Goal: Task Accomplishment & Management: Complete application form

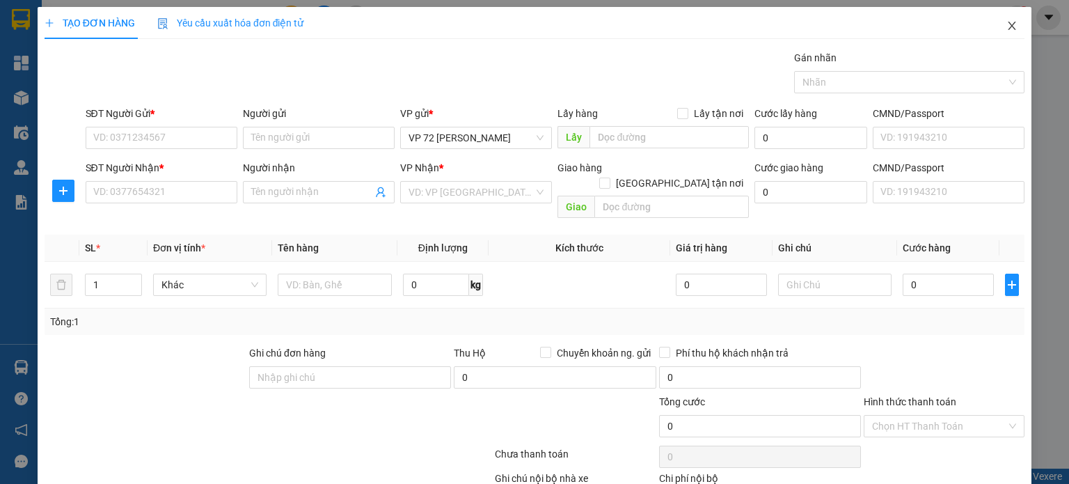
click at [772, 24] on icon "close" at bounding box center [1011, 25] width 11 height 11
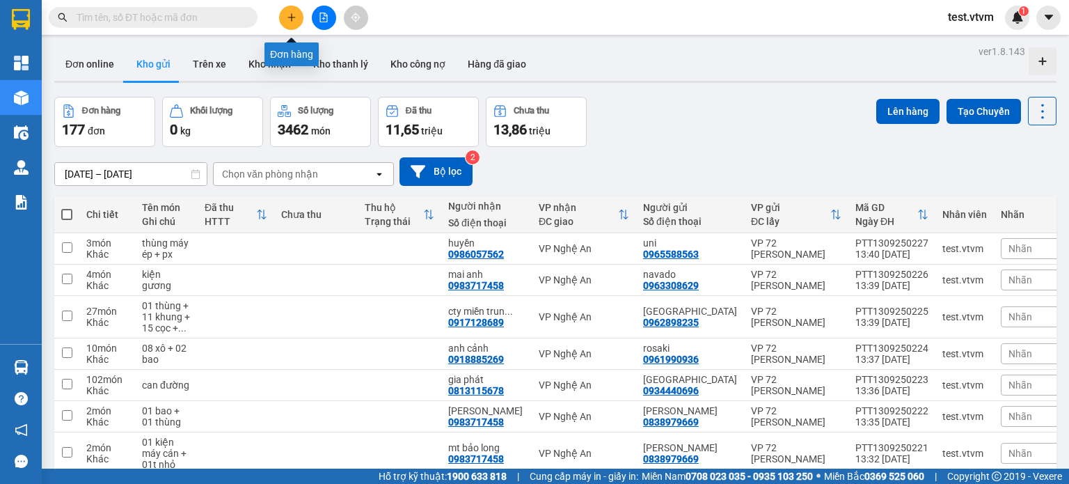
click at [287, 13] on icon "plus" at bounding box center [292, 18] width 10 height 10
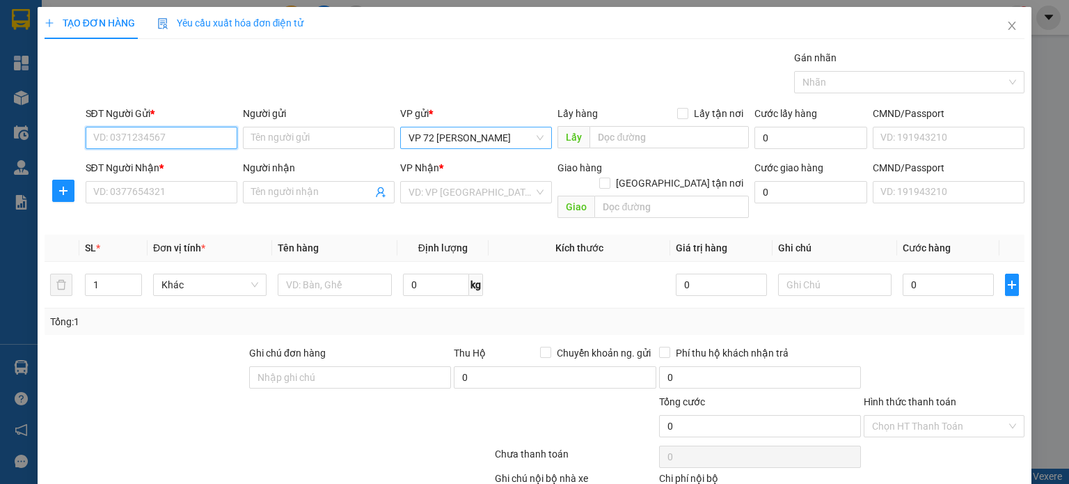
click at [531, 136] on span "VP 72 [PERSON_NAME]" at bounding box center [475, 137] width 135 height 21
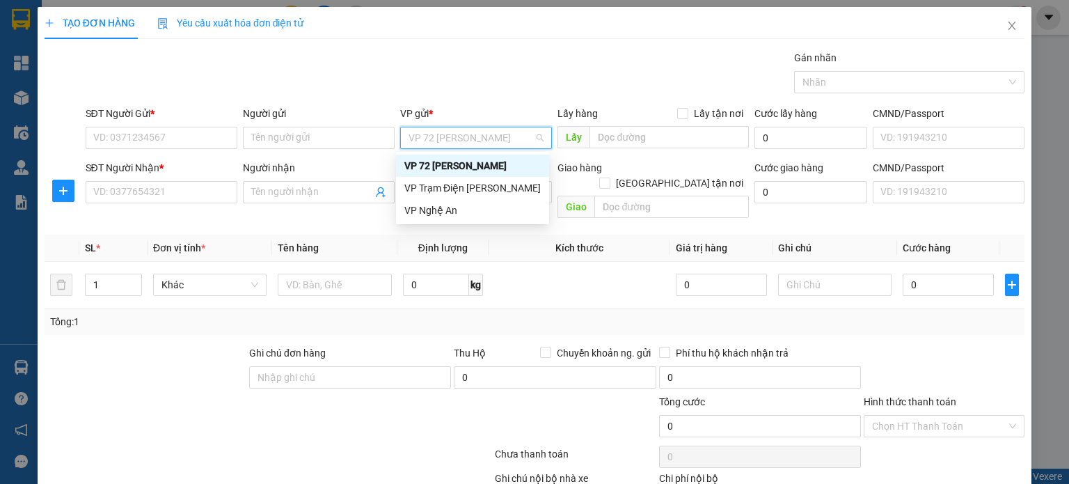
click at [488, 191] on div "VP Trạm Điện [PERSON_NAME]" at bounding box center [472, 187] width 136 height 15
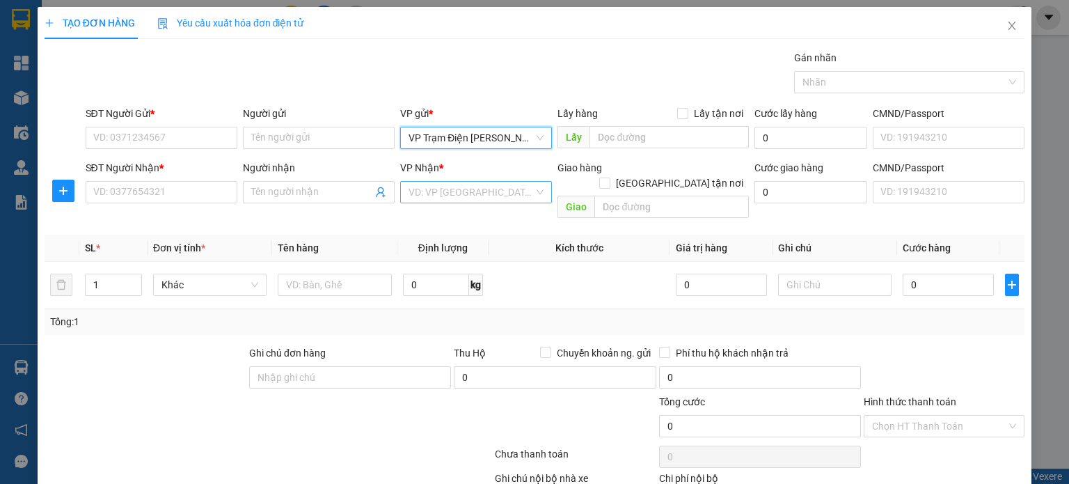
click at [534, 193] on div "VD: VP [GEOGRAPHIC_DATA]" at bounding box center [476, 192] width 152 height 22
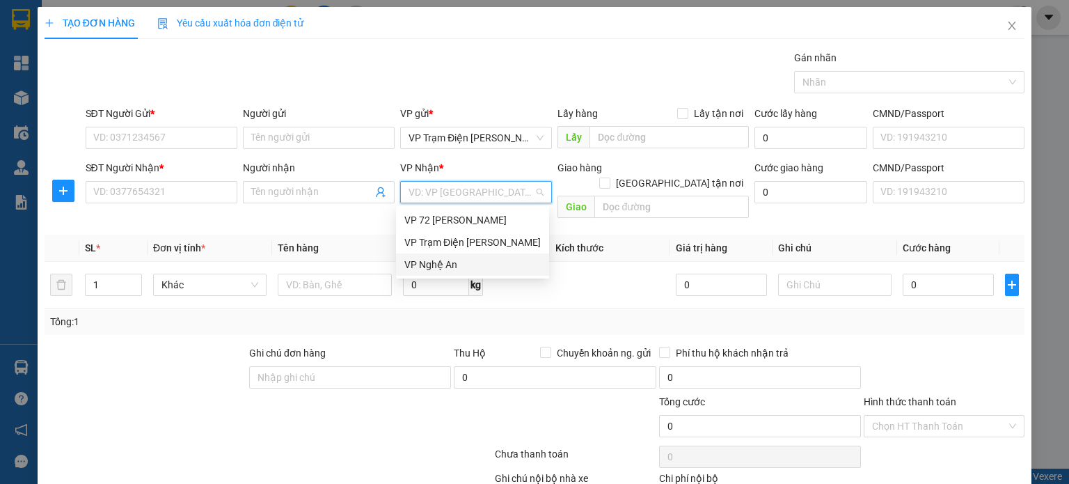
click at [466, 264] on div "VP Nghệ An" at bounding box center [472, 264] width 136 height 15
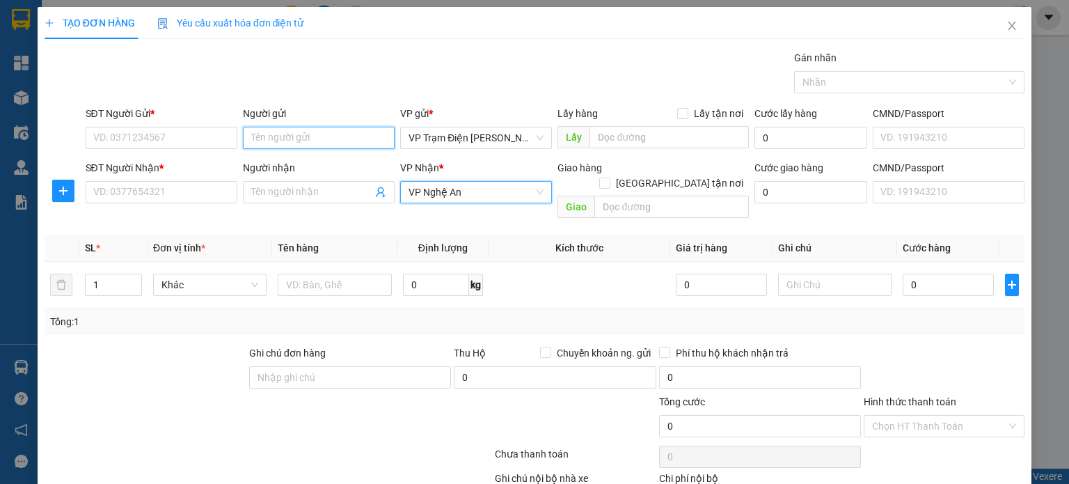
click at [348, 138] on input "Người gửi" at bounding box center [319, 138] width 152 height 22
type input "Quân MMC"
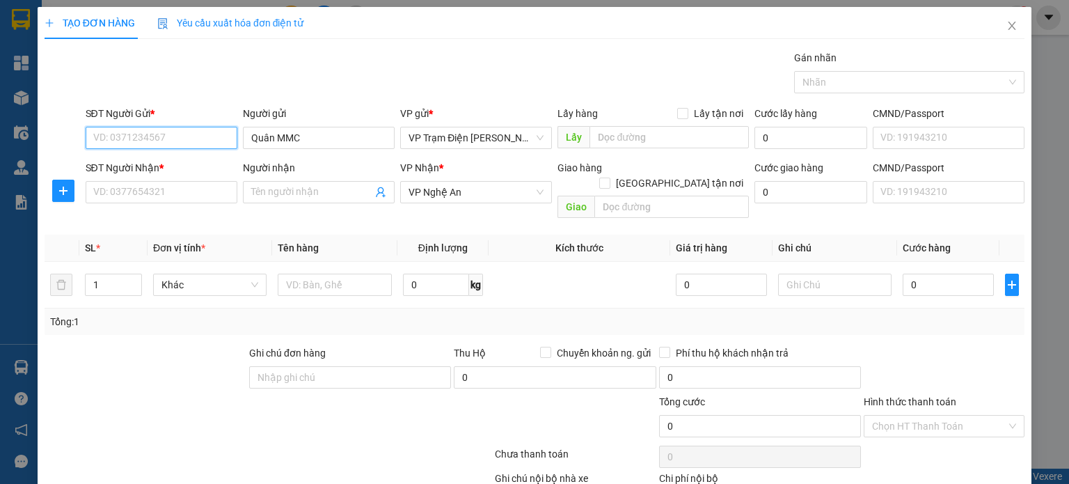
click at [198, 130] on input "SĐT Người Gửi *" at bounding box center [162, 138] width 152 height 22
click at [470, 186] on span "VP Nghệ An" at bounding box center [475, 192] width 135 height 21
type input "0838979669"
click at [309, 195] on input "Người nhận" at bounding box center [311, 191] width 121 height 15
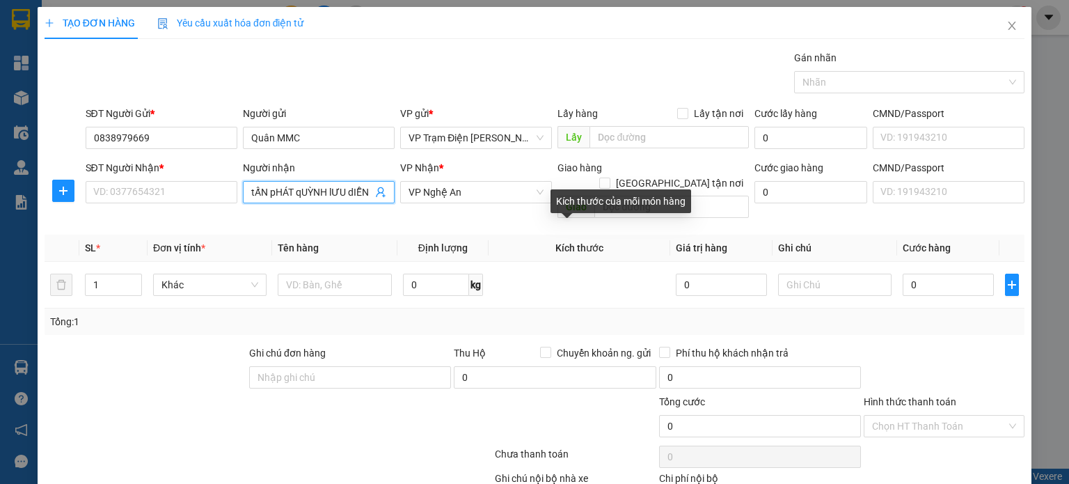
scroll to position [0, 1]
drag, startPoint x: 253, startPoint y: 197, endPoint x: 363, endPoint y: 189, distance: 110.3
click at [363, 189] on input "tẤN pHÁT qUỲNH lƯU dIỄN" at bounding box center [311, 191] width 121 height 15
type input "t"
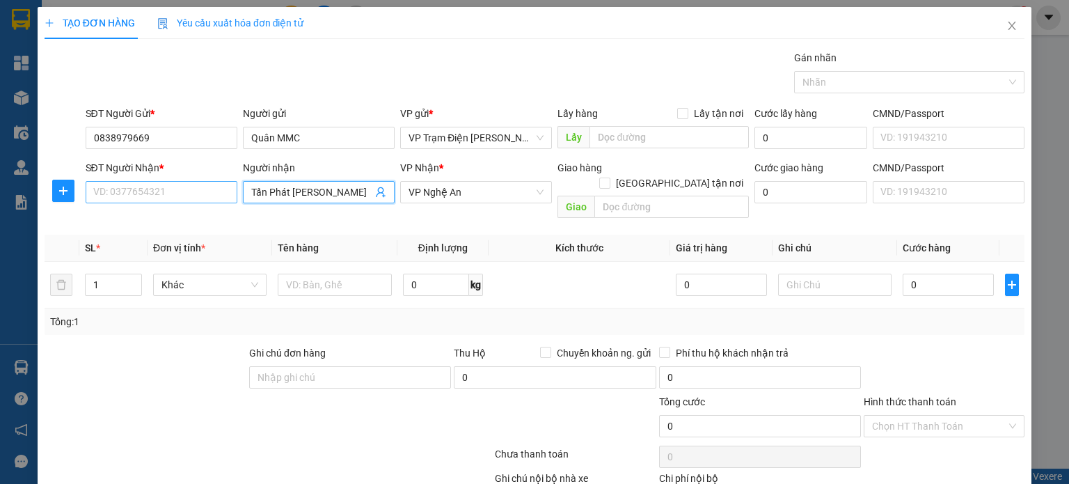
type input "Tấn Phát Quỳnh Lưu Diễn Châu"
click at [175, 198] on input "SĐT Người Nhận *" at bounding box center [162, 192] width 152 height 22
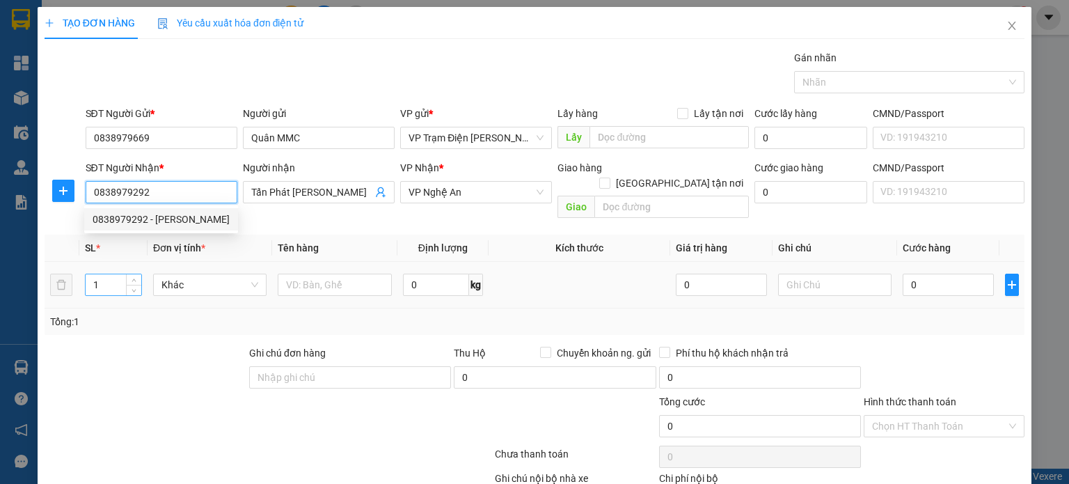
type input "0838979292"
click at [118, 274] on input "1" at bounding box center [114, 284] width 56 height 21
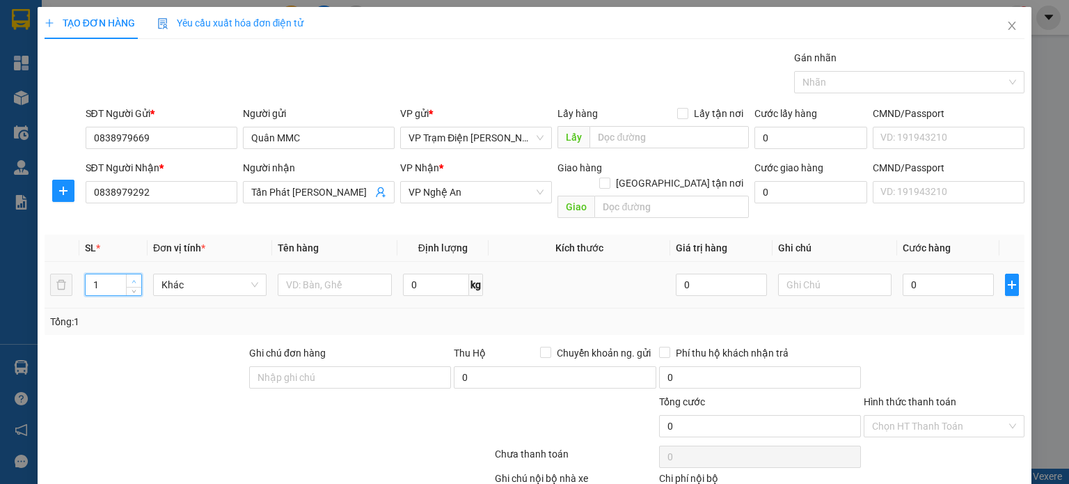
type input "2"
click at [132, 279] on icon "up" at bounding box center [134, 281] width 5 height 5
click at [296, 273] on input "text" at bounding box center [335, 284] width 114 height 22
type input "thùng"
click at [829, 273] on input "text" at bounding box center [835, 284] width 114 height 22
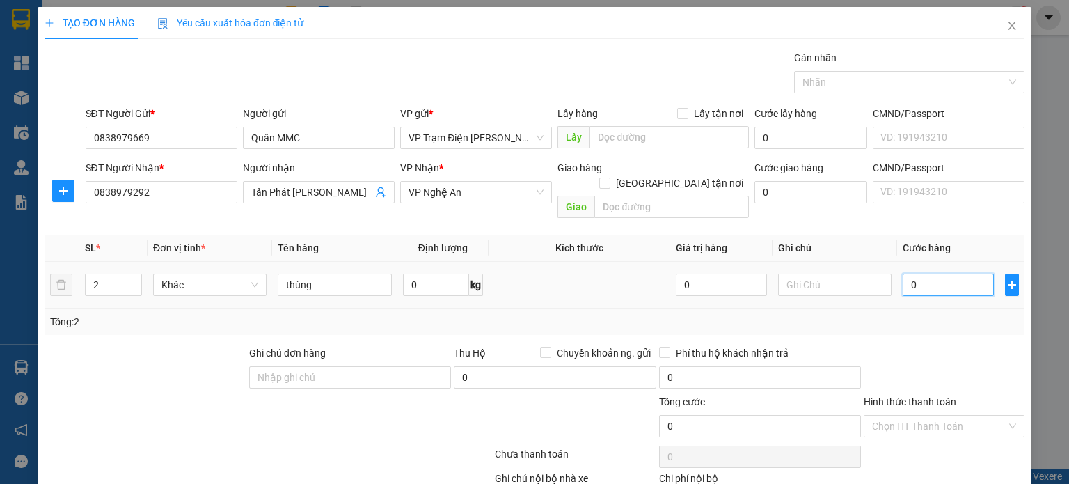
click at [918, 276] on input "0" at bounding box center [947, 284] width 91 height 22
click at [929, 415] on input "Hình thức thanh toán" at bounding box center [939, 425] width 134 height 21
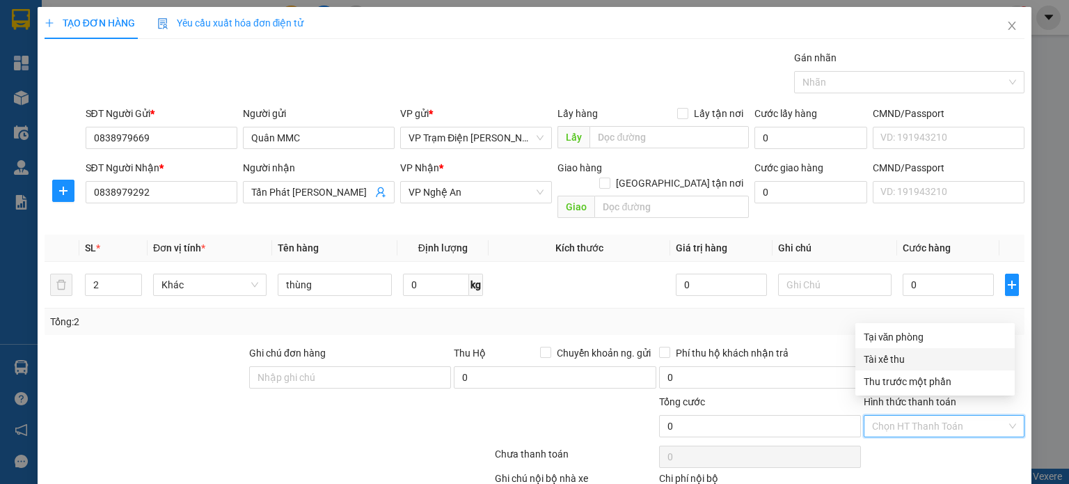
click at [888, 363] on div "Tài xế thu" at bounding box center [934, 358] width 143 height 15
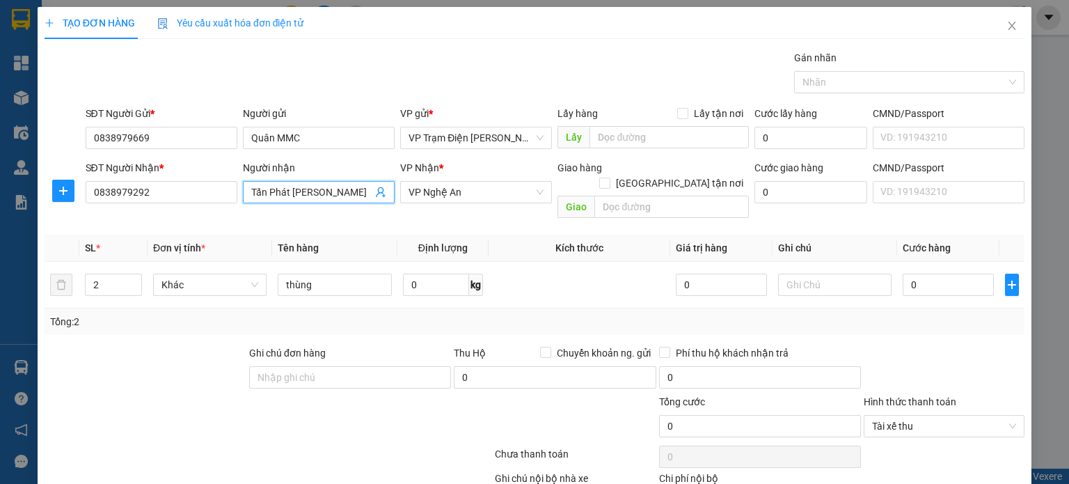
scroll to position [0, 17]
click at [287, 182] on span "Tấn Phát Quỳnh Lưu Diễn Châu" at bounding box center [319, 192] width 152 height 22
drag, startPoint x: 278, startPoint y: 189, endPoint x: 319, endPoint y: 195, distance: 41.5
click at [319, 195] on input "Tấn Phát Quỳnh Lưu Diễn Châu" at bounding box center [311, 191] width 121 height 15
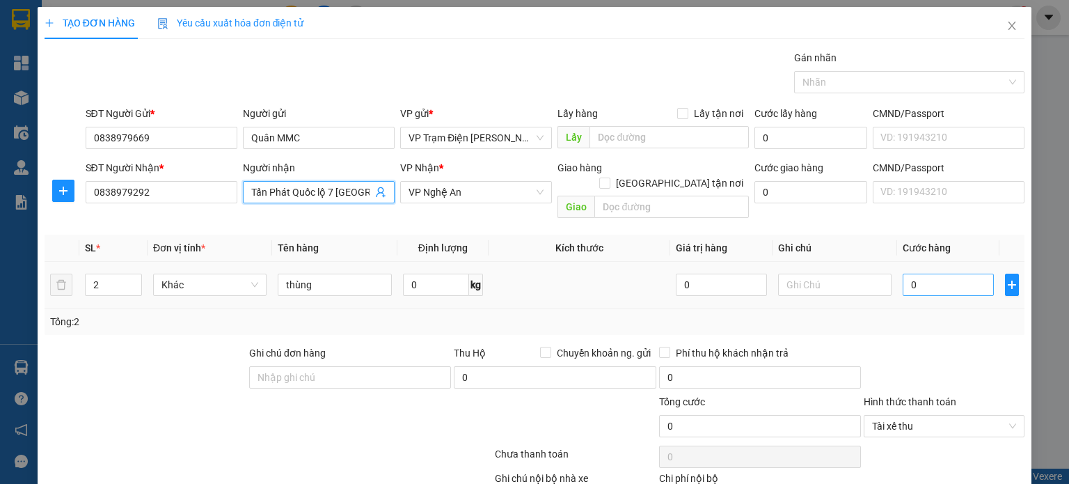
type input "Tấn Phát Quốc lộ 7 Diễn Châu"
click at [910, 273] on input "0" at bounding box center [947, 284] width 91 height 22
click at [173, 345] on div at bounding box center [145, 369] width 205 height 49
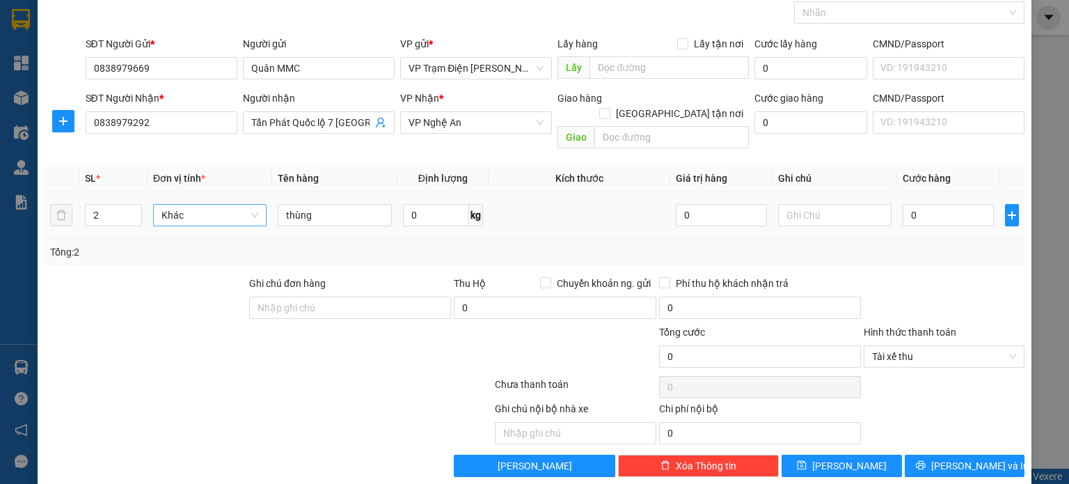
click at [202, 205] on span "Khác" at bounding box center [209, 215] width 97 height 21
drag, startPoint x: 771, startPoint y: 316, endPoint x: 822, endPoint y: 343, distance: 58.2
click at [772, 324] on div "Tổng cước" at bounding box center [760, 334] width 202 height 21
click at [858, 454] on button "[PERSON_NAME]" at bounding box center [841, 465] width 120 height 22
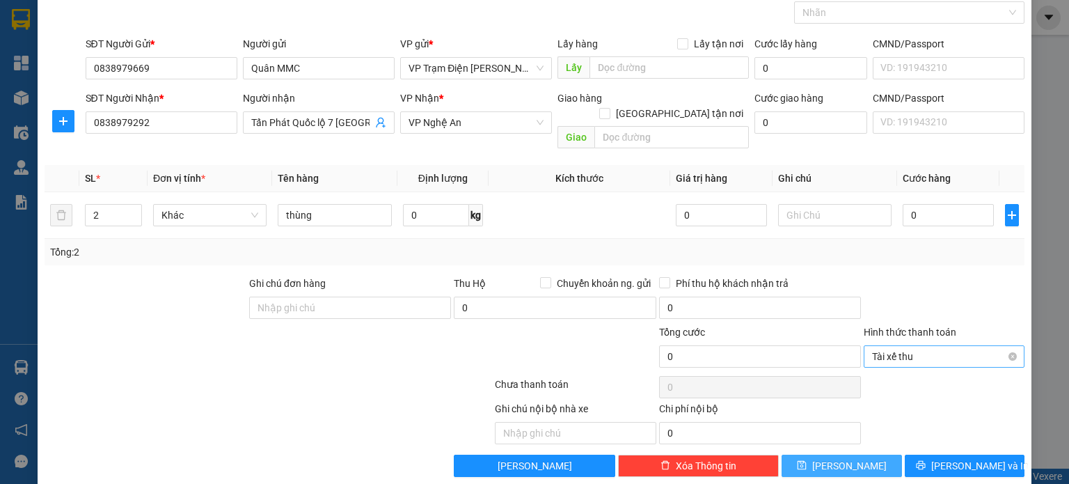
click at [946, 346] on span "Tài xế thu" at bounding box center [944, 356] width 144 height 21
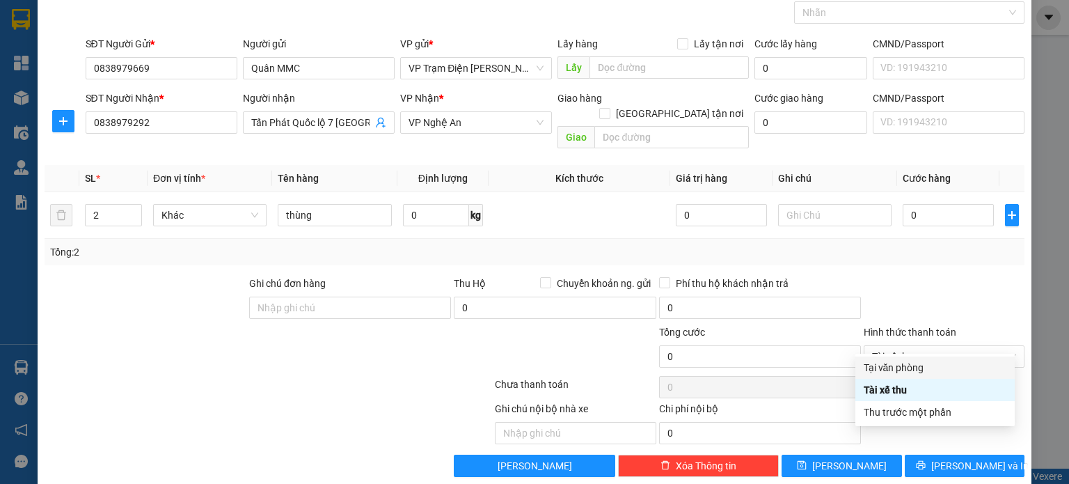
click at [921, 280] on div at bounding box center [944, 300] width 164 height 49
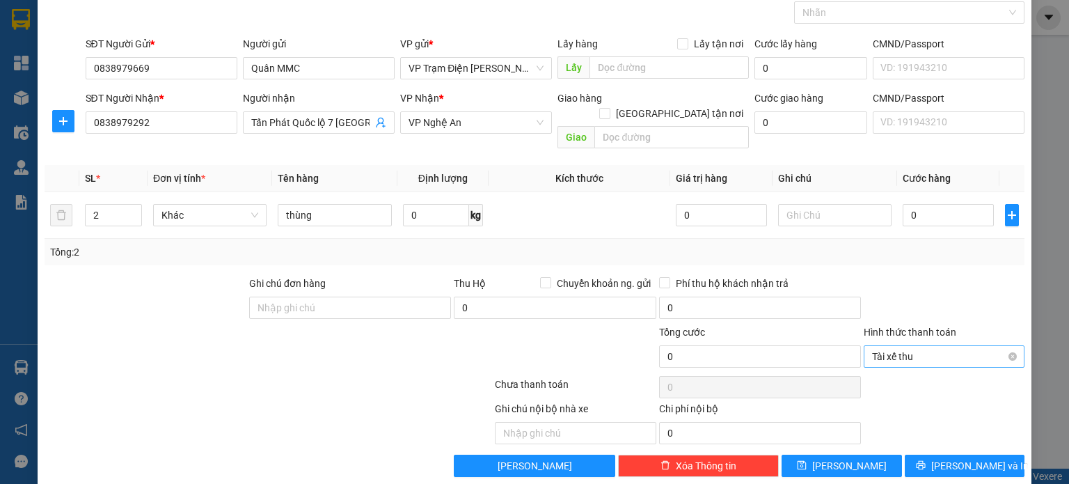
click at [919, 346] on span "Tài xế thu" at bounding box center [944, 356] width 144 height 21
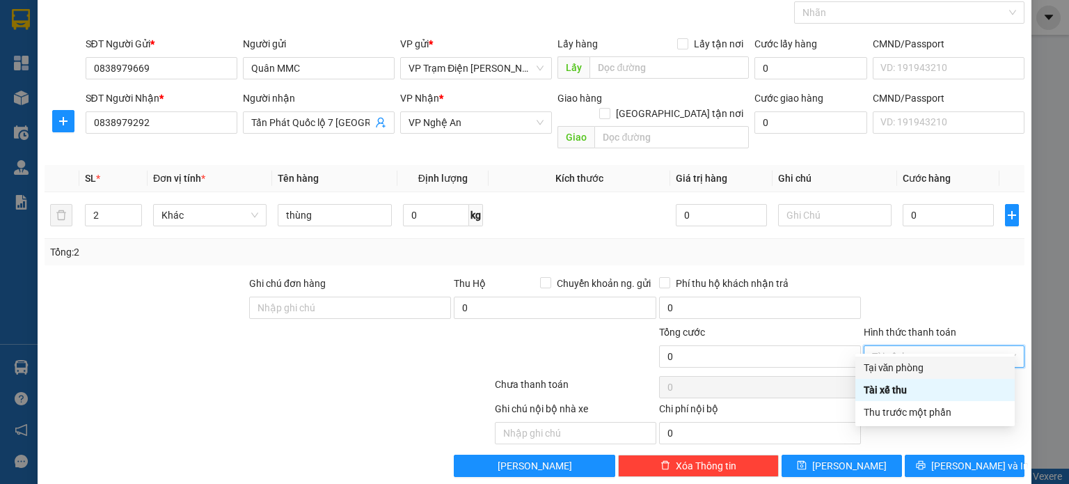
click at [915, 367] on div "Tại văn phòng" at bounding box center [934, 367] width 143 height 15
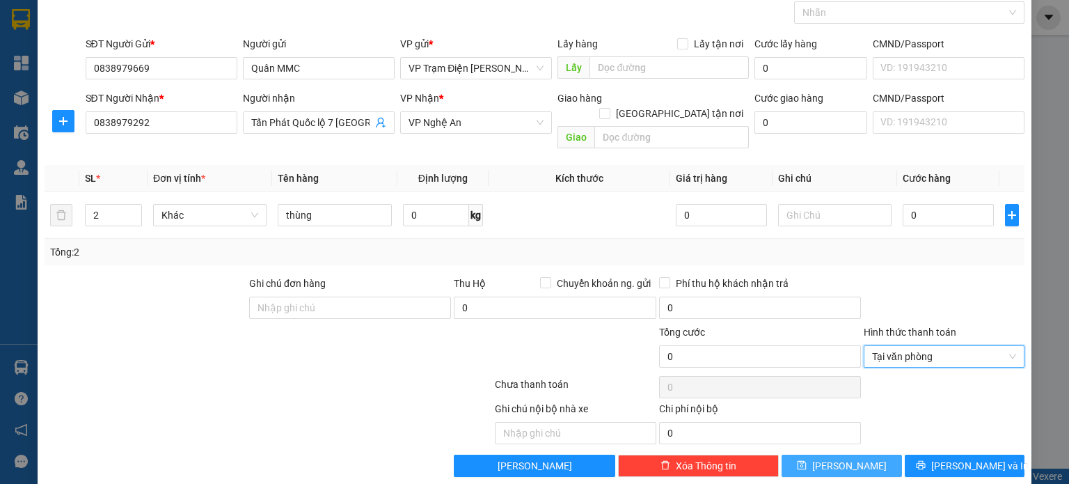
click at [838, 458] on span "[PERSON_NAME]" at bounding box center [849, 465] width 74 height 15
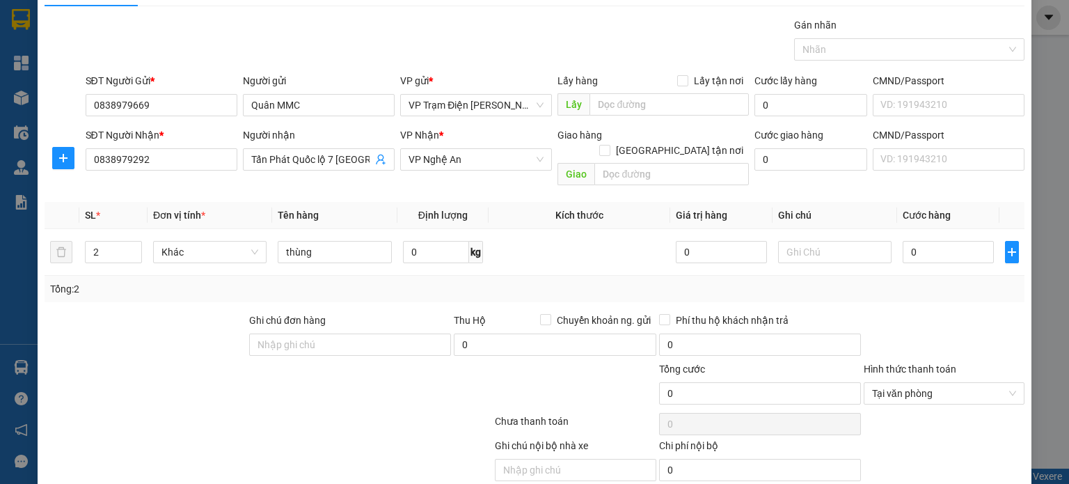
scroll to position [0, 0]
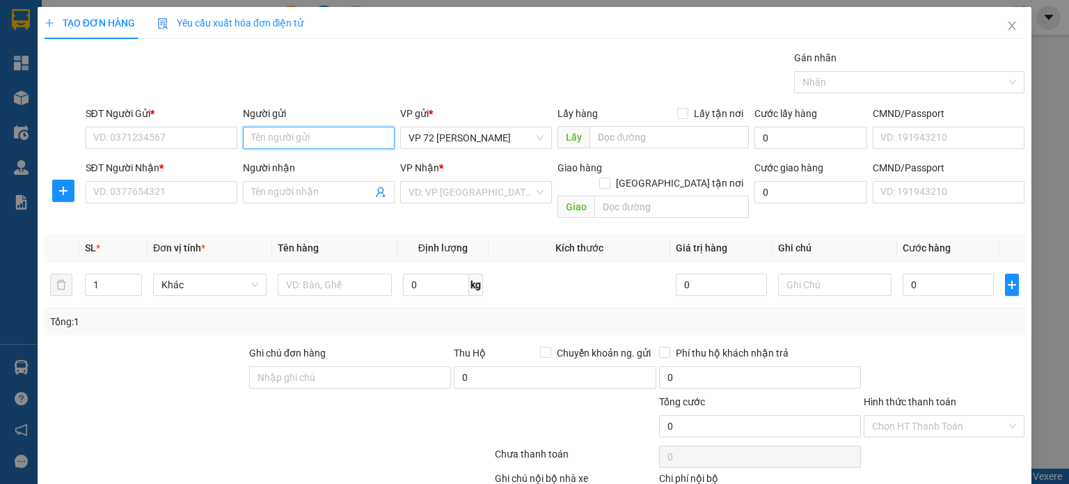
click at [320, 141] on input "Người gửi" at bounding box center [319, 138] width 152 height 22
click at [536, 137] on span "VP 72 [PERSON_NAME]" at bounding box center [475, 137] width 135 height 21
type input "Quân MMC"
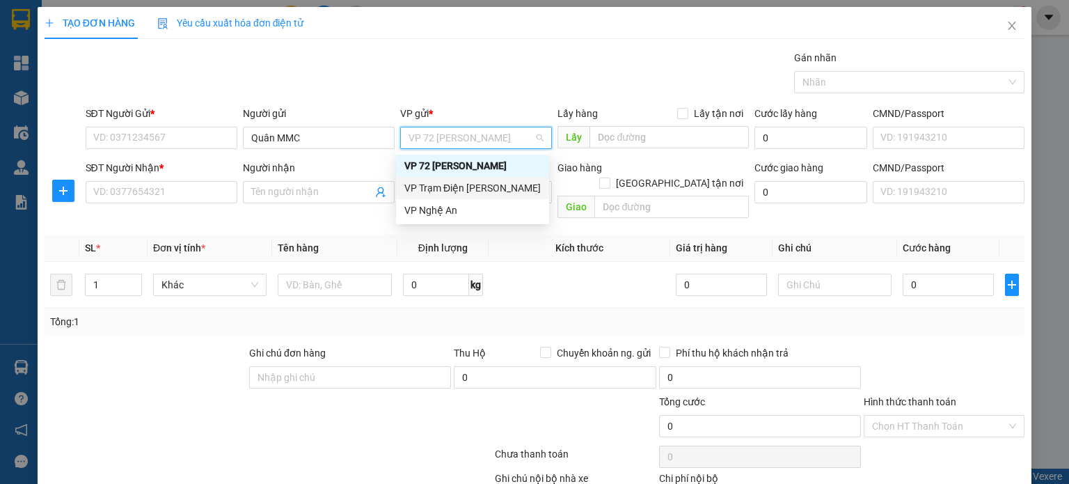
click at [507, 193] on div "VP Trạm Điện [PERSON_NAME]" at bounding box center [472, 187] width 136 height 15
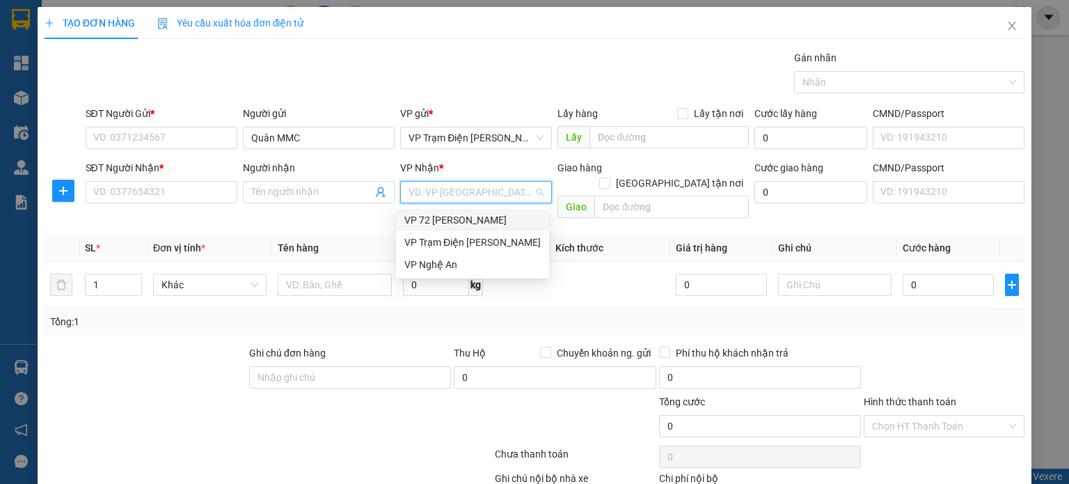
click at [482, 193] on input "search" at bounding box center [470, 192] width 125 height 21
click at [476, 261] on div "VP Nghệ An" at bounding box center [472, 264] width 136 height 15
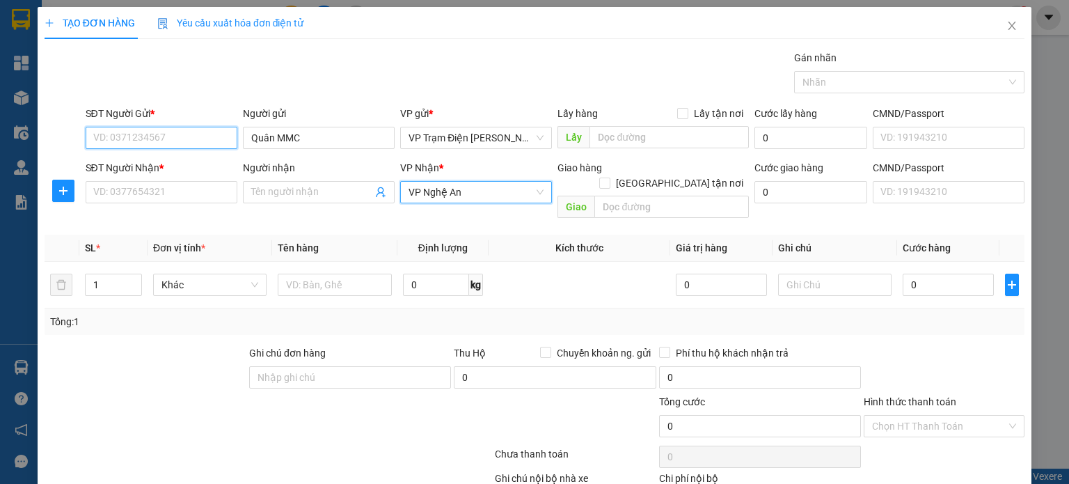
click at [192, 131] on input "SĐT Người Gửi *" at bounding box center [162, 138] width 152 height 22
type input "0838979669"
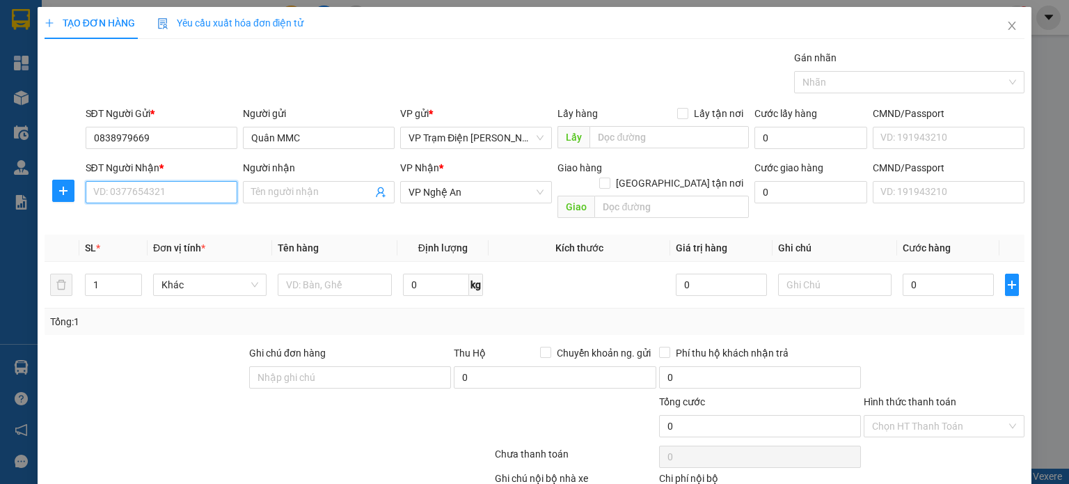
click at [212, 189] on input "SĐT Người Nhận *" at bounding box center [162, 192] width 152 height 22
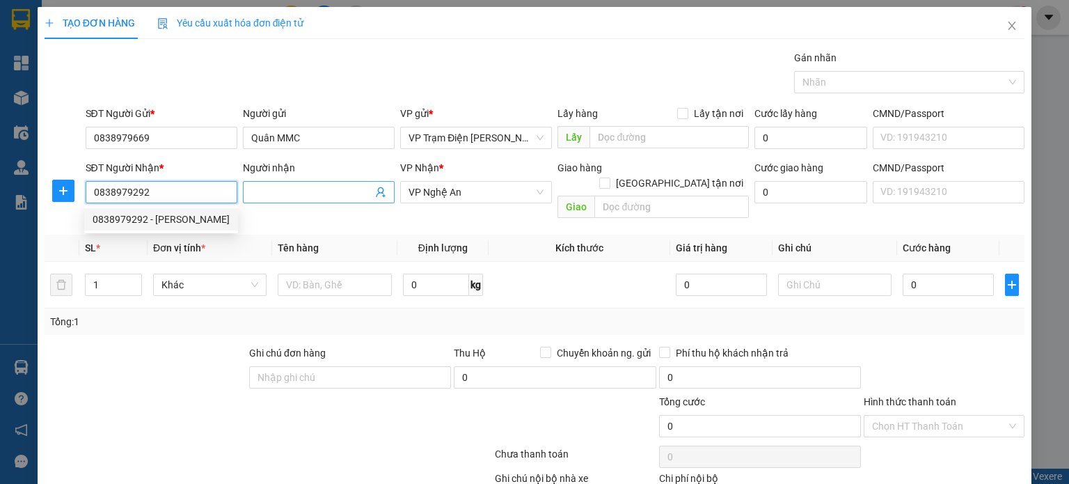
type input "0838979292"
click at [304, 193] on input "Người nhận" at bounding box center [311, 191] width 121 height 15
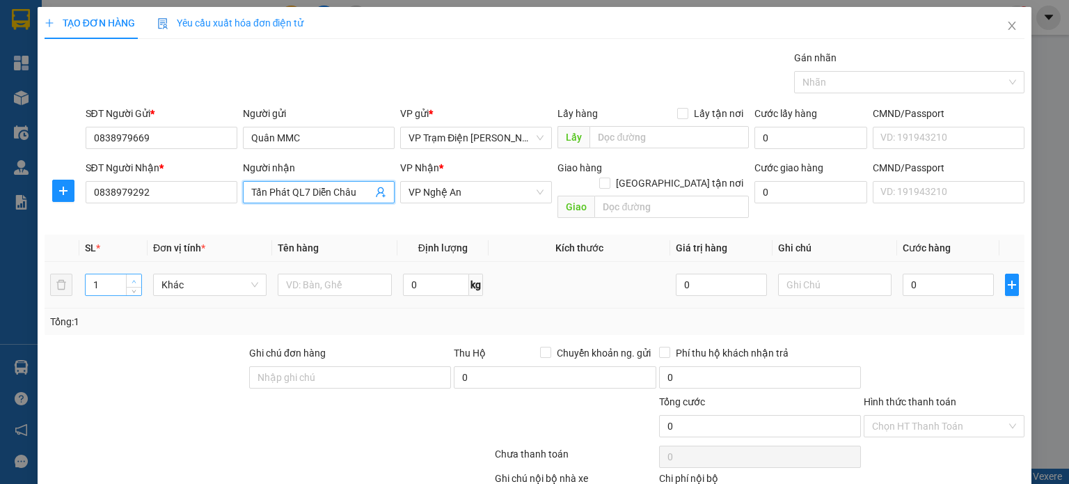
type input "Tấn Phát QL7 Diễn Châu"
type input "2"
click at [128, 274] on span "Increase Value" at bounding box center [133, 280] width 15 height 13
click at [314, 273] on input "text" at bounding box center [335, 284] width 114 height 22
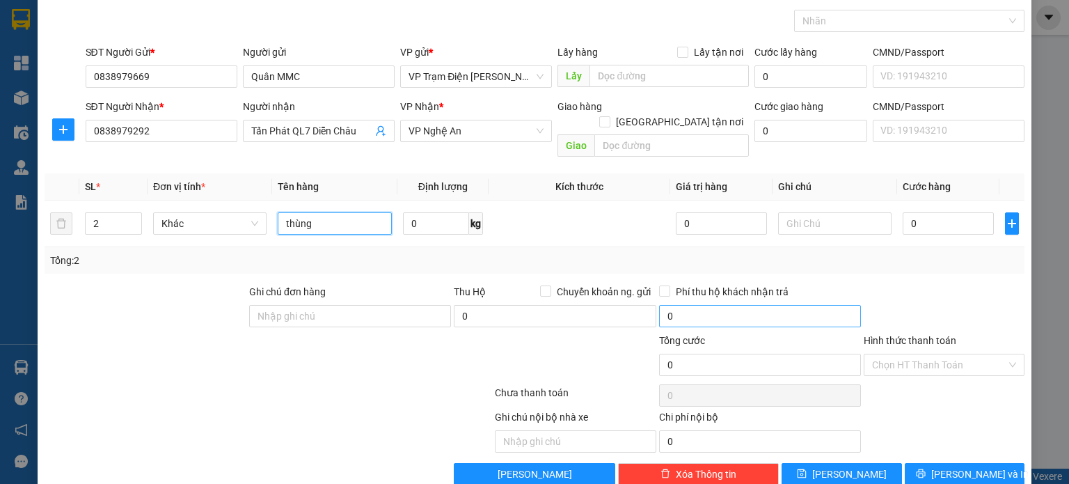
scroll to position [70, 0]
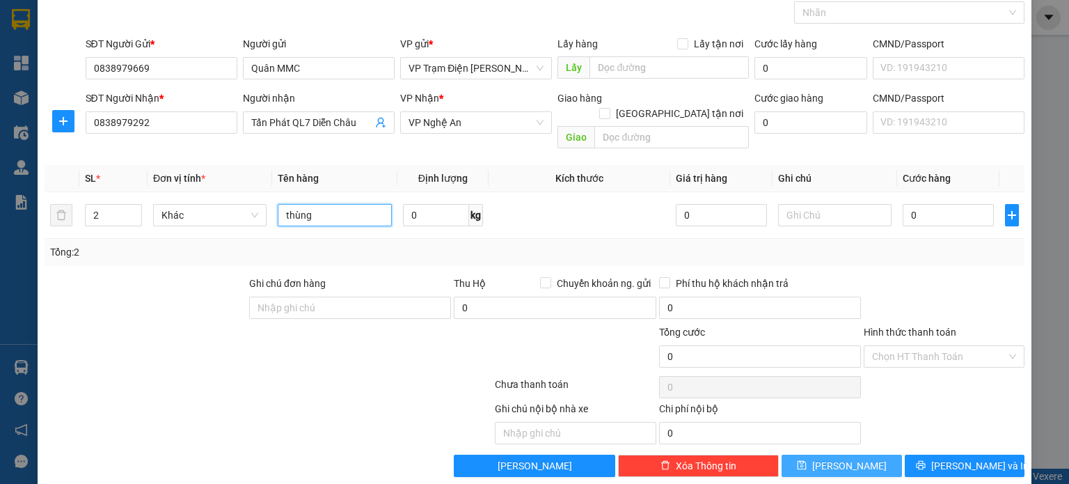
type input "thùng"
drag, startPoint x: 825, startPoint y: 445, endPoint x: 827, endPoint y: 289, distance: 155.9
click at [806, 461] on icon "save" at bounding box center [801, 465] width 9 height 9
type input "1"
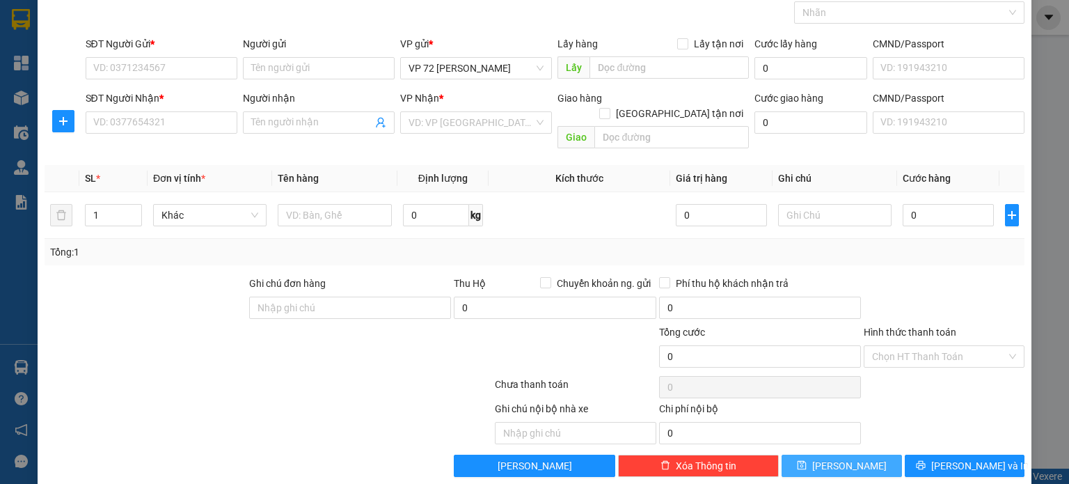
drag, startPoint x: 536, startPoint y: 66, endPoint x: 539, endPoint y: 100, distance: 33.5
click at [536, 66] on span "VP 72 [PERSON_NAME]" at bounding box center [475, 68] width 135 height 21
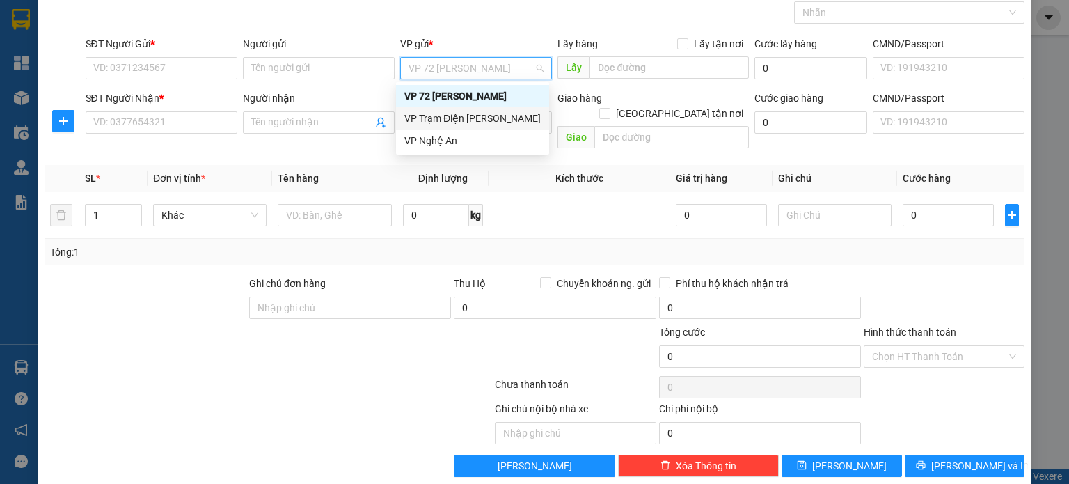
click at [468, 125] on div "VP Trạm Điện [PERSON_NAME]" at bounding box center [472, 118] width 136 height 15
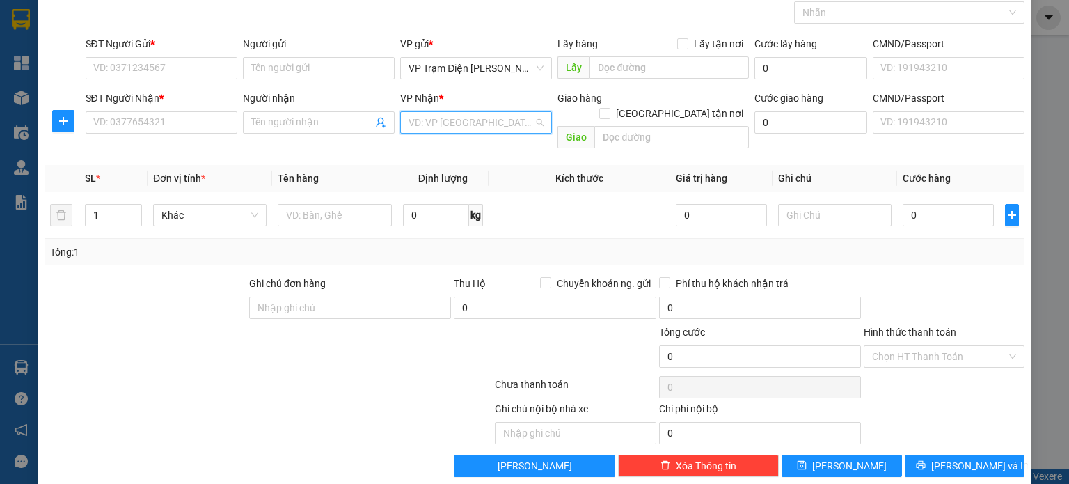
click at [501, 119] on input "search" at bounding box center [470, 122] width 125 height 21
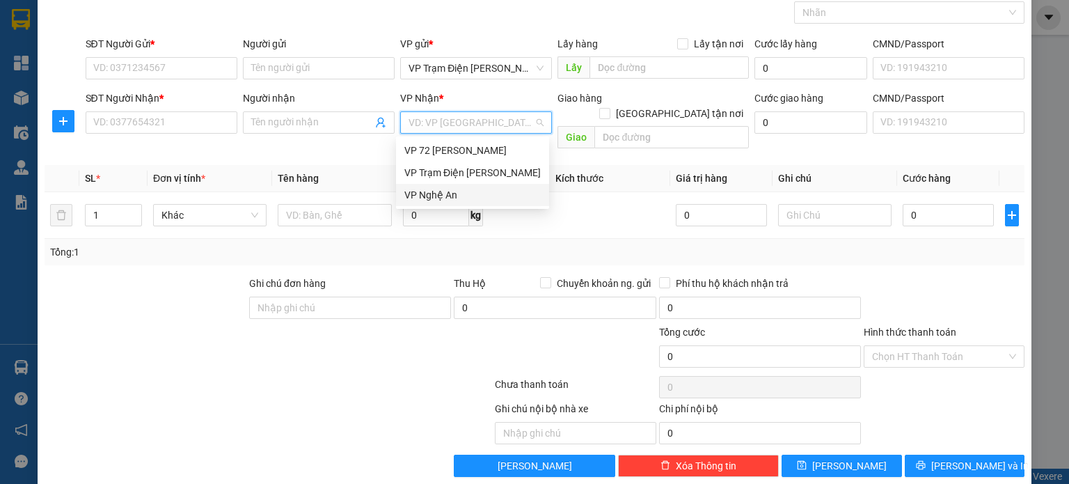
click at [473, 190] on div "VP Nghệ An" at bounding box center [472, 194] width 136 height 15
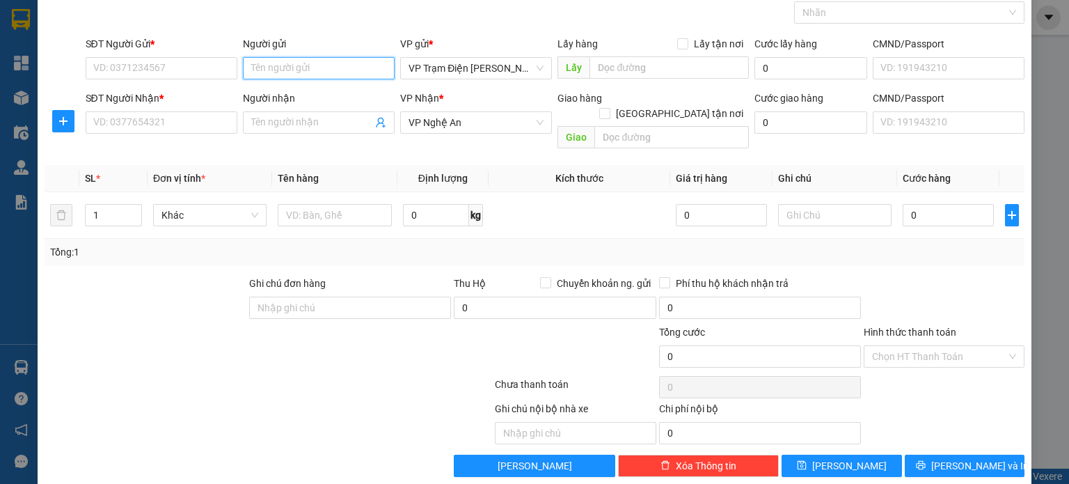
click at [322, 63] on input "Người gửi" at bounding box center [319, 68] width 152 height 22
type input "k"
type input "[GEOGRAPHIC_DATA]"
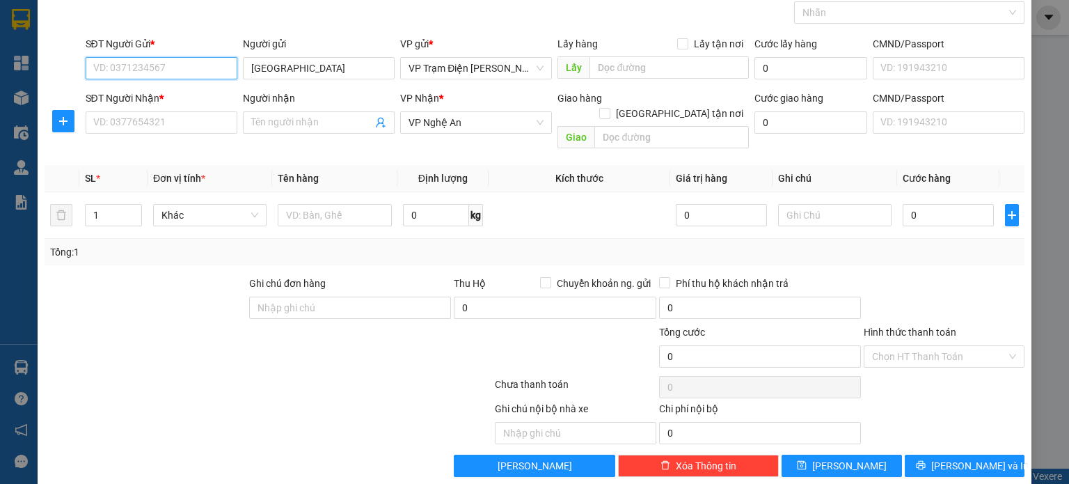
click at [183, 67] on input "SĐT Người Gửi *" at bounding box center [162, 68] width 152 height 22
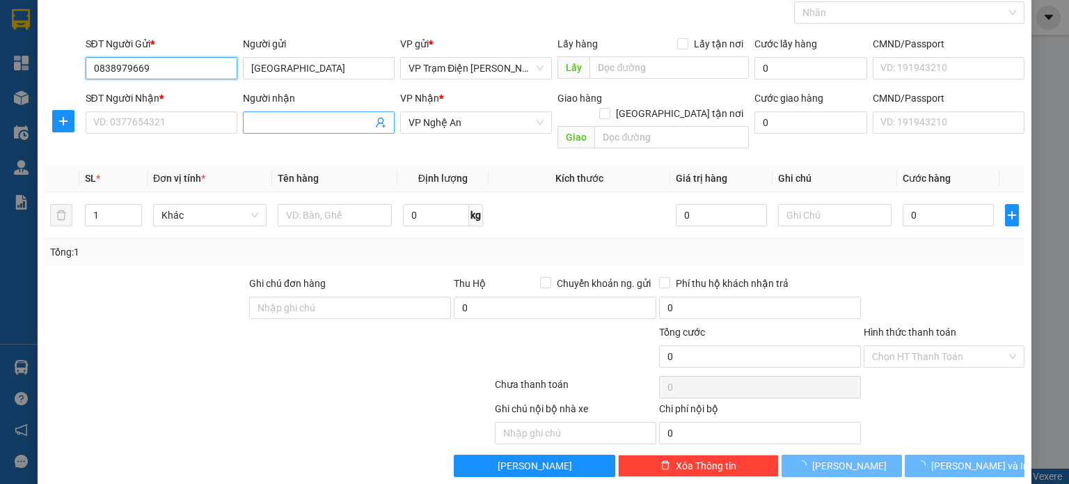
type input "0838979669"
click at [273, 119] on input "Người nhận" at bounding box center [311, 122] width 121 height 15
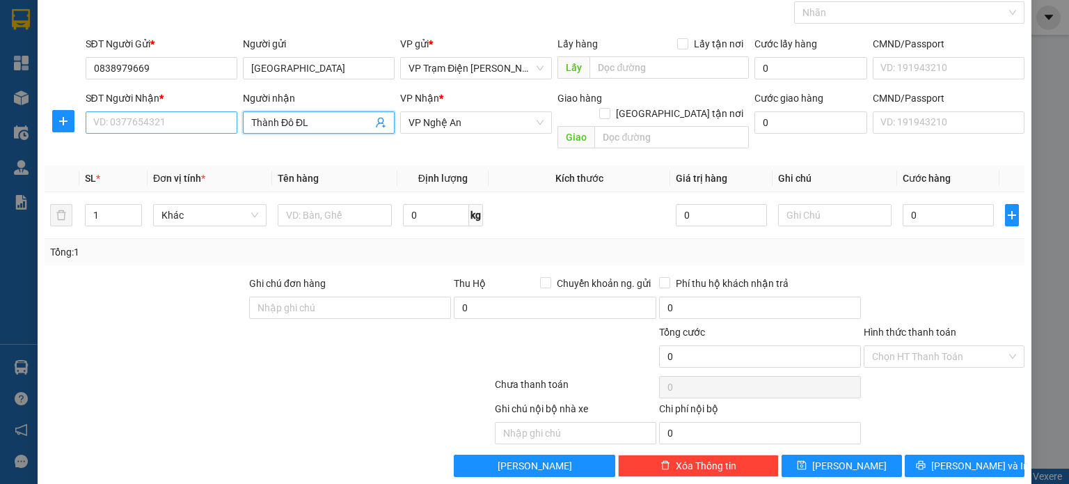
type input "Thành Đô ĐL"
click at [148, 117] on input "SĐT Người Nhận *" at bounding box center [162, 122] width 152 height 22
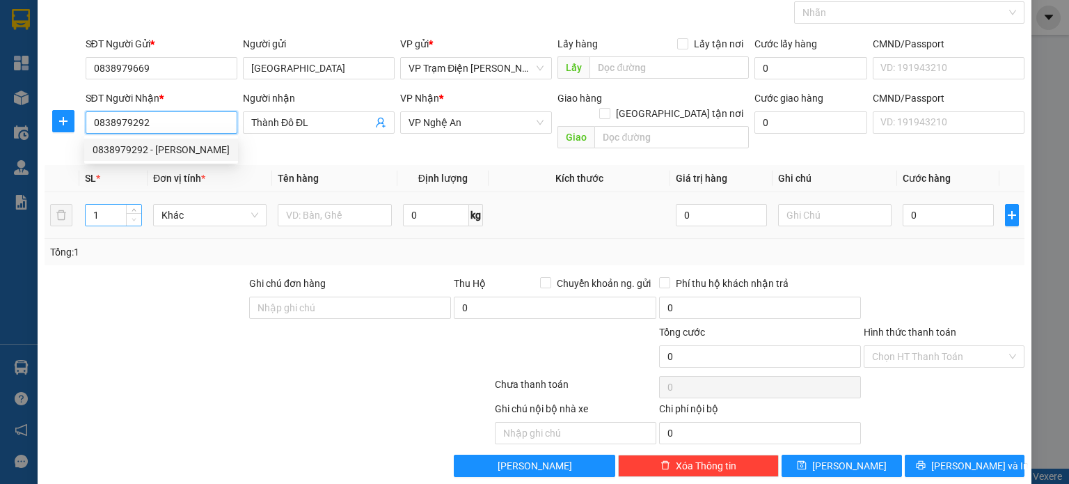
click at [130, 216] on span "down" at bounding box center [134, 220] width 8 height 8
type input "0838979292"
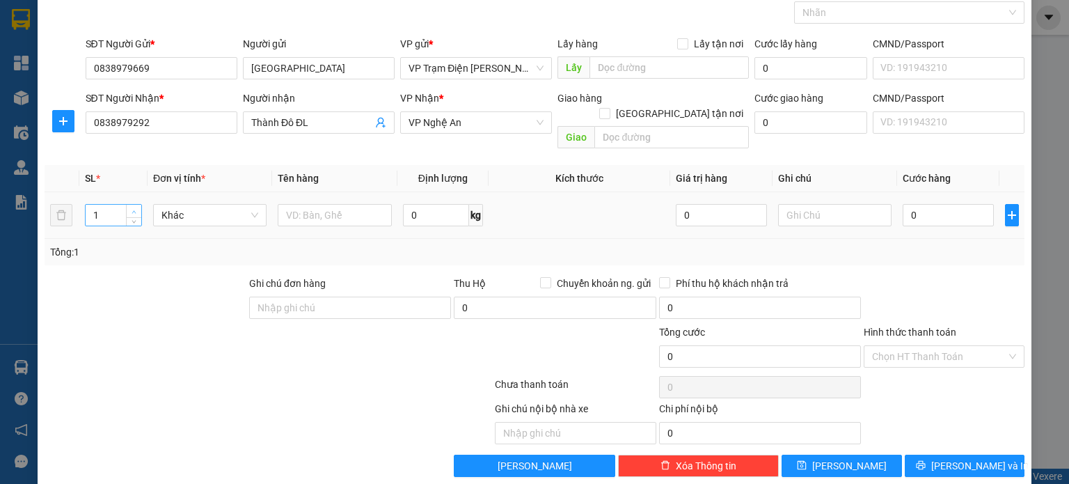
click at [131, 207] on span "up" at bounding box center [134, 211] width 8 height 8
type input "4"
click at [355, 204] on input "text" at bounding box center [335, 215] width 114 height 22
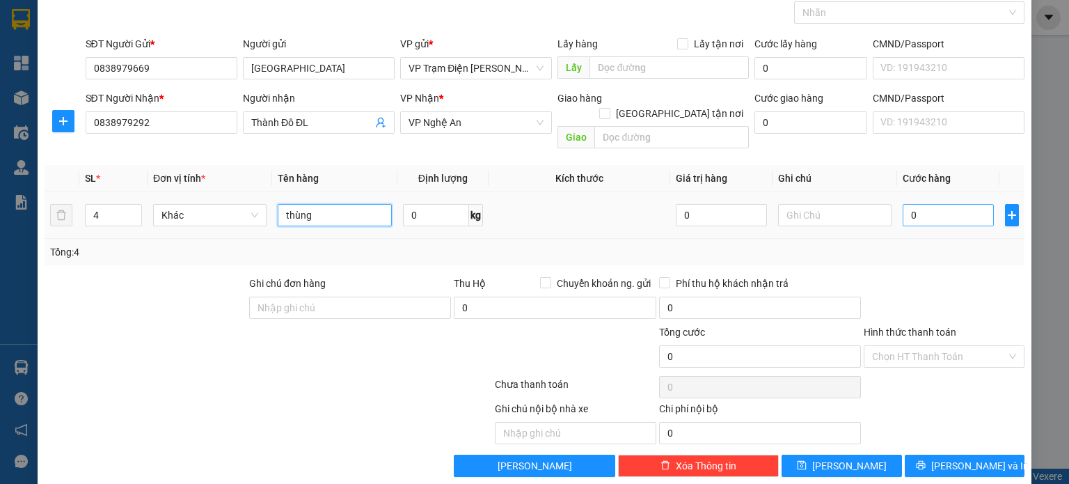
type input "thùng"
click at [918, 204] on input "0" at bounding box center [947, 215] width 91 height 22
type input "240"
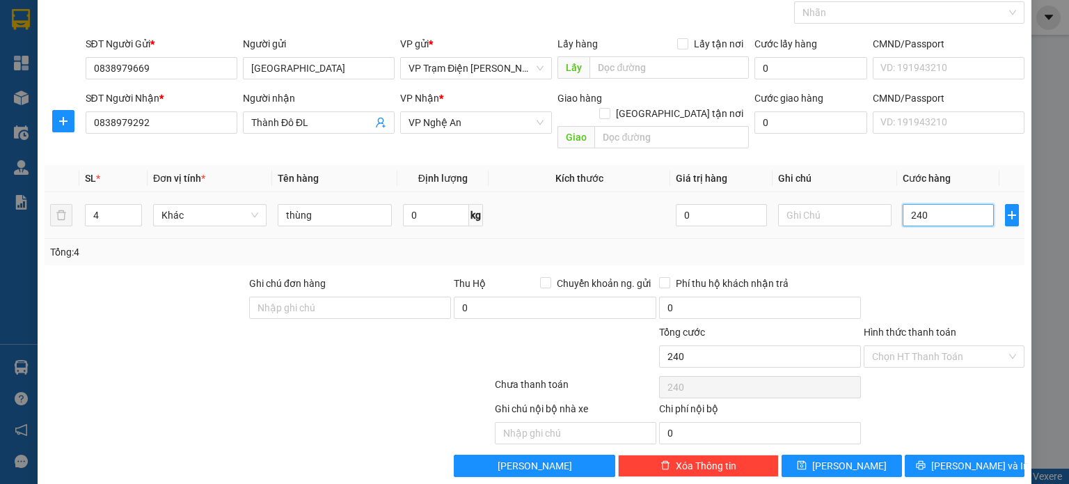
type input "2.400"
type input "24.000"
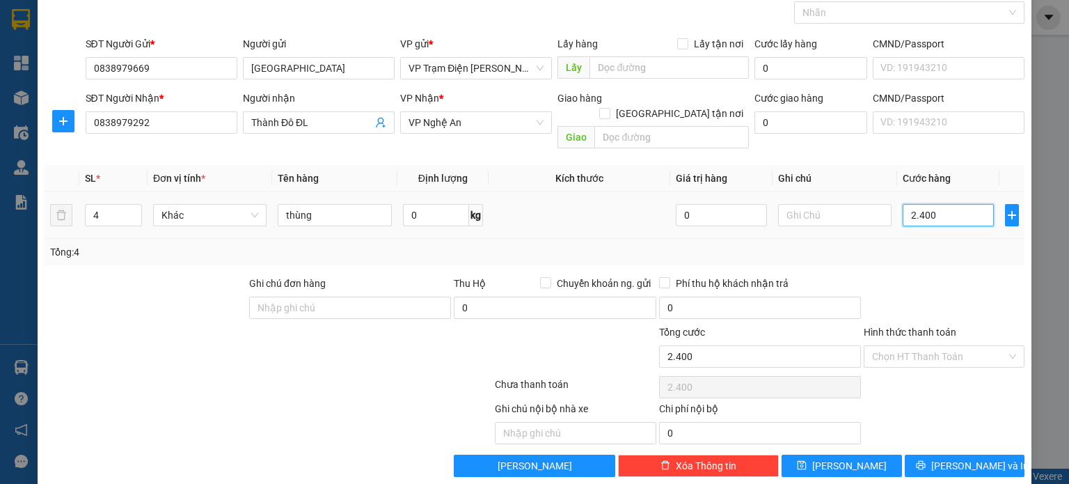
type input "24.000"
type input "240.000"
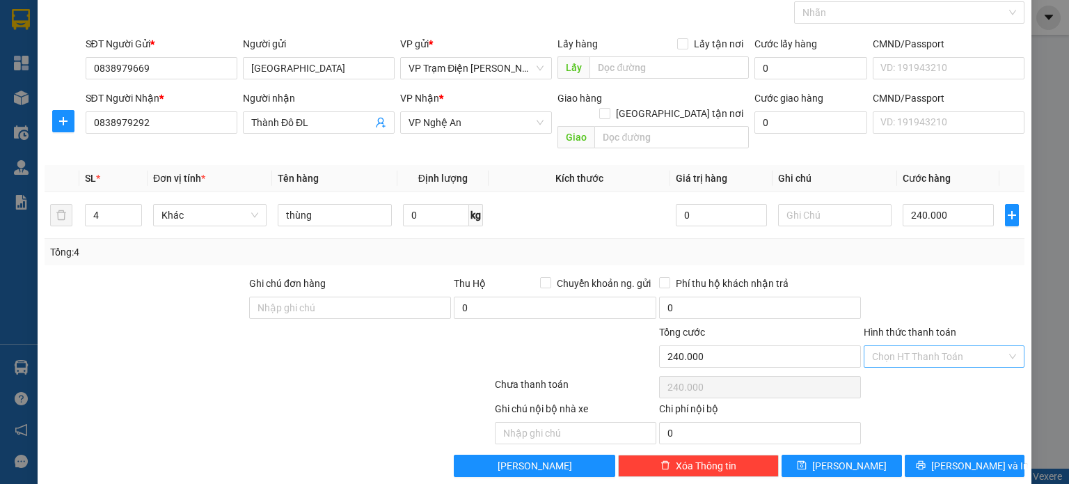
click at [924, 346] on input "Hình thức thanh toán" at bounding box center [939, 356] width 134 height 21
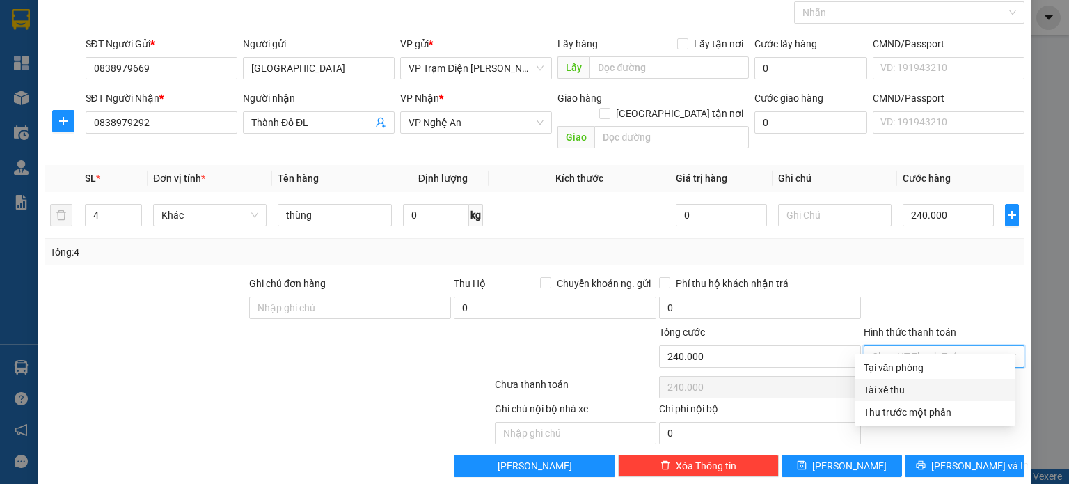
click at [898, 383] on div "Tài xế thu" at bounding box center [934, 389] width 143 height 15
type input "0"
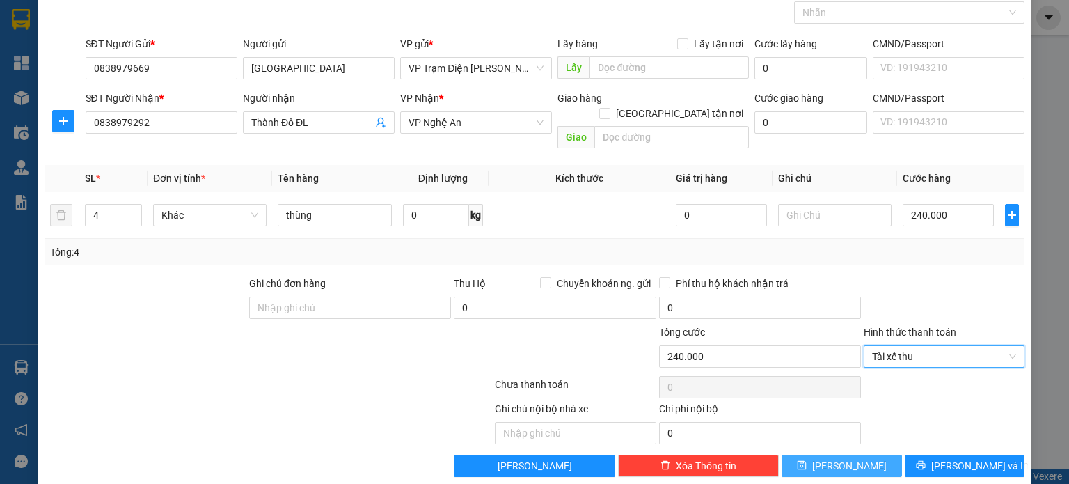
drag, startPoint x: 836, startPoint y: 447, endPoint x: 859, endPoint y: 141, distance: 306.3
click at [836, 458] on span "[PERSON_NAME]" at bounding box center [849, 465] width 74 height 15
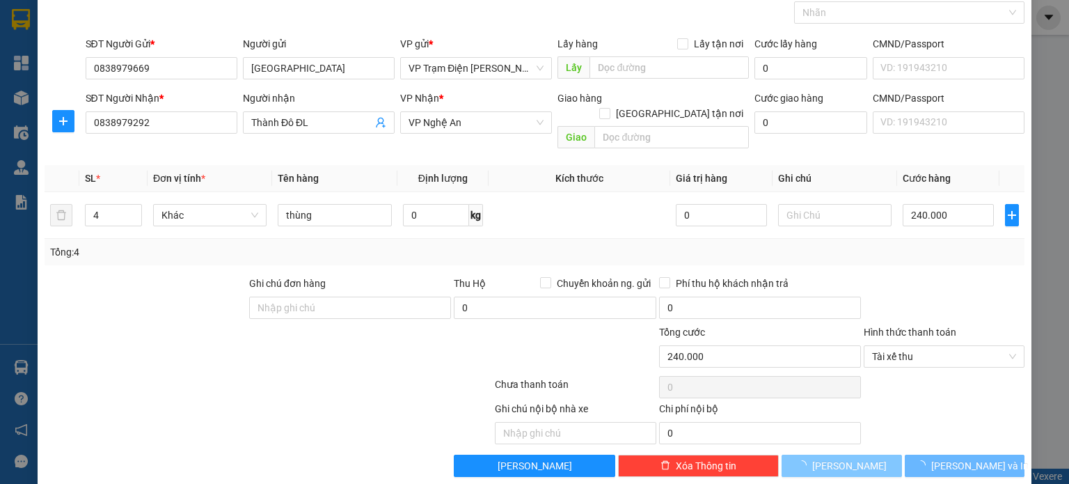
type input "1"
type input "0"
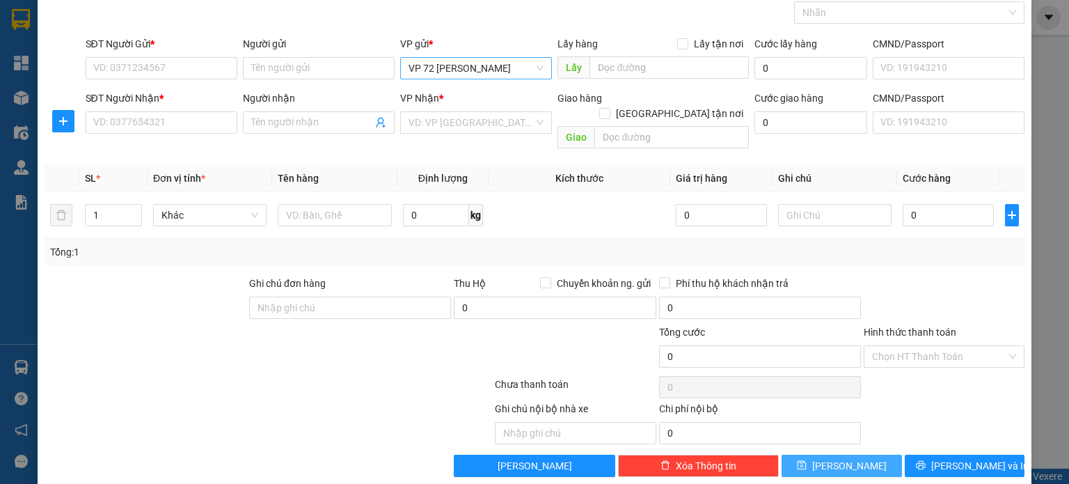
click at [534, 66] on span "VP 72 [PERSON_NAME]" at bounding box center [475, 68] width 135 height 21
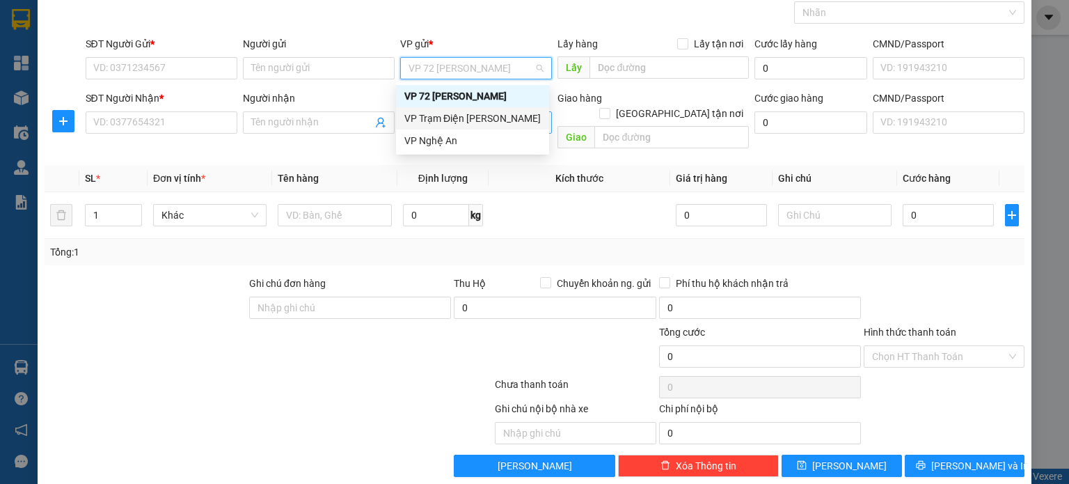
click at [507, 115] on div "VP Trạm Điện [PERSON_NAME]" at bounding box center [472, 118] width 136 height 15
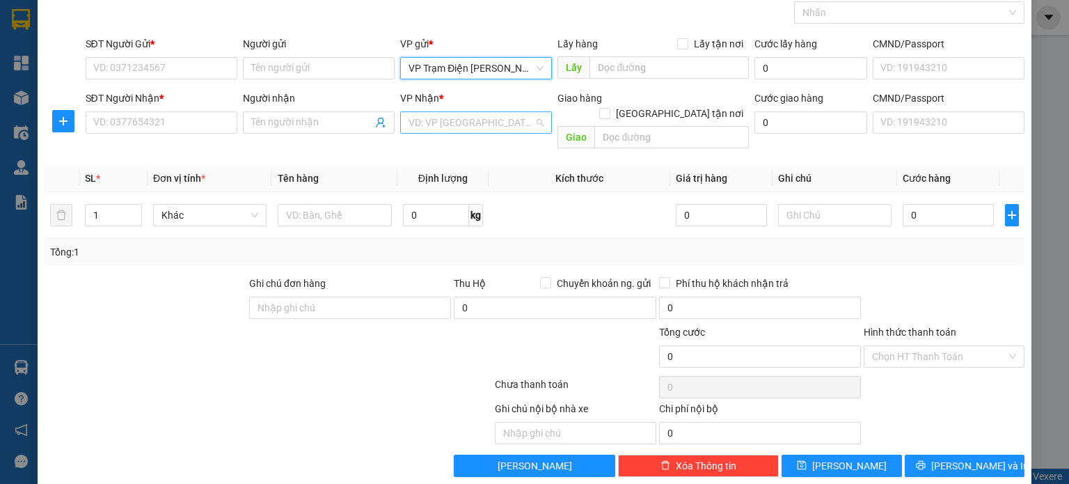
click at [475, 122] on input "search" at bounding box center [470, 122] width 125 height 21
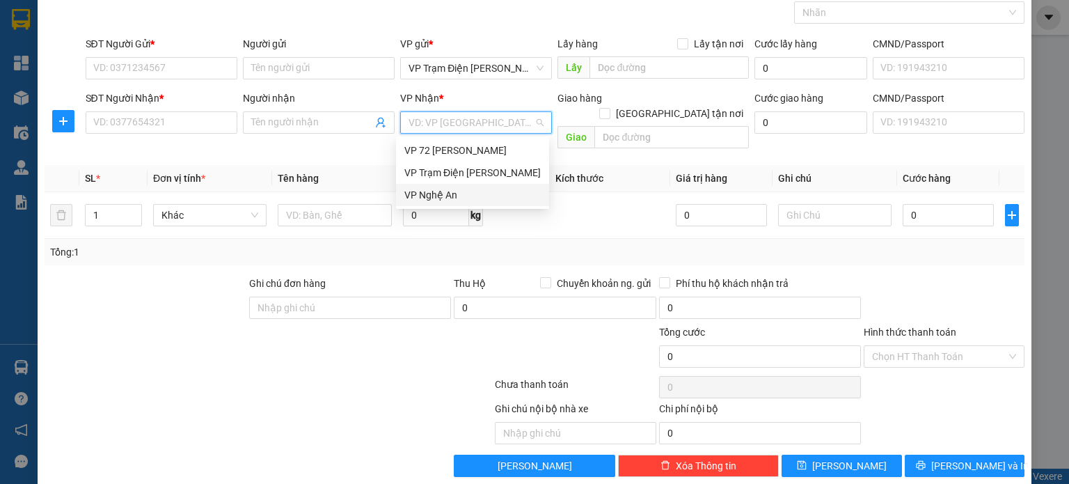
click at [479, 184] on div "VP Nghệ An" at bounding box center [472, 195] width 153 height 22
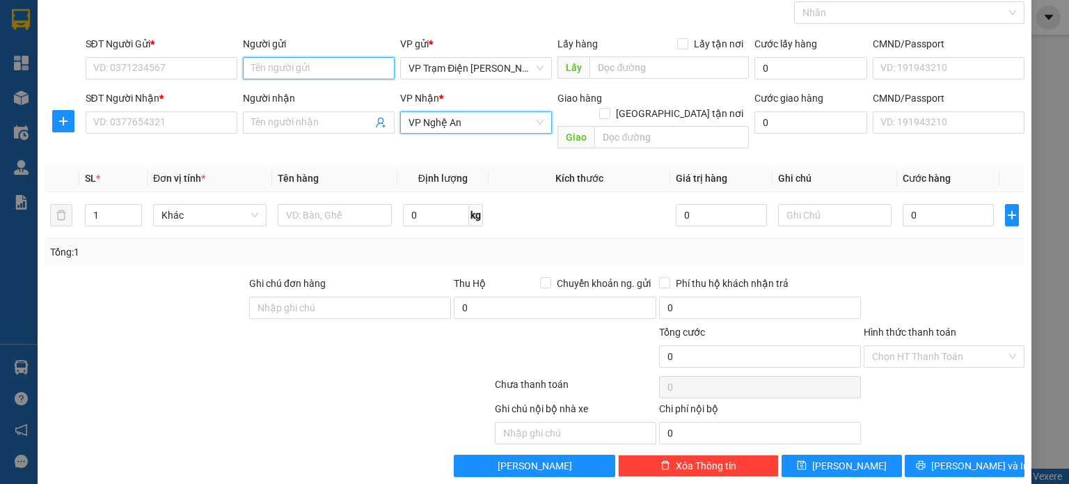
click at [349, 63] on input "Người gửi" at bounding box center [319, 68] width 152 height 22
type input "Triệu"
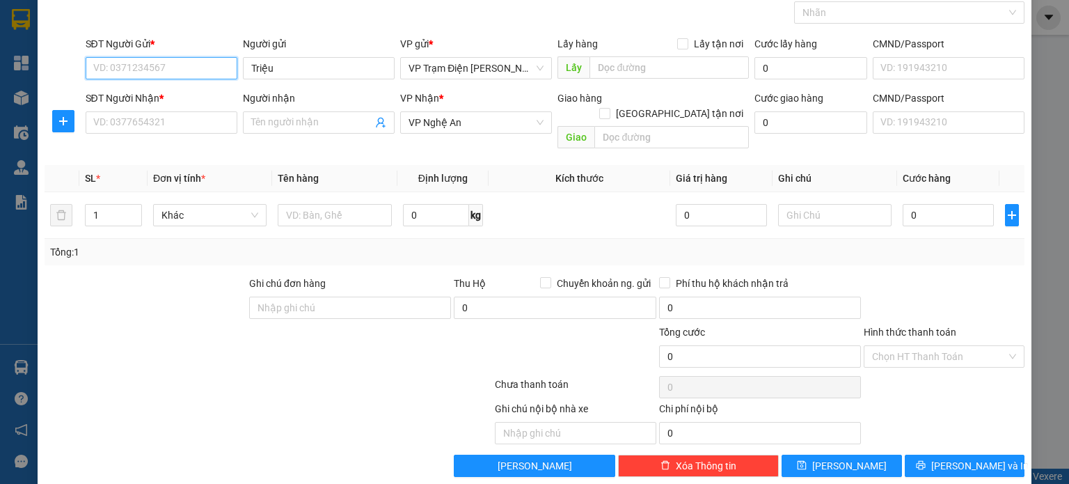
click at [151, 67] on input "SĐT Người Gửi *" at bounding box center [162, 68] width 152 height 22
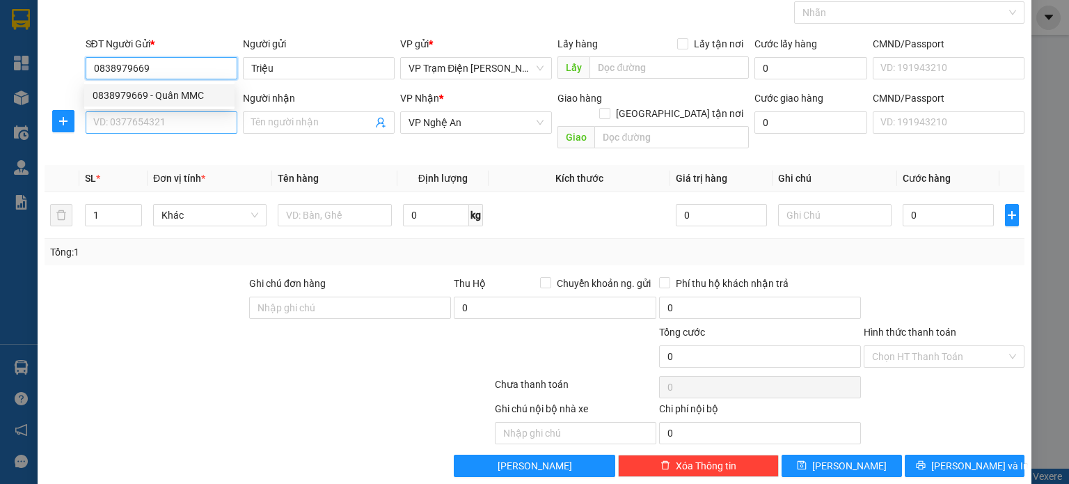
type input "0838979669"
click at [169, 119] on input "SĐT Người Nhận *" at bounding box center [162, 122] width 152 height 22
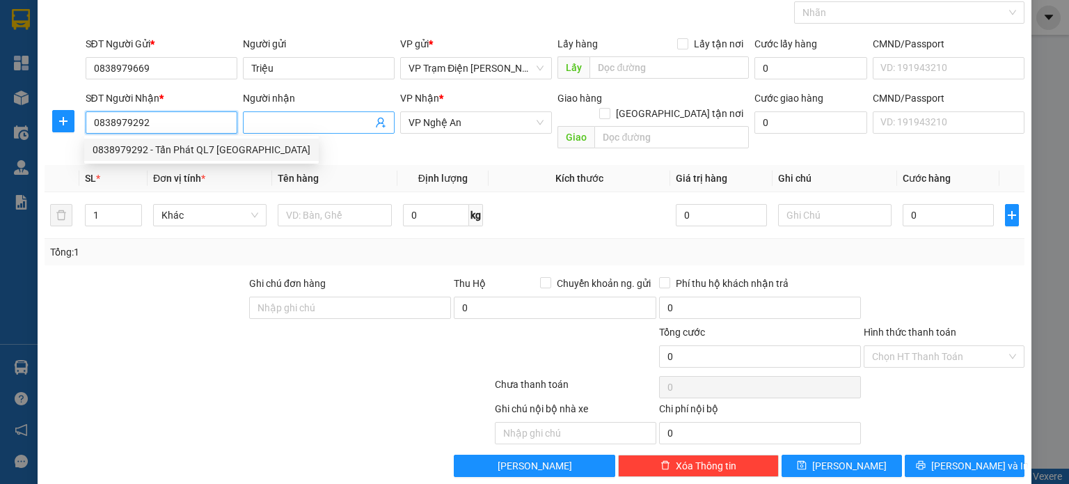
type input "0838979292"
click at [315, 124] on input "Người nhận" at bounding box center [311, 122] width 121 height 15
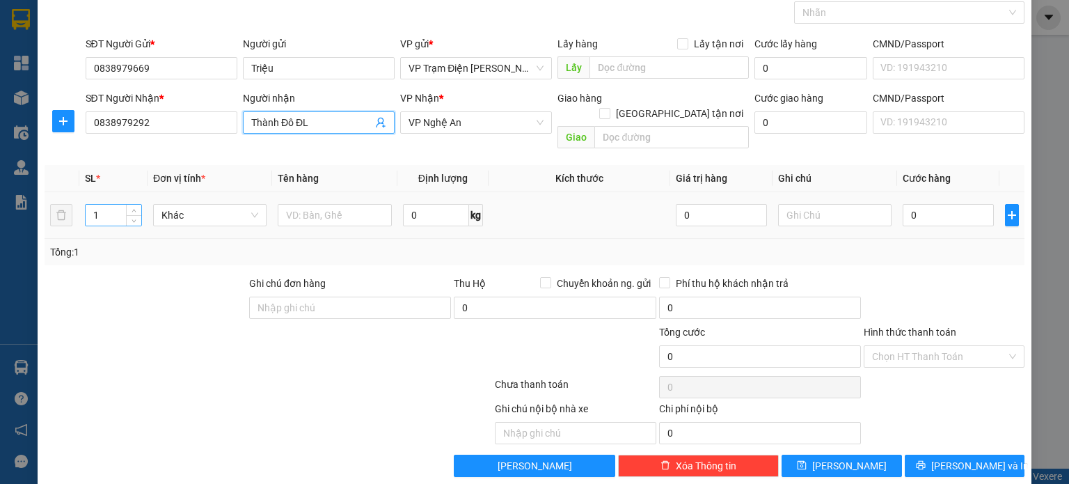
type input "Thành Đô ĐL"
click at [109, 205] on input "1" at bounding box center [114, 215] width 56 height 21
type input "2"
click at [132, 209] on icon "up" at bounding box center [134, 211] width 5 height 5
click at [102, 205] on input "2" at bounding box center [114, 215] width 56 height 21
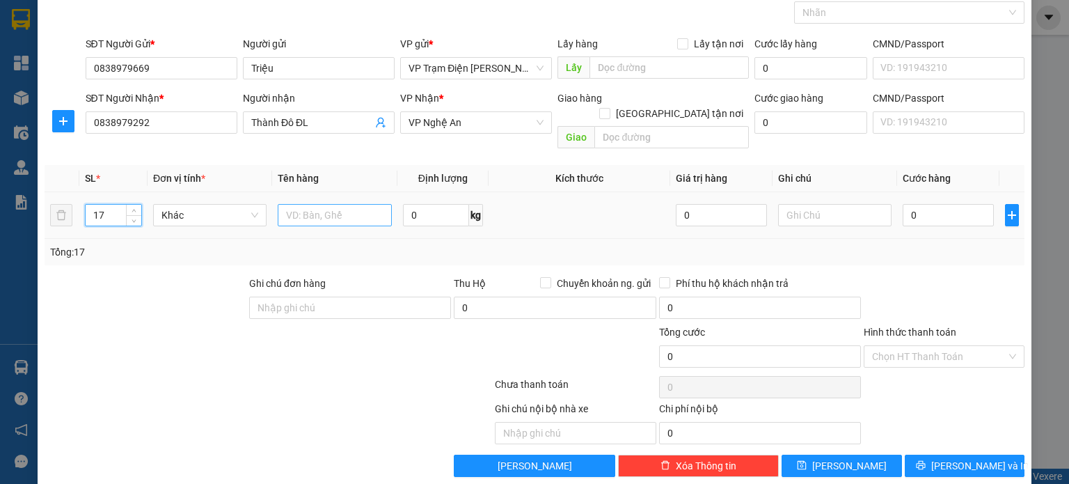
type input "17"
click at [326, 204] on input "text" at bounding box center [335, 215] width 114 height 22
type input "thùng"
click at [942, 204] on input "0" at bounding box center [947, 215] width 91 height 22
click at [937, 276] on div at bounding box center [944, 300] width 164 height 49
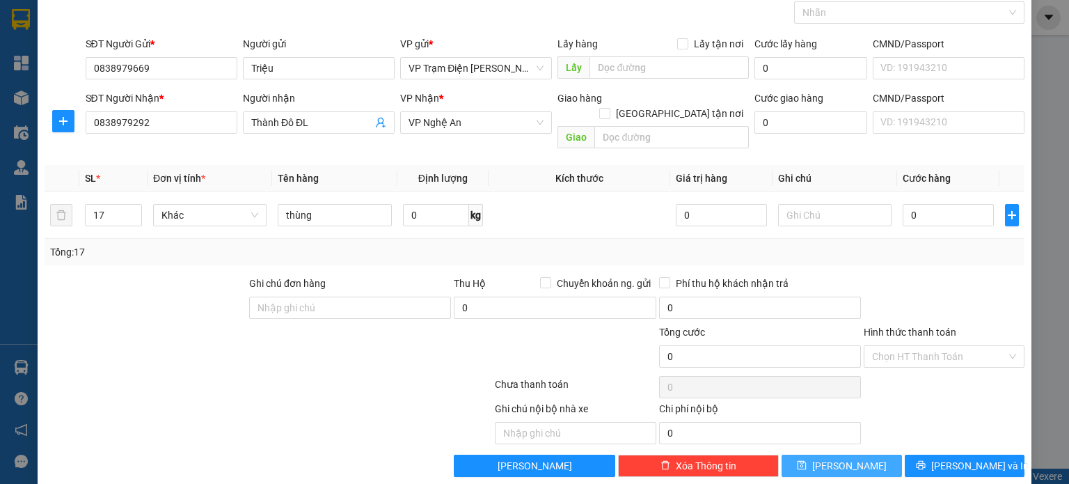
click at [856, 454] on button "[PERSON_NAME]" at bounding box center [841, 465] width 120 height 22
type input "1"
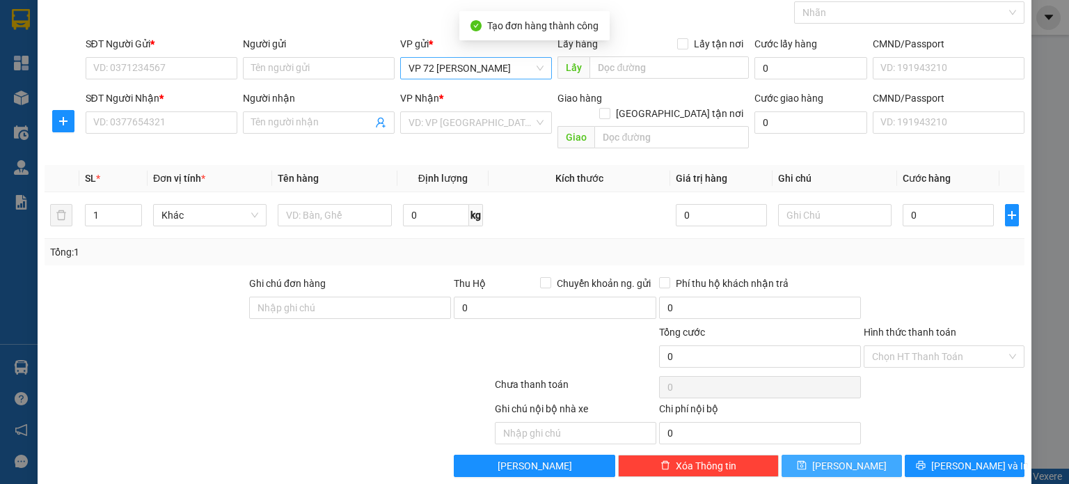
click at [529, 63] on span "VP 72 [PERSON_NAME]" at bounding box center [475, 68] width 135 height 21
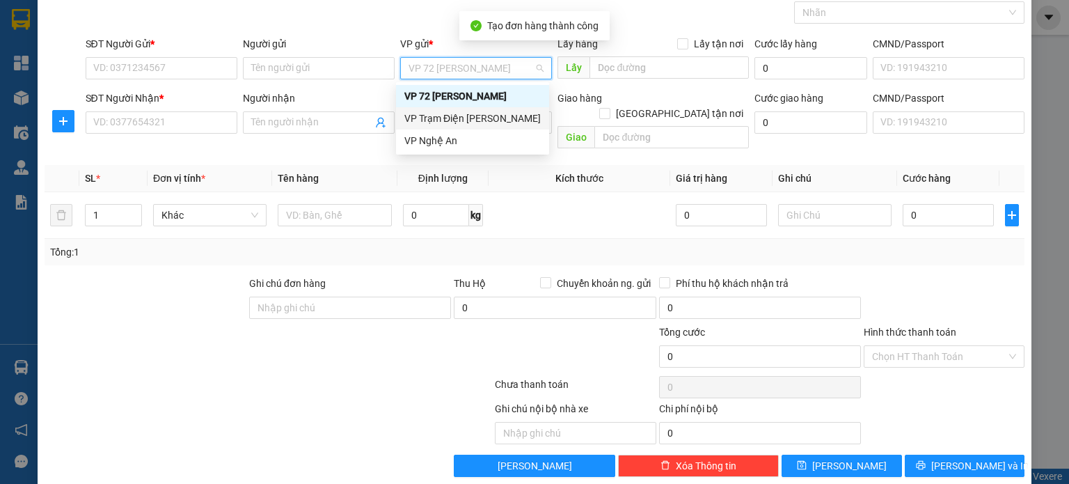
click at [516, 120] on div "VP Trạm Điện [PERSON_NAME]" at bounding box center [472, 118] width 136 height 15
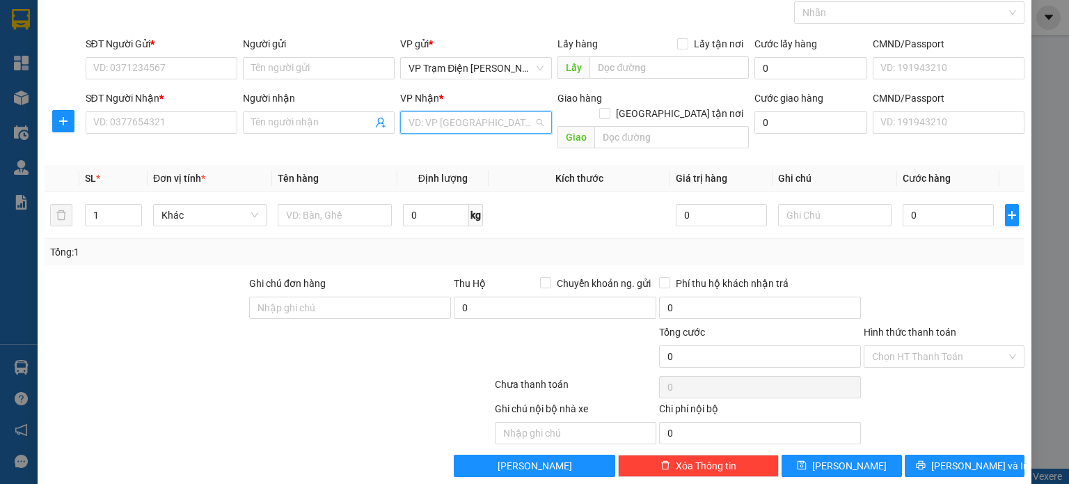
click at [515, 120] on input "search" at bounding box center [470, 122] width 125 height 21
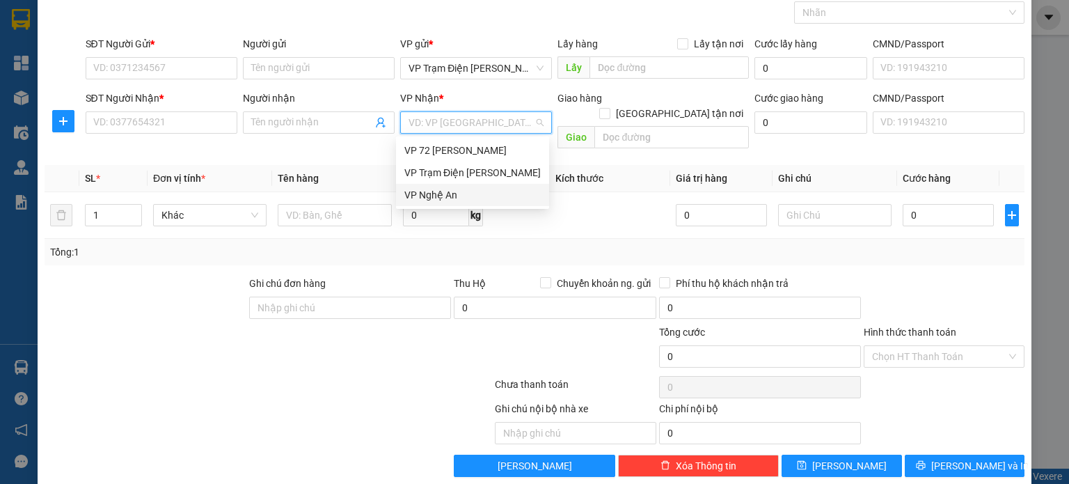
click at [488, 196] on div "VP Nghệ An" at bounding box center [472, 194] width 136 height 15
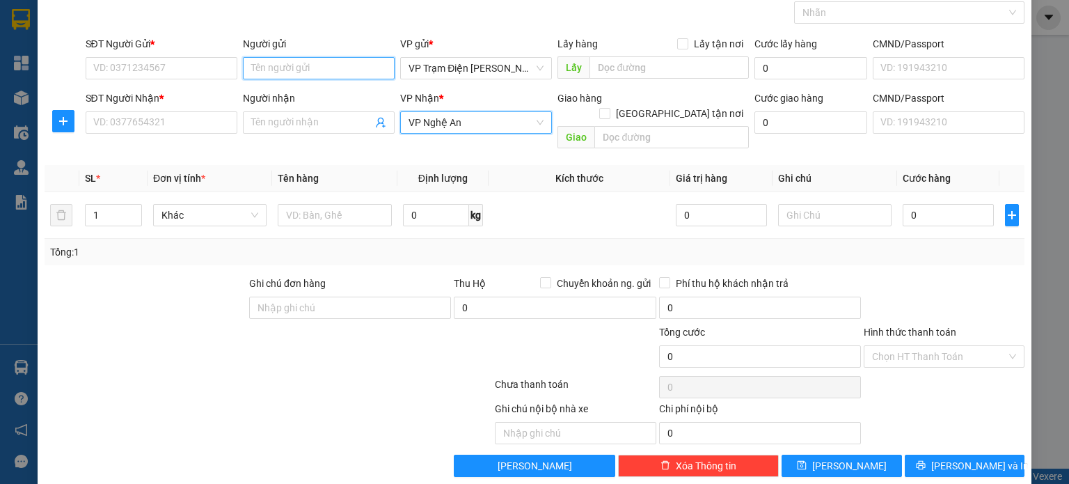
click at [355, 70] on input "Người gửi" at bounding box center [319, 68] width 152 height 22
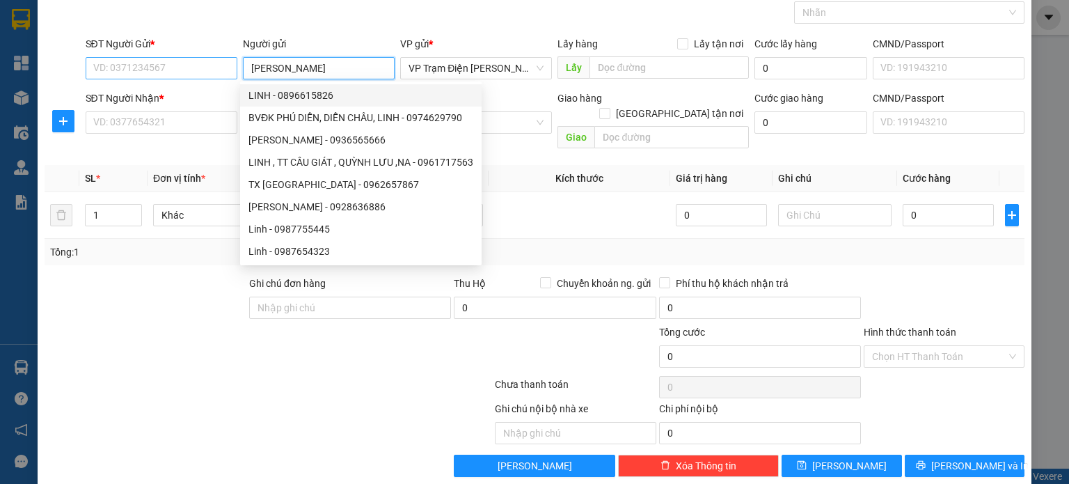
type input "[PERSON_NAME]"
click at [141, 61] on input "SĐT Người Gửi *" at bounding box center [162, 68] width 152 height 22
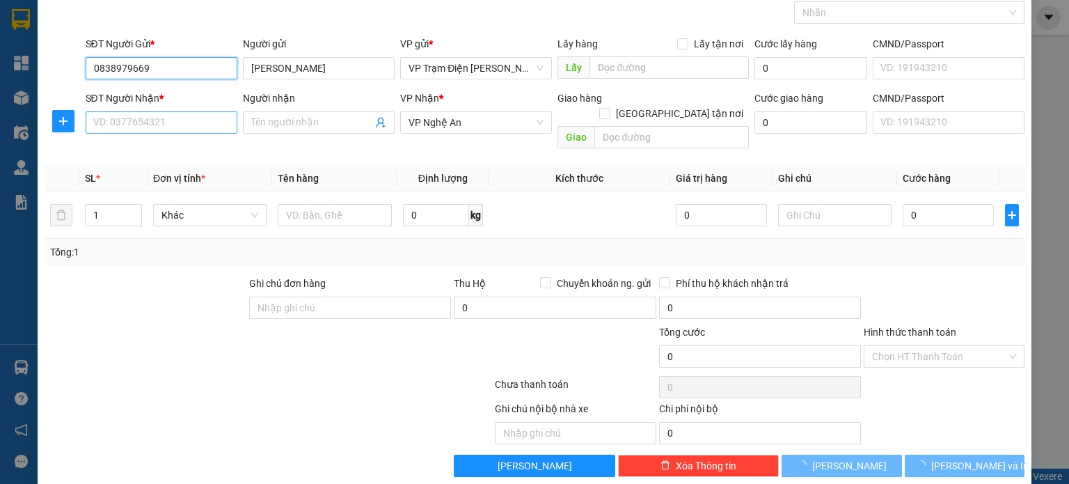
type input "0838979669"
click at [189, 125] on input "SĐT Người Nhận *" at bounding box center [162, 122] width 152 height 22
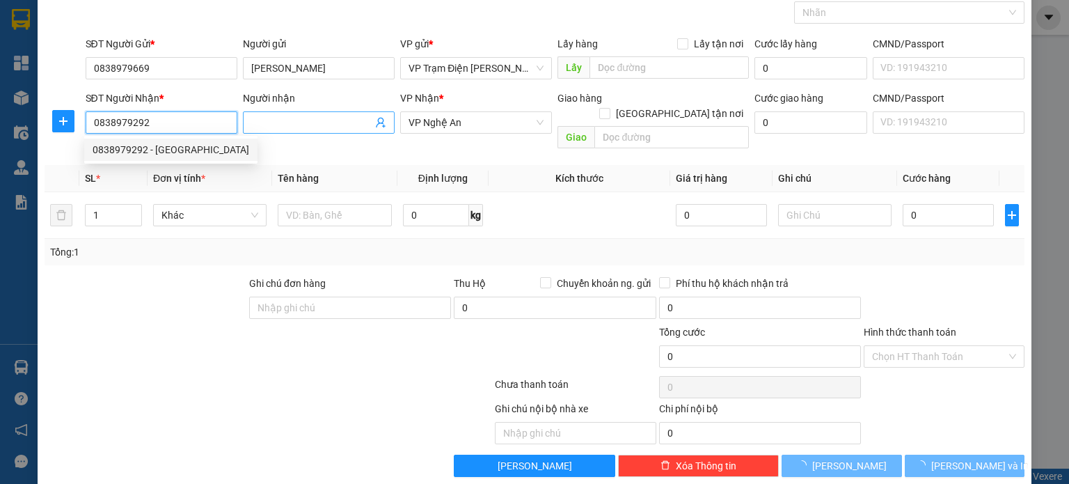
type input "0838979292"
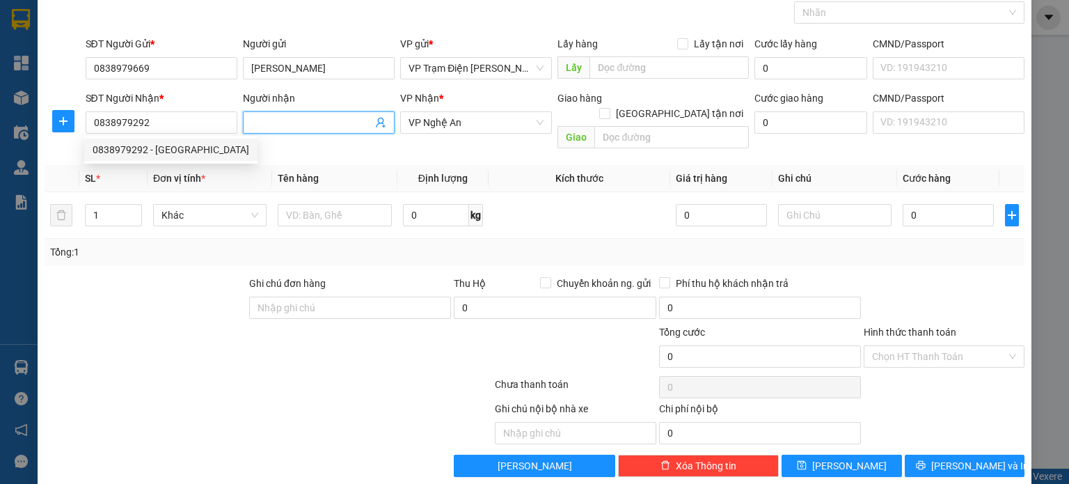
click at [315, 125] on input "Người nhận" at bounding box center [311, 122] width 121 height 15
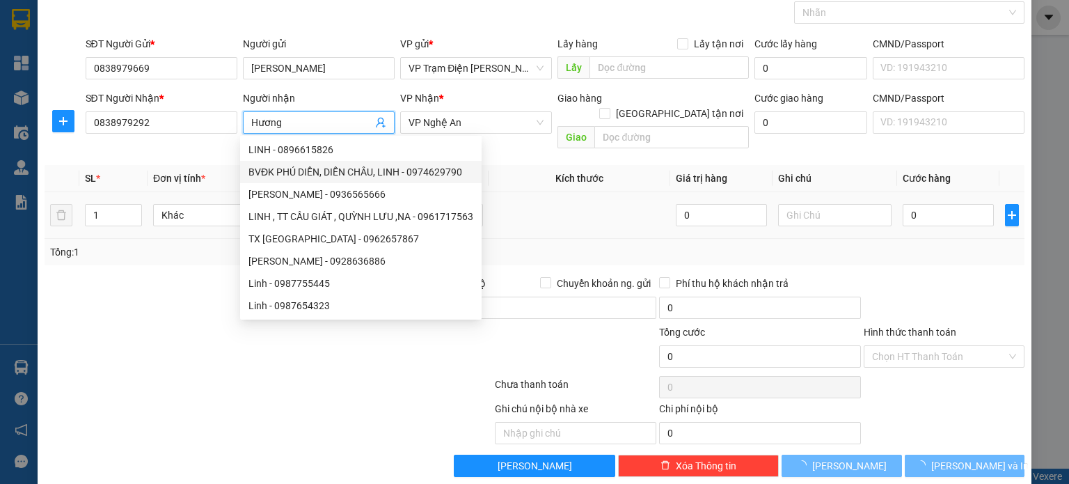
type input "Hương"
click at [150, 251] on div "Transit Pickup Surcharge Ids Transit Deliver Surcharge Ids Transit Deliver Surc…" at bounding box center [535, 229] width 980 height 496
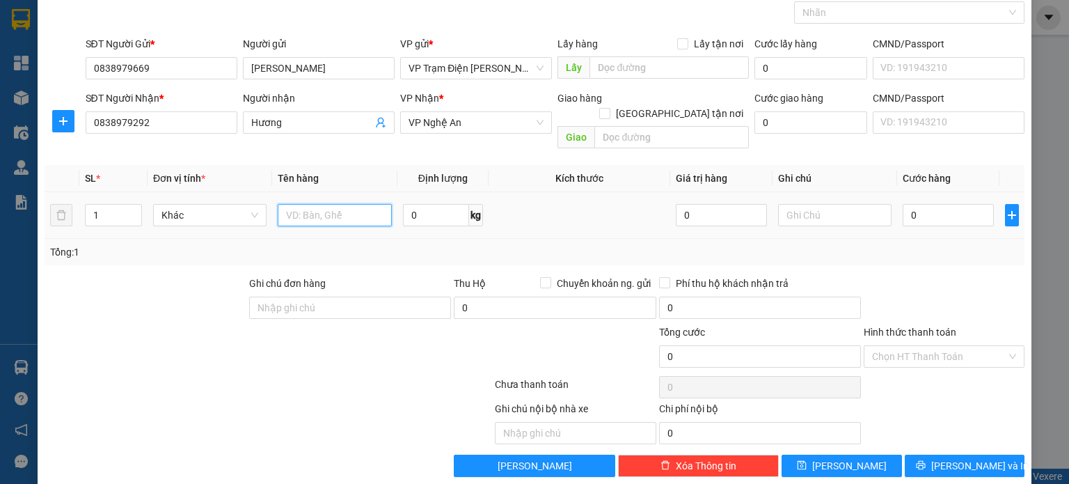
click at [295, 204] on input "text" at bounding box center [335, 215] width 114 height 22
type input "bọc"
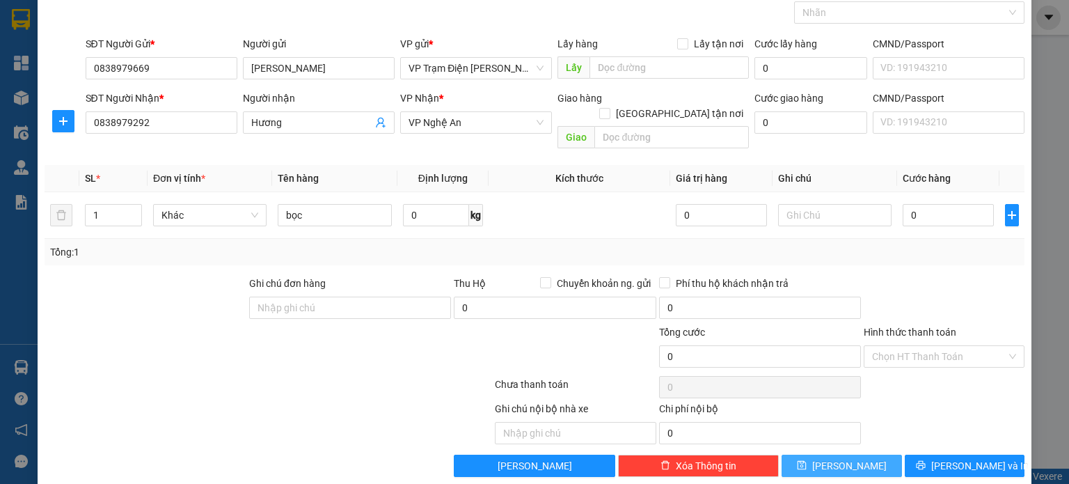
click at [875, 454] on button "[PERSON_NAME]" at bounding box center [841, 465] width 120 height 22
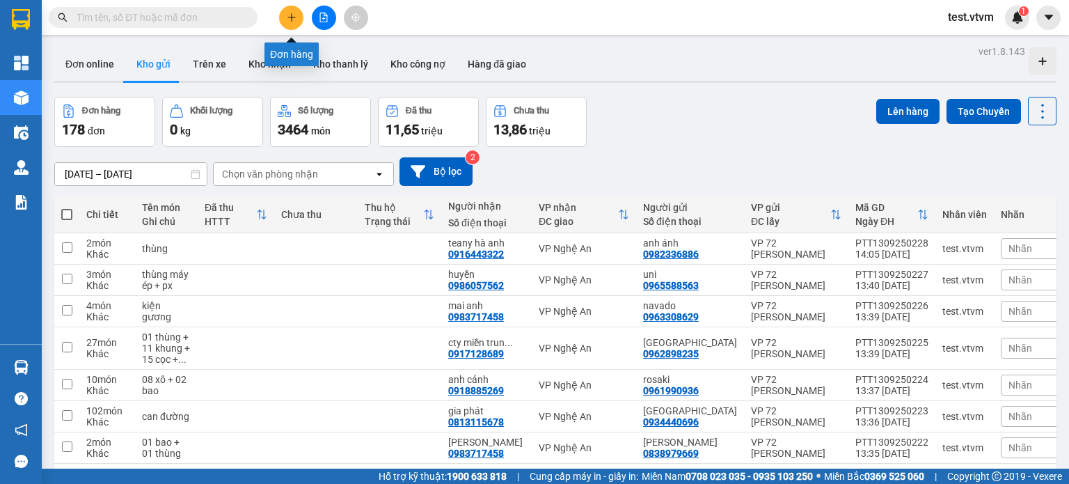
click at [287, 23] on button at bounding box center [291, 18] width 24 height 24
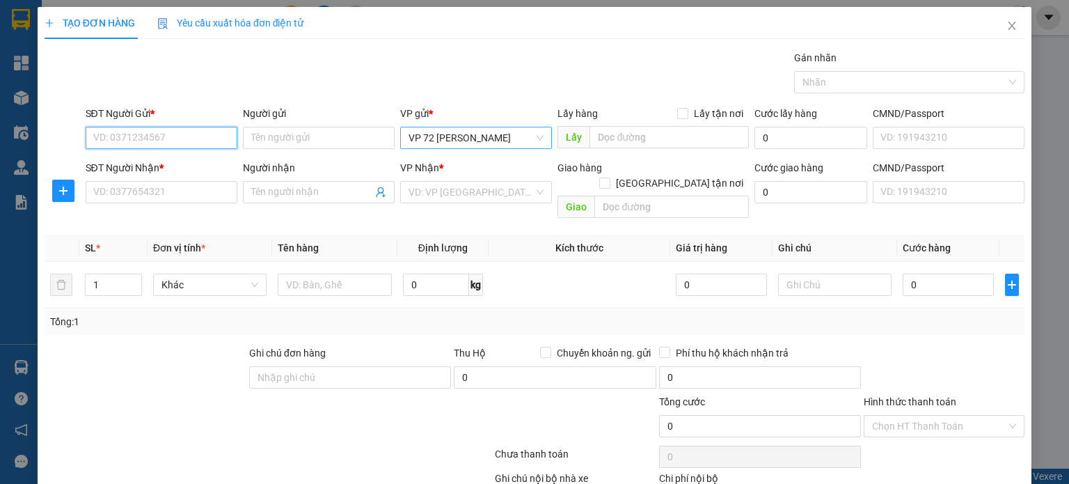
click at [430, 137] on span "VP 72 [PERSON_NAME]" at bounding box center [475, 137] width 135 height 21
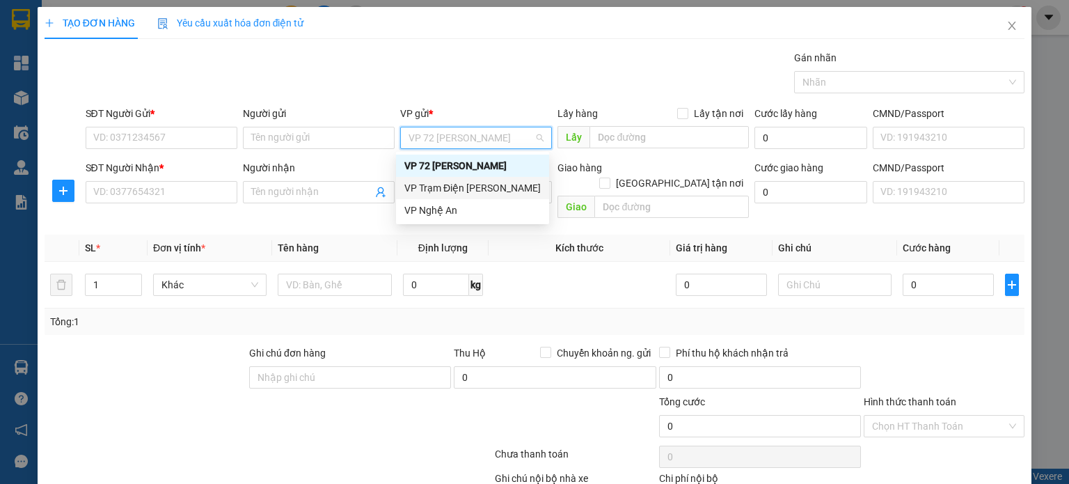
click at [433, 186] on div "VP Trạm Điện [PERSON_NAME]" at bounding box center [472, 187] width 136 height 15
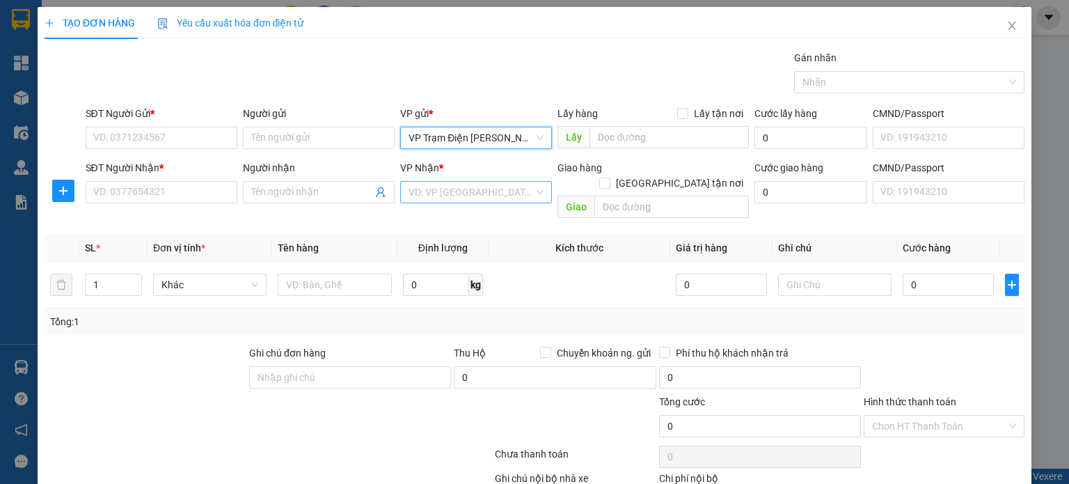
click at [431, 193] on input "search" at bounding box center [470, 192] width 125 height 21
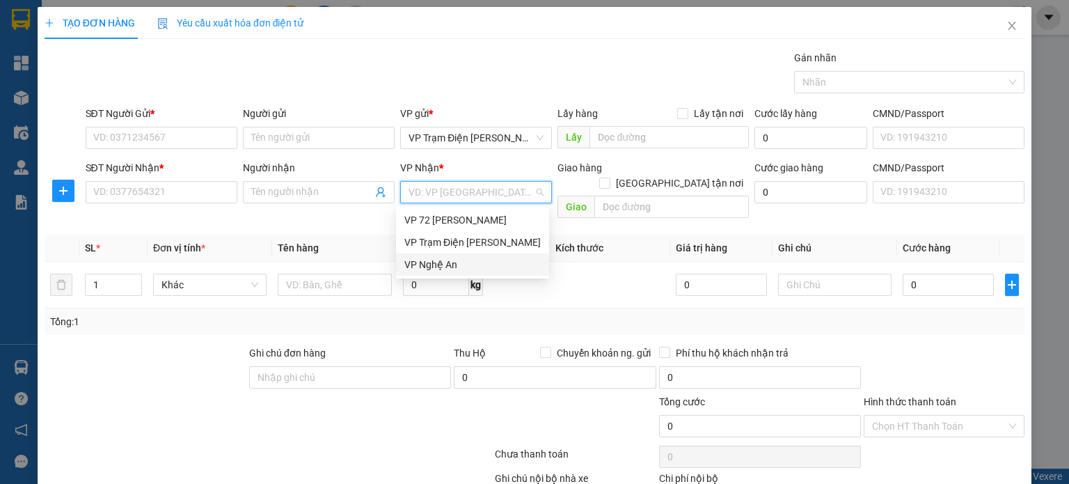
click at [423, 257] on div "VP Nghệ An" at bounding box center [472, 264] width 136 height 15
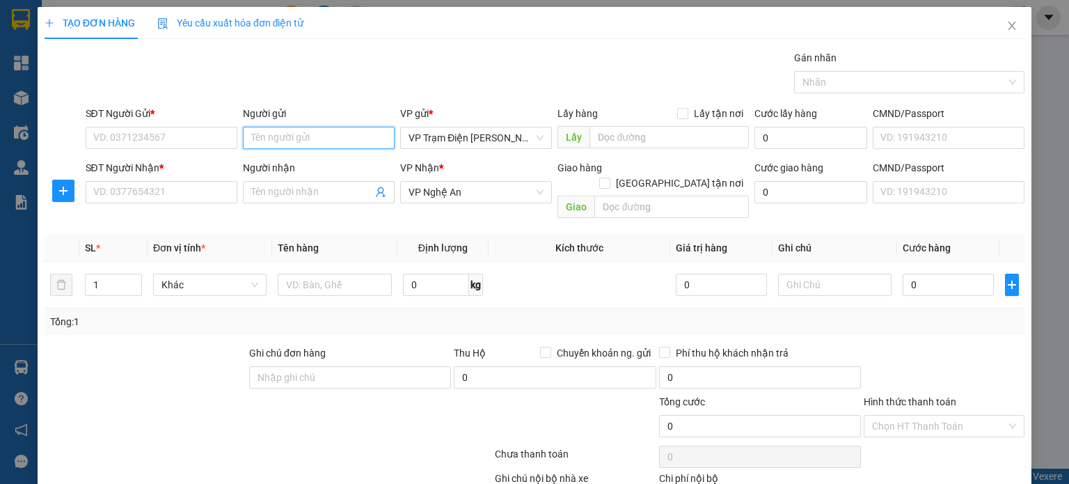
click at [326, 143] on input "Người gửi" at bounding box center [319, 138] width 152 height 22
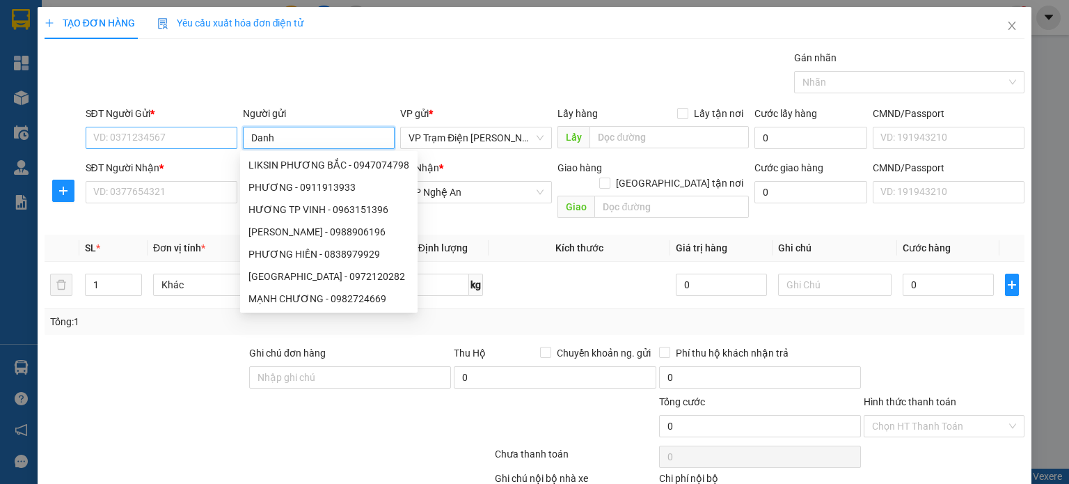
type input "Danh"
click at [173, 141] on input "SĐT Người Gửi *" at bounding box center [162, 138] width 152 height 22
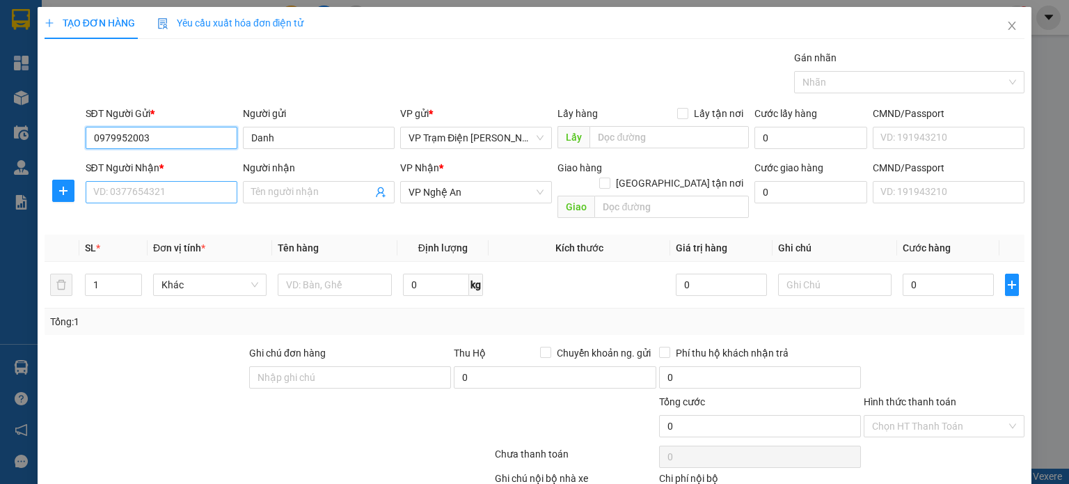
type input "0979952003"
click at [188, 184] on input "SĐT Người Nhận *" at bounding box center [162, 192] width 152 height 22
type input "0913500234"
click at [357, 196] on input "Người nhận" at bounding box center [311, 191] width 121 height 15
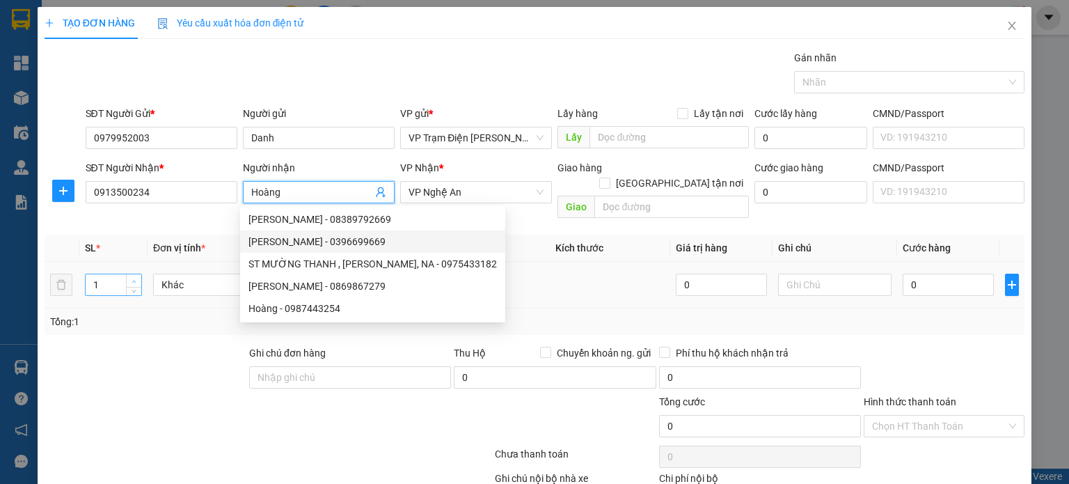
type input "Hoàng"
type input "2"
click at [134, 280] on icon "up" at bounding box center [134, 281] width 4 height 3
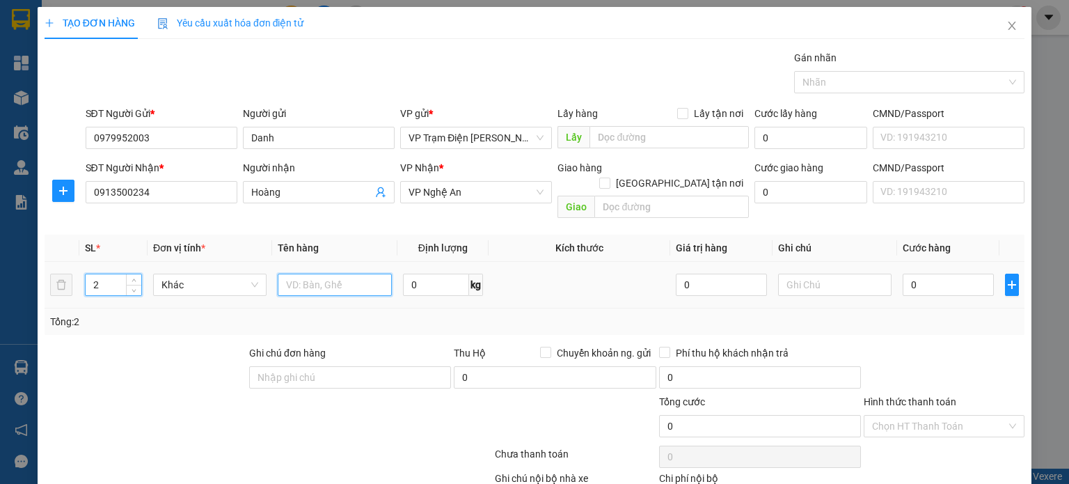
click at [337, 273] on input "text" at bounding box center [335, 284] width 114 height 22
type input "01t + 01 bao"
click at [914, 273] on input "0" at bounding box center [947, 284] width 91 height 22
type input "1"
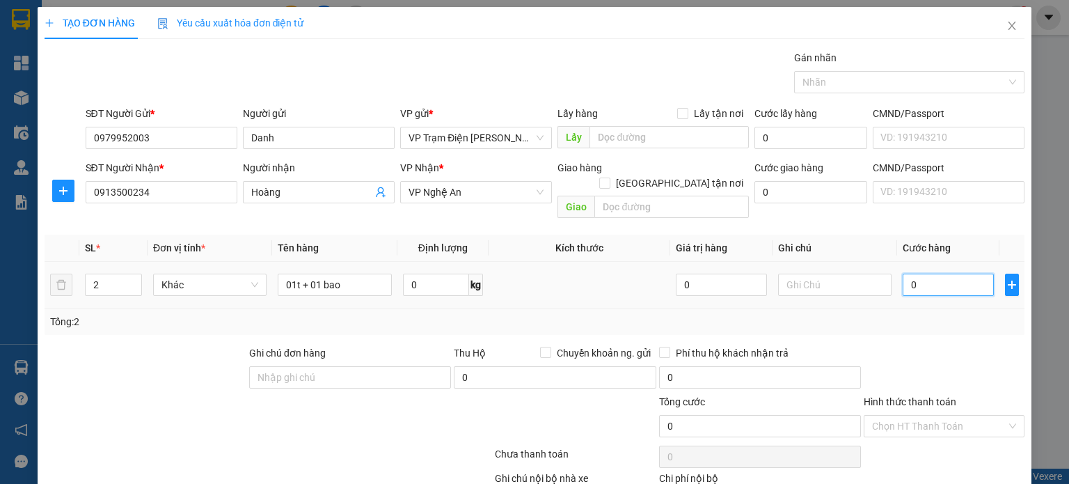
type input "1"
type input "15"
type input "150"
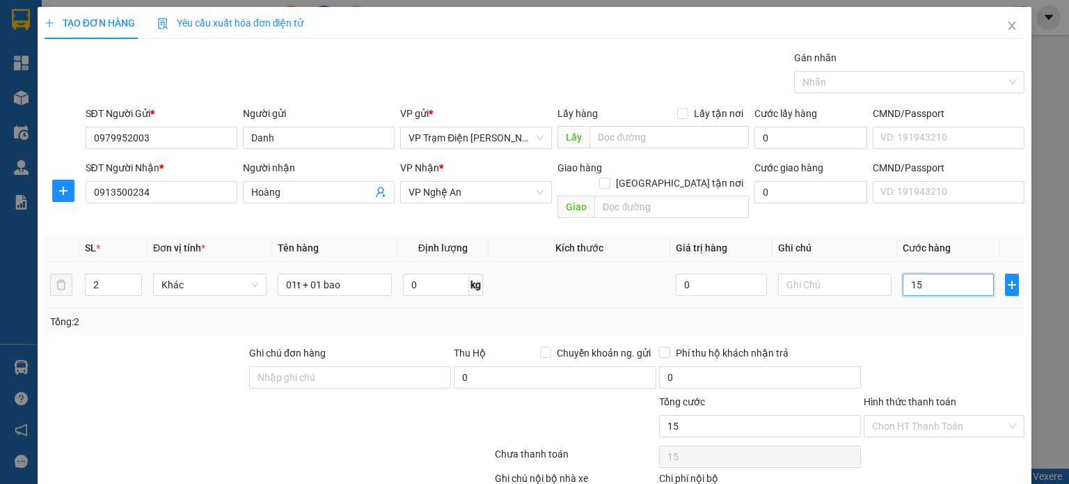
type input "150"
type input "1.500"
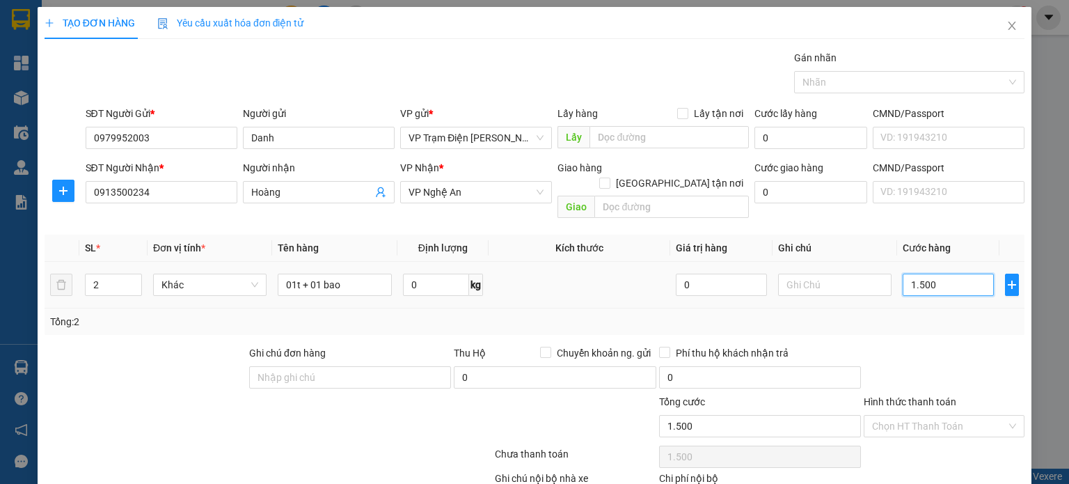
type input "15.000"
type input "150.000"
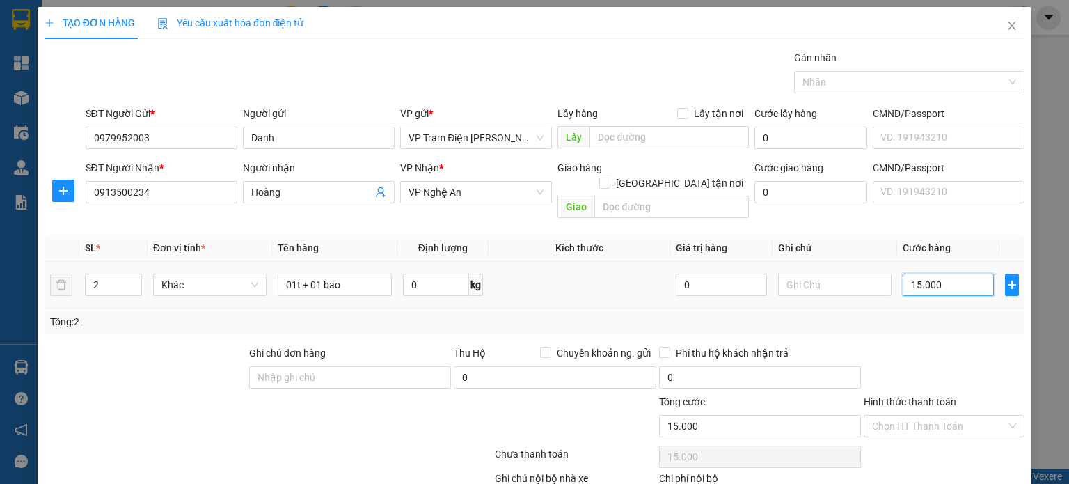
type input "150.000"
click at [895, 345] on div at bounding box center [944, 369] width 164 height 49
click at [942, 415] on input "Hình thức thanh toán" at bounding box center [939, 425] width 134 height 21
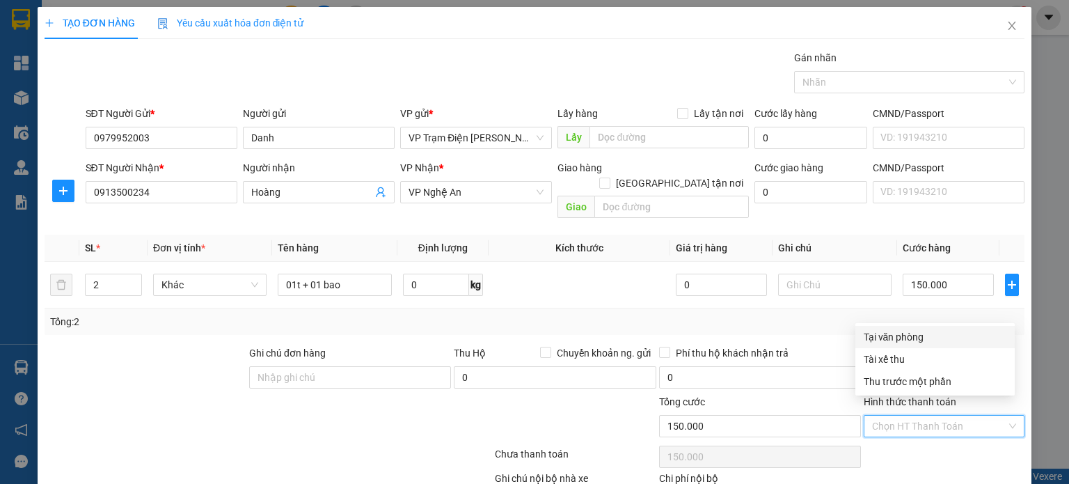
click at [913, 339] on div "Tại văn phòng" at bounding box center [934, 336] width 143 height 15
type input "0"
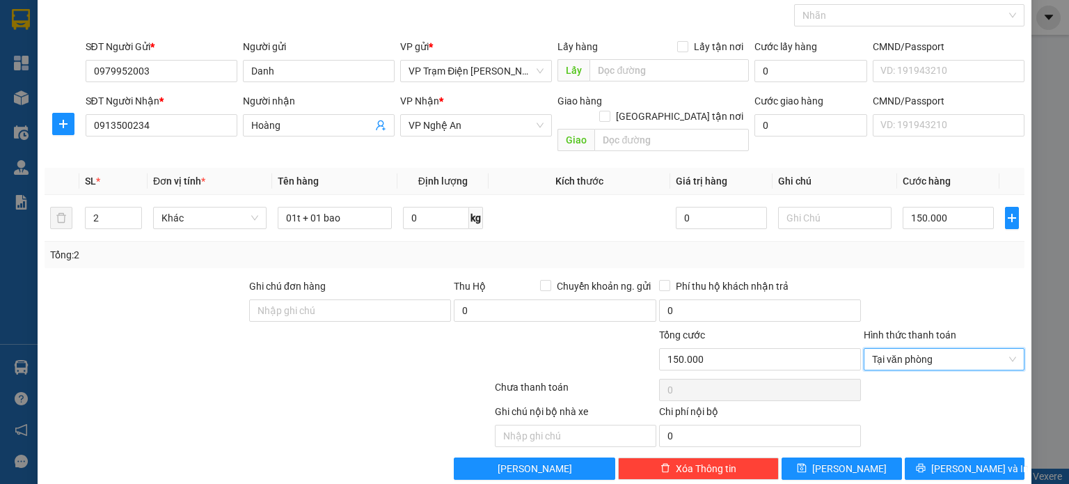
scroll to position [70, 0]
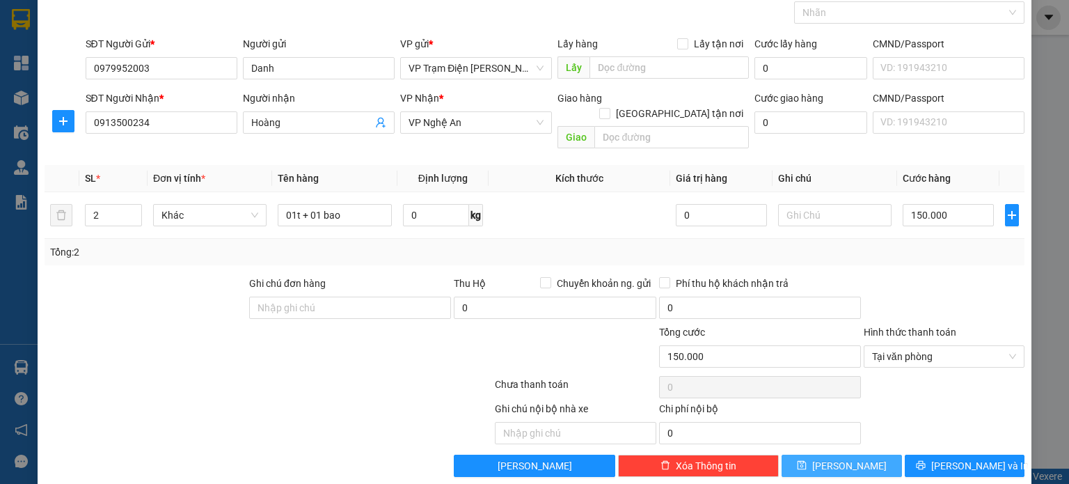
click at [820, 454] on button "[PERSON_NAME]" at bounding box center [841, 465] width 120 height 22
type input "1"
type input "0"
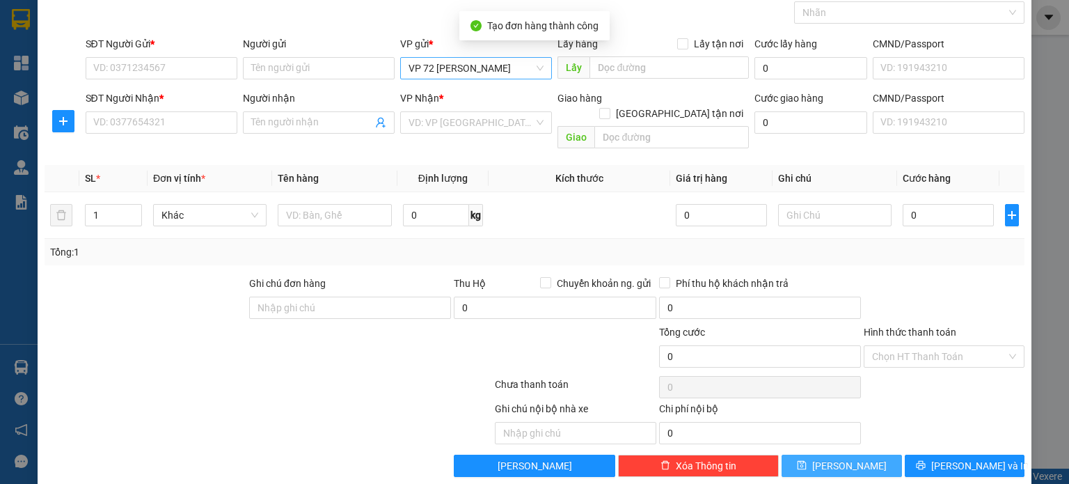
click at [513, 69] on span "VP 72 [PERSON_NAME]" at bounding box center [475, 68] width 135 height 21
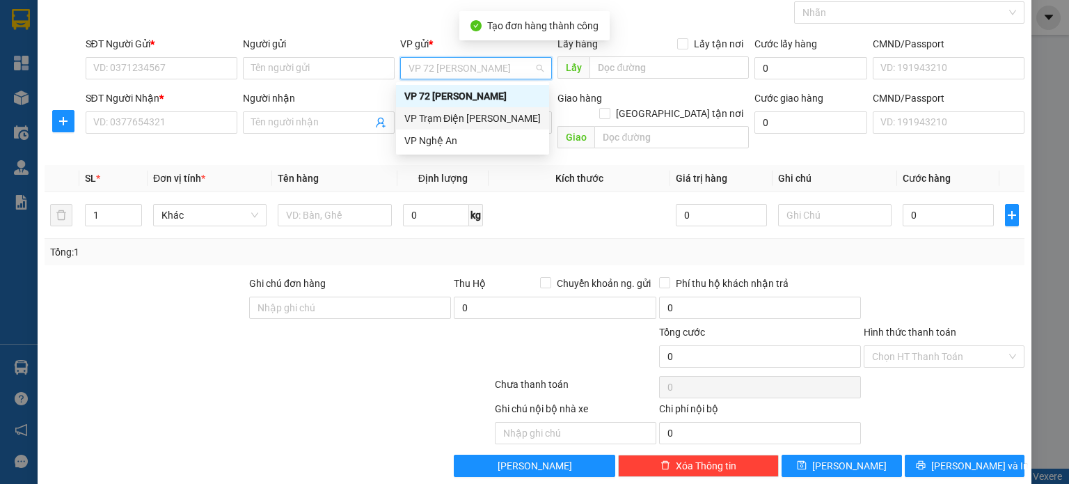
click at [484, 125] on div "VP Trạm Điện [PERSON_NAME]" at bounding box center [472, 118] width 136 height 15
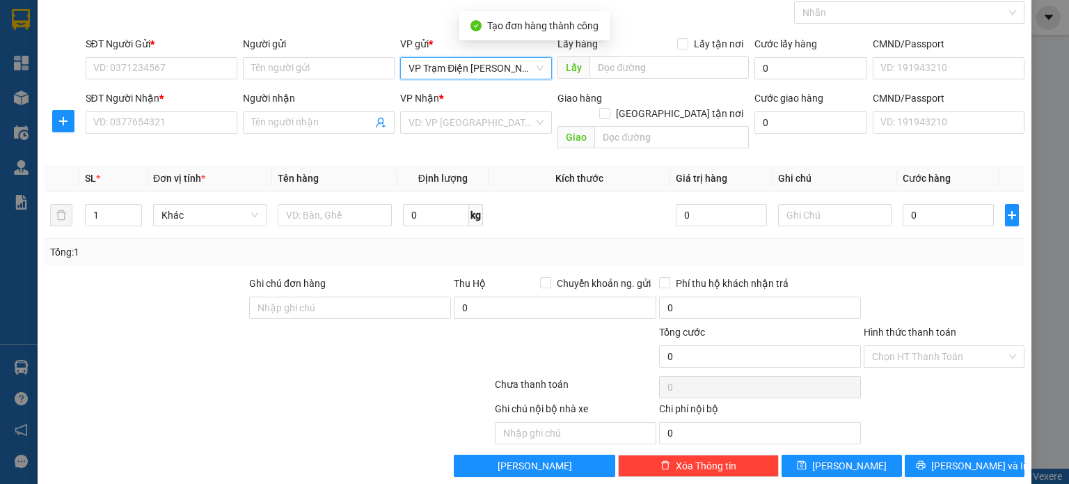
click at [484, 125] on input "search" at bounding box center [470, 122] width 125 height 21
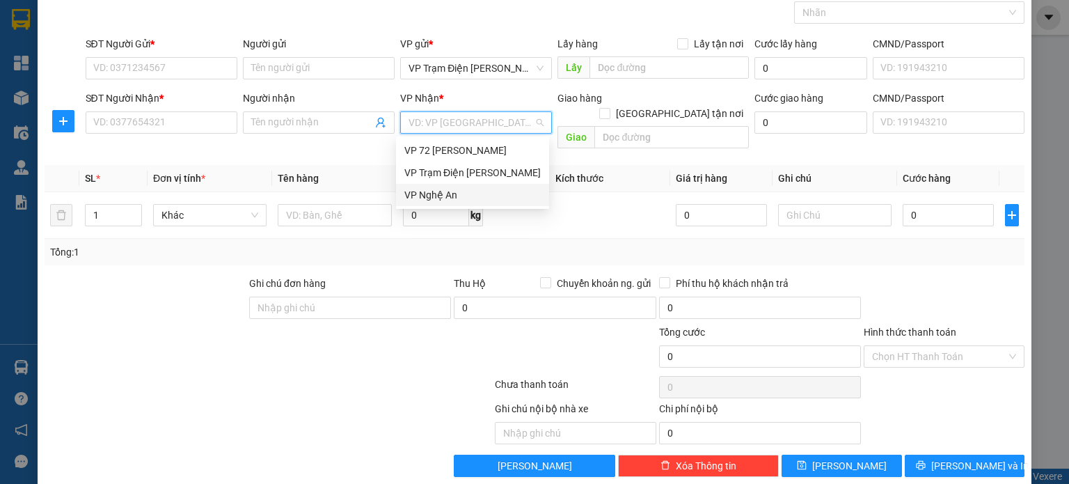
click at [494, 189] on div "VP Nghệ An" at bounding box center [472, 194] width 136 height 15
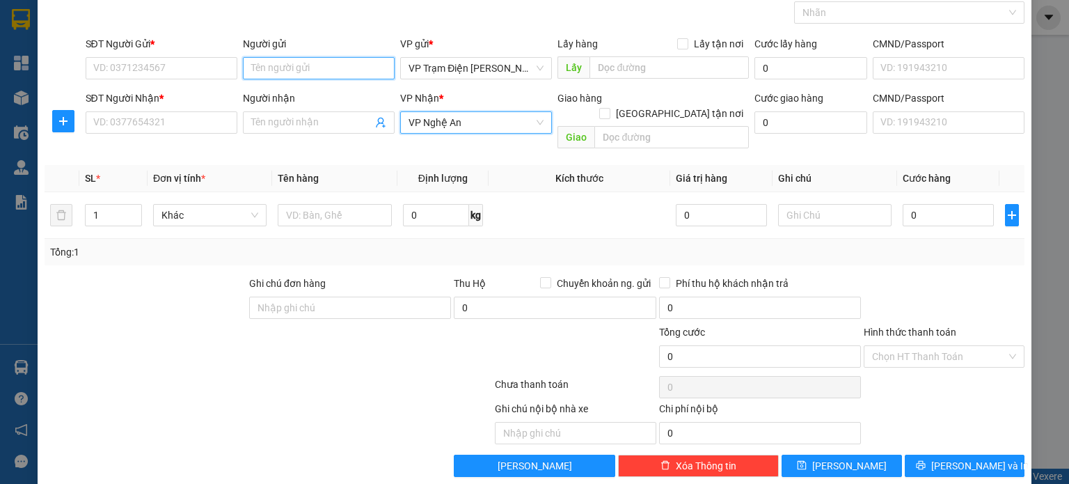
click at [313, 69] on input "Người gửi" at bounding box center [319, 68] width 152 height 22
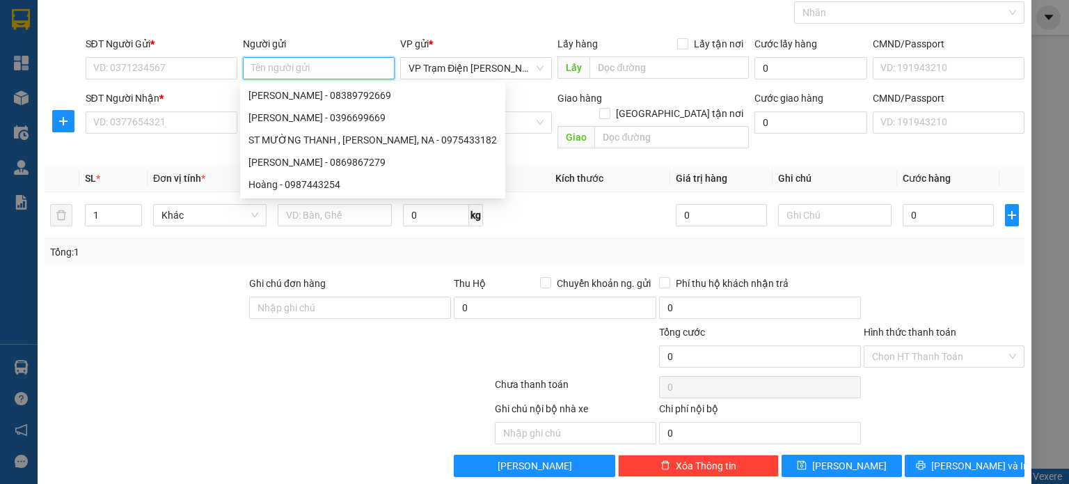
type input "D"
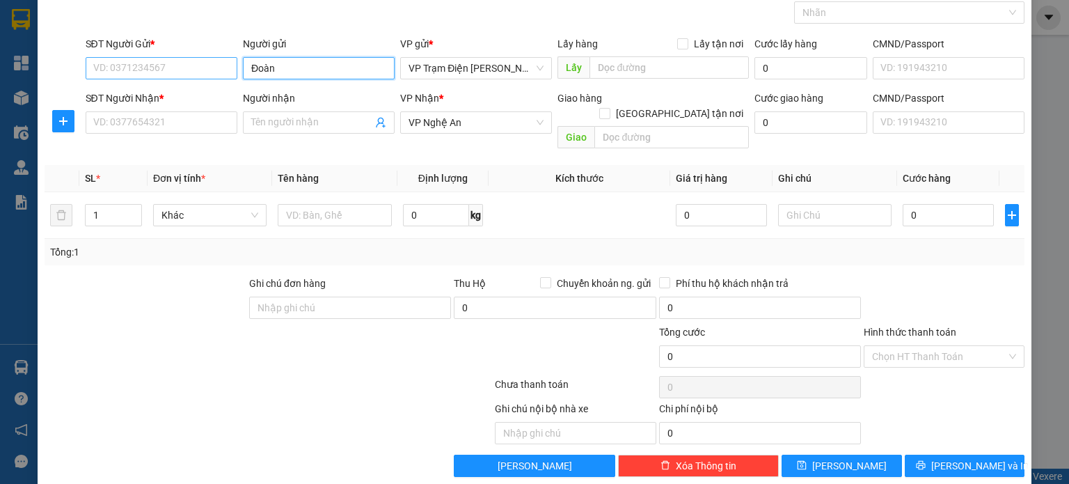
type input "Đoàn"
click at [138, 70] on input "SĐT Người Gửi *" at bounding box center [162, 68] width 152 height 22
type input "0838979669"
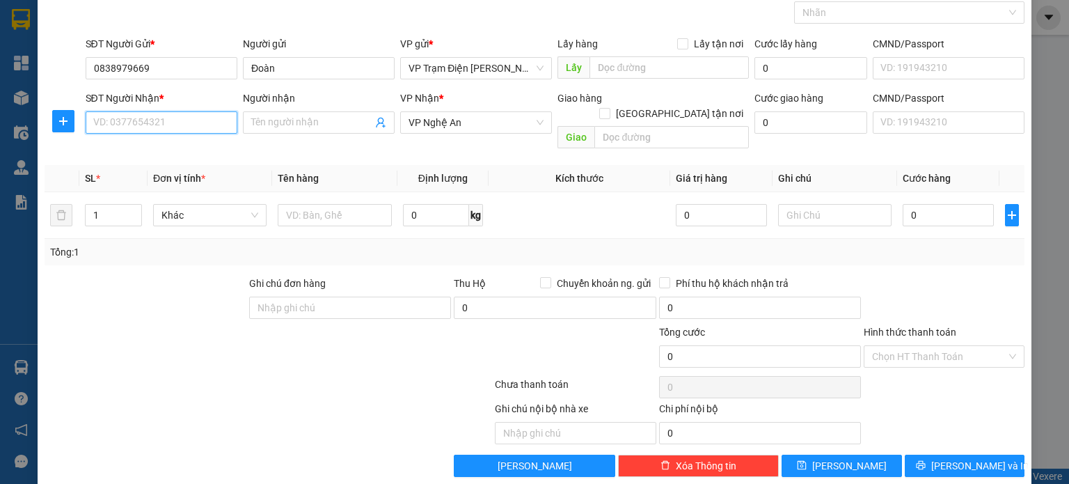
click at [150, 125] on input "SĐT Người Nhận *" at bounding box center [162, 122] width 152 height 22
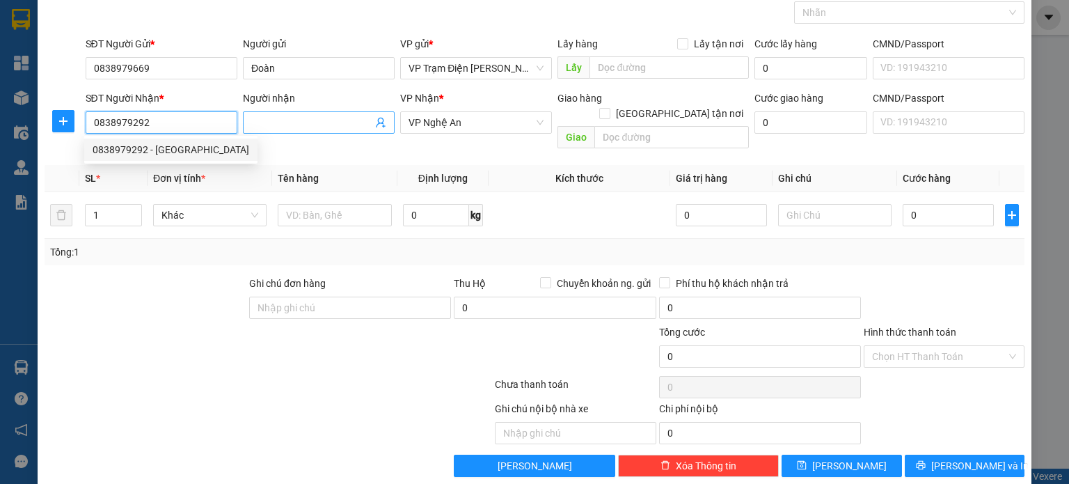
type input "0838979292"
click at [282, 119] on input "Người nhận" at bounding box center [311, 122] width 121 height 15
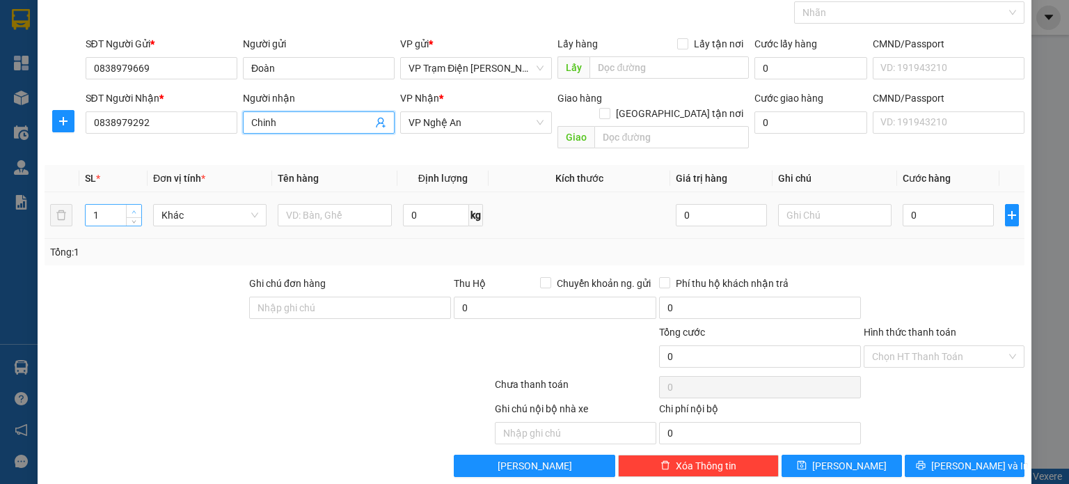
type input "Chinh"
click at [135, 209] on icon "up" at bounding box center [134, 211] width 5 height 5
type input "3"
click at [340, 204] on input "text" at bounding box center [335, 215] width 114 height 22
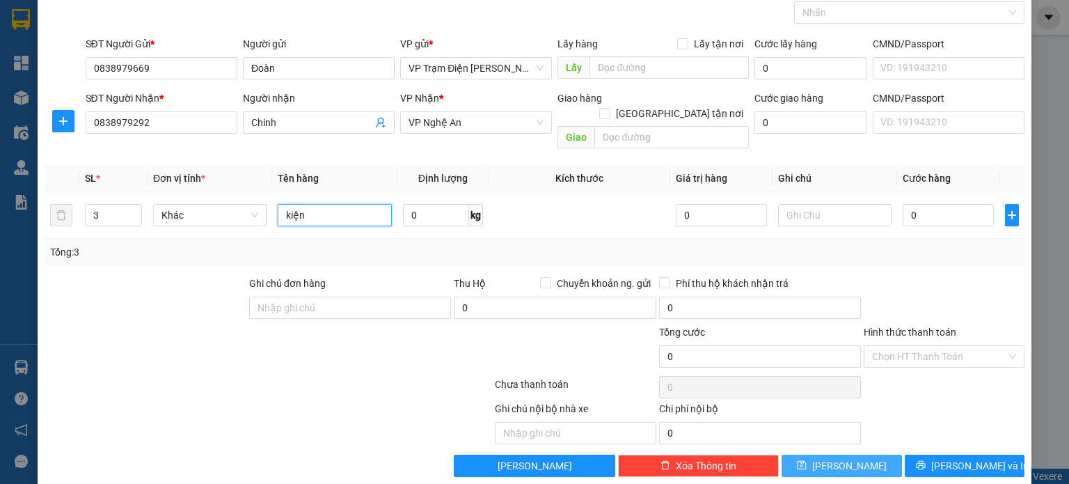
type input "kiện"
click at [840, 458] on span "[PERSON_NAME]" at bounding box center [849, 465] width 74 height 15
type input "1"
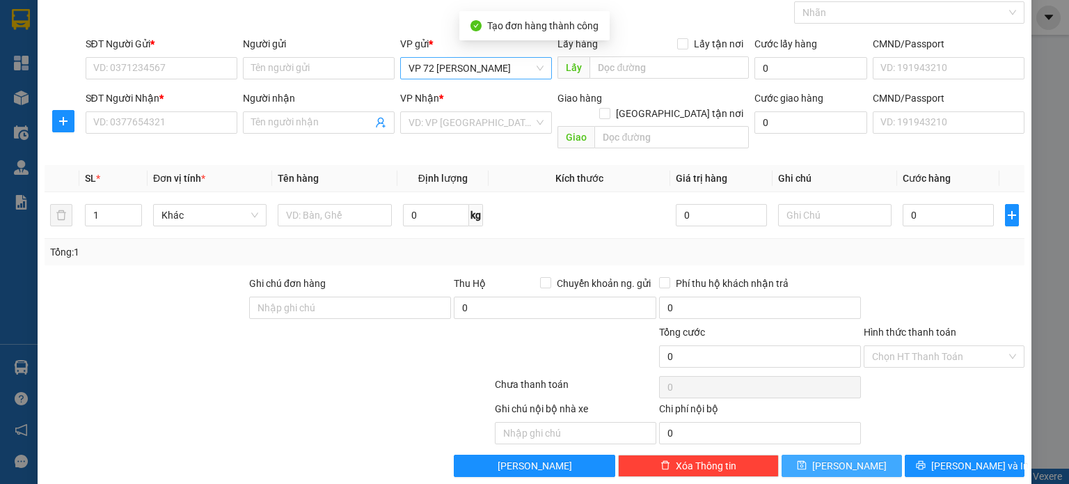
click at [527, 65] on span "VP 72 [PERSON_NAME]" at bounding box center [475, 68] width 135 height 21
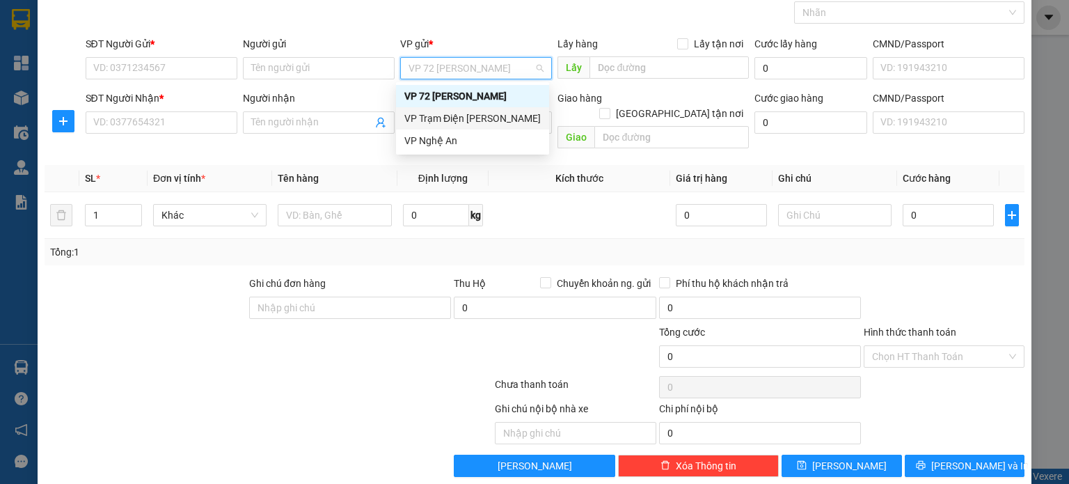
click at [514, 122] on div "VP Trạm Điện [PERSON_NAME]" at bounding box center [472, 118] width 136 height 15
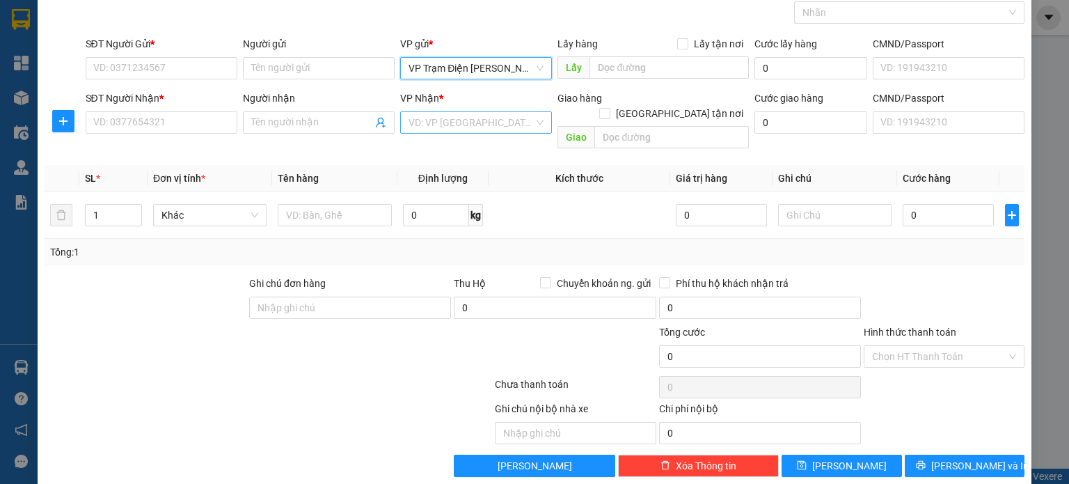
click at [514, 120] on input "search" at bounding box center [470, 122] width 125 height 21
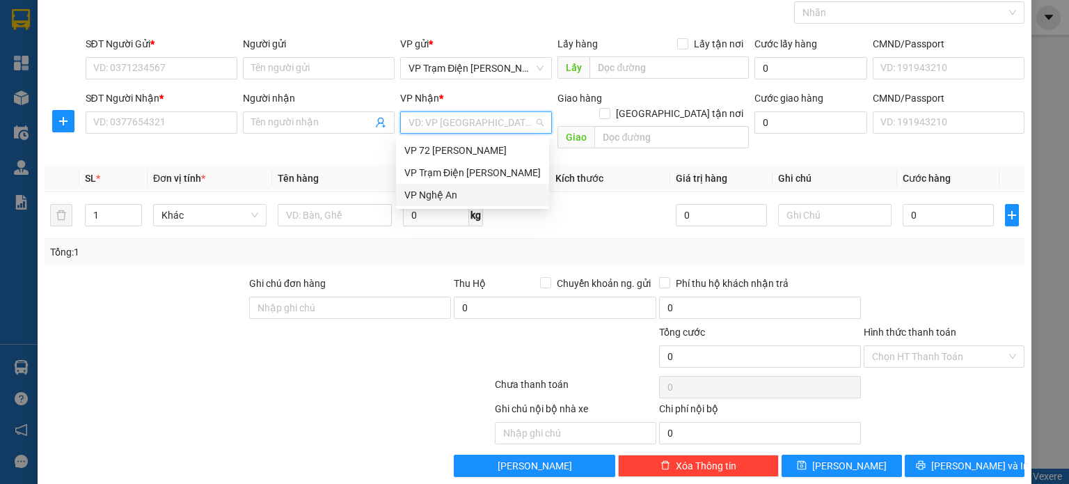
click at [503, 192] on div "VP Nghệ An" at bounding box center [472, 194] width 136 height 15
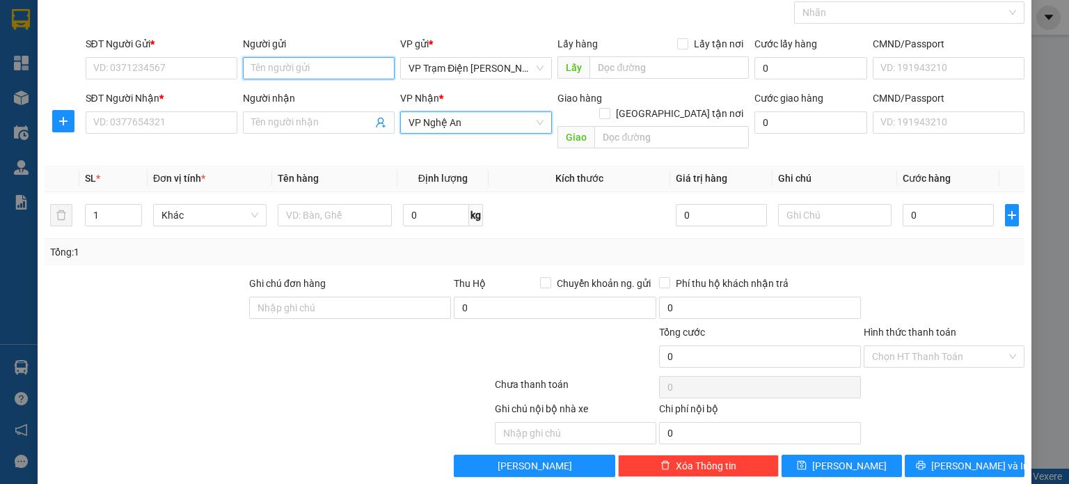
click at [330, 61] on input "Người gửi" at bounding box center [319, 68] width 152 height 22
type input "Alexan"
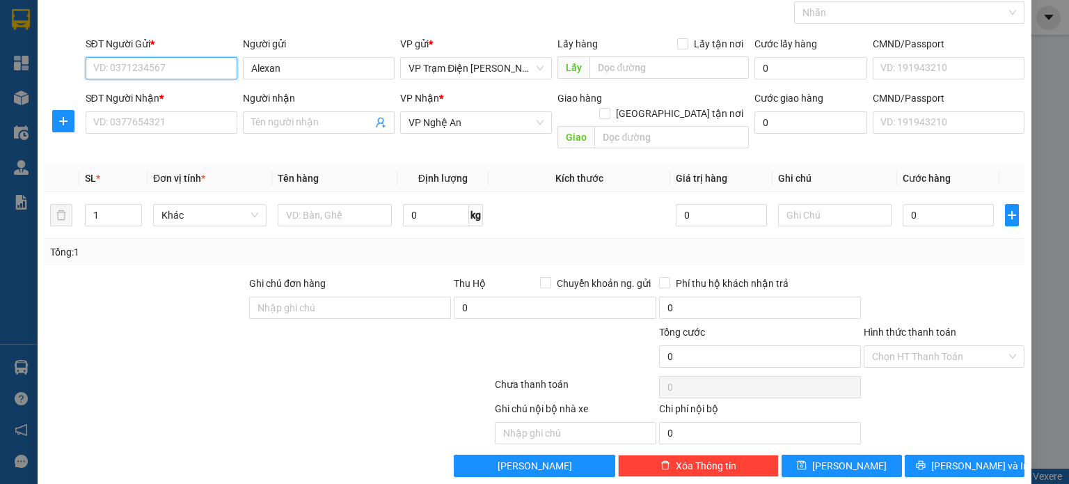
click at [191, 67] on input "SĐT Người Gửi *" at bounding box center [162, 68] width 152 height 22
type input "0838979669"
click at [331, 134] on div "Người nhận Tên người nhận" at bounding box center [319, 114] width 152 height 49
click at [331, 129] on input "Người nhận" at bounding box center [311, 122] width 121 height 15
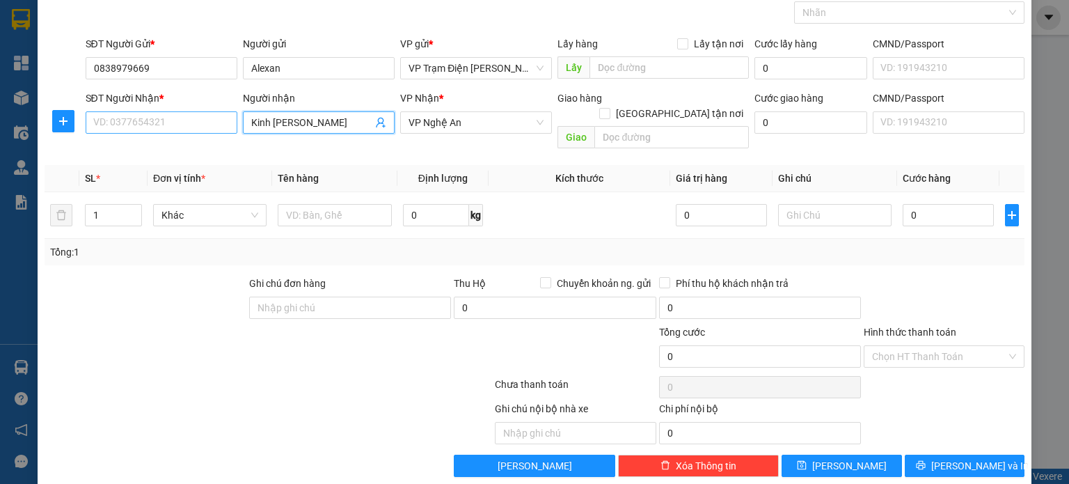
type input "Kinh [PERSON_NAME]"
click at [189, 128] on input "SĐT Người Nhận *" at bounding box center [162, 122] width 152 height 22
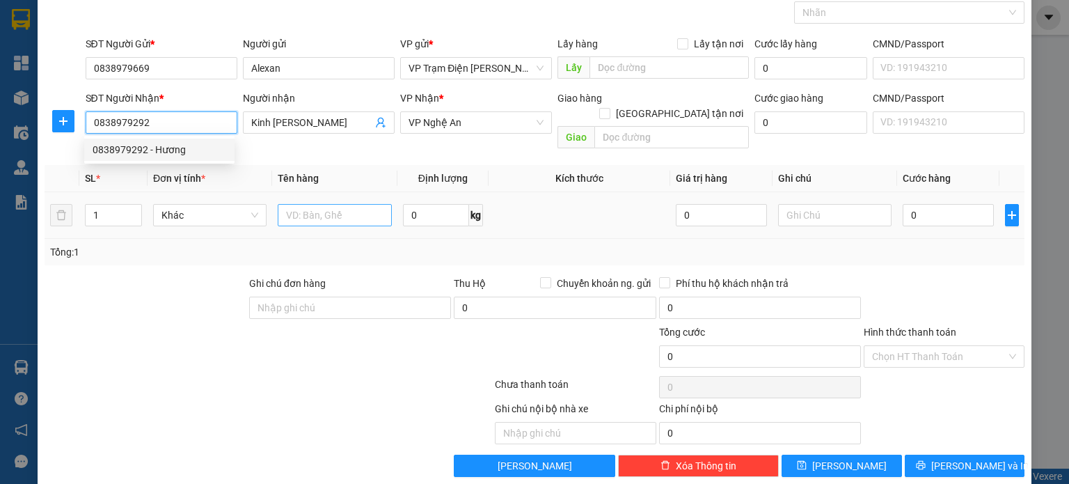
type input "0838979292"
click at [357, 204] on input "text" at bounding box center [335, 215] width 114 height 22
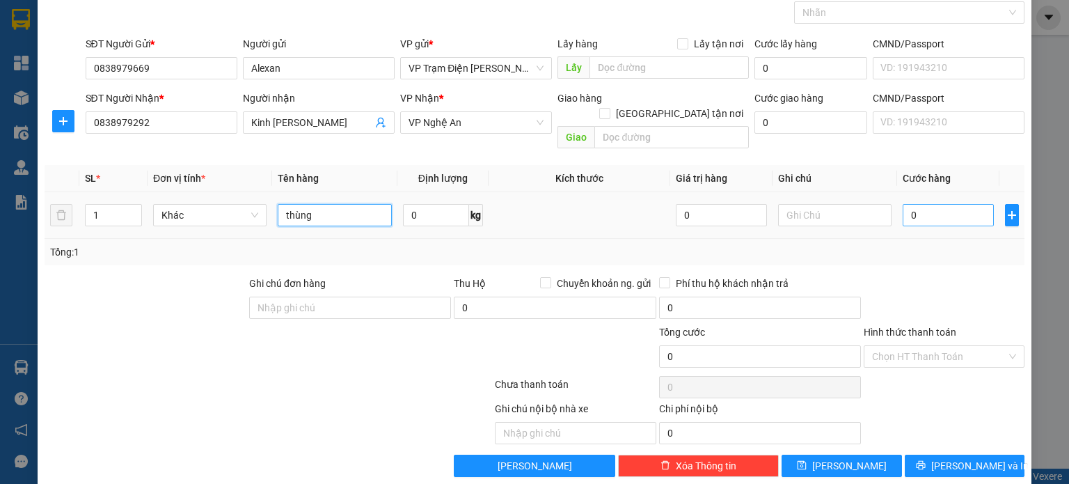
type input "thùng"
click at [952, 204] on input "0" at bounding box center [947, 215] width 91 height 22
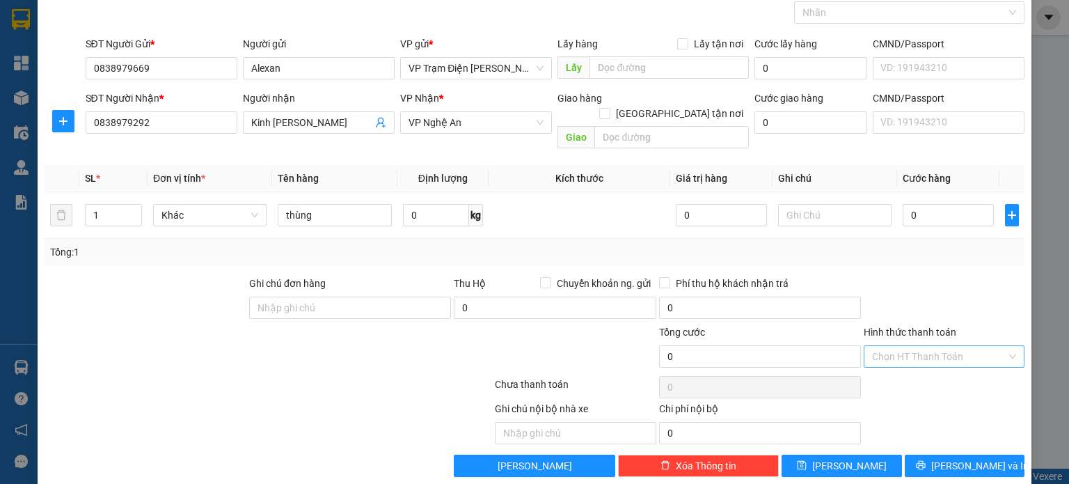
click at [909, 346] on input "Hình thức thanh toán" at bounding box center [939, 356] width 134 height 21
click at [902, 365] on div "Tại văn phòng" at bounding box center [934, 367] width 143 height 15
click at [902, 248] on div "Tổng: 1" at bounding box center [535, 252] width 980 height 26
click at [945, 204] on input "0" at bounding box center [947, 215] width 91 height 22
click at [927, 204] on input "0" at bounding box center [947, 215] width 91 height 22
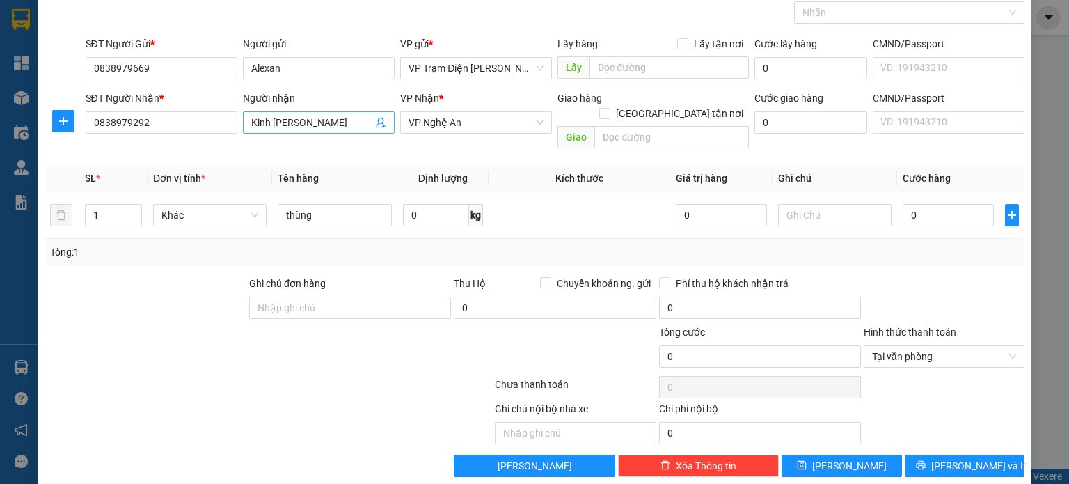
click at [307, 125] on input "Kinh [PERSON_NAME]" at bounding box center [311, 122] width 121 height 15
click at [310, 122] on input "Kinh [PERSON_NAME]" at bounding box center [311, 122] width 121 height 15
type input "Kinh [PERSON_NAME]"
click at [907, 204] on input "0" at bounding box center [947, 215] width 91 height 22
type input "6"
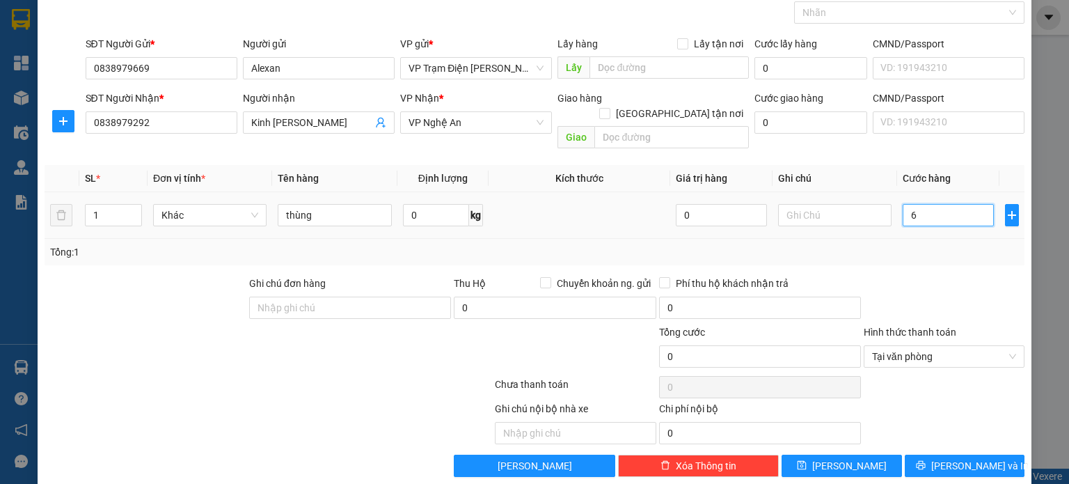
type input "6"
type input "60"
type input "600"
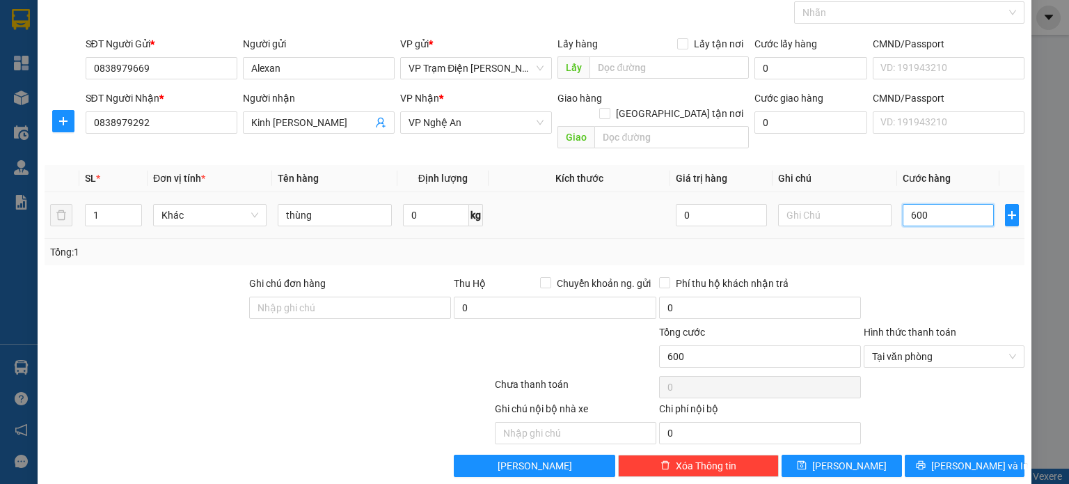
type input "6.000"
type input "60.000"
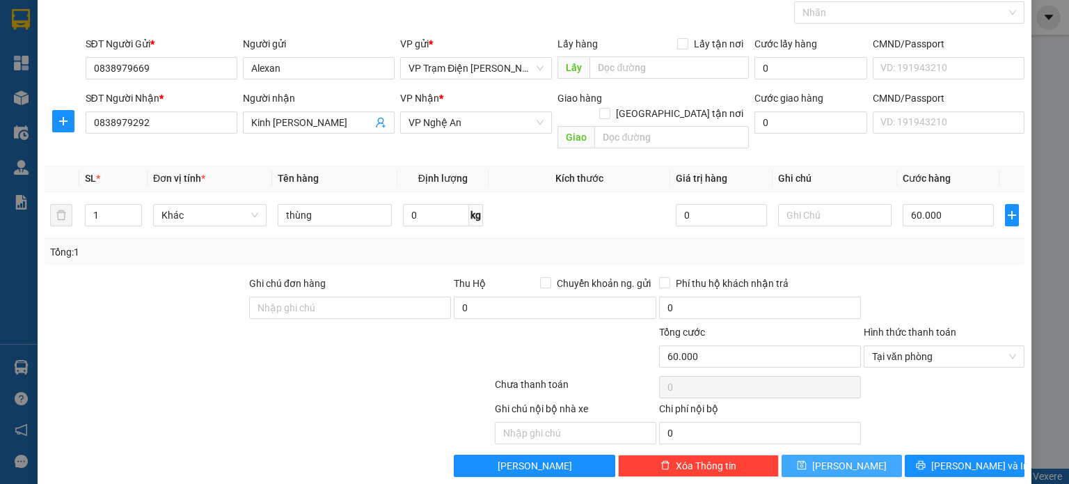
drag, startPoint x: 829, startPoint y: 447, endPoint x: 796, endPoint y: 319, distance: 132.1
click at [829, 454] on button "[PERSON_NAME]" at bounding box center [841, 465] width 120 height 22
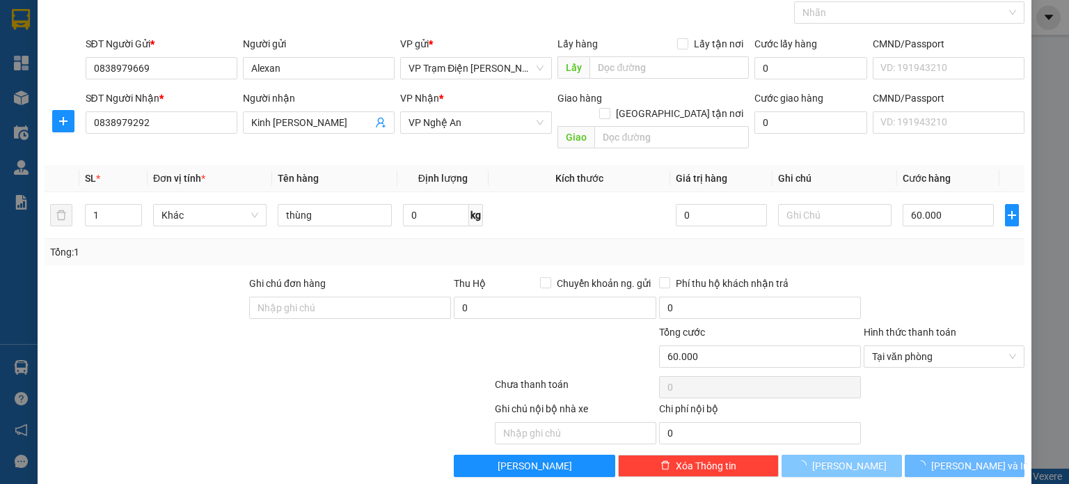
type input "0"
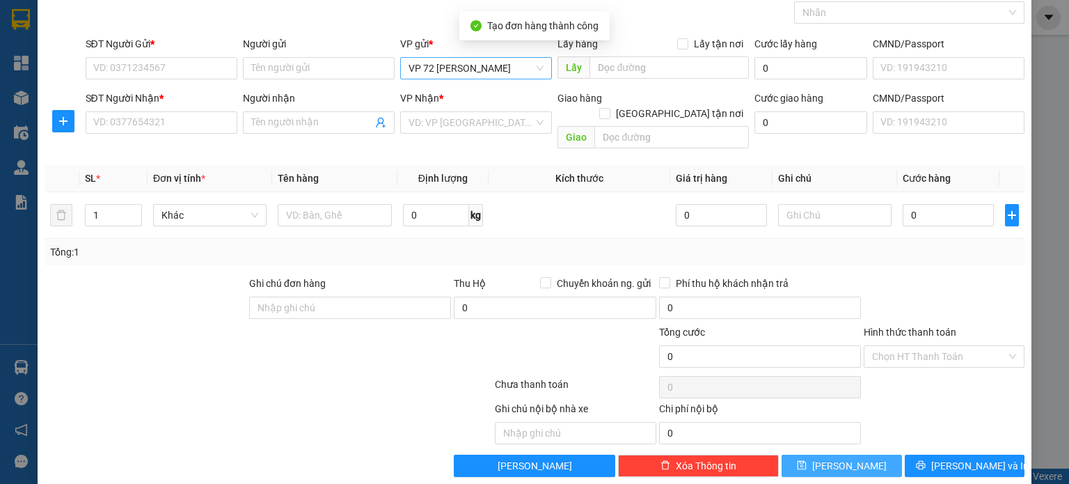
click at [529, 71] on span "VP 72 [PERSON_NAME]" at bounding box center [475, 68] width 135 height 21
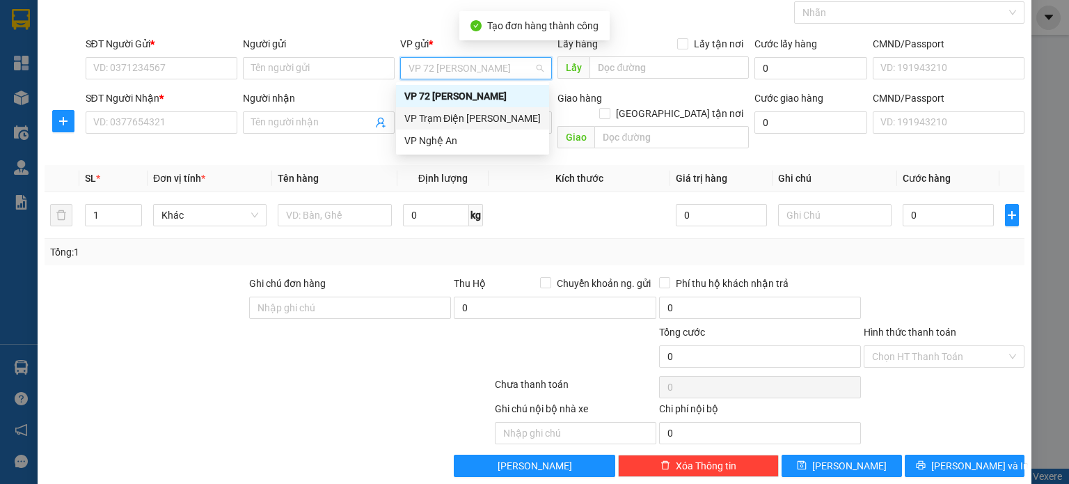
click at [503, 120] on div "VP Trạm Điện [PERSON_NAME]" at bounding box center [472, 118] width 136 height 15
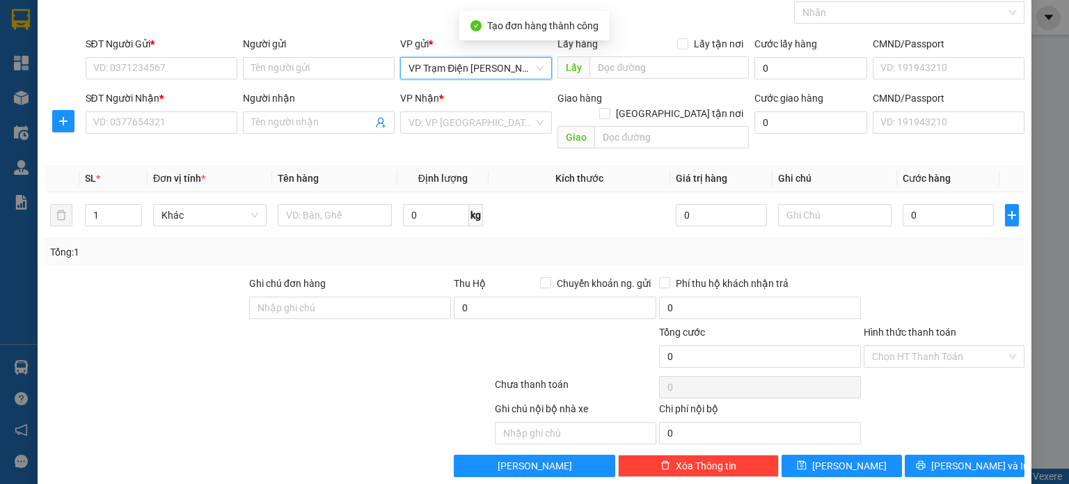
click at [493, 99] on div "VP Nhận *" at bounding box center [476, 97] width 152 height 15
click at [493, 122] on input "search" at bounding box center [470, 122] width 125 height 21
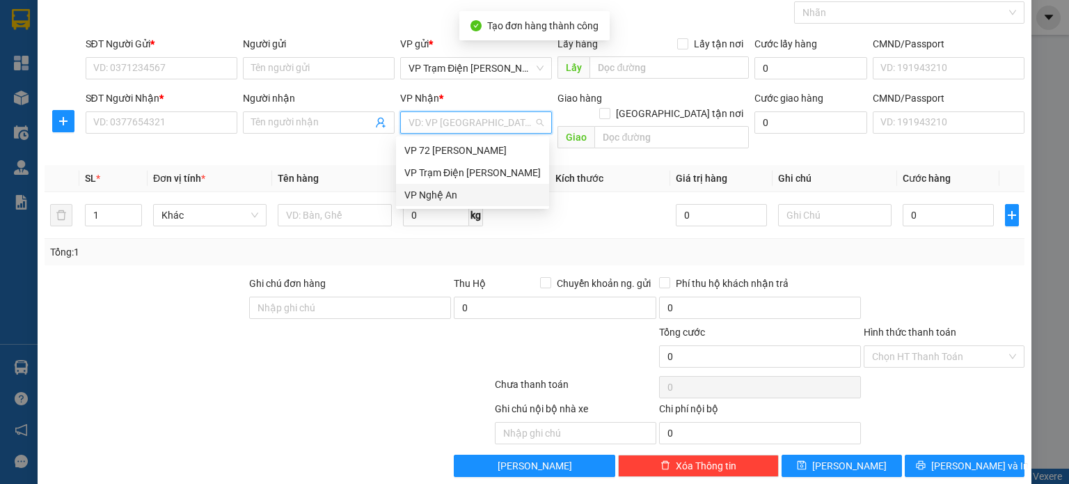
click at [483, 194] on div "VP Nghệ An" at bounding box center [472, 194] width 136 height 15
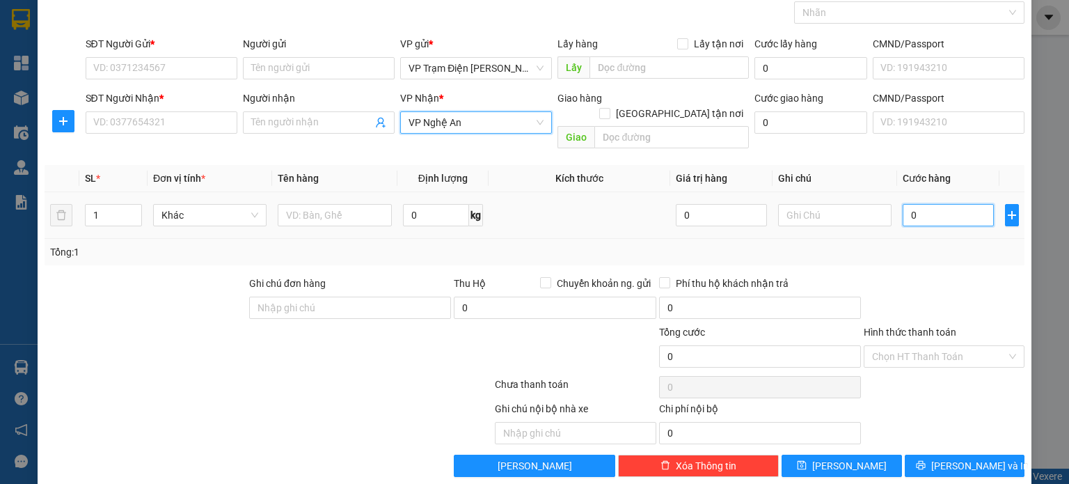
click at [935, 204] on input "0" at bounding box center [947, 215] width 91 height 22
type input "5"
type input "50"
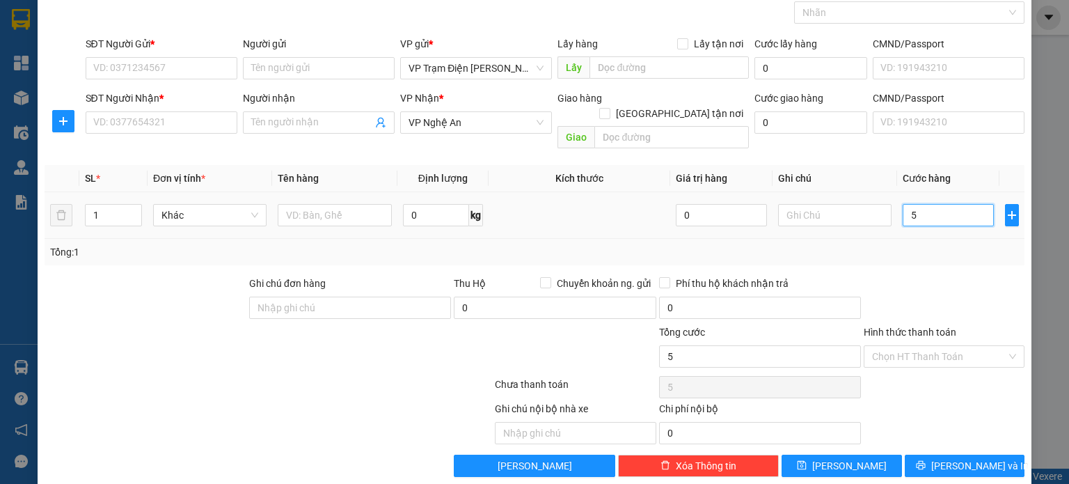
type input "50"
type input "500"
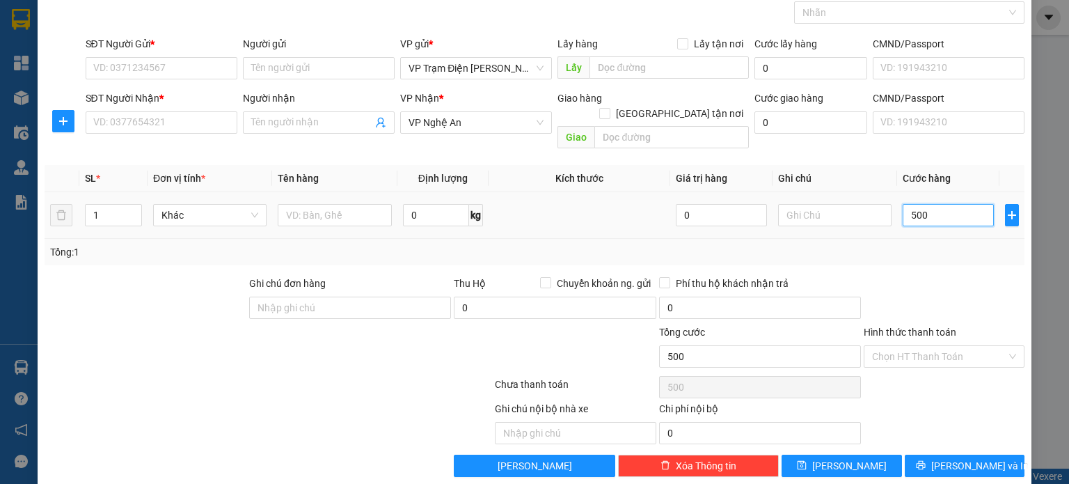
type input "5.000"
type input "50.000"
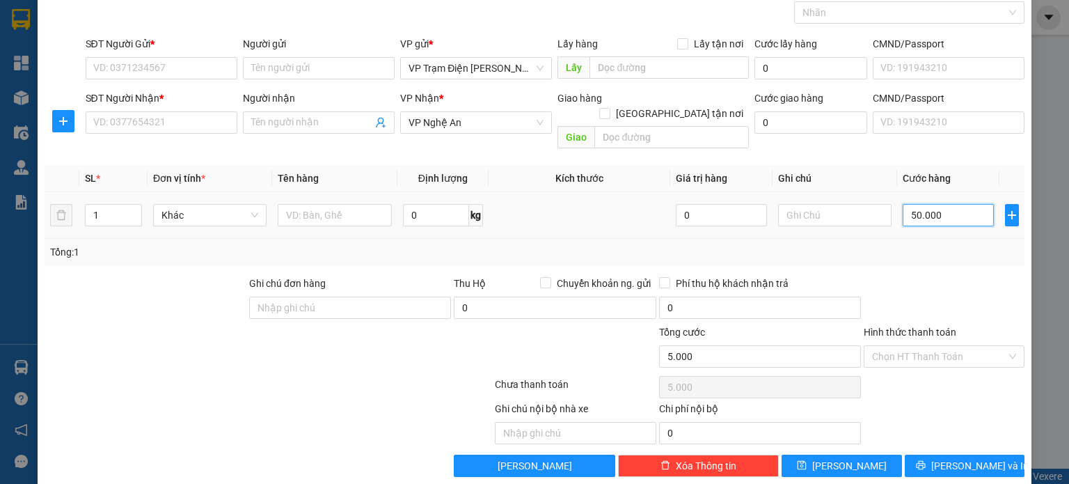
type input "50.000"
click at [965, 346] on input "Hình thức thanh toán" at bounding box center [939, 356] width 134 height 21
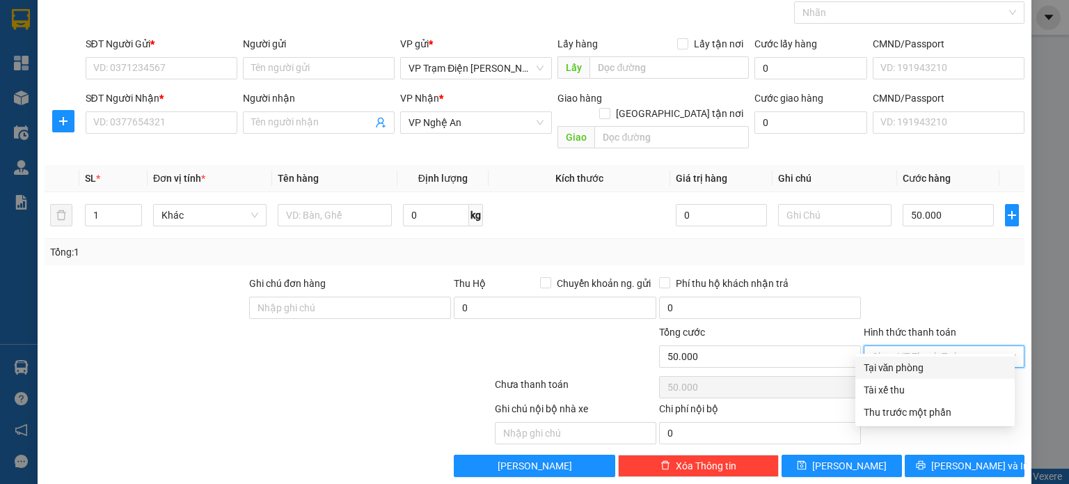
click at [921, 368] on div "Tại văn phòng" at bounding box center [934, 367] width 143 height 15
type input "0"
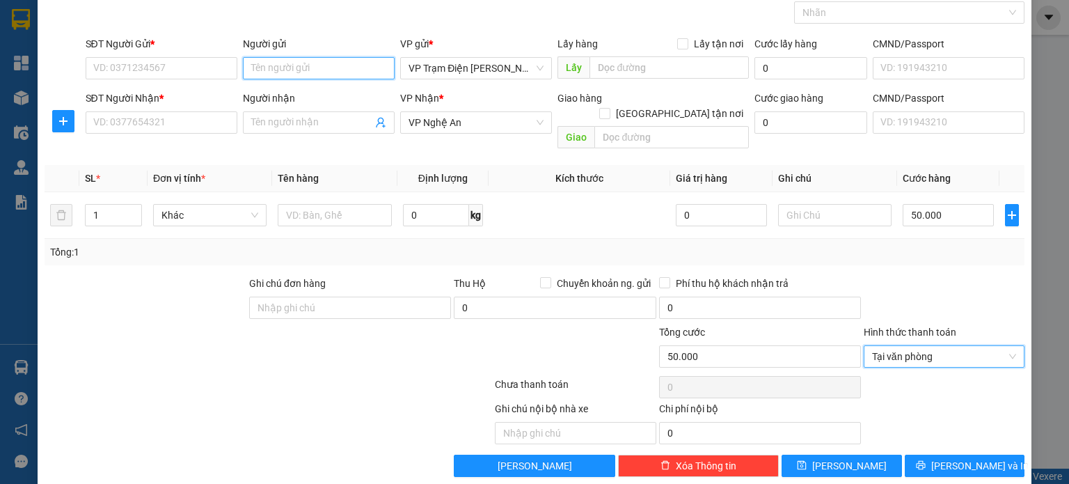
click at [298, 70] on input "Người gửi" at bounding box center [319, 68] width 152 height 22
type input "Alexan"
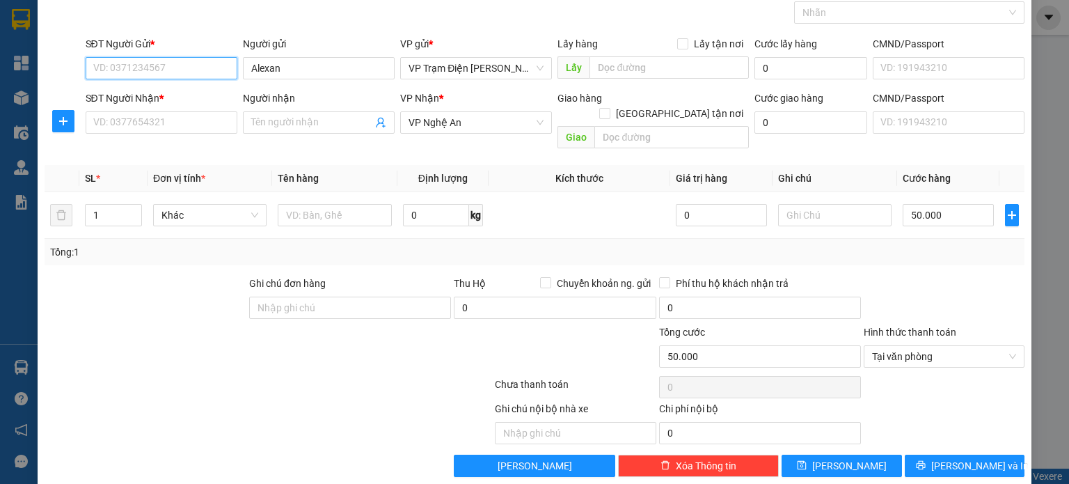
click at [152, 76] on input "SĐT Người Gửi *" at bounding box center [162, 68] width 152 height 22
type input "0838979669"
click at [164, 116] on input "SĐT Người Nhận *" at bounding box center [162, 122] width 152 height 22
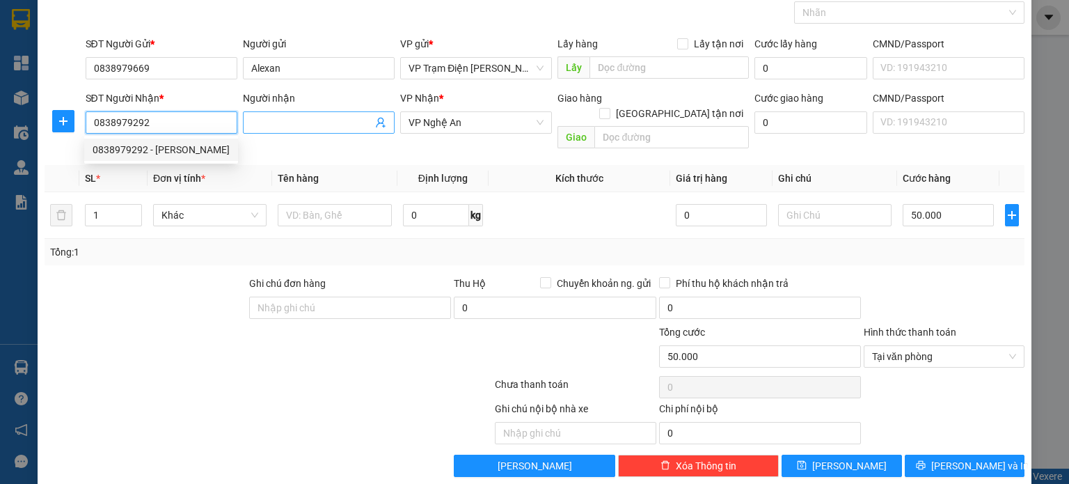
type input "0838979292"
click at [331, 118] on input "Người nhận" at bounding box center [311, 122] width 121 height 15
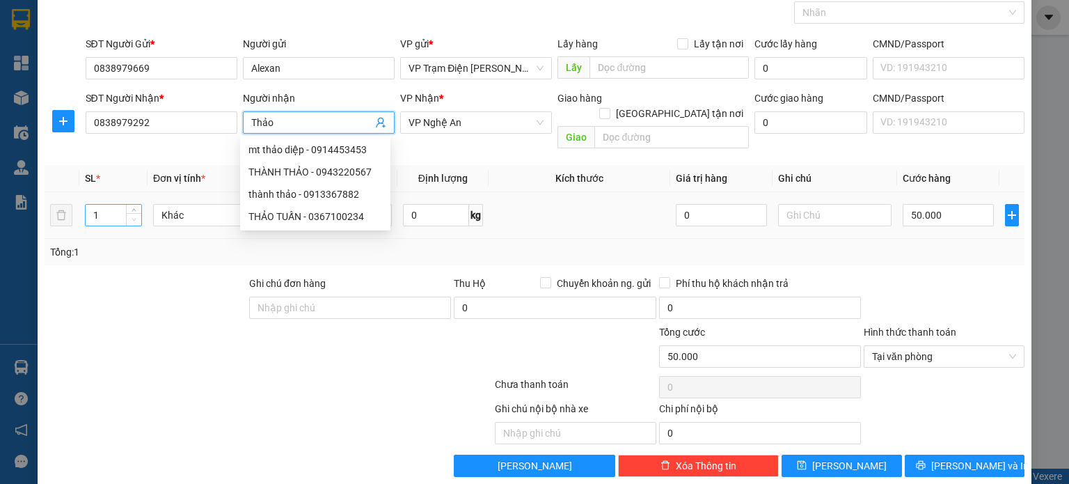
click at [137, 213] on span "Decrease Value" at bounding box center [133, 219] width 15 height 13
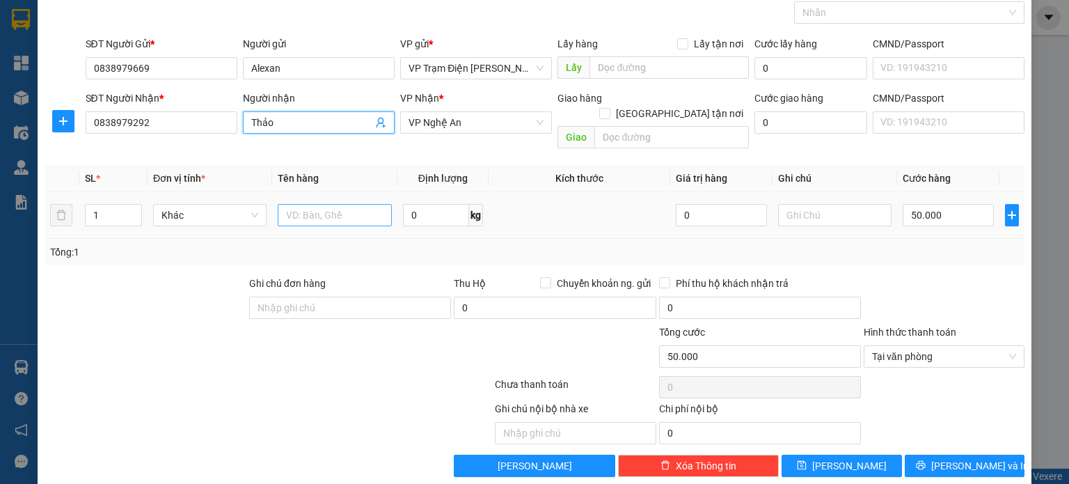
type input "Thảo"
click at [340, 204] on input "text" at bounding box center [335, 215] width 114 height 22
type input "thùng"
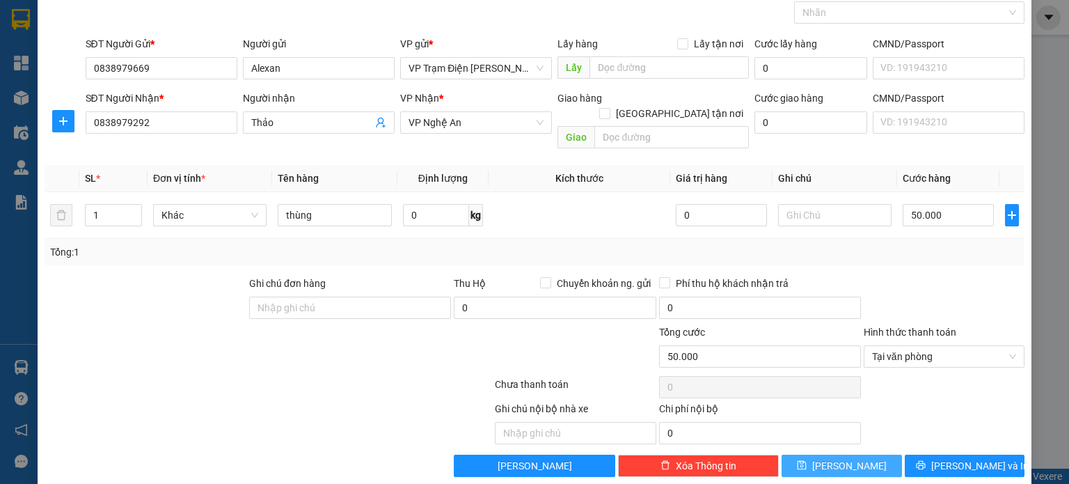
click at [806, 460] on icon "save" at bounding box center [802, 465] width 10 height 10
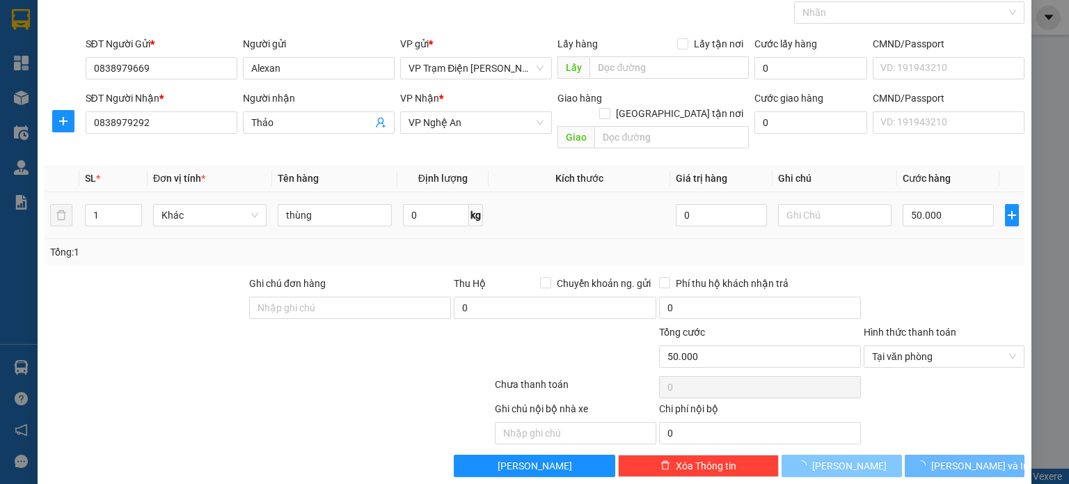
type input "0"
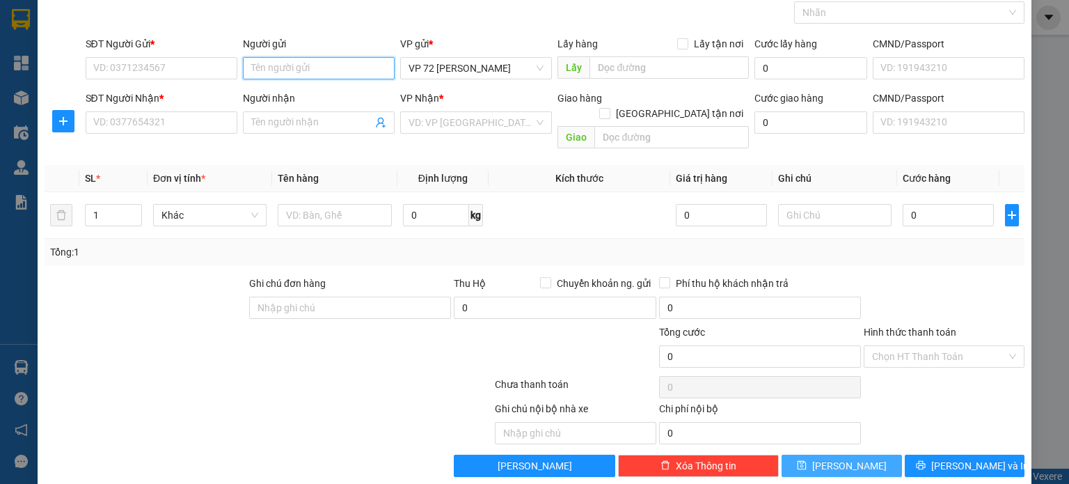
click at [310, 66] on input "Người gửi" at bounding box center [319, 68] width 152 height 22
type input "Tân Bình"
click at [118, 69] on input "SĐT Người Gửi *" at bounding box center [162, 68] width 152 height 22
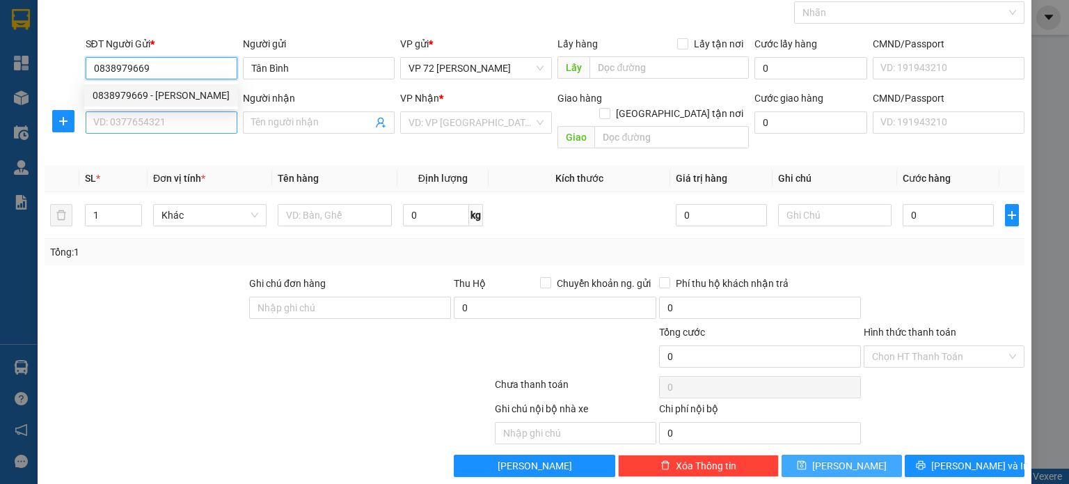
type input "0838979669"
click at [137, 127] on input "SĐT Người Nhận *" at bounding box center [162, 122] width 152 height 22
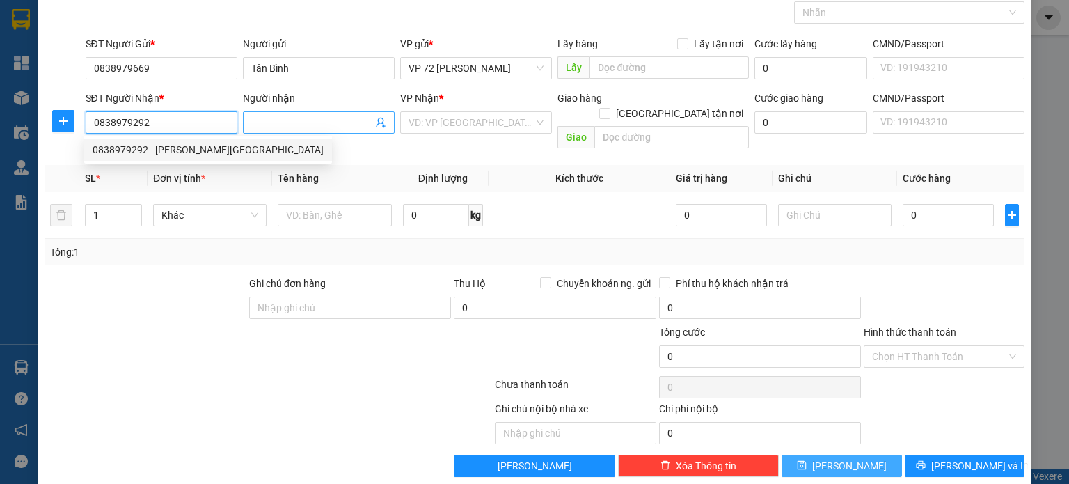
type input "0838979292"
click at [318, 116] on input "Người nhận" at bounding box center [311, 122] width 121 height 15
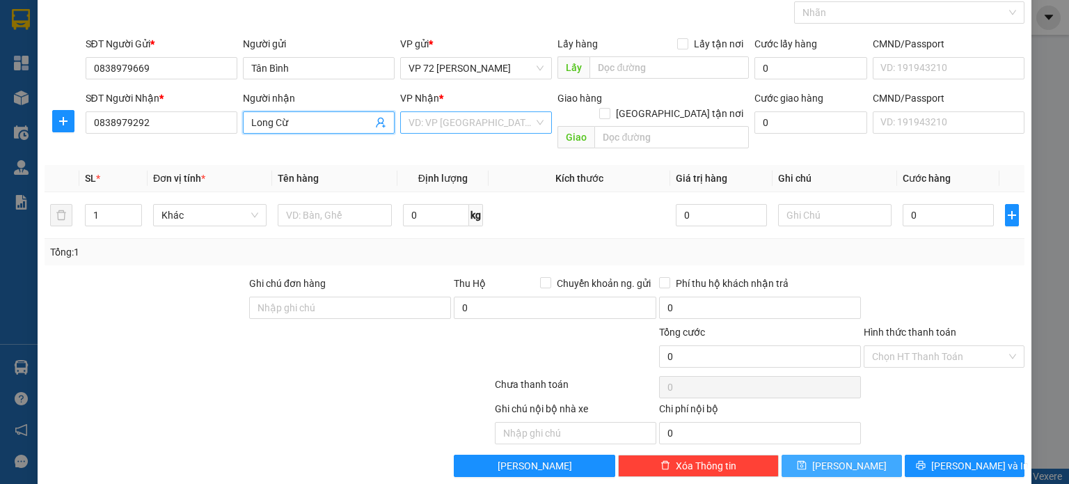
type input "Long Cừ"
click at [474, 119] on input "search" at bounding box center [470, 122] width 125 height 21
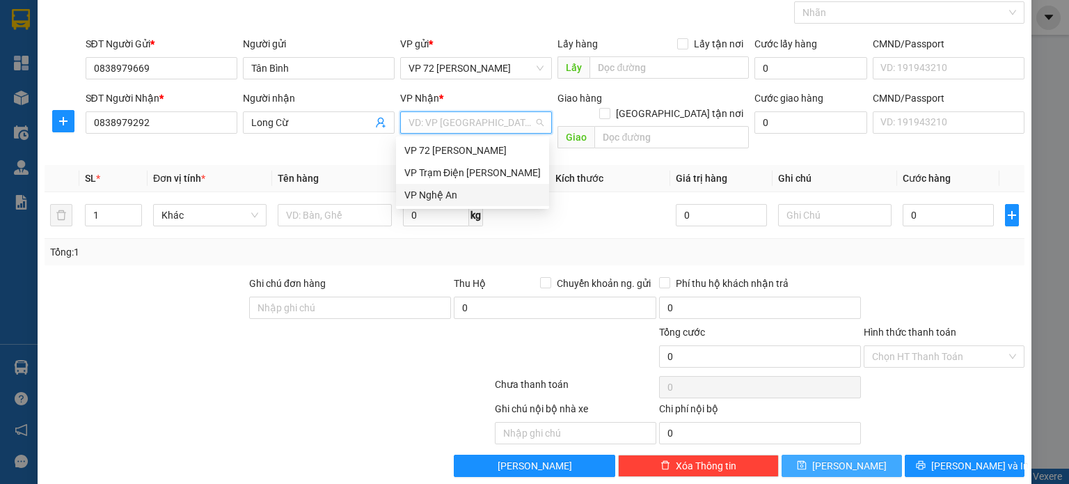
click at [443, 191] on div "VP Nghệ An" at bounding box center [472, 194] width 136 height 15
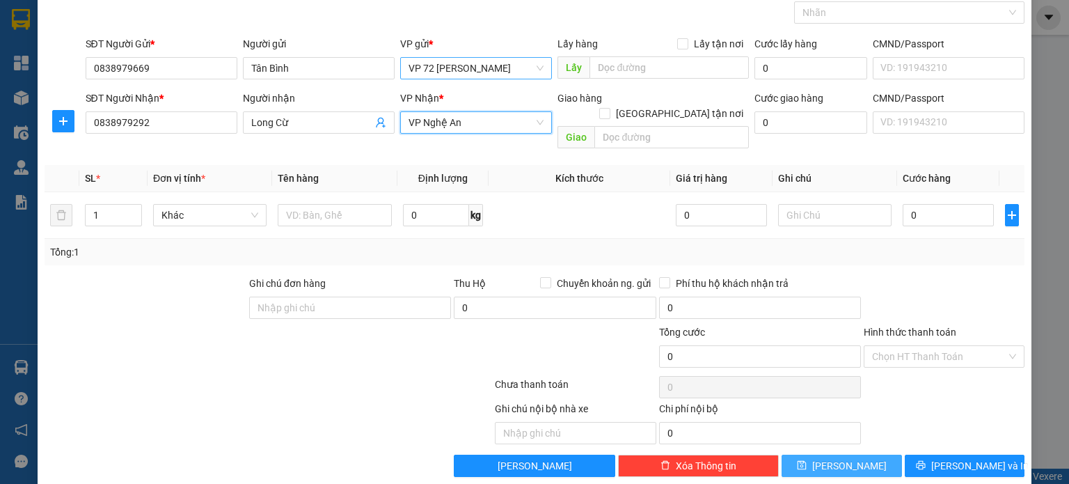
click at [507, 68] on span "VP 72 [PERSON_NAME]" at bounding box center [475, 68] width 135 height 21
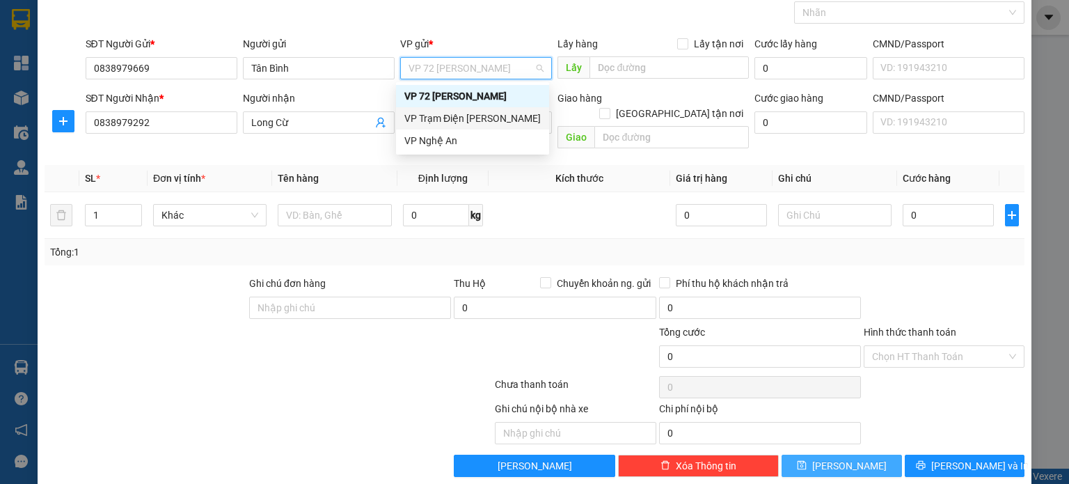
click at [480, 121] on div "VP Trạm Điện [PERSON_NAME]" at bounding box center [472, 118] width 136 height 15
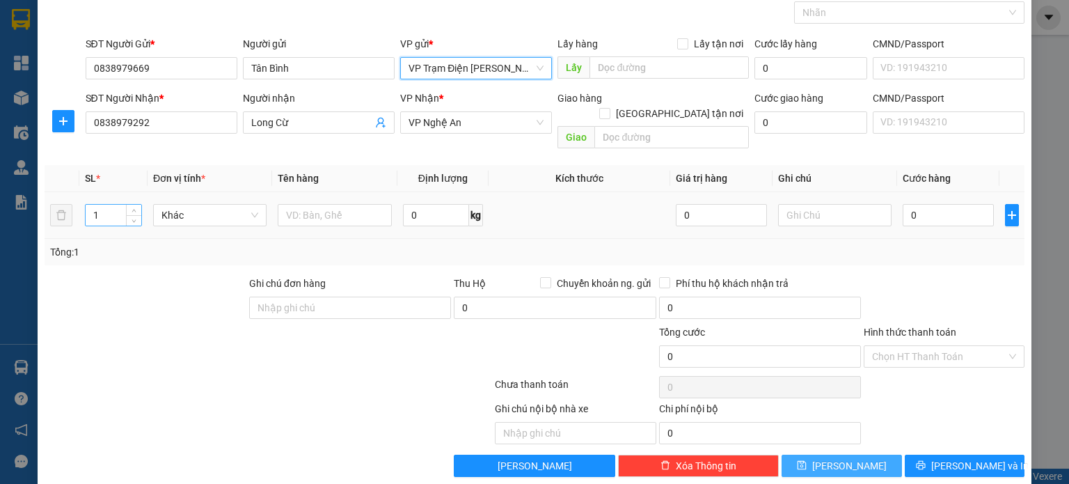
click at [117, 205] on input "1" at bounding box center [114, 215] width 56 height 21
type input "8"
click at [340, 204] on input "text" at bounding box center [335, 215] width 114 height 22
type input "thùng"
click at [936, 205] on input "0" at bounding box center [947, 215] width 91 height 22
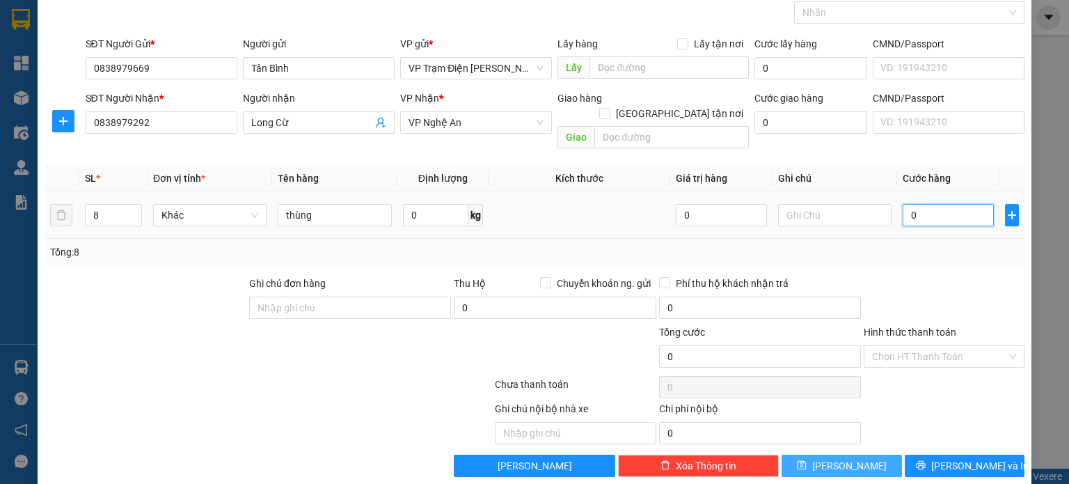
type input "2"
type input "20"
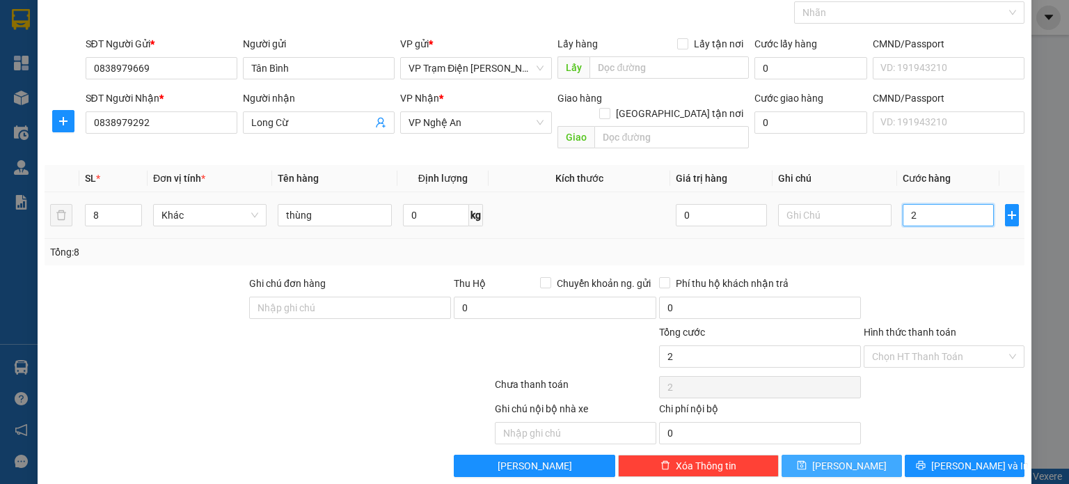
type input "20"
type input "200"
type input "2.000"
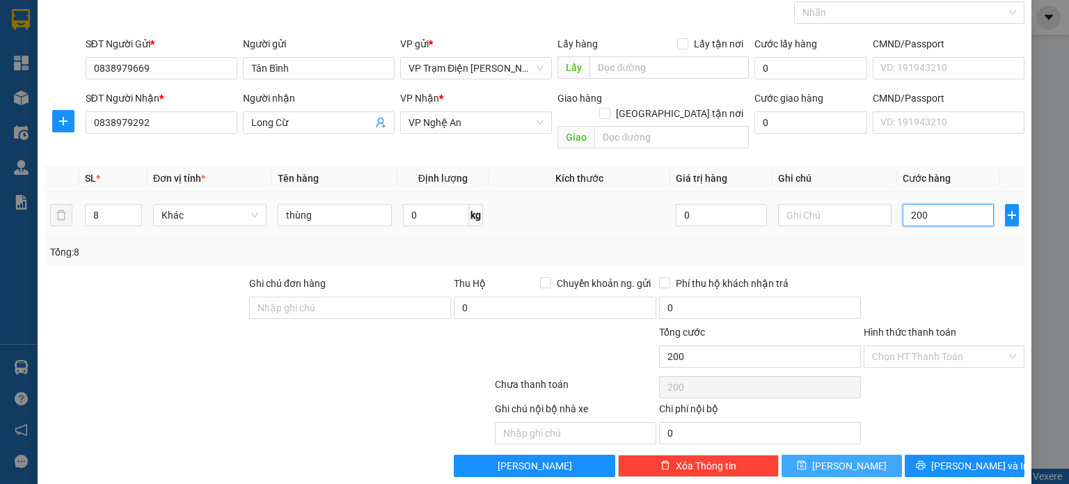
type input "2.000"
type input "20.000"
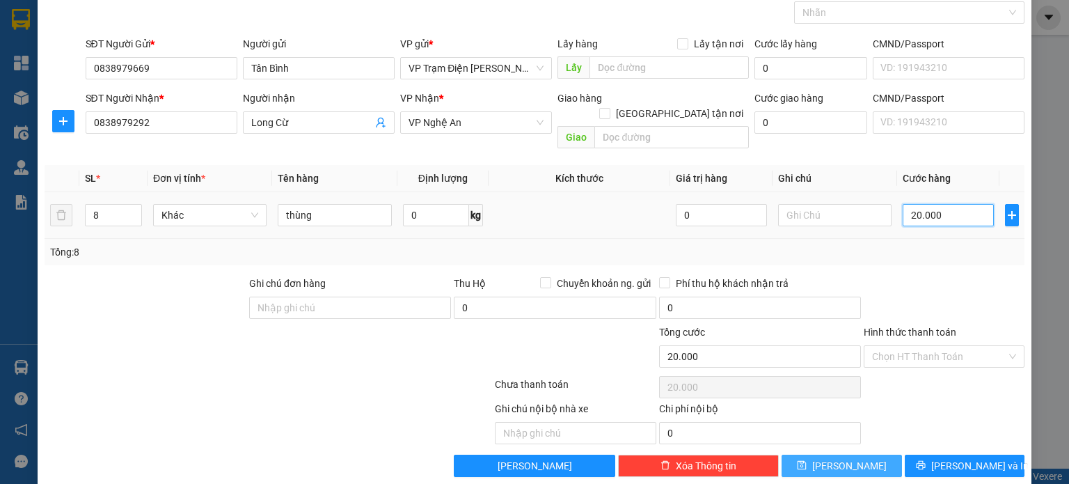
type input "200.000"
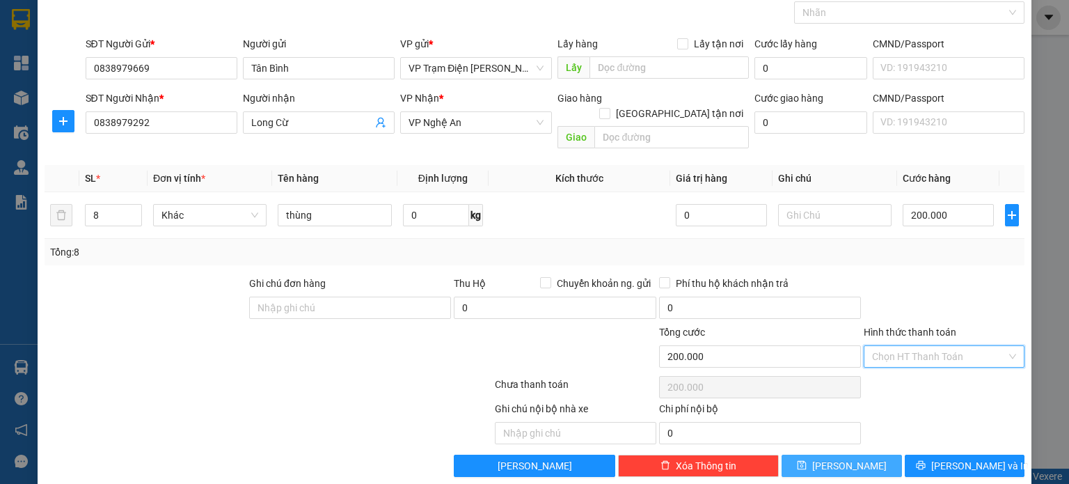
click at [915, 346] on input "Hình thức thanh toán" at bounding box center [939, 356] width 134 height 21
click at [905, 361] on div "Tại văn phòng" at bounding box center [934, 367] width 143 height 15
type input "0"
click at [853, 454] on button "[PERSON_NAME]" at bounding box center [841, 465] width 120 height 22
type input "1"
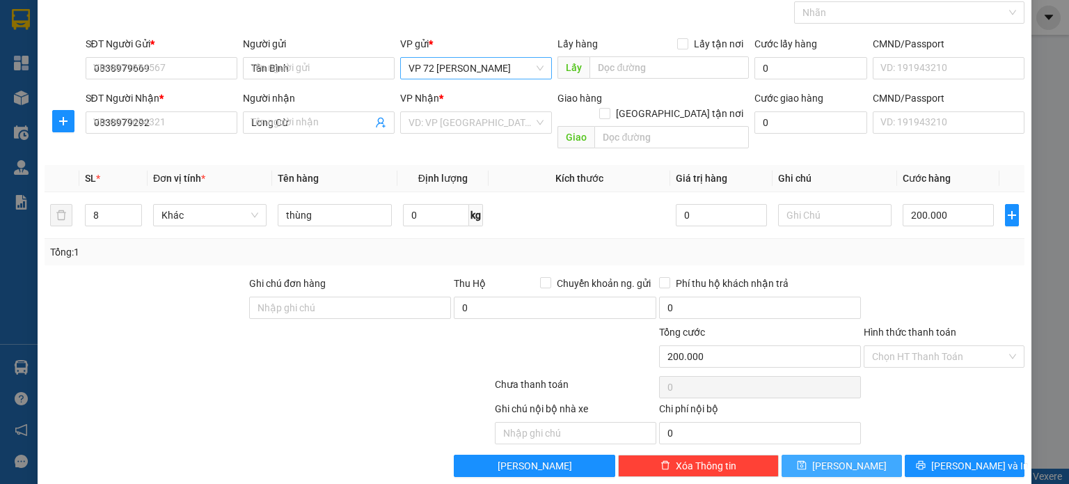
type input "0"
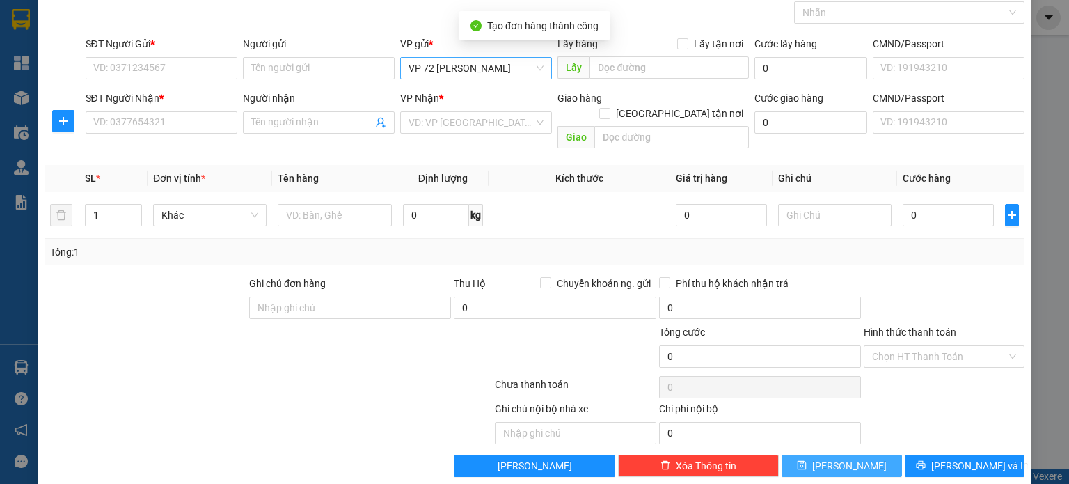
click at [504, 61] on span "VP 72 [PERSON_NAME]" at bounding box center [475, 68] width 135 height 21
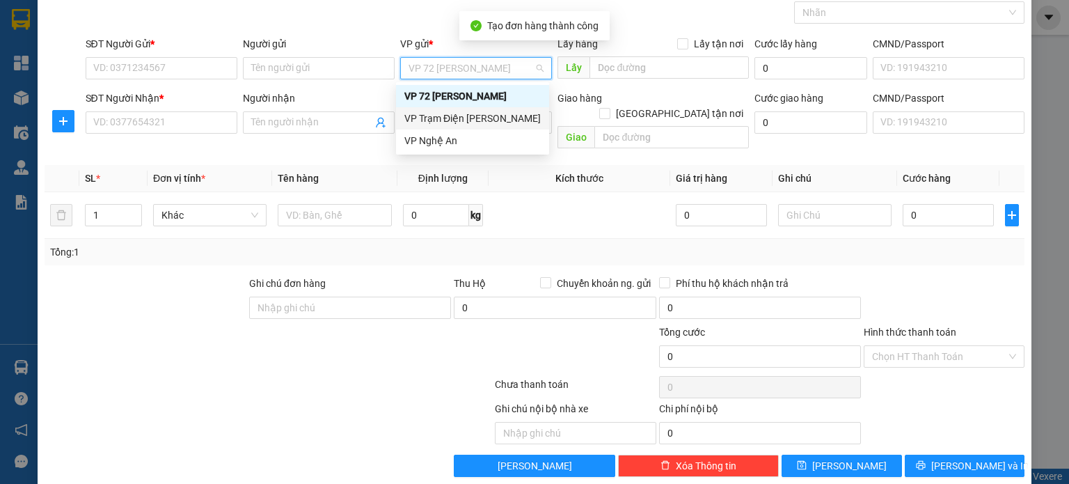
click at [484, 122] on div "VP Trạm Điện [PERSON_NAME]" at bounding box center [472, 118] width 136 height 15
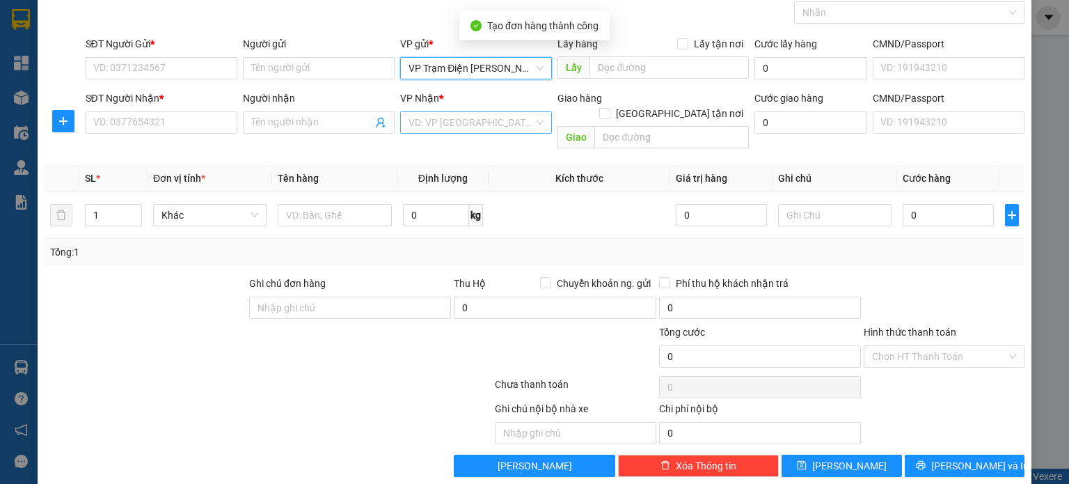
click at [484, 121] on input "search" at bounding box center [470, 122] width 125 height 21
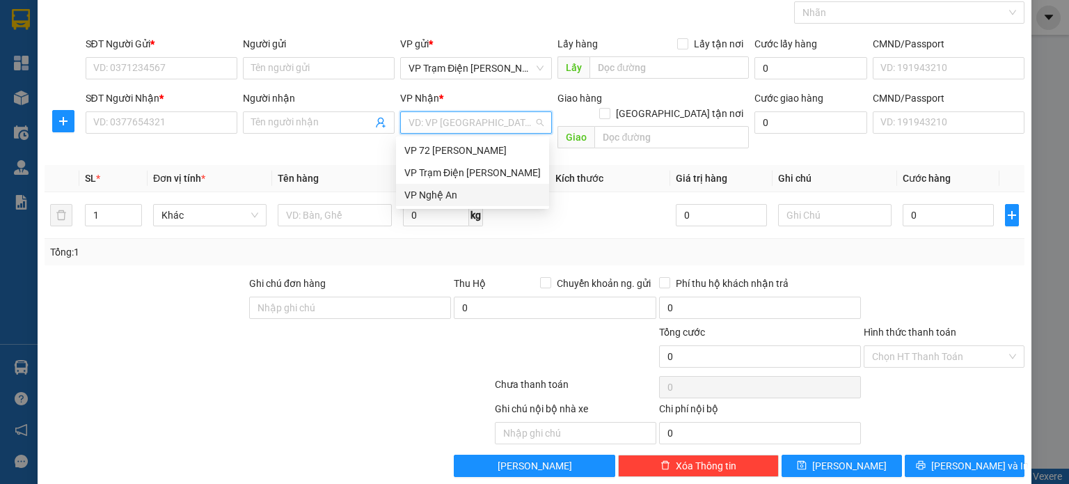
drag, startPoint x: 465, startPoint y: 196, endPoint x: 433, endPoint y: 160, distance: 47.3
click at [465, 196] on div "VP Nghệ An" at bounding box center [472, 194] width 136 height 15
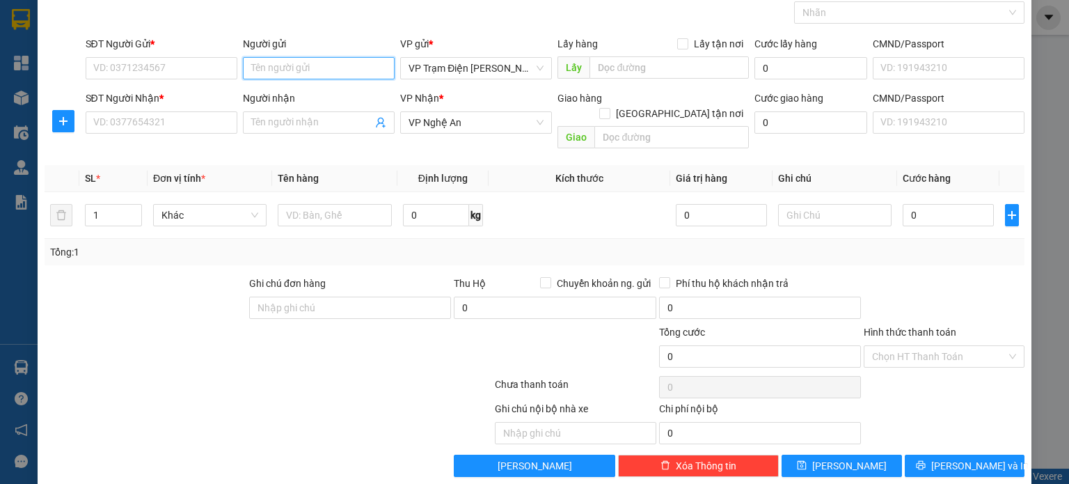
click at [339, 71] on input "Người gửi" at bounding box center [319, 68] width 152 height 22
type input "PV"
click at [161, 61] on input "SĐT Người Gửi *" at bounding box center [162, 68] width 152 height 22
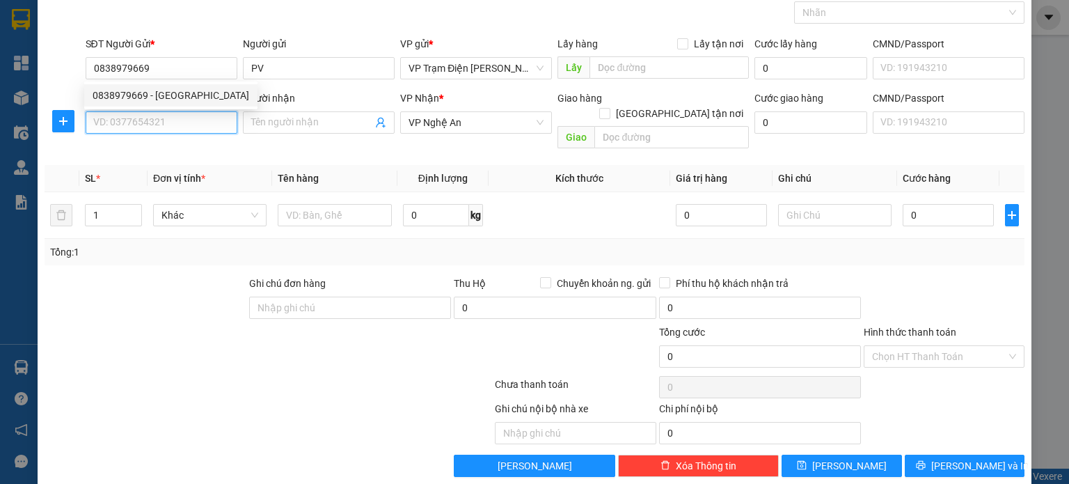
click at [167, 125] on input "SĐT Người Nhận *" at bounding box center [162, 122] width 152 height 22
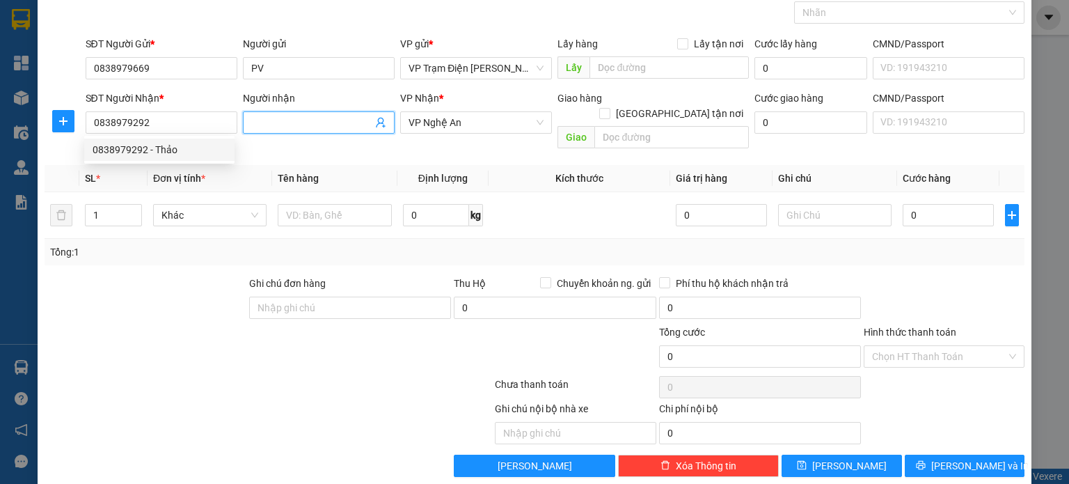
click at [316, 119] on input "Người nhận" at bounding box center [311, 122] width 121 height 15
click at [126, 213] on span "Decrease Value" at bounding box center [133, 219] width 15 height 13
click at [104, 205] on input "1" at bounding box center [114, 215] width 56 height 21
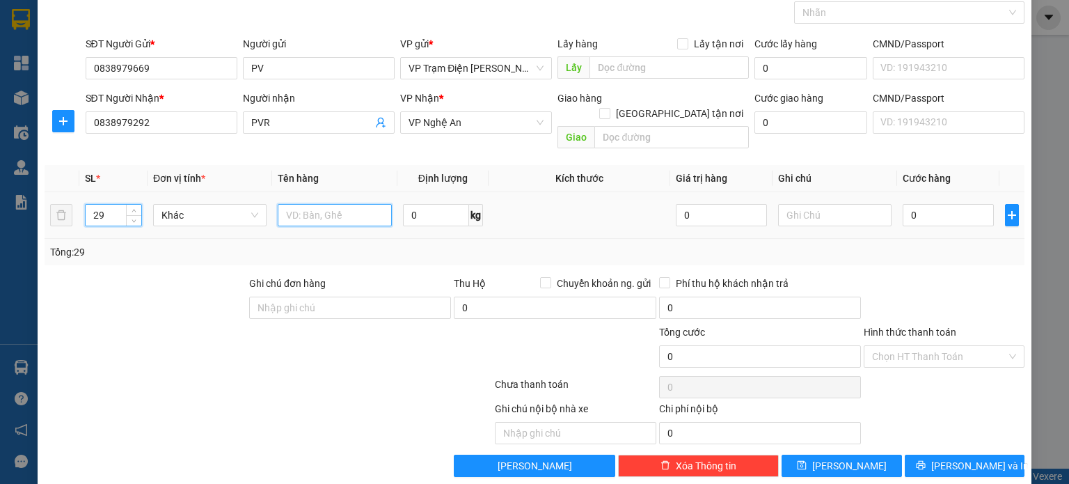
click at [325, 204] on input "text" at bounding box center [335, 215] width 114 height 22
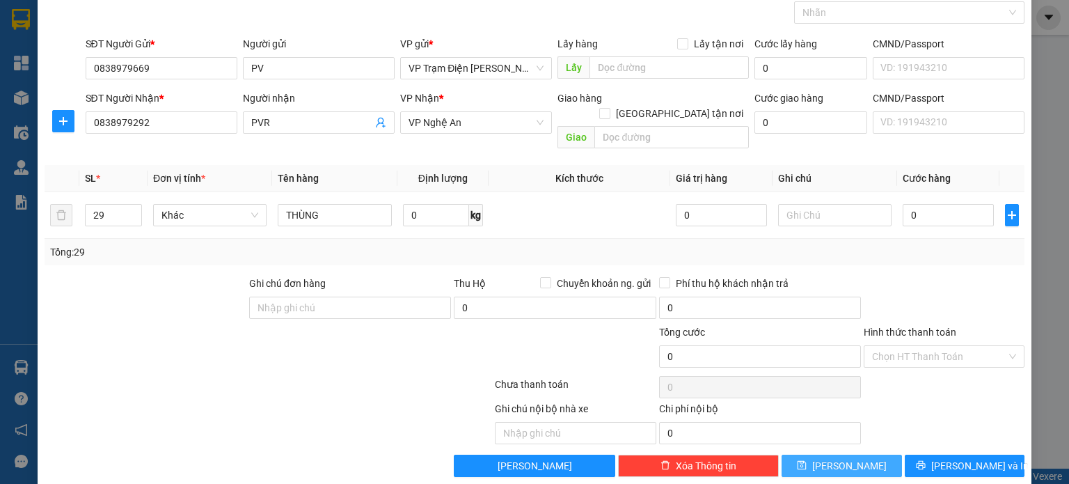
click at [818, 454] on button "[PERSON_NAME]" at bounding box center [841, 465] width 120 height 22
click at [530, 70] on span "VP 72 [PERSON_NAME]" at bounding box center [475, 68] width 135 height 21
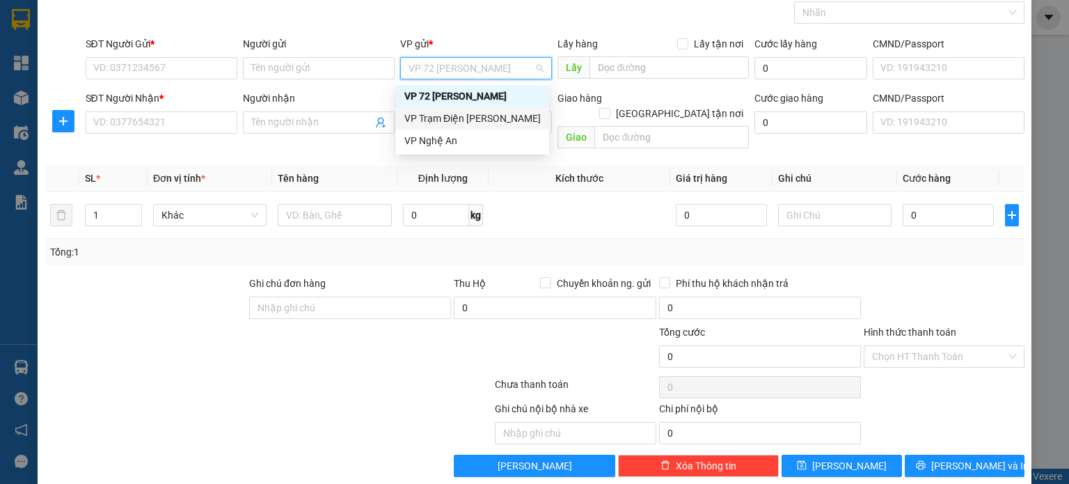
click at [507, 121] on div "VP Trạm Điện [PERSON_NAME]" at bounding box center [472, 118] width 136 height 15
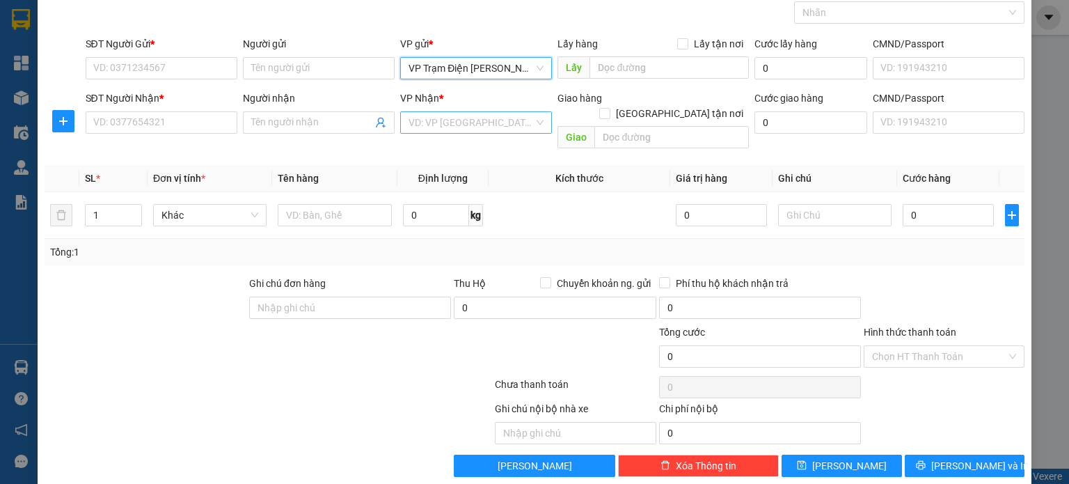
click at [501, 119] on input "search" at bounding box center [470, 122] width 125 height 21
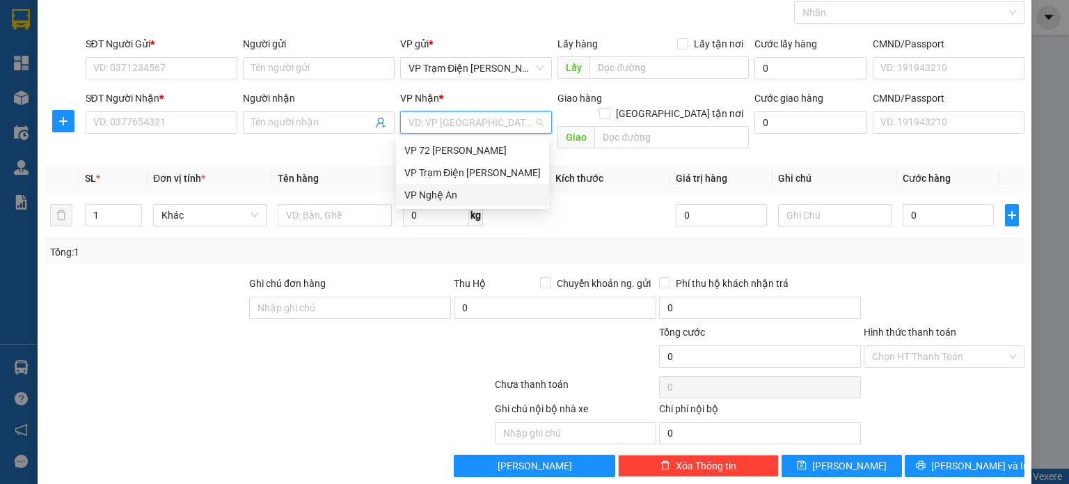
click at [447, 198] on div "VP Nghệ An" at bounding box center [472, 194] width 136 height 15
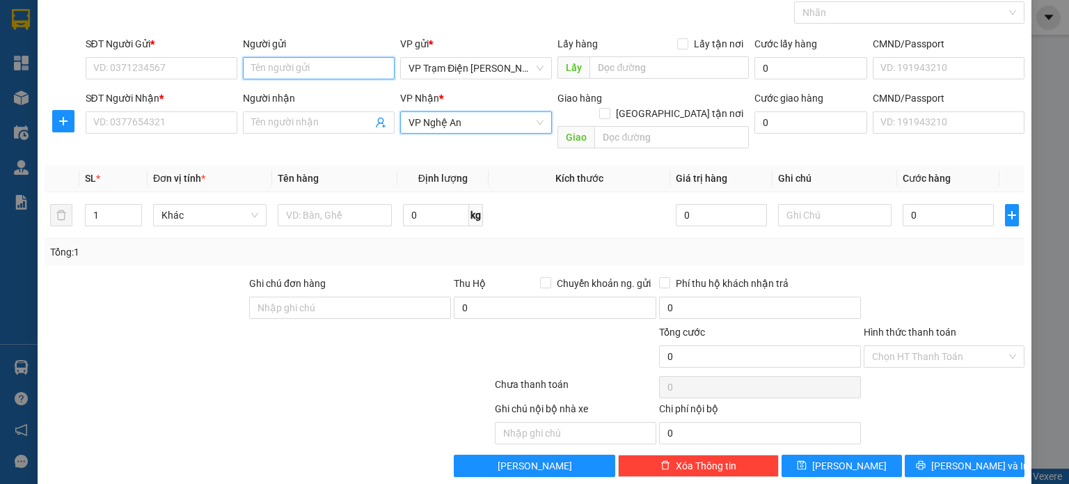
click at [298, 63] on input "Người gửi" at bounding box center [319, 68] width 152 height 22
drag, startPoint x: 0, startPoint y: 47, endPoint x: 83, endPoint y: 83, distance: 90.4
click at [83, 83] on div "SĐT Người Gửi * VD: 0371234567 Người gửi nGUYÊN vŨ nGUYÊN vŨ VP gửi * VP Trạm Đ…" at bounding box center [555, 60] width 945 height 49
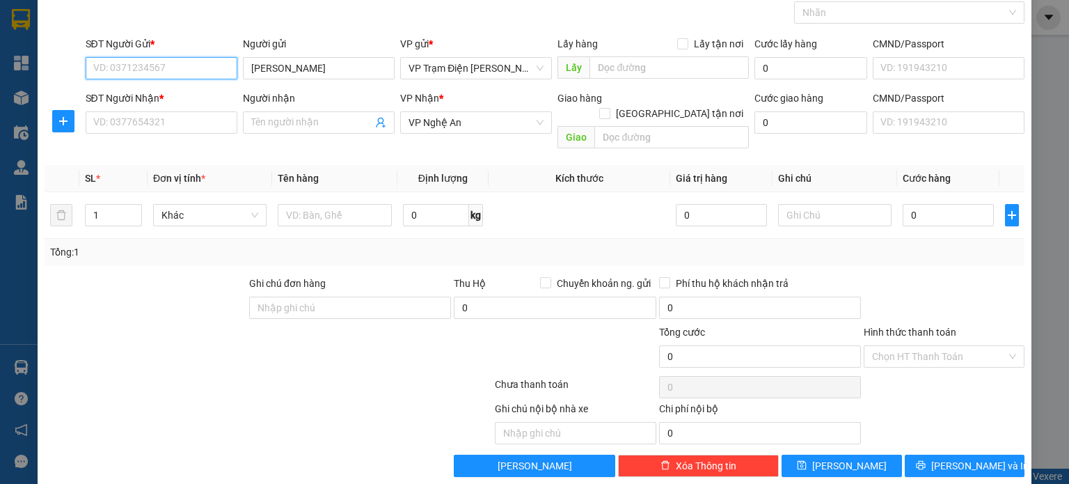
click at [186, 72] on input "SĐT Người Gửi *" at bounding box center [162, 68] width 152 height 22
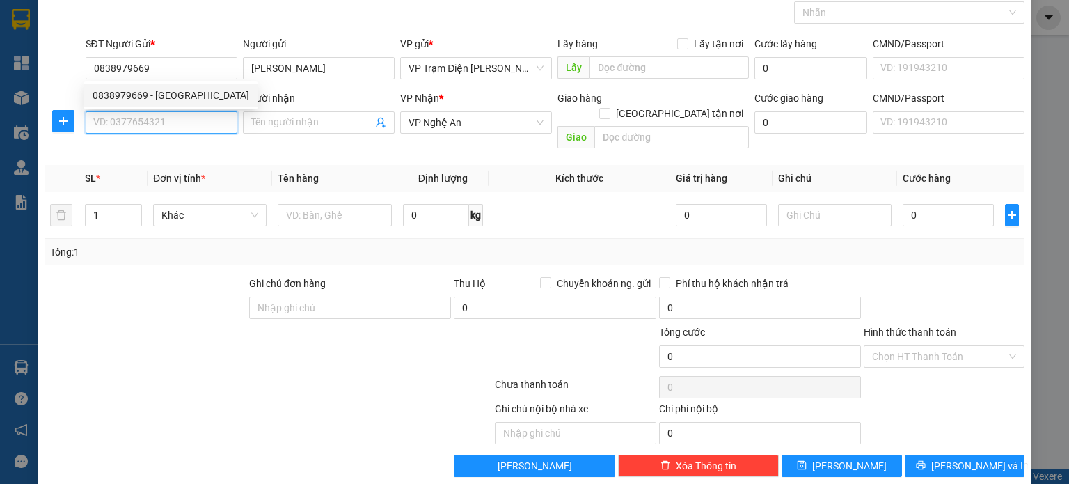
click at [181, 126] on input "SĐT Người Nhận *" at bounding box center [162, 122] width 152 height 22
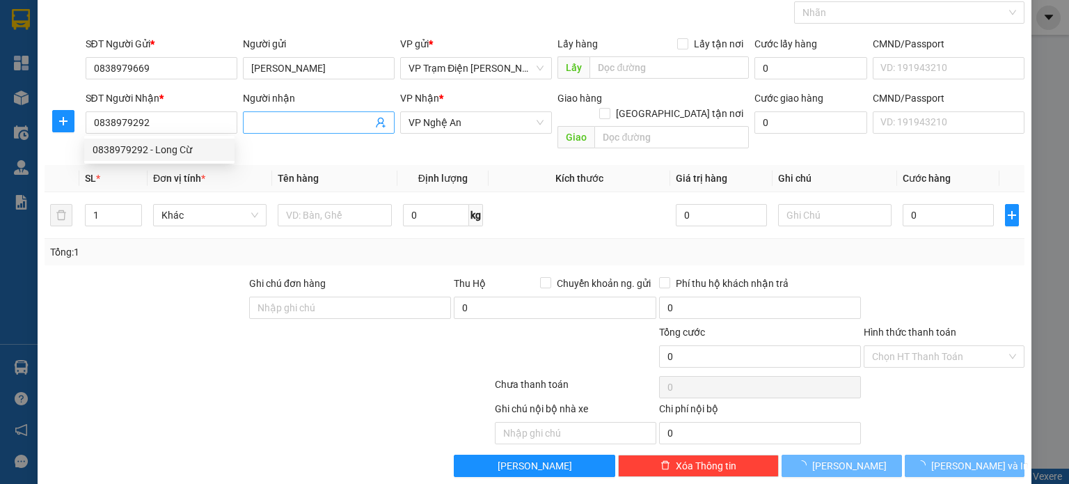
click at [326, 125] on input "Người nhận" at bounding box center [311, 122] width 121 height 15
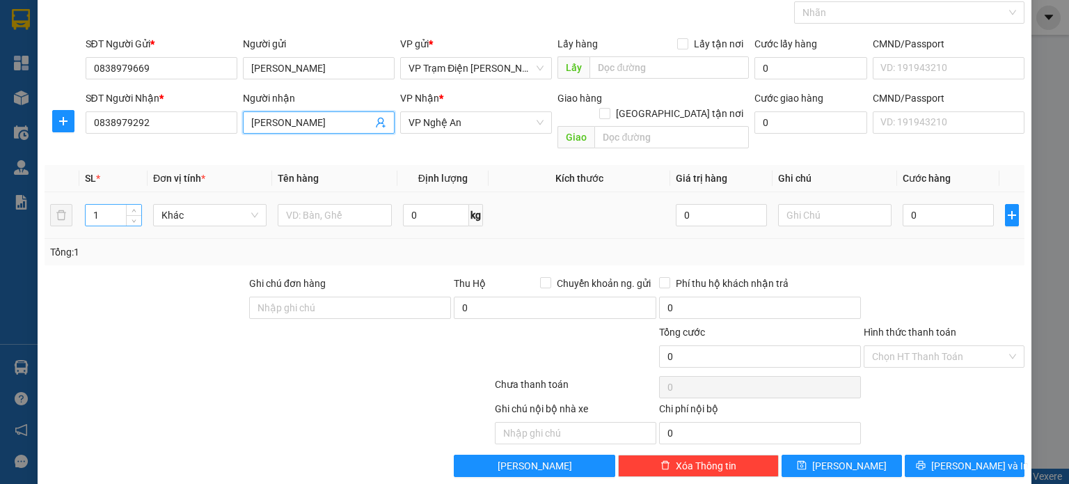
click at [99, 205] on input "1" at bounding box center [114, 215] width 56 height 21
click at [304, 204] on input "text" at bounding box center [335, 215] width 114 height 22
click at [936, 204] on input "0" at bounding box center [947, 215] width 91 height 22
click at [862, 244] on div "Tổng: 7" at bounding box center [534, 251] width 969 height 15
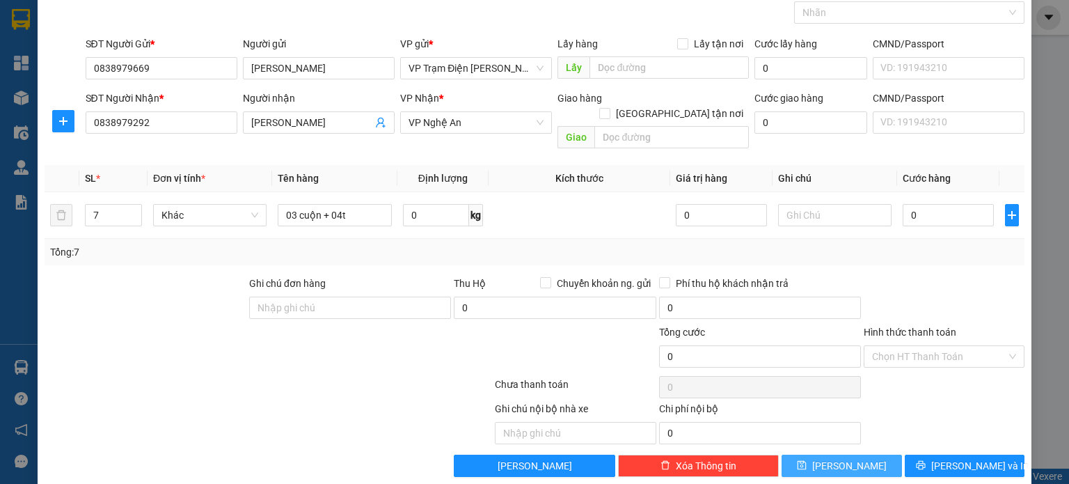
click at [863, 454] on button "[PERSON_NAME]" at bounding box center [841, 465] width 120 height 22
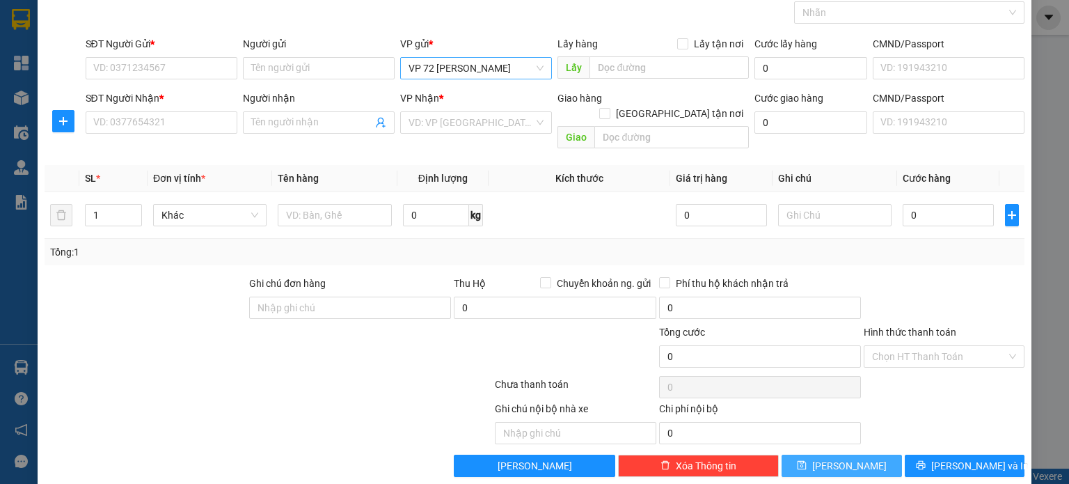
click at [529, 69] on span "VP 72 [PERSON_NAME]" at bounding box center [475, 68] width 135 height 21
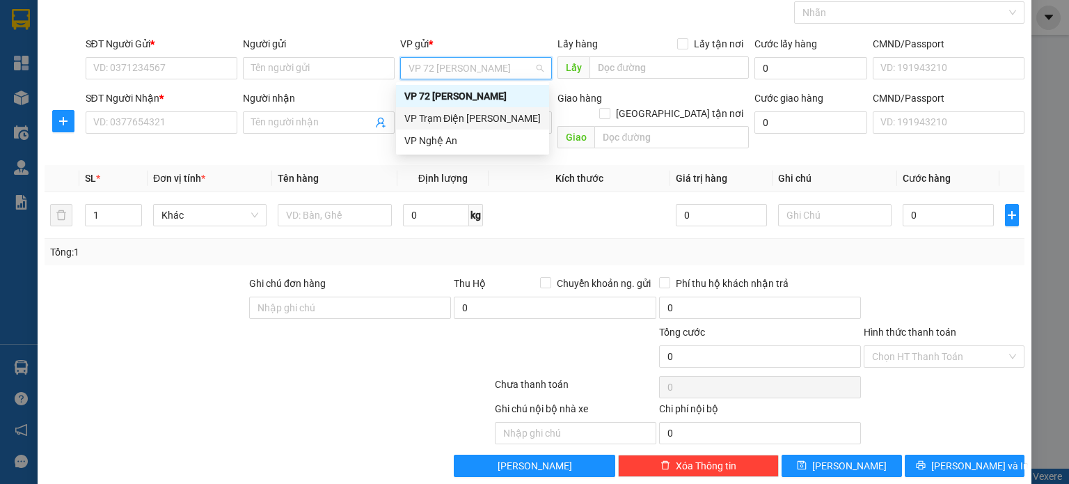
click at [488, 122] on div "VP Trạm Điện [PERSON_NAME]" at bounding box center [472, 118] width 136 height 15
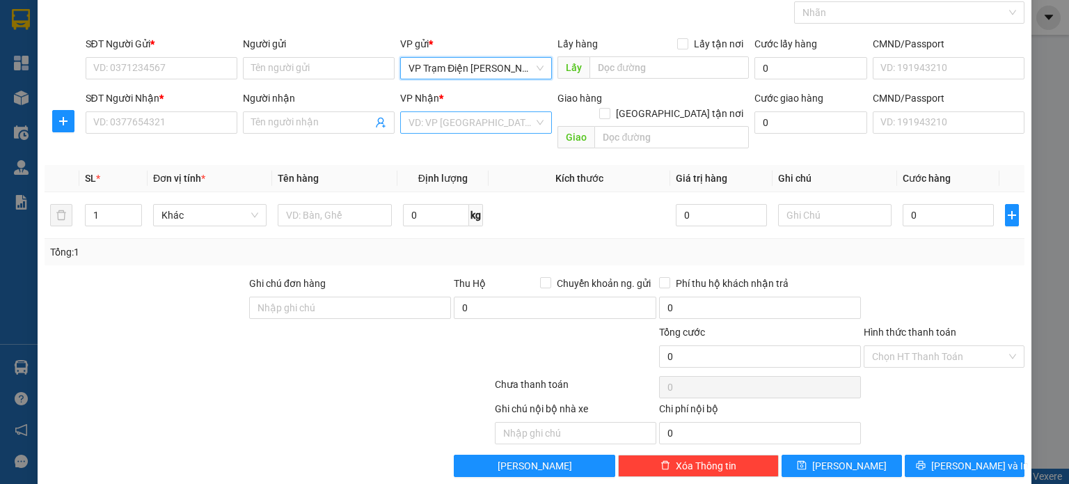
click at [486, 122] on input "search" at bounding box center [470, 122] width 125 height 21
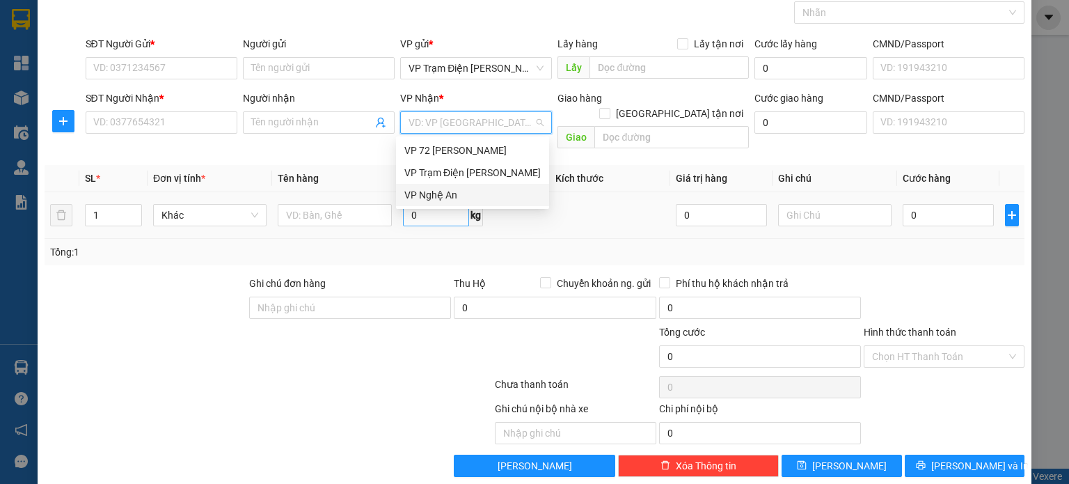
click at [461, 200] on div "VP Nghệ An" at bounding box center [472, 194] width 136 height 15
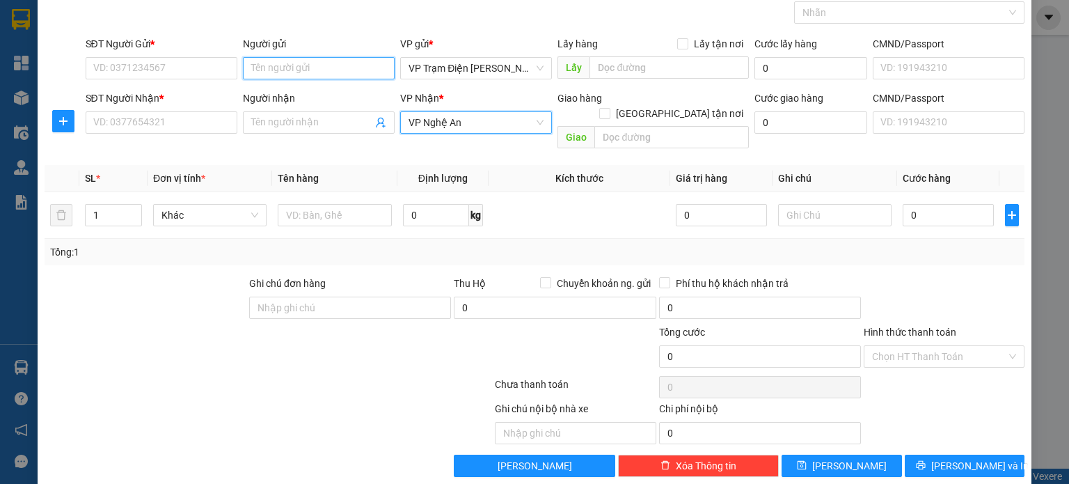
click at [315, 74] on input "Người gửi" at bounding box center [319, 68] width 152 height 22
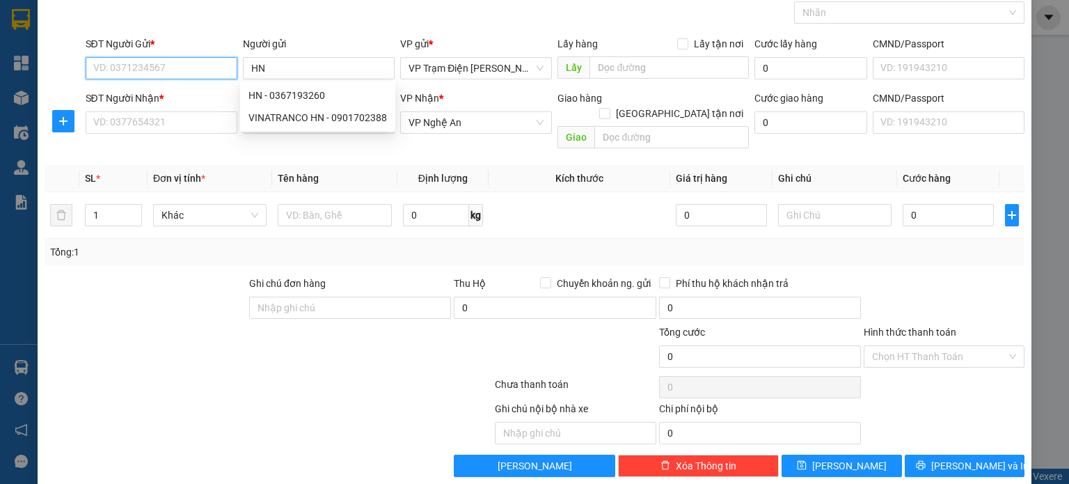
click at [201, 69] on input "SĐT Người Gửi *" at bounding box center [162, 68] width 152 height 22
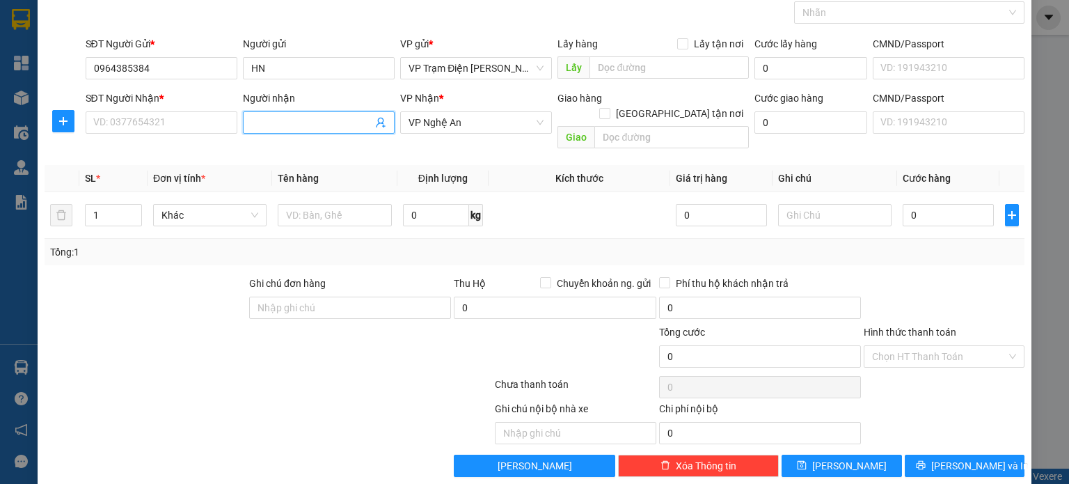
click at [287, 128] on input "Người nhận" at bounding box center [311, 122] width 121 height 15
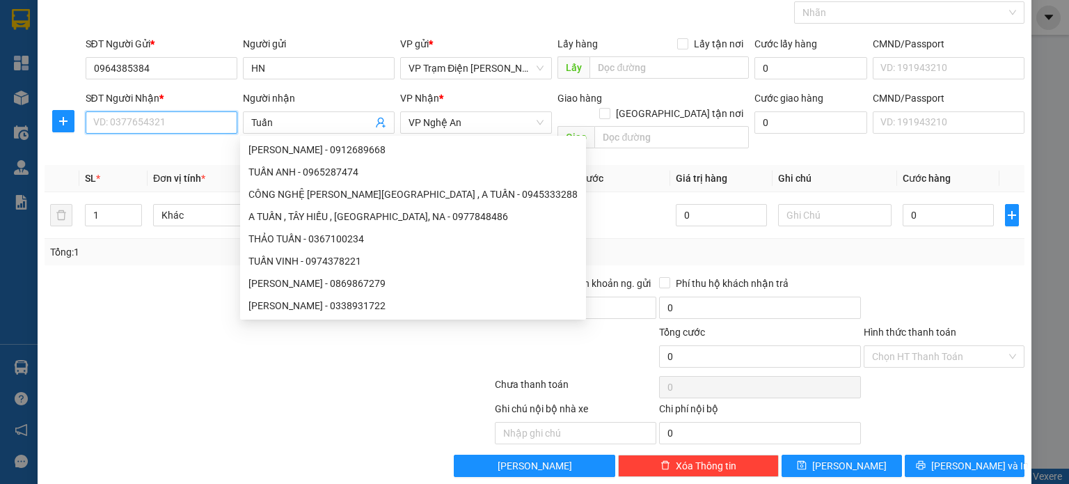
click at [157, 119] on input "SĐT Người Nhận *" at bounding box center [162, 122] width 152 height 22
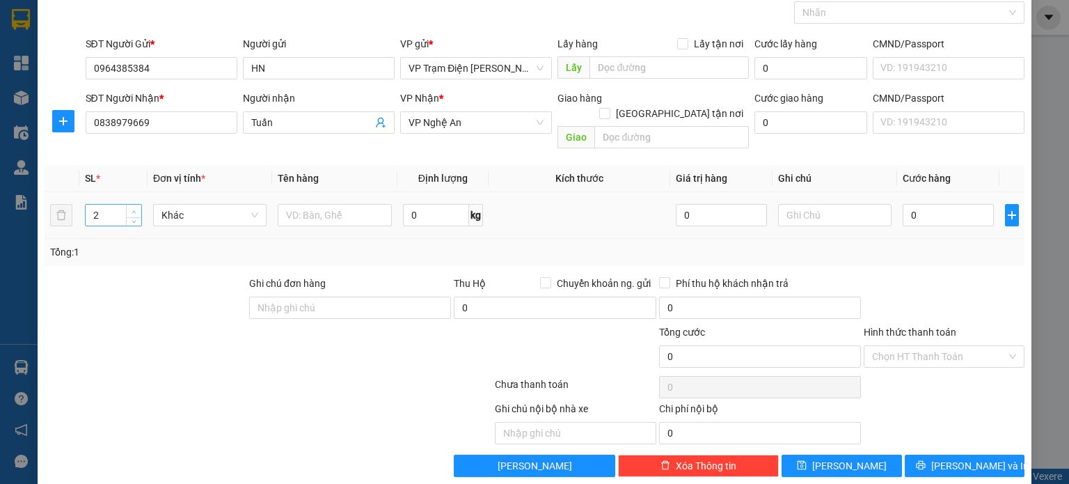
click at [130, 207] on span "up" at bounding box center [134, 211] width 8 height 8
click at [302, 204] on input "text" at bounding box center [335, 215] width 114 height 22
click at [844, 458] on span "[PERSON_NAME]" at bounding box center [849, 465] width 74 height 15
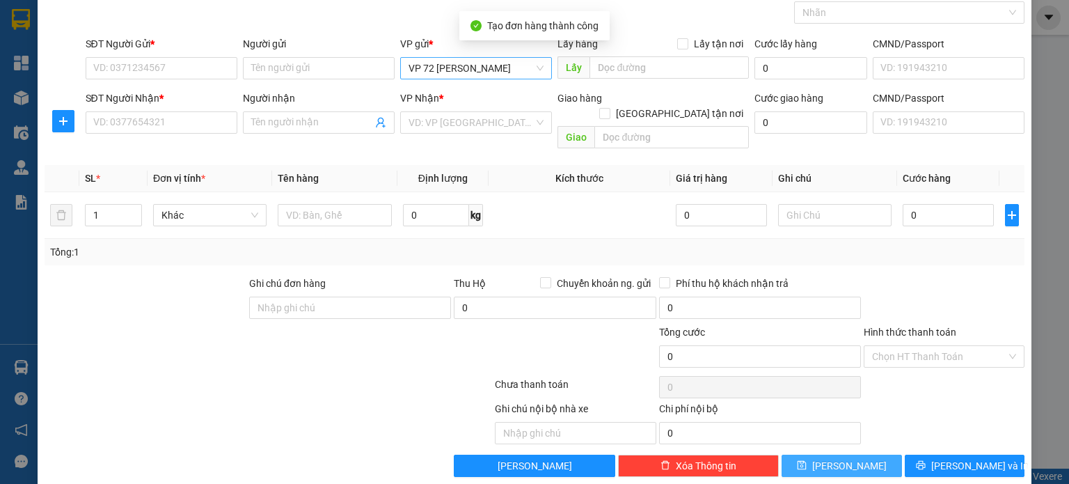
click at [530, 63] on span "VP 72 [PERSON_NAME]" at bounding box center [475, 68] width 135 height 21
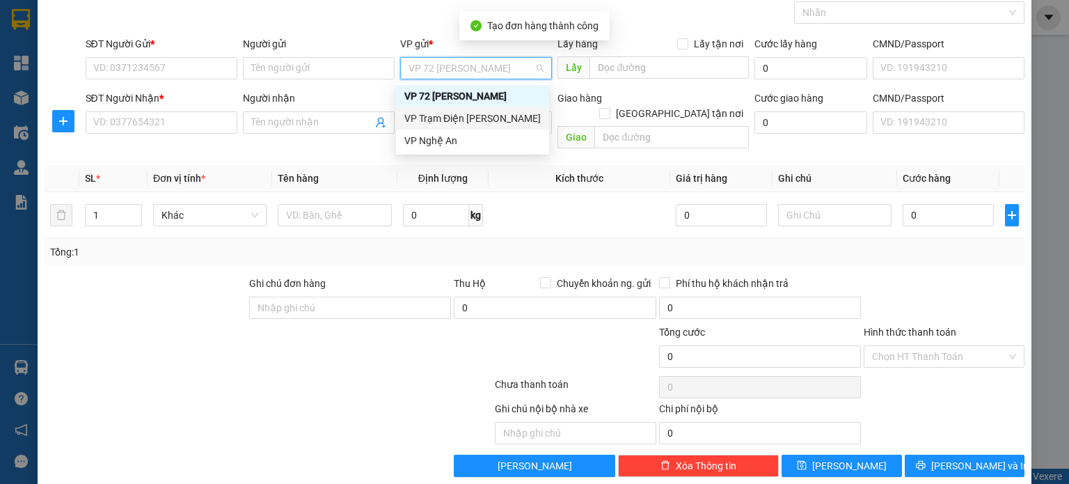
click at [522, 116] on div "VP Trạm Điện [PERSON_NAME]" at bounding box center [472, 118] width 136 height 15
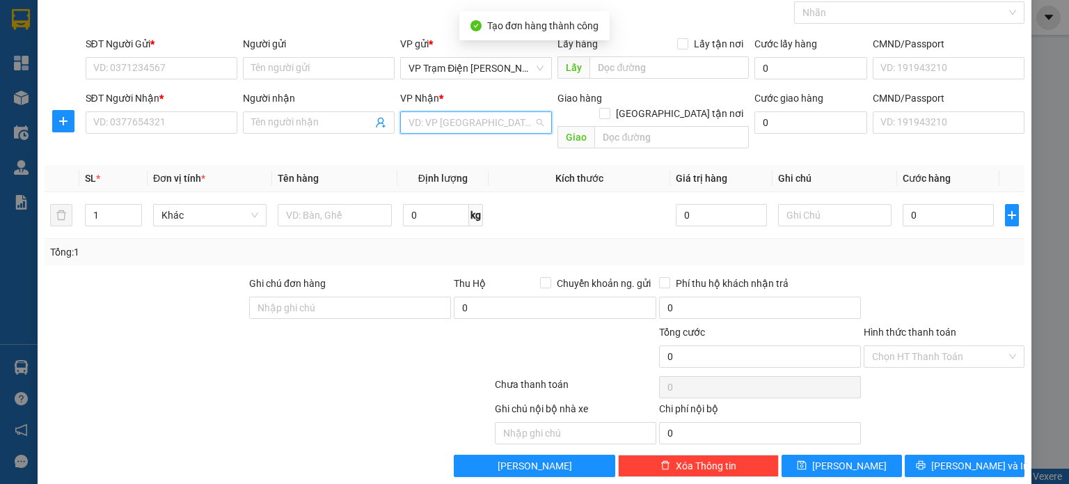
click at [517, 116] on input "search" at bounding box center [470, 122] width 125 height 21
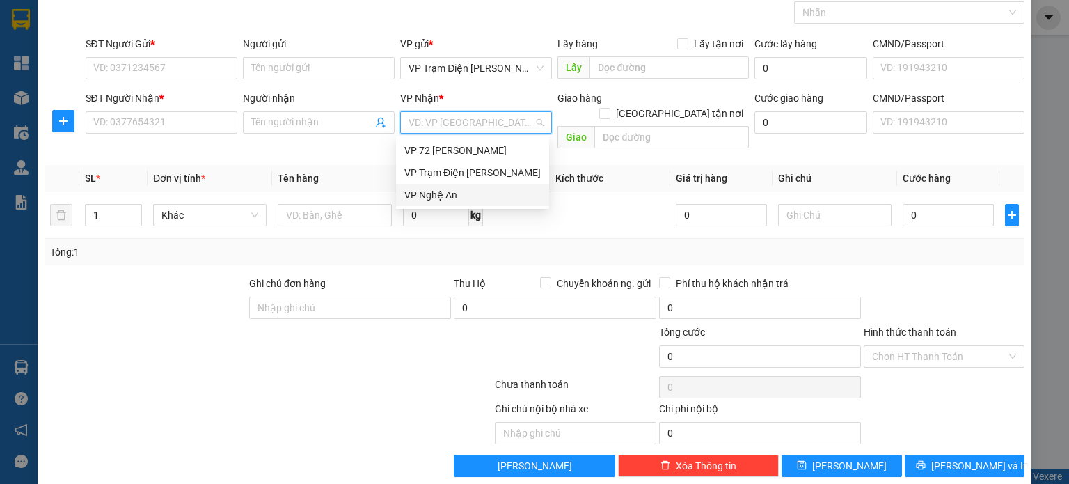
click at [512, 193] on div "VP Nghệ An" at bounding box center [472, 194] width 136 height 15
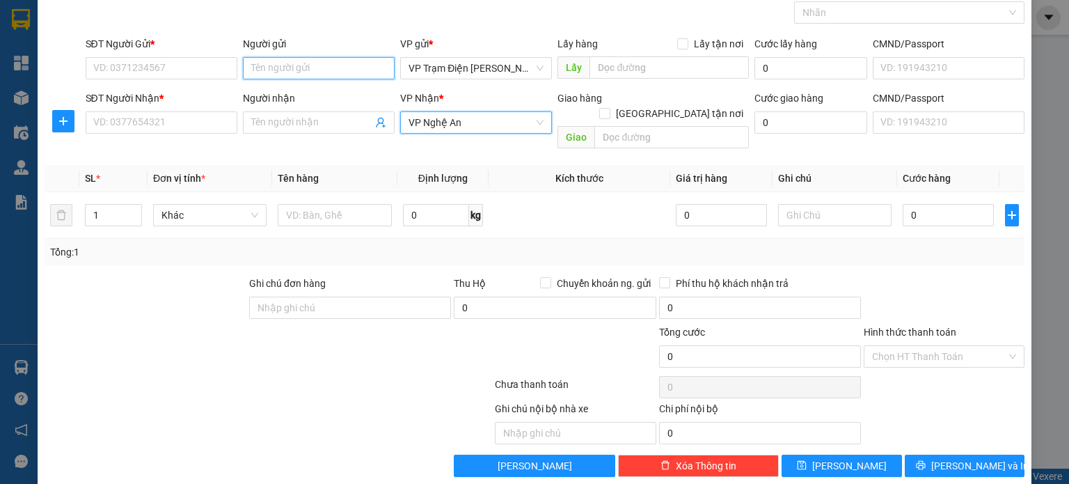
click at [337, 69] on input "Người gửi" at bounding box center [319, 68] width 152 height 22
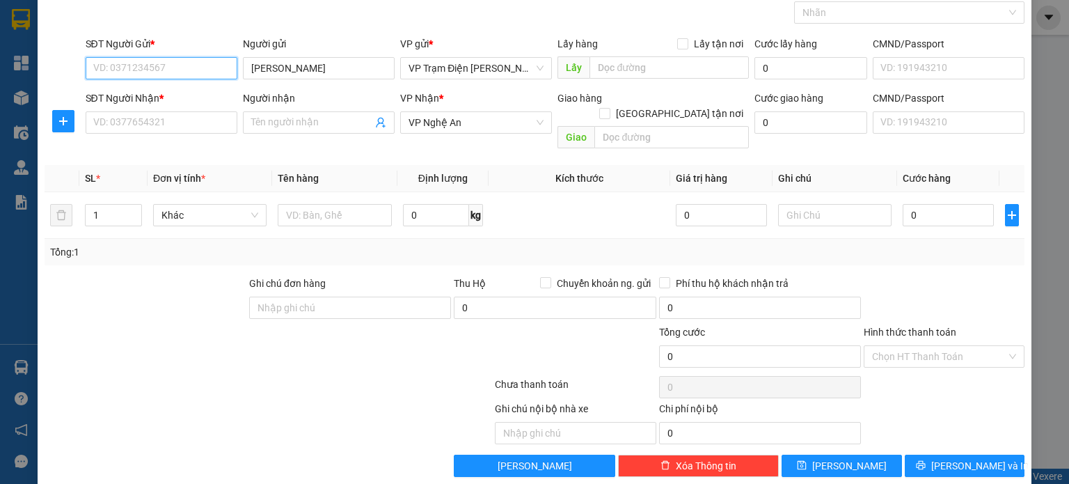
click at [230, 66] on input "SĐT Người Gửi *" at bounding box center [162, 68] width 152 height 22
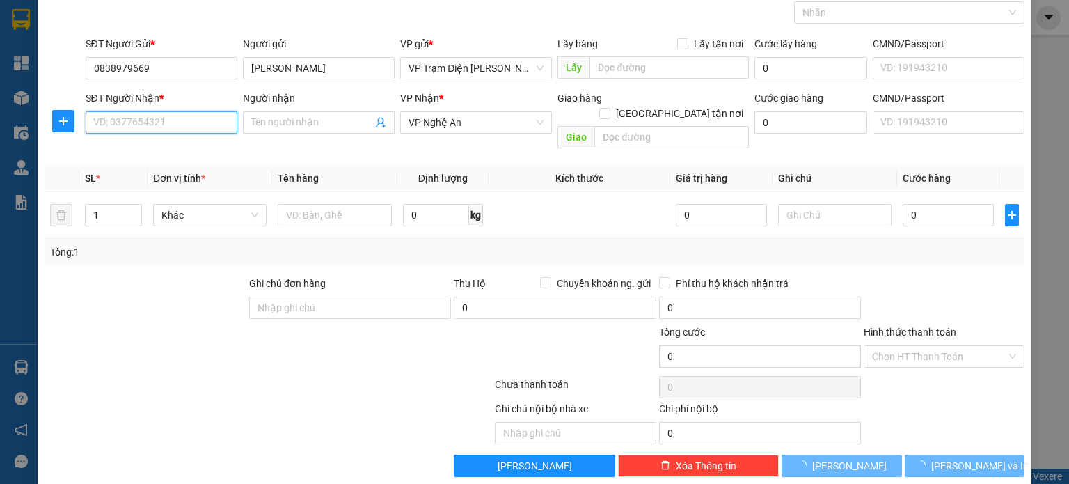
click at [210, 124] on input "SĐT Người Nhận *" at bounding box center [162, 122] width 152 height 22
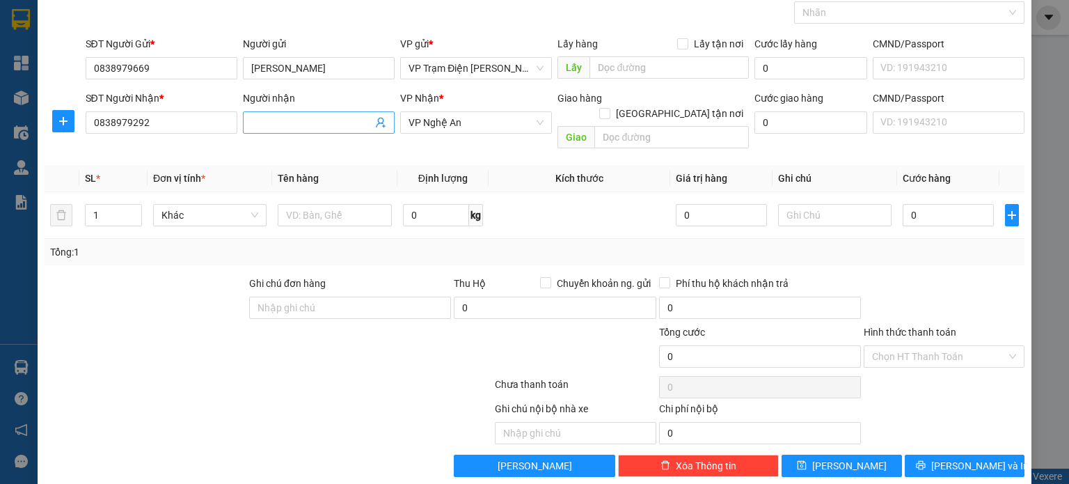
click at [327, 122] on input "Người nhận" at bounding box center [311, 122] width 121 height 15
click at [113, 205] on input "1" at bounding box center [114, 215] width 56 height 21
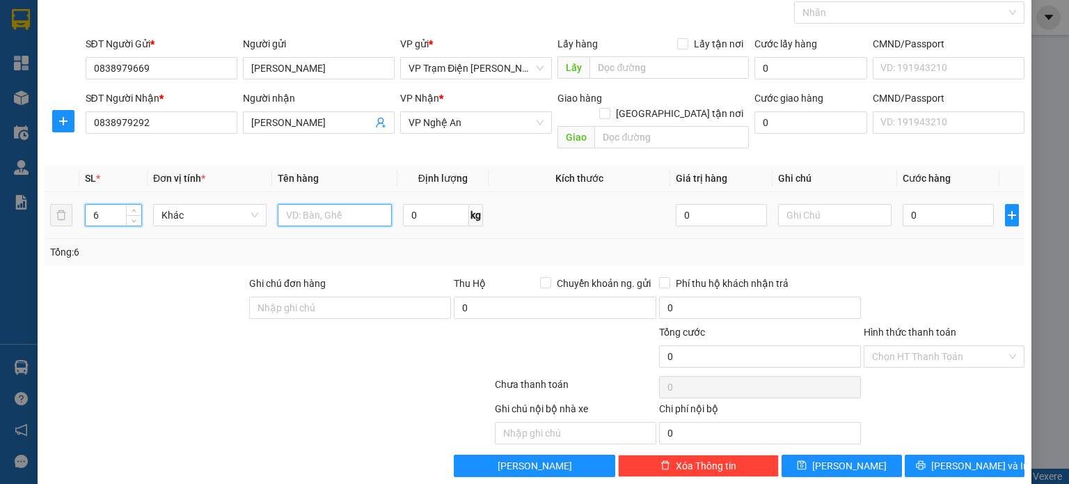
click at [305, 204] on input "text" at bounding box center [335, 215] width 114 height 22
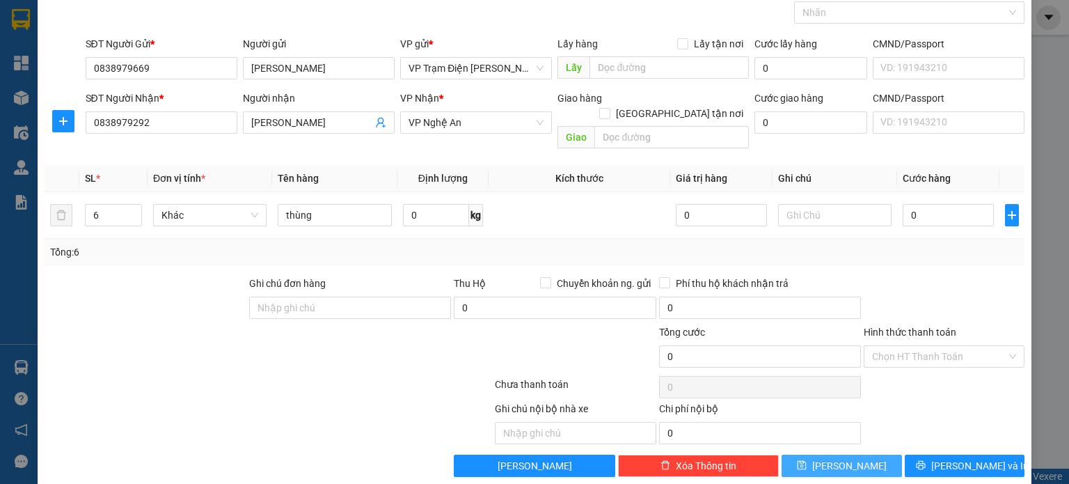
click at [806, 461] on icon "save" at bounding box center [801, 465] width 9 height 9
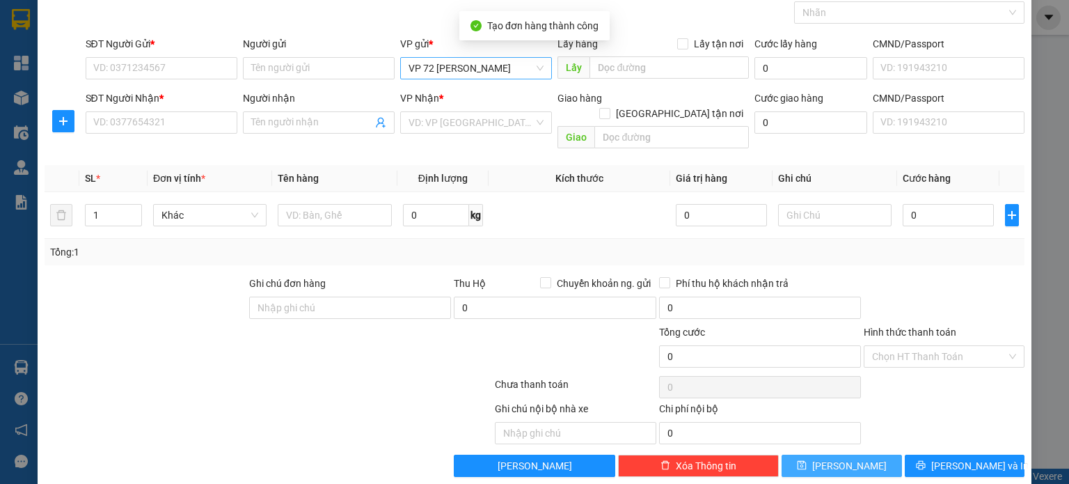
click at [539, 66] on div "VP 72 [PERSON_NAME]" at bounding box center [476, 68] width 152 height 22
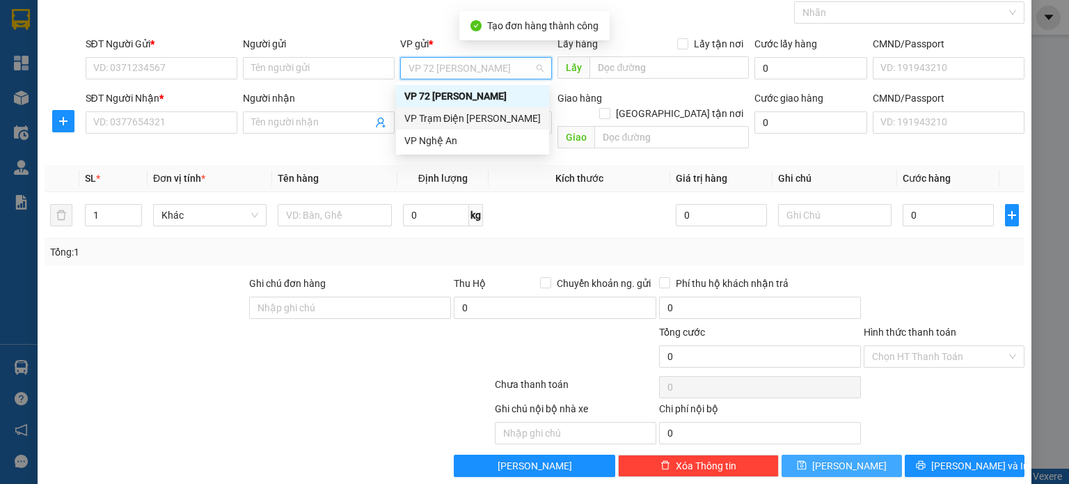
click at [498, 118] on div "VP Trạm Điện [PERSON_NAME]" at bounding box center [472, 118] width 136 height 15
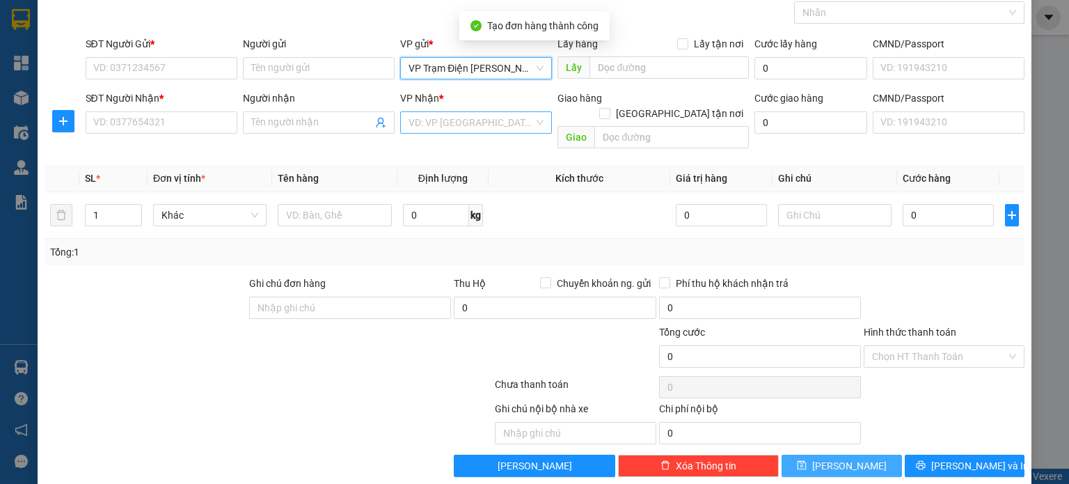
click at [475, 122] on input "search" at bounding box center [470, 122] width 125 height 21
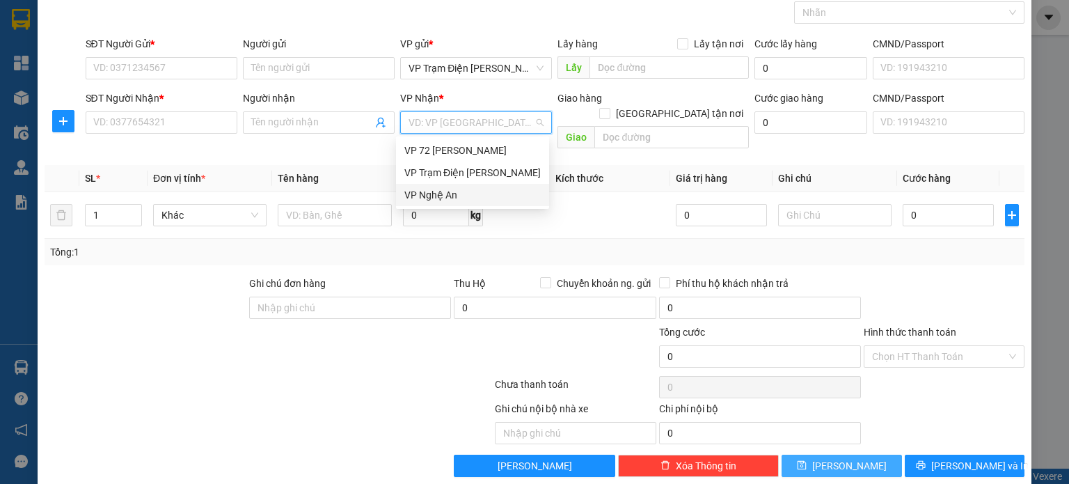
click at [451, 192] on div "VP Nghệ An" at bounding box center [472, 194] width 136 height 15
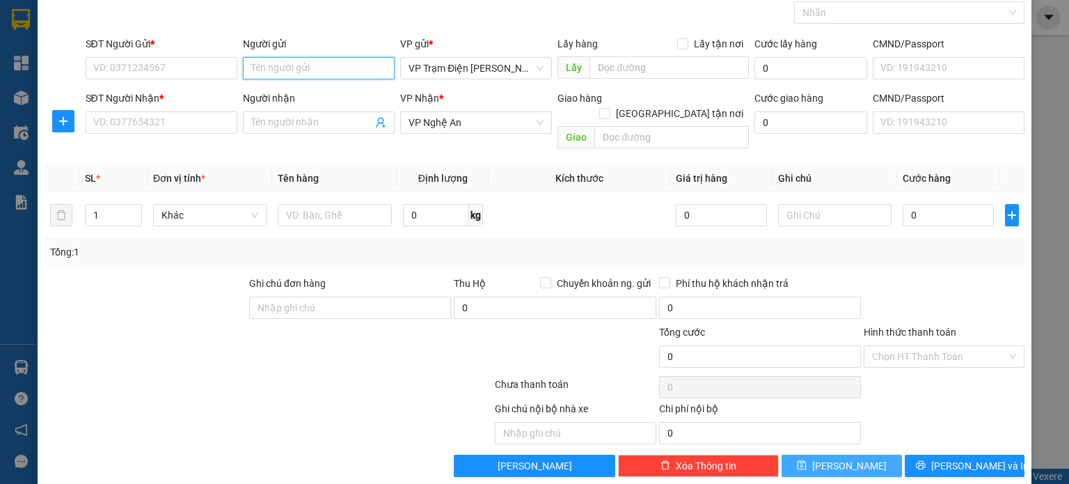
click at [310, 69] on input "Người gửi" at bounding box center [319, 68] width 152 height 22
click at [166, 68] on input "SĐT Người Gửi *" at bounding box center [162, 68] width 152 height 22
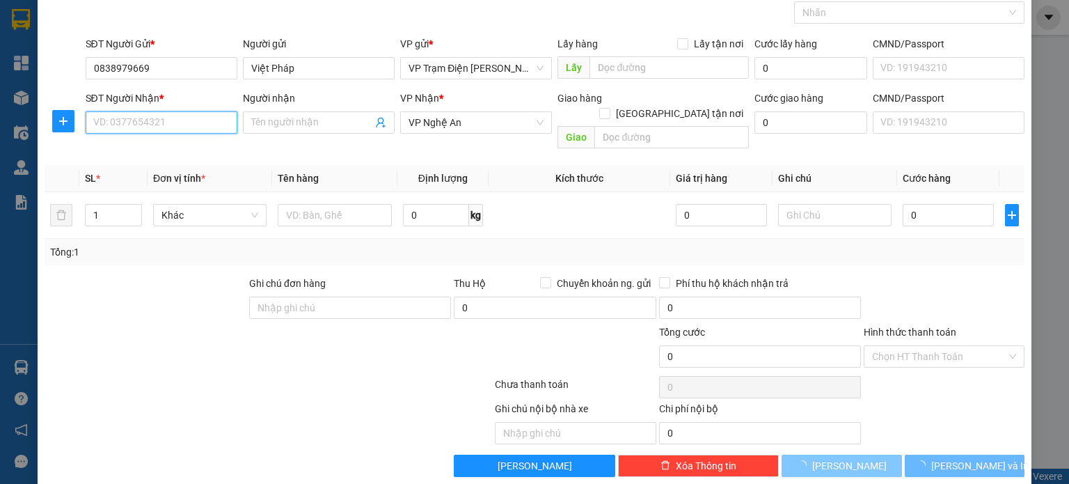
click at [166, 113] on input "SĐT Người Nhận *" at bounding box center [162, 122] width 152 height 22
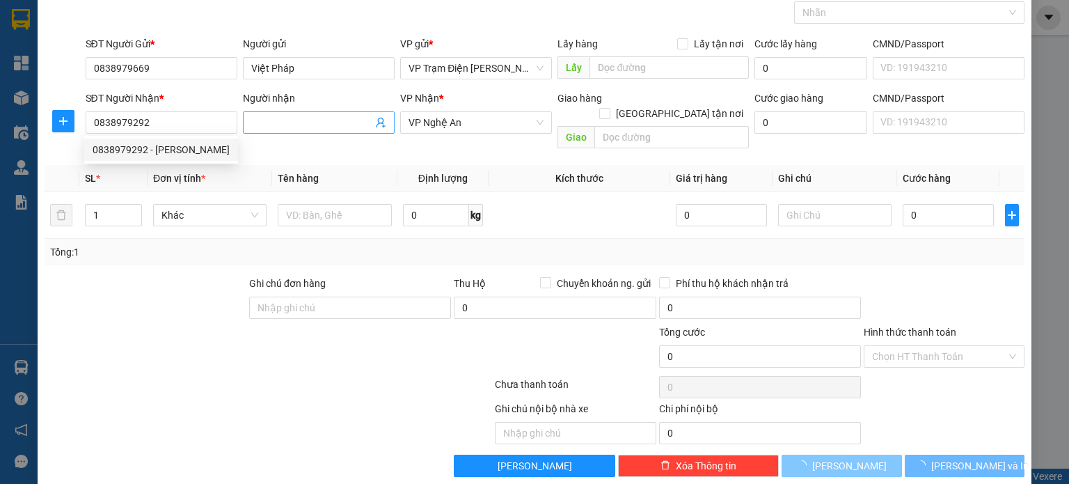
click at [319, 128] on input "Người nhận" at bounding box center [311, 122] width 121 height 15
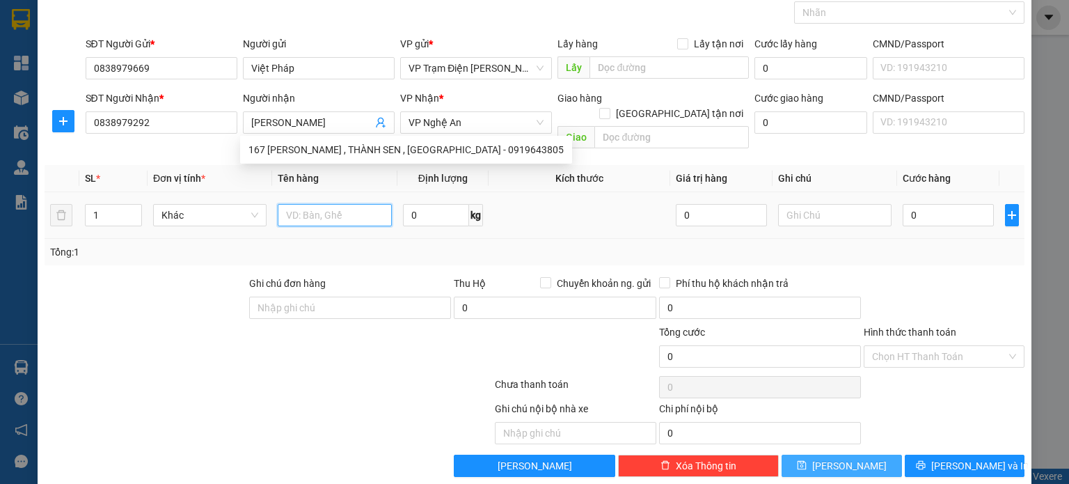
click at [331, 204] on input "text" at bounding box center [335, 215] width 114 height 22
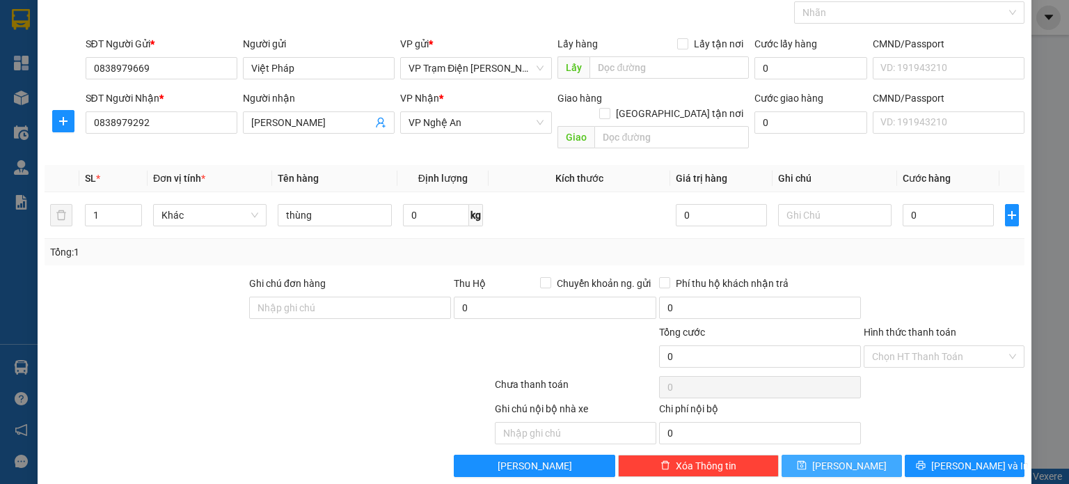
click at [836, 458] on span "[PERSON_NAME]" at bounding box center [849, 465] width 74 height 15
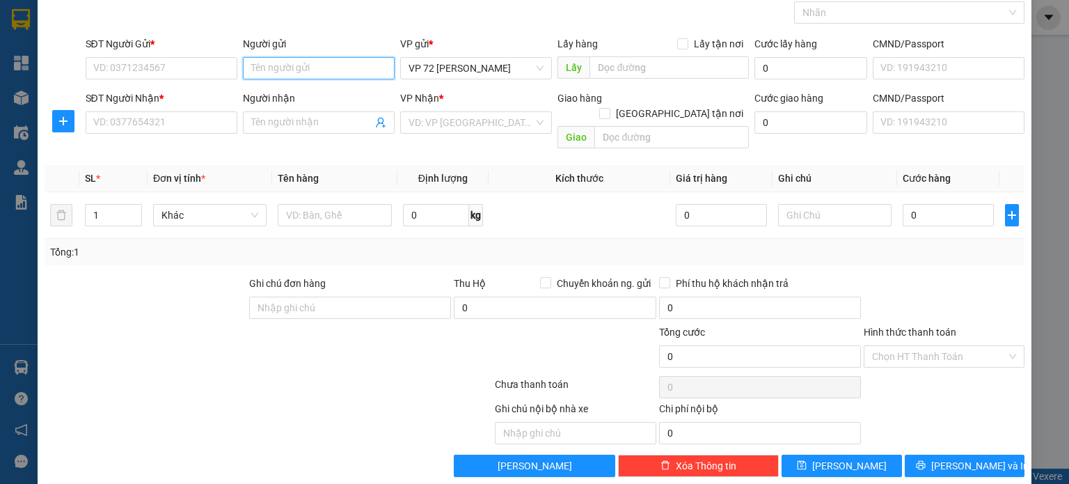
click at [342, 64] on input "Người gửi" at bounding box center [319, 68] width 152 height 22
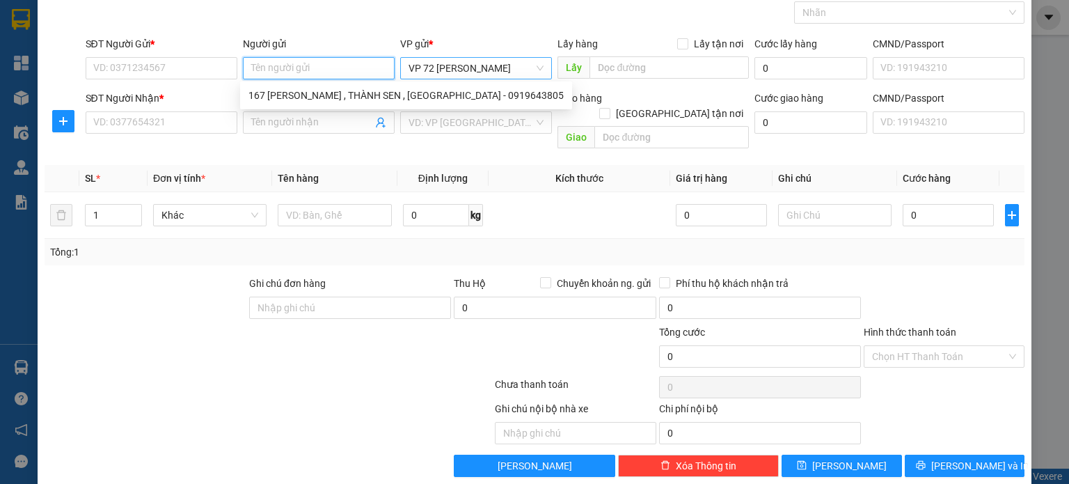
click at [472, 69] on span "VP 72 [PERSON_NAME]" at bounding box center [475, 68] width 135 height 21
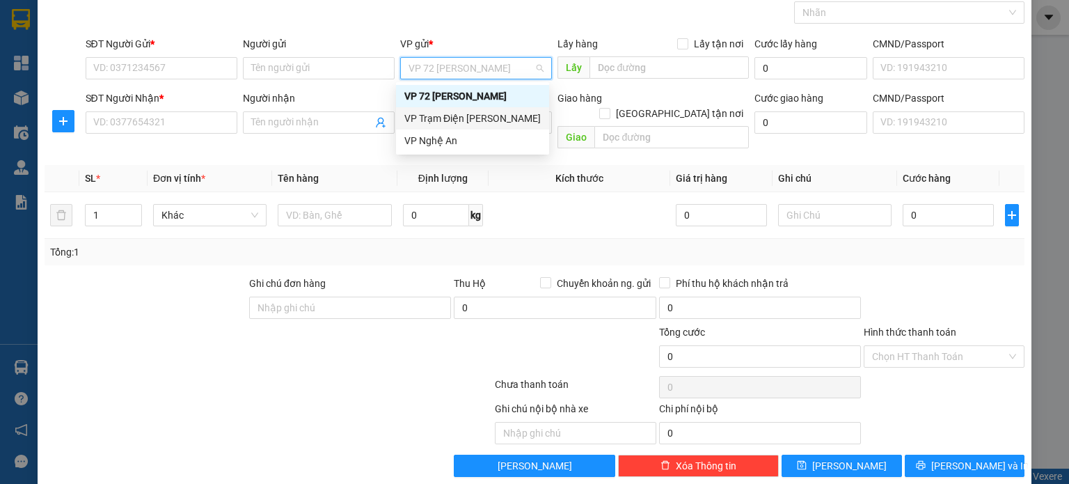
click at [445, 127] on div "VP Trạm Điện [PERSON_NAME]" at bounding box center [472, 118] width 153 height 22
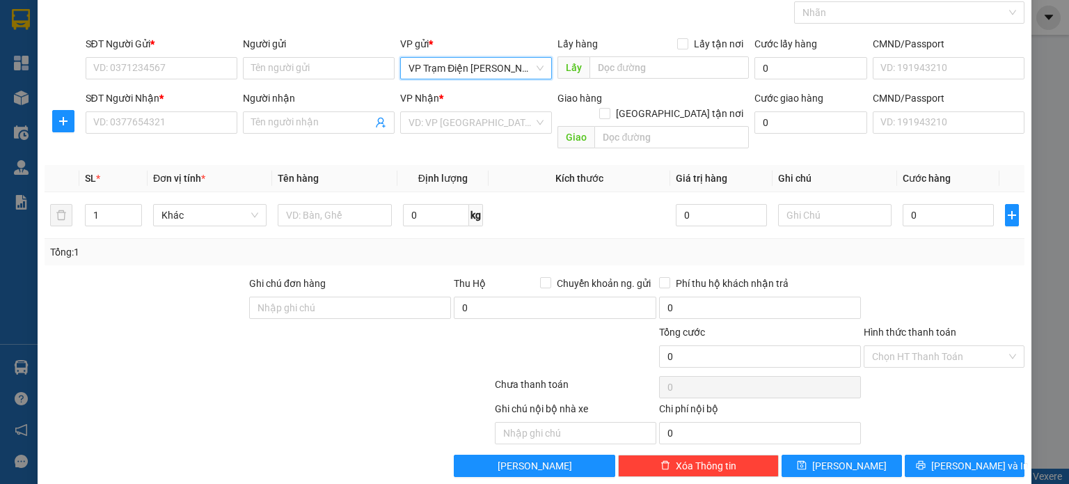
click at [445, 127] on input "search" at bounding box center [470, 122] width 125 height 21
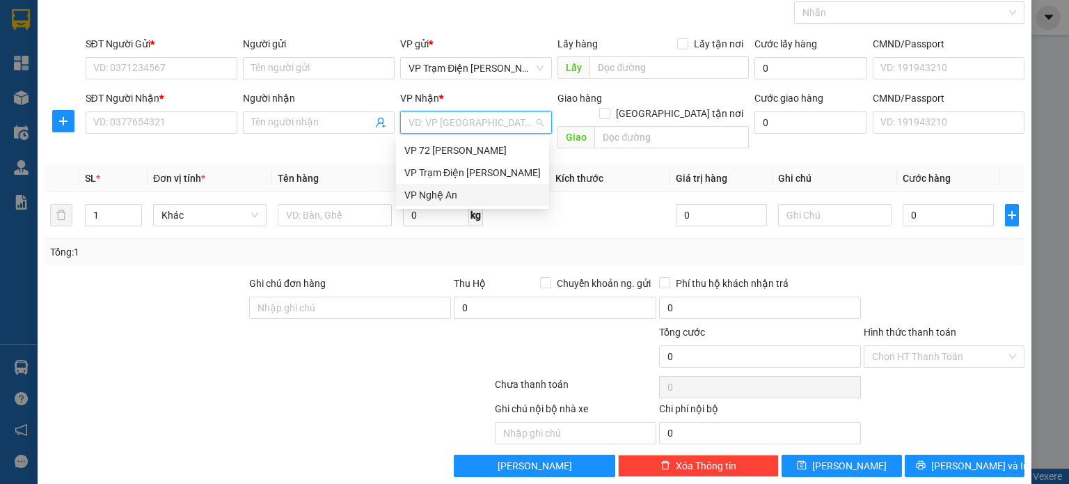
click at [445, 191] on div "VP Nghệ An" at bounding box center [472, 194] width 136 height 15
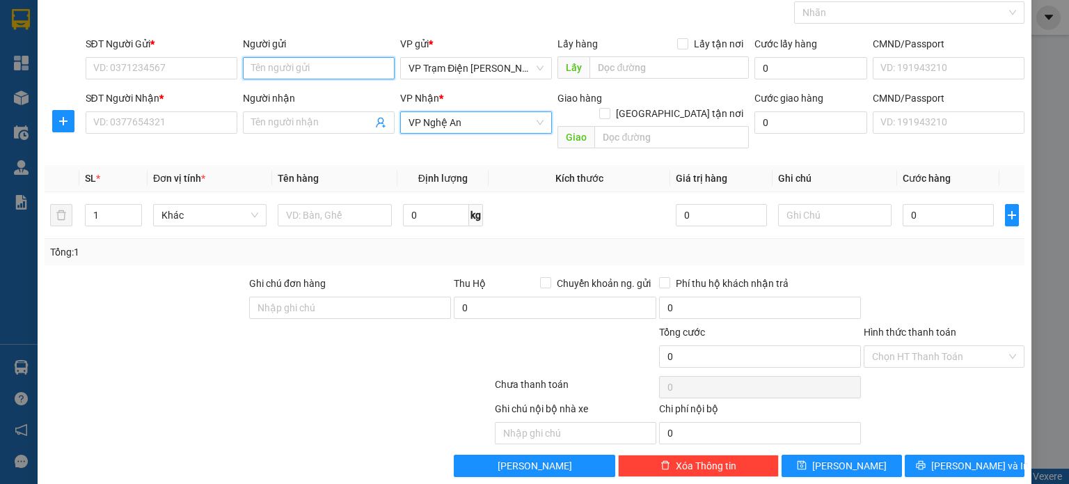
click at [350, 74] on input "Người gửi" at bounding box center [319, 68] width 152 height 22
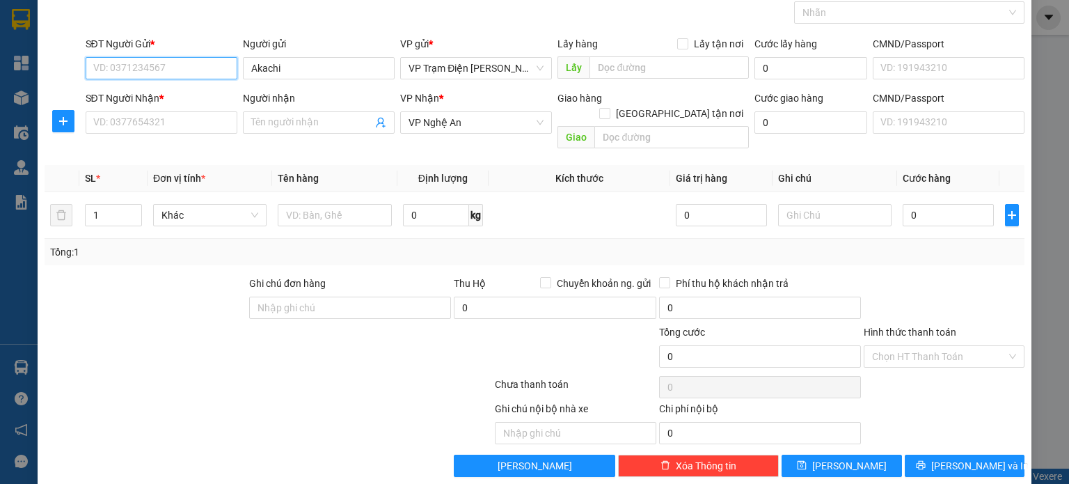
click at [184, 73] on input "SĐT Người Gửi *" at bounding box center [162, 68] width 152 height 22
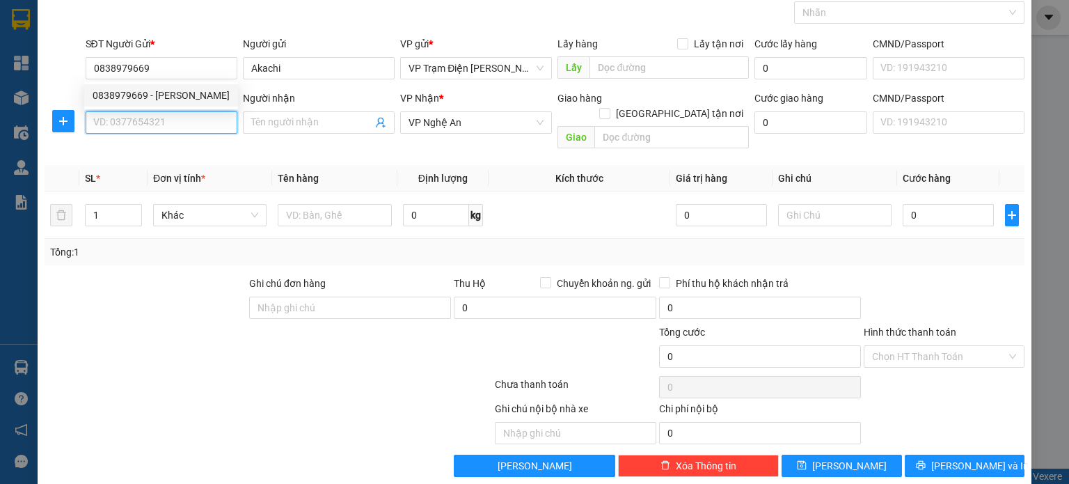
click at [186, 118] on input "SĐT Người Nhận *" at bounding box center [162, 122] width 152 height 22
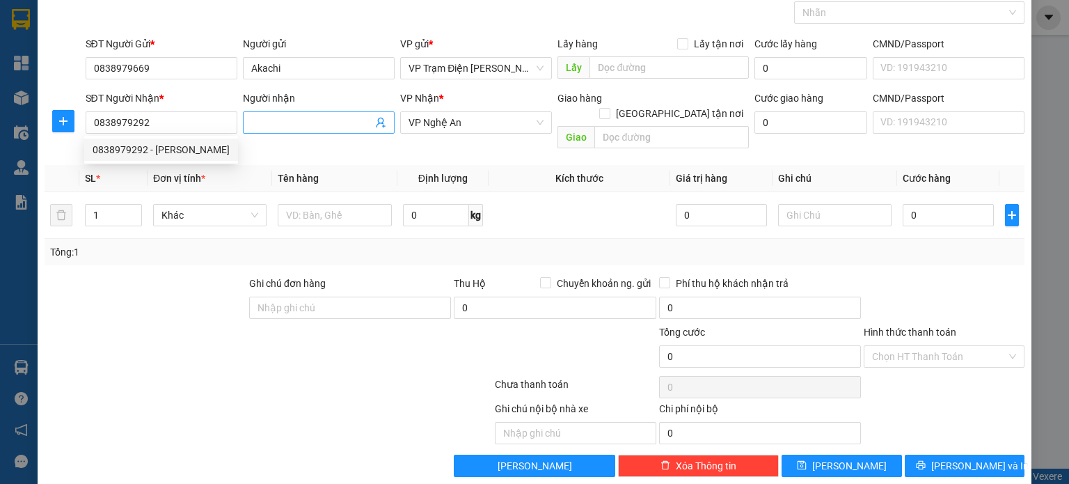
click at [290, 119] on input "Người nhận" at bounding box center [311, 122] width 121 height 15
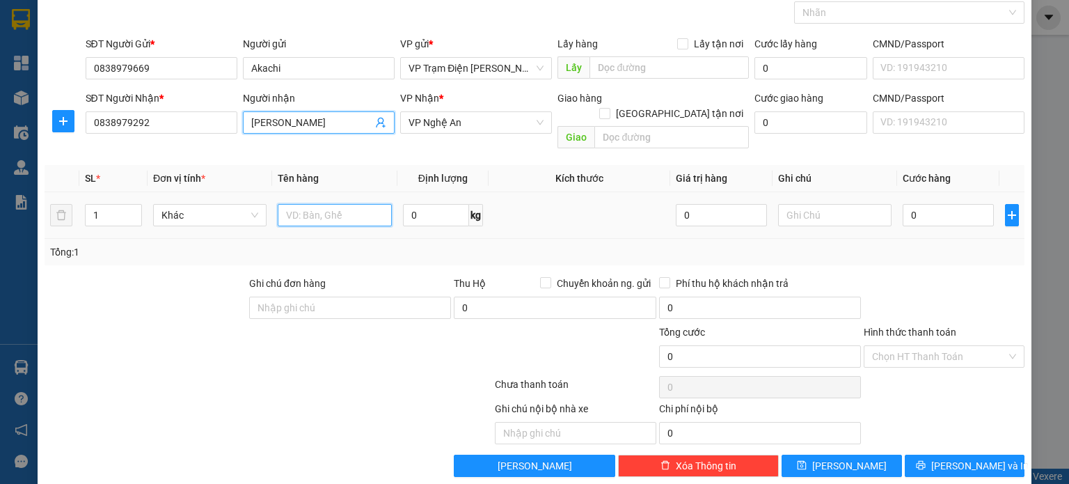
click at [340, 204] on input "text" at bounding box center [335, 215] width 114 height 22
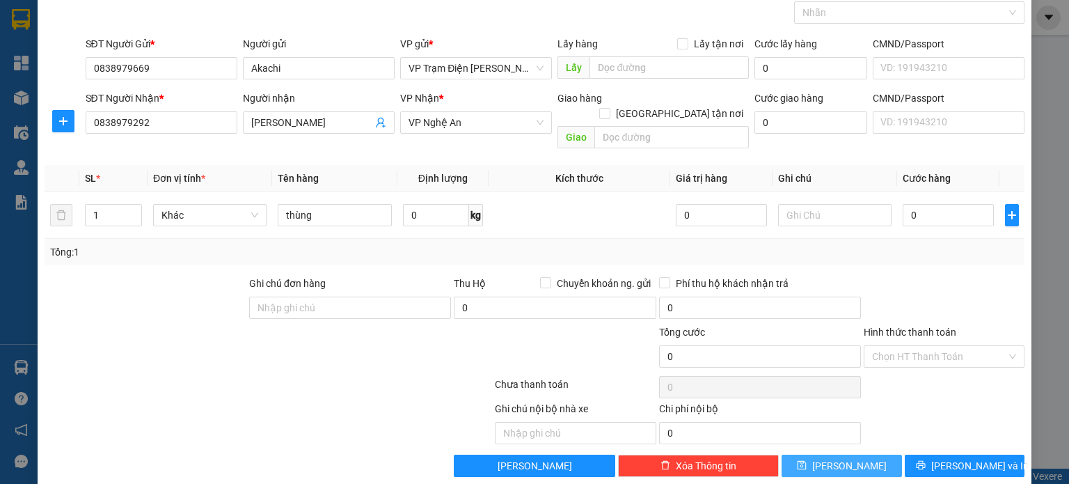
click at [836, 458] on span "[PERSON_NAME]" at bounding box center [849, 465] width 74 height 15
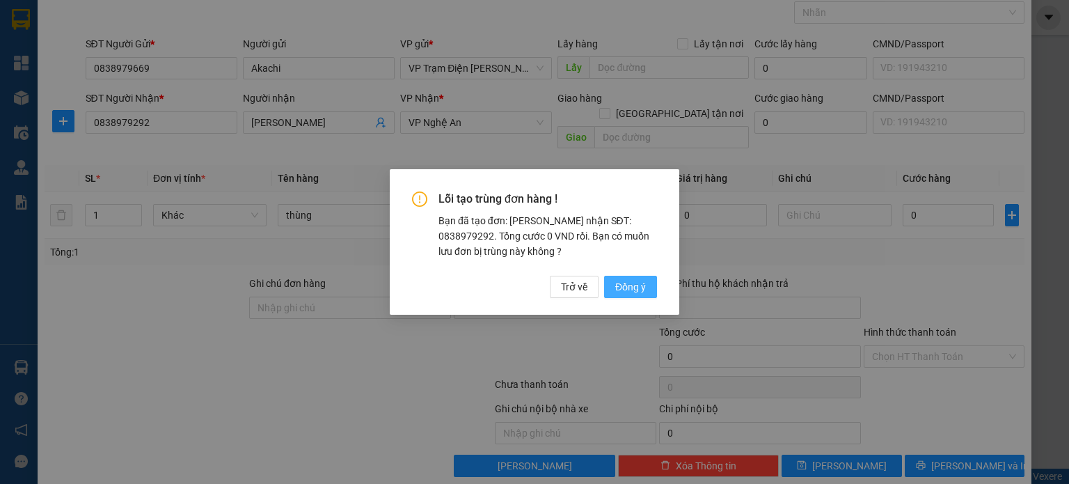
click at [626, 283] on span "Đồng ý" at bounding box center [630, 286] width 31 height 15
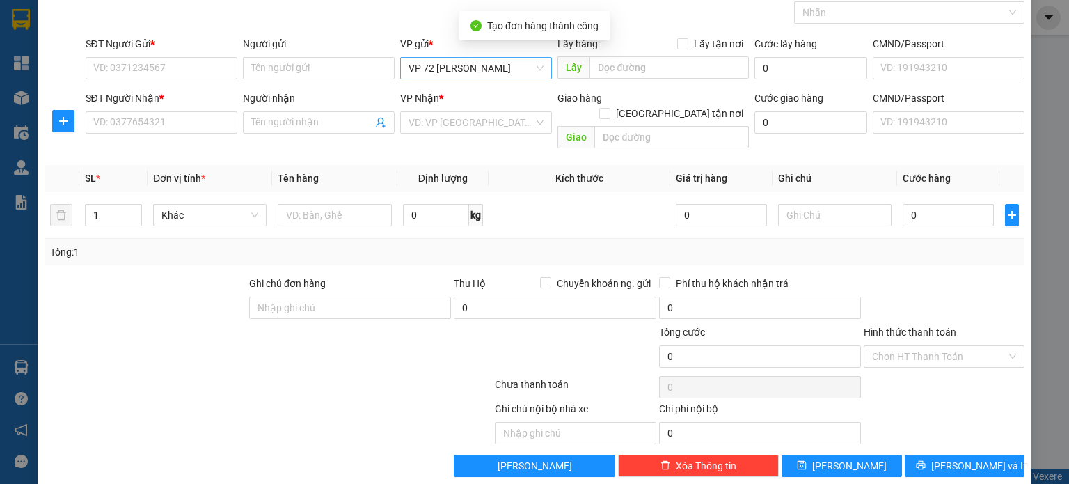
click at [528, 70] on span "VP 72 [PERSON_NAME]" at bounding box center [475, 68] width 135 height 21
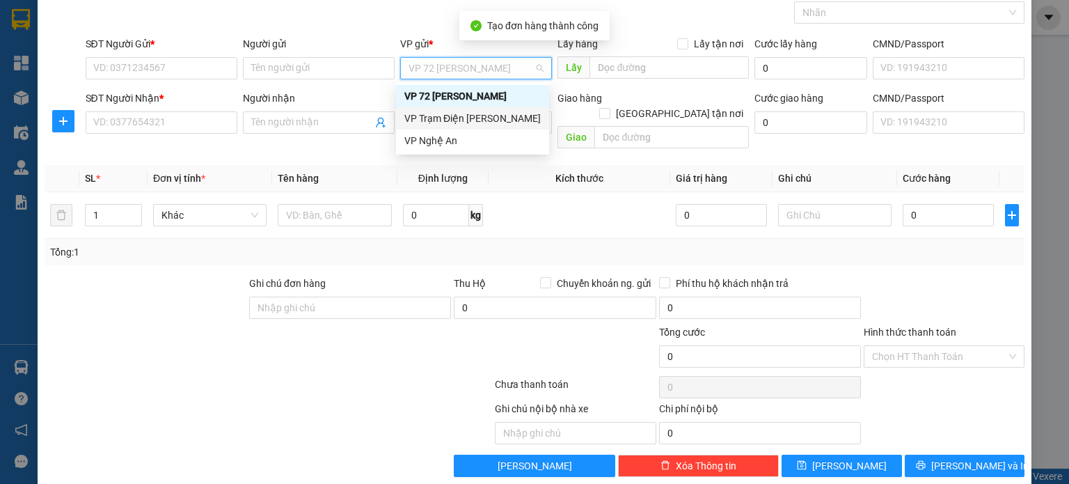
click at [497, 122] on div "VP Trạm Điện [PERSON_NAME]" at bounding box center [472, 118] width 136 height 15
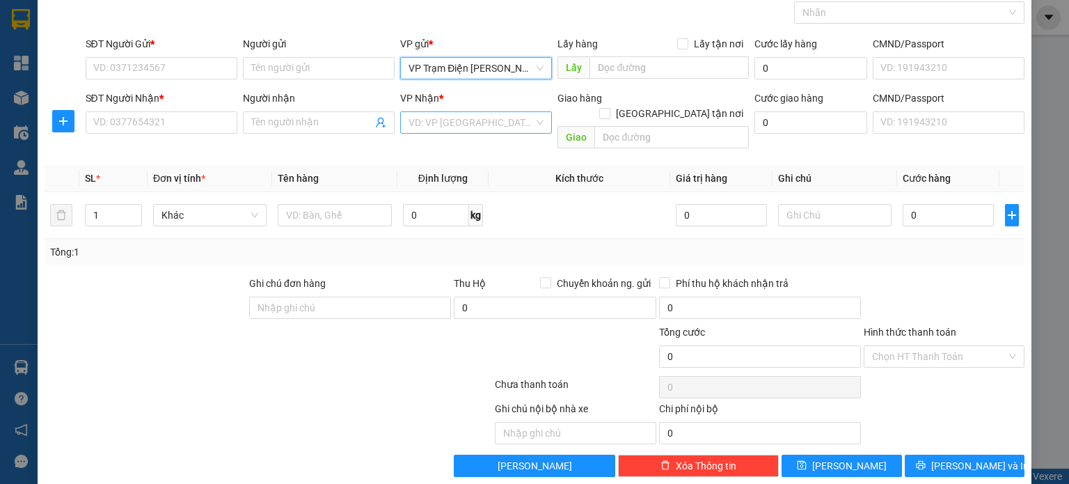
click at [496, 122] on input "search" at bounding box center [470, 122] width 125 height 21
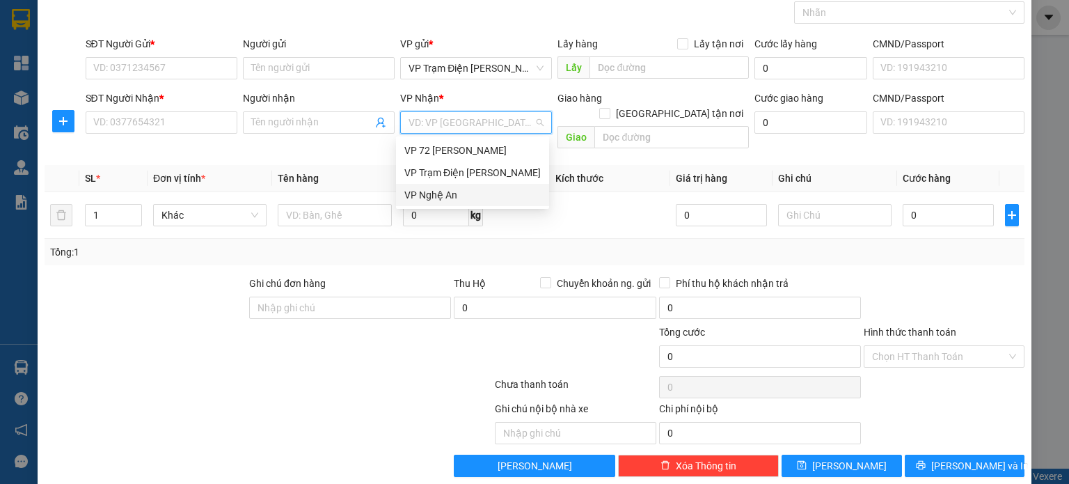
click at [459, 196] on div "VP Nghệ An" at bounding box center [472, 194] width 136 height 15
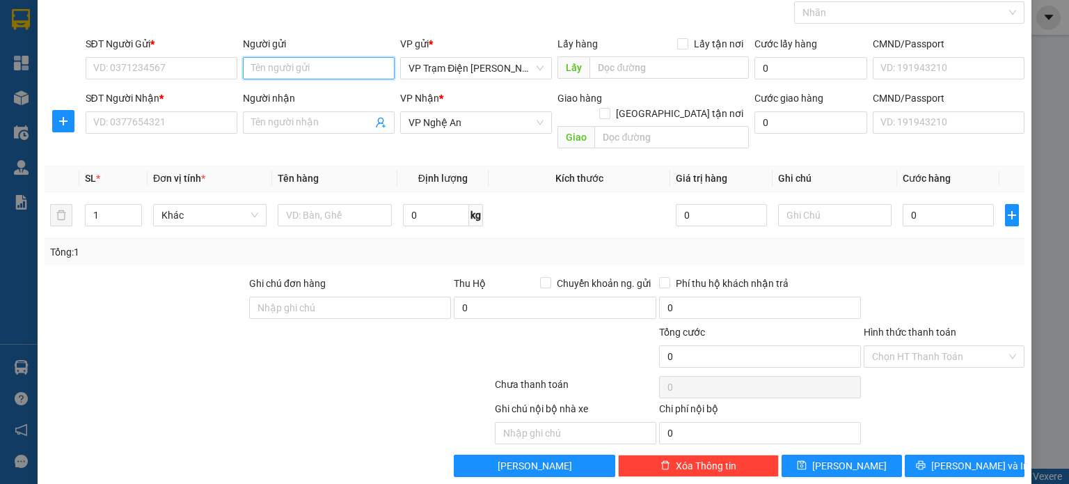
click at [351, 70] on input "Người gửi" at bounding box center [319, 68] width 152 height 22
click at [186, 61] on input "SĐT Người Gửi *" at bounding box center [162, 68] width 152 height 22
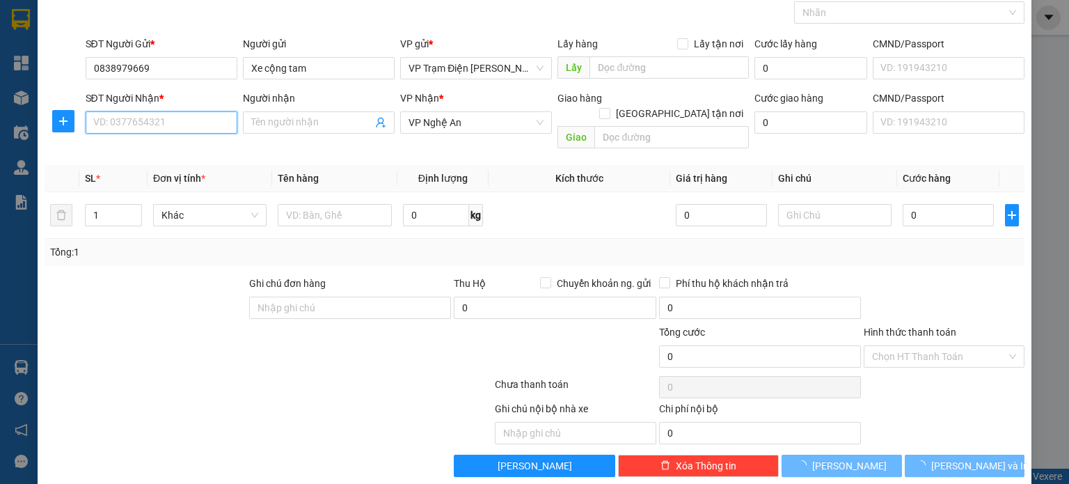
click at [187, 122] on input "SĐT Người Nhận *" at bounding box center [162, 122] width 152 height 22
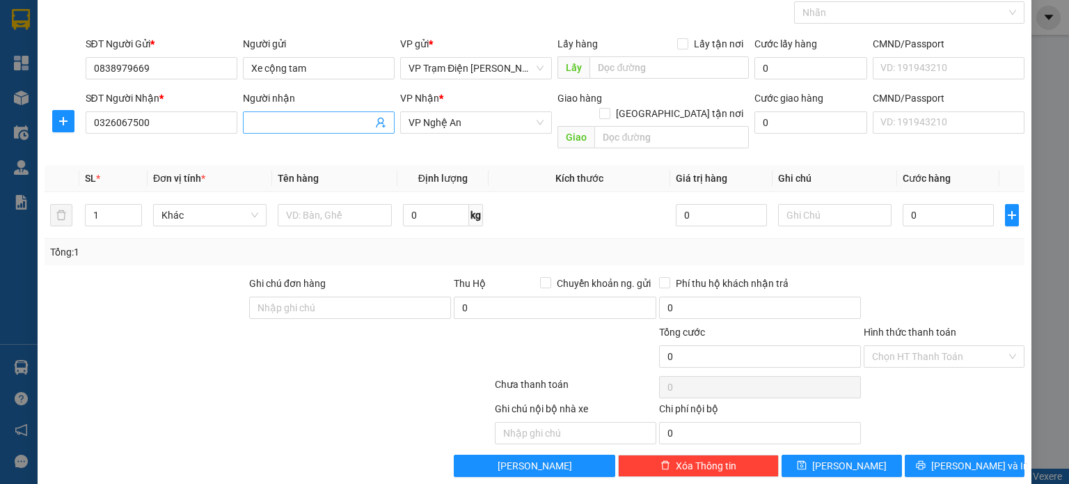
click at [319, 122] on input "Người nhận" at bounding box center [311, 122] width 121 height 15
click at [111, 205] on input "1" at bounding box center [114, 215] width 56 height 21
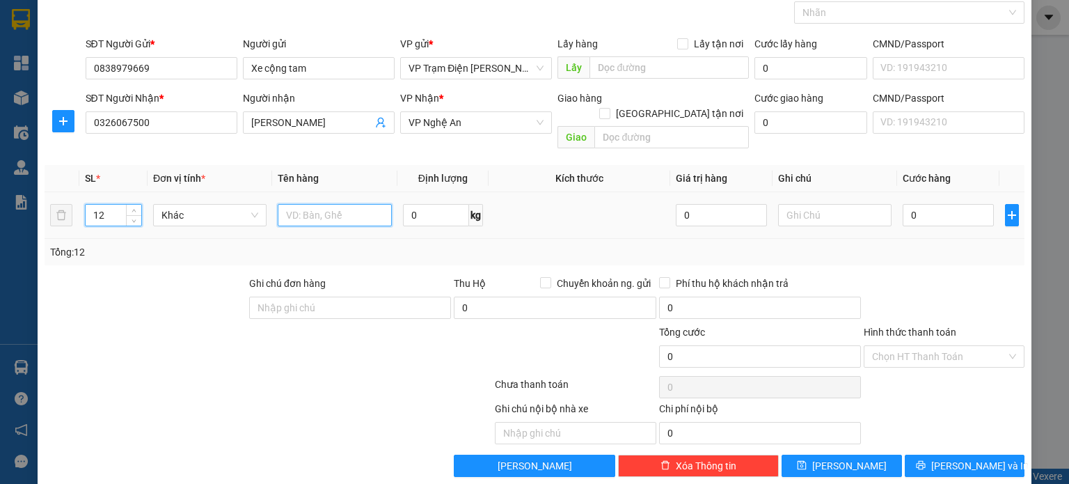
click at [337, 204] on input "text" at bounding box center [335, 215] width 114 height 22
click at [935, 204] on input "0" at bounding box center [947, 215] width 91 height 22
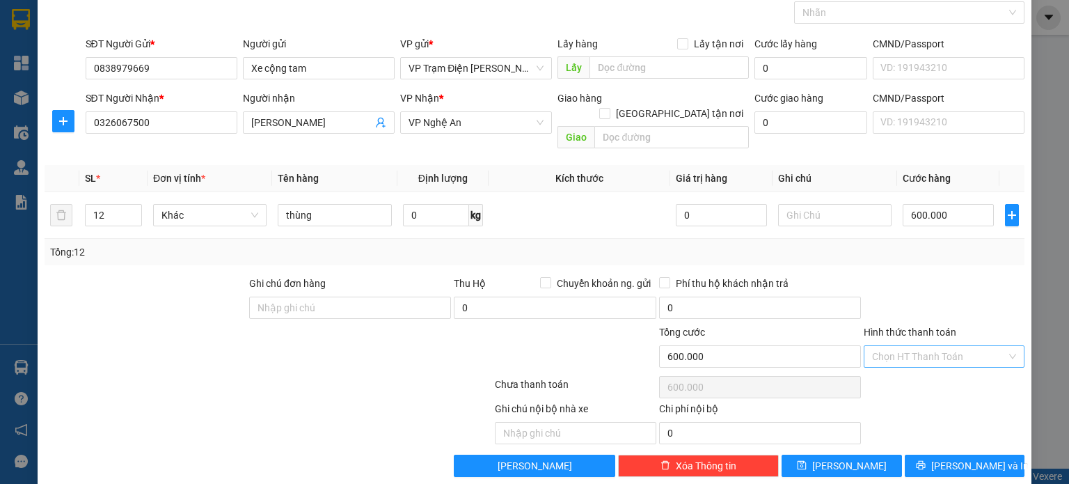
click at [945, 346] on input "Hình thức thanh toán" at bounding box center [939, 356] width 134 height 21
click at [930, 367] on div "Tại văn phòng" at bounding box center [934, 367] width 143 height 15
click at [854, 454] on button "[PERSON_NAME]" at bounding box center [841, 465] width 120 height 22
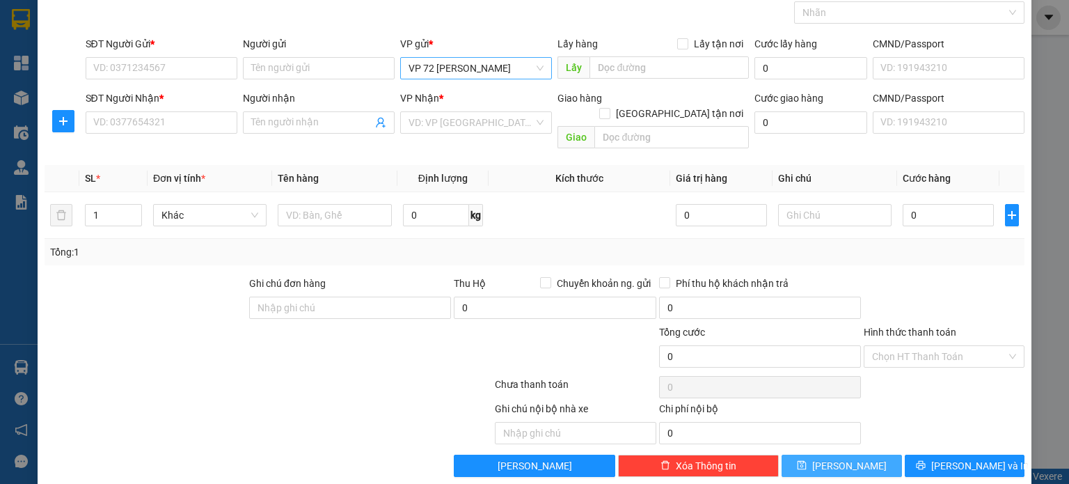
click at [518, 67] on span "VP 72 [PERSON_NAME]" at bounding box center [475, 68] width 135 height 21
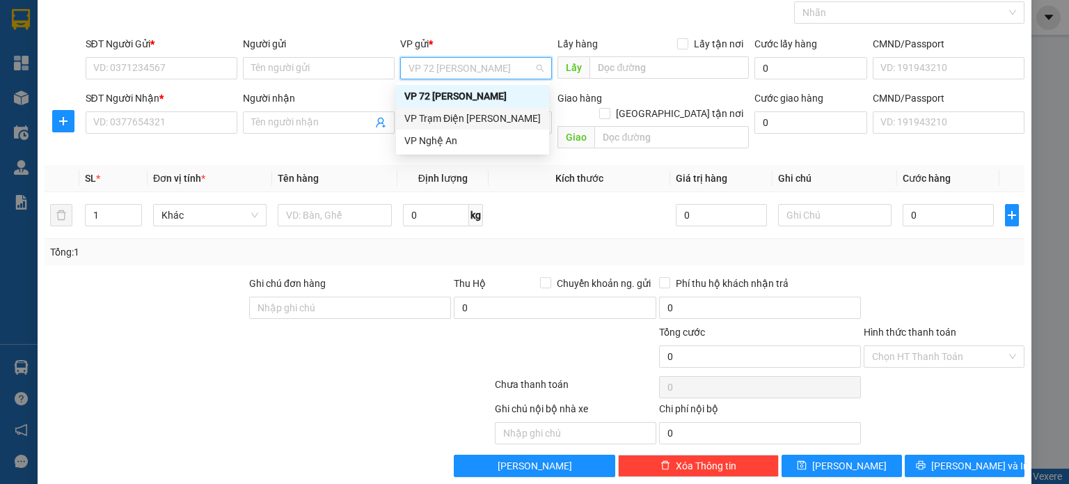
click at [504, 115] on div "VP Trạm Điện [PERSON_NAME]" at bounding box center [472, 118] width 136 height 15
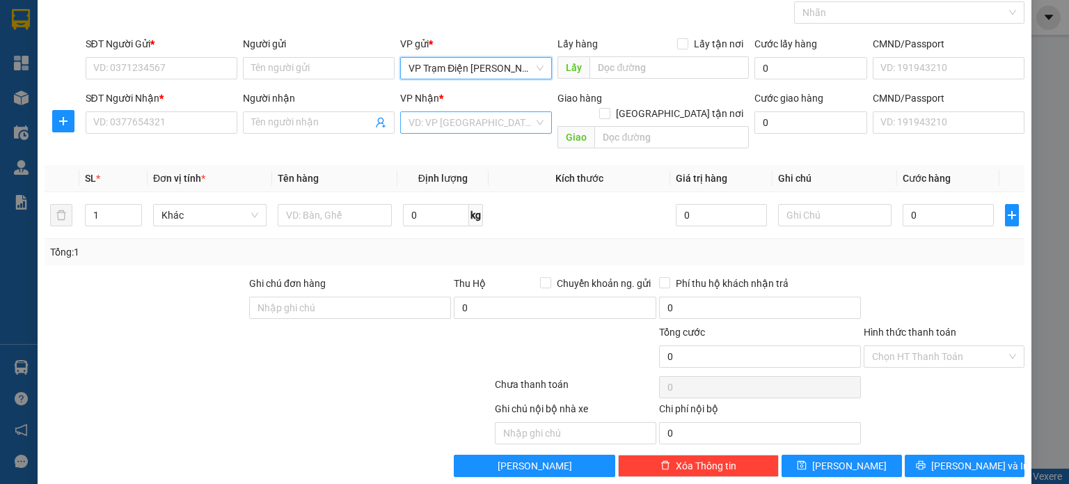
click at [482, 119] on input "search" at bounding box center [470, 122] width 125 height 21
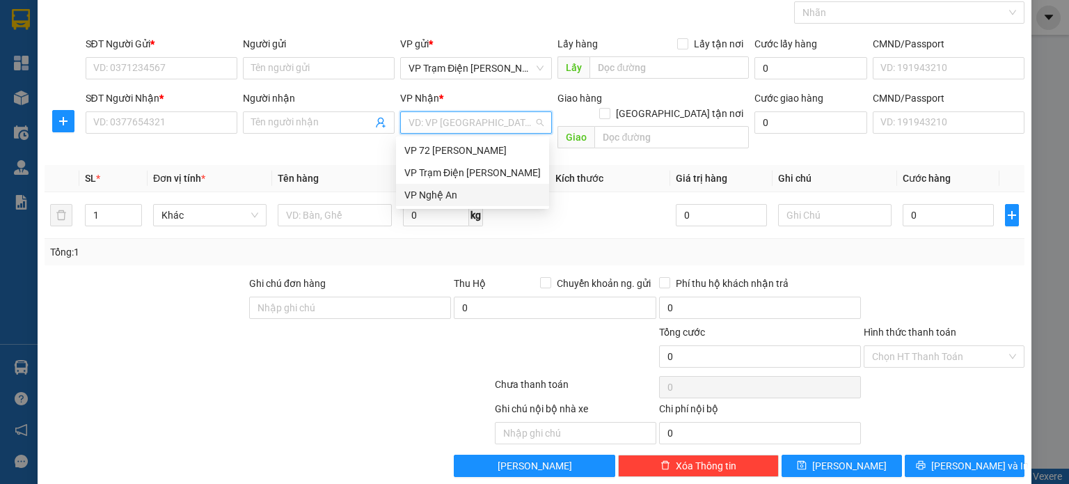
click at [474, 196] on div "VP Nghệ An" at bounding box center [472, 194] width 136 height 15
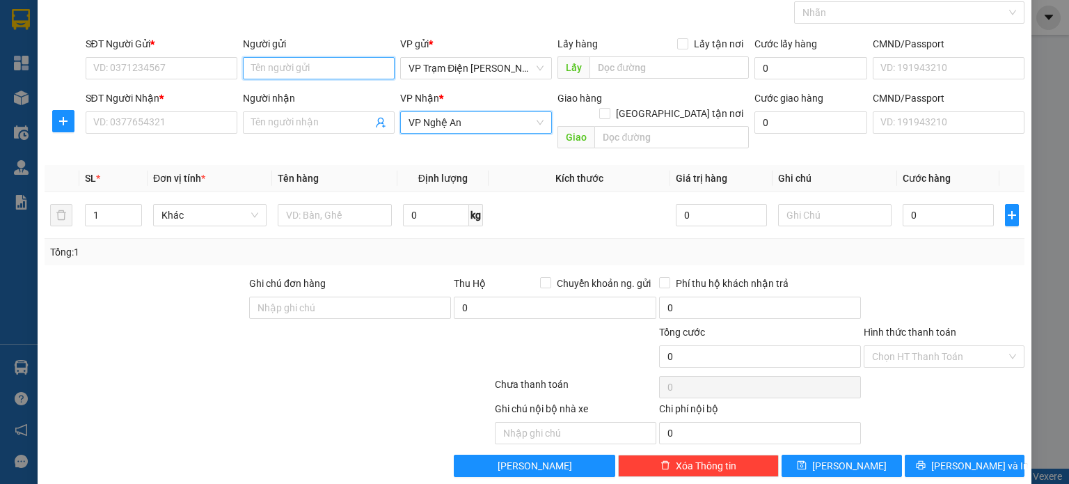
click at [340, 63] on input "Người gửi" at bounding box center [319, 68] width 152 height 22
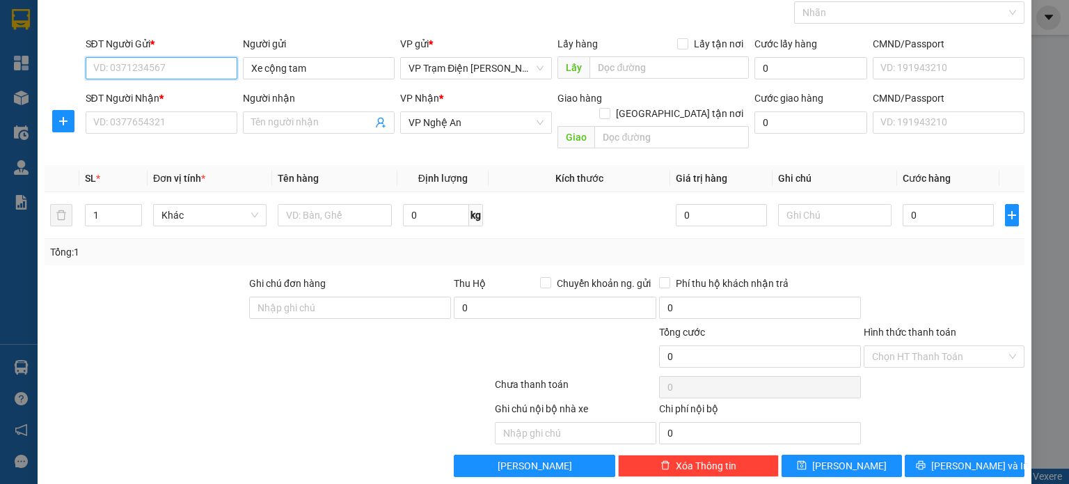
click at [143, 72] on input "SĐT Người Gửi *" at bounding box center [162, 68] width 152 height 22
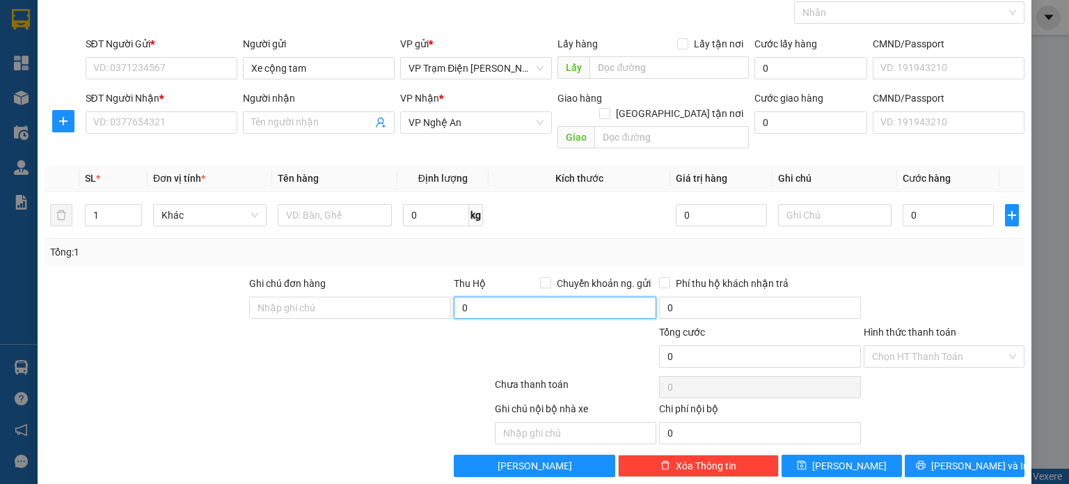
click at [501, 296] on input "0" at bounding box center [555, 307] width 202 height 22
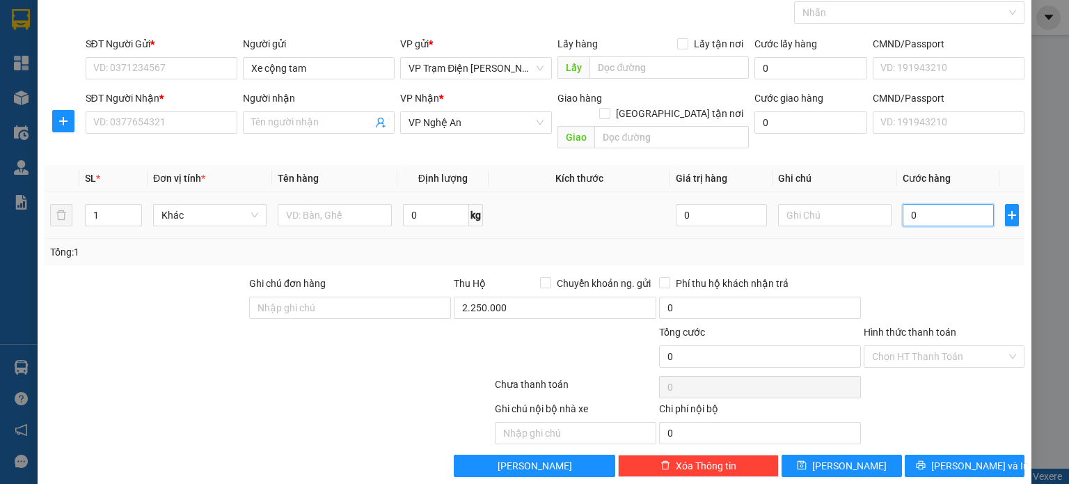
click at [937, 204] on input "0" at bounding box center [947, 215] width 91 height 22
click at [988, 346] on input "Hình thức thanh toán" at bounding box center [939, 356] width 134 height 21
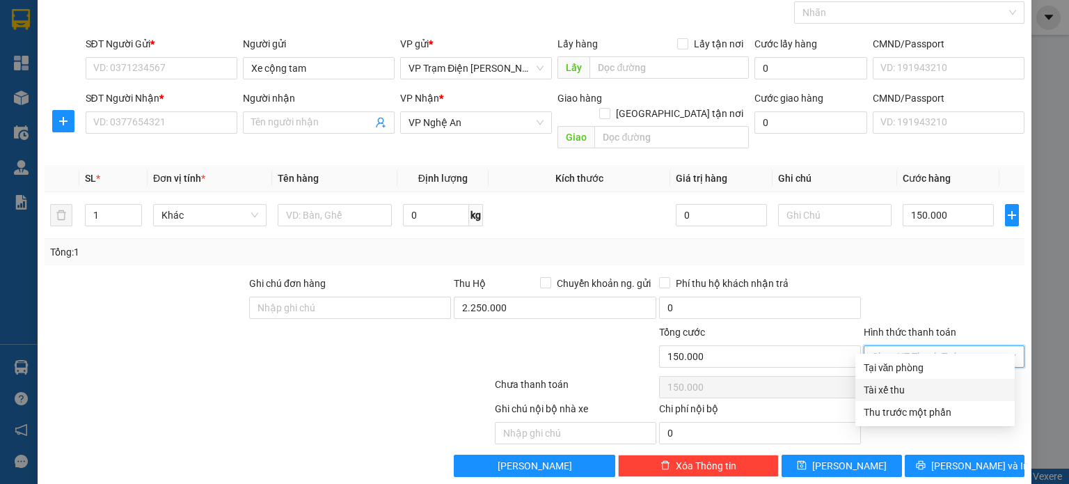
click at [900, 387] on div "Tài xế thu" at bounding box center [934, 389] width 143 height 15
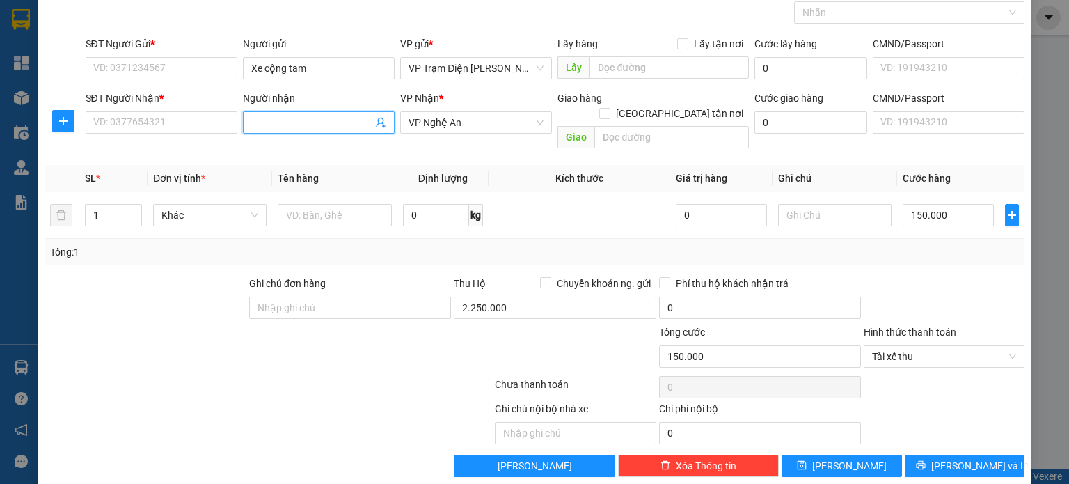
click at [273, 118] on input "Người nhận" at bounding box center [311, 122] width 121 height 15
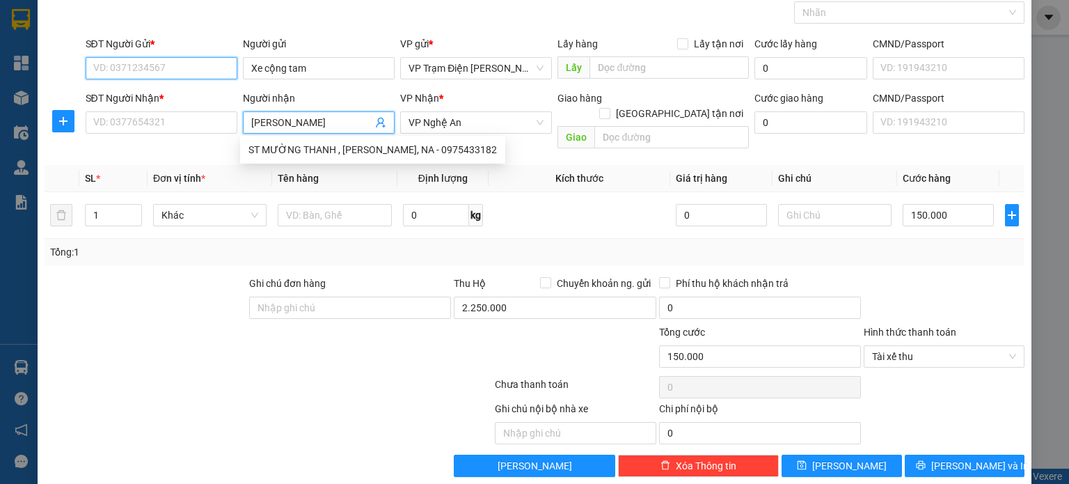
click at [198, 72] on input "SĐT Người Gửi *" at bounding box center [162, 68] width 152 height 22
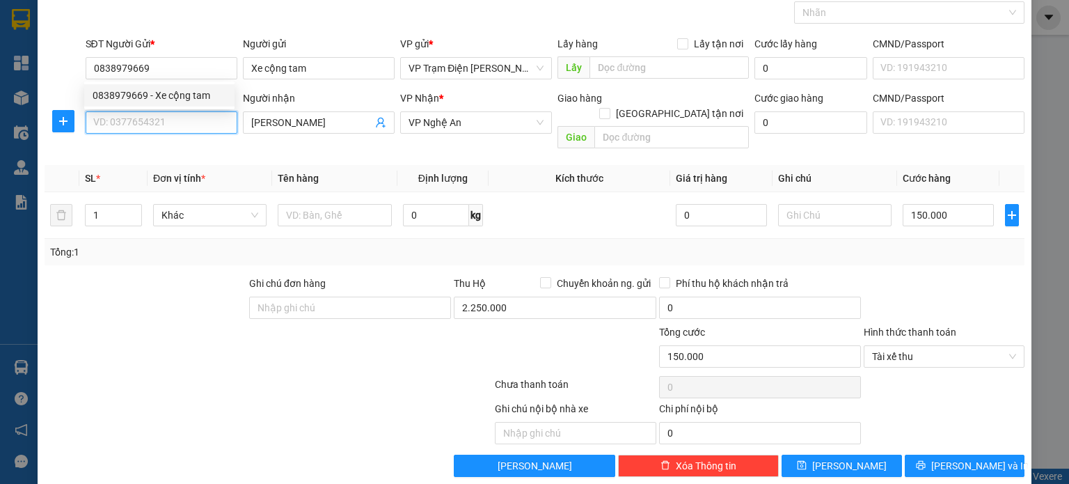
click at [134, 123] on input "SĐT Người Nhận *" at bounding box center [162, 122] width 152 height 22
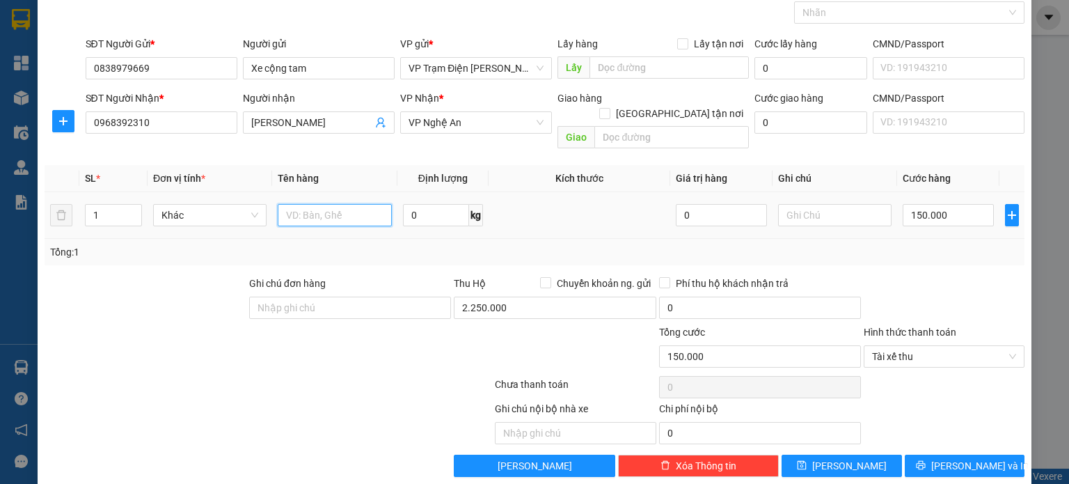
click at [308, 204] on input "text" at bounding box center [335, 215] width 114 height 22
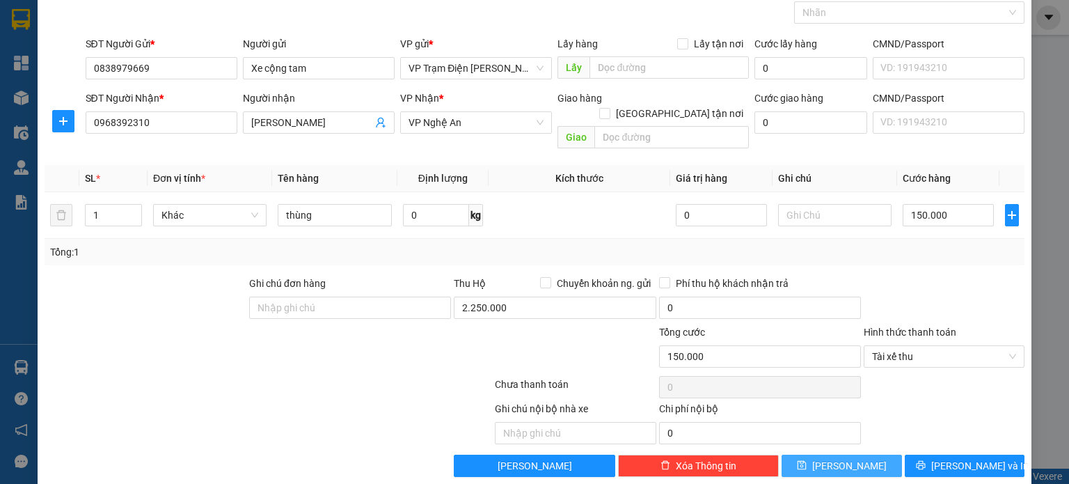
click at [828, 454] on button "[PERSON_NAME]" at bounding box center [841, 465] width 120 height 22
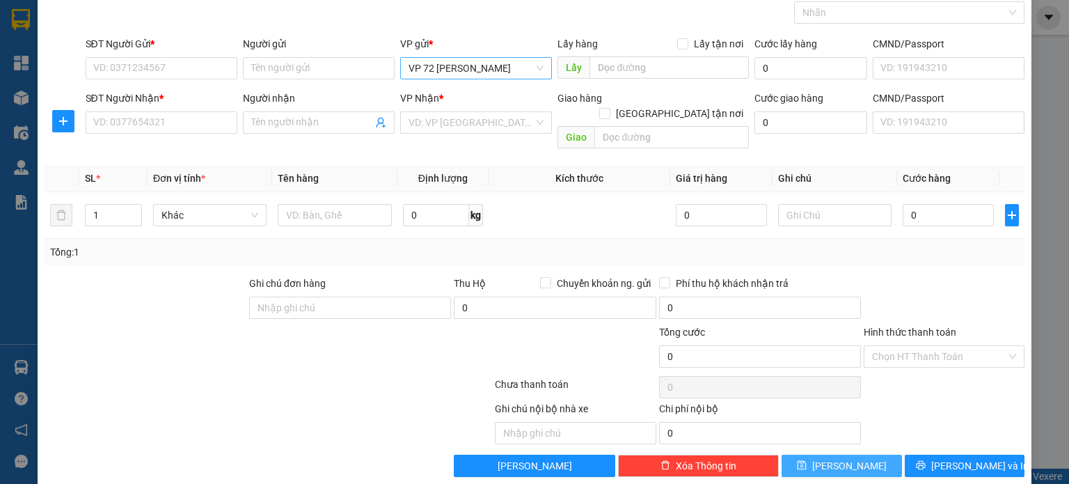
click at [508, 71] on span "VP 72 [PERSON_NAME]" at bounding box center [475, 68] width 135 height 21
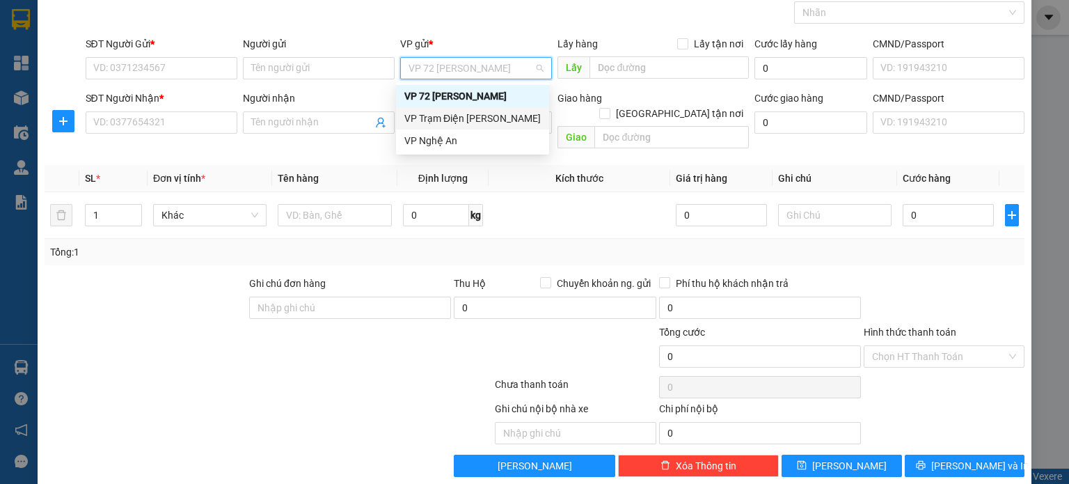
click at [483, 114] on div "VP Trạm Điện [PERSON_NAME]" at bounding box center [472, 118] width 136 height 15
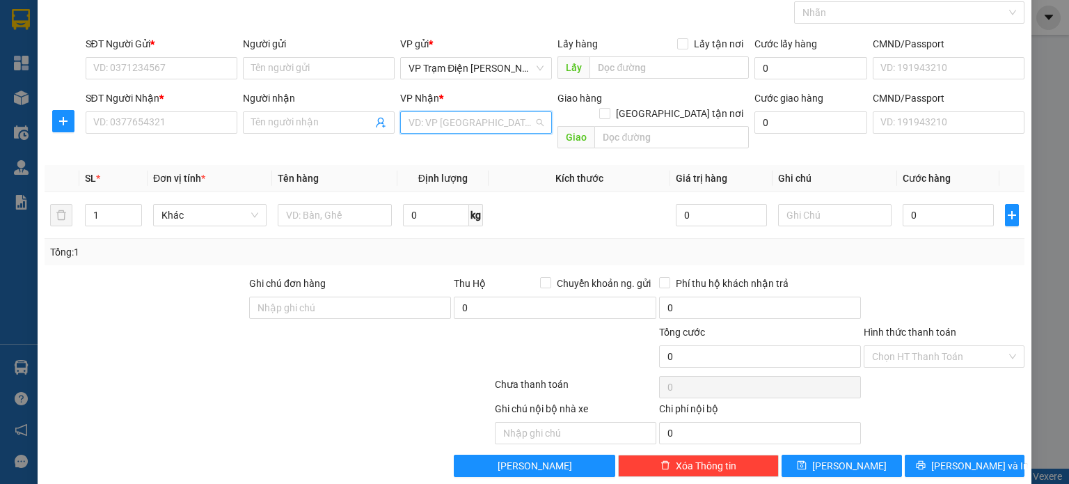
click at [483, 114] on input "search" at bounding box center [470, 122] width 125 height 21
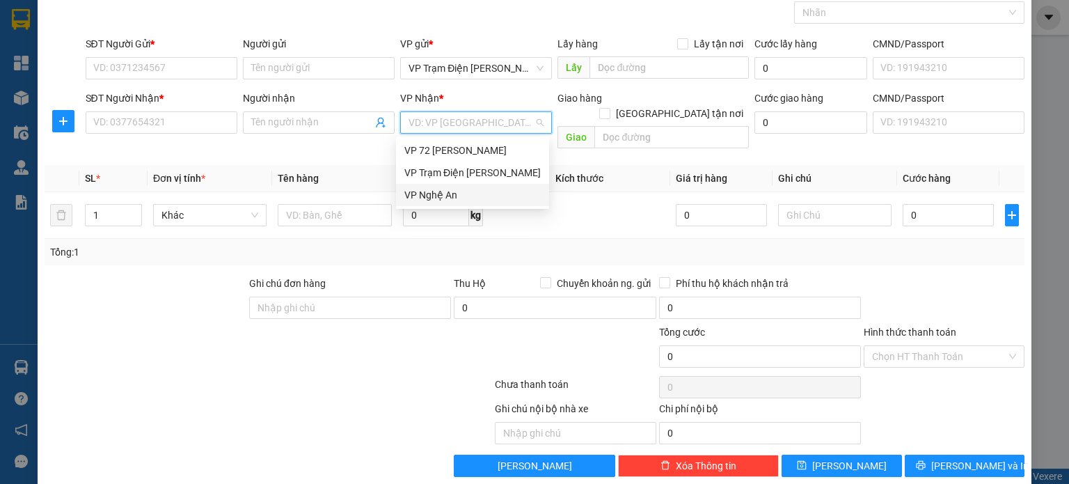
click at [462, 191] on div "VP Nghệ An" at bounding box center [472, 194] width 136 height 15
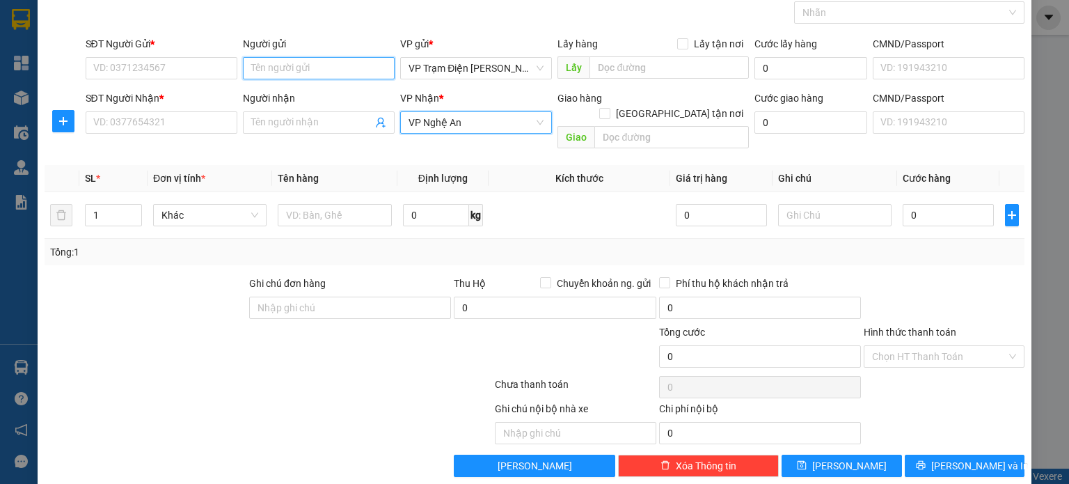
click at [353, 65] on input "Người gửi" at bounding box center [319, 68] width 152 height 22
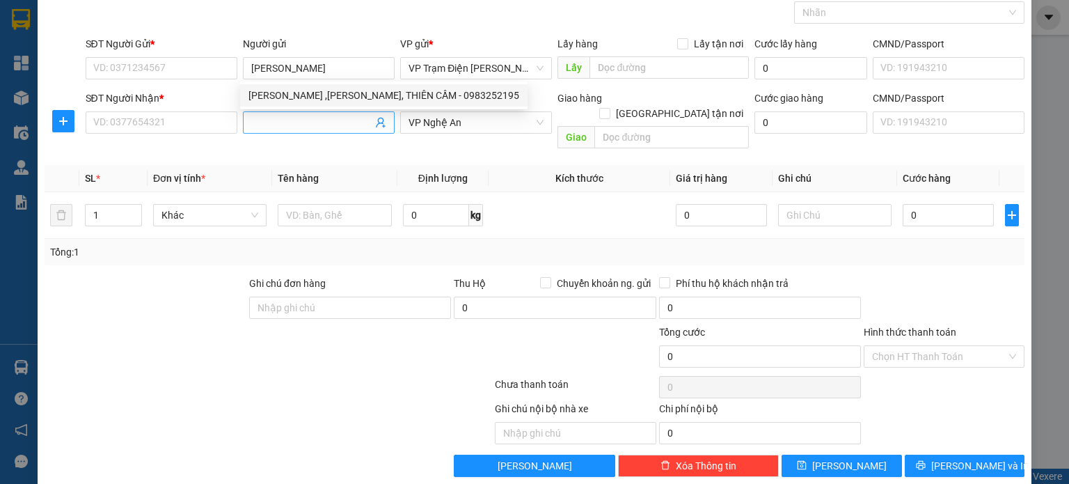
click at [319, 126] on input "Người nhận" at bounding box center [311, 122] width 121 height 15
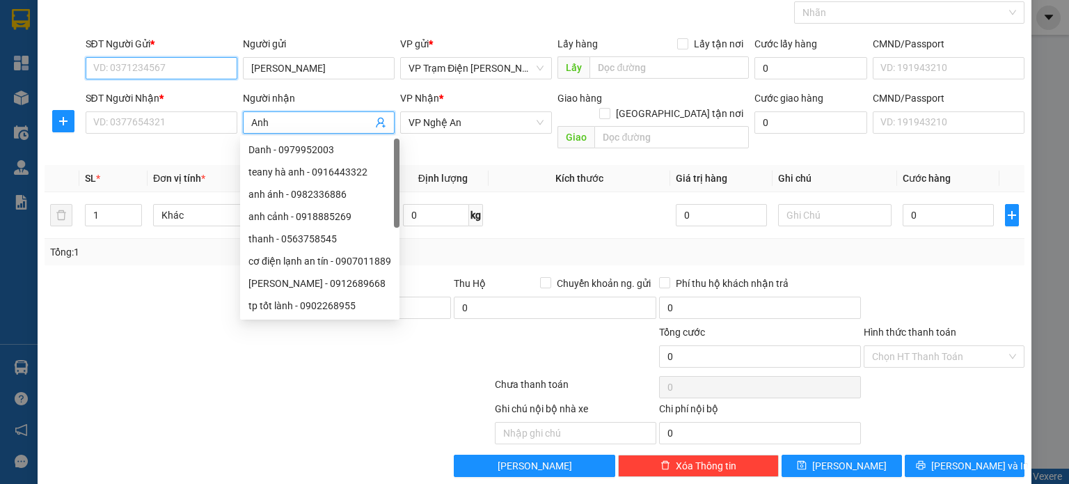
click at [185, 70] on input "SĐT Người Gửi *" at bounding box center [162, 68] width 152 height 22
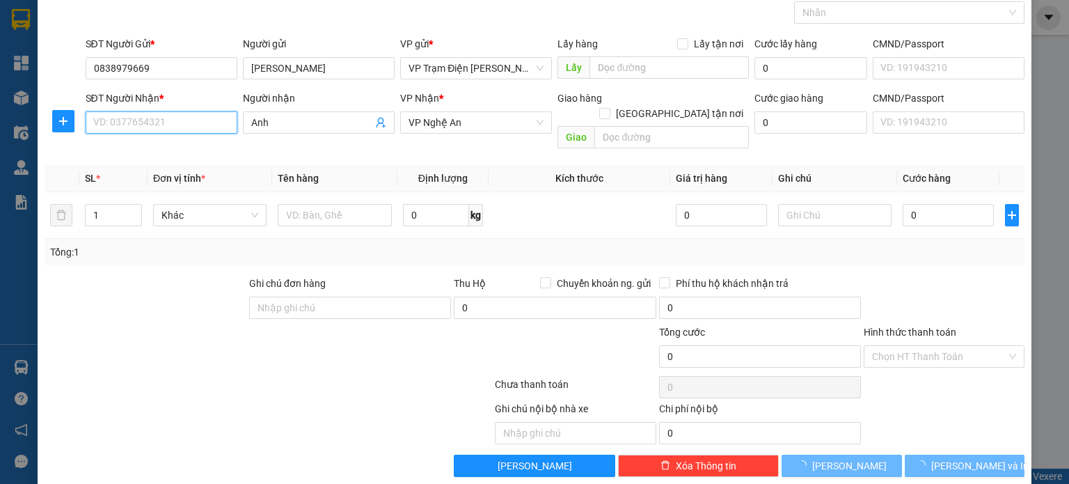
click at [186, 121] on input "SĐT Người Nhận *" at bounding box center [162, 122] width 152 height 22
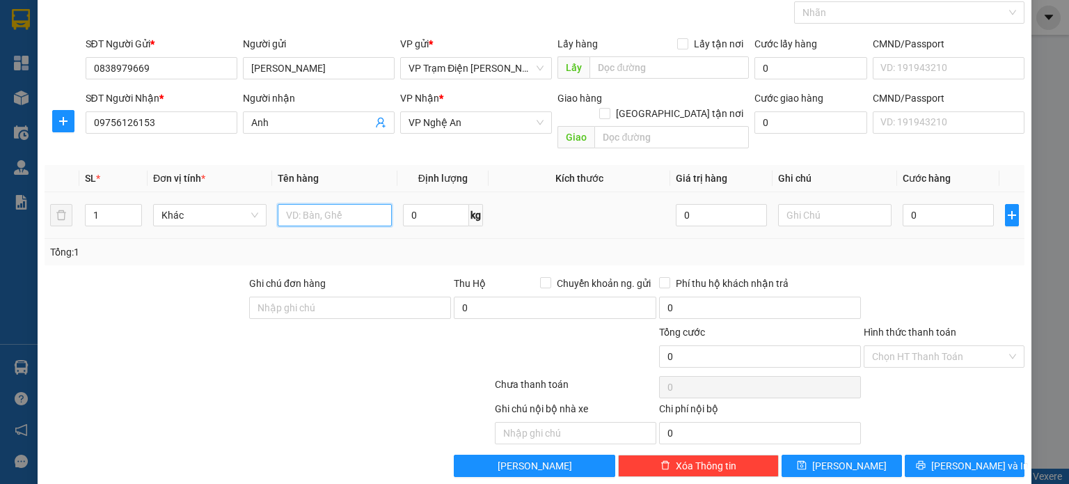
click at [337, 204] on input "text" at bounding box center [335, 215] width 114 height 22
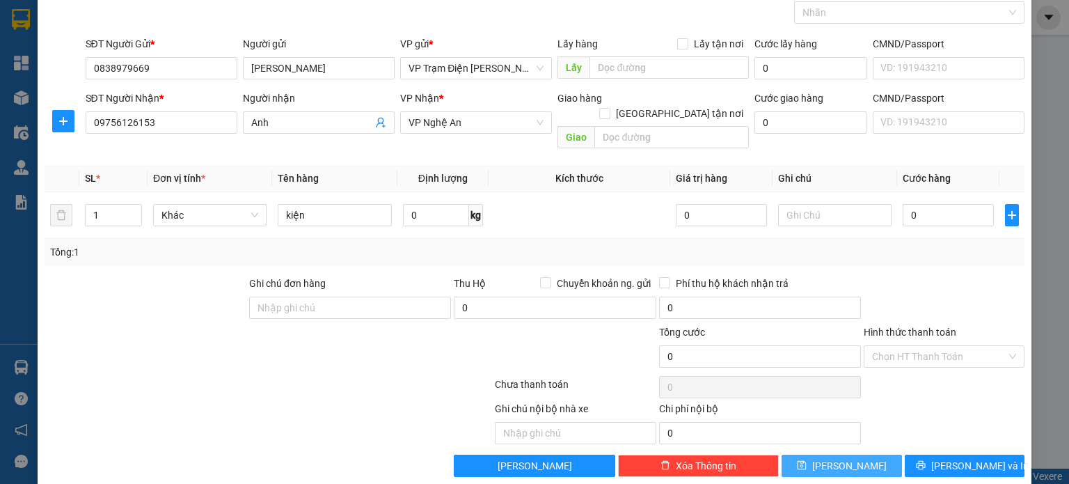
click at [843, 458] on span "[PERSON_NAME]" at bounding box center [849, 465] width 74 height 15
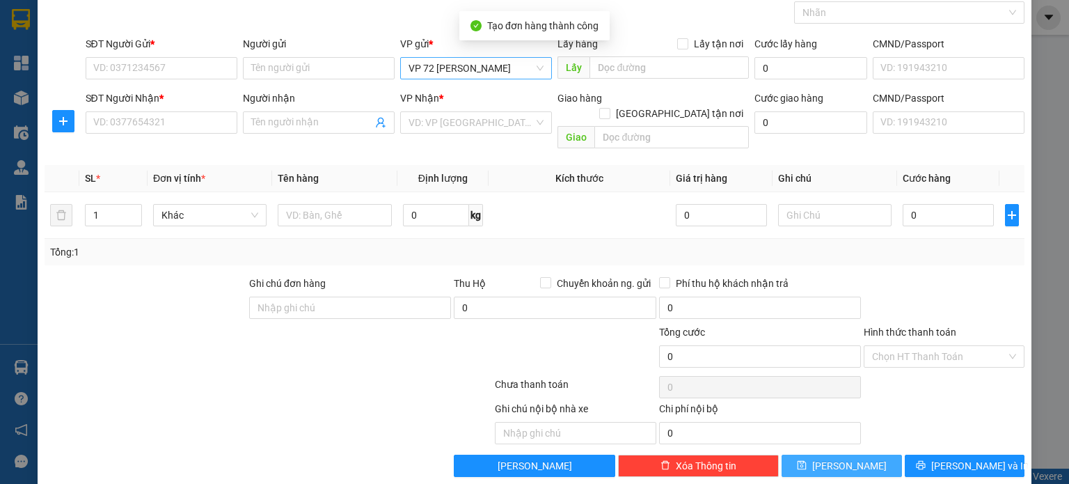
click at [536, 71] on span "VP 72 [PERSON_NAME]" at bounding box center [475, 68] width 135 height 21
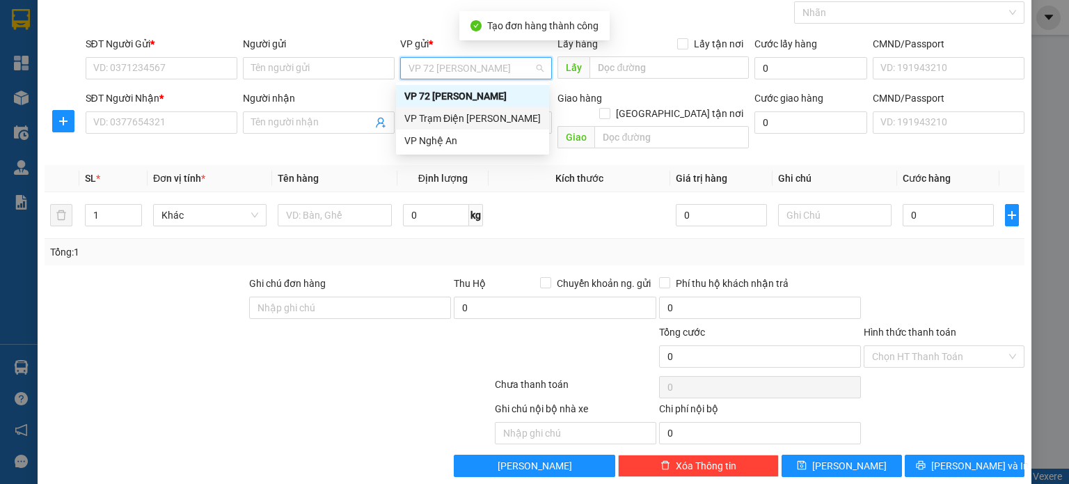
click at [507, 118] on div "VP Trạm Điện [PERSON_NAME]" at bounding box center [472, 118] width 136 height 15
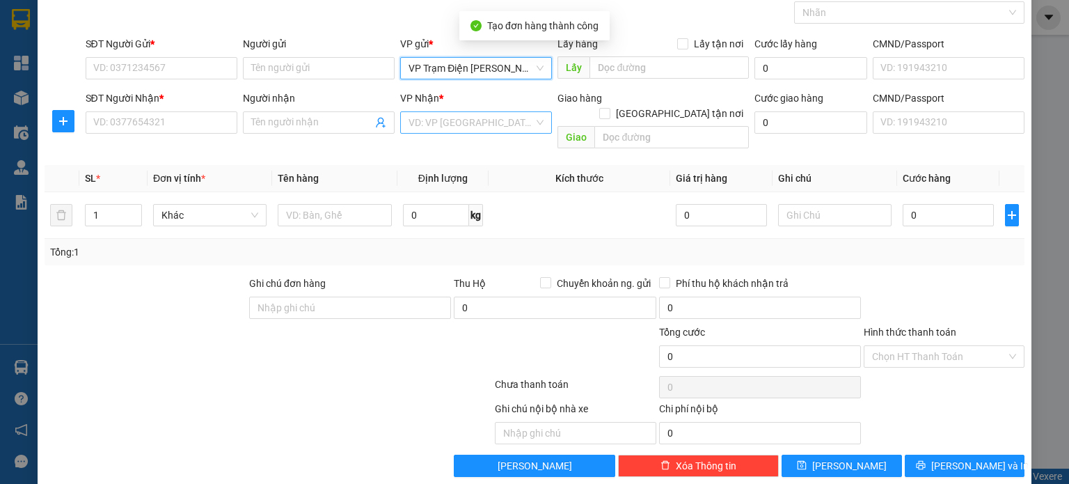
click at [504, 120] on input "search" at bounding box center [470, 122] width 125 height 21
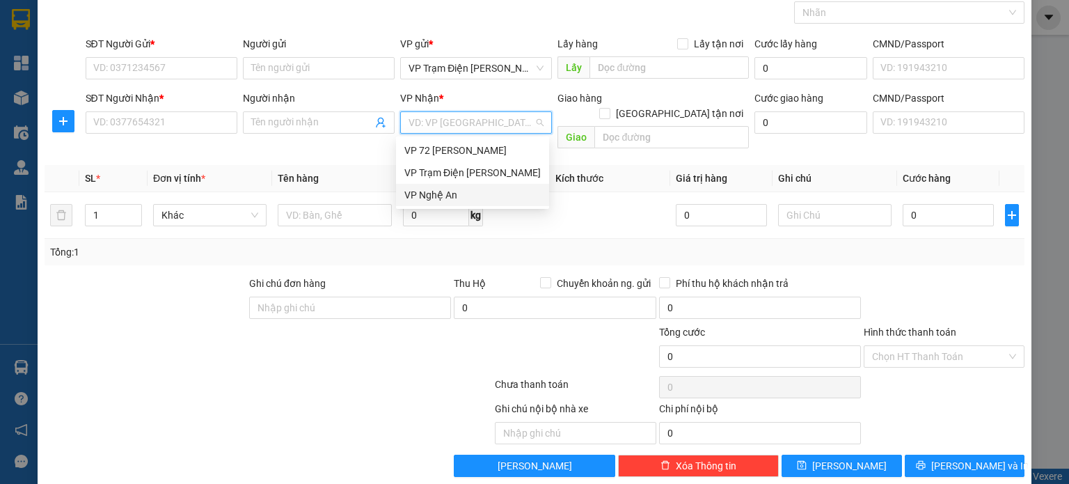
click at [502, 191] on div "VP Nghệ An" at bounding box center [472, 194] width 136 height 15
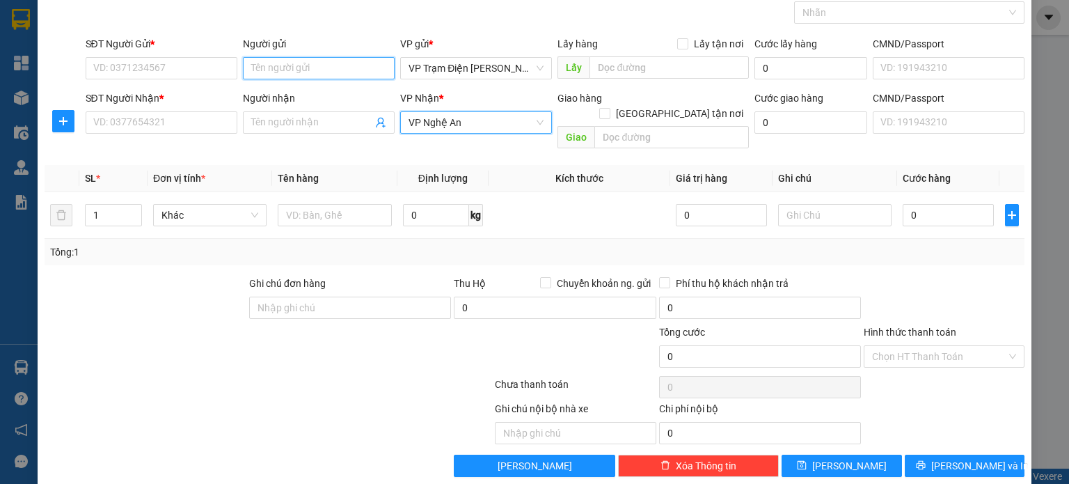
click at [324, 61] on input "Người gửi" at bounding box center [319, 68] width 152 height 22
click at [295, 165] on th "Tên hàng" at bounding box center [334, 178] width 125 height 27
click at [338, 129] on input "Người nhận" at bounding box center [311, 122] width 121 height 15
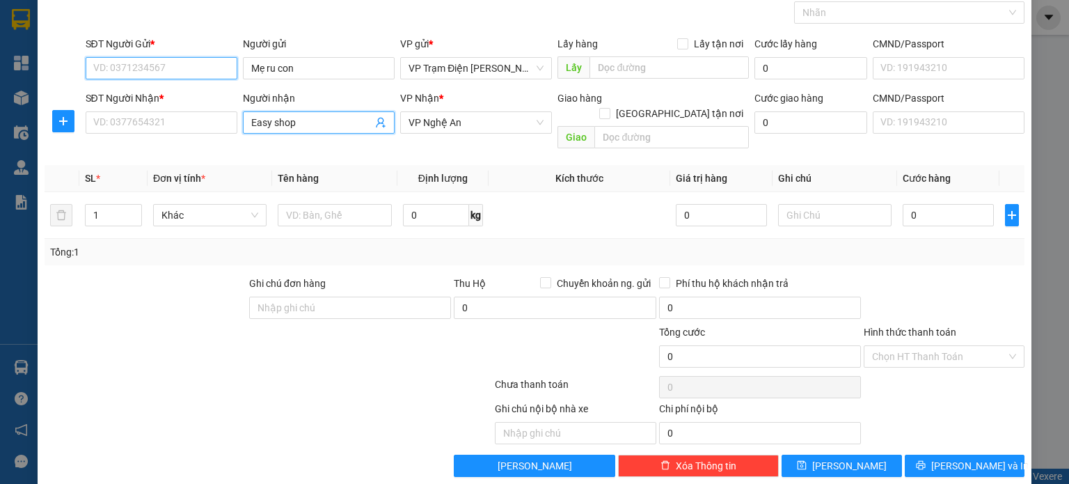
click at [148, 59] on input "SĐT Người Gửi *" at bounding box center [162, 68] width 152 height 22
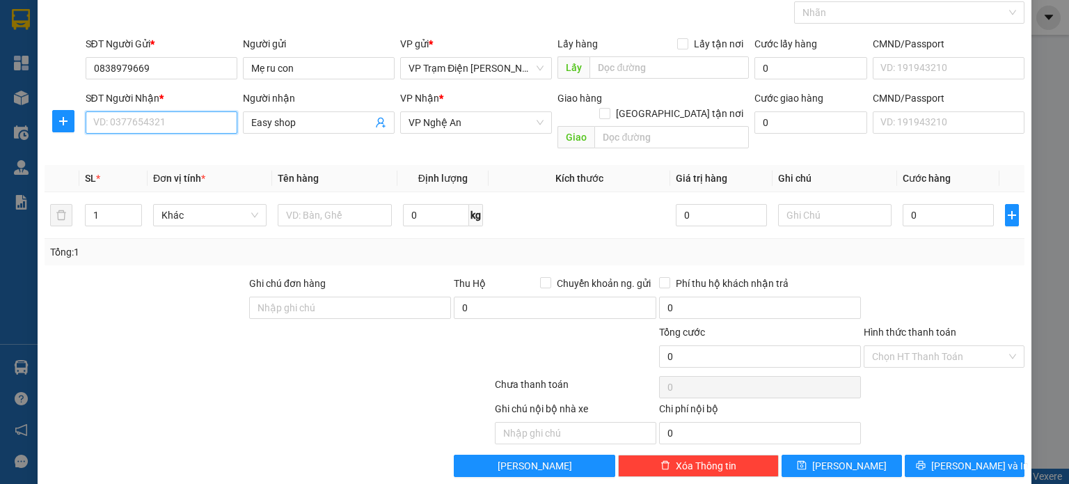
click at [150, 122] on input "SĐT Người Nhận *" at bounding box center [162, 122] width 152 height 22
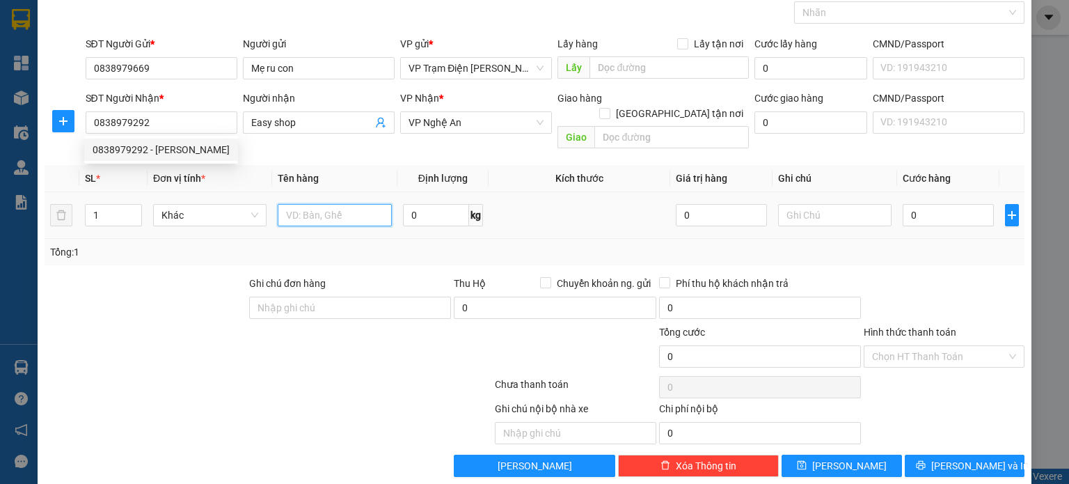
click at [342, 204] on input "text" at bounding box center [335, 215] width 114 height 22
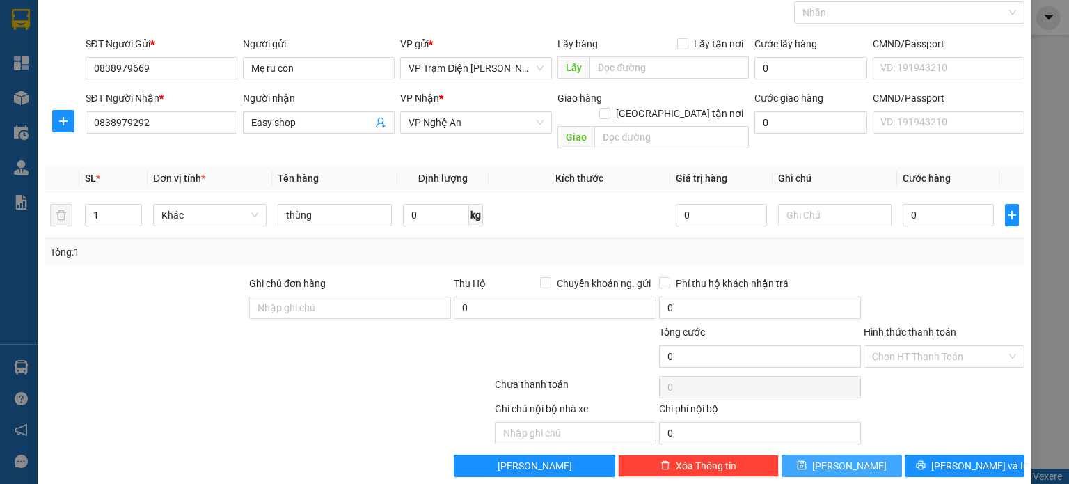
click at [836, 458] on span "[PERSON_NAME]" at bounding box center [849, 465] width 74 height 15
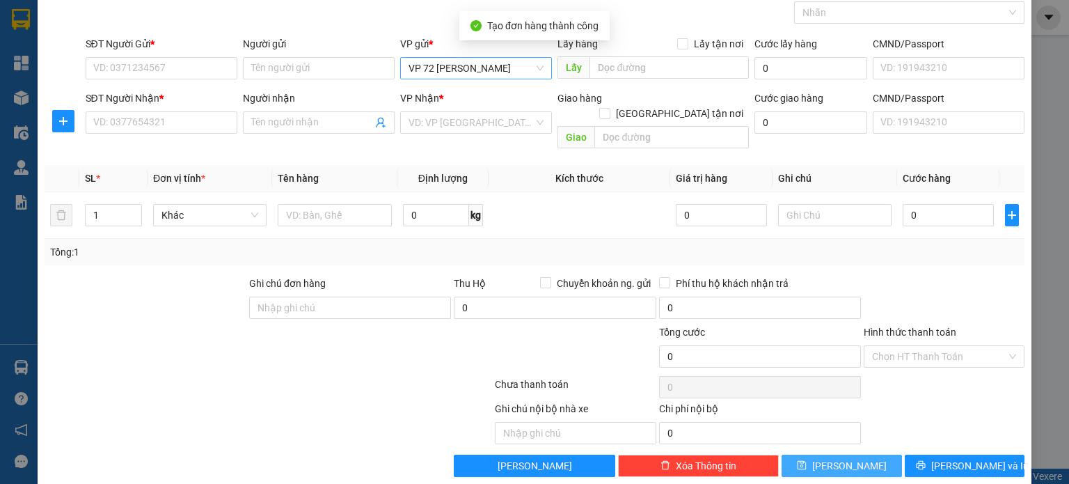
click at [543, 64] on div "VP 72 [PERSON_NAME]" at bounding box center [476, 68] width 152 height 22
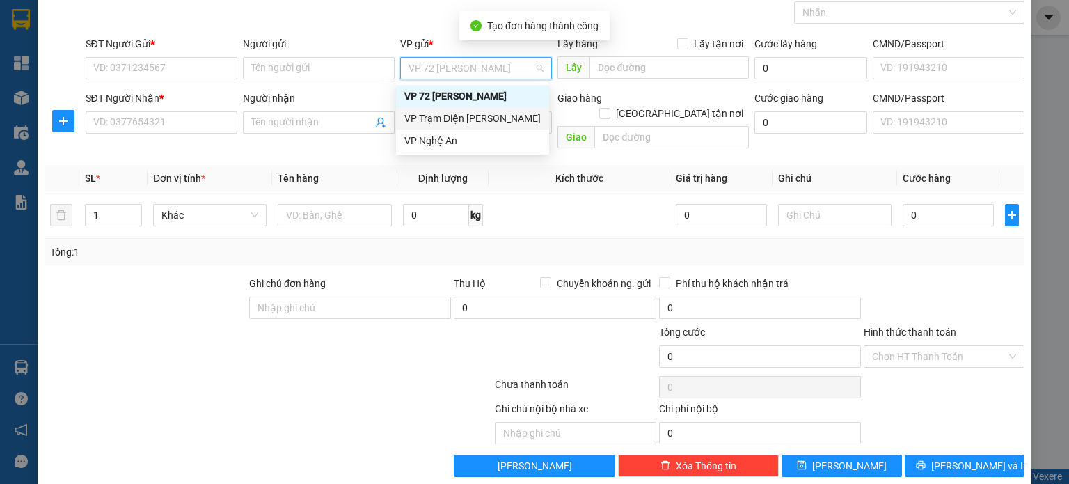
click at [503, 114] on div "VP Trạm Điện [PERSON_NAME]" at bounding box center [472, 118] width 136 height 15
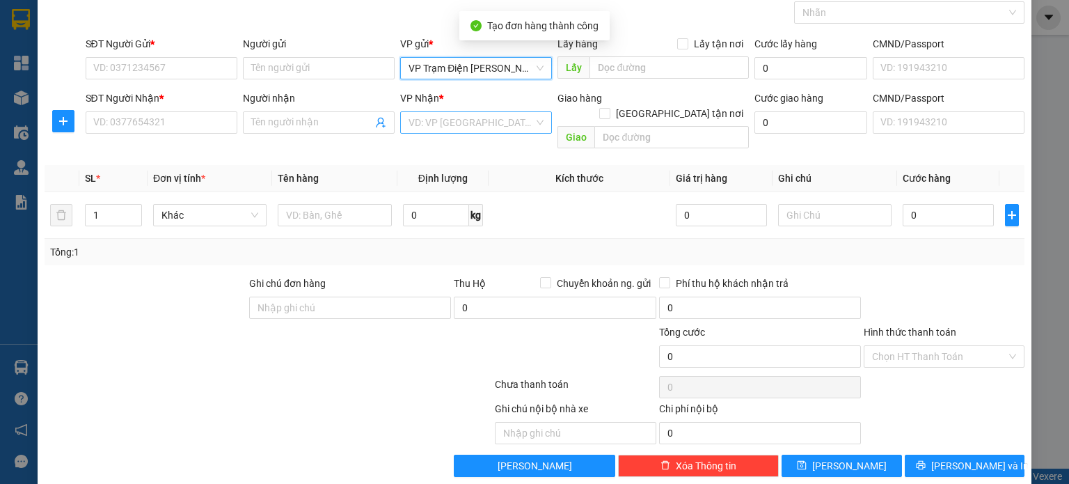
click at [503, 125] on input "search" at bounding box center [470, 122] width 125 height 21
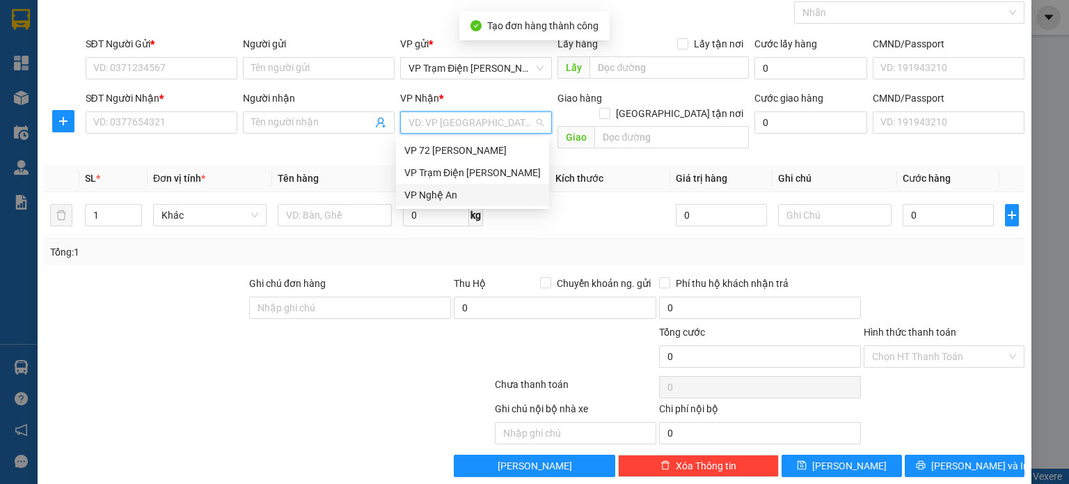
click at [479, 200] on div "VP Nghệ An" at bounding box center [472, 194] width 136 height 15
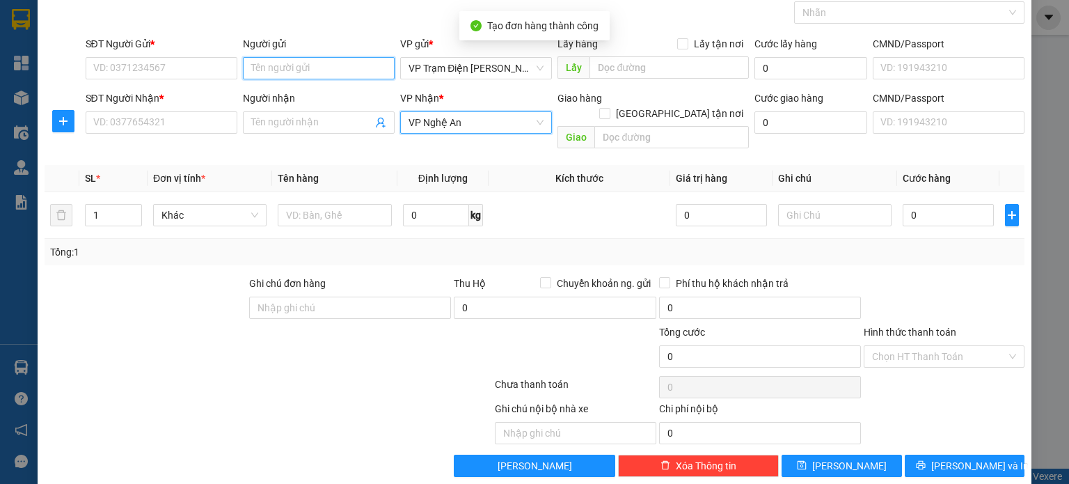
click at [351, 67] on input "Người gửi" at bounding box center [319, 68] width 152 height 22
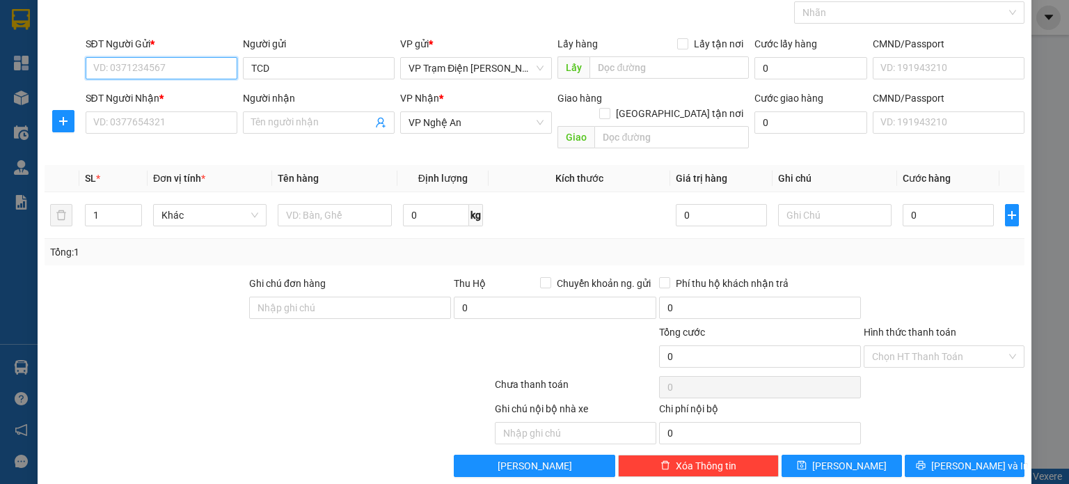
click at [168, 63] on input "SĐT Người Gửi *" at bounding box center [162, 68] width 152 height 22
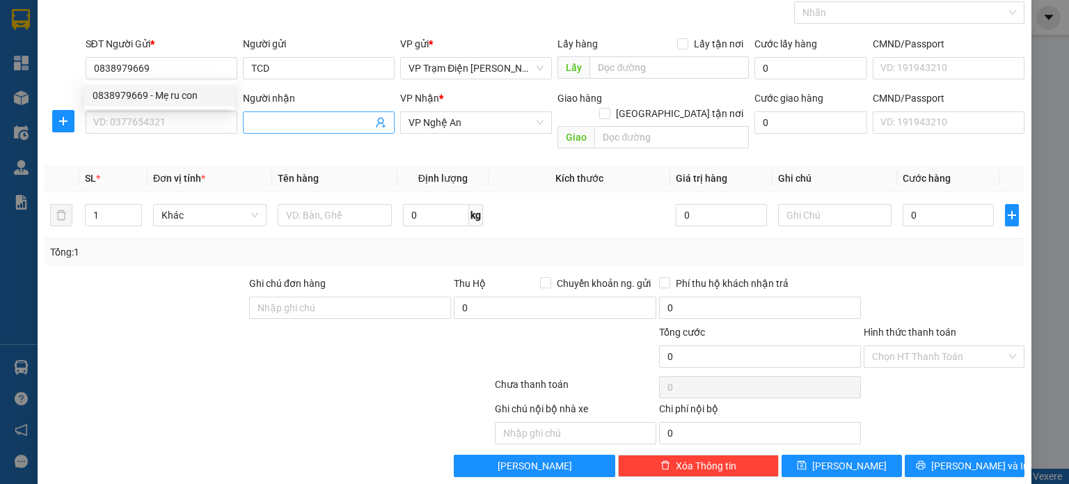
click at [282, 118] on input "Người nhận" at bounding box center [311, 122] width 121 height 15
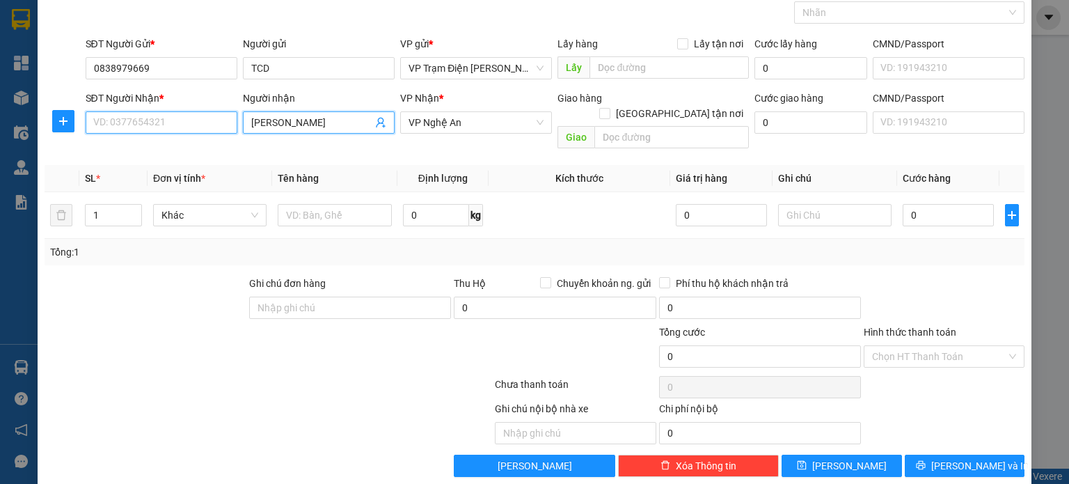
click at [199, 129] on input "SĐT Người Nhận *" at bounding box center [162, 122] width 152 height 22
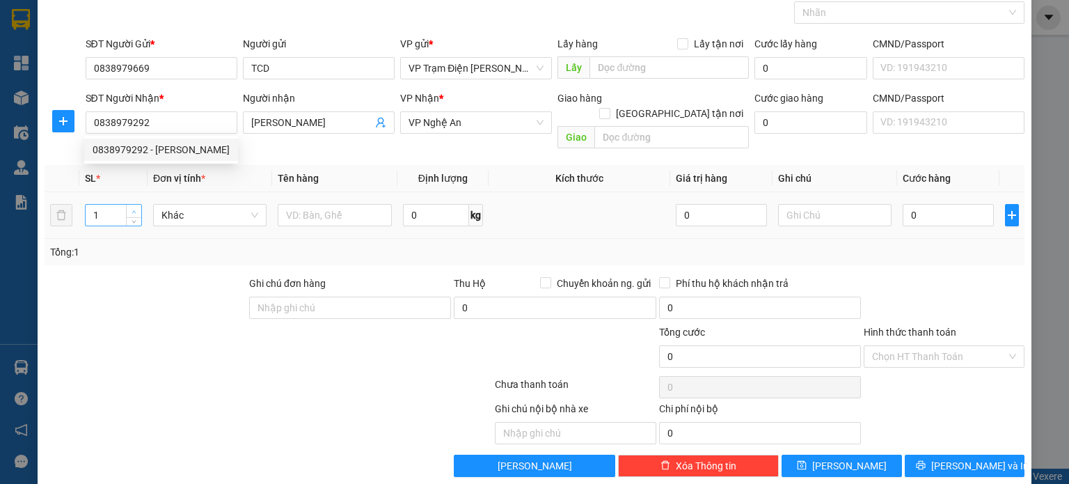
click at [130, 207] on span "up" at bounding box center [134, 211] width 8 height 8
click at [364, 204] on input "text" at bounding box center [335, 215] width 114 height 22
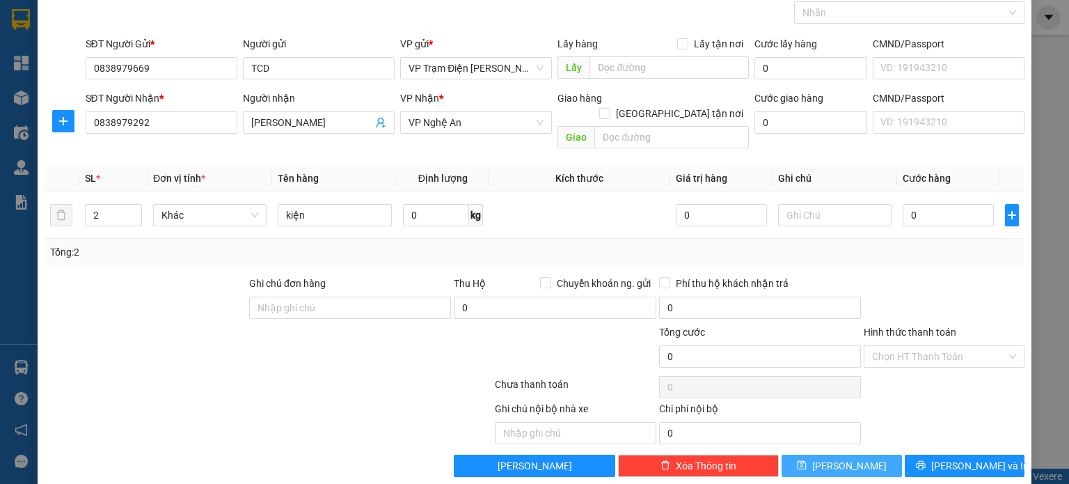
click at [806, 460] on icon "save" at bounding box center [802, 465] width 10 height 10
click at [530, 71] on span "VP 72 [PERSON_NAME]" at bounding box center [475, 68] width 135 height 21
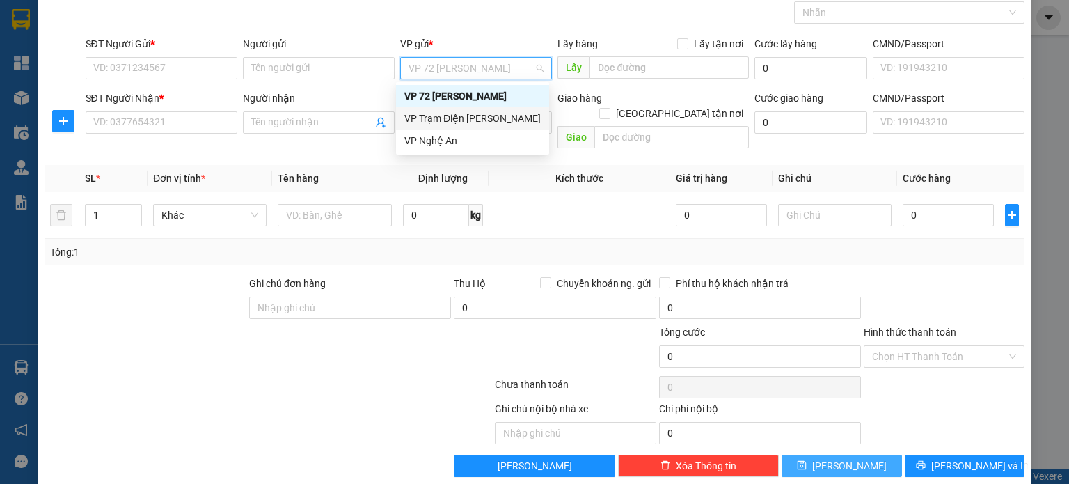
click at [517, 127] on div "VP Trạm Điện [PERSON_NAME]" at bounding box center [472, 118] width 153 height 22
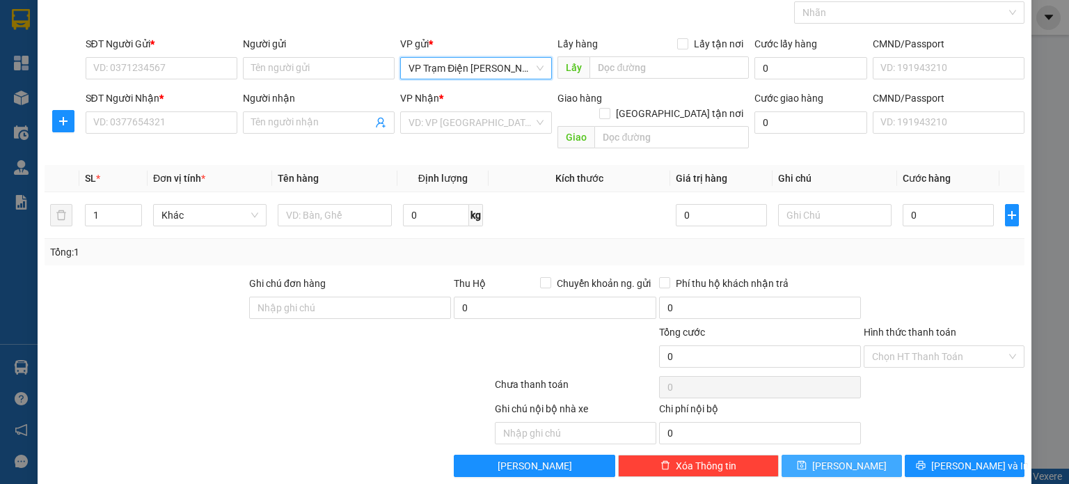
click at [509, 135] on div "VP Nhận * VD: VP [GEOGRAPHIC_DATA]" at bounding box center [476, 114] width 152 height 49
click at [518, 121] on input "search" at bounding box center [470, 122] width 125 height 21
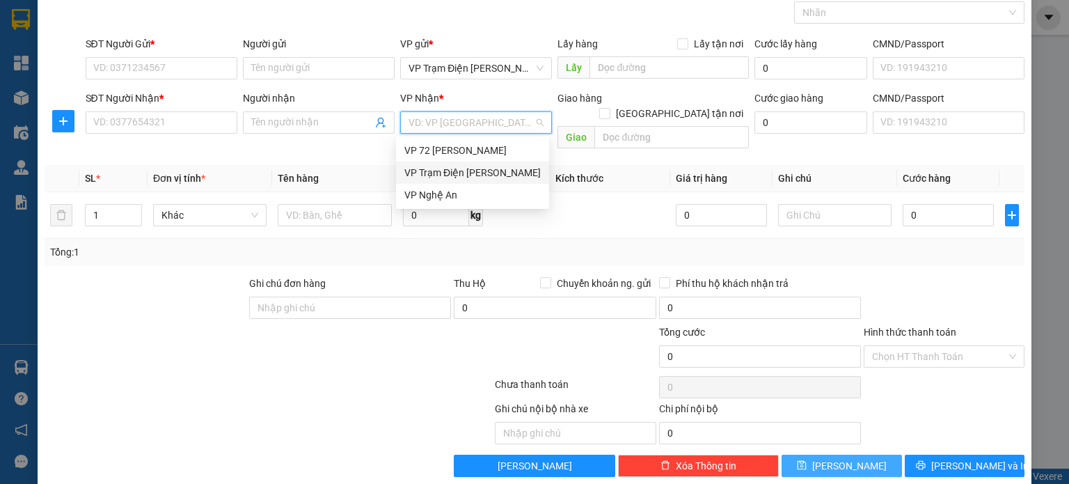
click at [502, 175] on div "VP Trạm Điện [PERSON_NAME]" at bounding box center [472, 172] width 136 height 15
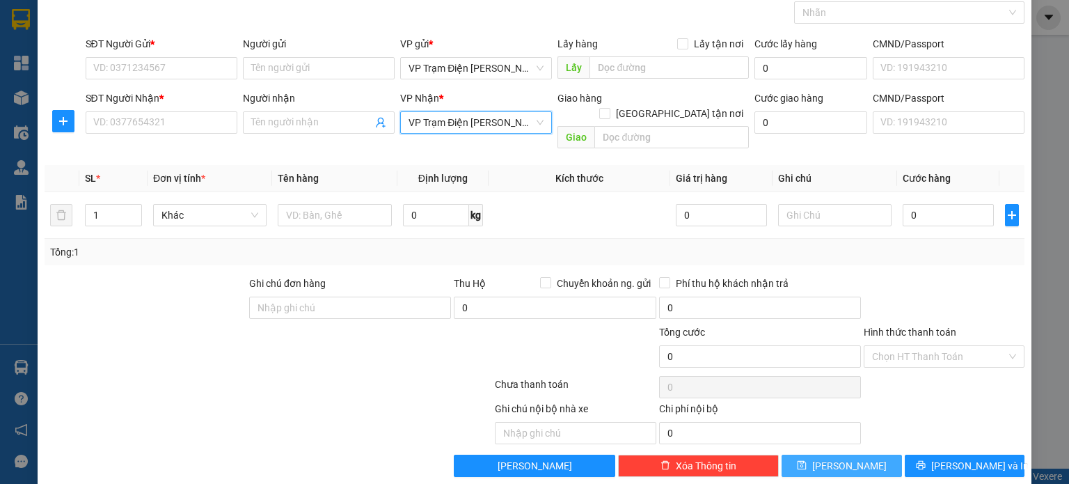
click at [533, 121] on span "VP Trạm Điện [PERSON_NAME]" at bounding box center [475, 122] width 135 height 21
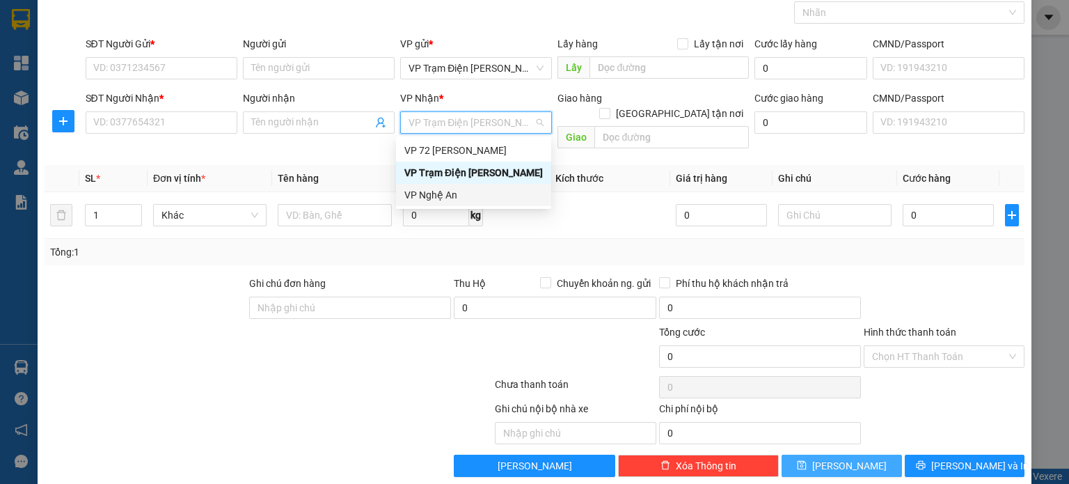
click at [514, 197] on div "VP Nghệ An" at bounding box center [473, 194] width 138 height 15
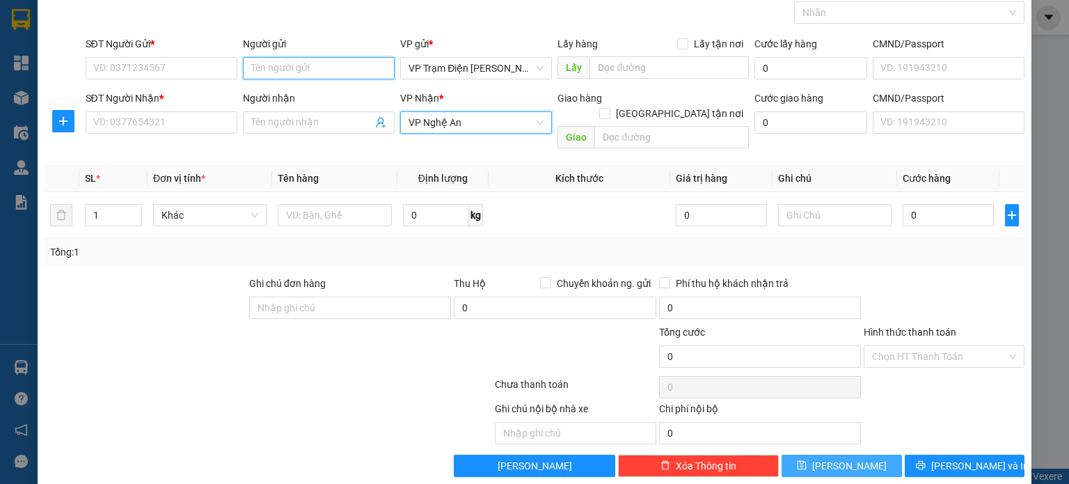
click at [310, 73] on input "Người gửi" at bounding box center [319, 68] width 152 height 22
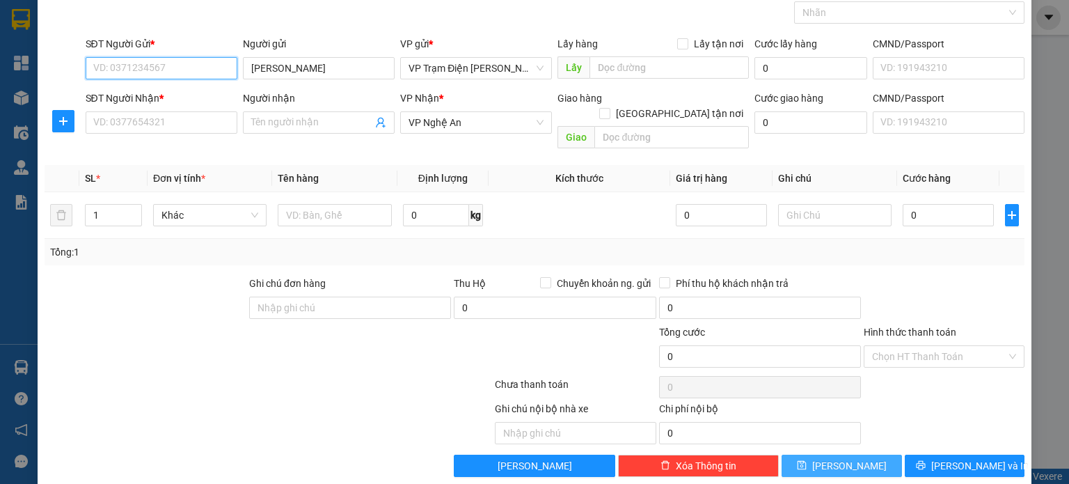
click at [171, 66] on input "SĐT Người Gửi *" at bounding box center [162, 68] width 152 height 22
drag, startPoint x: 294, startPoint y: 63, endPoint x: 241, endPoint y: 72, distance: 53.0
click at [243, 72] on input "[PERSON_NAME]" at bounding box center [319, 68] width 152 height 22
click at [308, 122] on input "Người nhận" at bounding box center [311, 122] width 121 height 15
click at [195, 66] on input "SĐT Người Gửi *" at bounding box center [162, 68] width 152 height 22
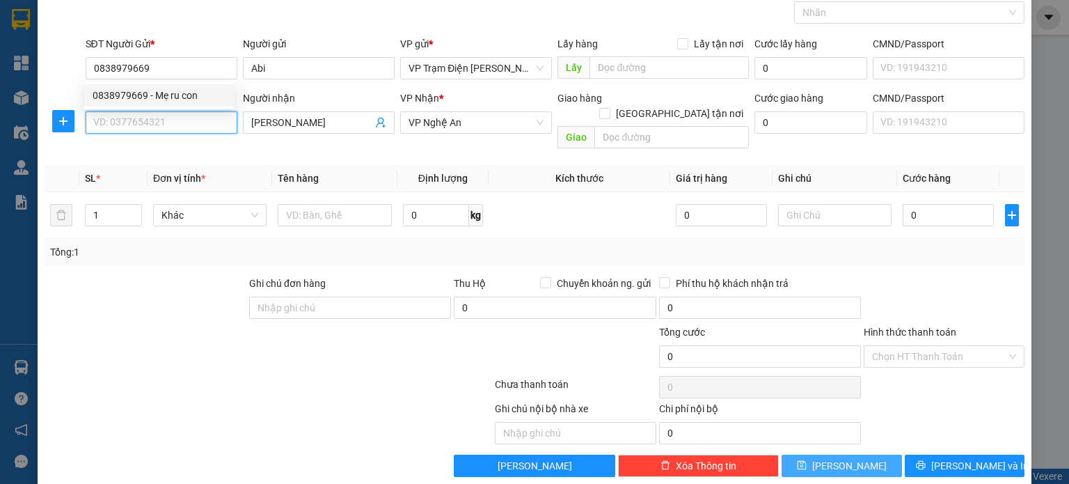
click at [181, 118] on input "SĐT Người Nhận *" at bounding box center [162, 122] width 152 height 22
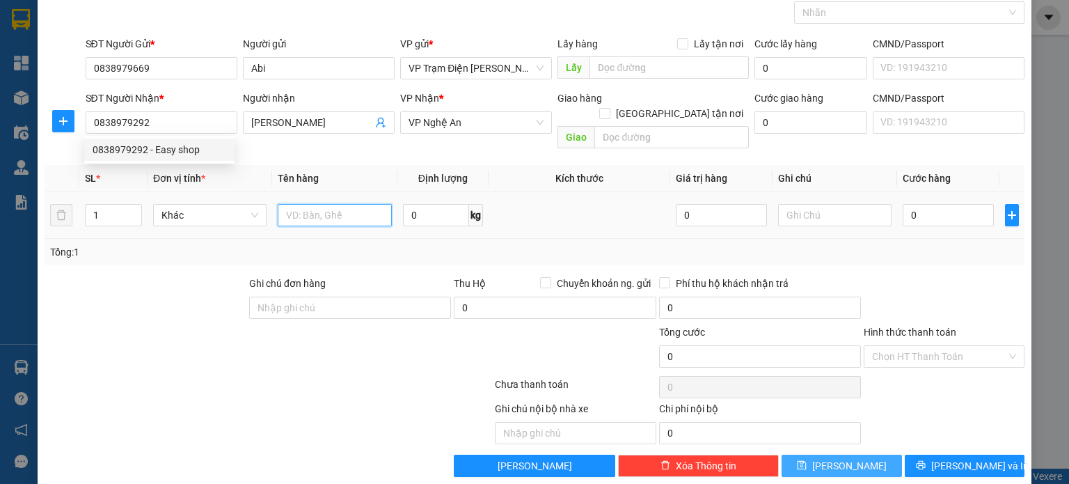
click at [348, 204] on input "text" at bounding box center [335, 215] width 114 height 22
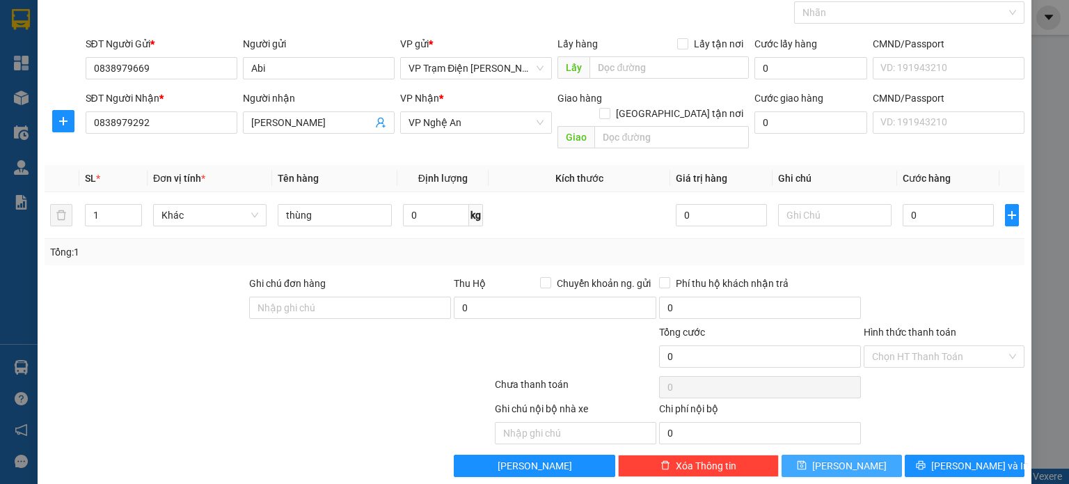
click at [847, 458] on span "[PERSON_NAME]" at bounding box center [849, 465] width 74 height 15
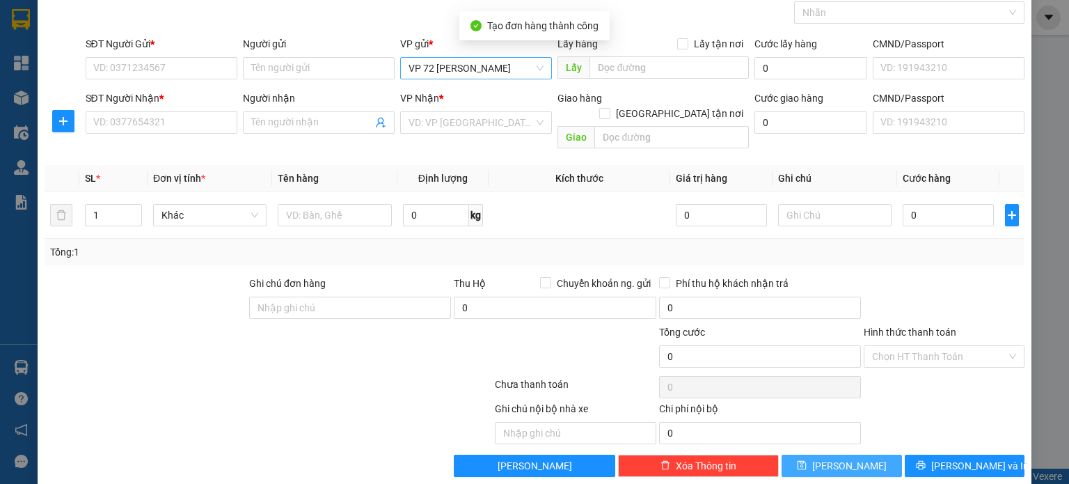
click at [532, 63] on span "VP 72 [PERSON_NAME]" at bounding box center [475, 68] width 135 height 21
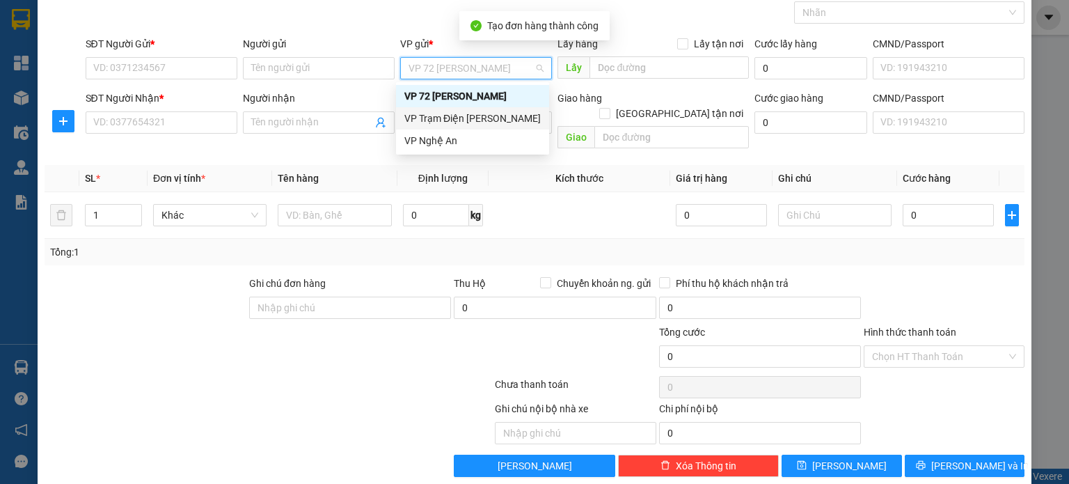
click at [499, 118] on div "VP Trạm Điện [PERSON_NAME]" at bounding box center [472, 118] width 136 height 15
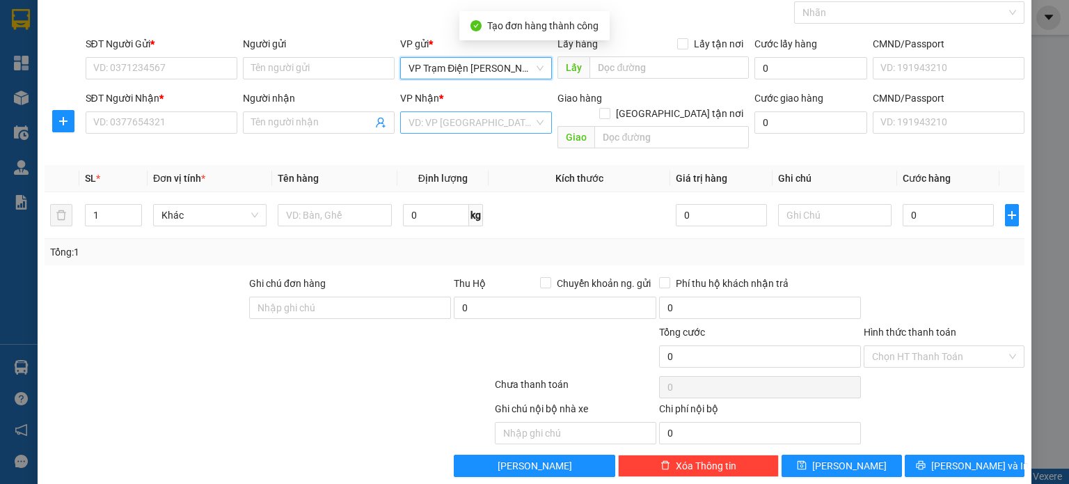
click at [487, 127] on input "search" at bounding box center [470, 122] width 125 height 21
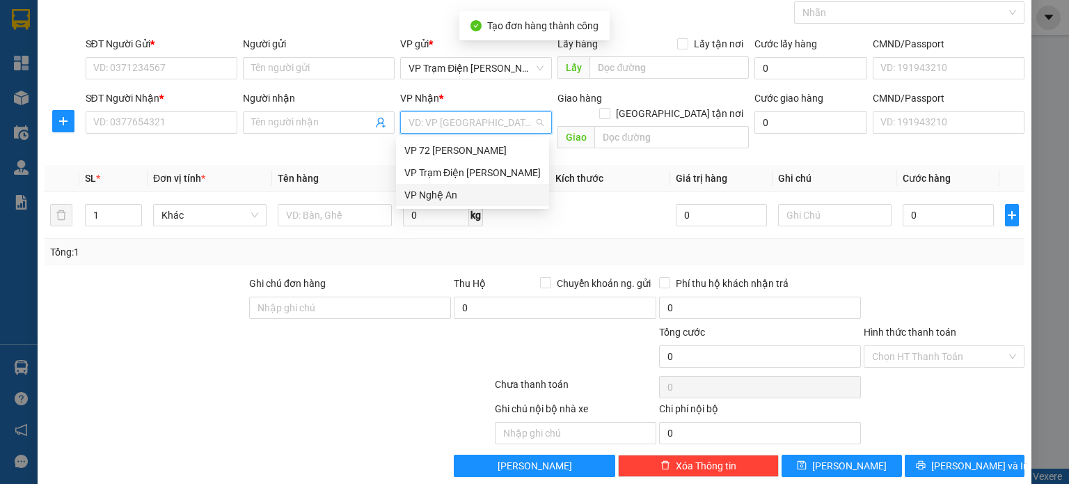
click at [468, 200] on div "VP Nghệ An" at bounding box center [472, 194] width 136 height 15
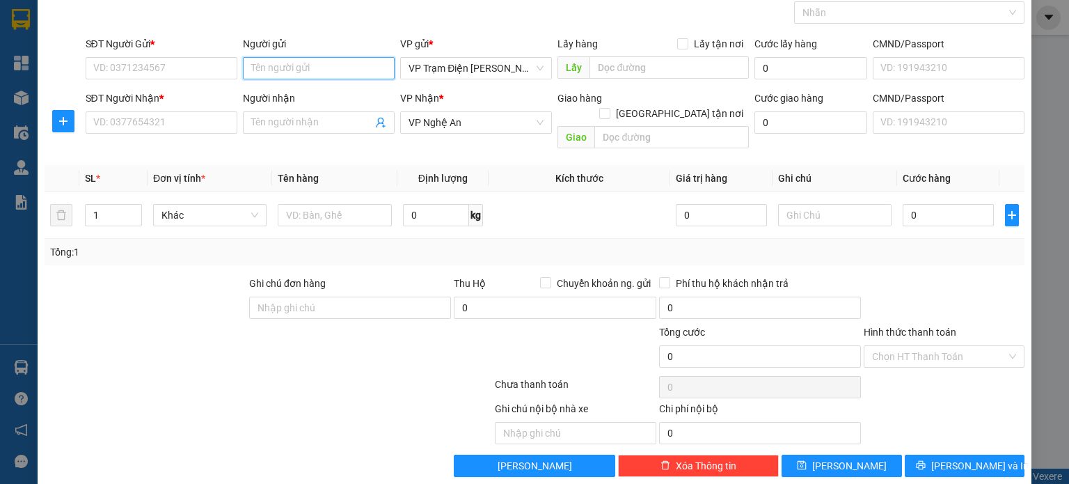
click at [328, 66] on input "Người gửi" at bounding box center [319, 68] width 152 height 22
click at [292, 119] on input "Người nhận" at bounding box center [311, 122] width 121 height 15
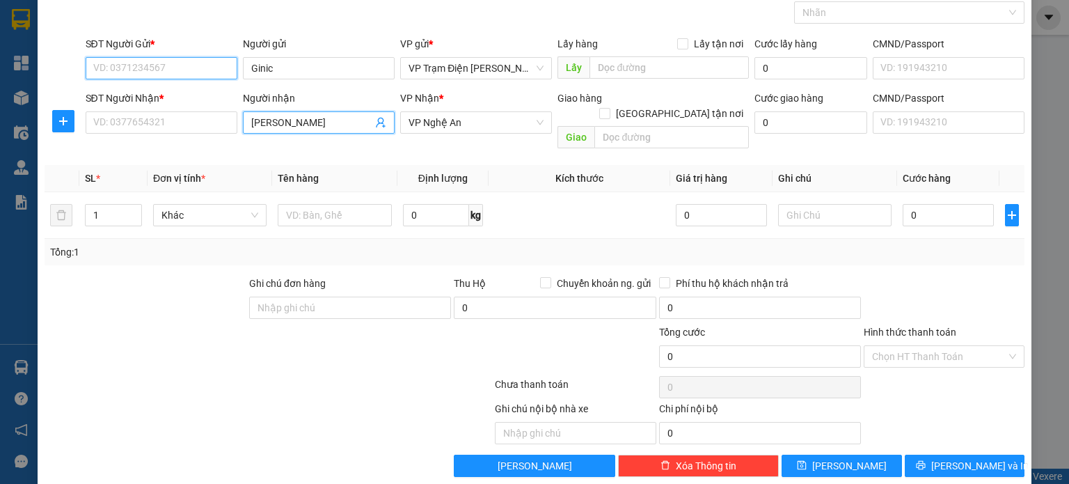
click at [182, 63] on input "SĐT Người Gửi *" at bounding box center [162, 68] width 152 height 22
click at [307, 125] on input "[PERSON_NAME]" at bounding box center [311, 122] width 121 height 15
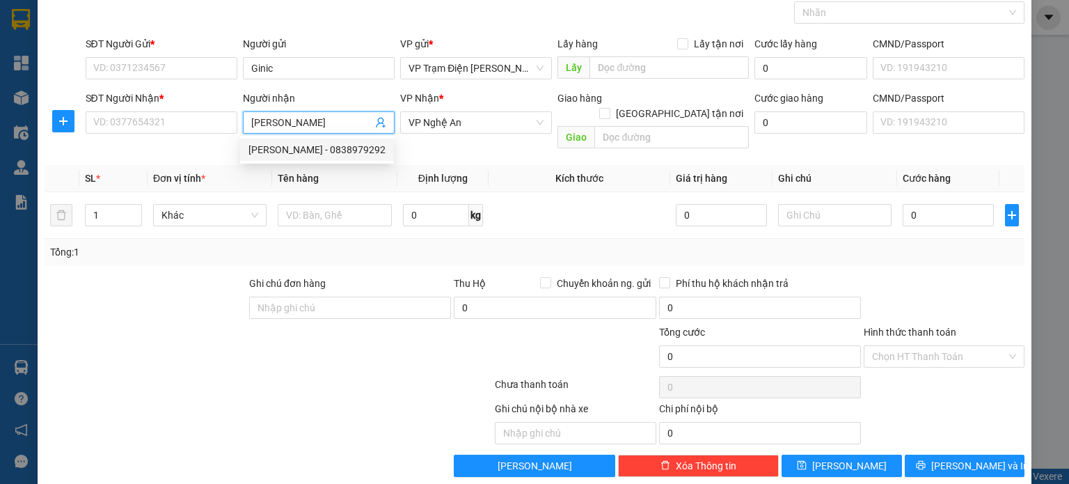
click at [313, 150] on div "[PERSON_NAME] - 0838979292" at bounding box center [316, 149] width 137 height 15
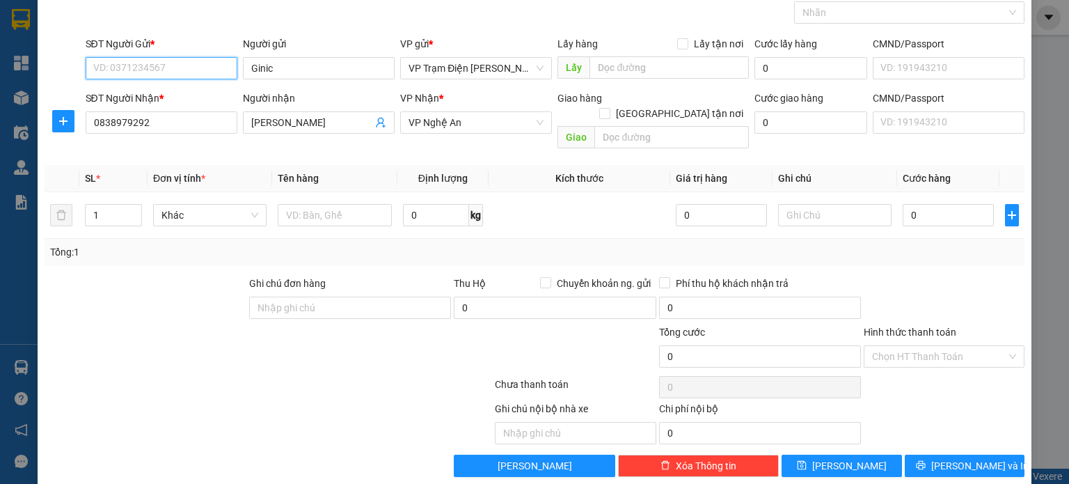
click at [140, 63] on input "SĐT Người Gửi *" at bounding box center [162, 68] width 152 height 22
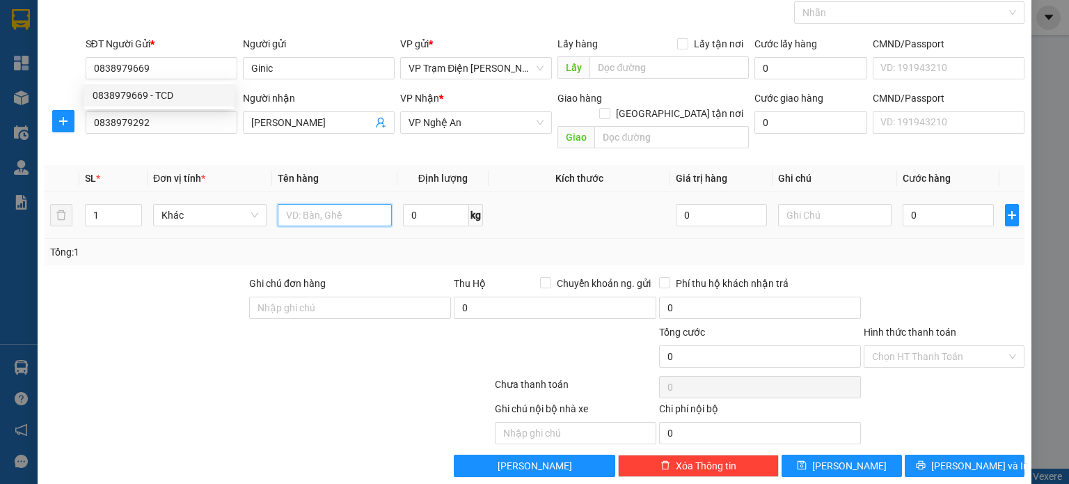
click at [309, 204] on input "text" at bounding box center [335, 215] width 114 height 22
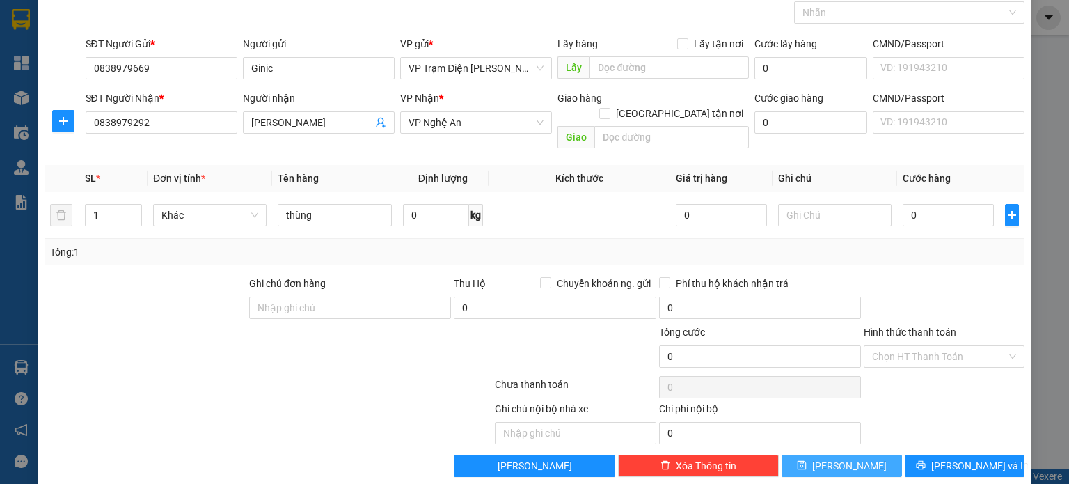
click at [825, 454] on button "[PERSON_NAME]" at bounding box center [841, 465] width 120 height 22
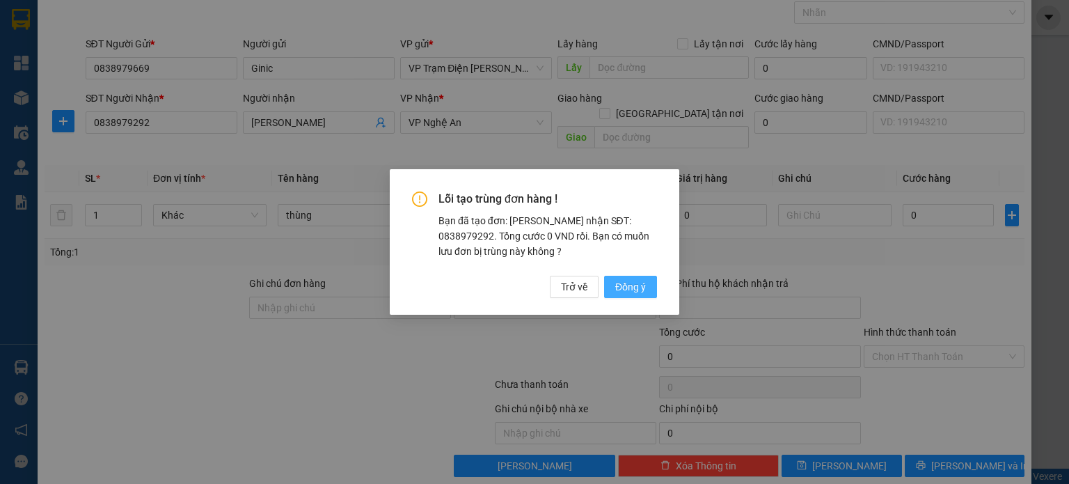
click at [632, 286] on span "Đồng ý" at bounding box center [630, 286] width 31 height 15
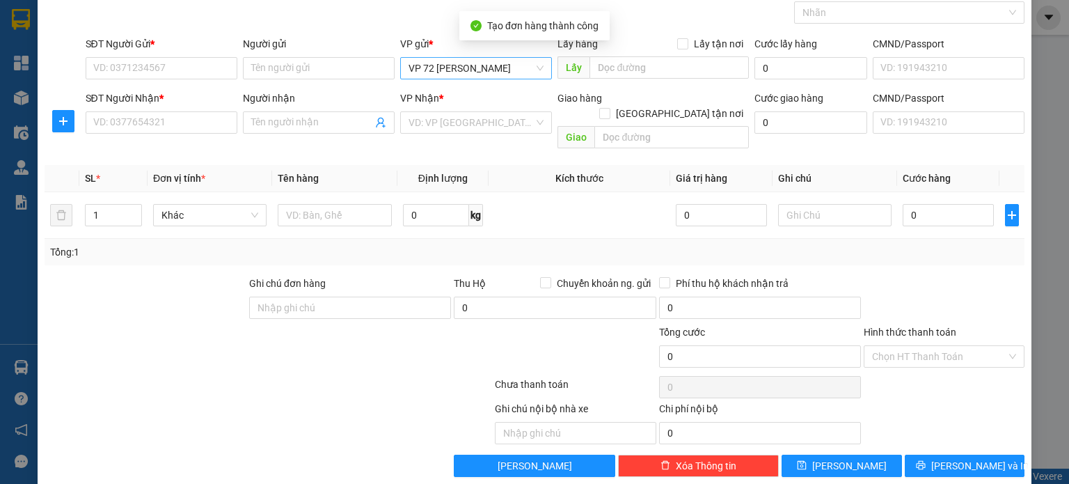
click at [532, 63] on span "VP 72 [PERSON_NAME]" at bounding box center [475, 68] width 135 height 21
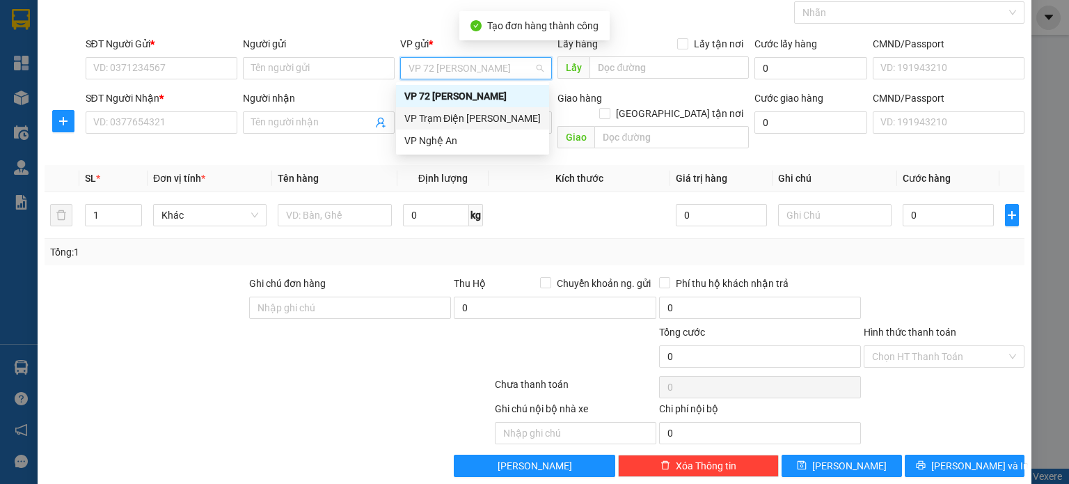
click at [507, 116] on div "VP Trạm Điện [PERSON_NAME]" at bounding box center [472, 118] width 136 height 15
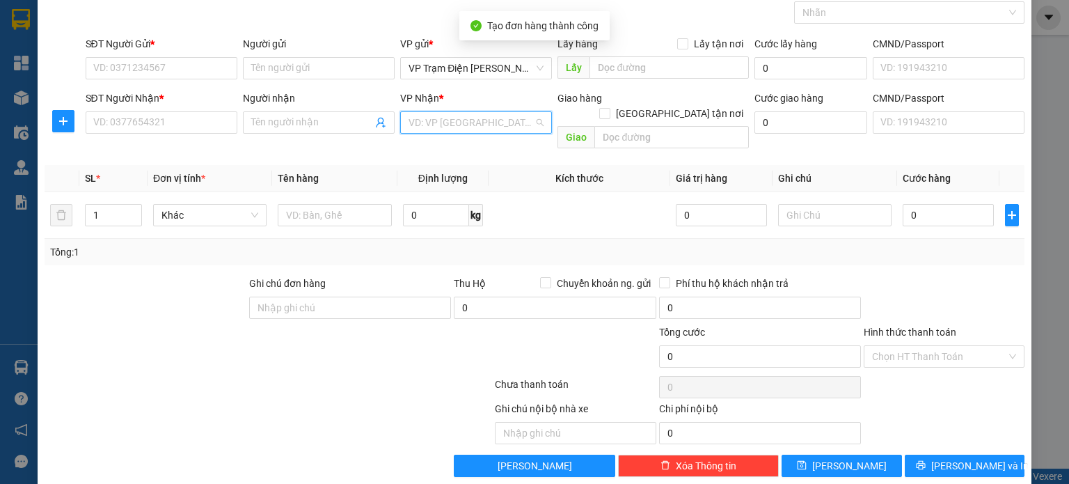
click at [507, 116] on input "search" at bounding box center [470, 122] width 125 height 21
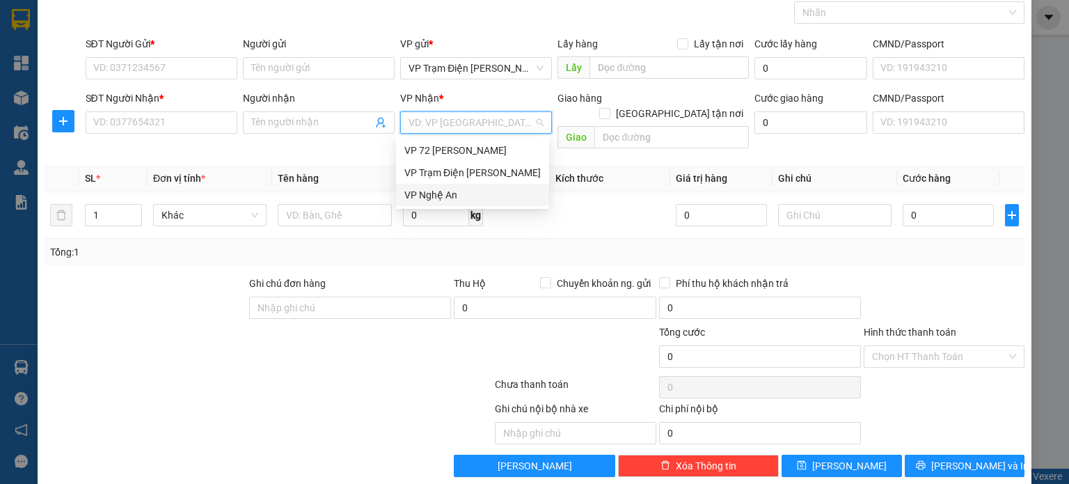
click at [493, 186] on div "VP Nghệ An" at bounding box center [472, 195] width 153 height 22
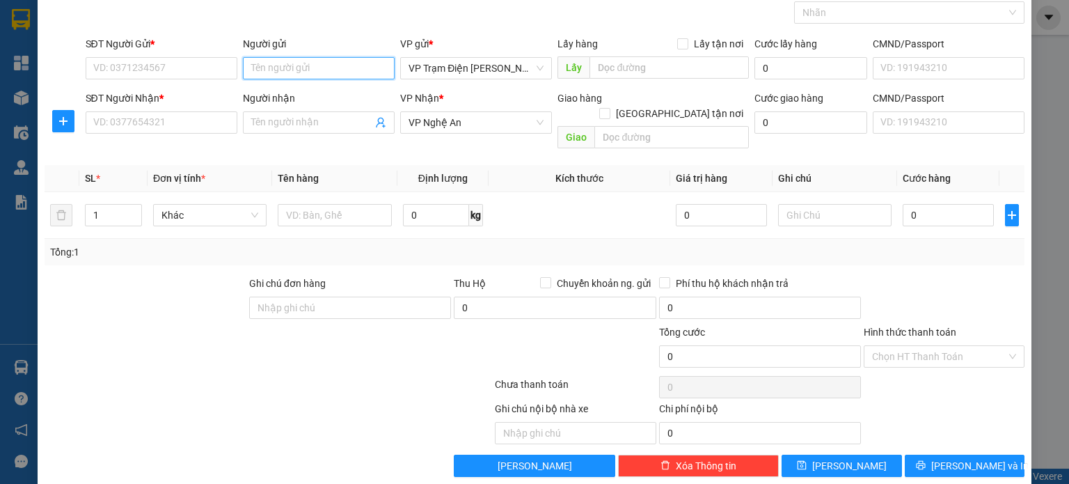
click at [335, 70] on input "Người gửi" at bounding box center [319, 68] width 152 height 22
click at [177, 67] on input "SĐT Người Gửi *" at bounding box center [162, 68] width 152 height 22
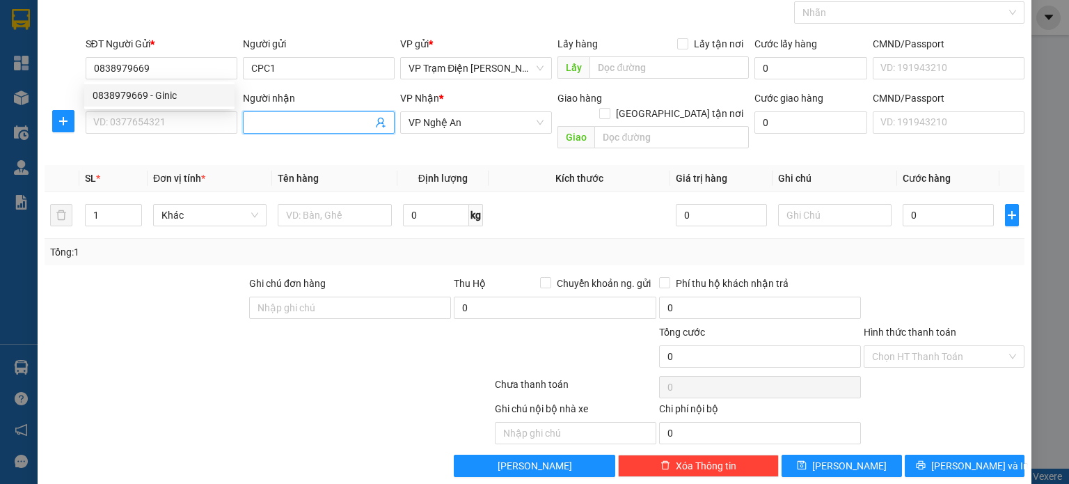
click at [273, 125] on input "Người nhận" at bounding box center [311, 122] width 121 height 15
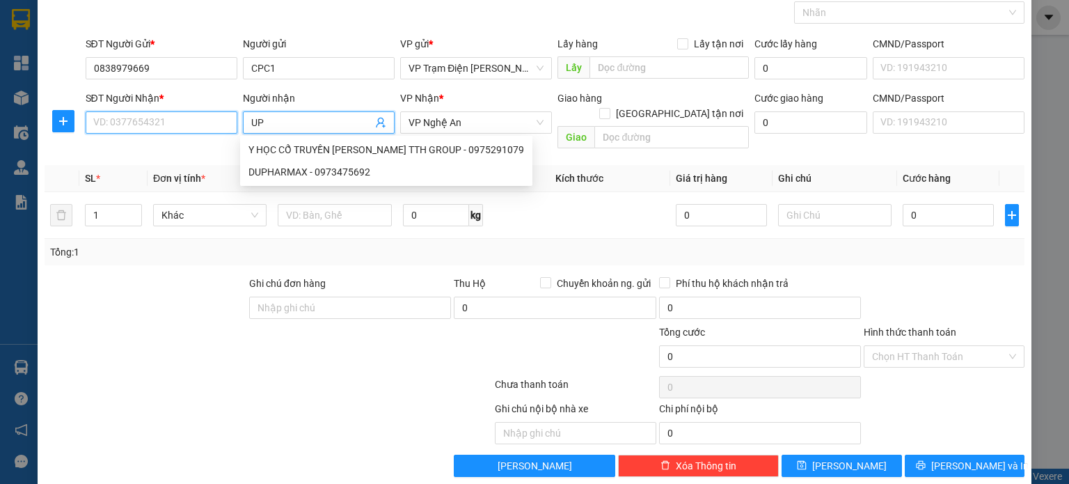
click at [179, 123] on input "SĐT Người Nhận *" at bounding box center [162, 122] width 152 height 22
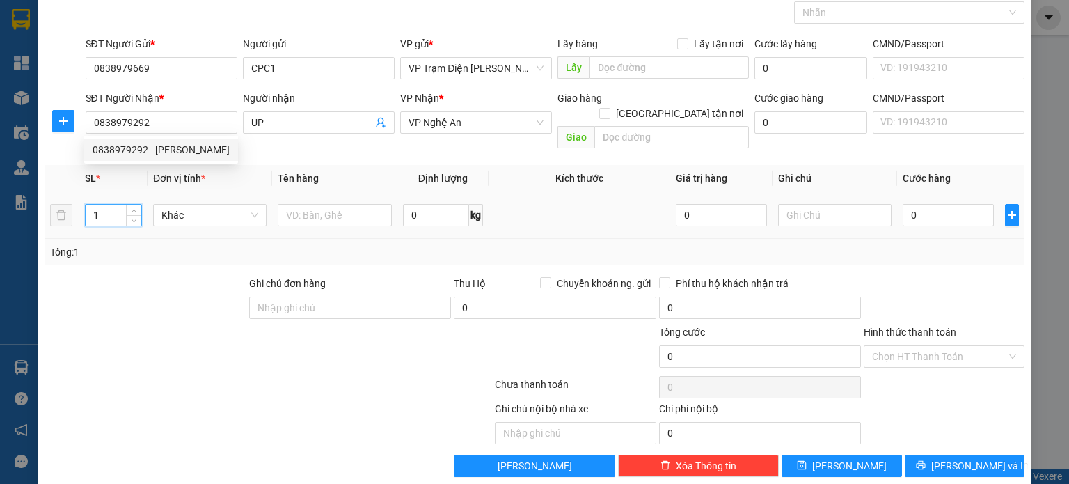
click at [109, 205] on input "1" at bounding box center [114, 215] width 56 height 21
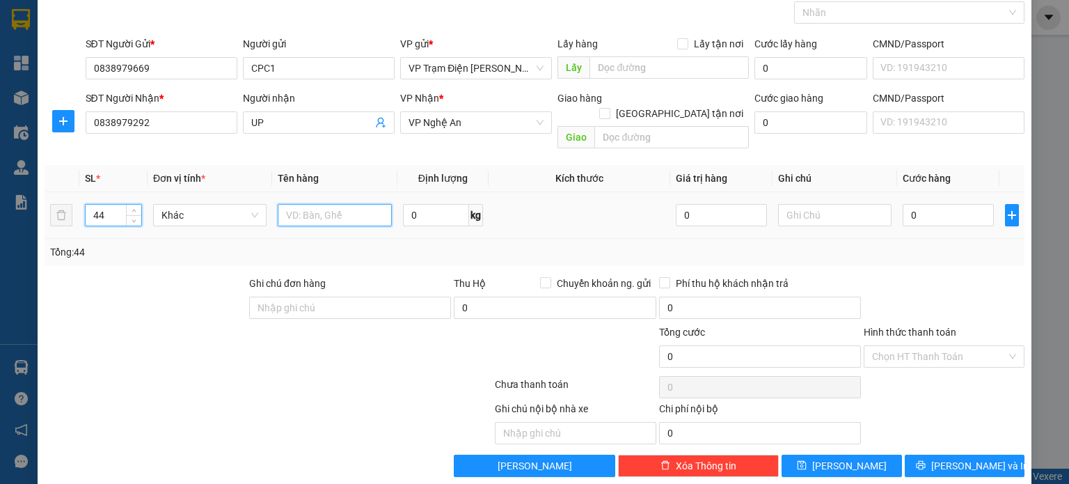
click at [326, 204] on input "text" at bounding box center [335, 215] width 114 height 22
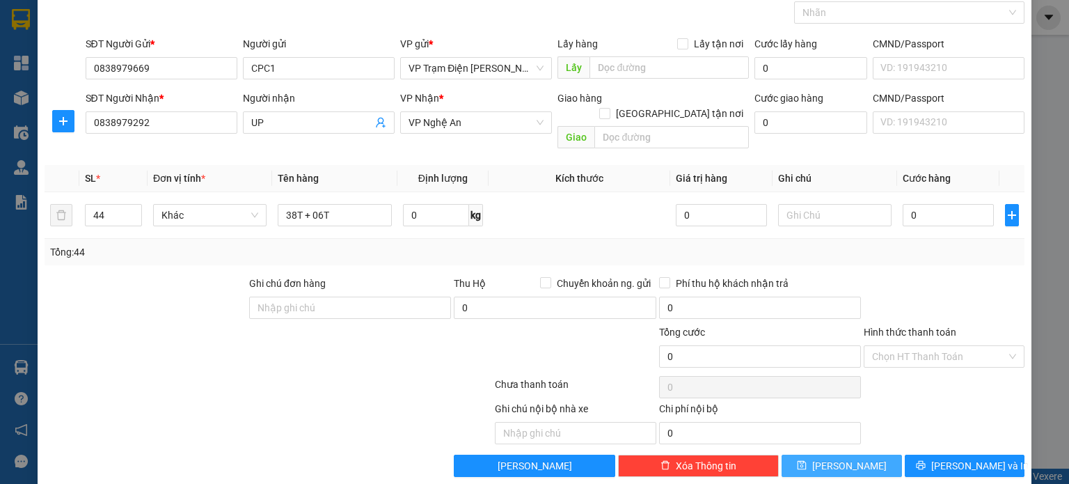
click at [822, 455] on button "[PERSON_NAME]" at bounding box center [841, 465] width 120 height 22
click at [524, 65] on span "VP 72 [PERSON_NAME]" at bounding box center [475, 68] width 135 height 21
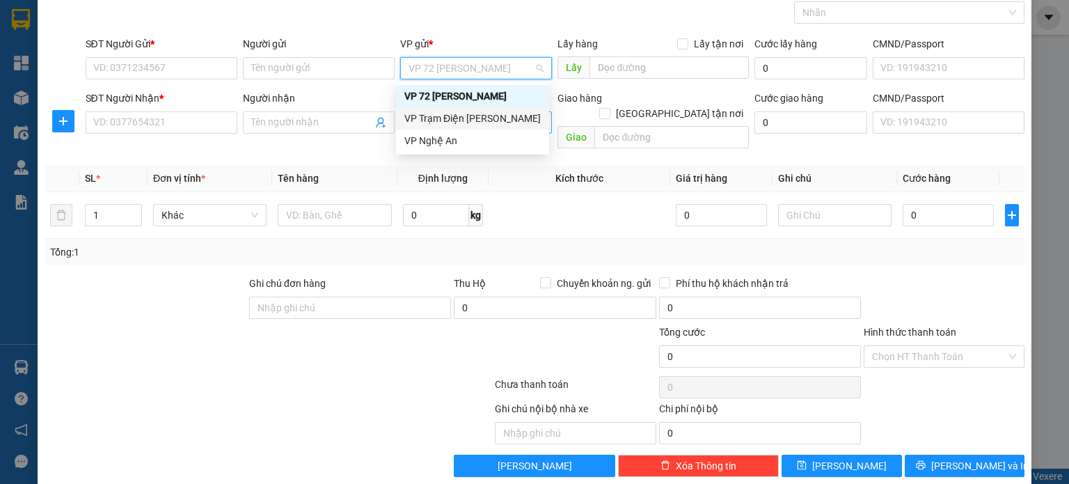
click at [510, 117] on div "VP Trạm Điện [PERSON_NAME]" at bounding box center [472, 118] width 136 height 15
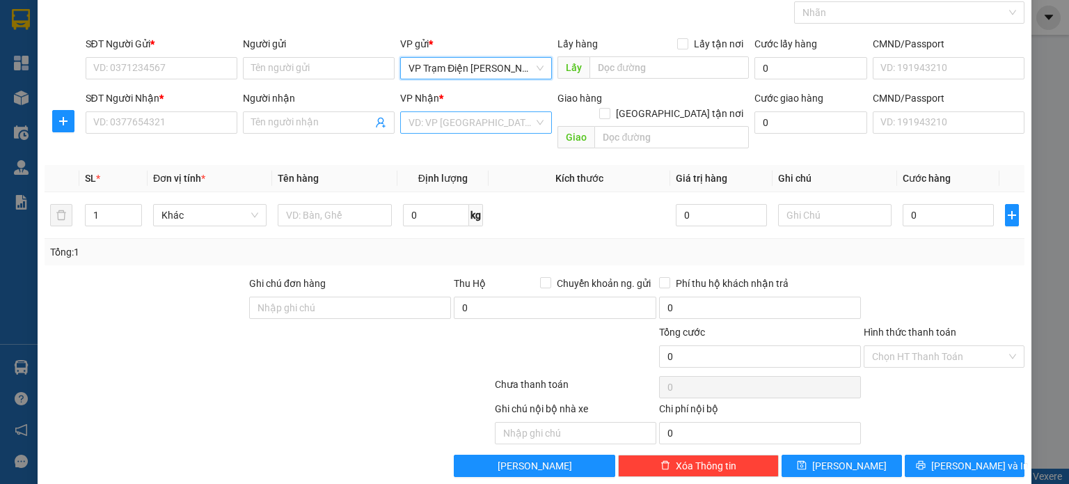
click at [482, 133] on div "VD: VP [GEOGRAPHIC_DATA]" at bounding box center [476, 122] width 152 height 22
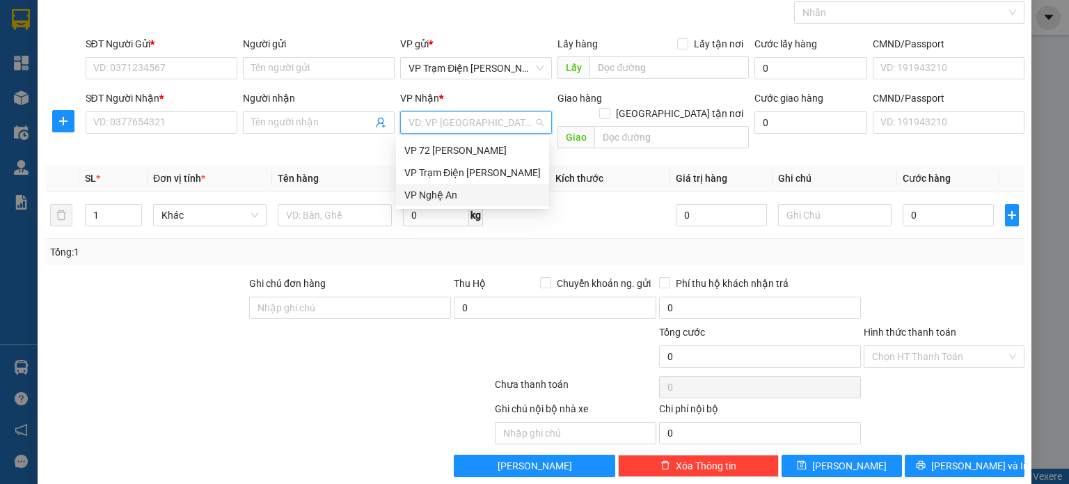
click at [485, 120] on input "search" at bounding box center [470, 122] width 125 height 21
click at [481, 200] on div "VP Nghệ An" at bounding box center [472, 194] width 136 height 15
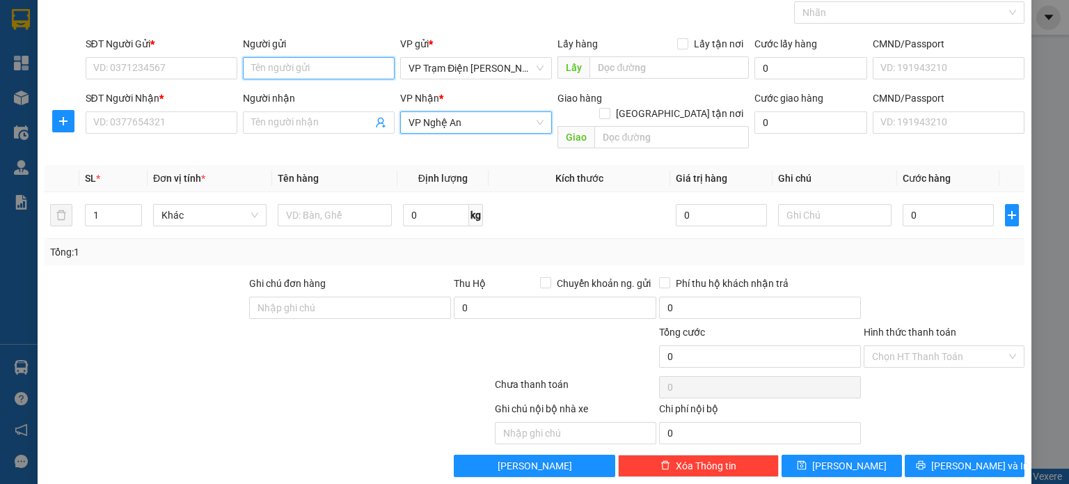
click at [324, 72] on input "Người gửi" at bounding box center [319, 68] width 152 height 22
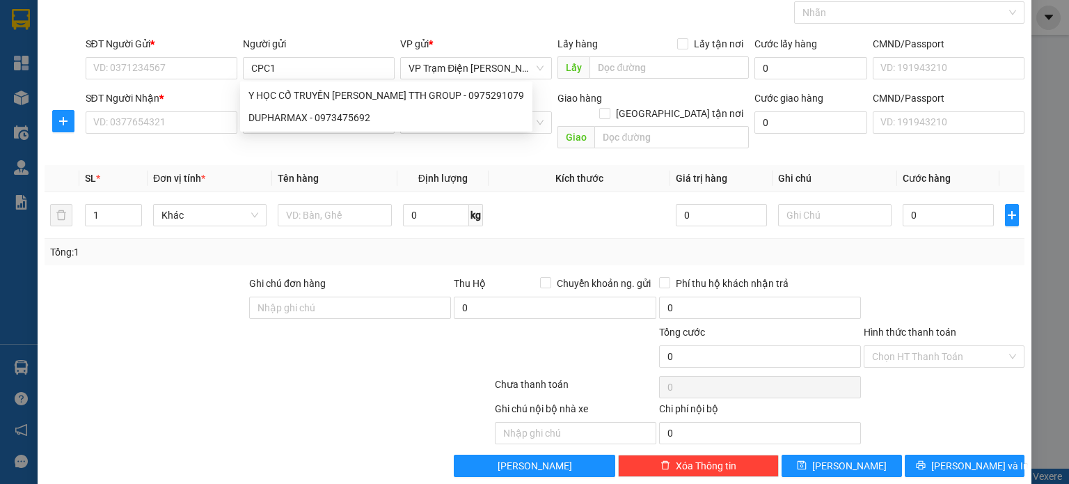
click at [167, 54] on div "SĐT Người Gửi *" at bounding box center [162, 46] width 152 height 21
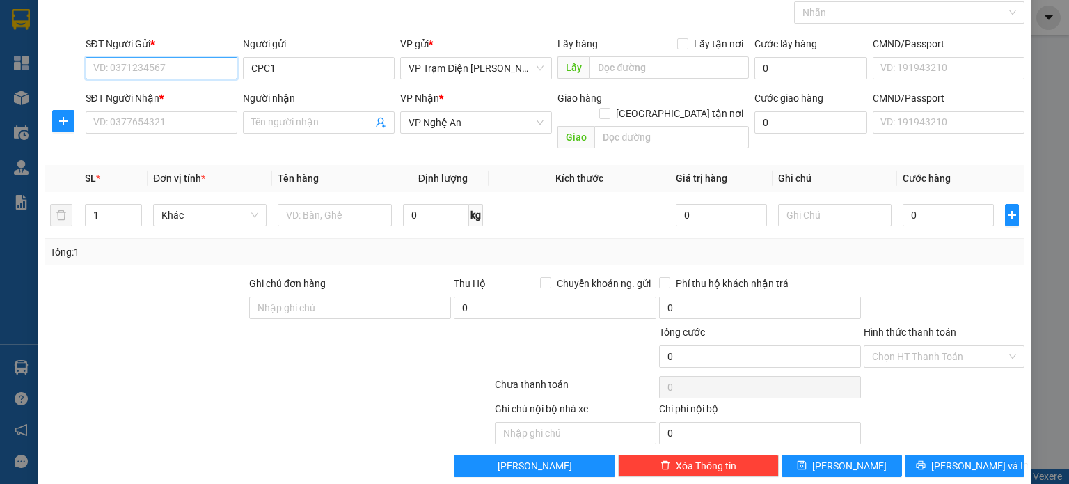
drag, startPoint x: 171, startPoint y: 61, endPoint x: 179, endPoint y: 65, distance: 9.1
click at [172, 61] on input "SĐT Người Gửi *" at bounding box center [162, 68] width 152 height 22
click at [305, 62] on input "CPC1" at bounding box center [319, 68] width 152 height 22
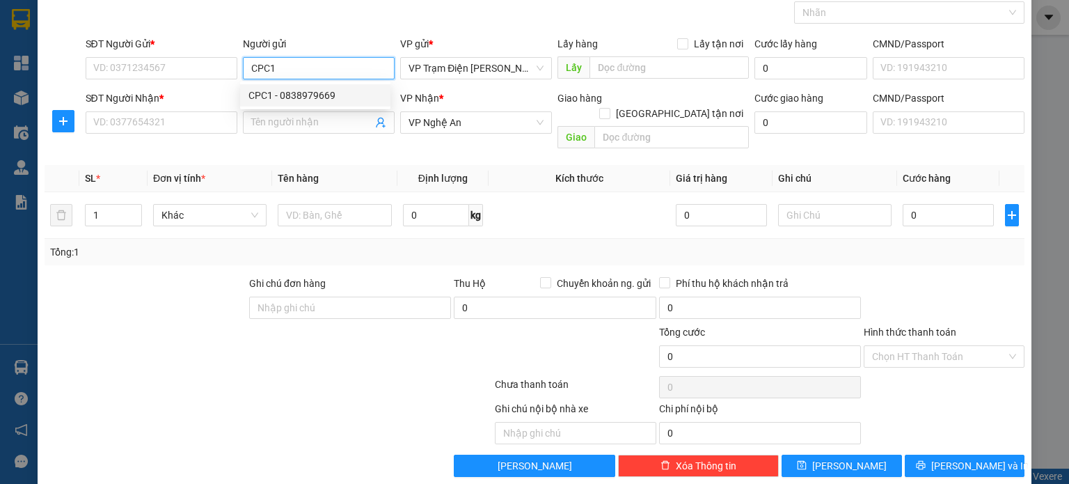
click at [323, 100] on div "CPC1 - 0838979669" at bounding box center [315, 95] width 134 height 15
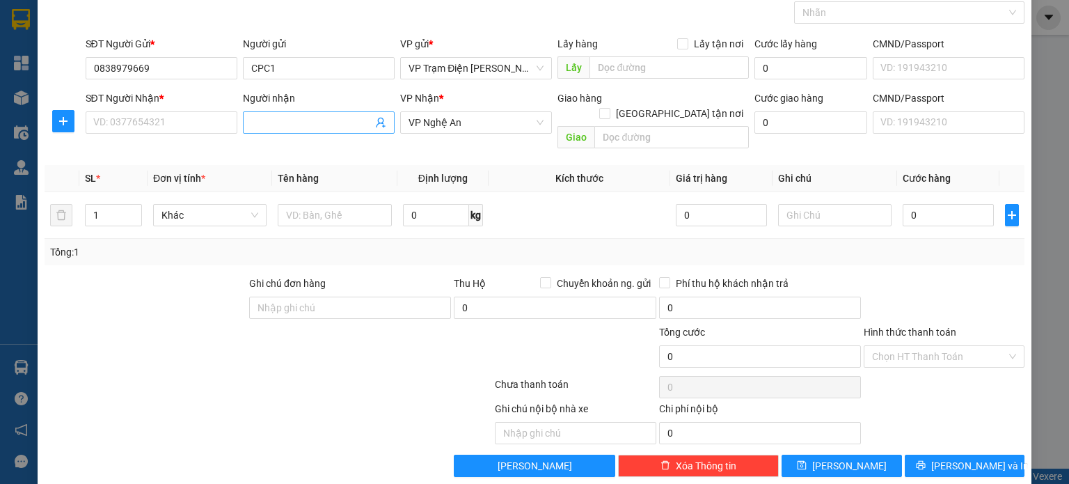
click at [287, 118] on input "Người nhận" at bounding box center [311, 122] width 121 height 15
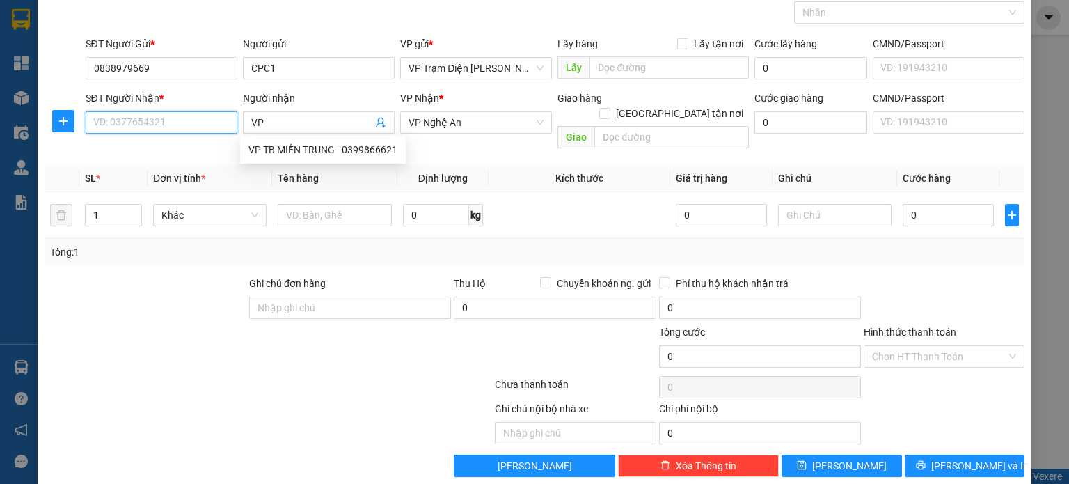
click at [183, 124] on input "SĐT Người Nhận *" at bounding box center [162, 122] width 152 height 22
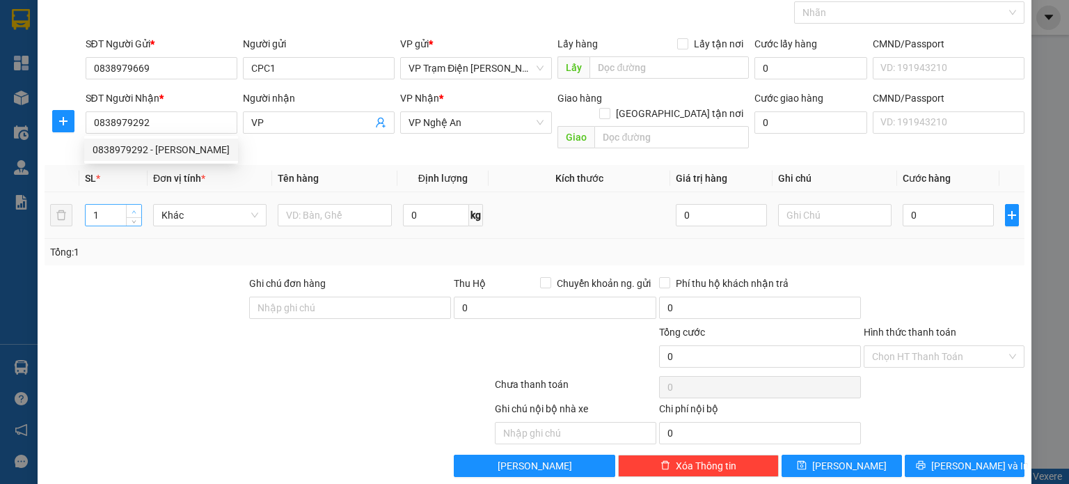
click at [130, 207] on span "up" at bounding box center [134, 211] width 8 height 8
click at [339, 204] on input "text" at bounding box center [335, 215] width 114 height 22
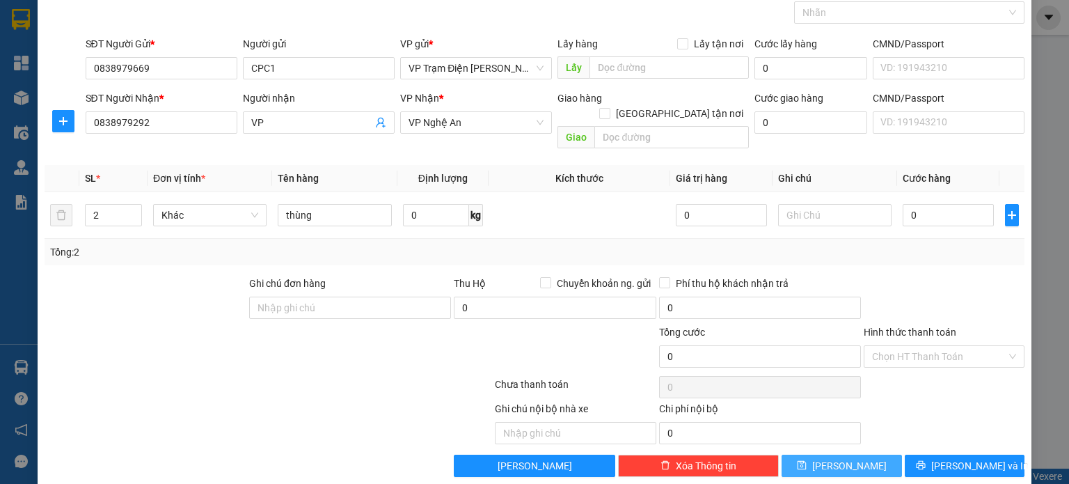
click at [809, 454] on button "[PERSON_NAME]" at bounding box center [841, 465] width 120 height 22
click at [520, 62] on span "VP 72 [PERSON_NAME]" at bounding box center [475, 68] width 135 height 21
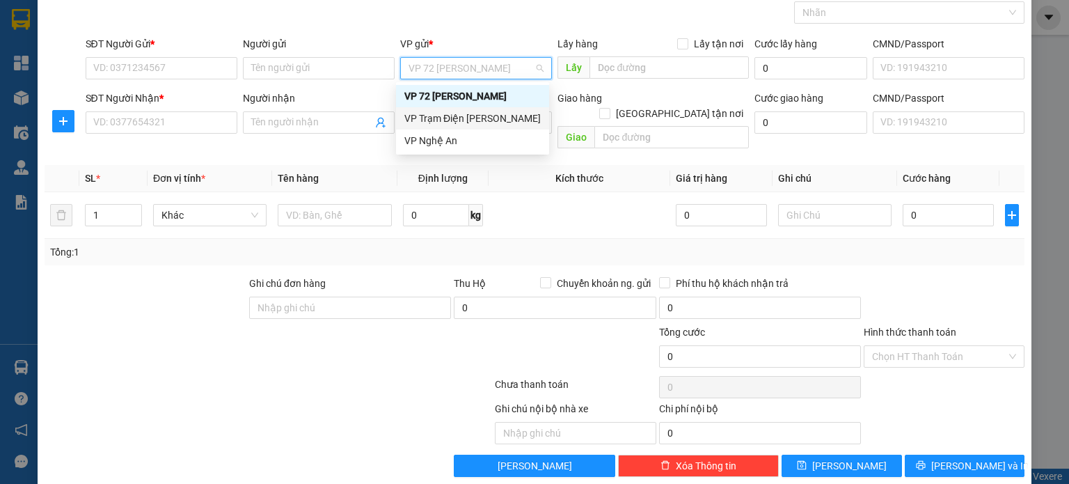
click at [512, 113] on div "VP Trạm Điện [PERSON_NAME]" at bounding box center [472, 118] width 136 height 15
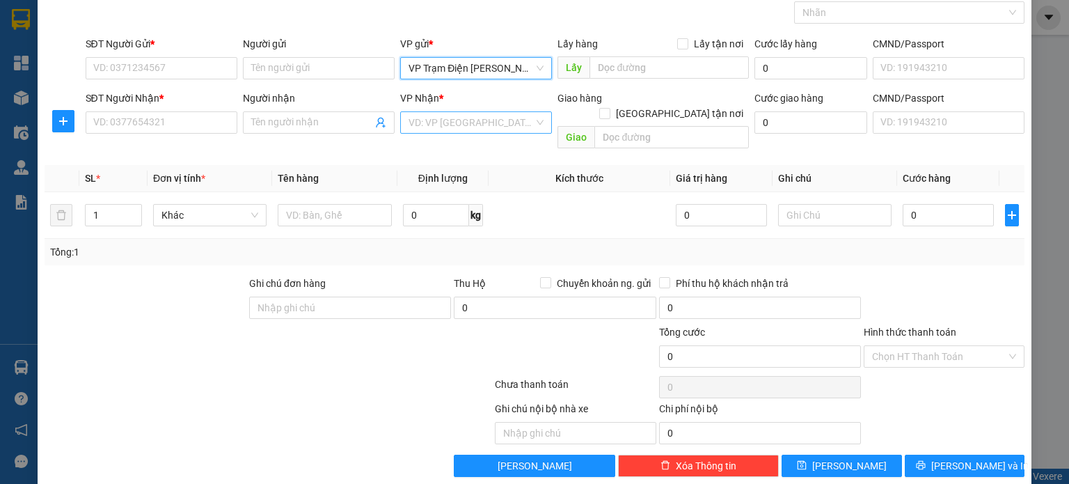
click at [502, 123] on input "search" at bounding box center [470, 122] width 125 height 21
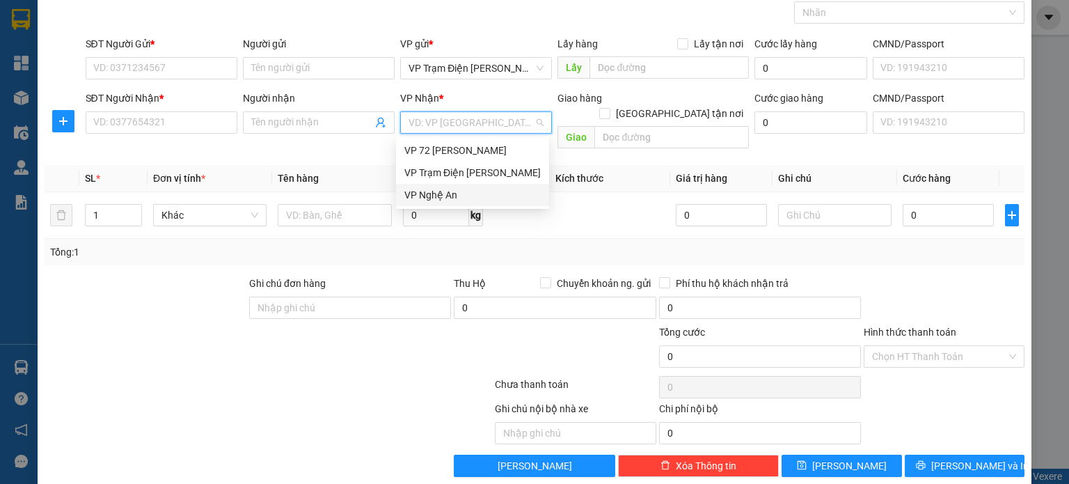
click at [475, 198] on div "VP Nghệ An" at bounding box center [472, 194] width 136 height 15
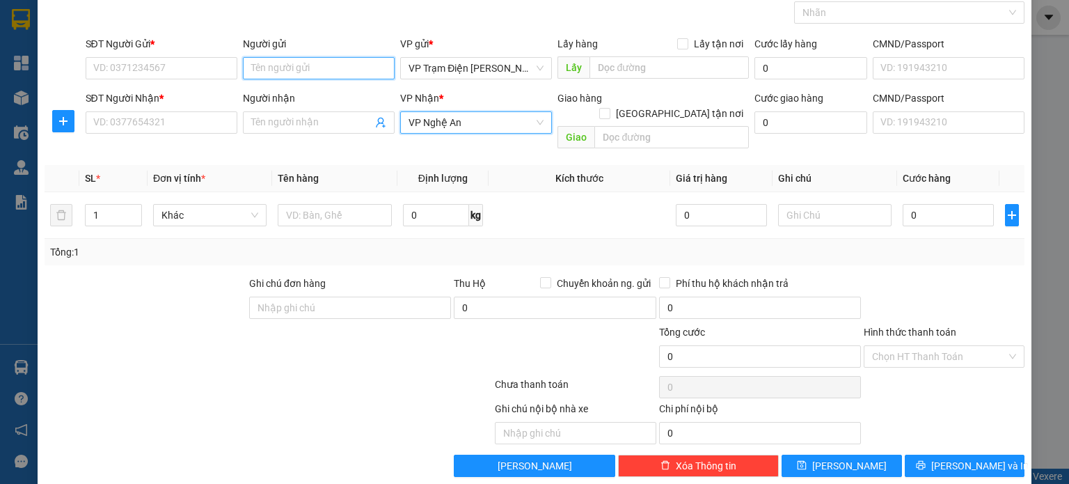
click at [324, 69] on input "Người gửi" at bounding box center [319, 68] width 152 height 22
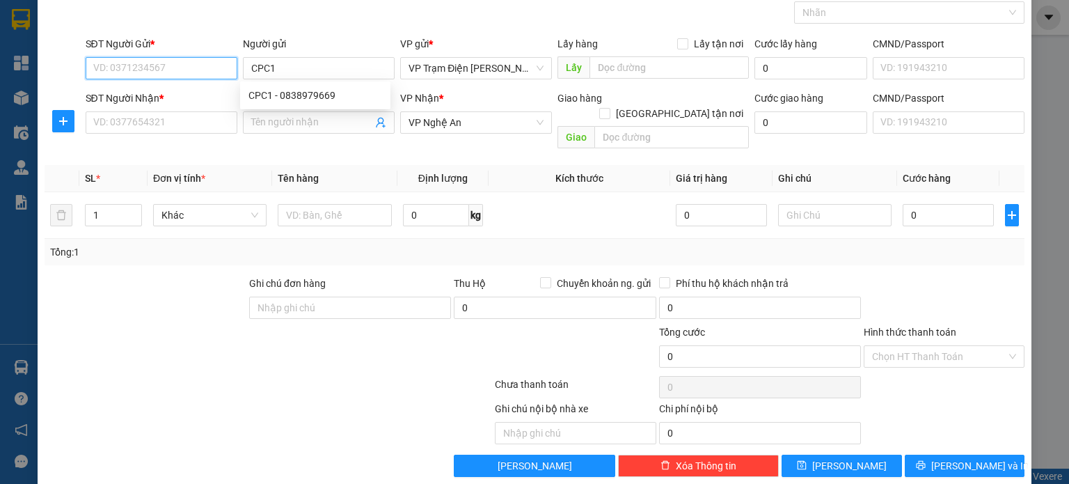
click at [198, 72] on input "SĐT Người Gửi *" at bounding box center [162, 68] width 152 height 22
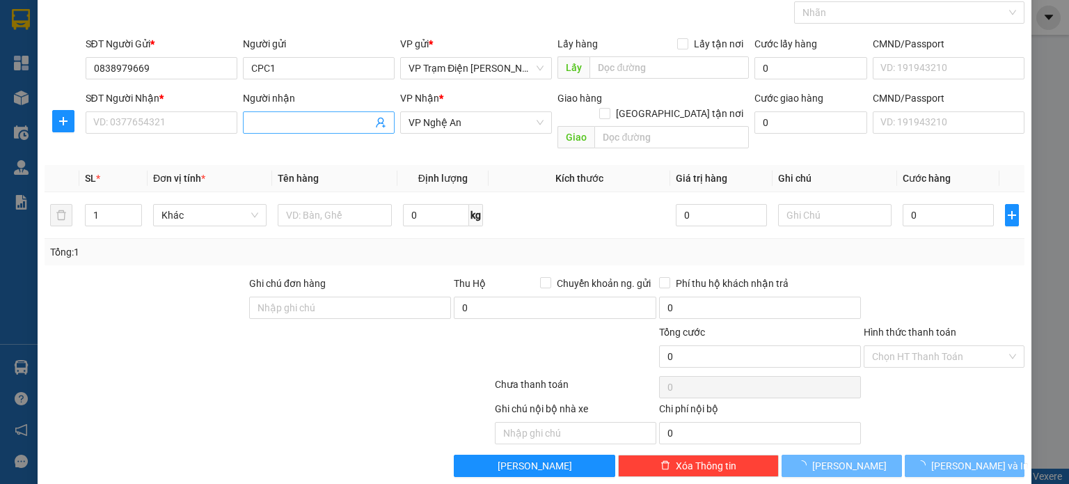
click at [312, 115] on input "Người nhận" at bounding box center [311, 122] width 121 height 15
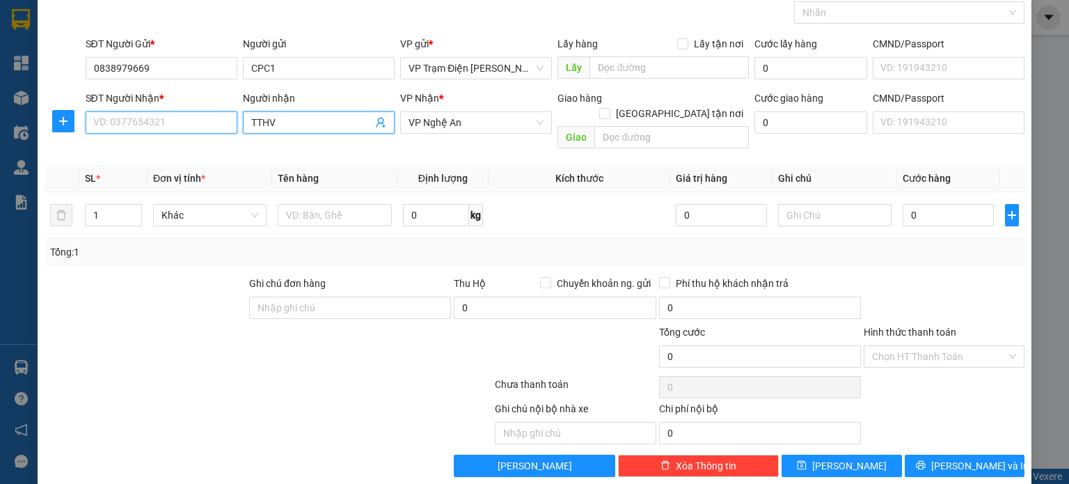
click at [158, 126] on input "SĐT Người Nhận *" at bounding box center [162, 122] width 152 height 22
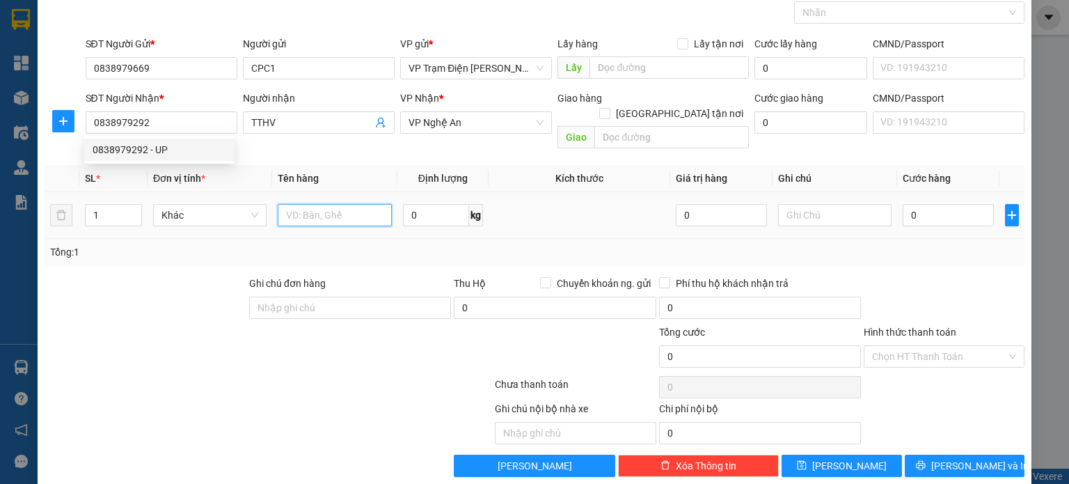
click at [303, 204] on input "text" at bounding box center [335, 215] width 114 height 22
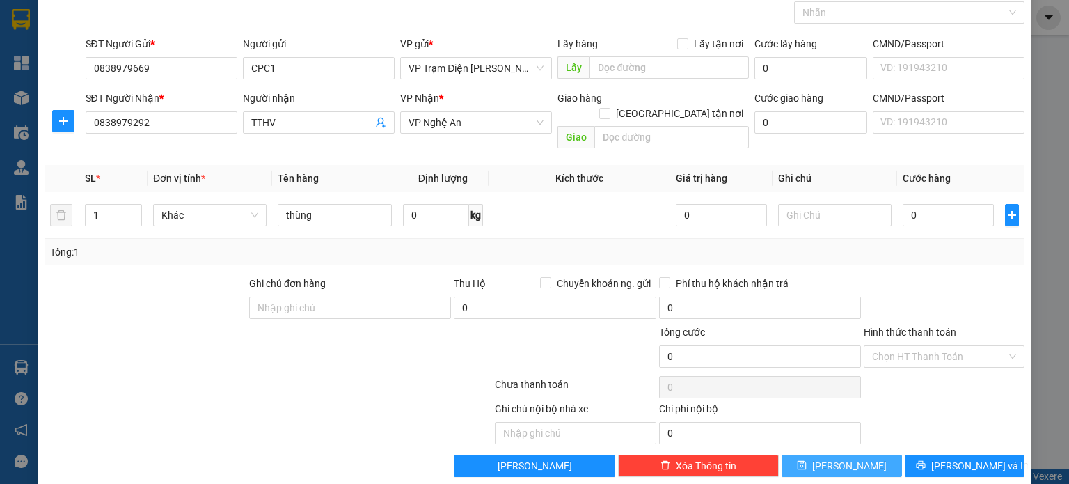
click at [827, 454] on button "[PERSON_NAME]" at bounding box center [841, 465] width 120 height 22
click at [504, 63] on span "VP 72 [PERSON_NAME]" at bounding box center [475, 68] width 135 height 21
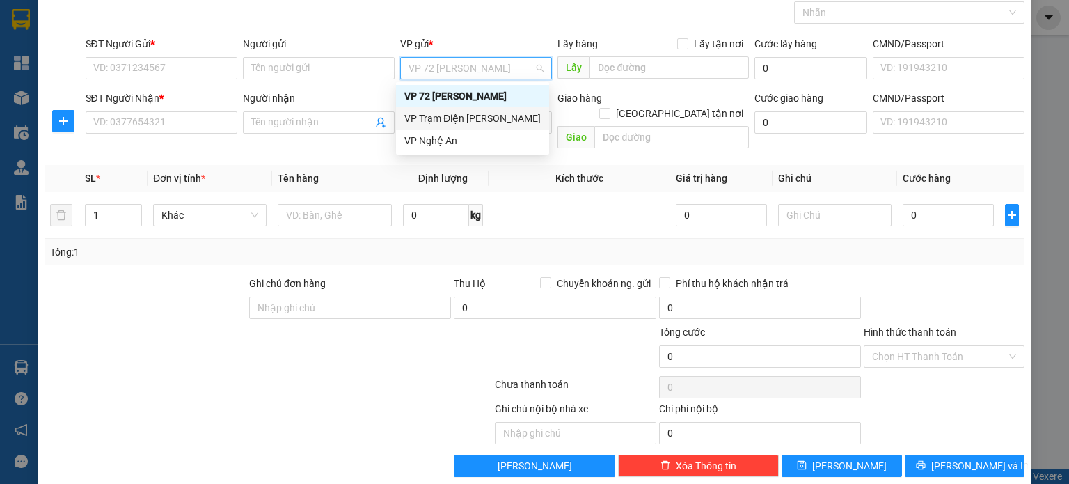
click at [470, 120] on div "VP Trạm Điện [PERSON_NAME]" at bounding box center [472, 118] width 136 height 15
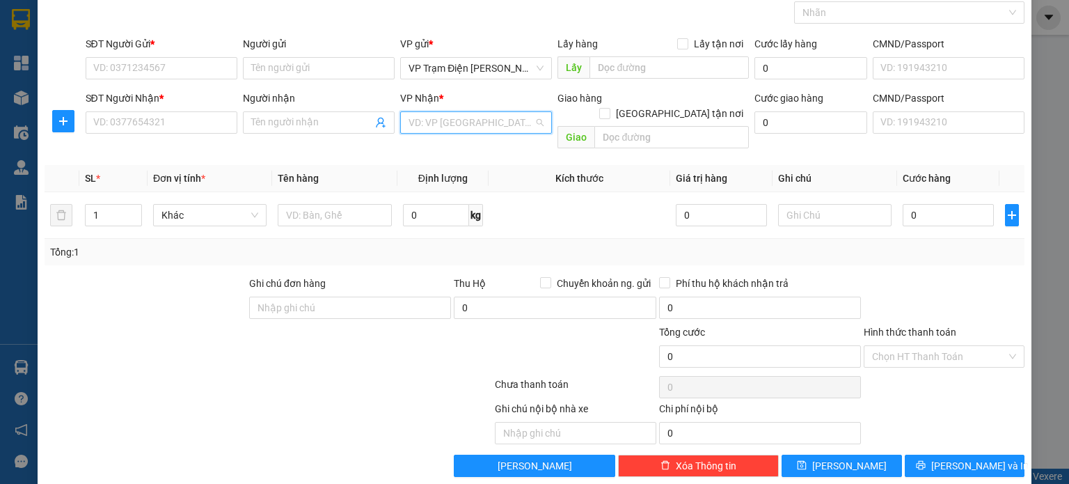
click at [477, 119] on input "search" at bounding box center [470, 122] width 125 height 21
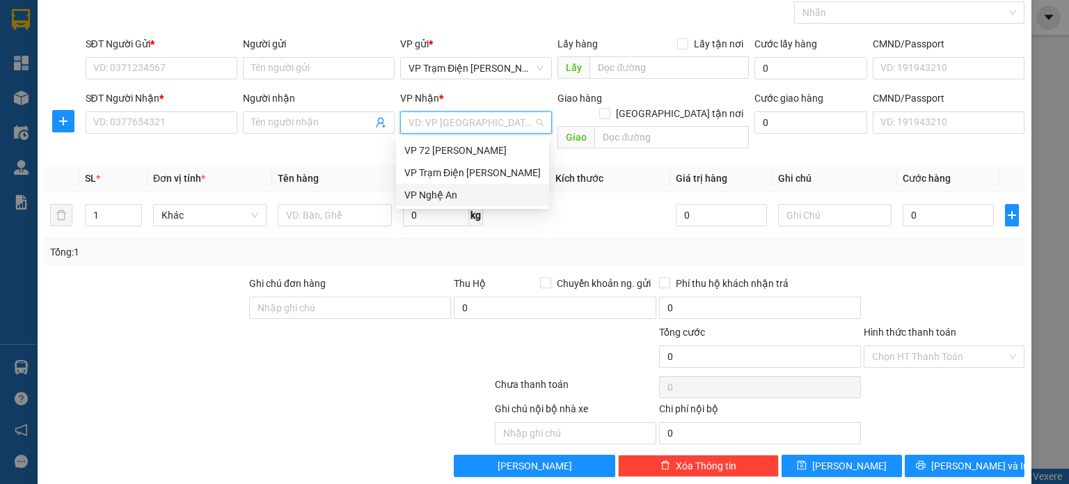
click at [479, 197] on div "VP Nghệ An" at bounding box center [472, 194] width 136 height 15
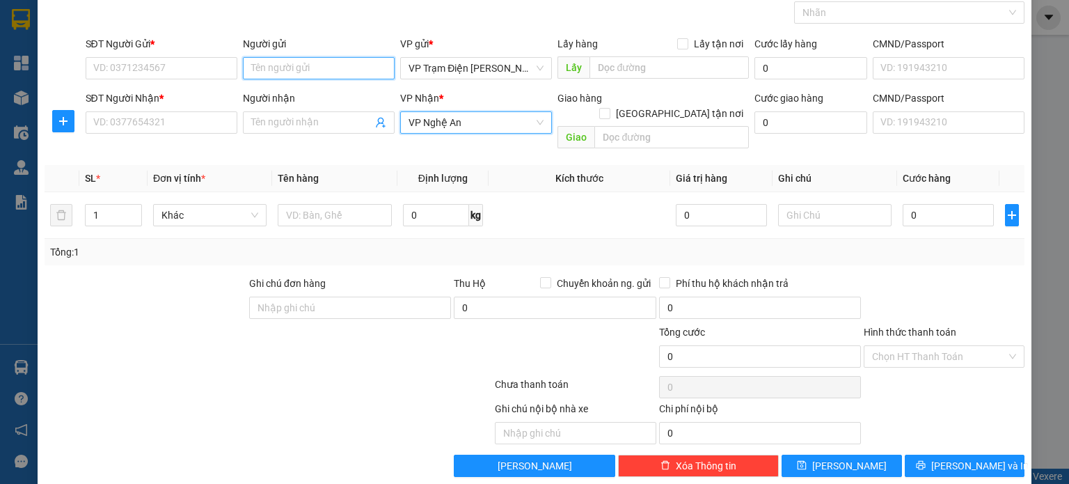
click at [321, 67] on input "Người gửi" at bounding box center [319, 68] width 152 height 22
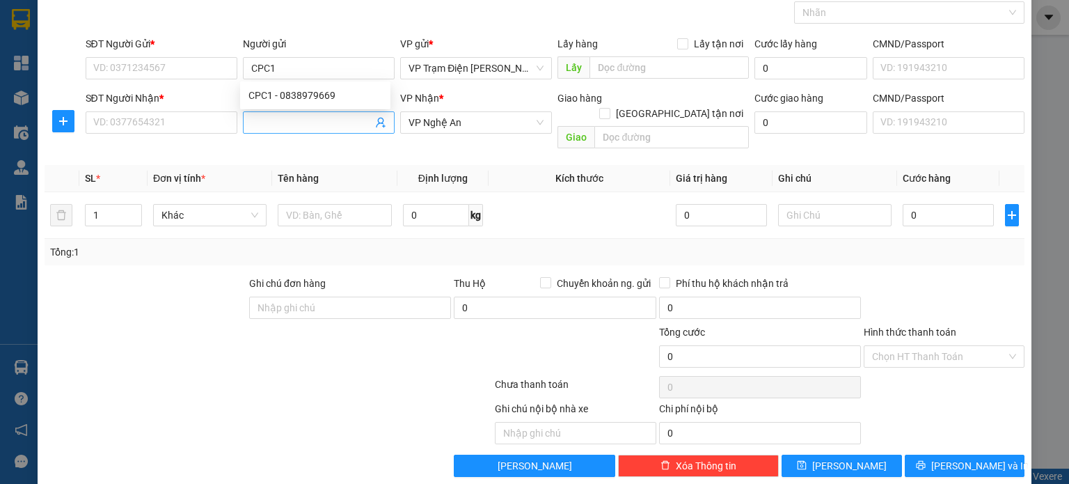
click at [309, 117] on input "Người nhận" at bounding box center [311, 122] width 121 height 15
click at [182, 61] on input "SĐT Người Gửi *" at bounding box center [162, 68] width 152 height 22
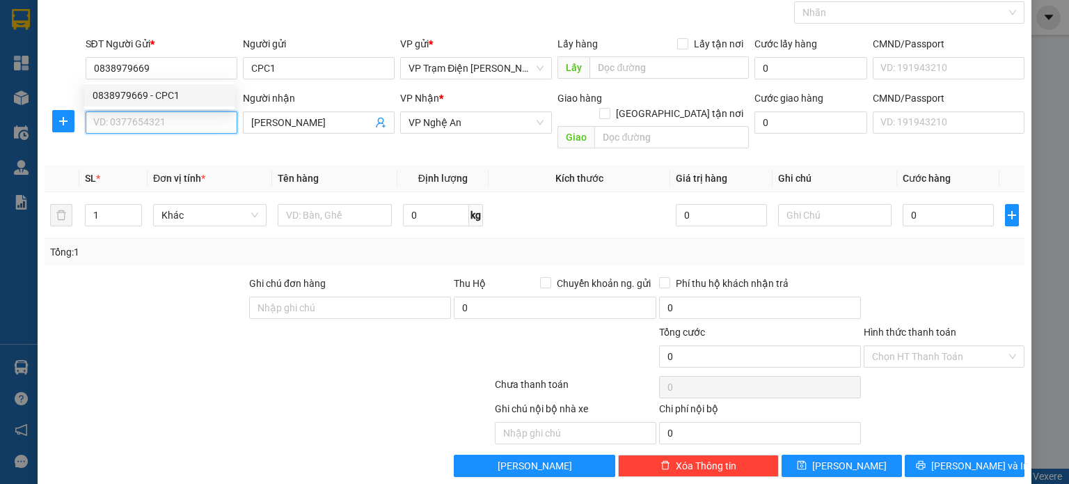
click at [187, 119] on input "SĐT Người Nhận *" at bounding box center [162, 122] width 152 height 22
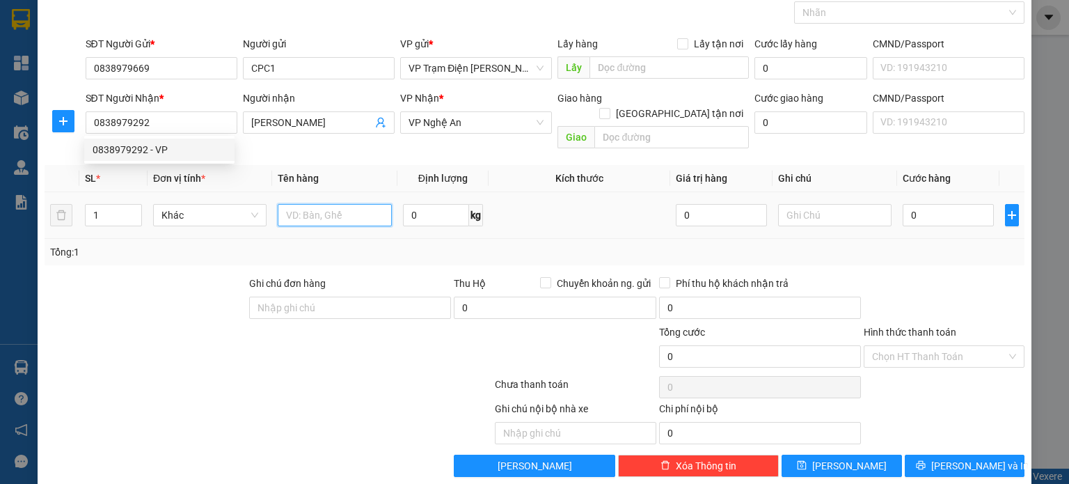
click at [295, 204] on input "text" at bounding box center [335, 215] width 114 height 22
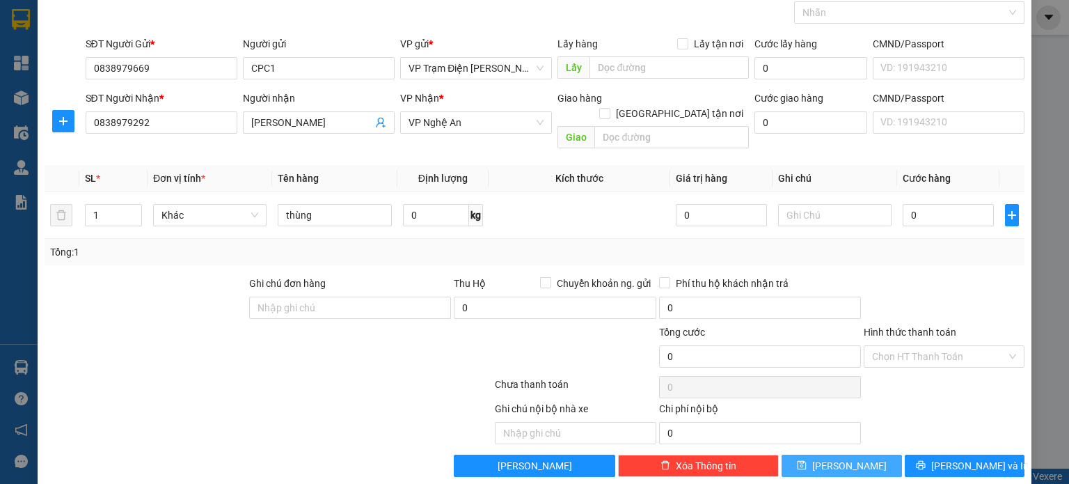
click at [806, 460] on icon "save" at bounding box center [802, 465] width 10 height 10
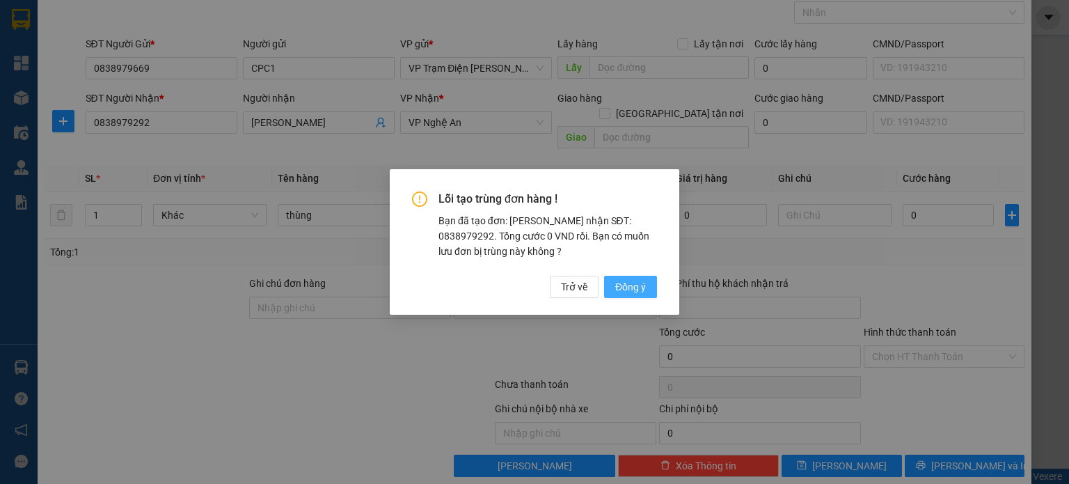
click at [638, 280] on span "Đồng ý" at bounding box center [630, 286] width 31 height 15
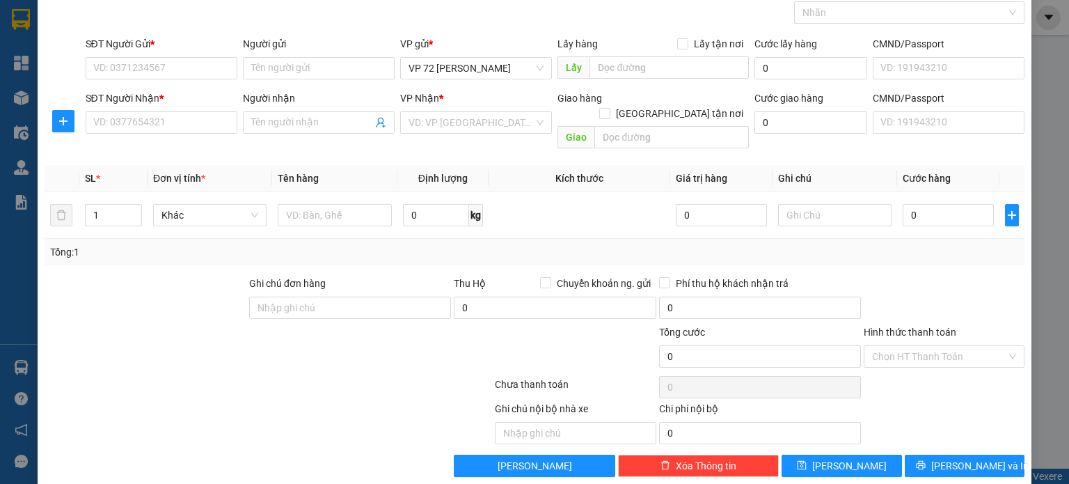
click at [1046, 202] on div "TẠO ĐƠN HÀNG Yêu cầu xuất hóa đơn điện tử Transit Pickup Surcharge Ids Transit …" at bounding box center [534, 242] width 1069 height 484
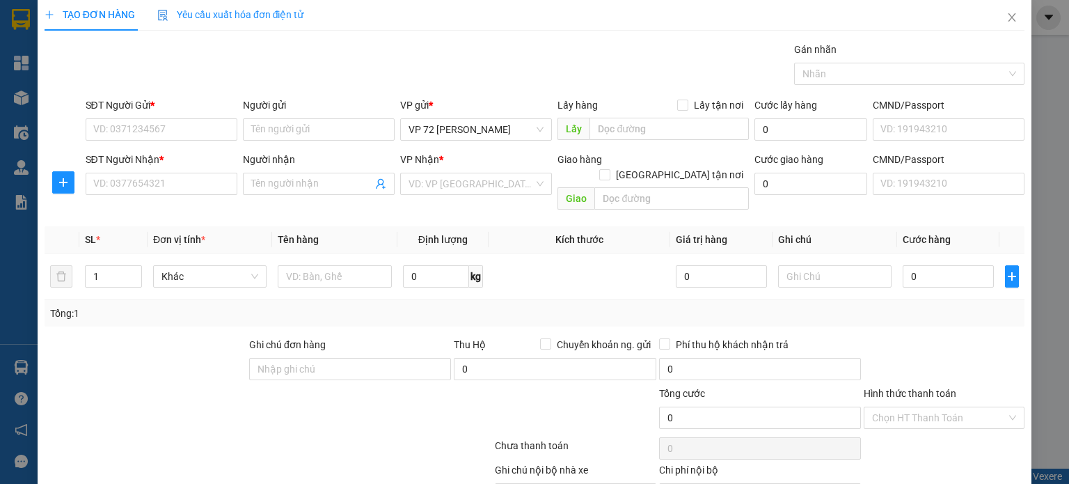
scroll to position [0, 0]
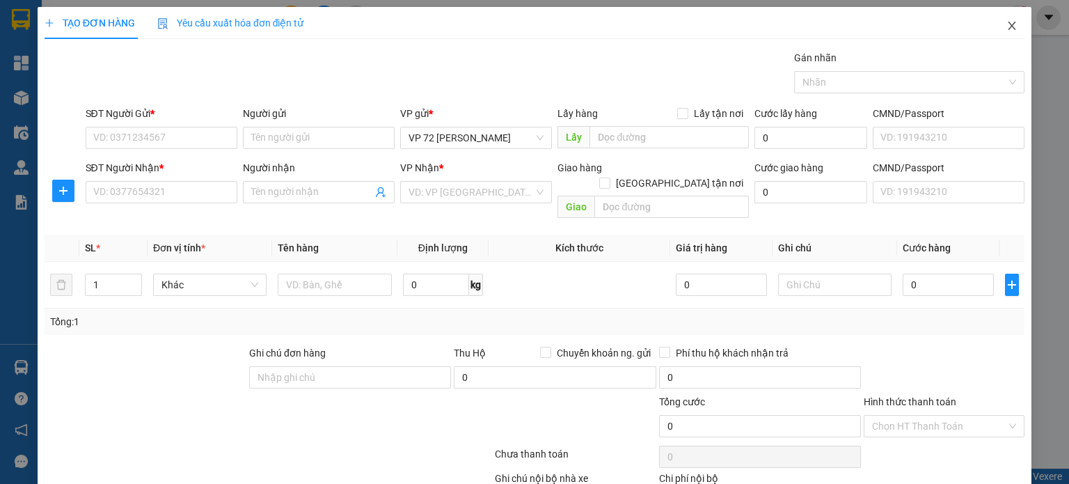
click at [1006, 28] on icon "close" at bounding box center [1011, 25] width 11 height 11
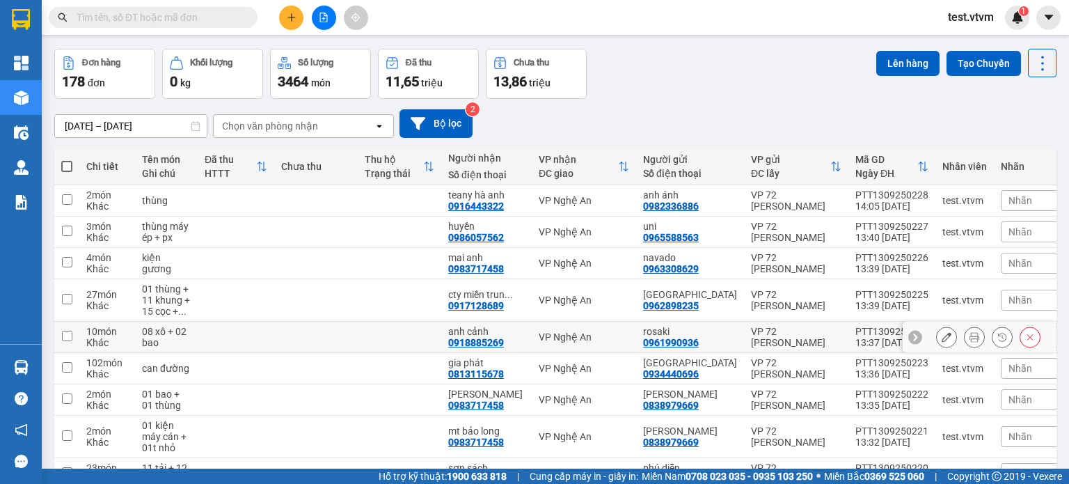
scroll to position [15, 0]
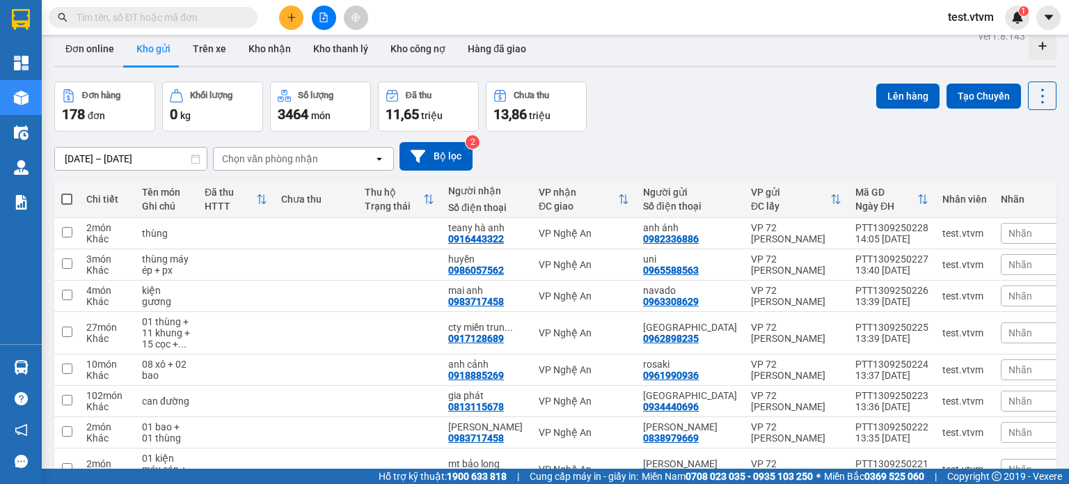
click at [74, 163] on input "[DATE] – [DATE]" at bounding box center [131, 159] width 152 height 22
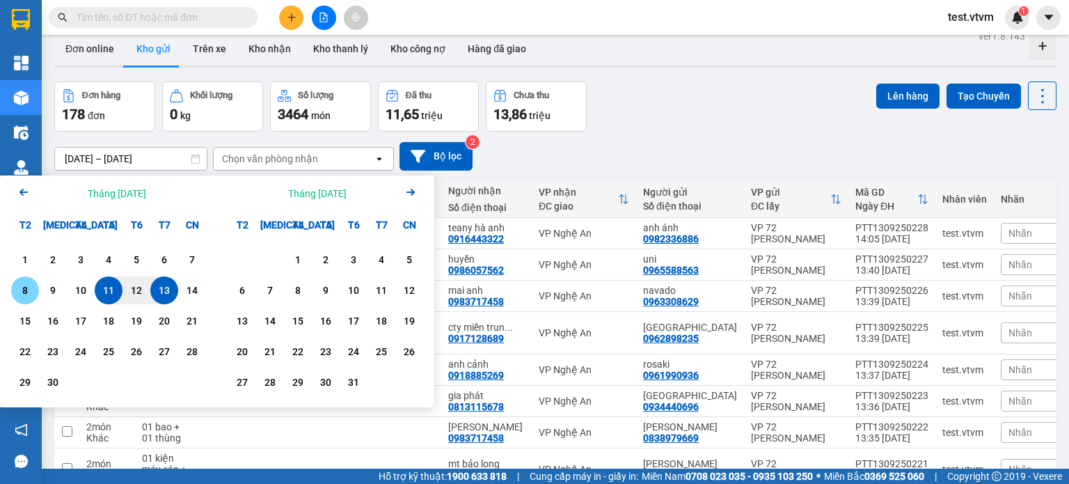
click at [31, 286] on div "8" at bounding box center [24, 290] width 19 height 17
click at [170, 289] on div "13" at bounding box center [163, 290] width 19 height 17
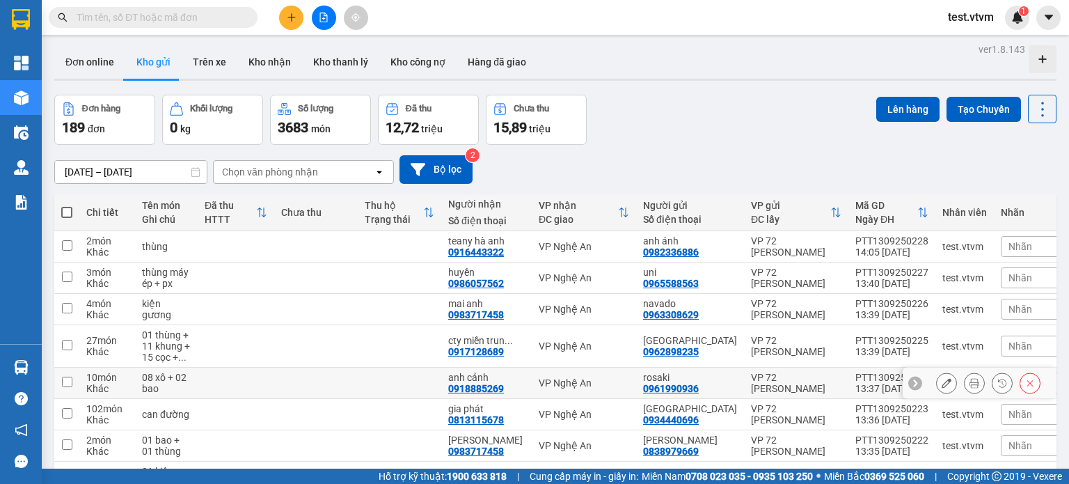
scroll to position [0, 0]
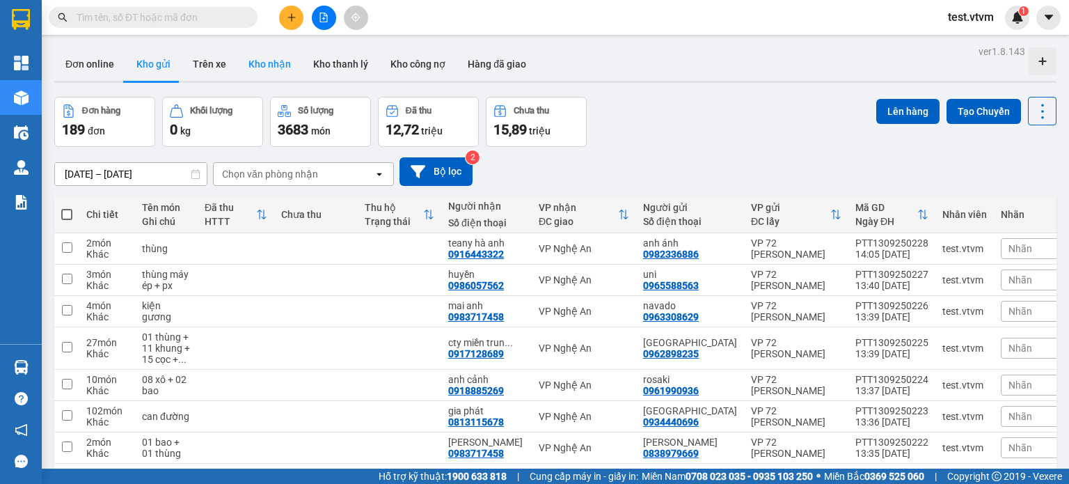
click at [276, 62] on button "Kho nhận" at bounding box center [269, 63] width 65 height 33
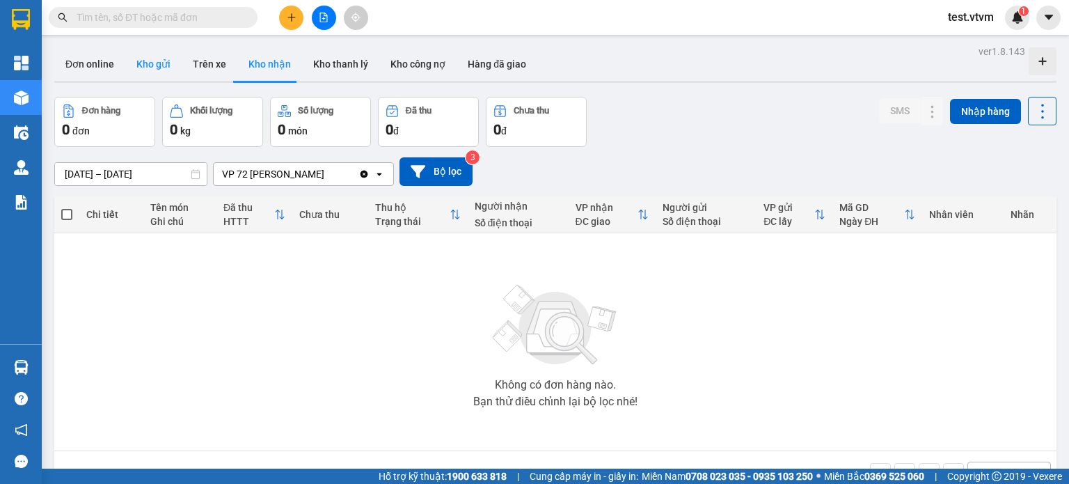
click at [159, 71] on button "Kho gửi" at bounding box center [153, 63] width 56 height 33
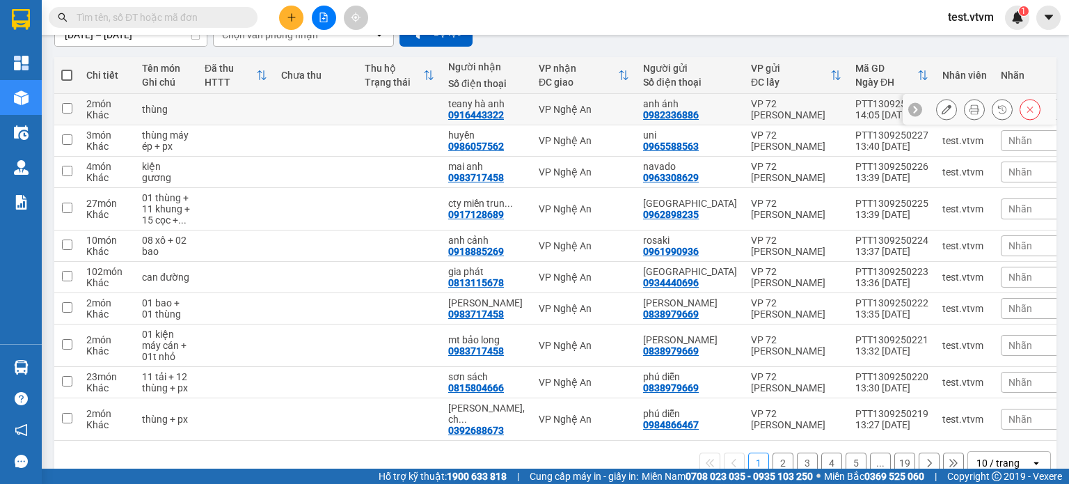
scroll to position [154, 0]
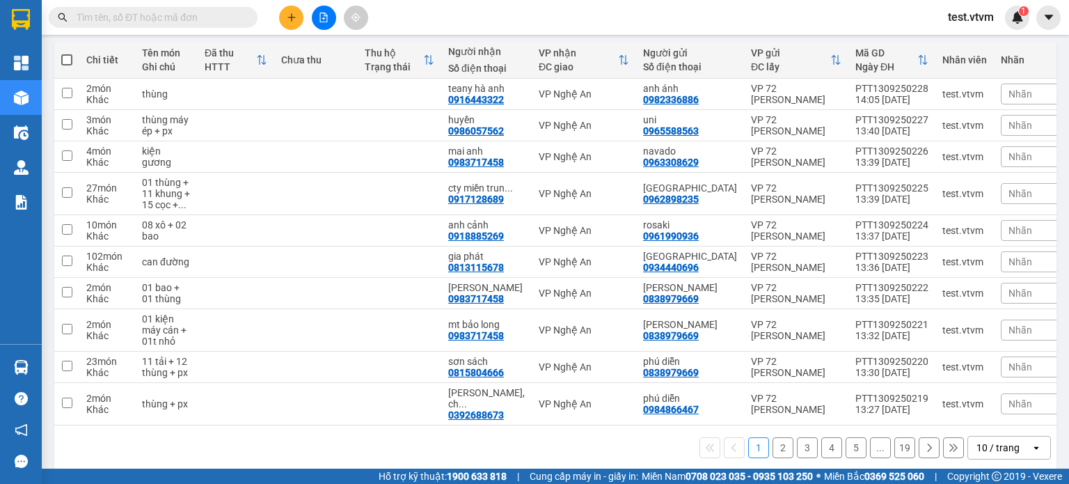
click at [772, 437] on button "2" at bounding box center [782, 447] width 21 height 21
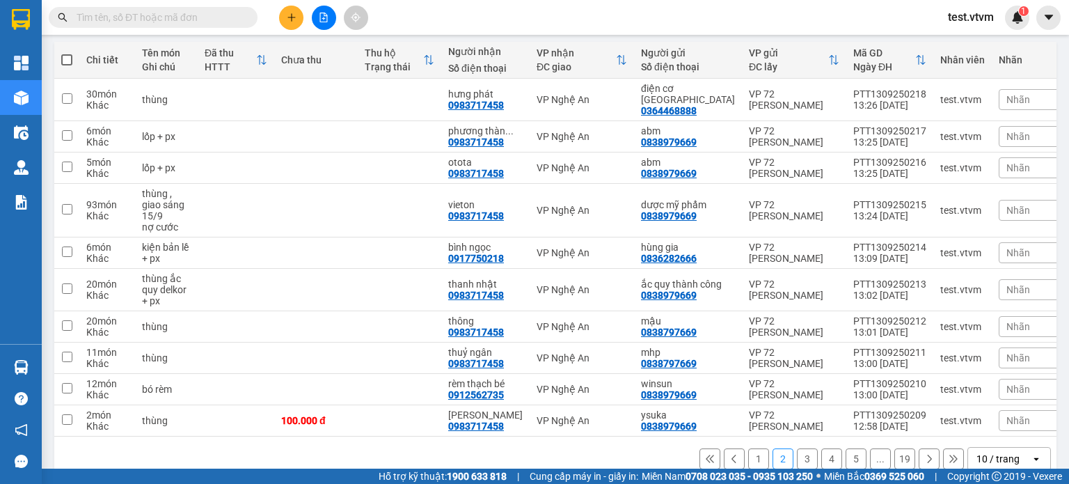
click at [797, 448] on button "3" at bounding box center [807, 458] width 21 height 21
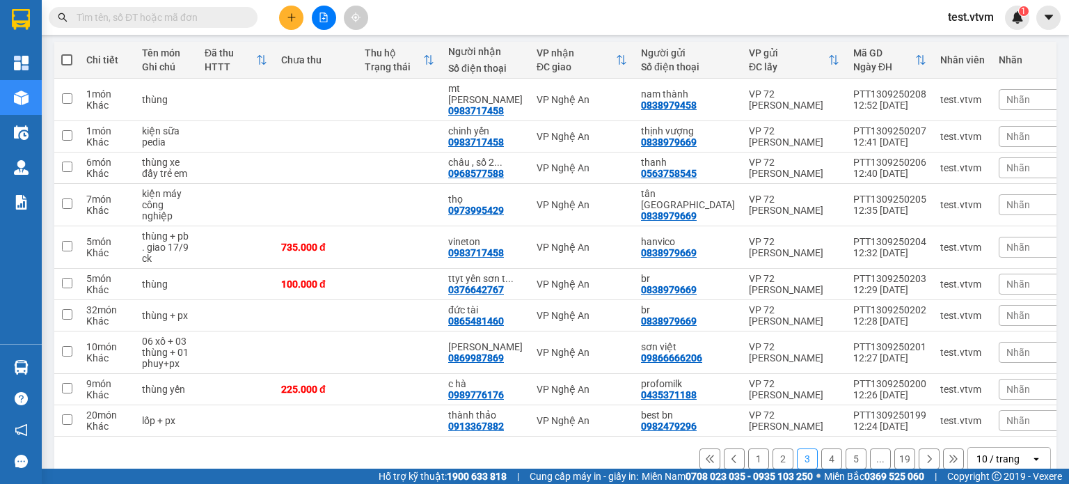
click at [821, 448] on button "4" at bounding box center [831, 458] width 21 height 21
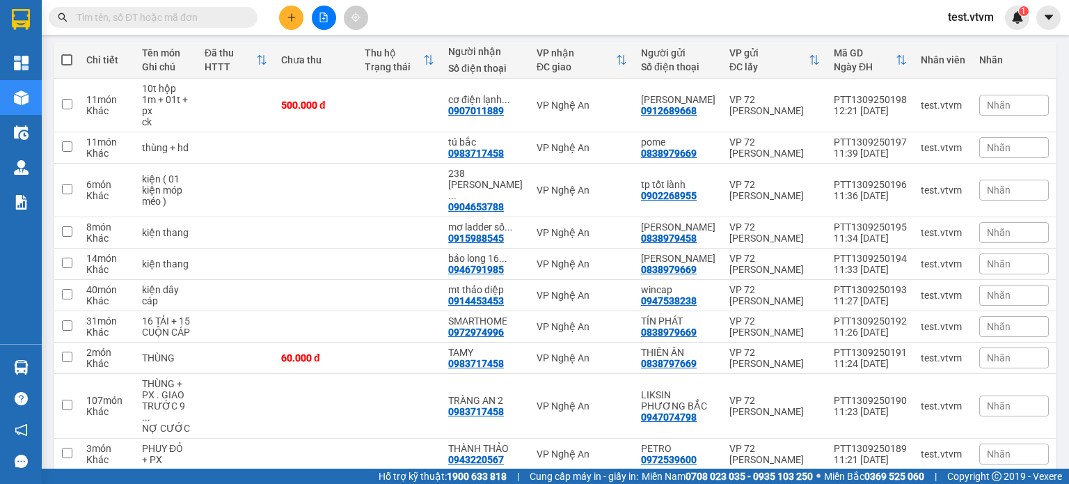
click at [845, 481] on button "5" at bounding box center [855, 491] width 21 height 21
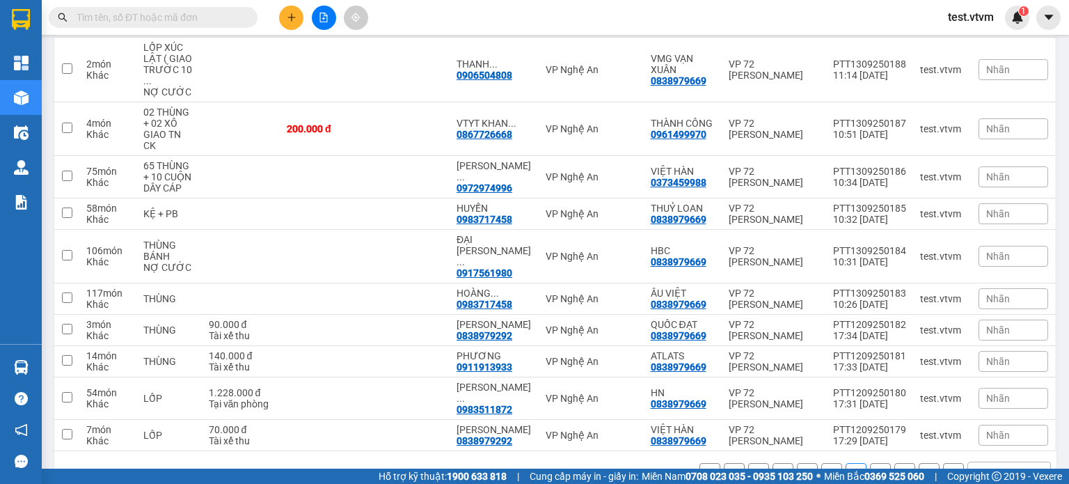
scroll to position [199, 0]
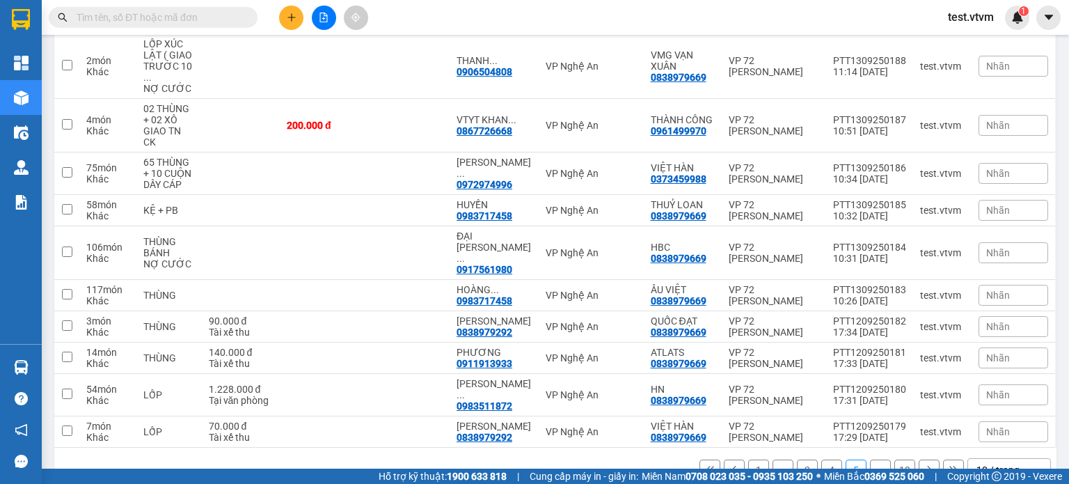
click at [699, 459] on button at bounding box center [709, 469] width 21 height 21
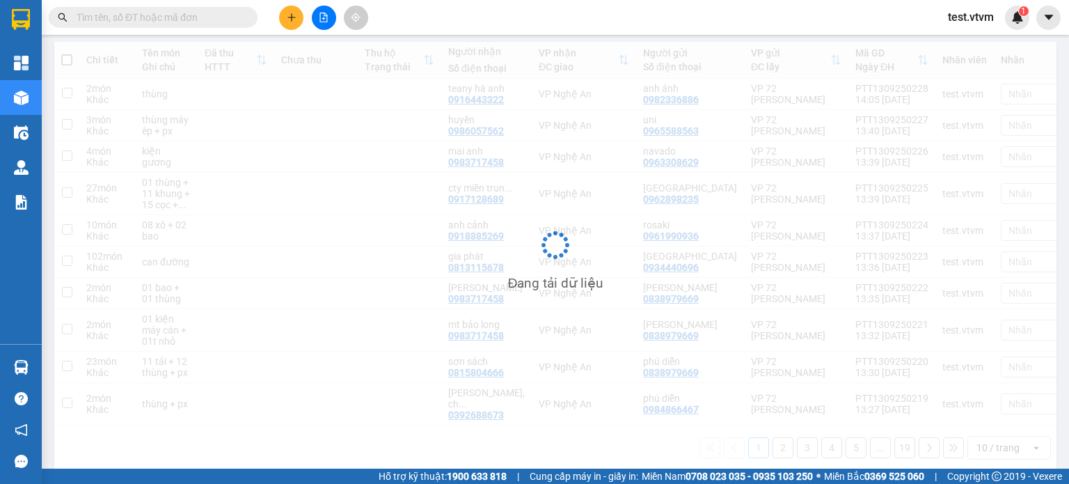
scroll to position [154, 0]
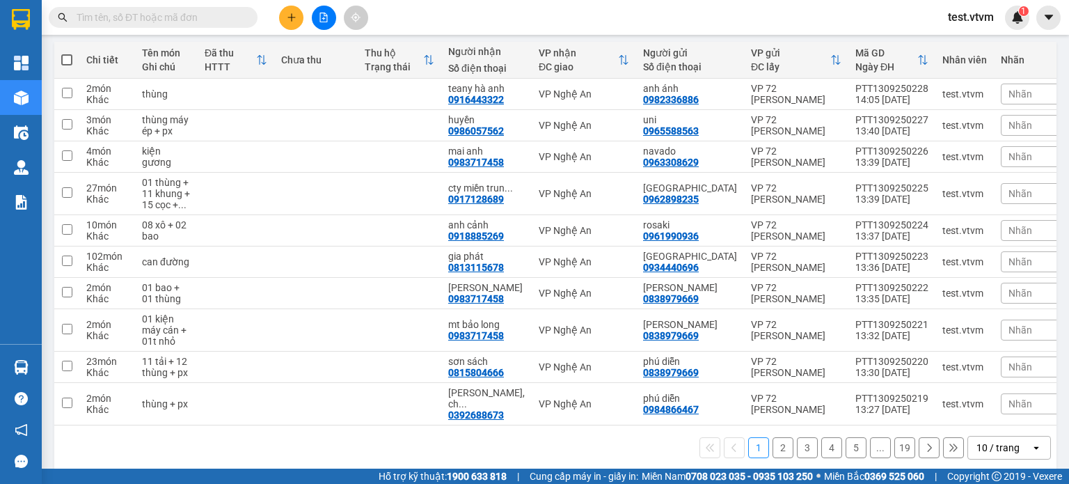
click at [295, 436] on div "1 2 3 4 5 ... 19 10 / trang open" at bounding box center [555, 448] width 991 height 24
click at [289, 16] on icon "plus" at bounding box center [292, 18] width 10 height 10
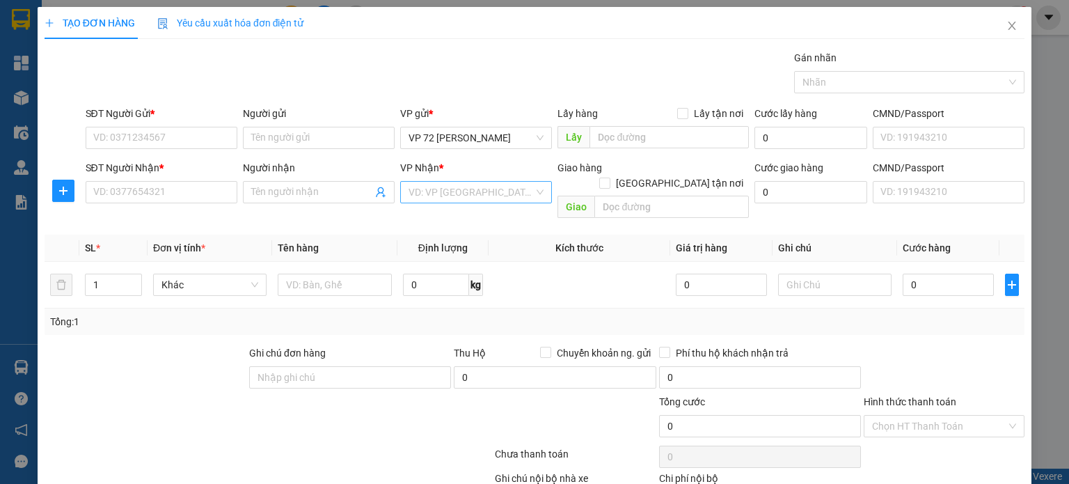
click at [461, 189] on input "search" at bounding box center [470, 192] width 125 height 21
click at [438, 265] on div "VP Nghệ An" at bounding box center [472, 264] width 136 height 15
click at [292, 136] on input "Người gửi" at bounding box center [319, 138] width 152 height 22
click at [124, 144] on input "SĐT Người Gửi *" at bounding box center [162, 138] width 152 height 22
click at [327, 190] on input "Người nhận" at bounding box center [311, 191] width 121 height 15
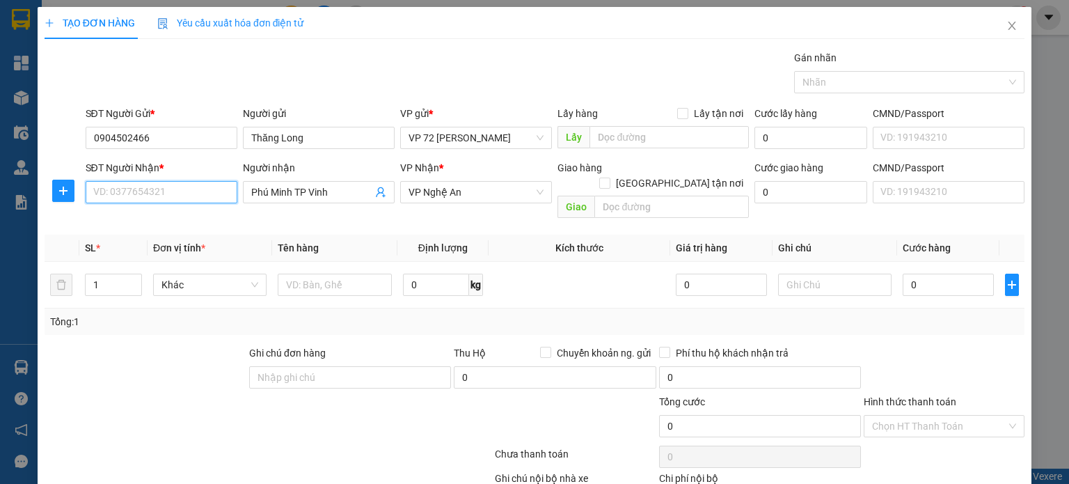
click at [145, 191] on input "SĐT Người Nhận *" at bounding box center [162, 192] width 152 height 22
click at [111, 274] on input "1" at bounding box center [114, 284] width 56 height 21
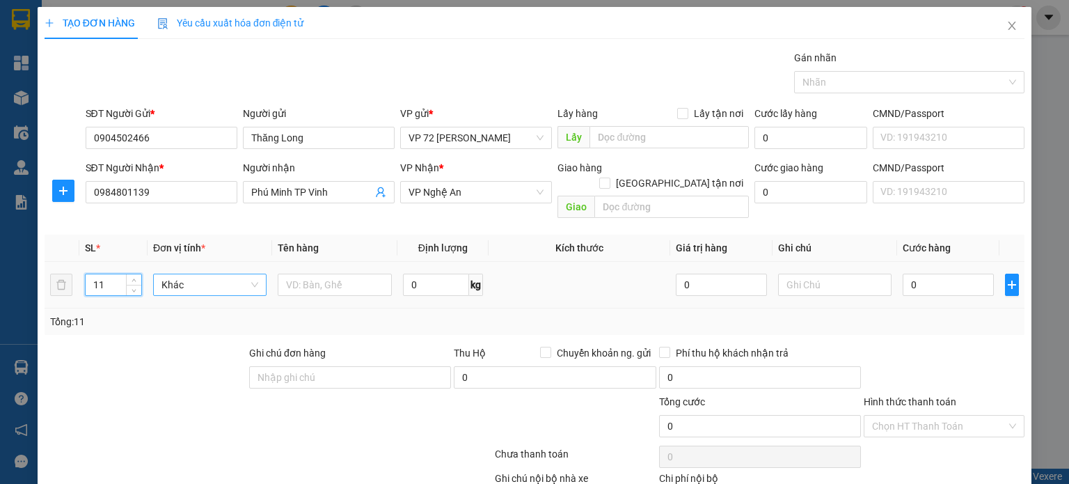
click at [191, 274] on span "Khác" at bounding box center [209, 284] width 97 height 21
click at [317, 276] on input "text" at bounding box center [335, 284] width 114 height 22
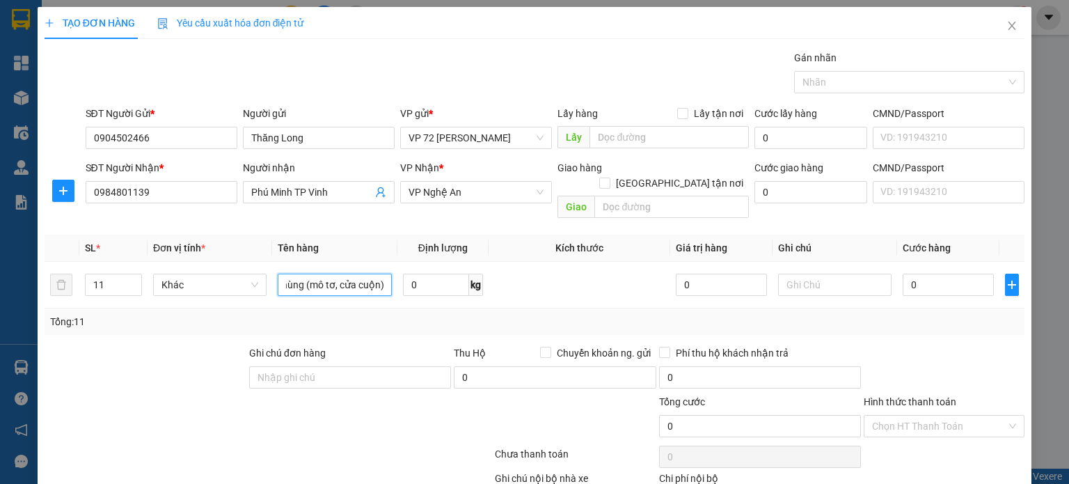
scroll to position [72, 0]
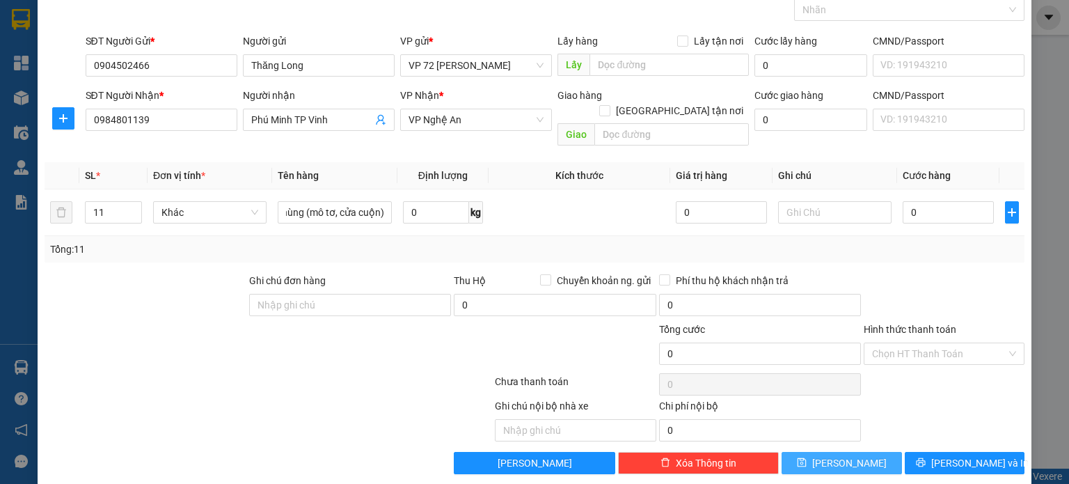
click at [841, 455] on span "[PERSON_NAME]" at bounding box center [849, 462] width 74 height 15
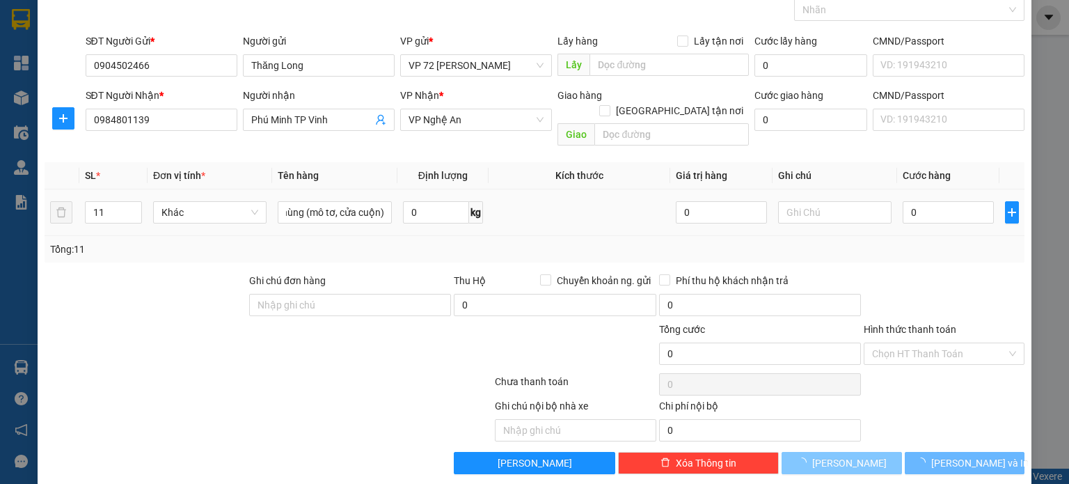
scroll to position [0, 0]
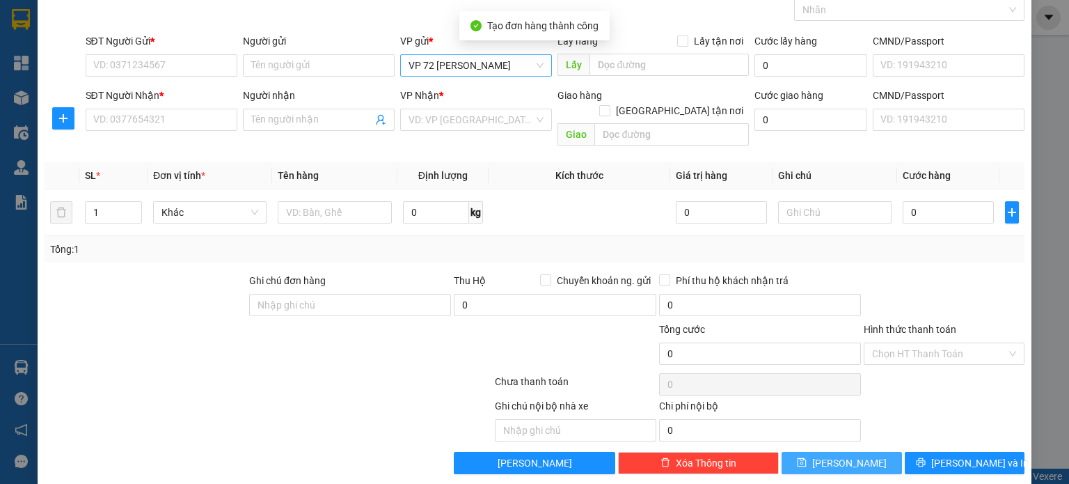
click at [481, 75] on div "VP 72 [PERSON_NAME]" at bounding box center [476, 65] width 152 height 22
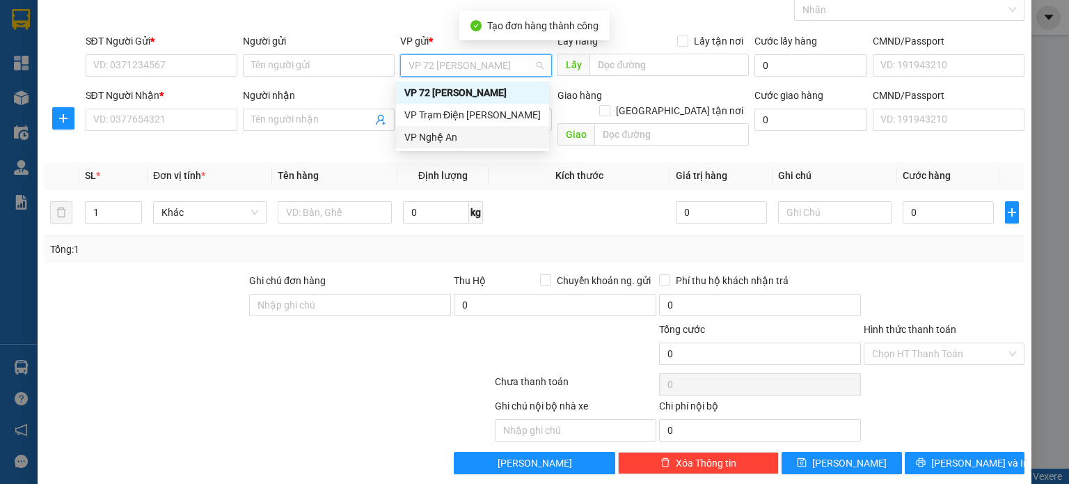
click at [648, 162] on th "Kích thước" at bounding box center [579, 175] width 182 height 27
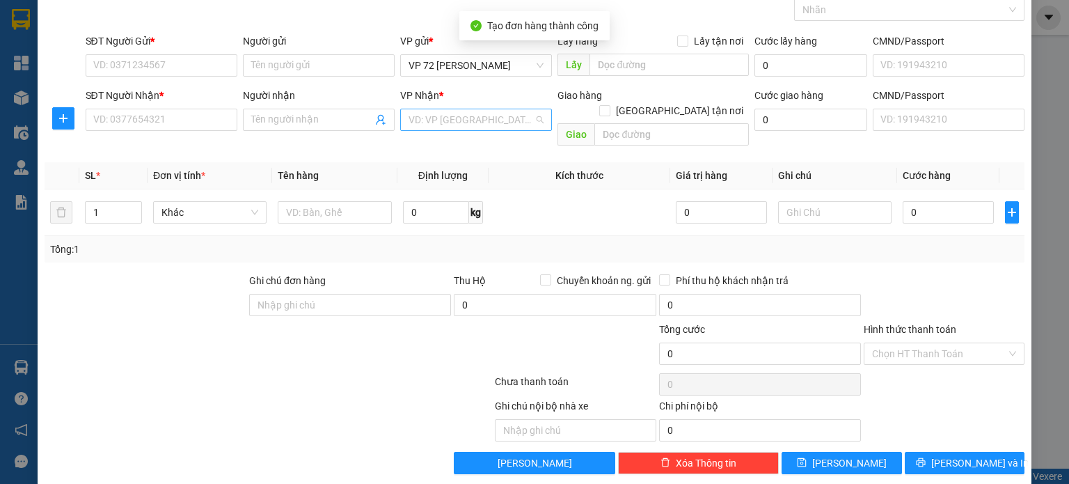
click at [520, 113] on input "search" at bounding box center [470, 119] width 125 height 21
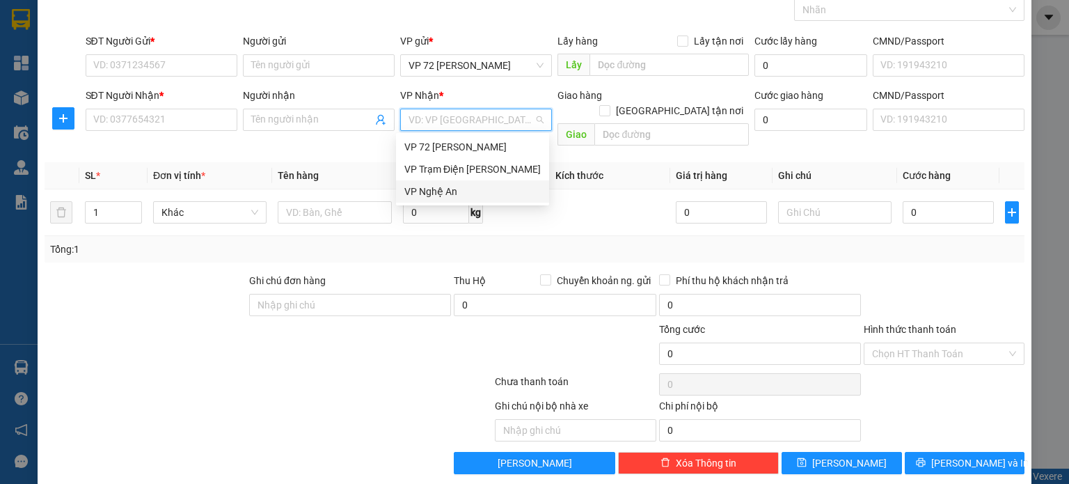
click at [504, 189] on div "VP Nghệ An" at bounding box center [472, 191] width 136 height 15
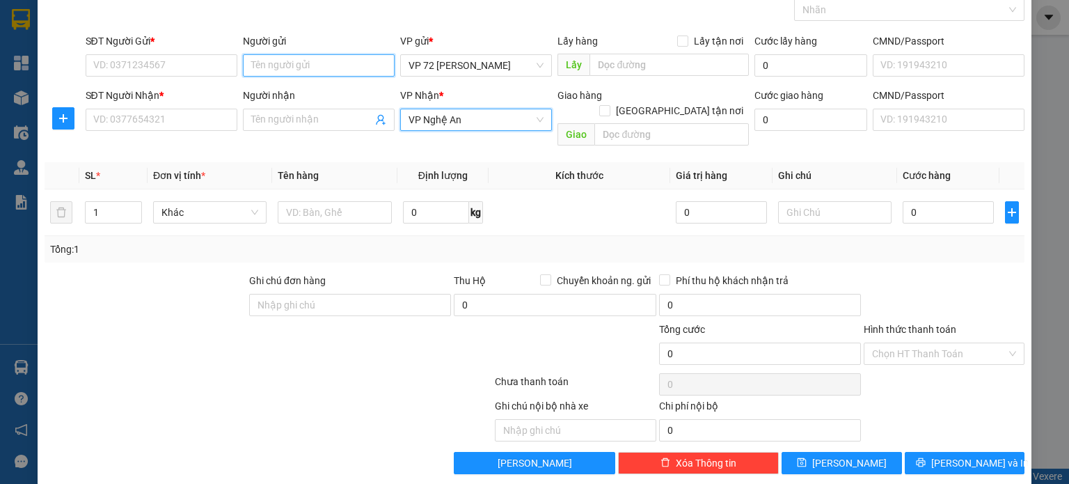
click at [317, 64] on input "Người gửi" at bounding box center [319, 65] width 152 height 22
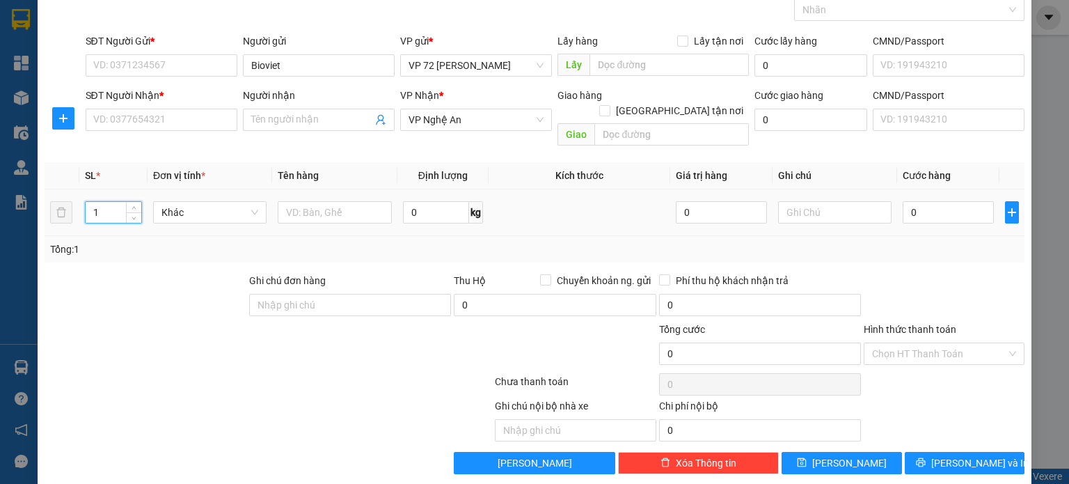
click at [97, 202] on input "1" at bounding box center [114, 212] width 56 height 21
click at [189, 54] on input "SĐT Người Gửi *" at bounding box center [162, 65] width 152 height 22
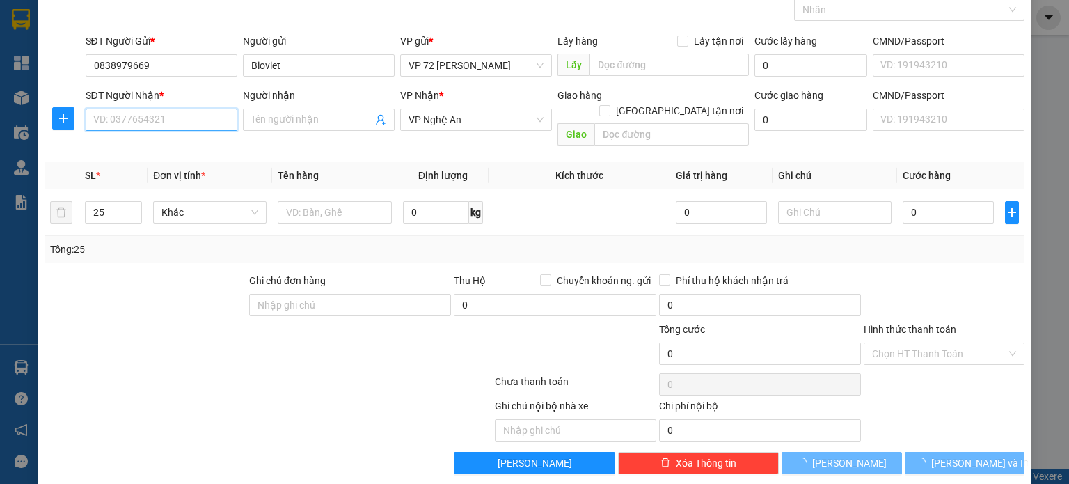
click at [182, 122] on input "SĐT Người Nhận *" at bounding box center [162, 120] width 152 height 22
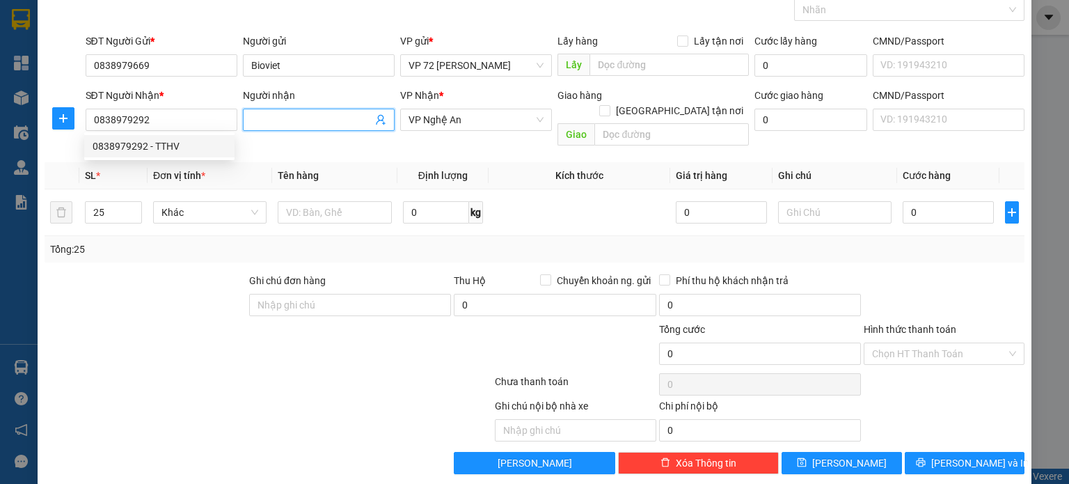
click at [306, 118] on input "Người nhận" at bounding box center [311, 119] width 121 height 15
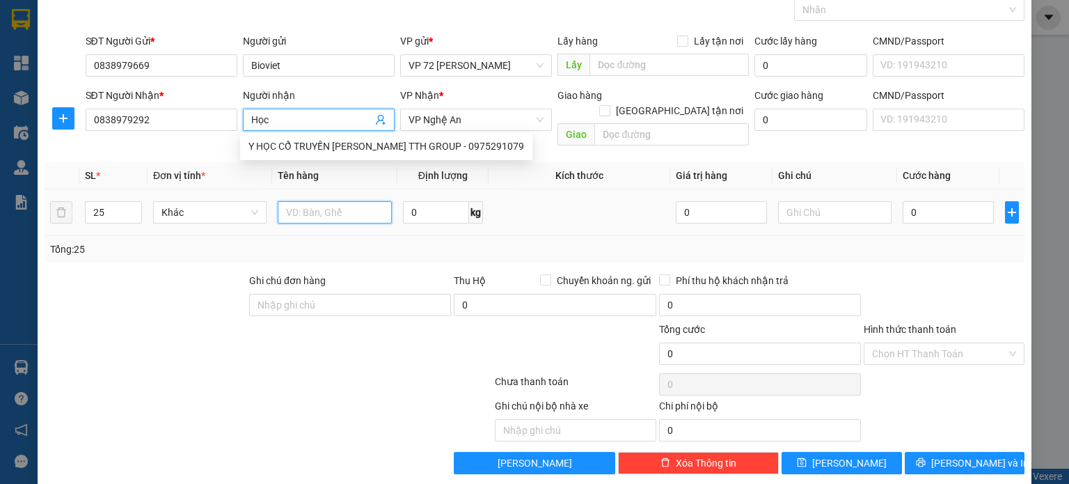
click at [349, 201] on input "text" at bounding box center [335, 212] width 114 height 22
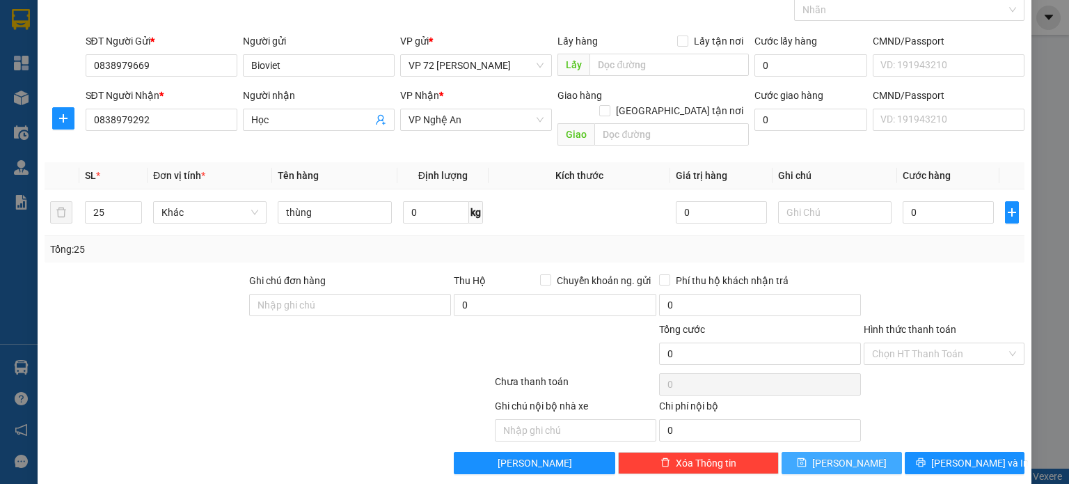
click at [840, 455] on span "[PERSON_NAME]" at bounding box center [849, 462] width 74 height 15
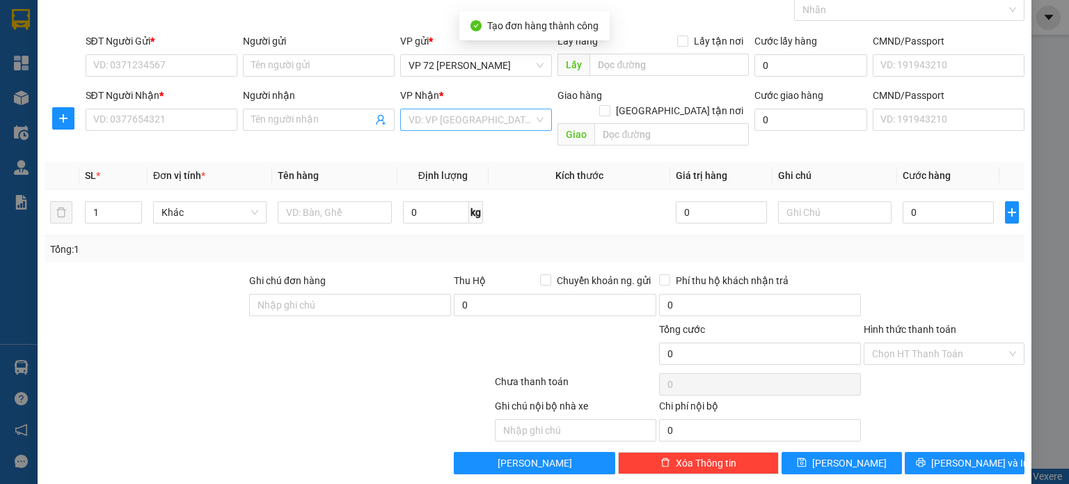
click at [515, 113] on input "search" at bounding box center [470, 119] width 125 height 21
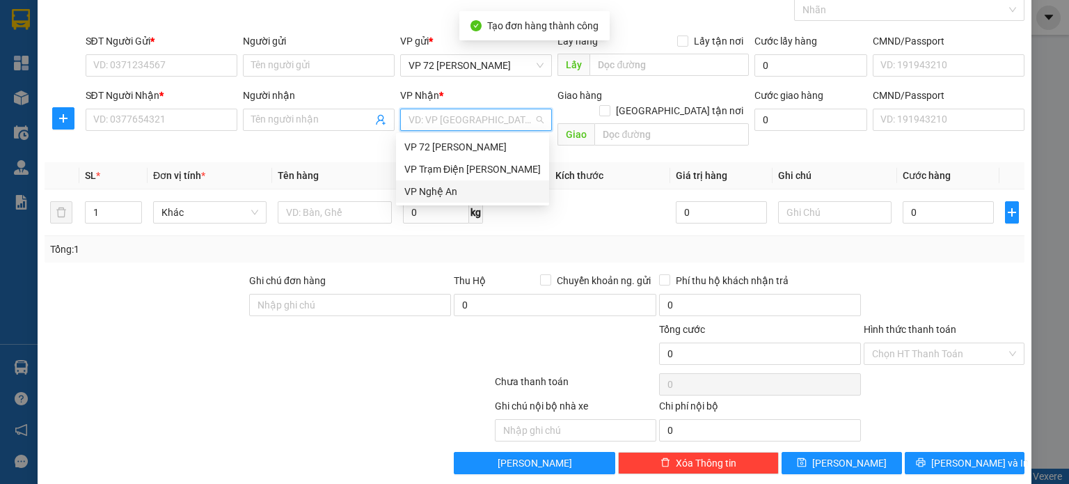
click at [460, 200] on div "VP Nghệ An" at bounding box center [472, 191] width 153 height 22
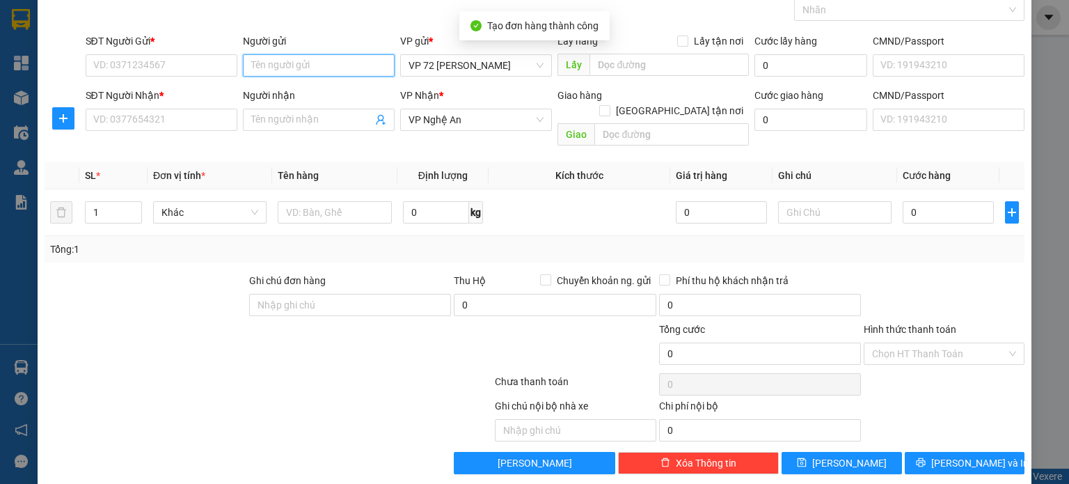
click at [327, 64] on input "Người gửi" at bounding box center [319, 65] width 152 height 22
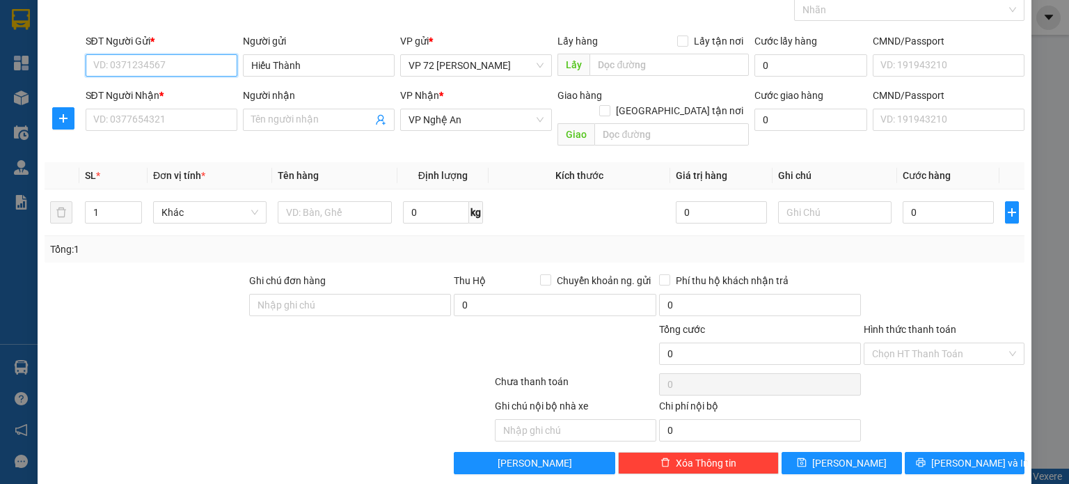
click at [187, 66] on input "SĐT Người Gửi *" at bounding box center [162, 65] width 152 height 22
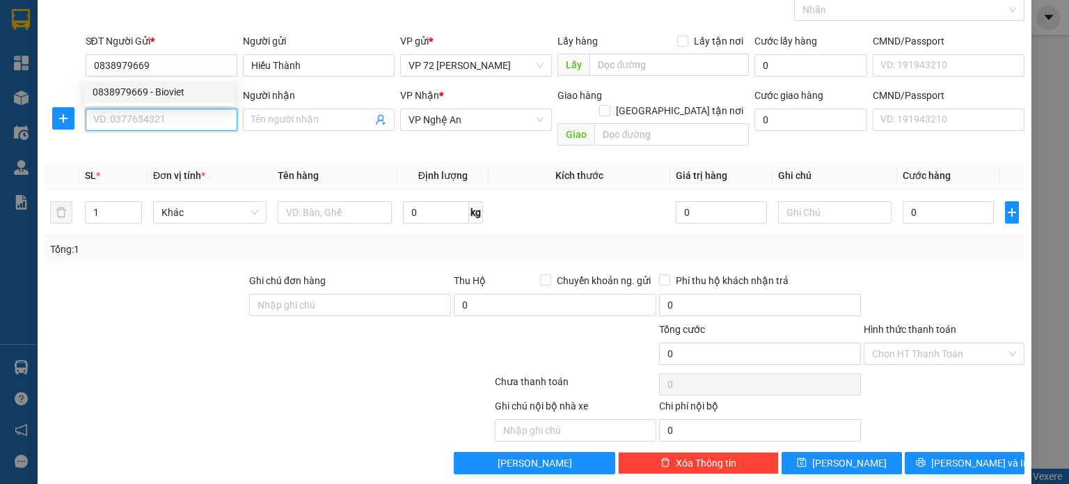
click at [177, 125] on input "SĐT Người Nhận *" at bounding box center [162, 120] width 152 height 22
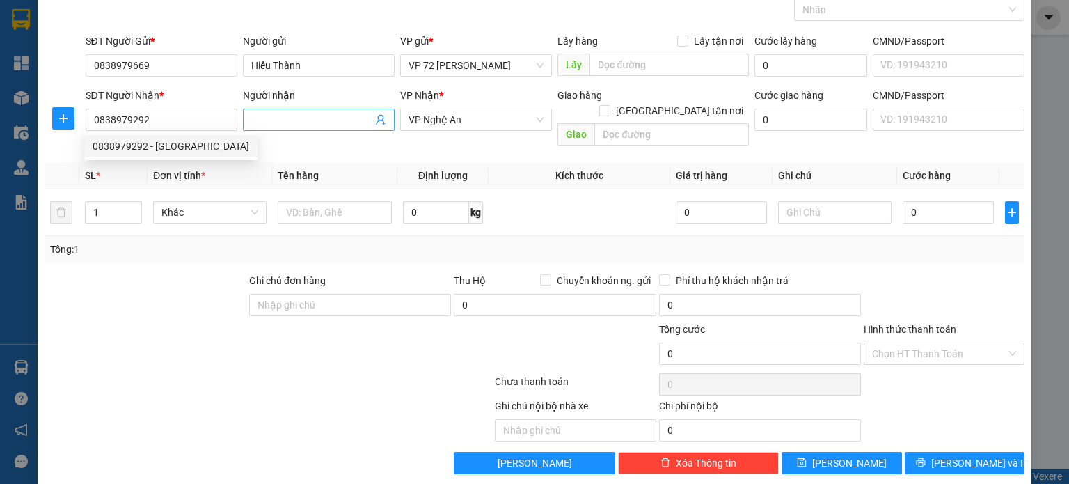
click at [308, 120] on input "Người nhận" at bounding box center [311, 119] width 121 height 15
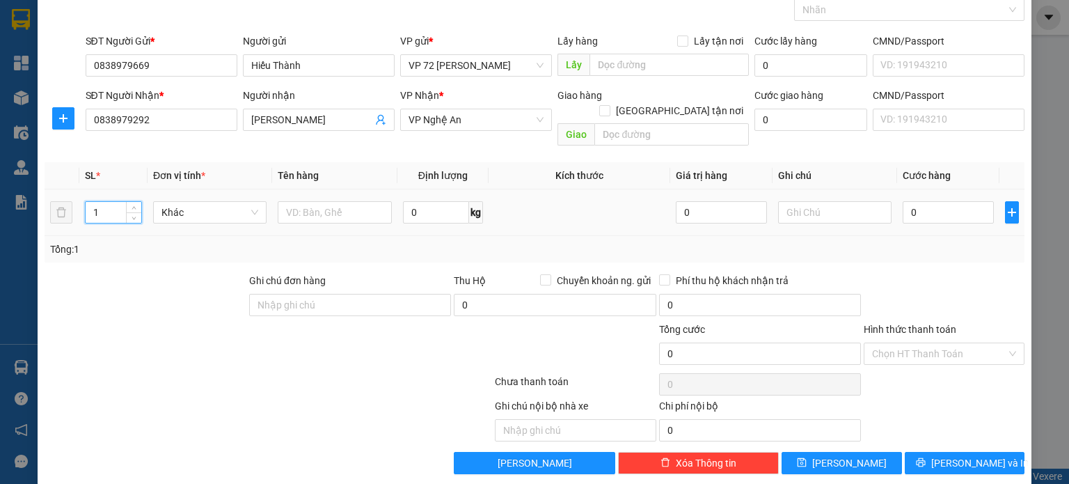
click at [102, 202] on input "1" at bounding box center [114, 212] width 56 height 21
click at [358, 205] on input "text" at bounding box center [335, 212] width 114 height 22
click at [865, 452] on button "[PERSON_NAME]" at bounding box center [841, 463] width 120 height 22
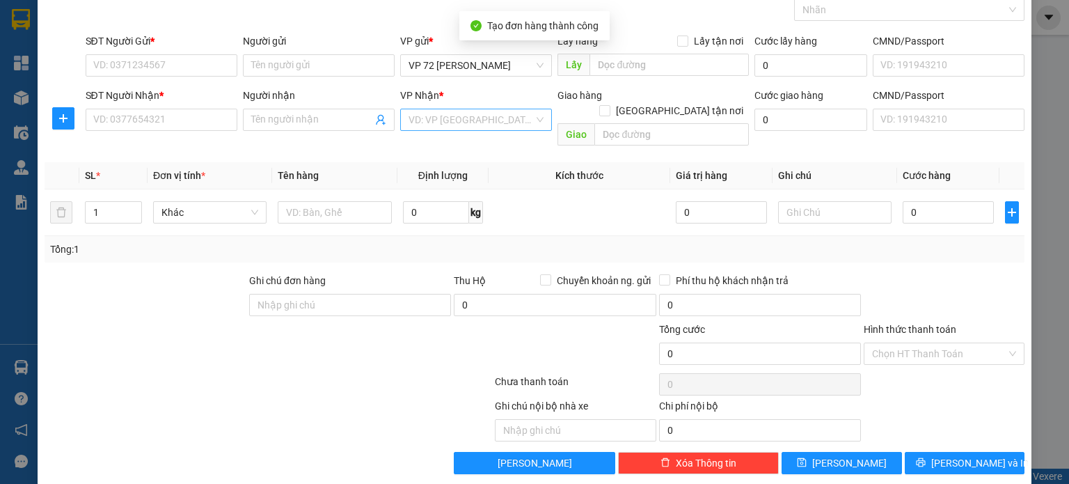
click at [516, 125] on input "search" at bounding box center [470, 119] width 125 height 21
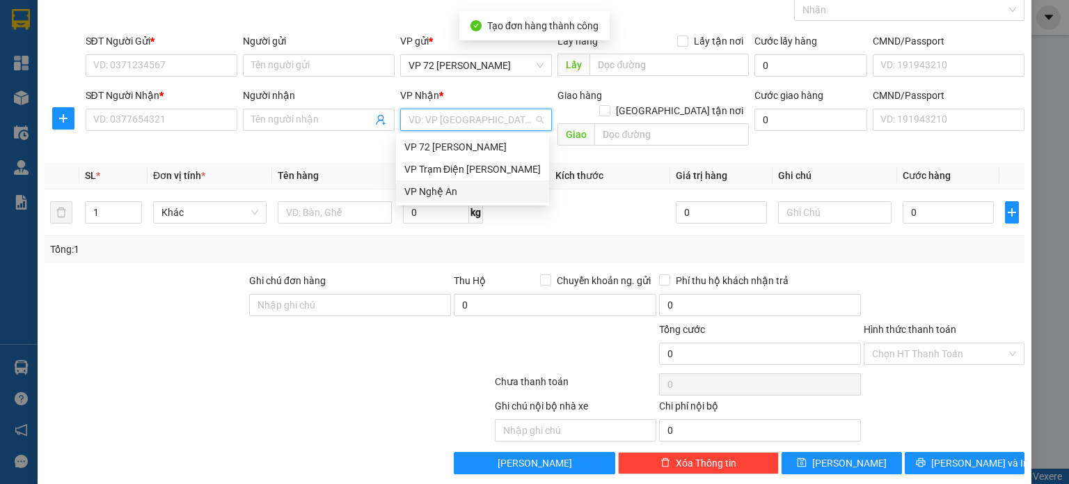
click at [468, 191] on div "VP Nghệ An" at bounding box center [472, 191] width 136 height 15
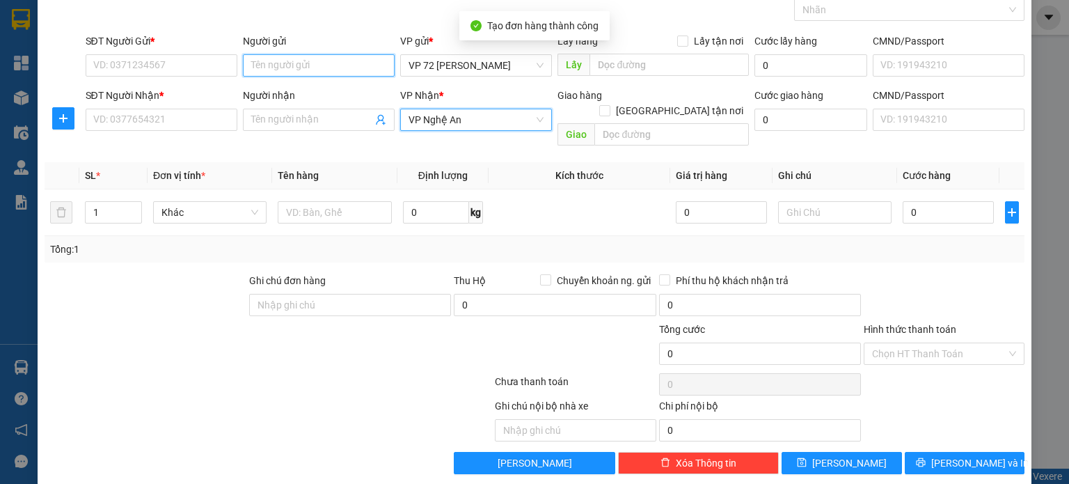
click at [312, 67] on input "Người gửi" at bounding box center [319, 65] width 152 height 22
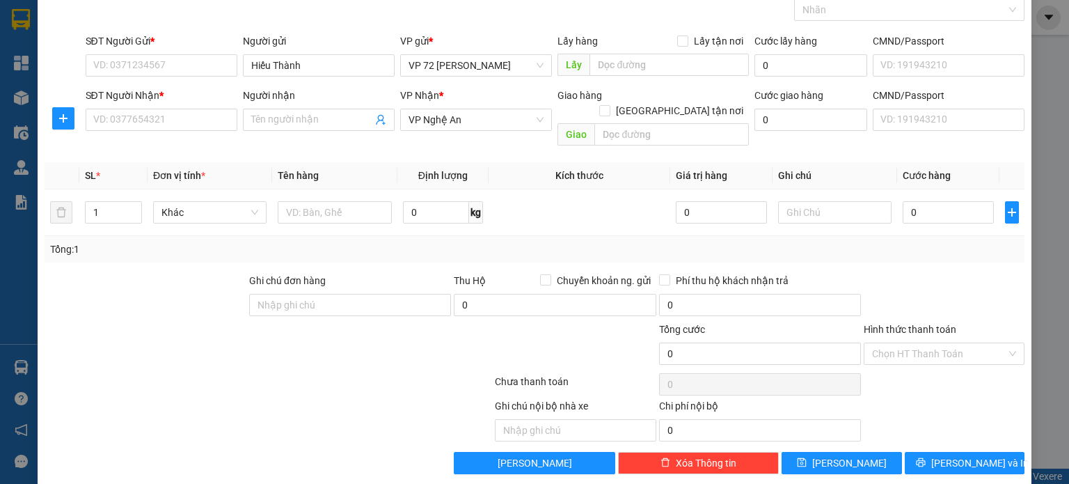
click at [333, 93] on div "Người nhận" at bounding box center [319, 95] width 152 height 15
click at [333, 112] on input "Người nhận" at bounding box center [311, 119] width 121 height 15
click at [335, 59] on input "Hiếu Thành" at bounding box center [319, 65] width 152 height 22
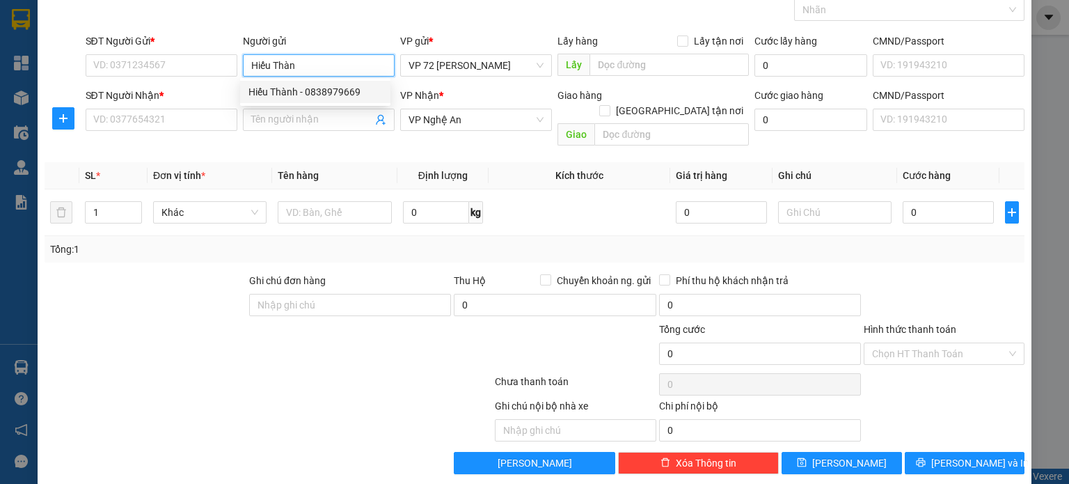
click at [335, 93] on div "Hiếu Thành - 0838979669" at bounding box center [315, 91] width 134 height 15
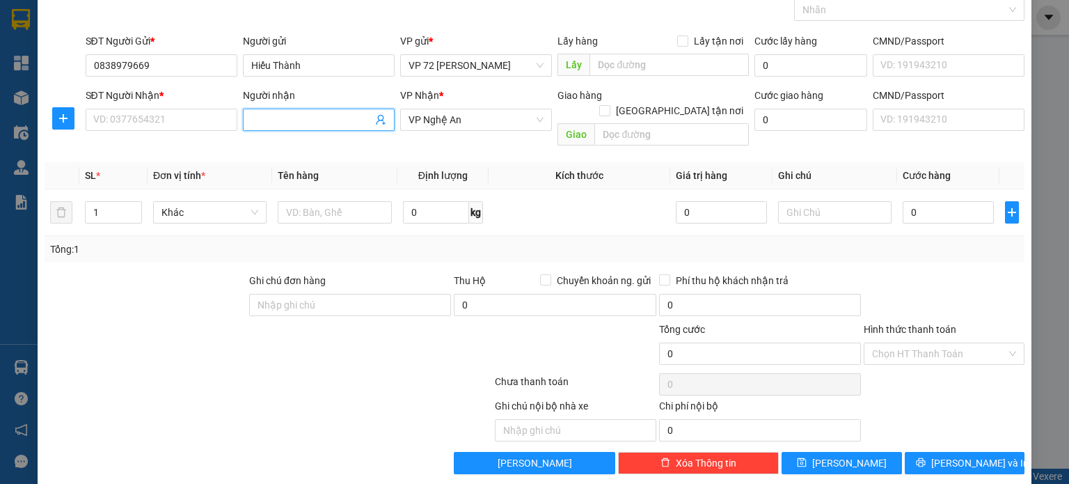
click at [328, 118] on input "Người nhận" at bounding box center [311, 119] width 121 height 15
click at [182, 106] on div "SĐT Người Nhận *" at bounding box center [162, 98] width 152 height 21
click at [181, 111] on input "SĐT Người Nhận *" at bounding box center [162, 120] width 152 height 22
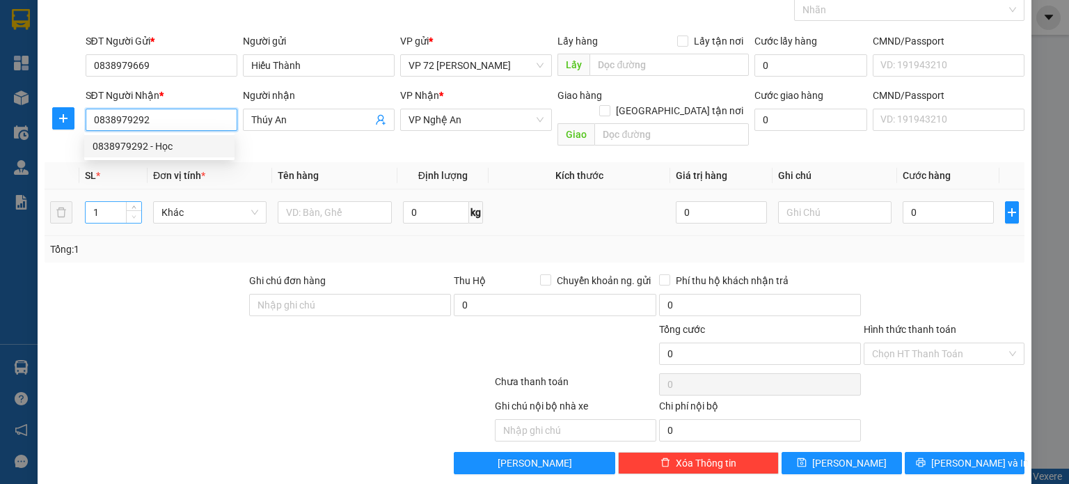
click at [127, 210] on span "Decrease Value" at bounding box center [133, 216] width 15 height 13
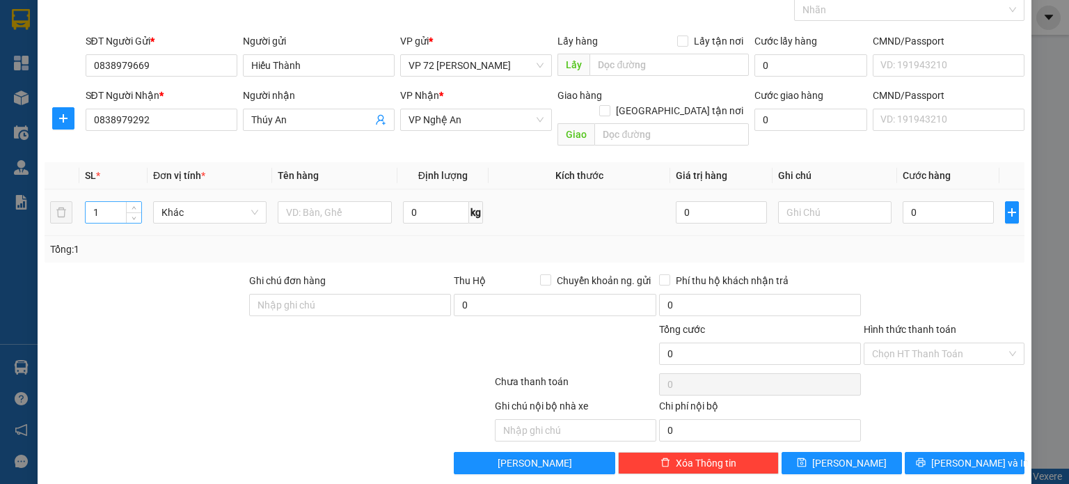
click at [111, 202] on input "1" at bounding box center [114, 212] width 56 height 21
click at [312, 201] on input "text" at bounding box center [335, 212] width 114 height 22
click at [838, 455] on span "[PERSON_NAME]" at bounding box center [849, 462] width 74 height 15
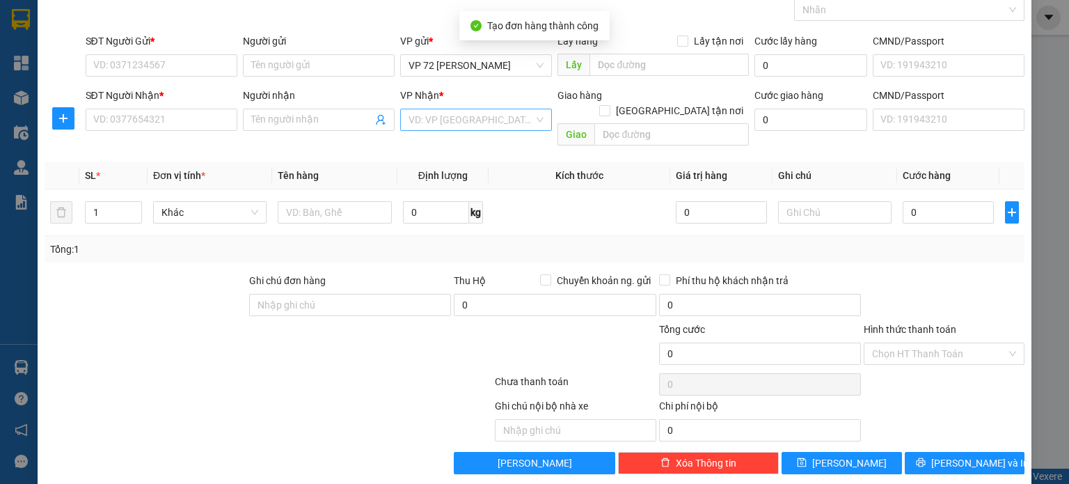
click at [493, 109] on input "search" at bounding box center [470, 119] width 125 height 21
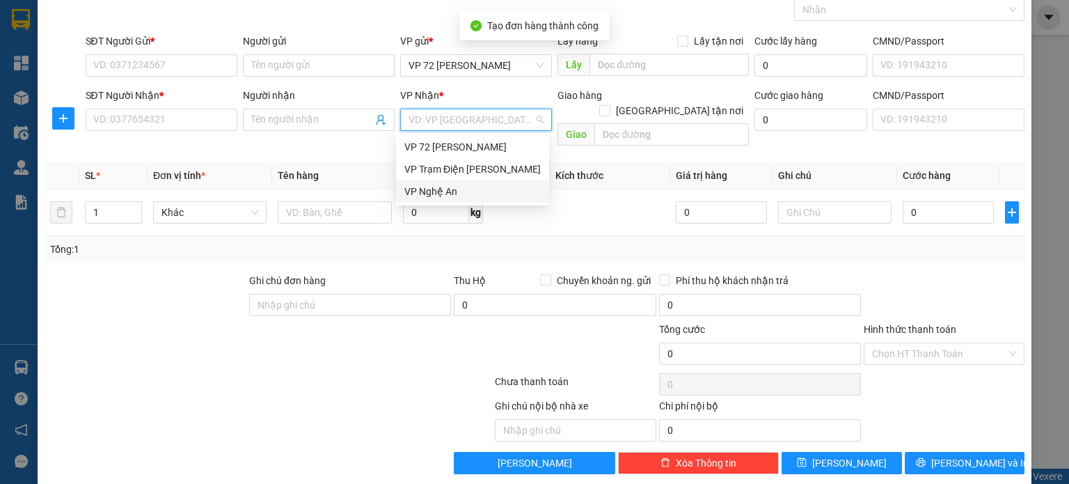
click at [473, 198] on div "VP Nghệ An" at bounding box center [472, 191] width 136 height 15
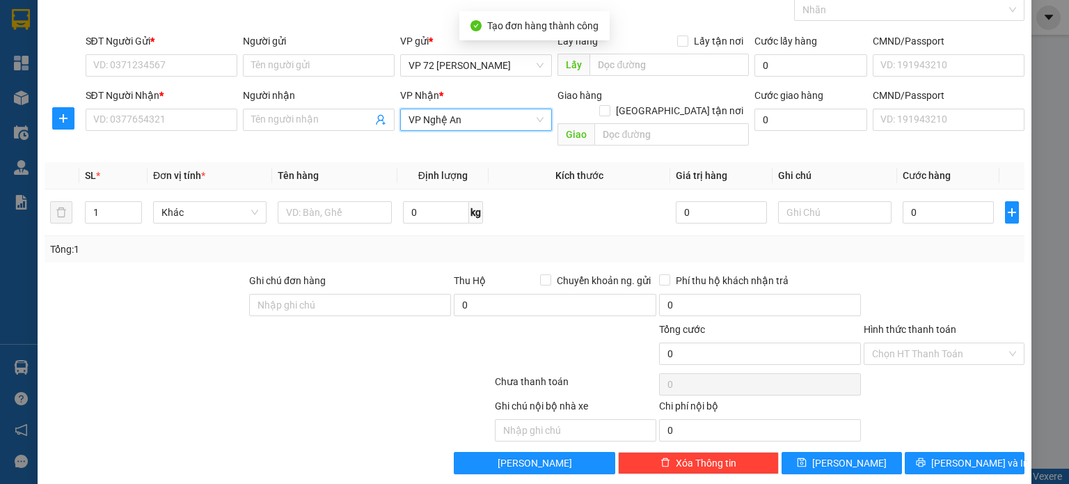
click at [334, 75] on div "Người gửi Tên người gửi" at bounding box center [319, 57] width 152 height 49
click at [337, 66] on input "Người gửi" at bounding box center [319, 65] width 152 height 22
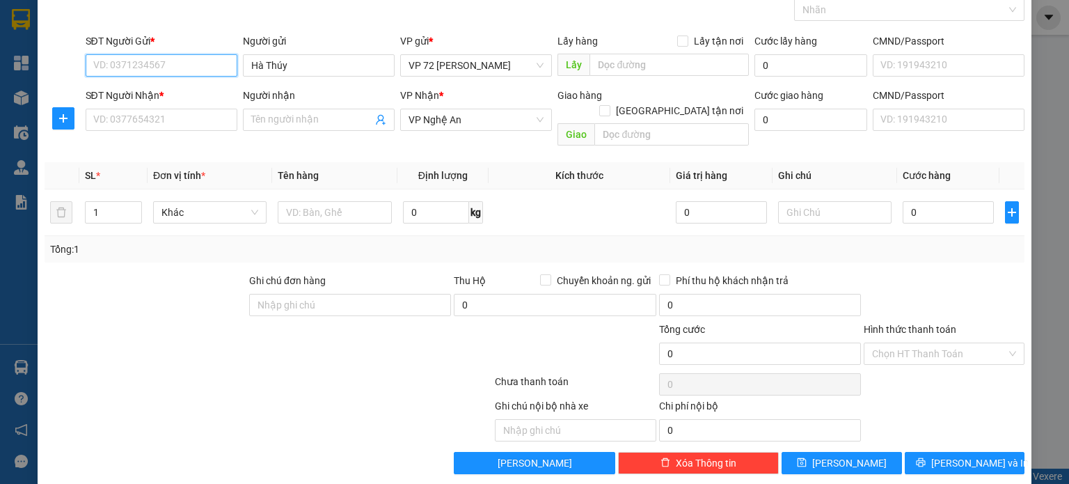
click at [166, 64] on input "SĐT Người Gửi *" at bounding box center [162, 65] width 152 height 22
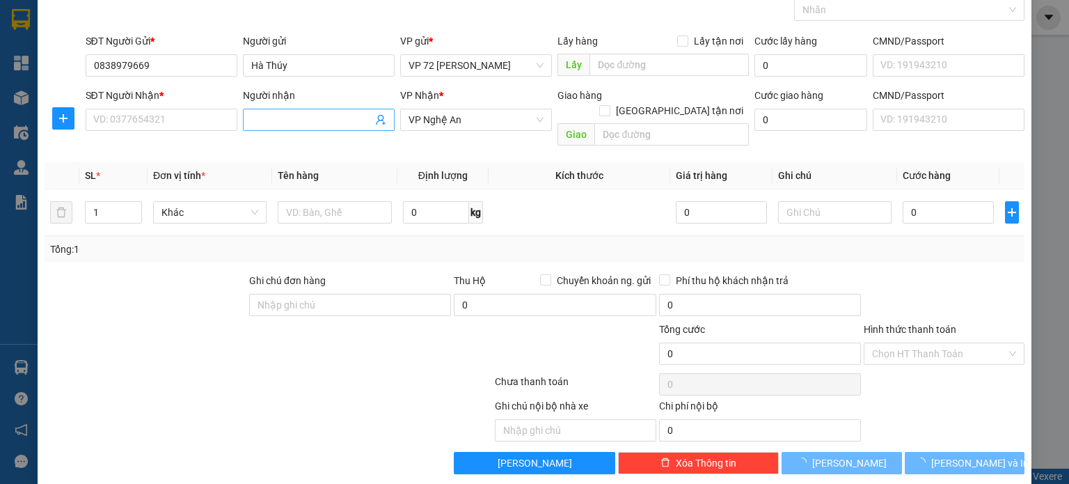
click at [312, 127] on span at bounding box center [319, 120] width 152 height 22
click at [191, 125] on input "SĐT Người Nhận *" at bounding box center [162, 120] width 152 height 22
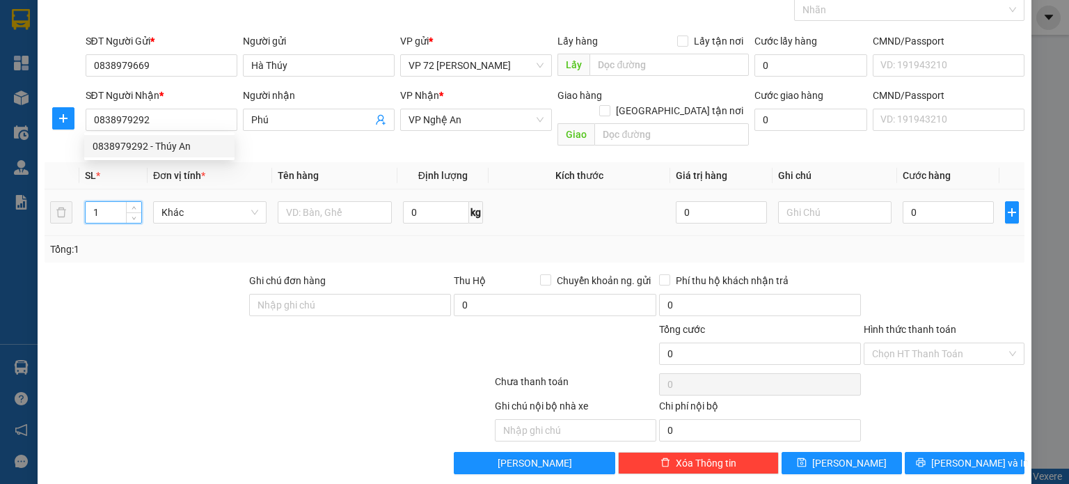
click at [105, 202] on input "1" at bounding box center [114, 212] width 56 height 21
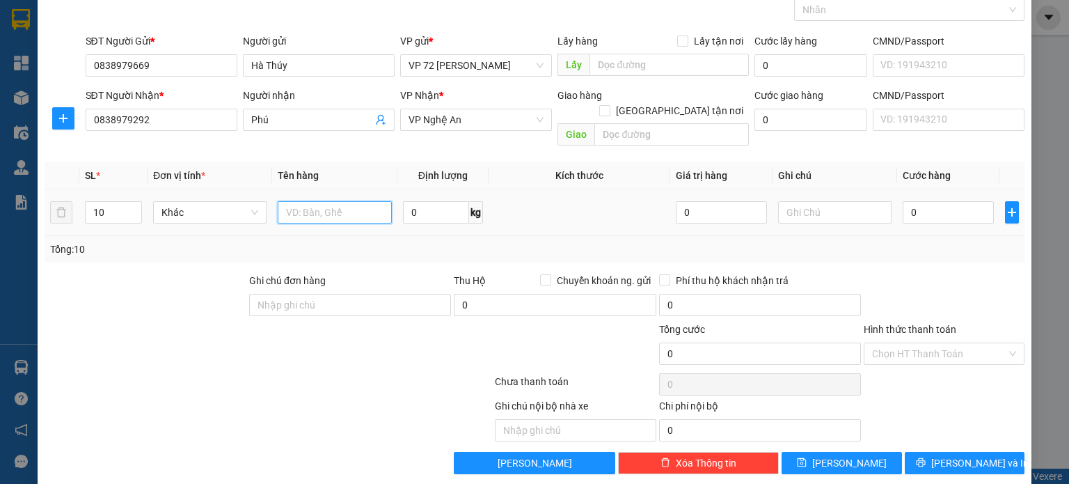
click at [340, 201] on input "text" at bounding box center [335, 212] width 114 height 22
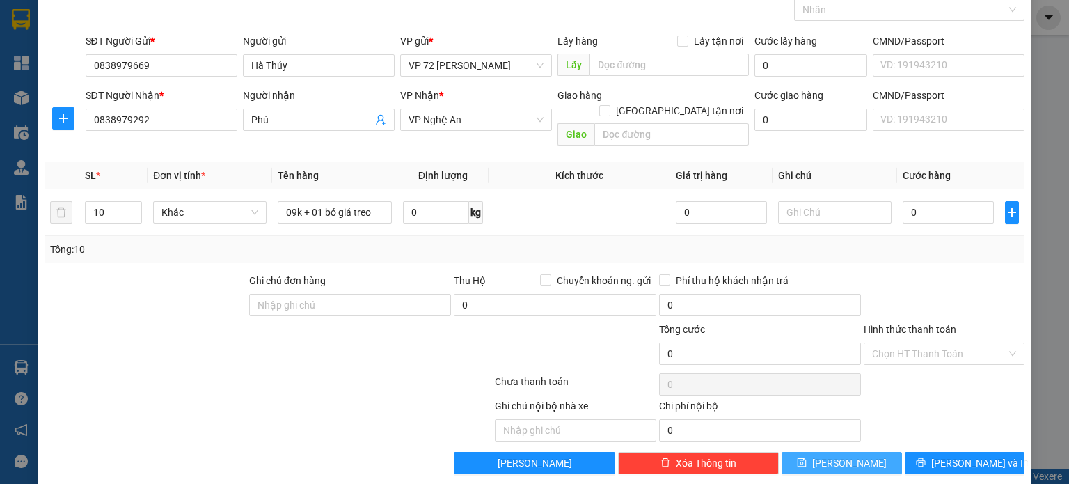
click at [857, 452] on button "[PERSON_NAME]" at bounding box center [841, 463] width 120 height 22
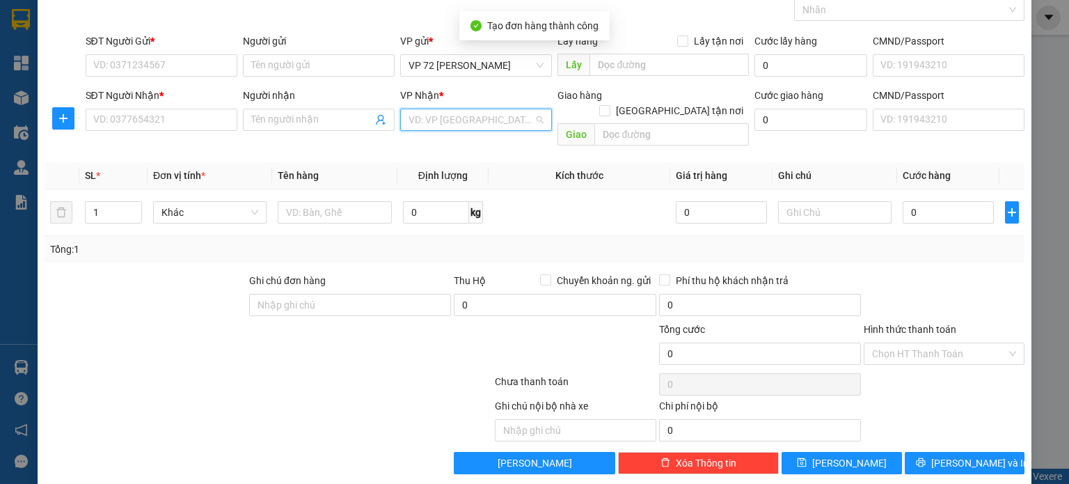
click at [507, 123] on input "search" at bounding box center [470, 119] width 125 height 21
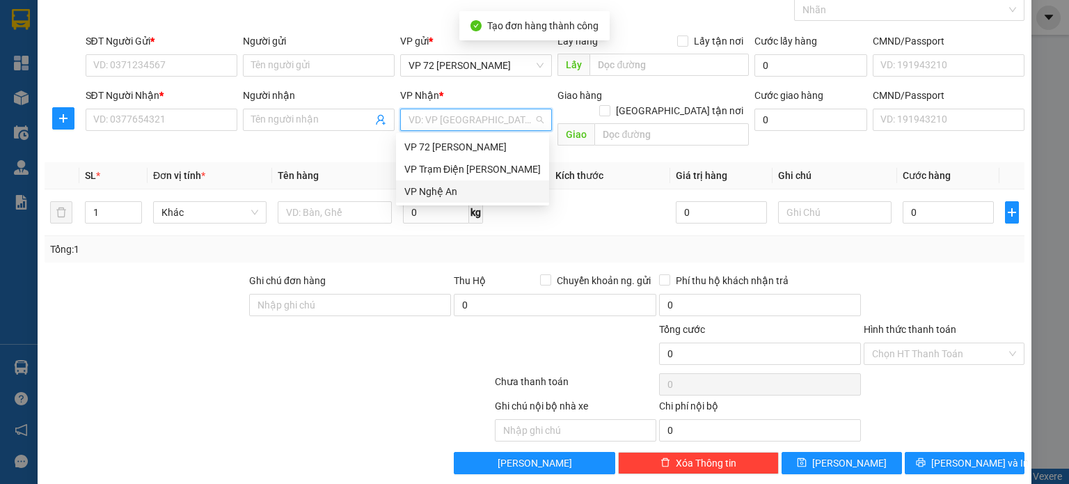
click at [495, 186] on div "VP Nghệ An" at bounding box center [472, 191] width 136 height 15
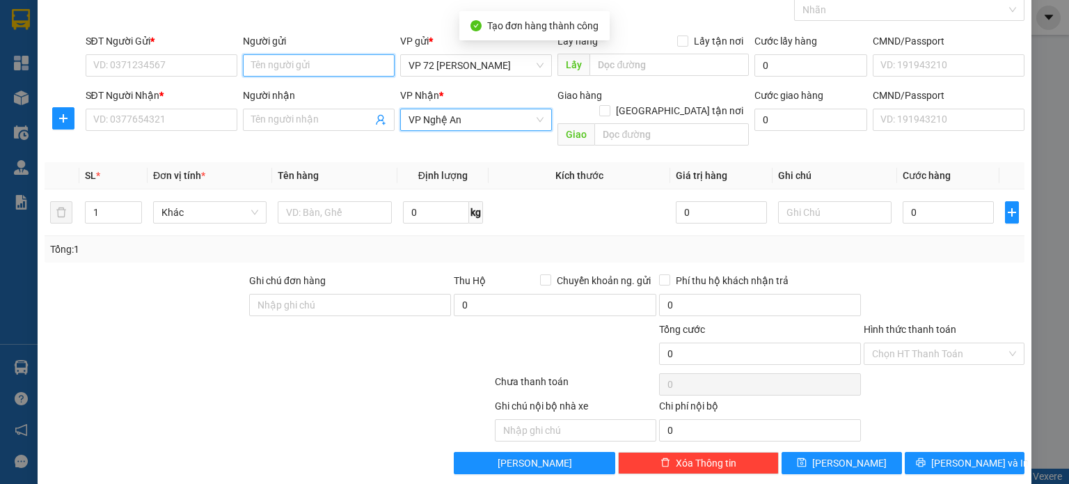
click at [327, 60] on input "Người gửi" at bounding box center [319, 65] width 152 height 22
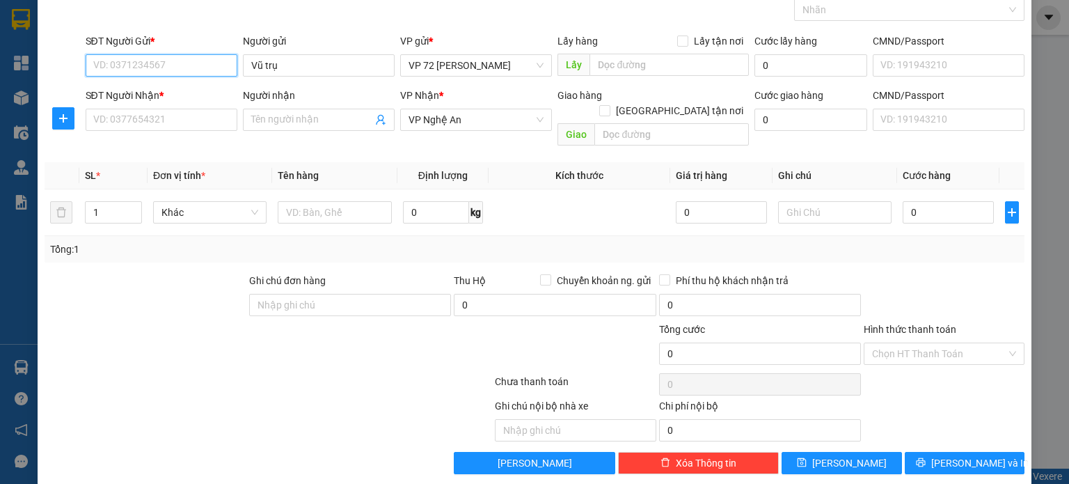
click at [199, 63] on input "SĐT Người Gửi *" at bounding box center [162, 65] width 152 height 22
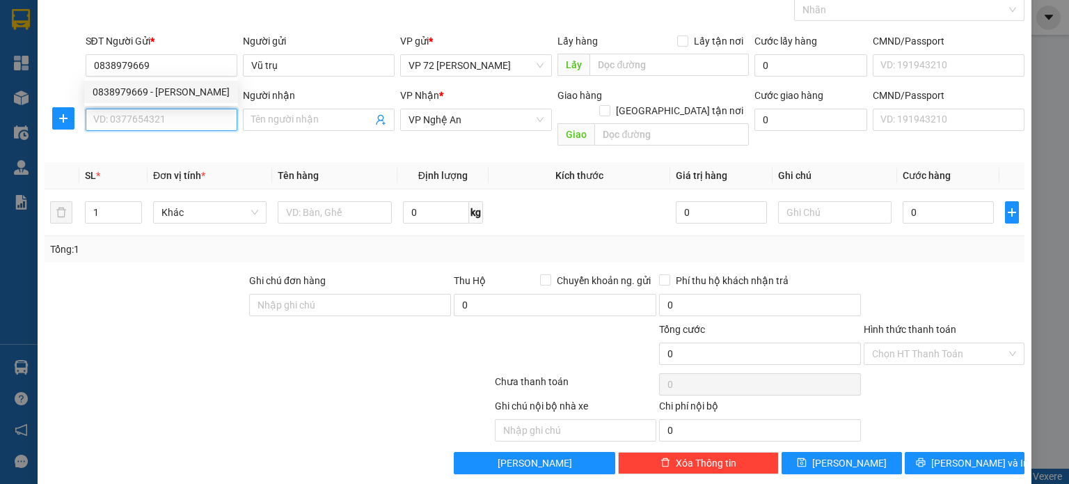
click at [175, 122] on input "SĐT Người Nhận *" at bounding box center [162, 120] width 152 height 22
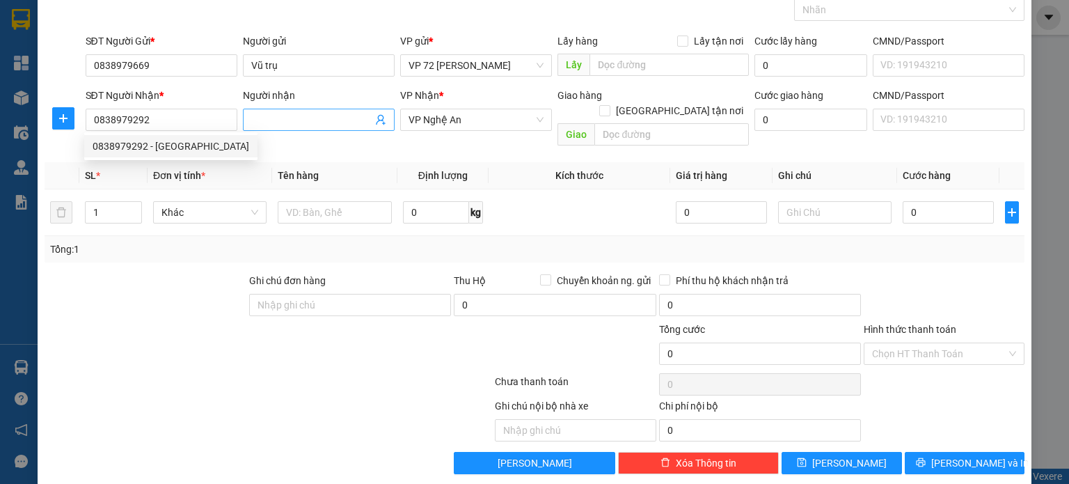
click at [288, 122] on input "Người nhận" at bounding box center [311, 119] width 121 height 15
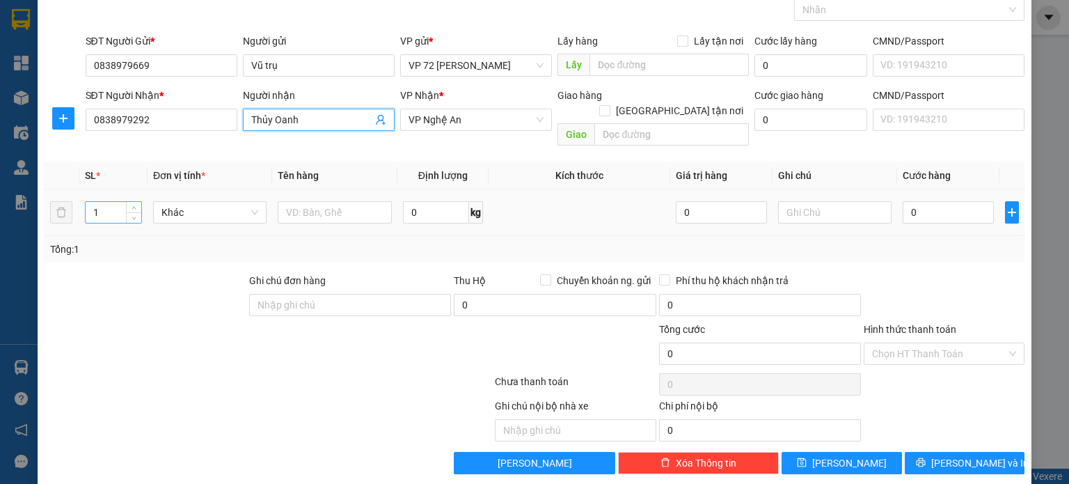
click at [101, 202] on input "1" at bounding box center [114, 212] width 56 height 21
click at [329, 201] on input "text" at bounding box center [335, 212] width 114 height 22
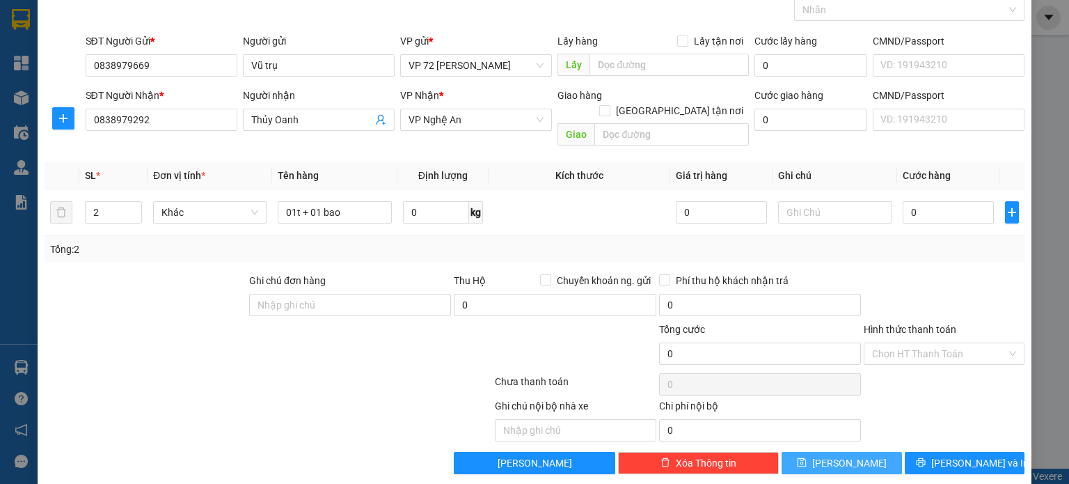
click at [815, 452] on button "[PERSON_NAME]" at bounding box center [841, 463] width 120 height 22
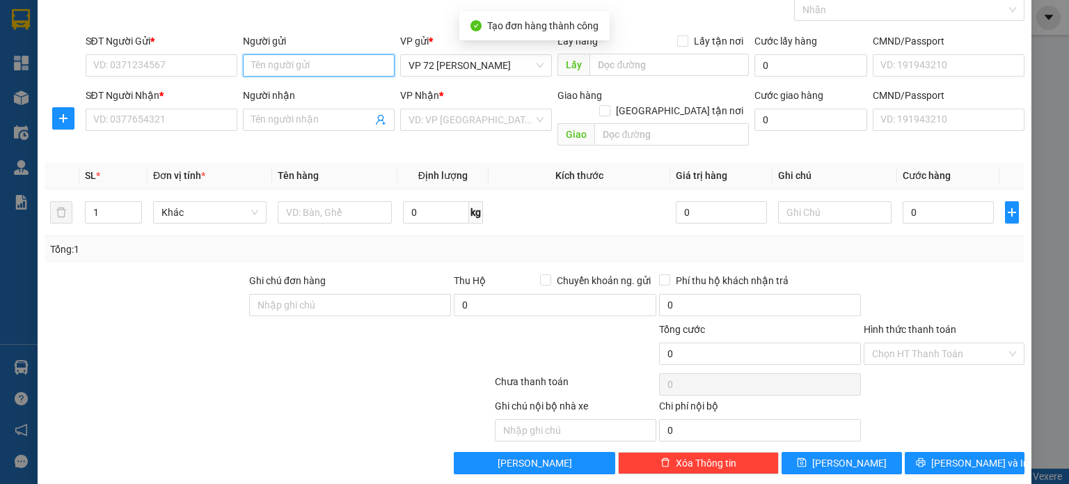
click at [359, 63] on input "Người gửi" at bounding box center [319, 65] width 152 height 22
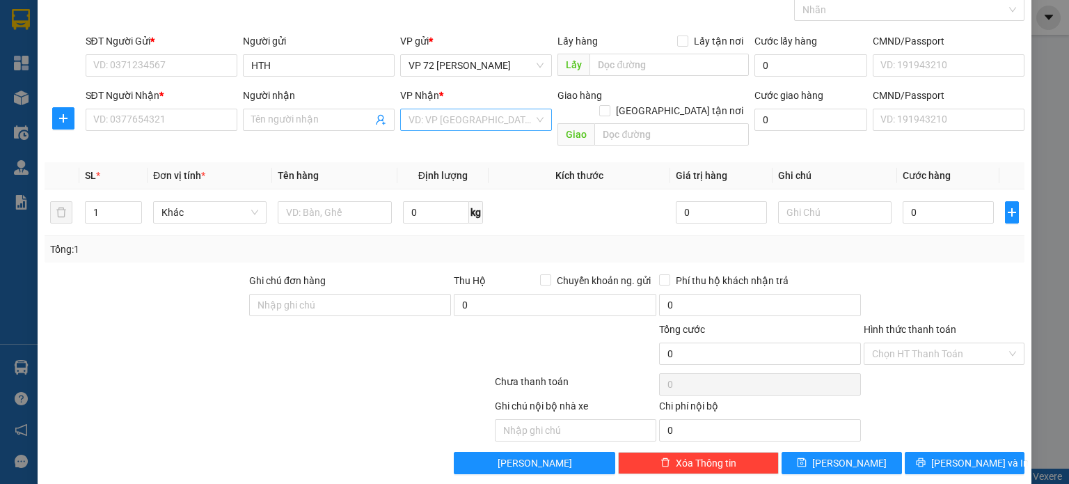
click at [512, 125] on input "search" at bounding box center [470, 119] width 125 height 21
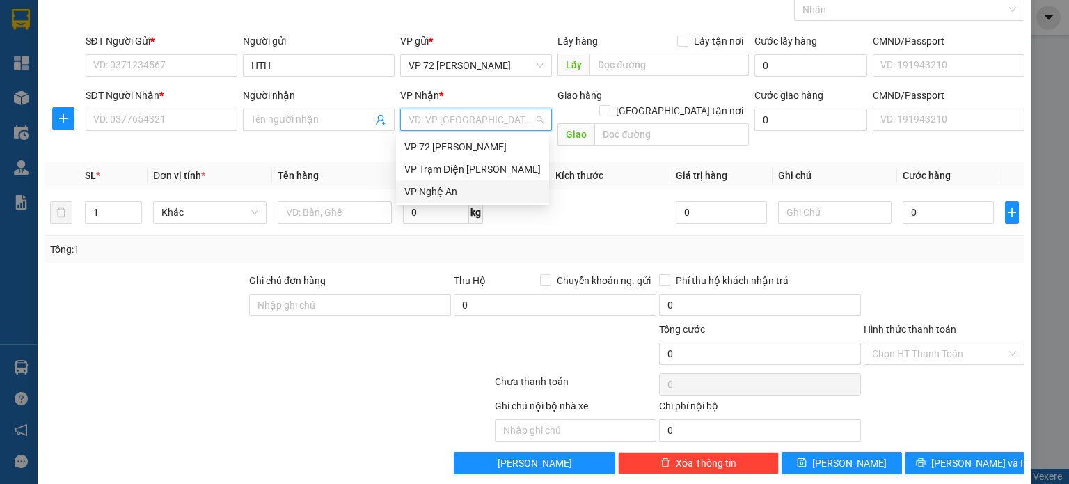
click at [463, 191] on div "VP Nghệ An" at bounding box center [472, 191] width 136 height 15
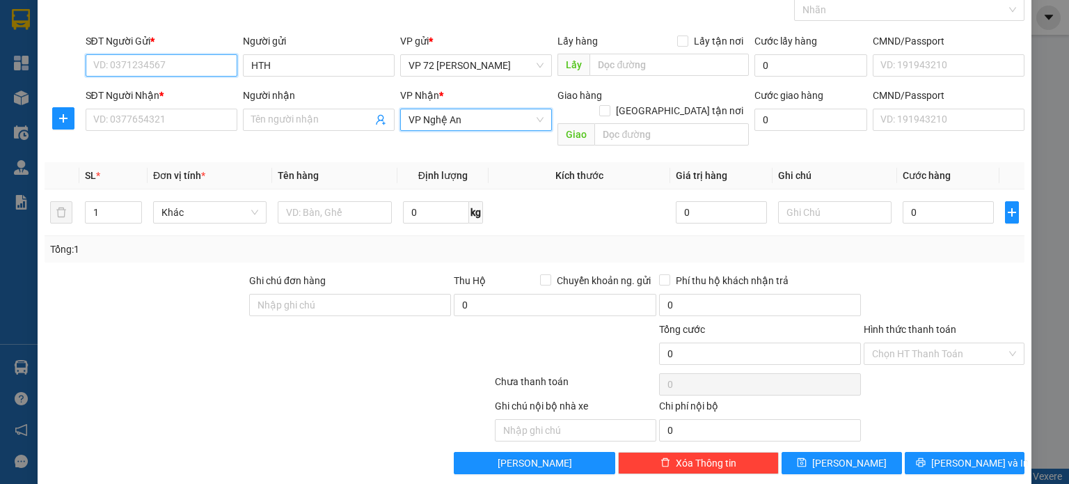
click at [129, 72] on input "SĐT Người Gửi *" at bounding box center [162, 65] width 152 height 22
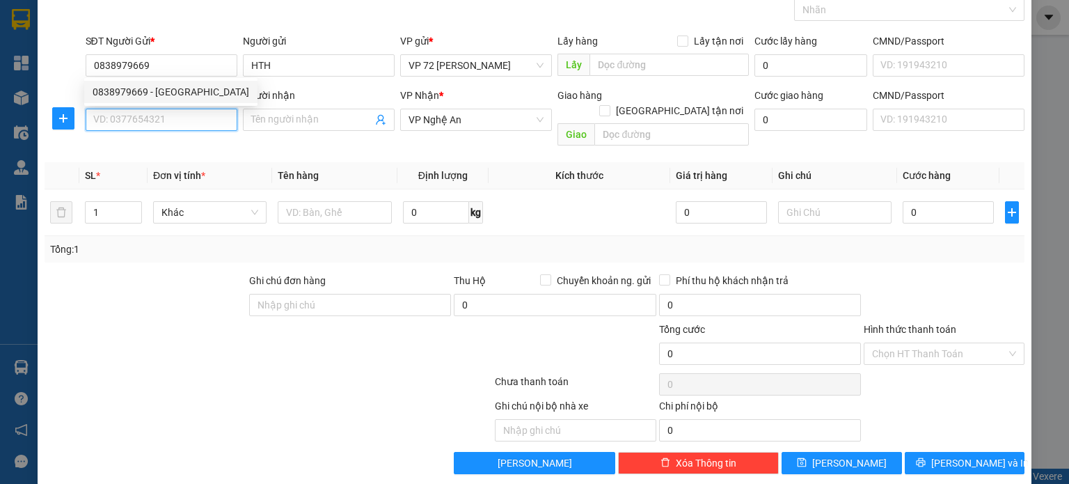
click at [161, 115] on input "SĐT Người Nhận *" at bounding box center [162, 120] width 152 height 22
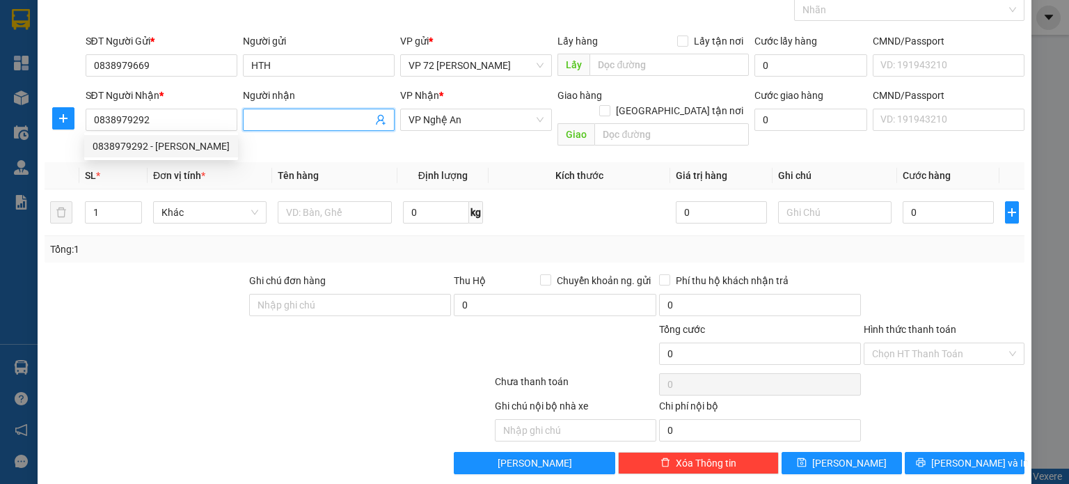
click at [322, 119] on input "Người nhận" at bounding box center [311, 119] width 121 height 15
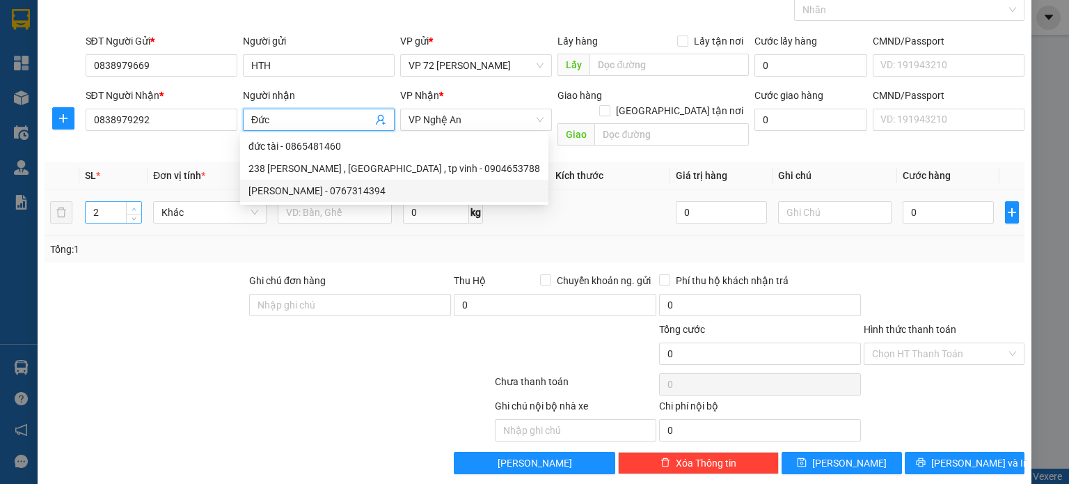
click at [127, 202] on span "Increase Value" at bounding box center [133, 208] width 15 height 13
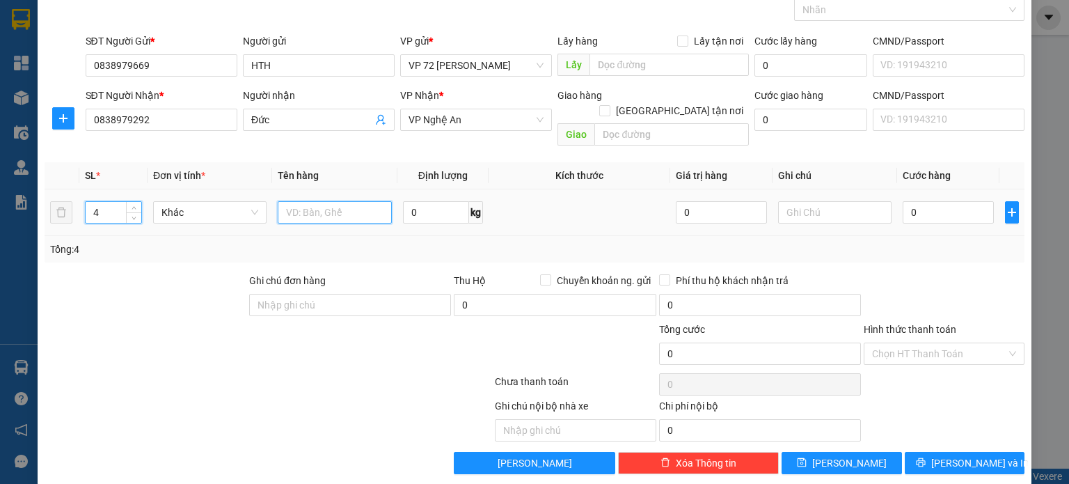
click at [287, 202] on input "text" at bounding box center [335, 212] width 114 height 22
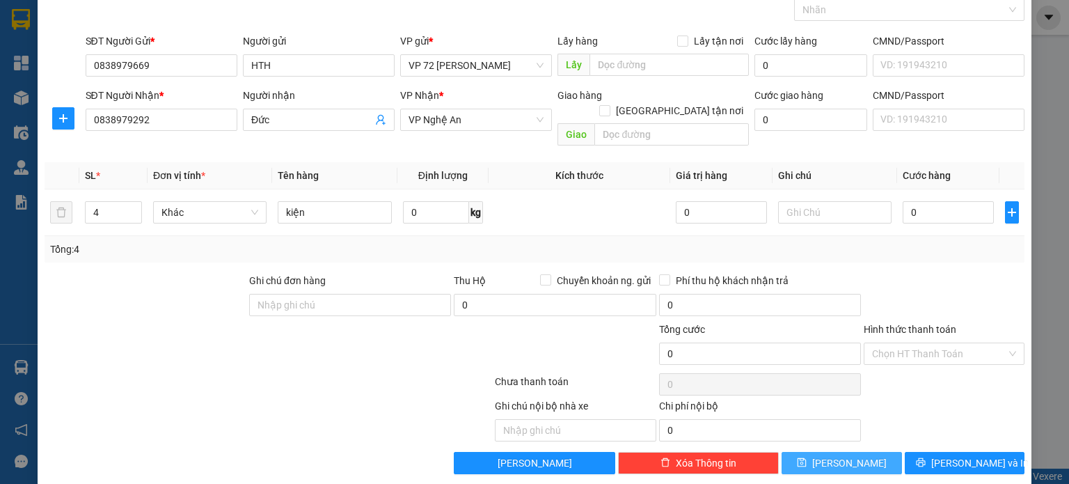
click at [829, 452] on button "[PERSON_NAME]" at bounding box center [841, 463] width 120 height 22
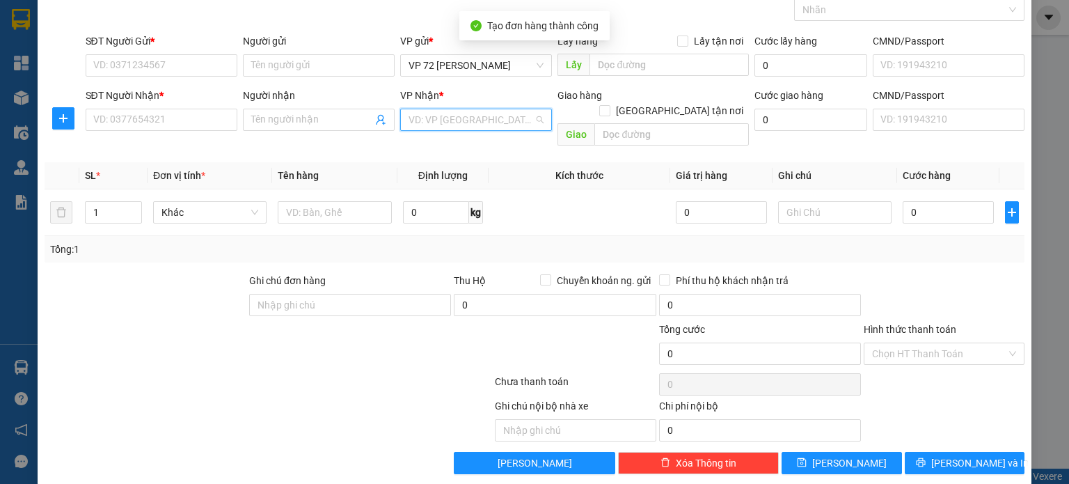
click at [421, 119] on input "search" at bounding box center [470, 119] width 125 height 21
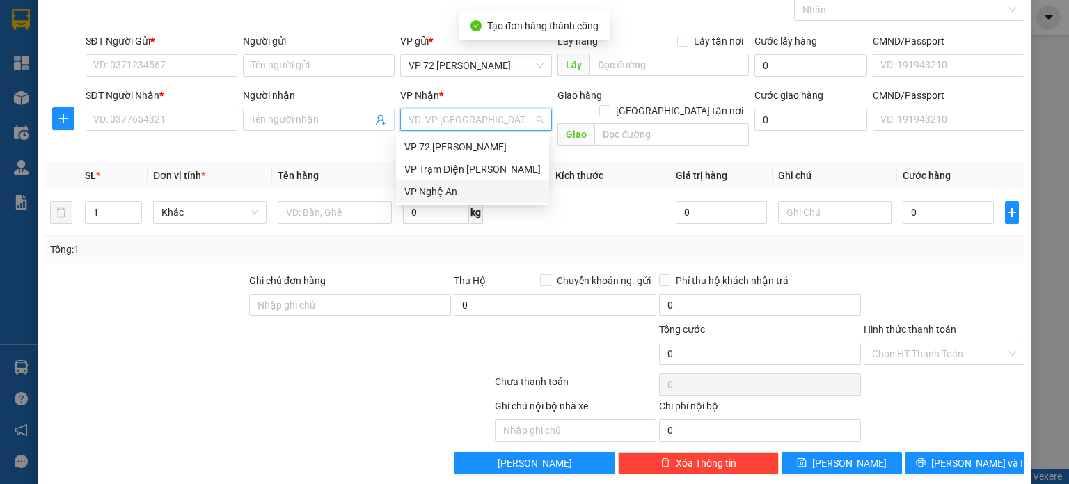
click at [426, 198] on div "VP Nghệ An" at bounding box center [472, 191] width 136 height 15
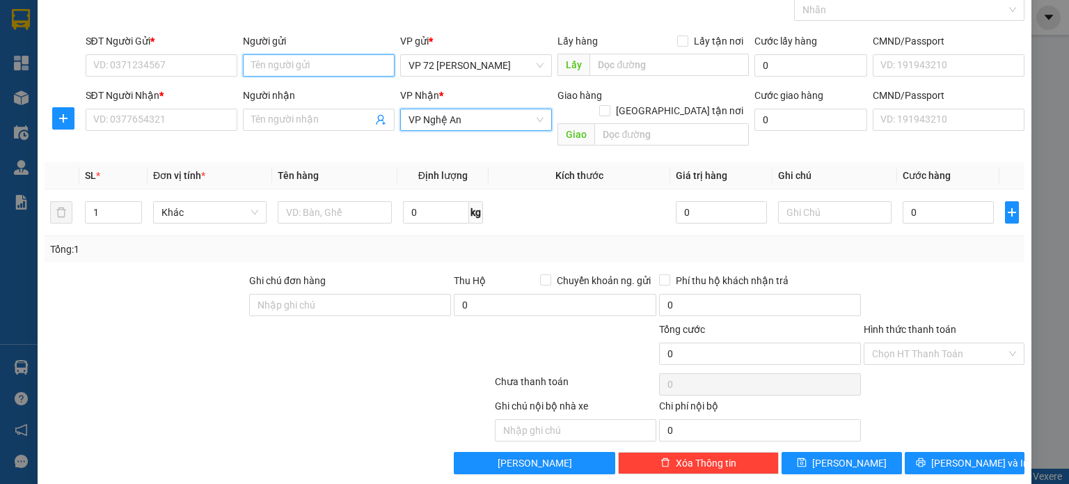
click at [305, 58] on input "Người gửi" at bounding box center [319, 65] width 152 height 22
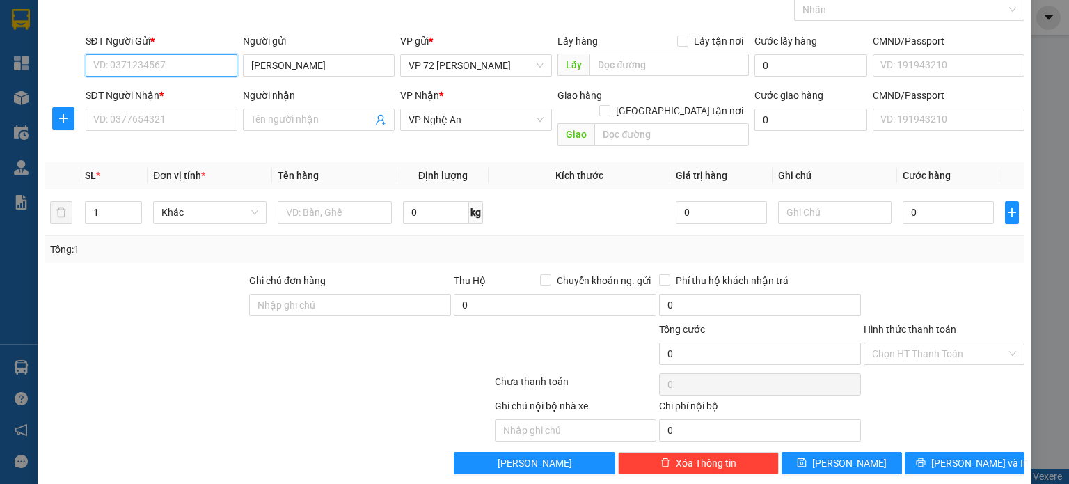
click at [187, 58] on input "SĐT Người Gửi *" at bounding box center [162, 65] width 152 height 22
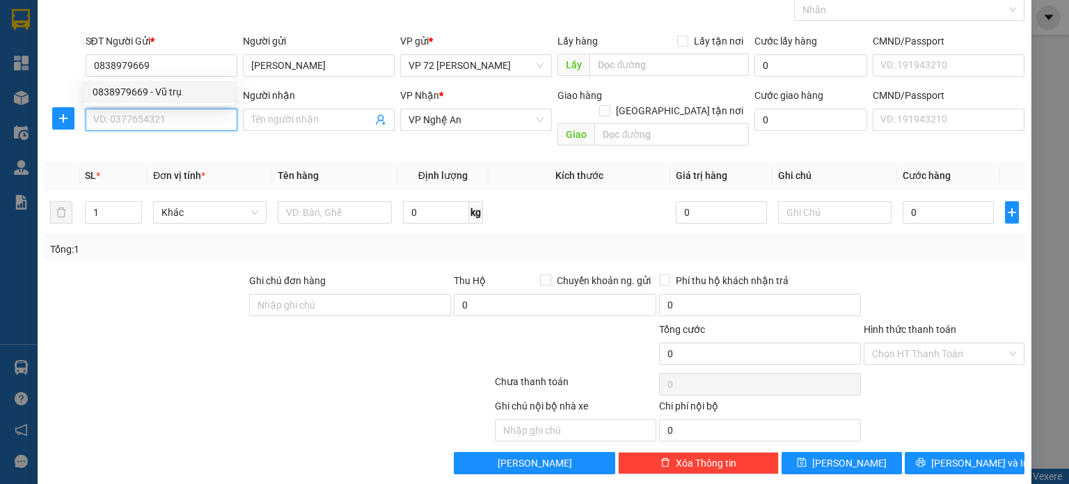
click at [157, 120] on input "SĐT Người Nhận *" at bounding box center [162, 120] width 152 height 22
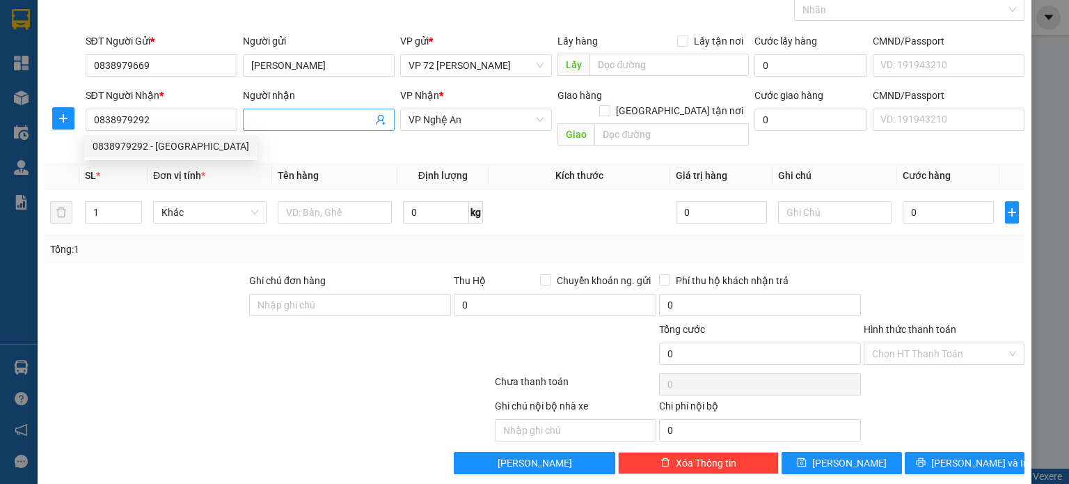
click at [340, 118] on input "Người nhận" at bounding box center [311, 119] width 121 height 15
click at [104, 202] on input "1" at bounding box center [114, 212] width 56 height 21
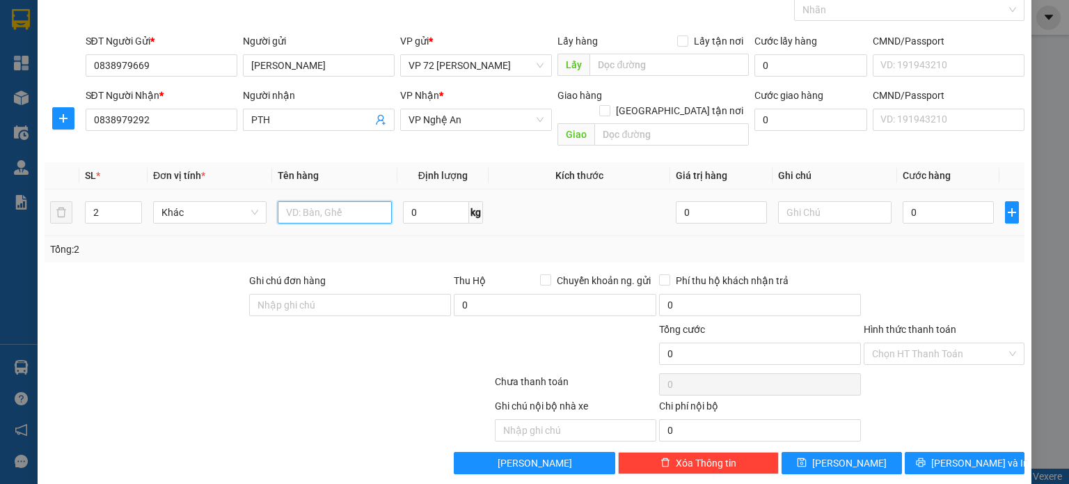
click at [318, 201] on input "text" at bounding box center [335, 212] width 114 height 22
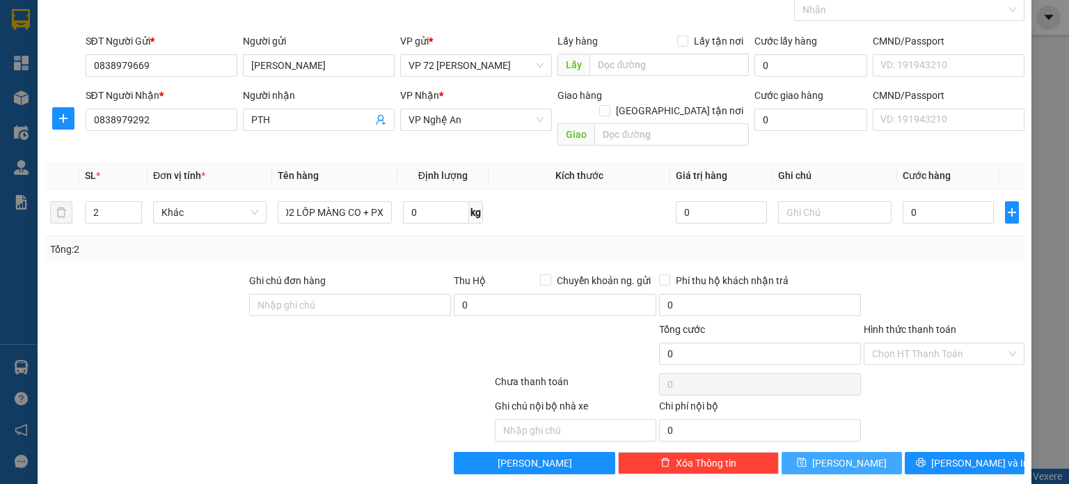
click at [845, 455] on span "[PERSON_NAME]" at bounding box center [849, 462] width 74 height 15
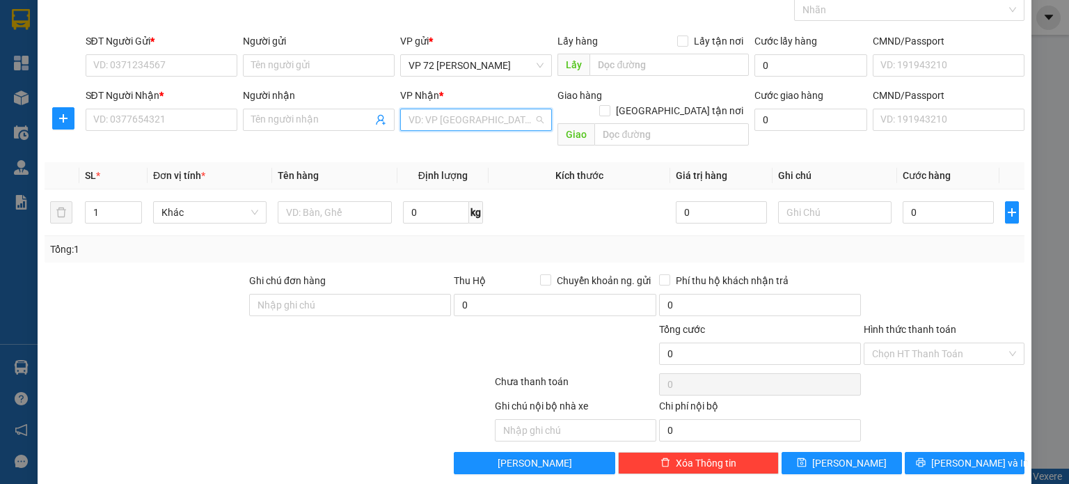
click at [461, 116] on input "search" at bounding box center [470, 119] width 125 height 21
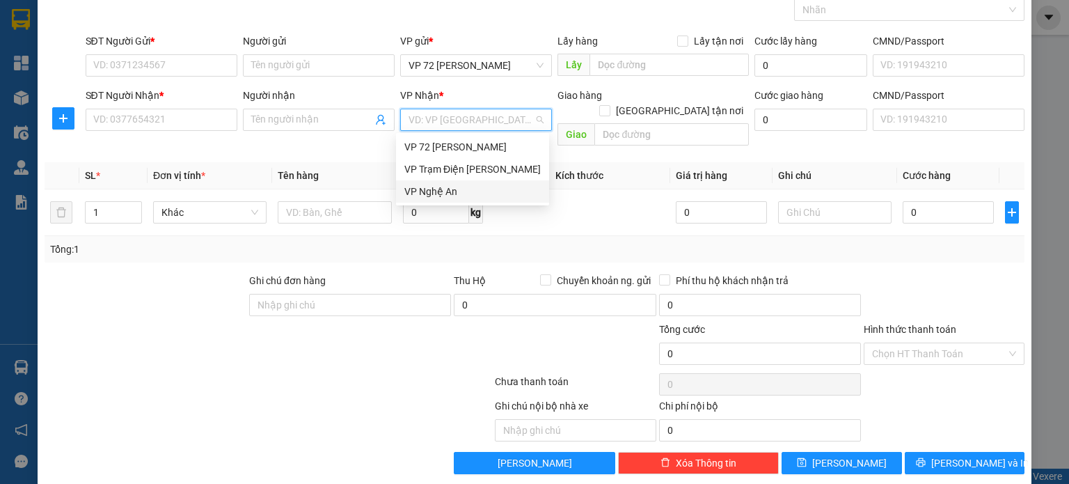
click at [463, 184] on div "VP Nghệ An" at bounding box center [472, 191] width 136 height 15
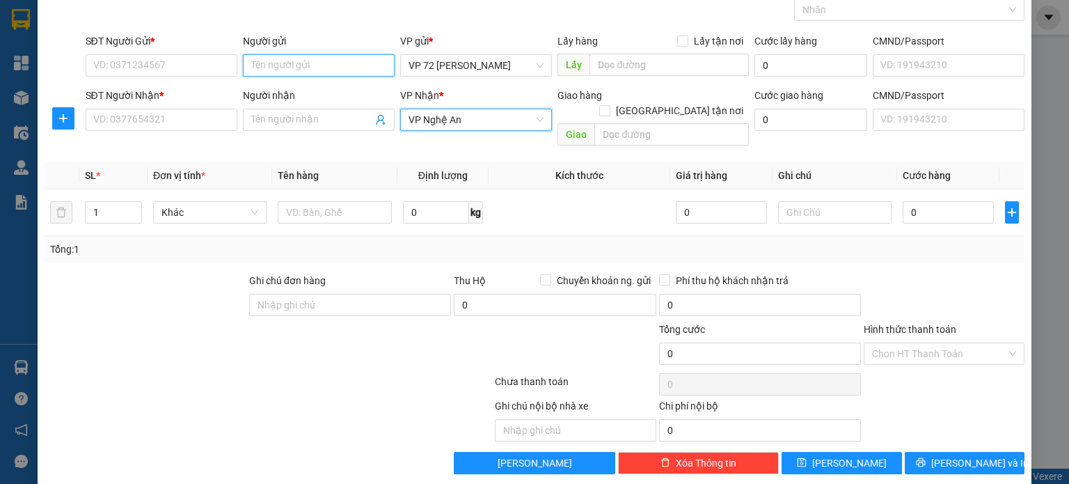
click at [348, 57] on input "Người gửi" at bounding box center [319, 65] width 152 height 22
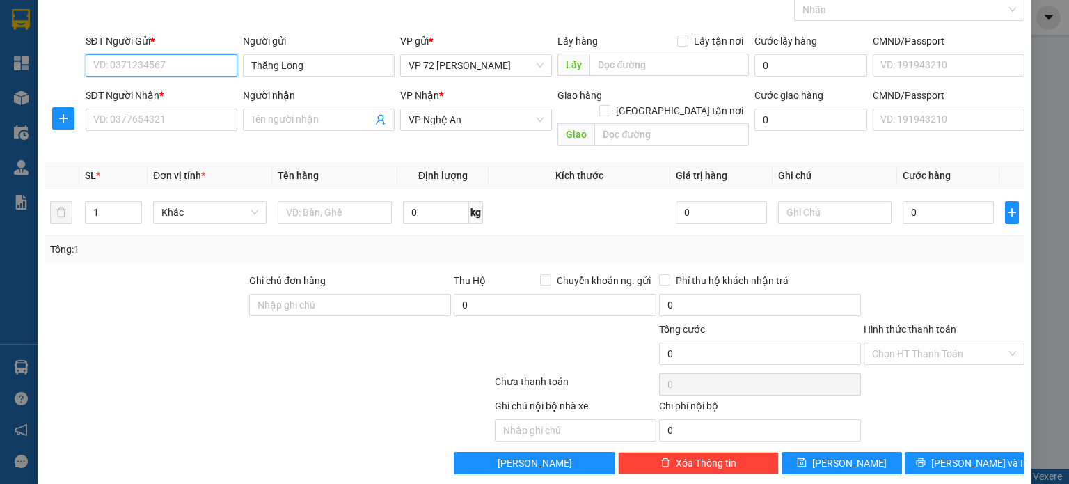
click at [128, 66] on input "SĐT Người Gửi *" at bounding box center [162, 65] width 152 height 22
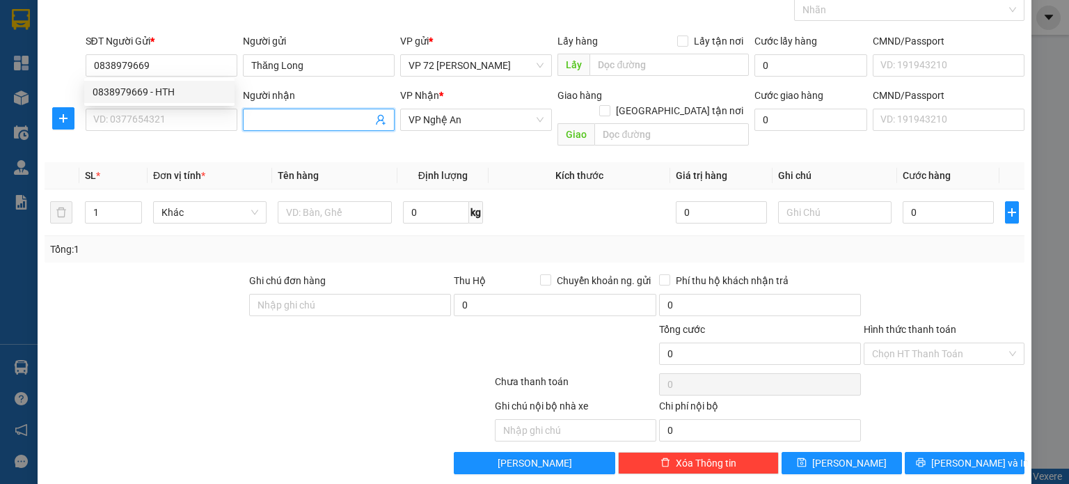
click at [292, 120] on input "Người nhận" at bounding box center [311, 119] width 121 height 15
click at [178, 113] on input "SĐT Người Nhận *" at bounding box center [162, 120] width 152 height 22
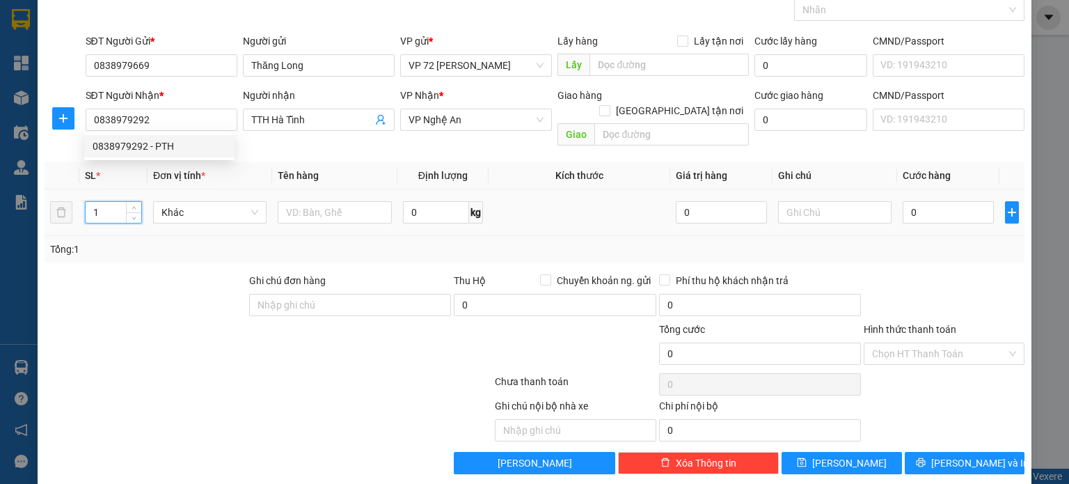
click at [110, 202] on input "1" at bounding box center [114, 212] width 56 height 21
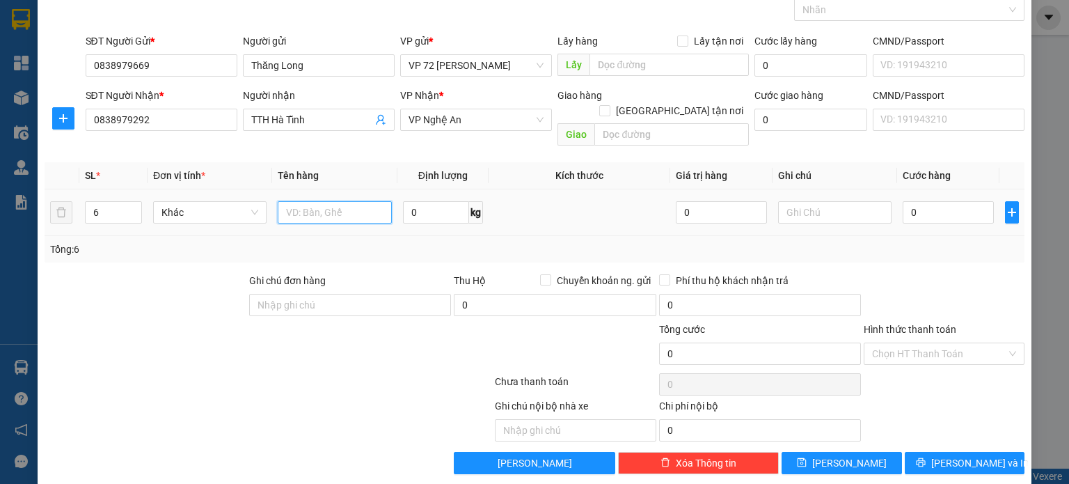
click at [356, 201] on input "text" at bounding box center [335, 212] width 114 height 22
drag, startPoint x: 348, startPoint y: 196, endPoint x: 306, endPoint y: 190, distance: 42.2
click at [306, 201] on input "bao = 185kg" at bounding box center [335, 212] width 114 height 22
click at [440, 201] on input "0" at bounding box center [436, 212] width 66 height 22
click at [537, 211] on td at bounding box center [579, 212] width 182 height 47
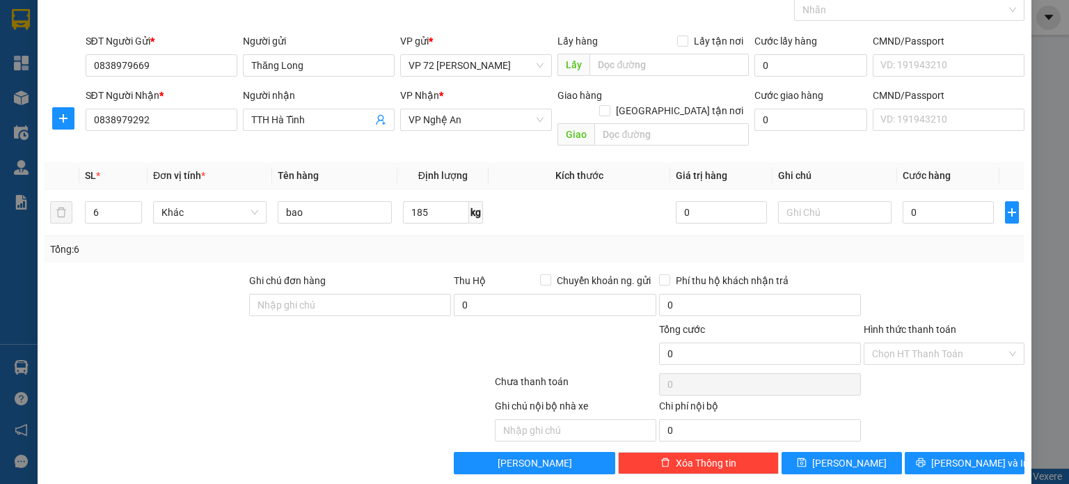
click at [267, 342] on div at bounding box center [186, 345] width 287 height 49
click at [928, 201] on input "0" at bounding box center [947, 212] width 91 height 22
drag, startPoint x: 929, startPoint y: 317, endPoint x: 930, endPoint y: 336, distance: 19.5
click at [930, 324] on label "Hình thức thanh toán" at bounding box center [909, 329] width 93 height 11
click at [930, 343] on input "Hình thức thanh toán" at bounding box center [939, 353] width 134 height 21
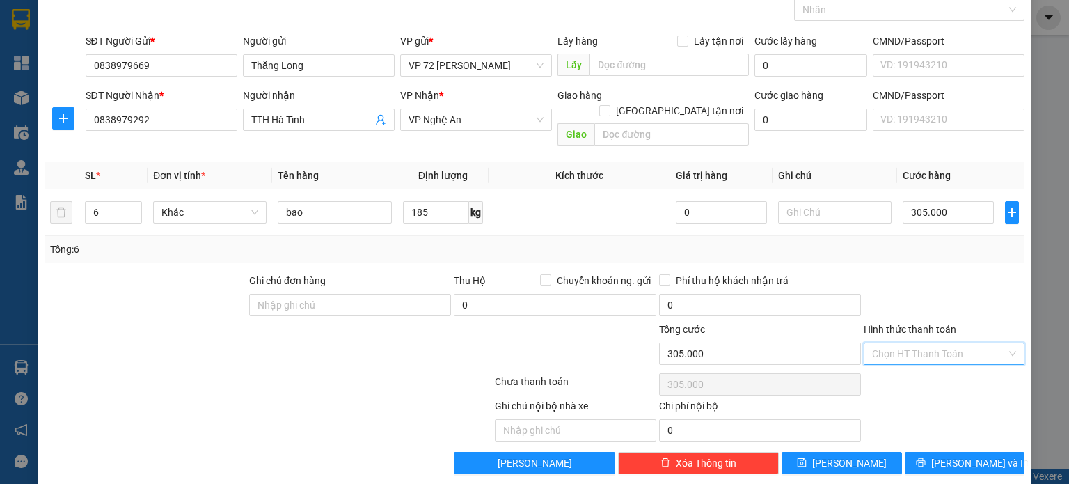
click at [930, 343] on input "Hình thức thanh toán" at bounding box center [939, 353] width 134 height 21
click at [923, 362] on div "Tại văn phòng" at bounding box center [934, 365] width 143 height 15
click at [845, 455] on span "[PERSON_NAME]" at bounding box center [849, 462] width 74 height 15
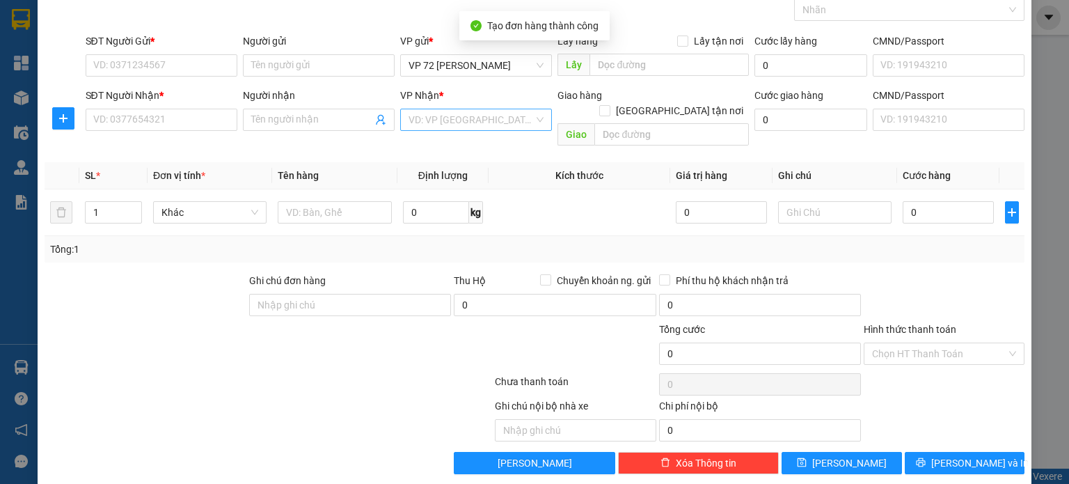
click at [519, 114] on input "search" at bounding box center [470, 119] width 125 height 21
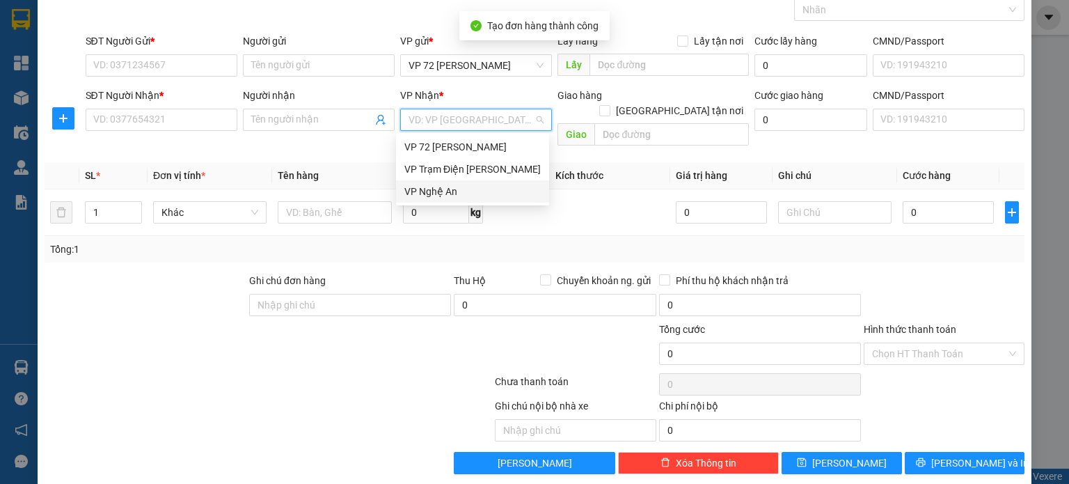
click at [493, 190] on div "VP Nghệ An" at bounding box center [472, 191] width 136 height 15
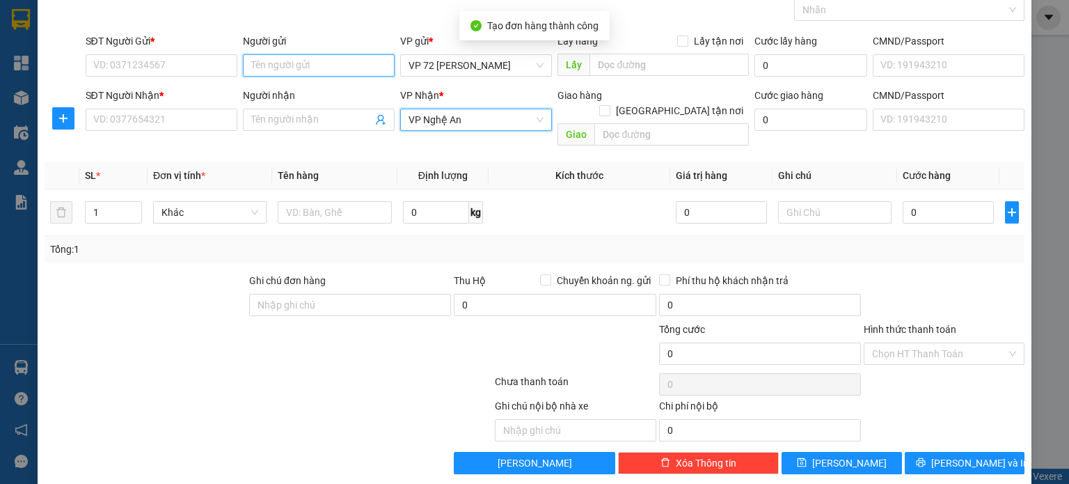
click at [301, 56] on input "Người gửi" at bounding box center [319, 65] width 152 height 22
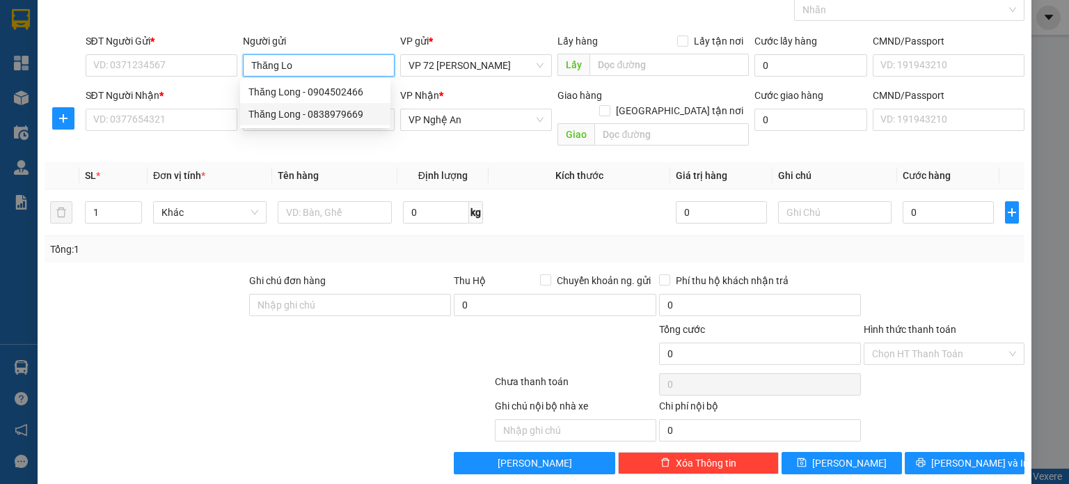
click at [353, 115] on div "Thăng Long - 0838979669" at bounding box center [315, 113] width 134 height 15
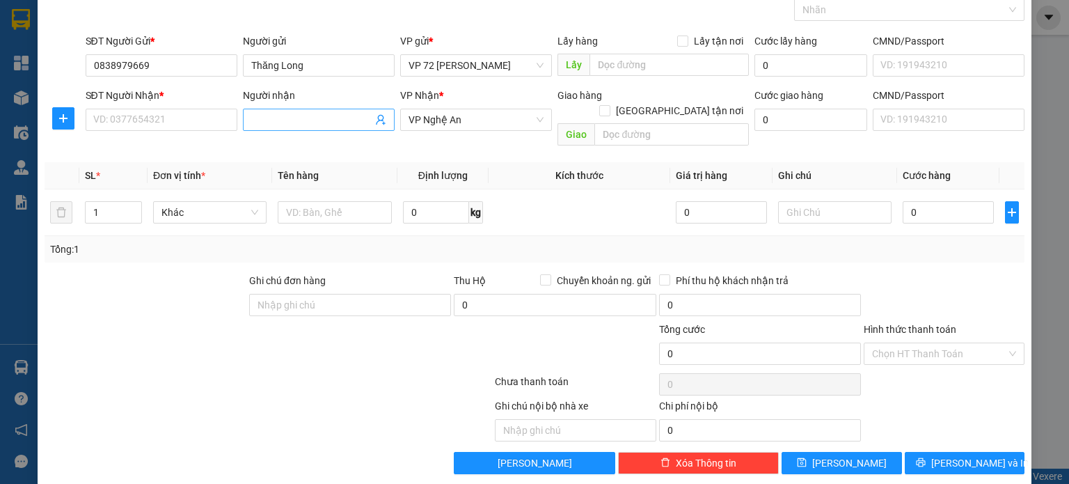
click at [298, 125] on input "Người nhận" at bounding box center [311, 119] width 121 height 15
click at [175, 120] on input "SĐT Người Nhận *" at bounding box center [162, 120] width 152 height 22
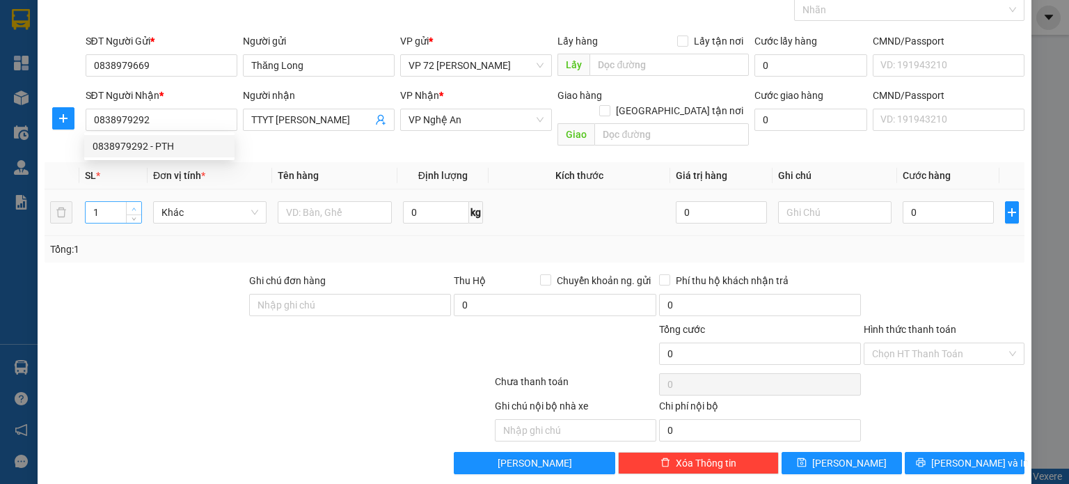
click at [130, 205] on span "up" at bounding box center [134, 209] width 8 height 8
click at [342, 204] on input "text" at bounding box center [335, 212] width 114 height 22
click at [417, 201] on input "0" at bounding box center [436, 212] width 66 height 22
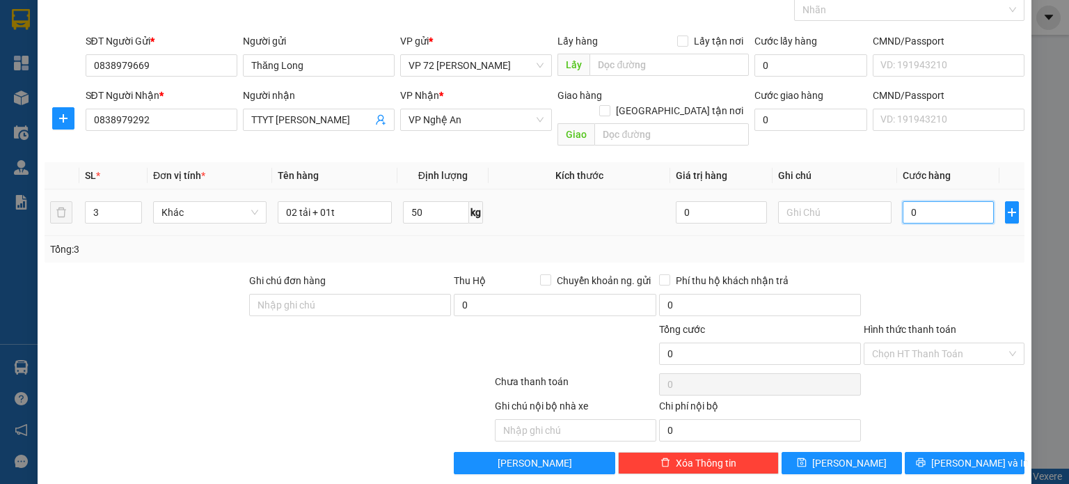
click at [907, 201] on input "0" at bounding box center [947, 212] width 91 height 22
click at [971, 323] on div "Hình thức thanh toán" at bounding box center [943, 331] width 161 height 21
click at [954, 343] on input "Hình thức thanh toán" at bounding box center [939, 353] width 134 height 21
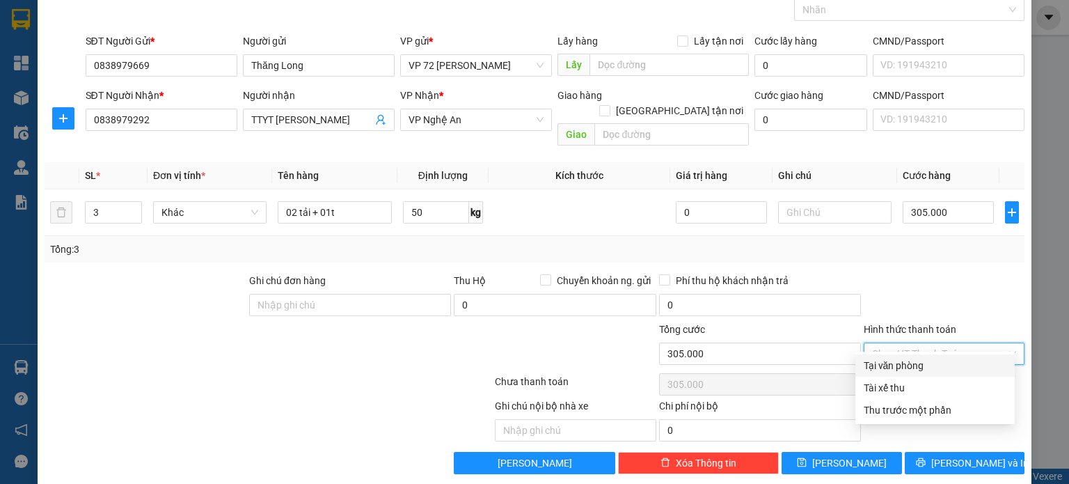
click at [932, 366] on div "Tại văn phòng" at bounding box center [934, 365] width 143 height 15
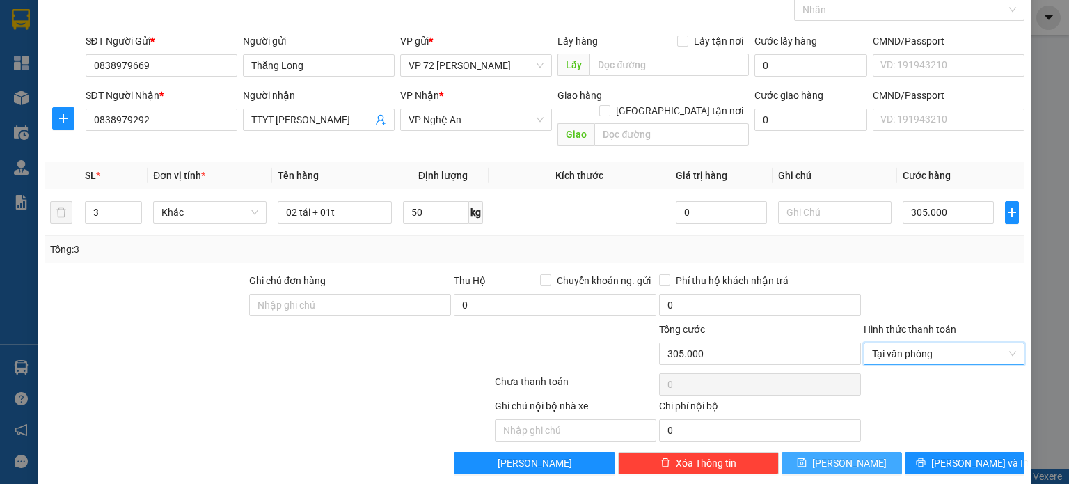
drag, startPoint x: 799, startPoint y: 439, endPoint x: 822, endPoint y: 369, distance: 74.2
click at [799, 452] on button "[PERSON_NAME]" at bounding box center [841, 463] width 120 height 22
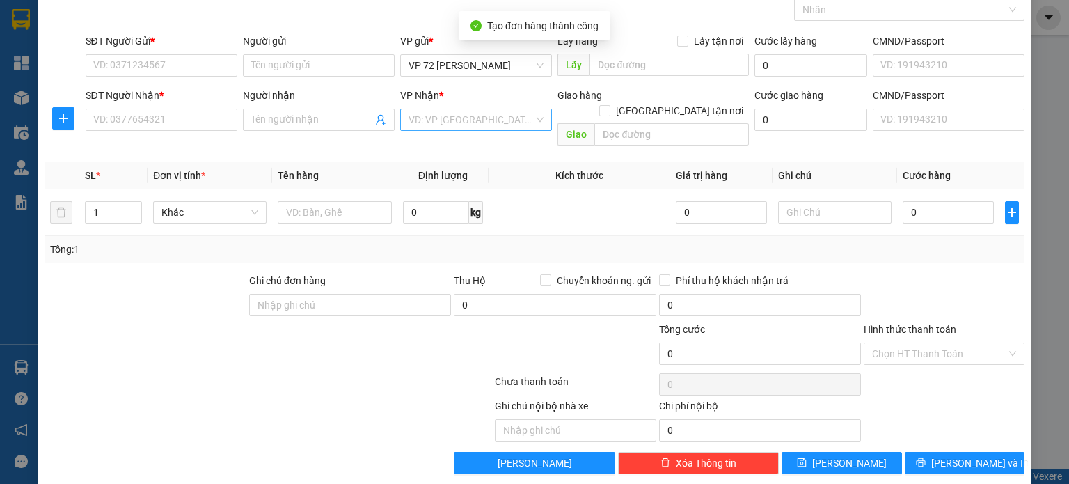
click at [413, 114] on input "search" at bounding box center [470, 119] width 125 height 21
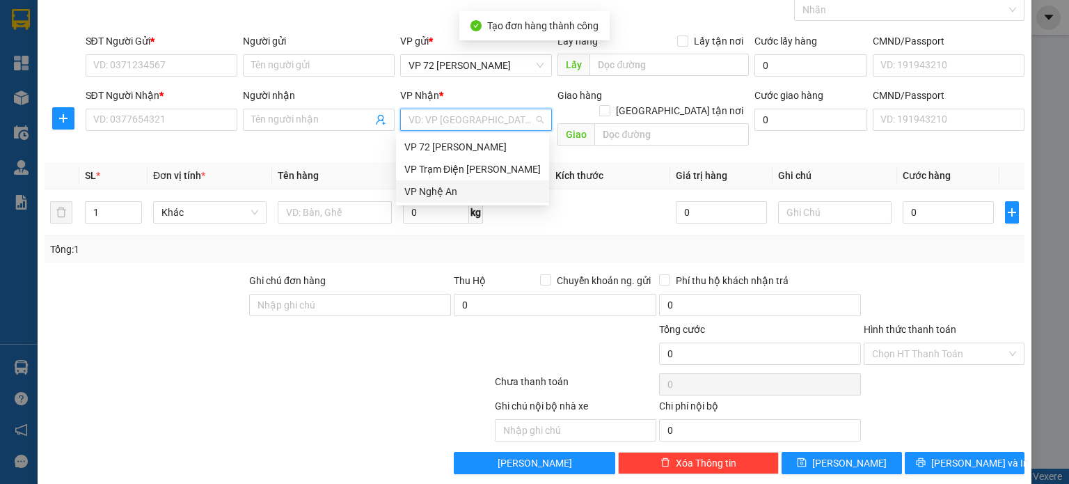
click at [431, 197] on div "VP Nghệ An" at bounding box center [472, 191] width 136 height 15
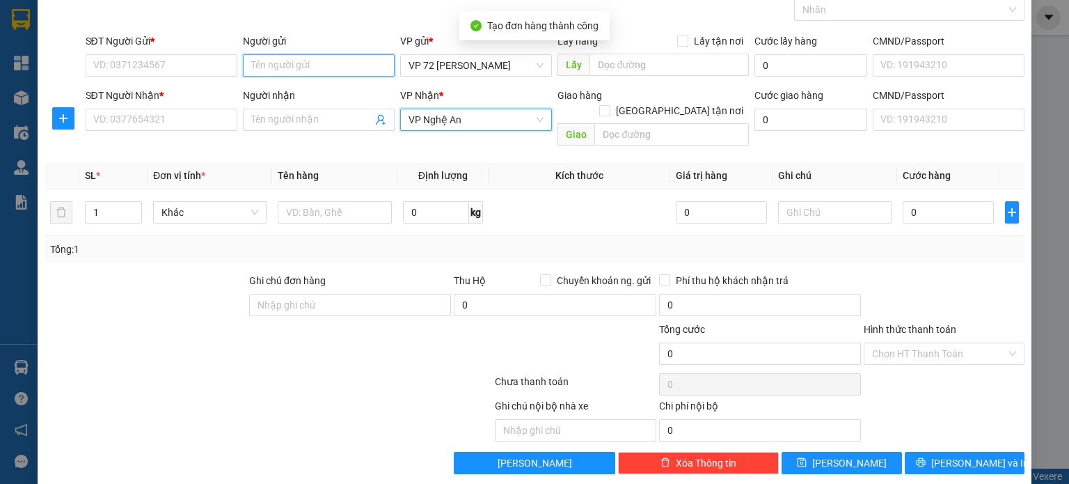
click at [309, 68] on input "Người gửi" at bounding box center [319, 65] width 152 height 22
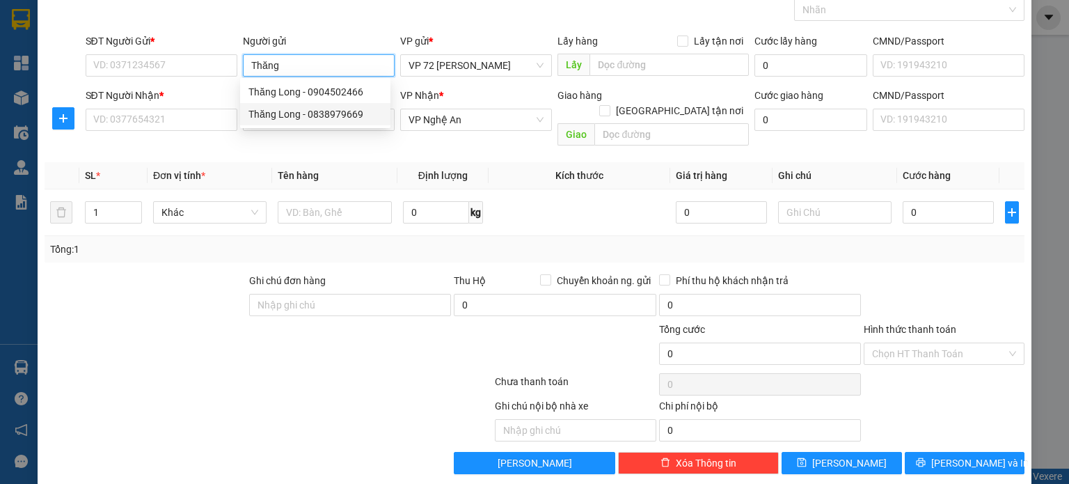
click at [342, 113] on div "Thăng Long - 0838979669" at bounding box center [315, 113] width 134 height 15
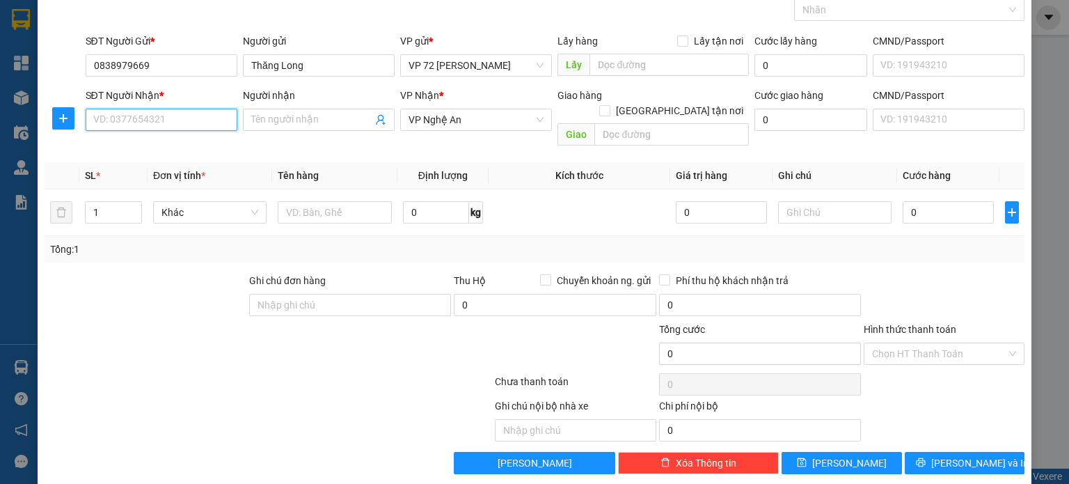
click at [167, 125] on input "SĐT Người Nhận *" at bounding box center [162, 120] width 152 height 22
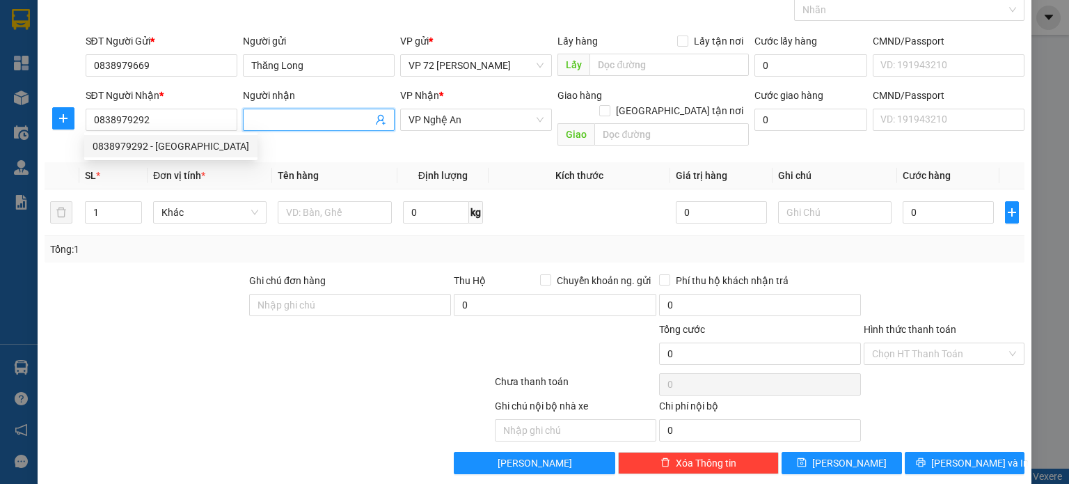
click at [318, 113] on input "Người nhận" at bounding box center [311, 119] width 121 height 15
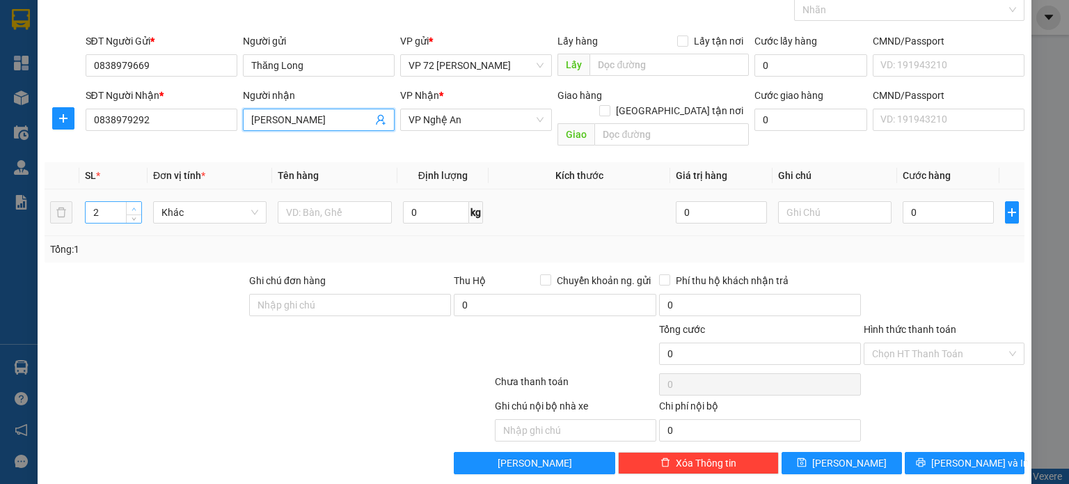
click at [137, 202] on span "Increase Value" at bounding box center [133, 208] width 15 height 13
click at [134, 213] on span "down" at bounding box center [134, 217] width 8 height 8
click at [312, 201] on input "text" at bounding box center [335, 212] width 114 height 22
click at [428, 201] on input "0" at bounding box center [436, 212] width 66 height 22
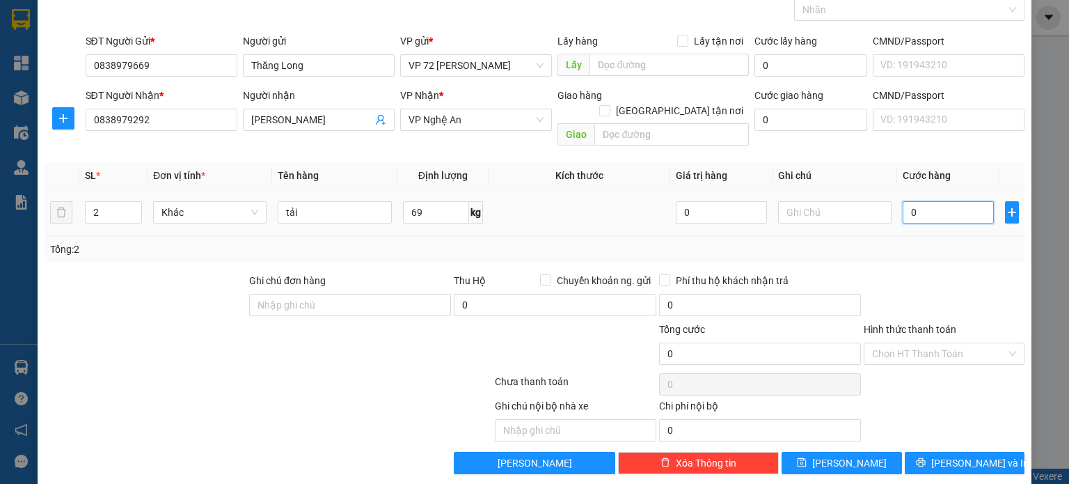
click at [942, 201] on input "0" at bounding box center [947, 212] width 91 height 22
click at [945, 343] on input "Hình thức thanh toán" at bounding box center [939, 353] width 134 height 21
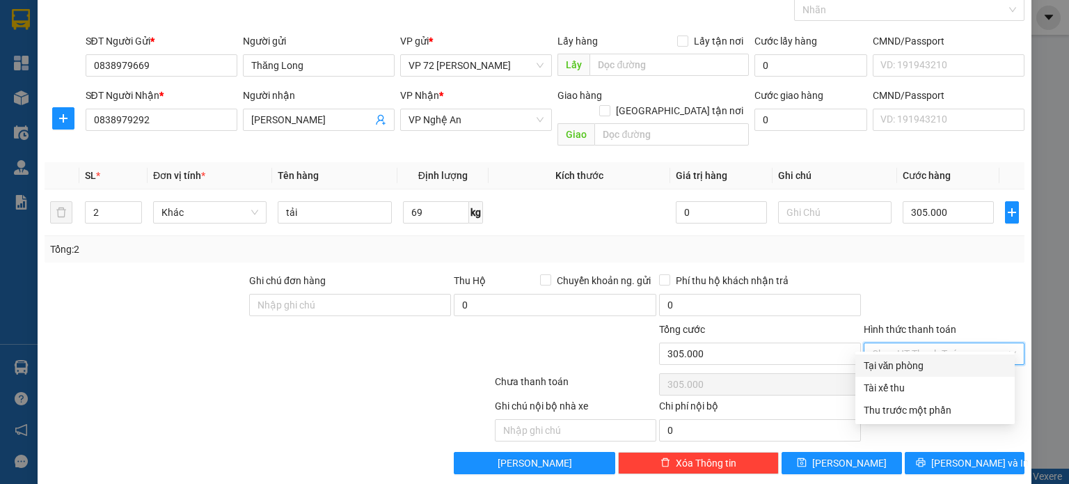
click at [925, 364] on div "Tại văn phòng" at bounding box center [934, 365] width 143 height 15
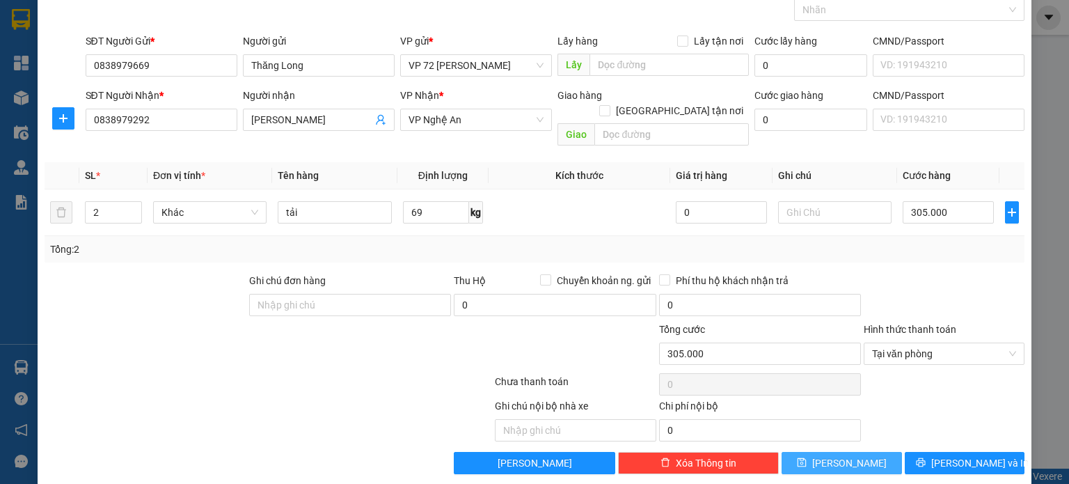
click at [866, 452] on button "[PERSON_NAME]" at bounding box center [841, 463] width 120 height 22
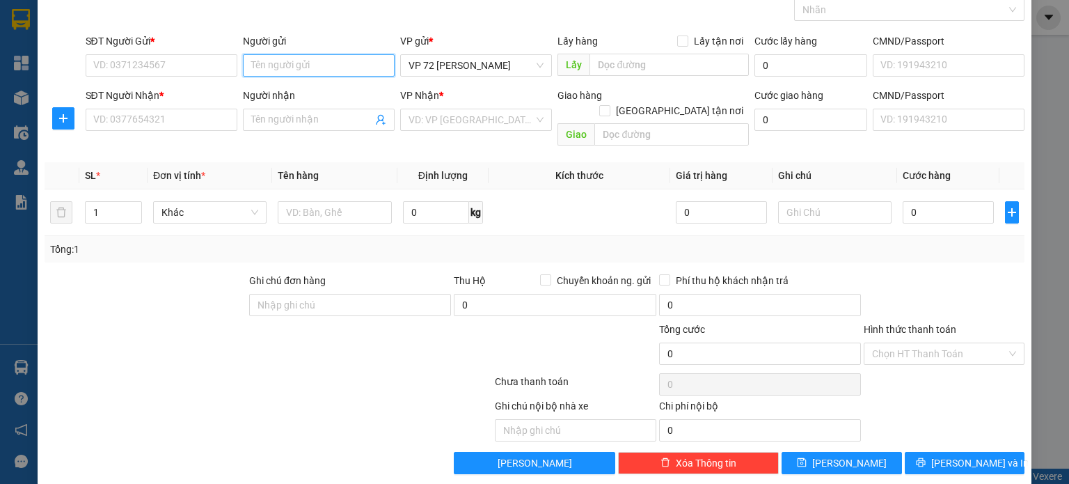
click at [348, 66] on input "Người gửi" at bounding box center [319, 65] width 152 height 22
click at [456, 122] on input "search" at bounding box center [470, 119] width 125 height 21
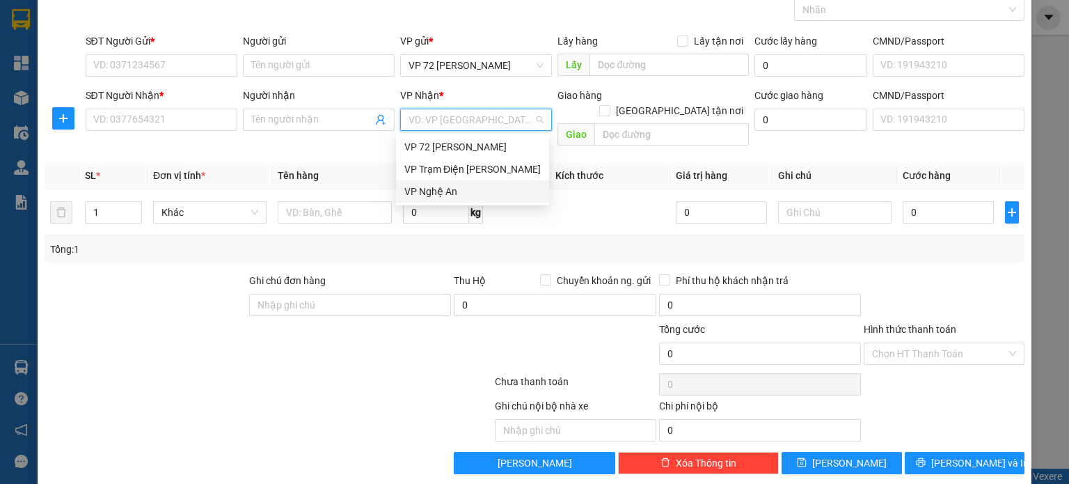
click at [448, 196] on div "VP Nghệ An" at bounding box center [472, 191] width 136 height 15
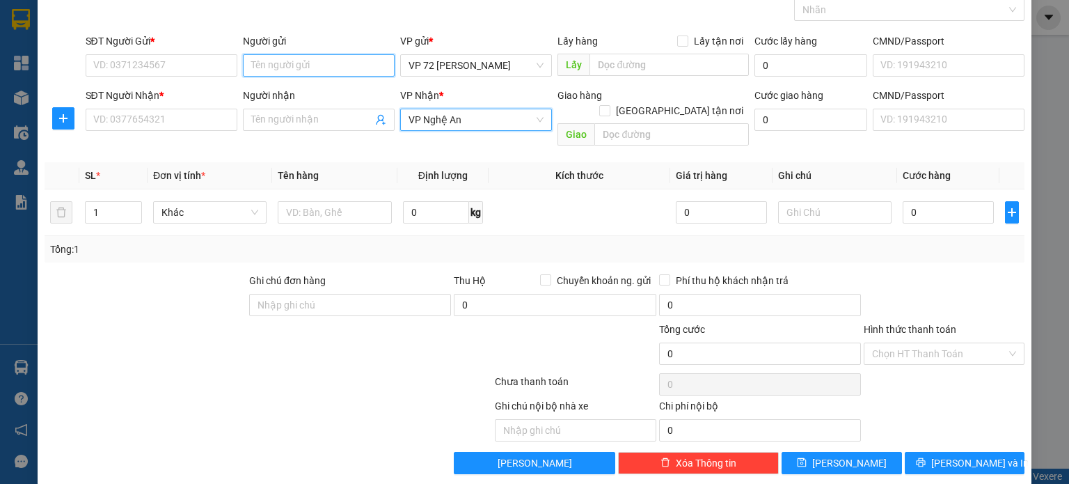
click at [346, 69] on input "Người gửi" at bounding box center [319, 65] width 152 height 22
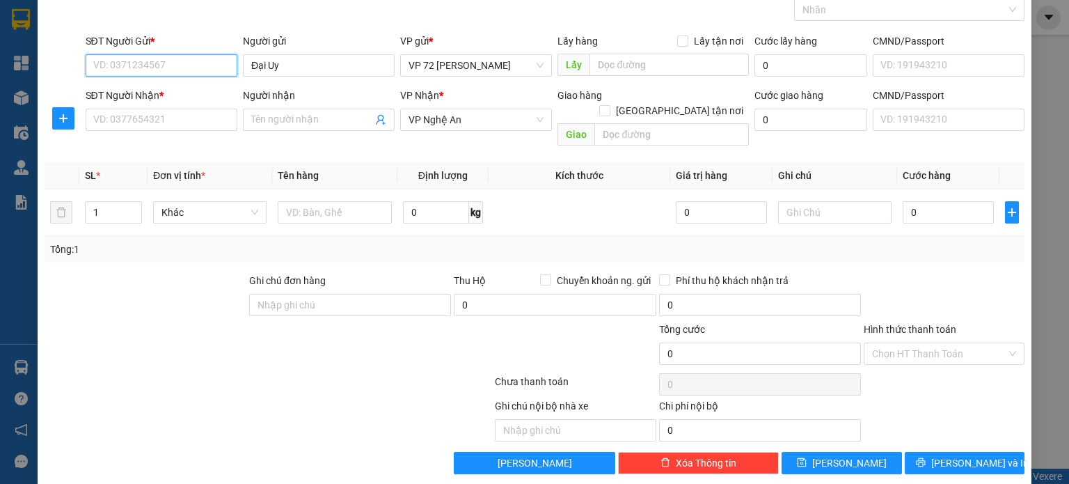
click at [196, 74] on input "SĐT Người Gửi *" at bounding box center [162, 65] width 152 height 22
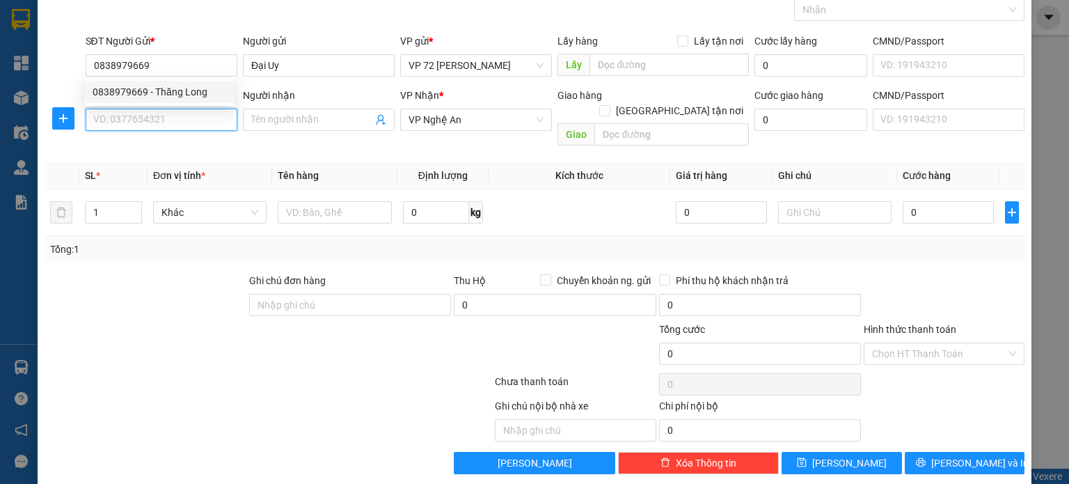
click at [190, 118] on input "SĐT Người Nhận *" at bounding box center [162, 120] width 152 height 22
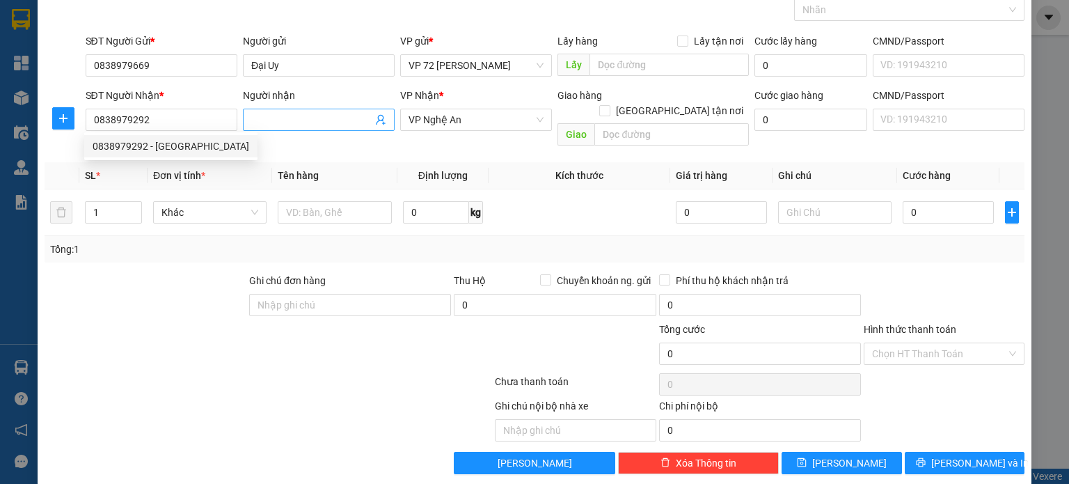
click at [340, 122] on input "Người nhận" at bounding box center [311, 119] width 121 height 15
click at [123, 203] on input "1" at bounding box center [114, 212] width 56 height 21
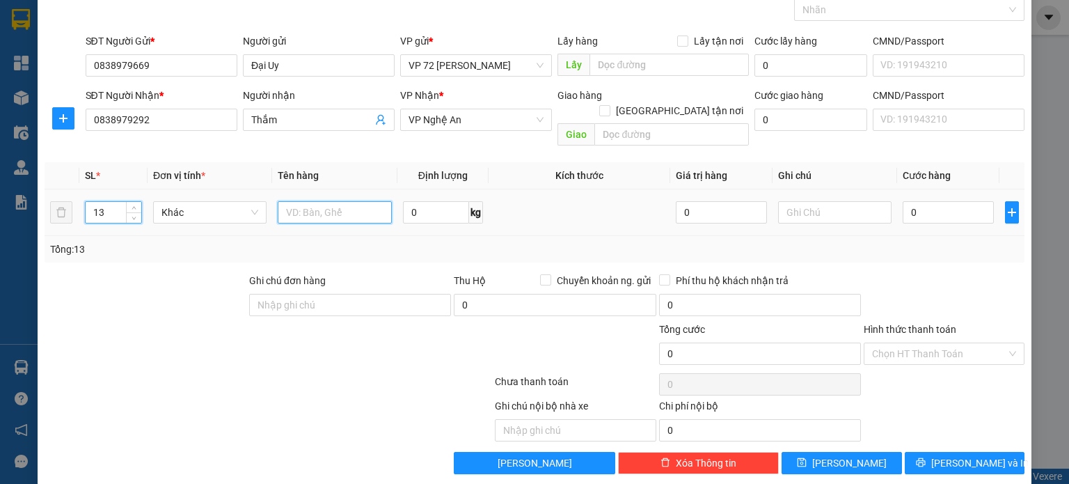
click at [313, 203] on input "text" at bounding box center [335, 212] width 114 height 22
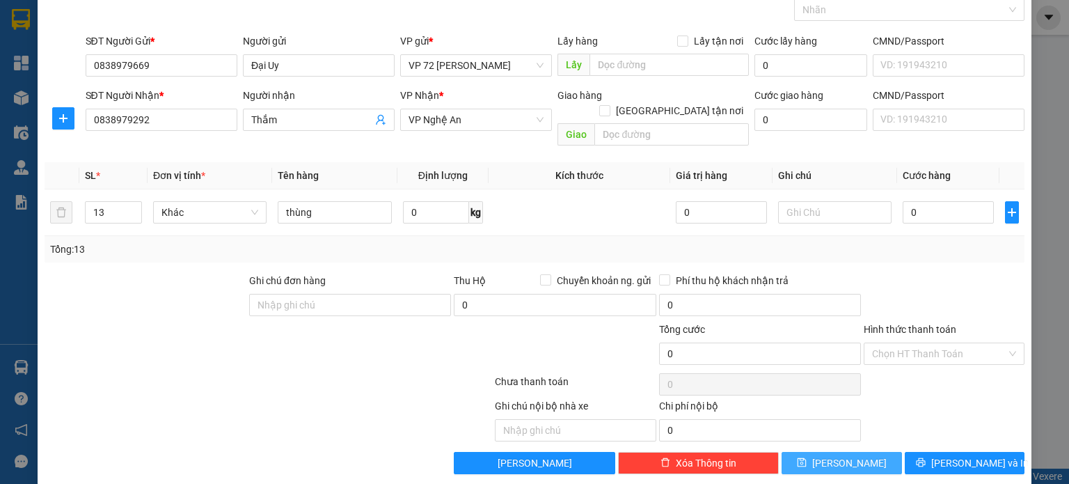
click at [806, 458] on icon "save" at bounding box center [801, 462] width 9 height 9
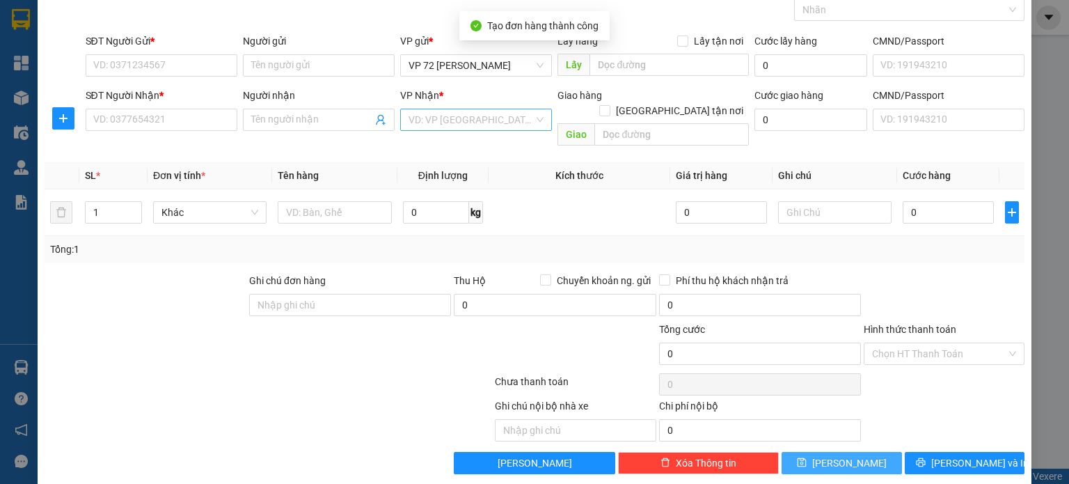
click at [473, 119] on input "search" at bounding box center [470, 119] width 125 height 21
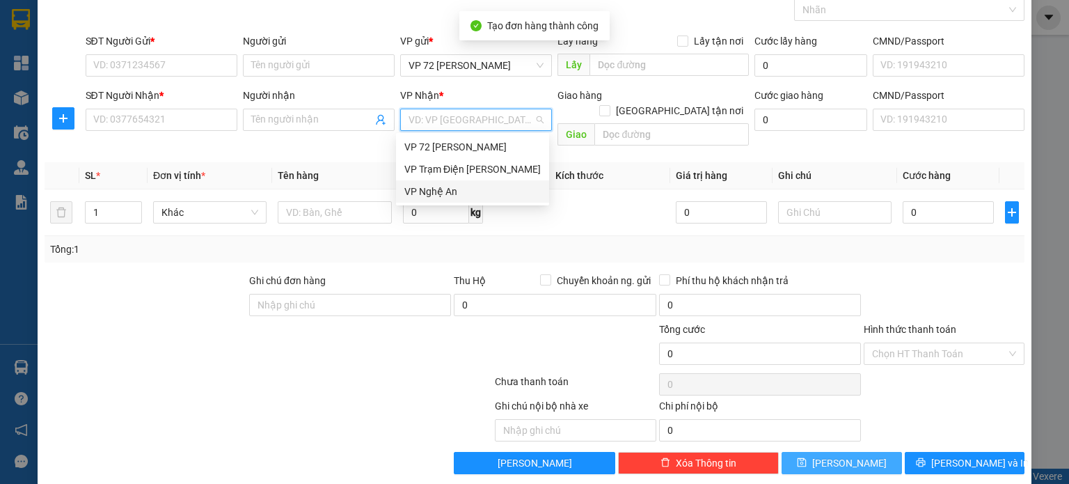
click at [470, 192] on div "VP Nghệ An" at bounding box center [472, 191] width 136 height 15
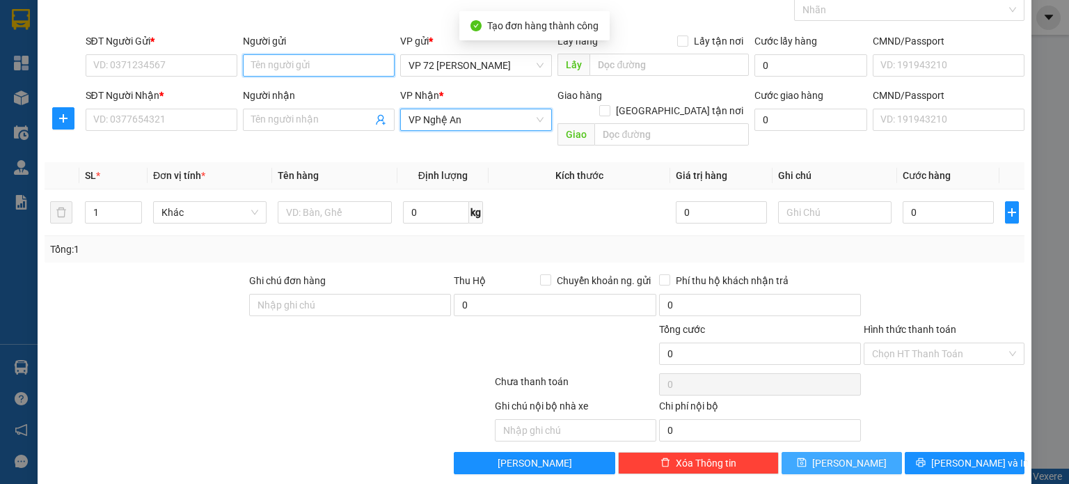
click at [337, 63] on input "Người gửi" at bounding box center [319, 65] width 152 height 22
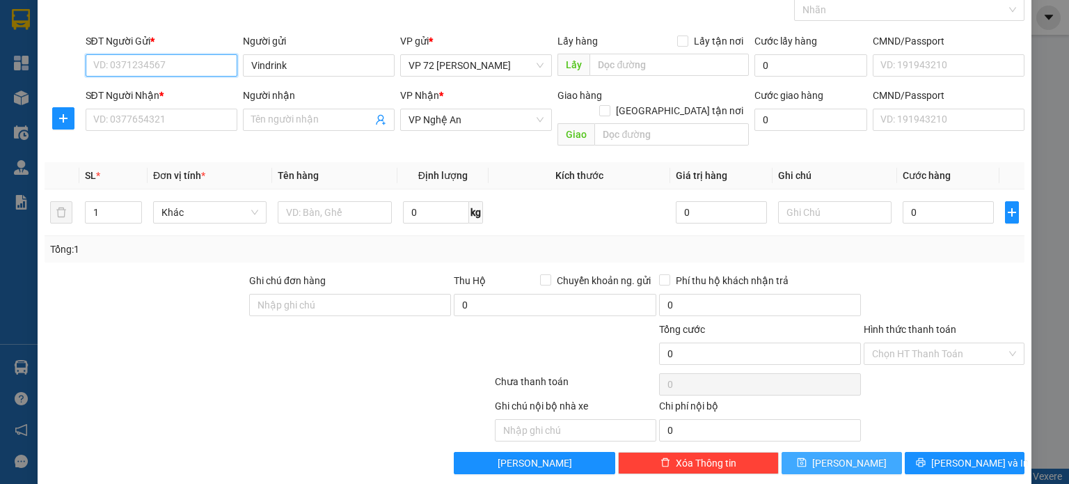
click at [147, 67] on input "SĐT Người Gửi *" at bounding box center [162, 65] width 152 height 22
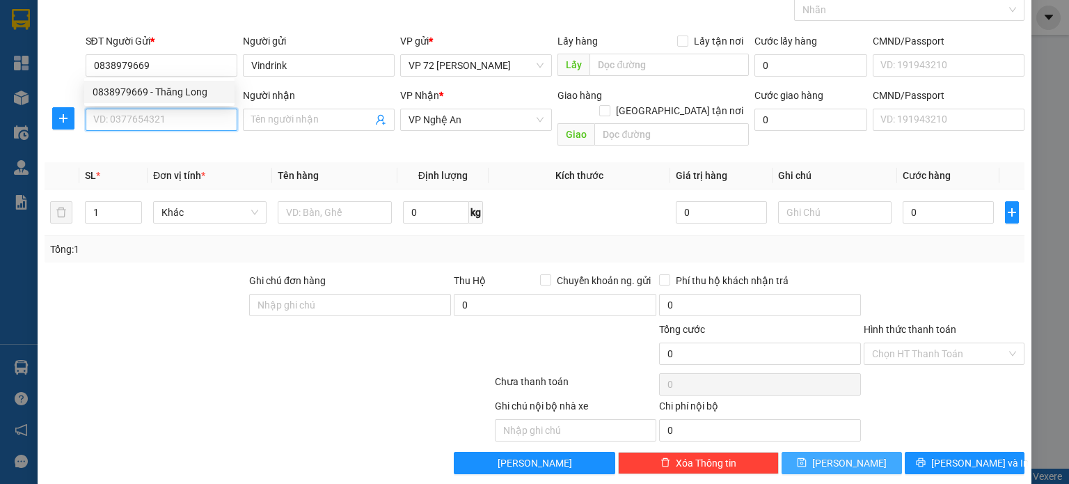
click at [187, 113] on input "SĐT Người Nhận *" at bounding box center [162, 120] width 152 height 22
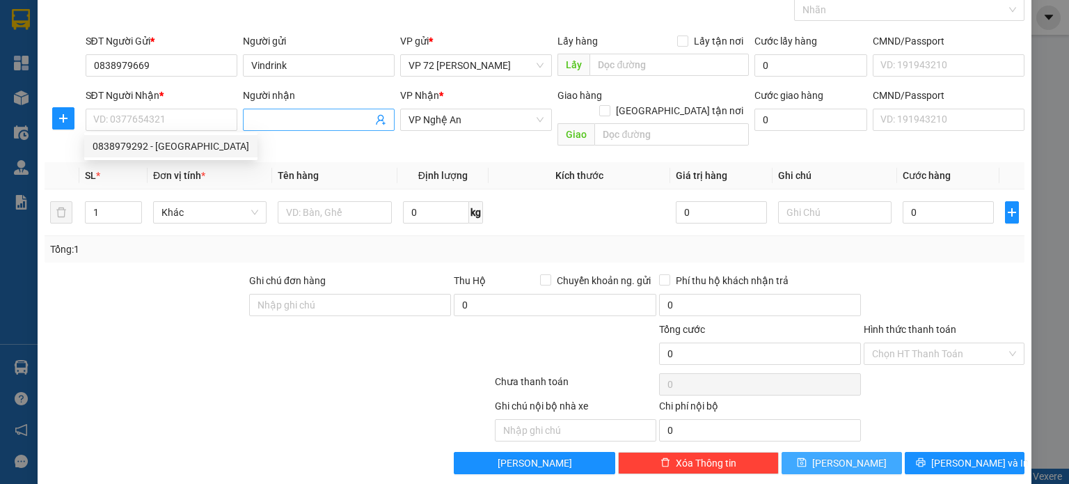
click at [299, 125] on input "Người nhận" at bounding box center [311, 119] width 121 height 15
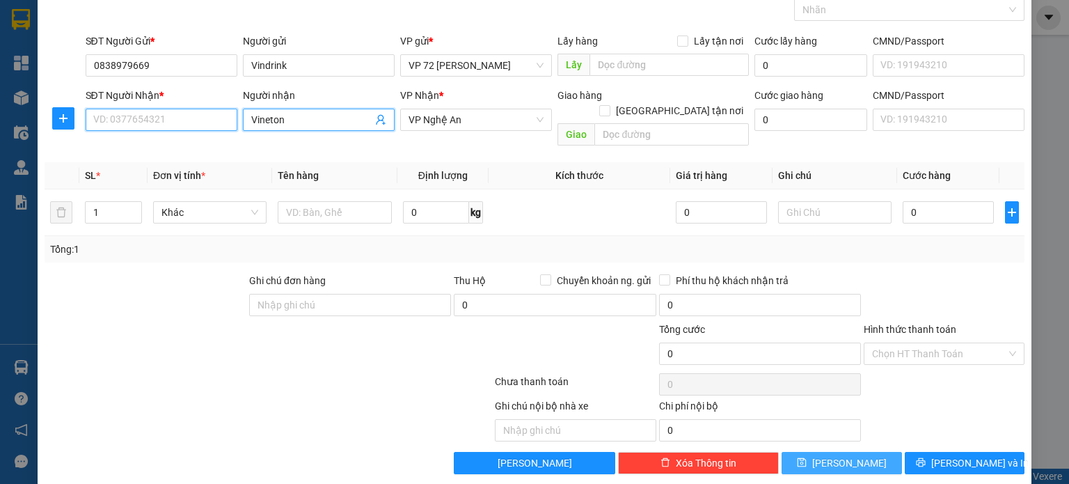
click at [195, 125] on input "SĐT Người Nhận *" at bounding box center [162, 120] width 152 height 22
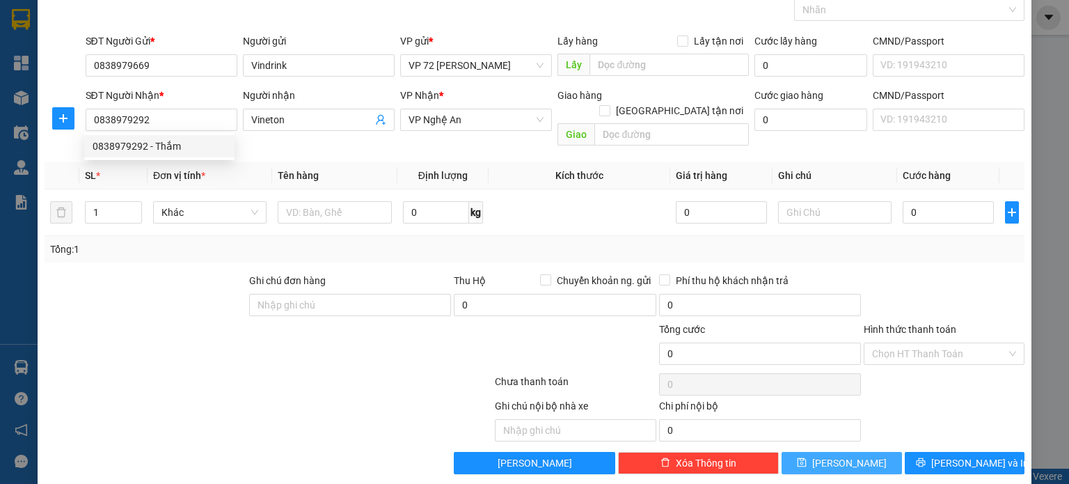
click at [135, 303] on div at bounding box center [145, 297] width 205 height 49
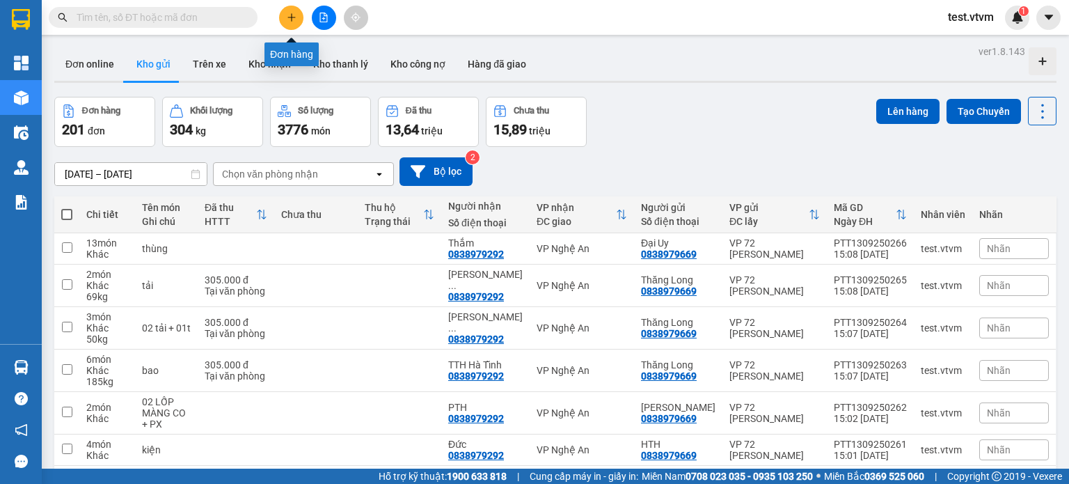
click at [287, 9] on button at bounding box center [291, 18] width 24 height 24
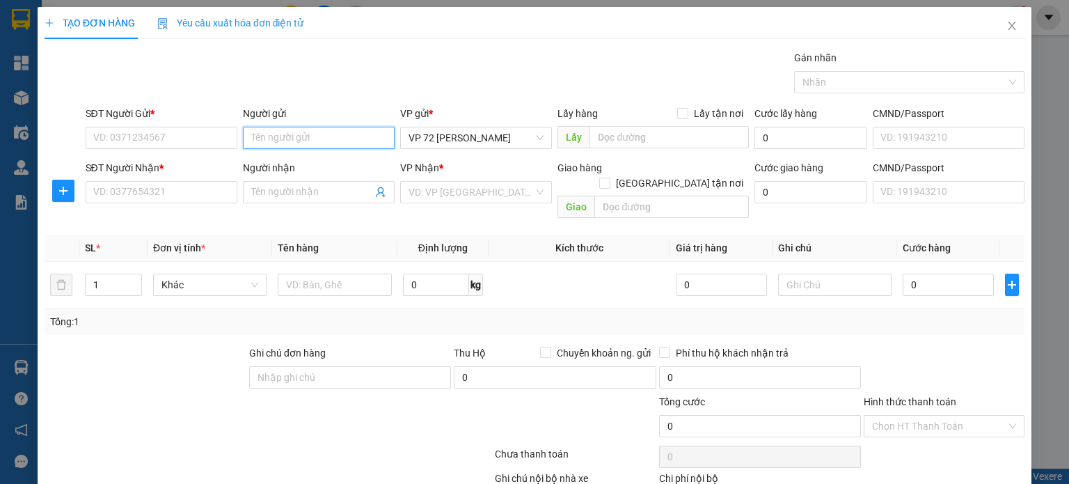
click at [335, 134] on input "Người gửi" at bounding box center [319, 138] width 152 height 22
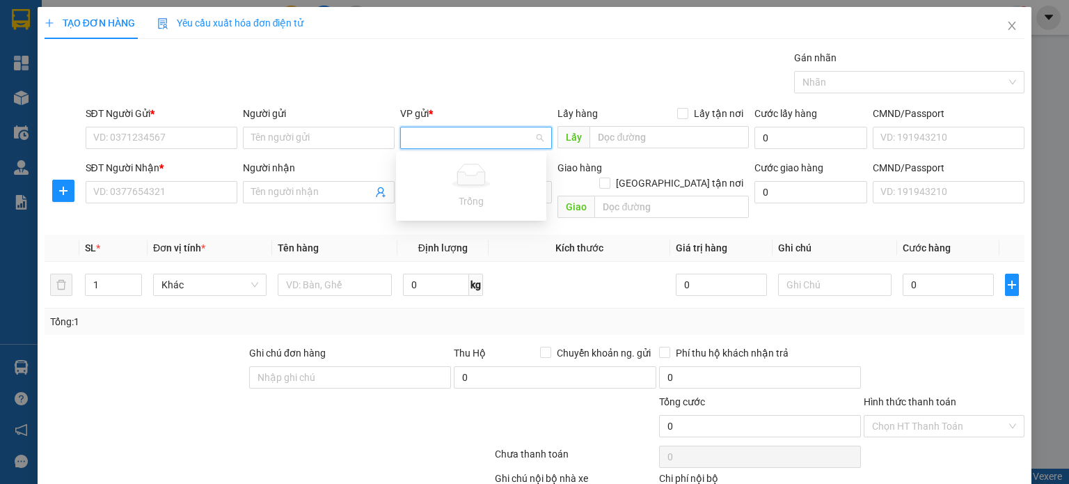
click at [600, 86] on div "Gán nhãn Nhãn" at bounding box center [555, 74] width 945 height 49
click at [532, 139] on span "VP 72 [PERSON_NAME]" at bounding box center [475, 137] width 135 height 21
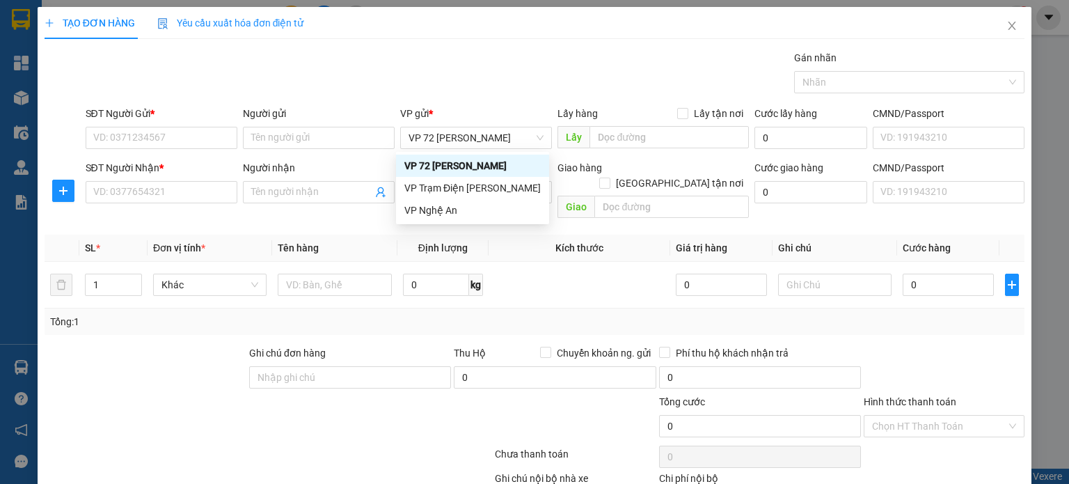
drag, startPoint x: 532, startPoint y: 116, endPoint x: 532, endPoint y: 98, distance: 17.4
click at [532, 113] on div "VP gửi *" at bounding box center [476, 113] width 152 height 15
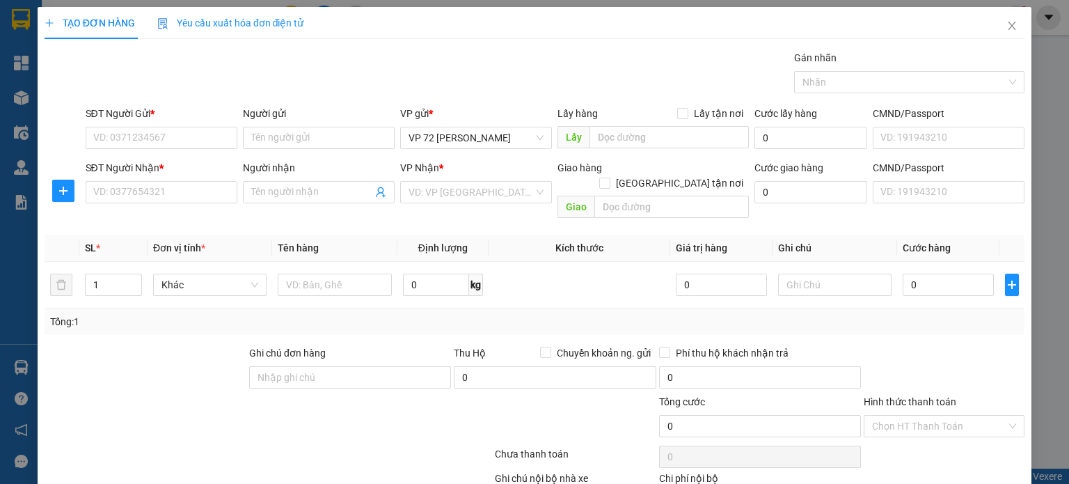
click at [532, 80] on div "Gán nhãn Nhãn" at bounding box center [555, 74] width 945 height 49
click at [504, 199] on input "search" at bounding box center [470, 192] width 125 height 21
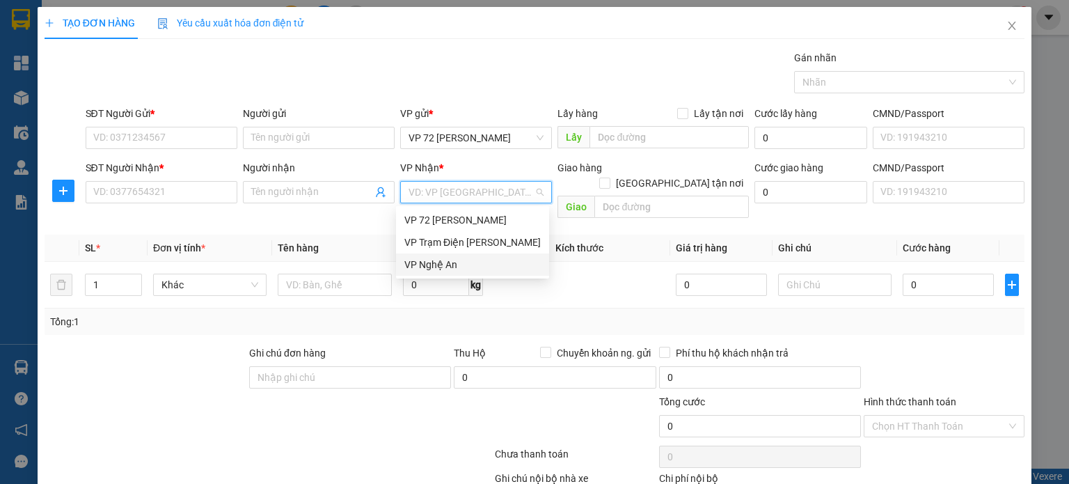
drag, startPoint x: 472, startPoint y: 264, endPoint x: 443, endPoint y: 242, distance: 37.3
click at [472, 265] on div "VP Nghệ An" at bounding box center [472, 264] width 136 height 15
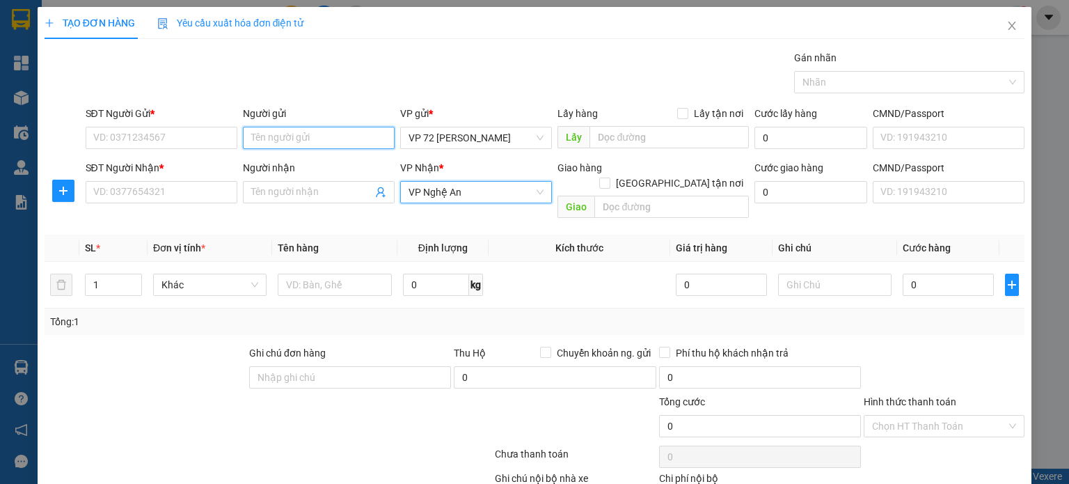
click at [328, 135] on input "Người gửi" at bounding box center [319, 138] width 152 height 22
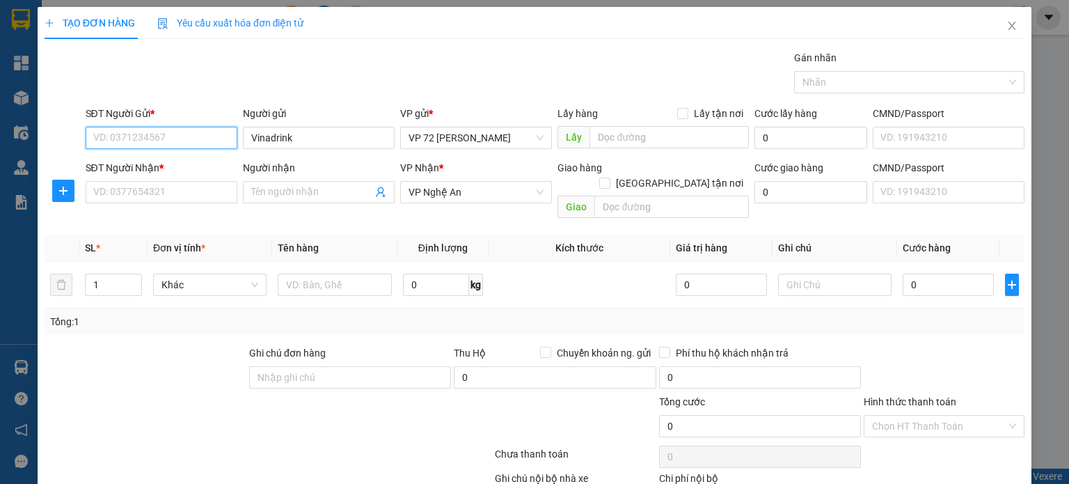
click at [195, 133] on input "SĐT Người Gửi *" at bounding box center [162, 138] width 152 height 22
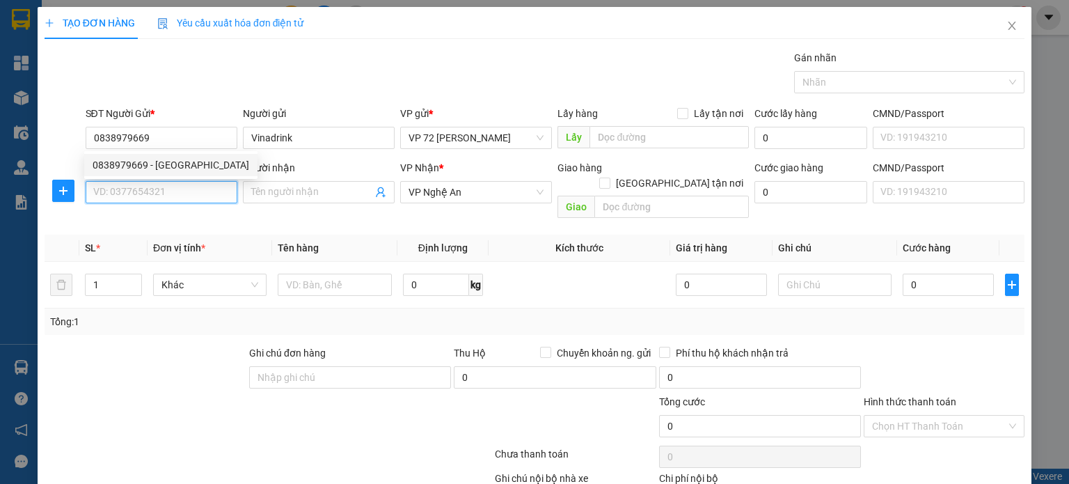
click at [212, 187] on input "SĐT Người Nhận *" at bounding box center [162, 192] width 152 height 22
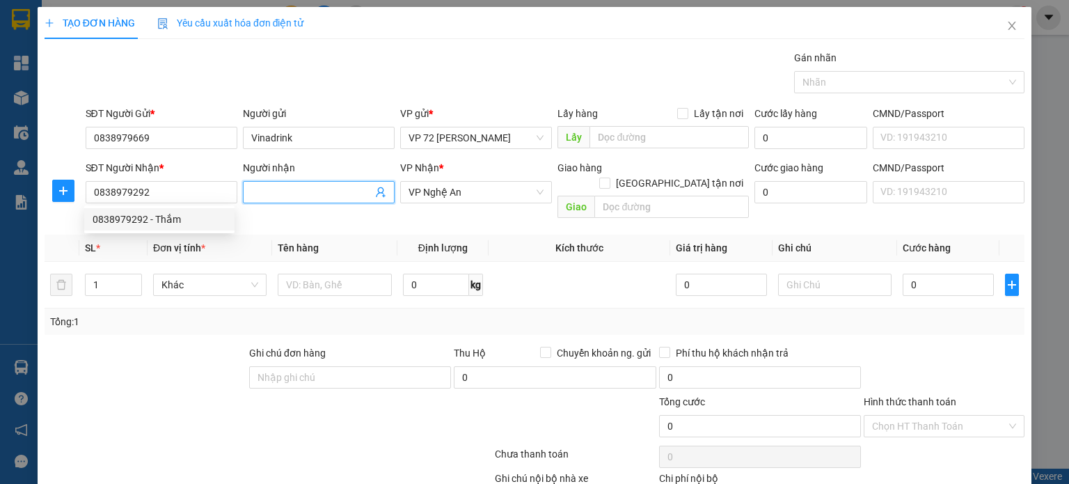
click at [296, 198] on input "Người nhận" at bounding box center [311, 191] width 121 height 15
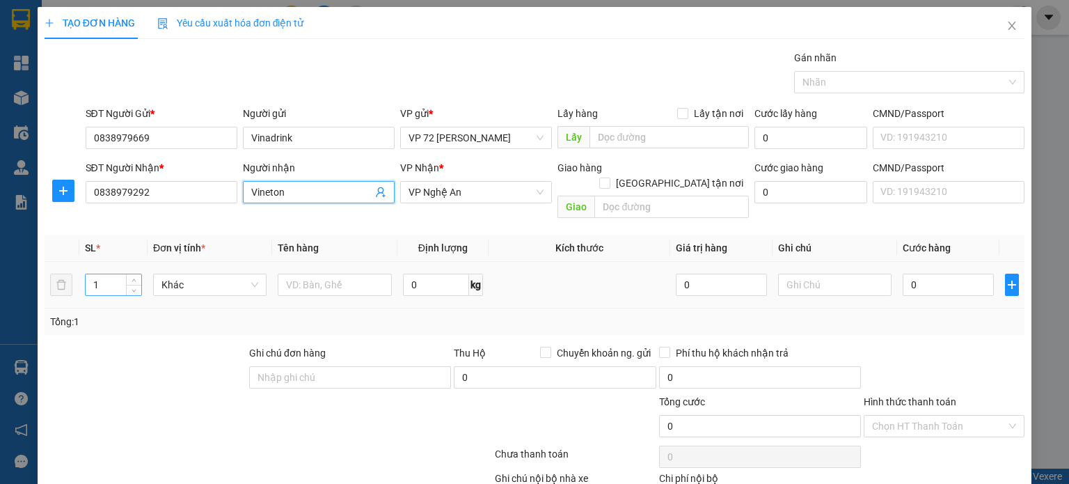
click at [100, 274] on input "1" at bounding box center [114, 284] width 56 height 21
click at [323, 273] on input "text" at bounding box center [335, 284] width 114 height 22
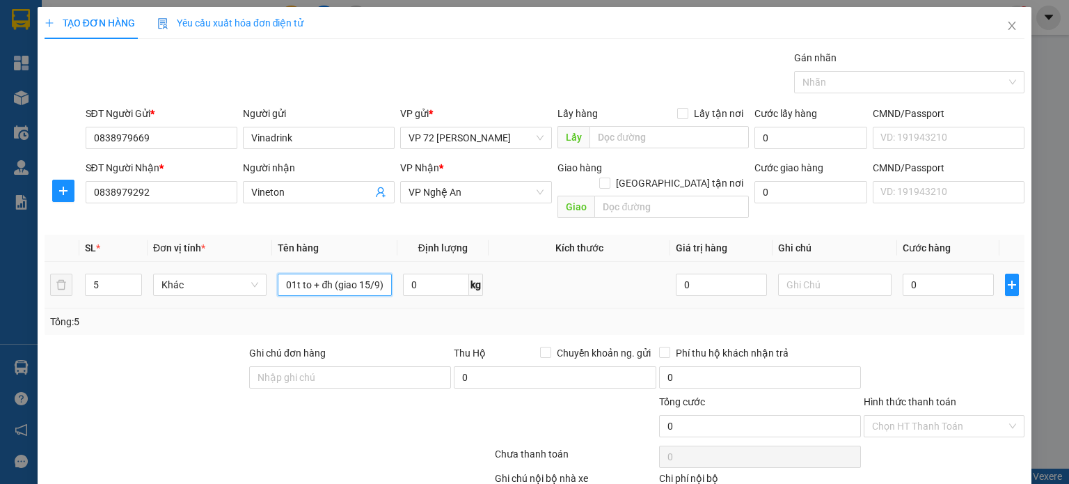
scroll to position [0, 47]
drag, startPoint x: 328, startPoint y: 271, endPoint x: 402, endPoint y: 271, distance: 73.8
click at [402, 271] on tr "5 Khác 04t nhỏ + 01t to + đh (giao 15/9) 0 kg 0 0" at bounding box center [535, 285] width 980 height 47
click at [795, 273] on input "text" at bounding box center [835, 284] width 114 height 22
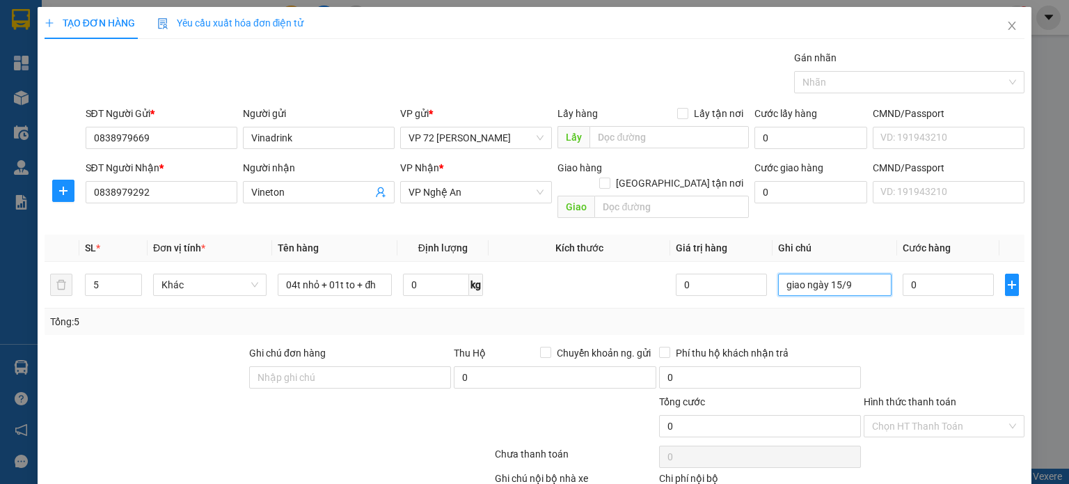
scroll to position [72, 0]
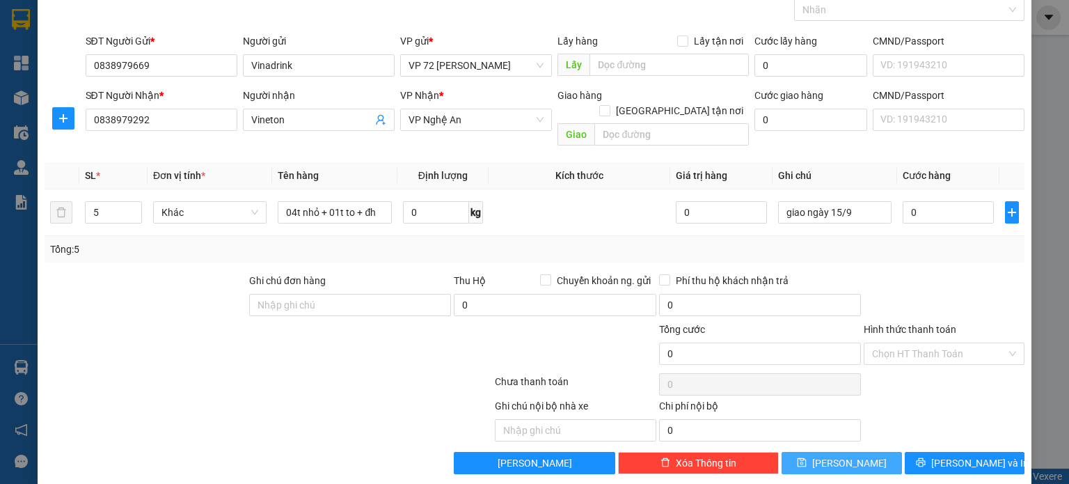
click at [804, 452] on button "[PERSON_NAME]" at bounding box center [841, 463] width 120 height 22
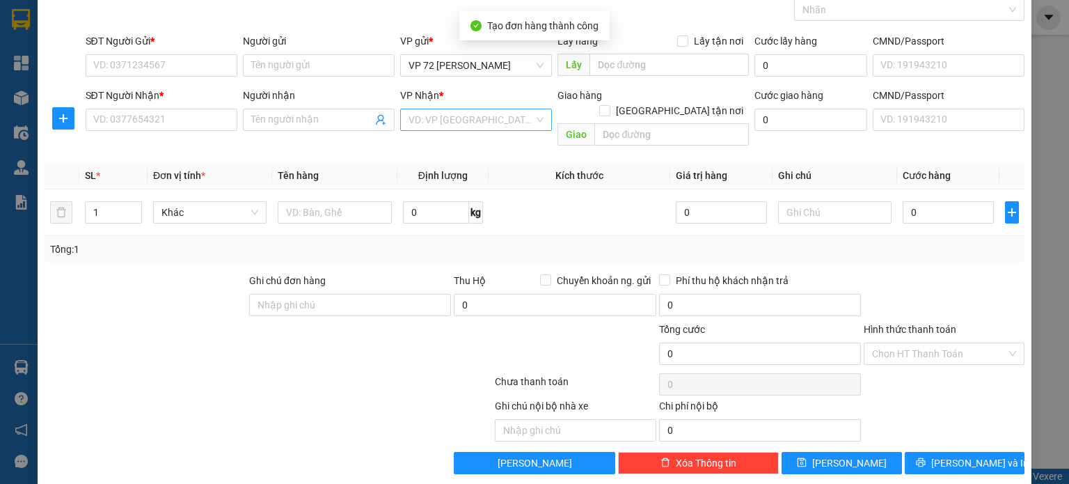
click at [471, 120] on input "search" at bounding box center [470, 119] width 125 height 21
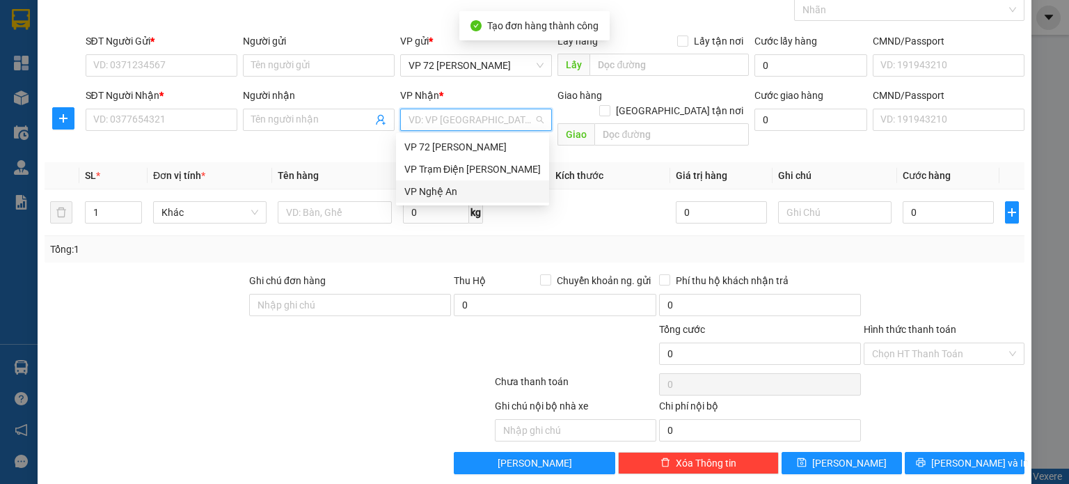
click at [431, 200] on div "VP Nghệ An" at bounding box center [472, 191] width 153 height 22
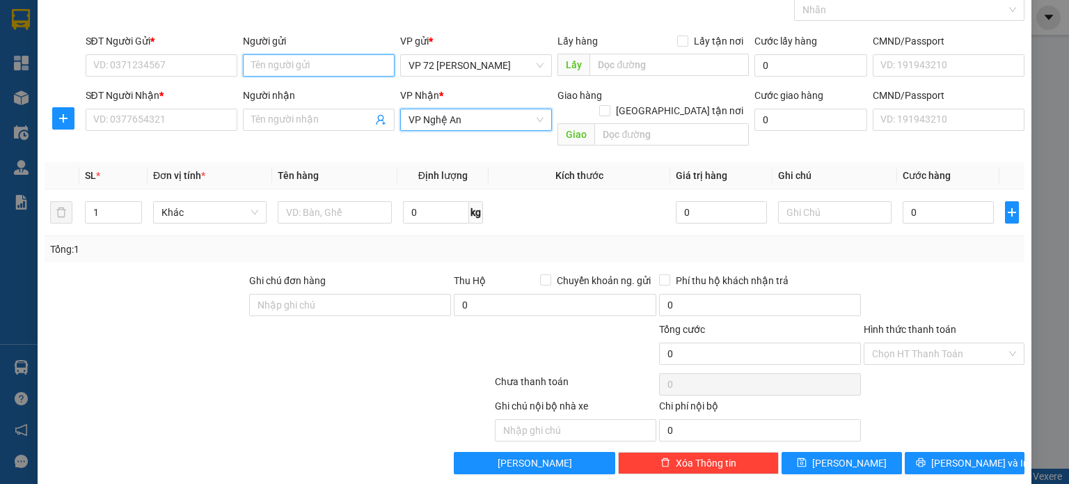
click at [332, 58] on input "Người gửi" at bounding box center [319, 65] width 152 height 22
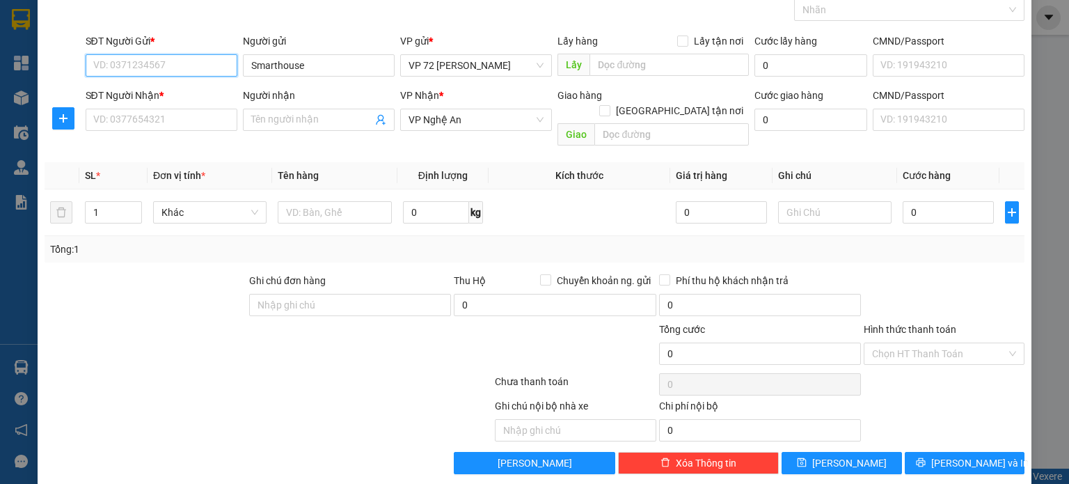
click at [157, 65] on input "SĐT Người Gửi *" at bounding box center [162, 65] width 152 height 22
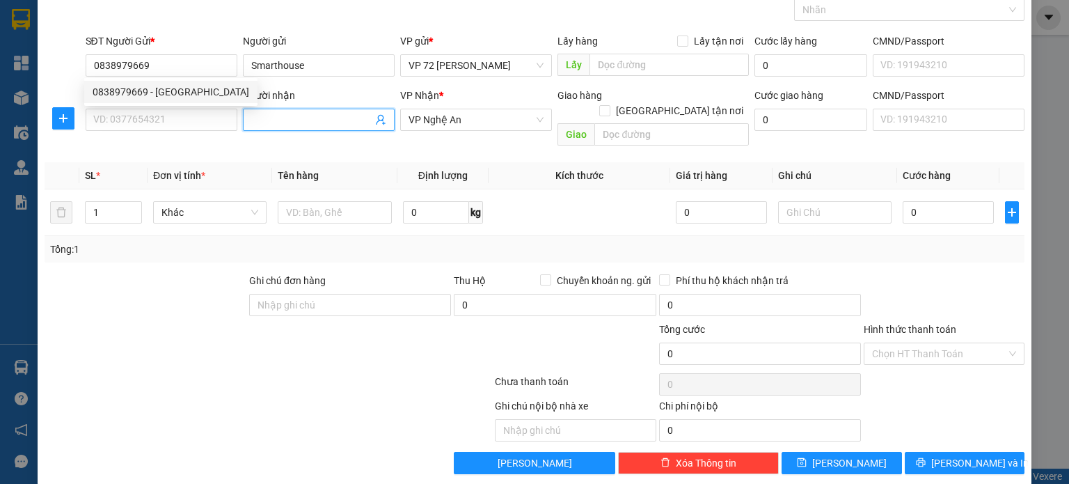
click at [339, 116] on input "Người nhận" at bounding box center [311, 119] width 121 height 15
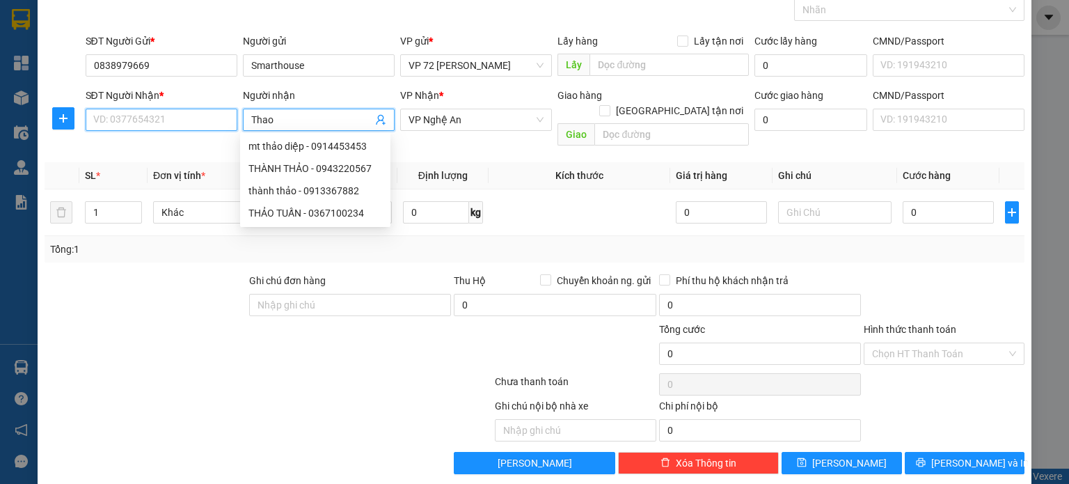
click at [179, 127] on input "SĐT Người Nhận *" at bounding box center [162, 120] width 152 height 22
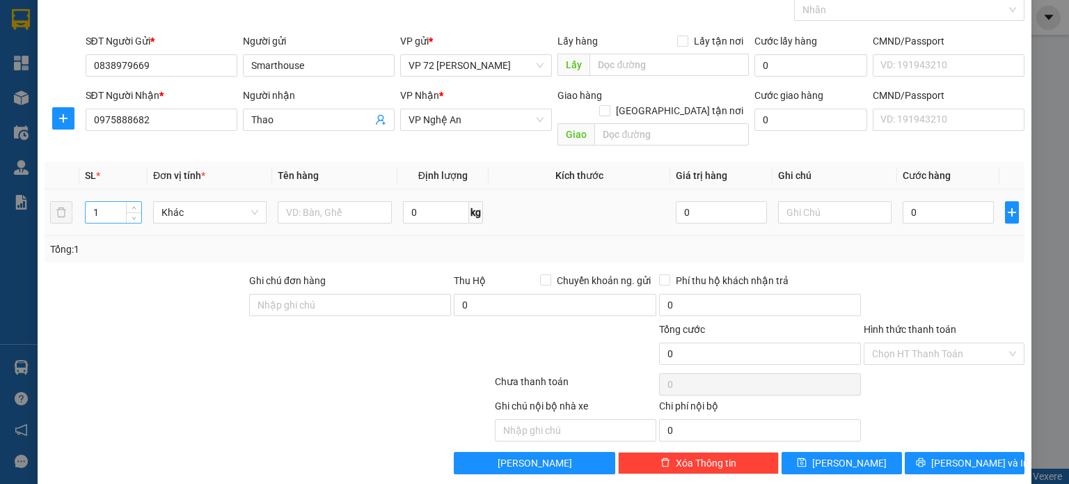
click at [118, 202] on input "1" at bounding box center [114, 212] width 56 height 21
click at [314, 201] on input "text" at bounding box center [335, 212] width 114 height 22
click at [799, 452] on button "[PERSON_NAME]" at bounding box center [841, 463] width 120 height 22
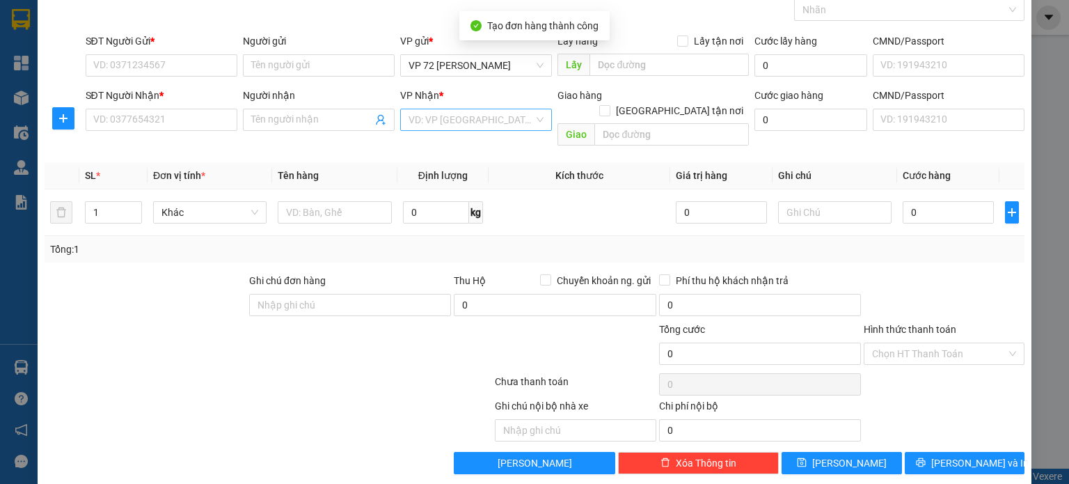
click at [512, 118] on input "search" at bounding box center [470, 119] width 125 height 21
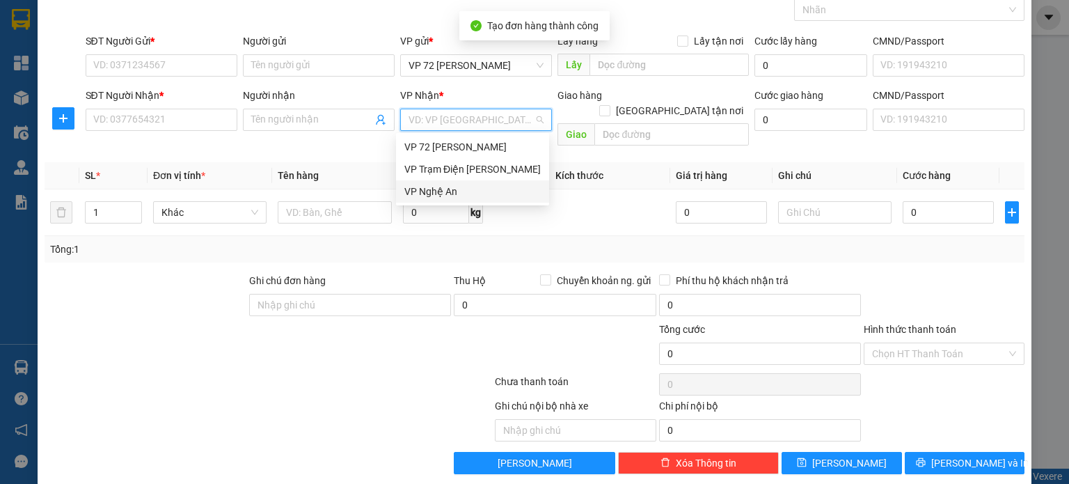
click at [447, 189] on div "VP Nghệ An" at bounding box center [472, 191] width 136 height 15
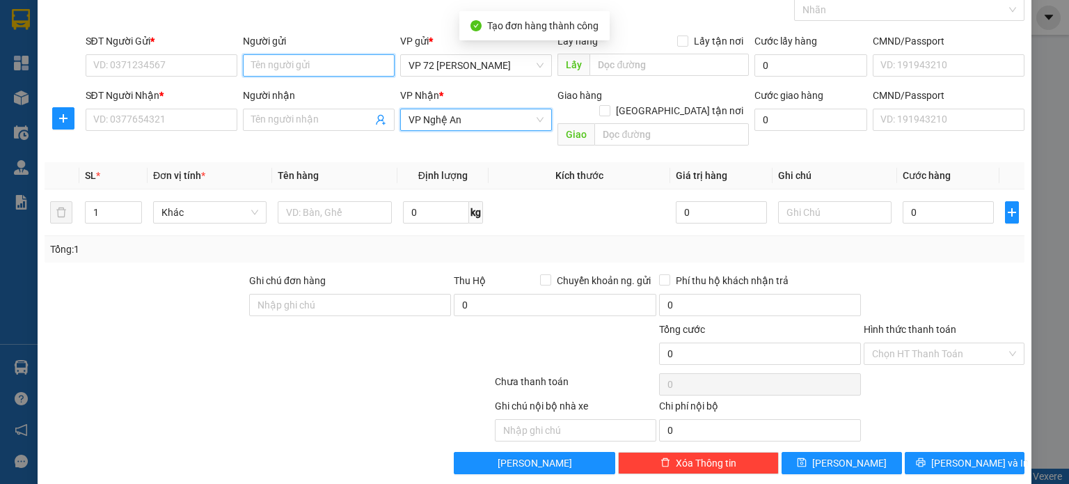
click at [325, 65] on input "Người gửi" at bounding box center [319, 65] width 152 height 22
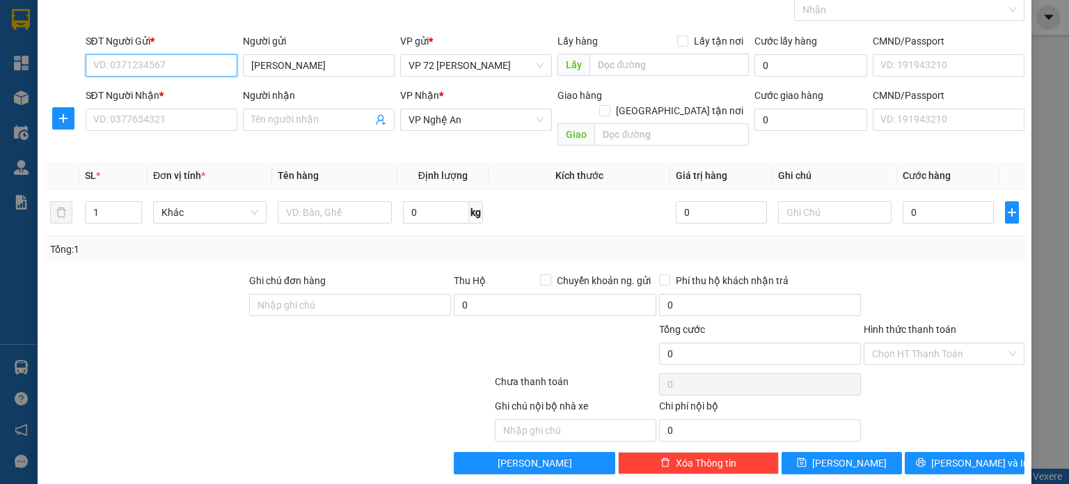
click at [164, 58] on input "SĐT Người Gửi *" at bounding box center [162, 65] width 152 height 22
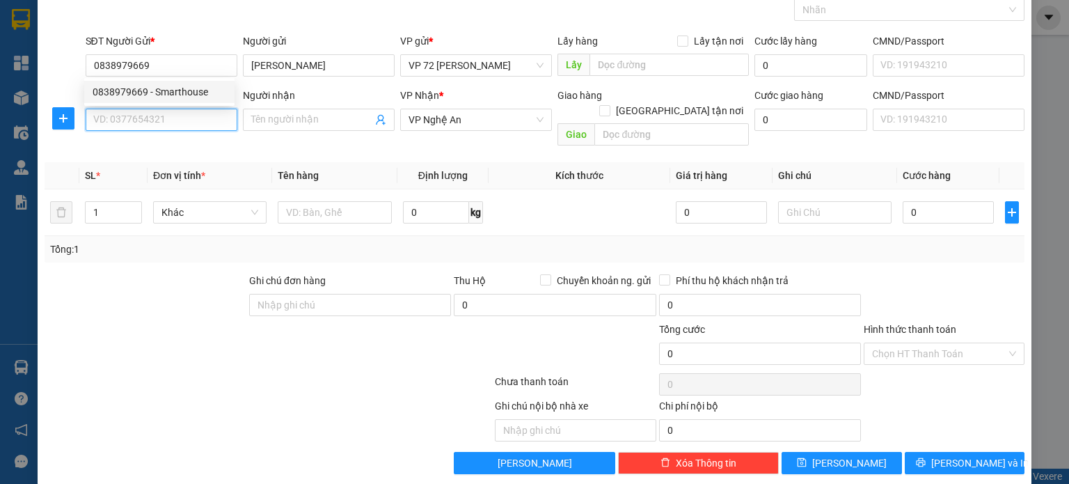
click at [173, 116] on input "SĐT Người Nhận *" at bounding box center [162, 120] width 152 height 22
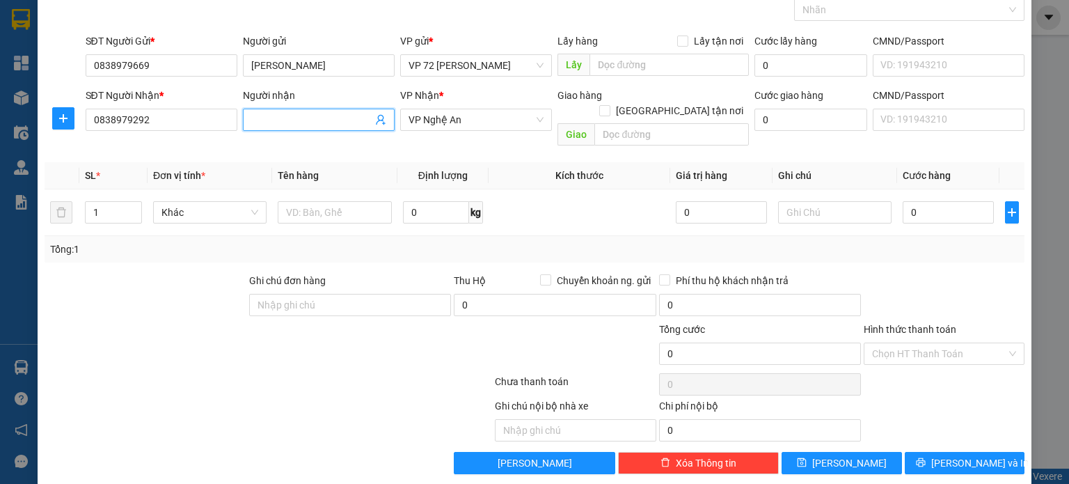
click at [301, 122] on input "Người nhận" at bounding box center [311, 119] width 121 height 15
click at [104, 202] on input "1" at bounding box center [114, 212] width 56 height 21
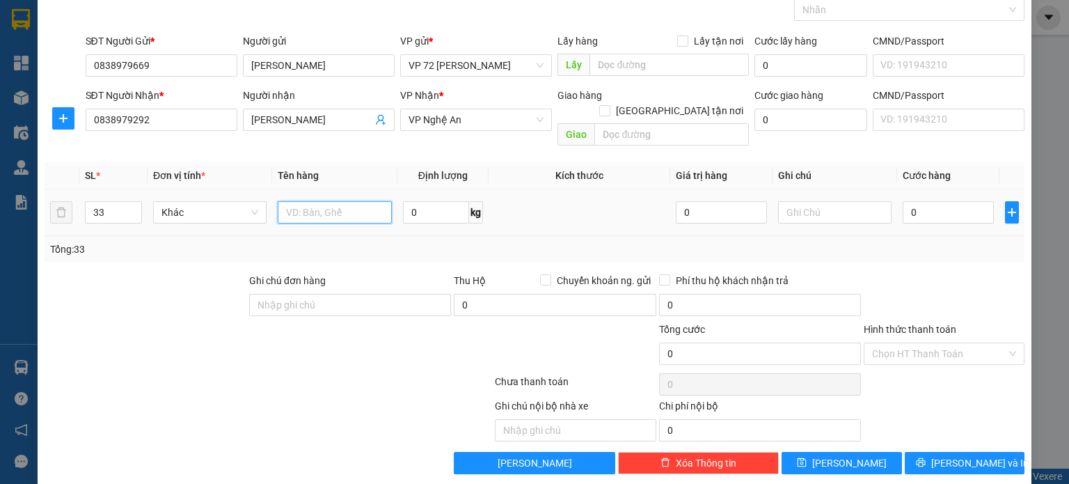
click at [303, 201] on input "text" at bounding box center [335, 212] width 114 height 22
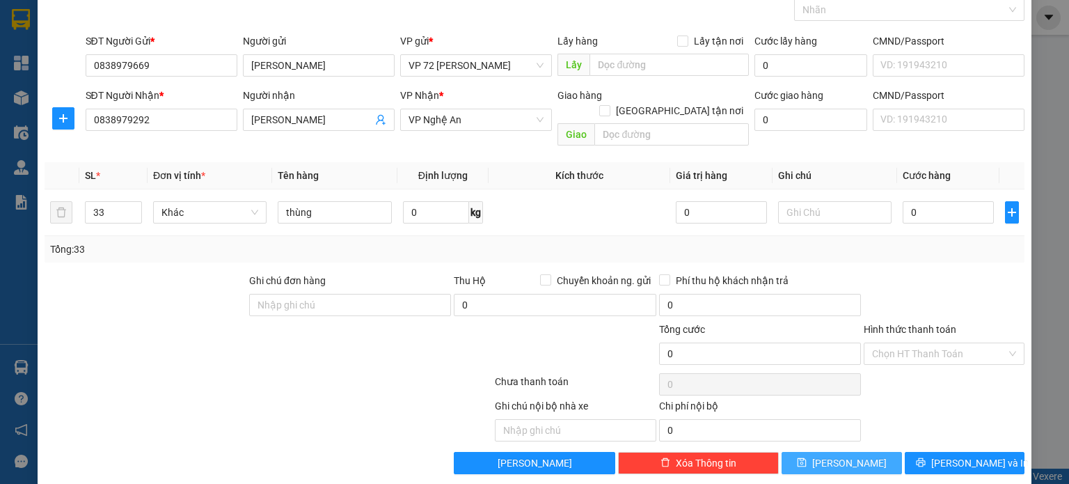
click at [806, 452] on button "[PERSON_NAME]" at bounding box center [841, 463] width 120 height 22
click at [541, 66] on div "VP 72 [PERSON_NAME]" at bounding box center [476, 65] width 152 height 22
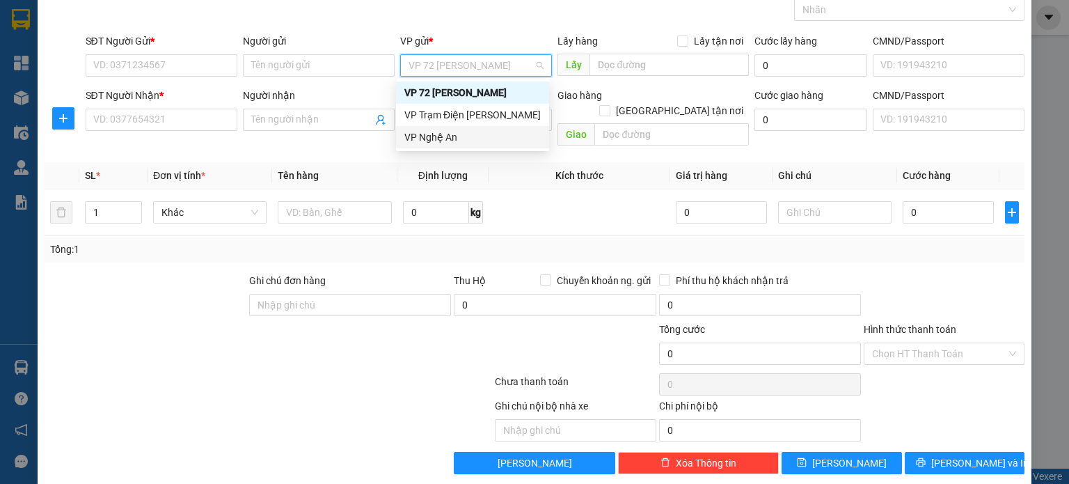
click at [472, 134] on div "VP Nghệ An" at bounding box center [472, 136] width 136 height 15
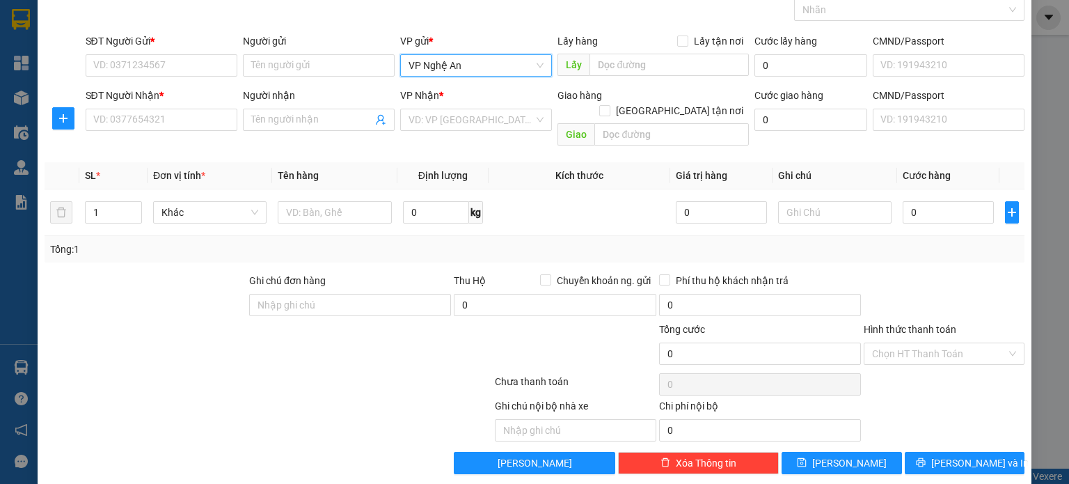
click at [487, 49] on div "VP gửi *" at bounding box center [476, 43] width 152 height 21
click at [487, 70] on span "VP Nghệ An" at bounding box center [475, 65] width 135 height 21
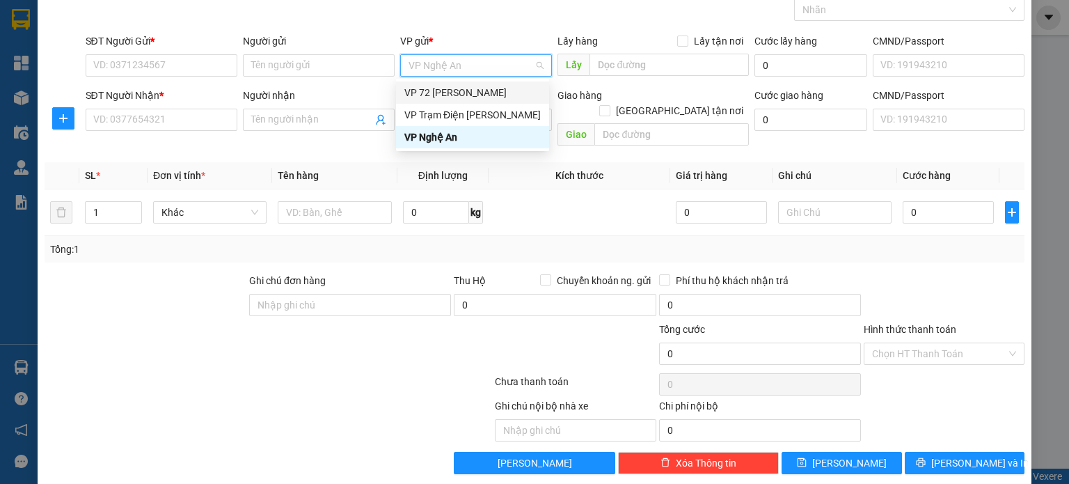
click at [479, 88] on div "VP 72 [PERSON_NAME]" at bounding box center [472, 92] width 136 height 15
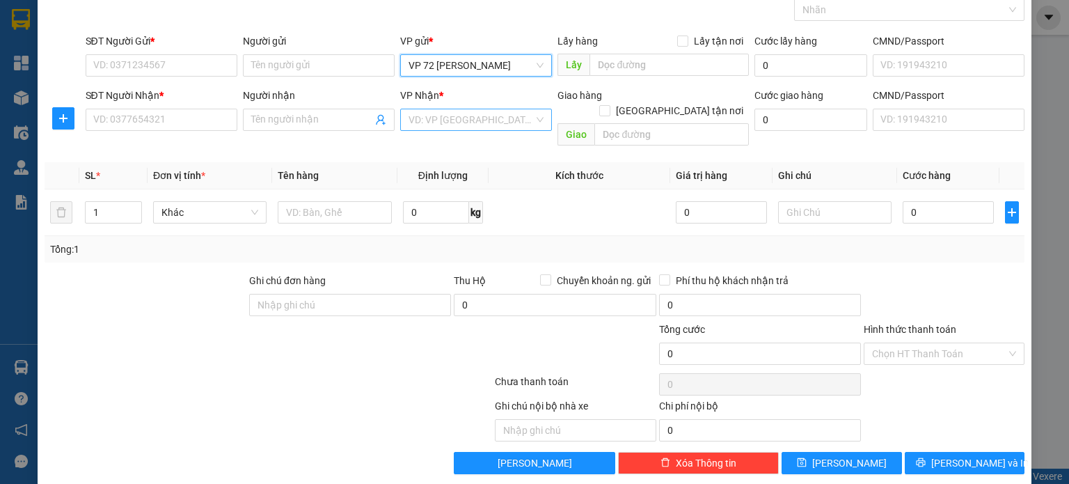
click at [473, 127] on input "search" at bounding box center [470, 119] width 125 height 21
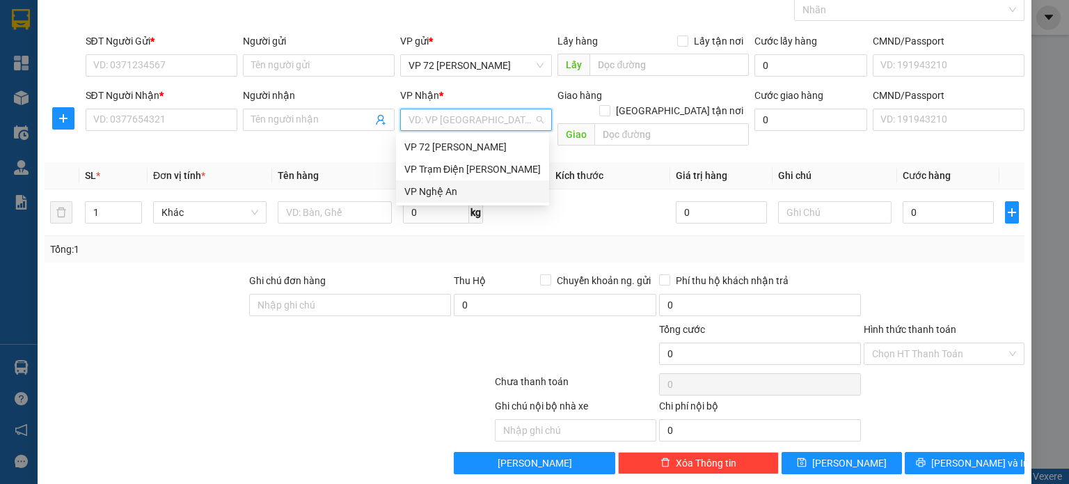
drag, startPoint x: 445, startPoint y: 196, endPoint x: 361, endPoint y: 86, distance: 139.0
click at [444, 196] on div "VP Nghệ An" at bounding box center [472, 191] width 136 height 15
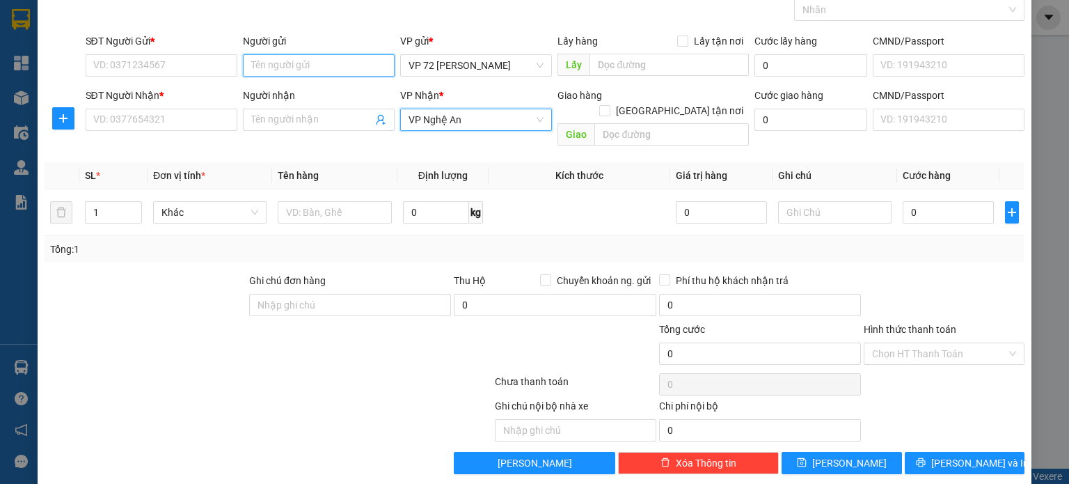
click at [346, 69] on input "Người gửi" at bounding box center [319, 65] width 152 height 22
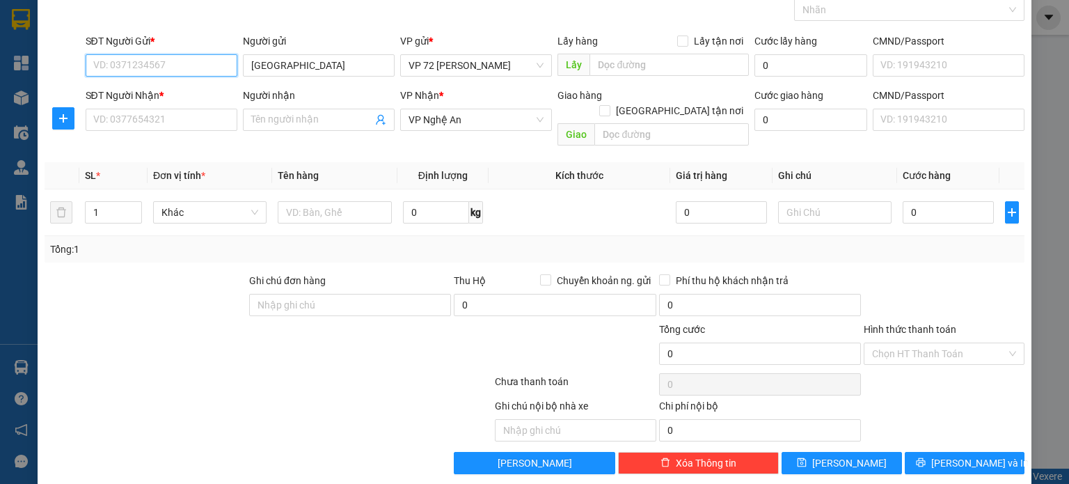
click at [170, 74] on input "SĐT Người Gửi *" at bounding box center [162, 65] width 152 height 22
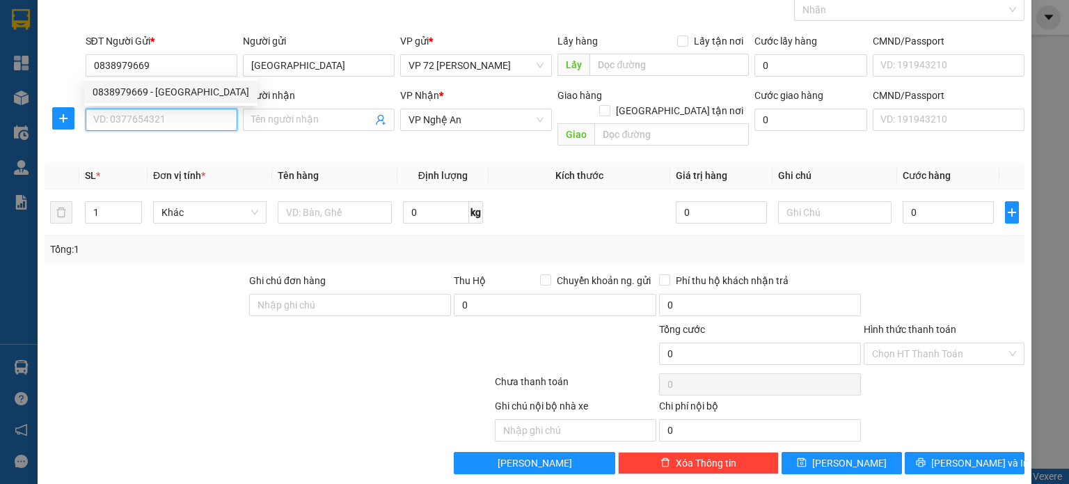
click at [153, 127] on input "SĐT Người Nhận *" at bounding box center [162, 120] width 152 height 22
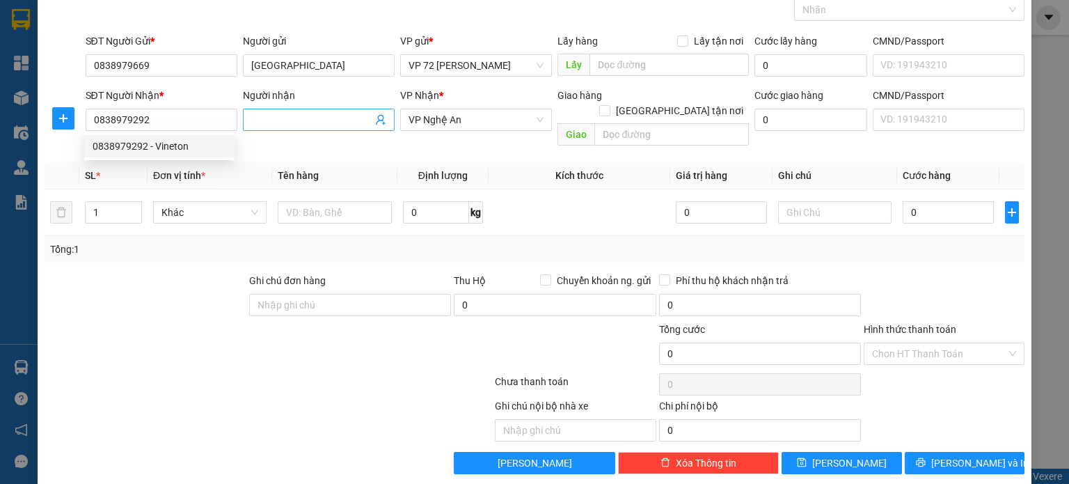
click at [312, 122] on input "Người nhận" at bounding box center [311, 119] width 121 height 15
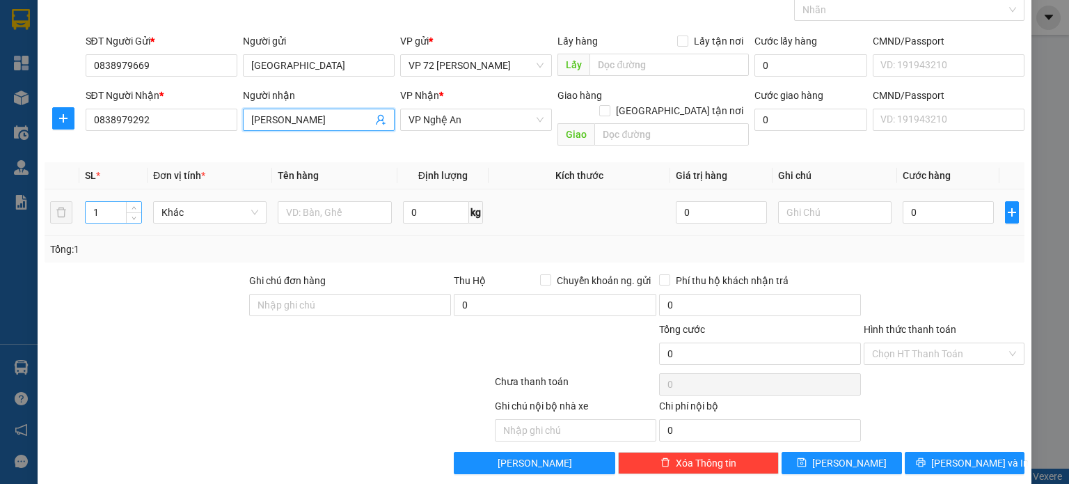
click at [111, 202] on input "1" at bounding box center [114, 212] width 56 height 21
click at [299, 201] on input "text" at bounding box center [335, 212] width 114 height 22
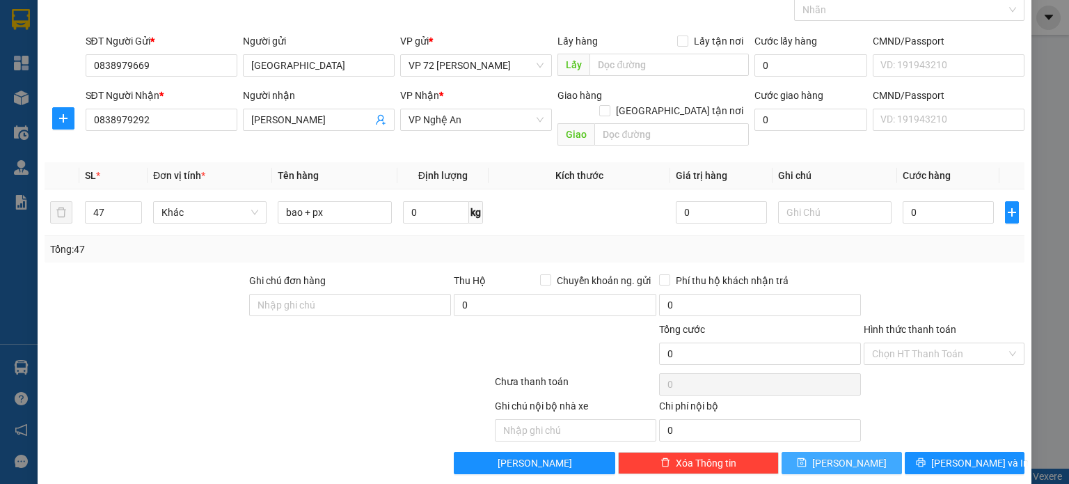
click at [840, 455] on span "[PERSON_NAME]" at bounding box center [849, 462] width 74 height 15
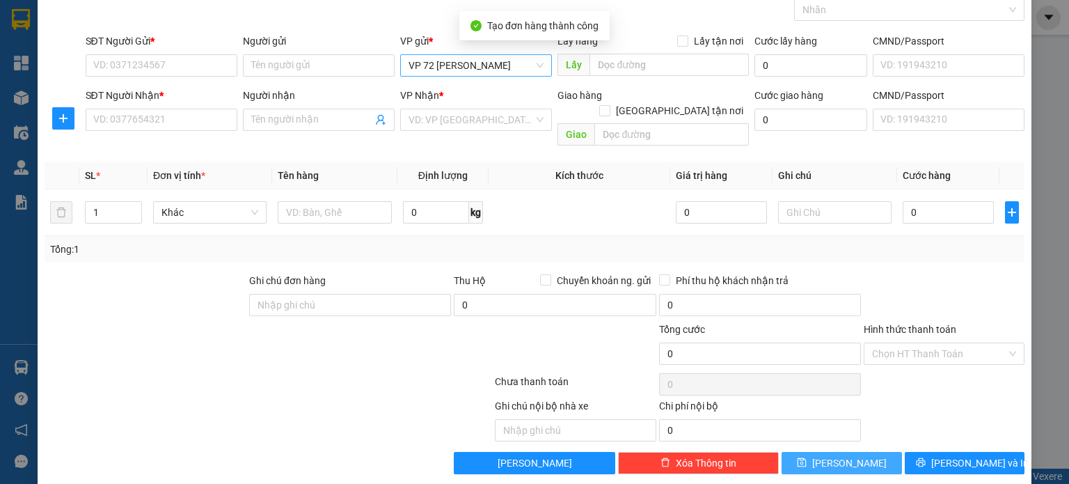
click at [540, 67] on div "VP 72 [PERSON_NAME]" at bounding box center [476, 65] width 152 height 22
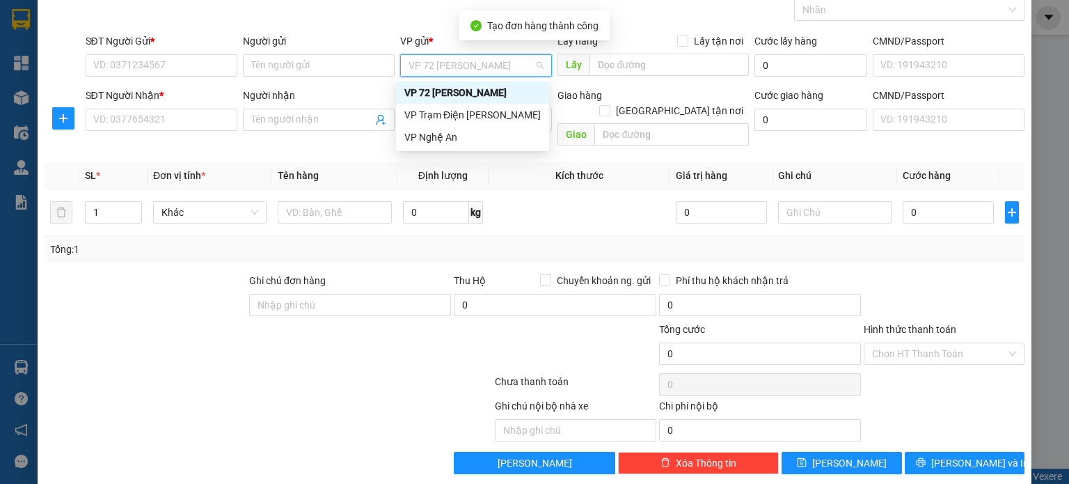
click at [540, 67] on div "VP 72 [PERSON_NAME]" at bounding box center [476, 65] width 152 height 22
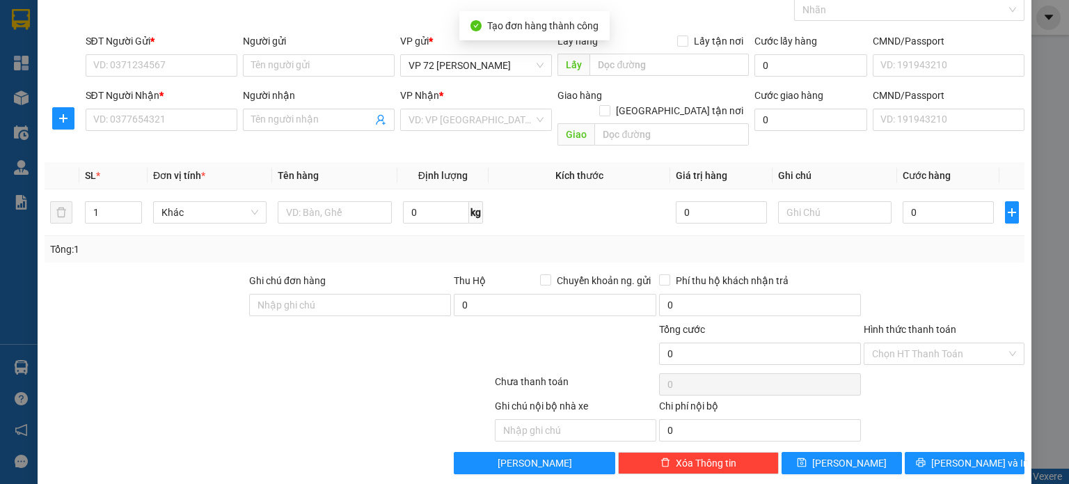
click at [560, 244] on div "Tổng: 1" at bounding box center [535, 249] width 980 height 26
click at [495, 119] on input "search" at bounding box center [470, 119] width 125 height 21
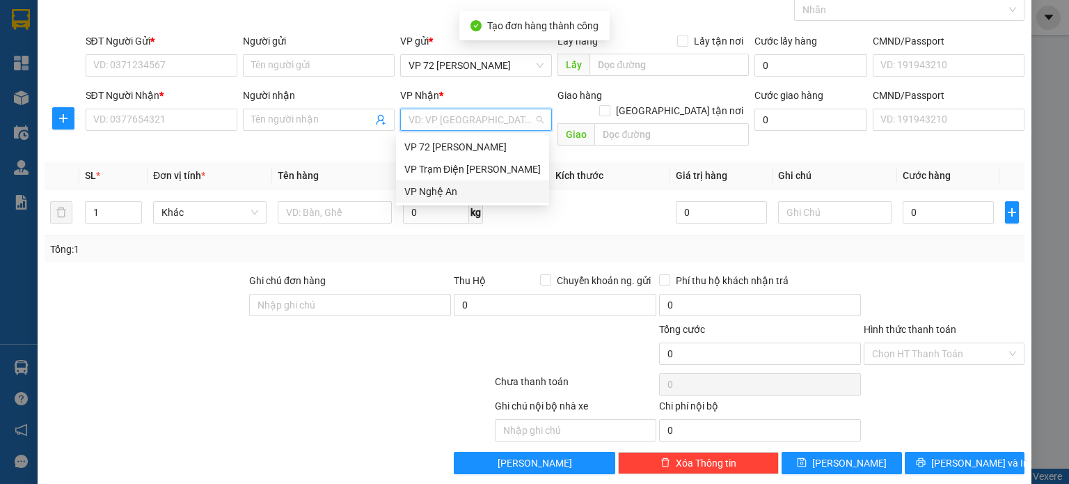
click at [477, 202] on div "VP Nghệ An" at bounding box center [472, 191] width 153 height 22
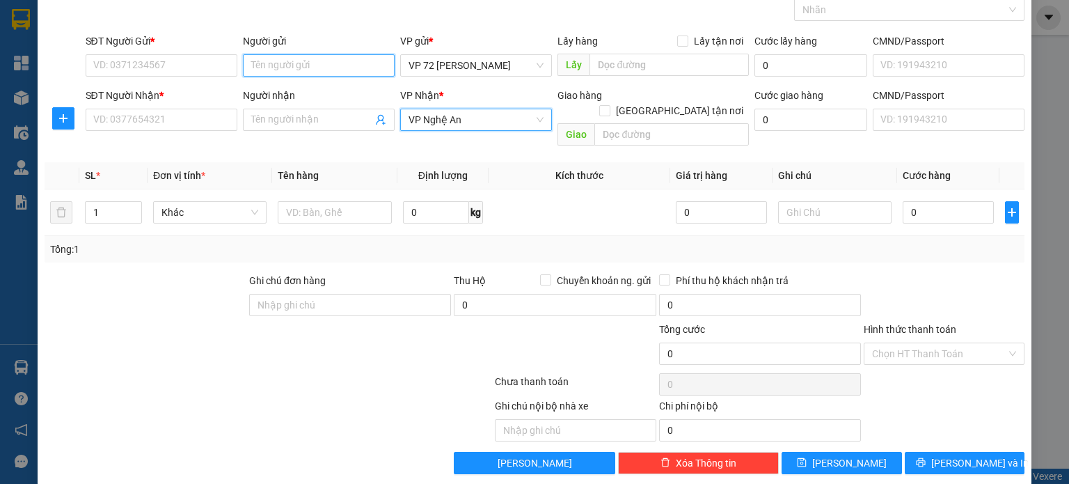
click at [345, 69] on input "Người gửi" at bounding box center [319, 65] width 152 height 22
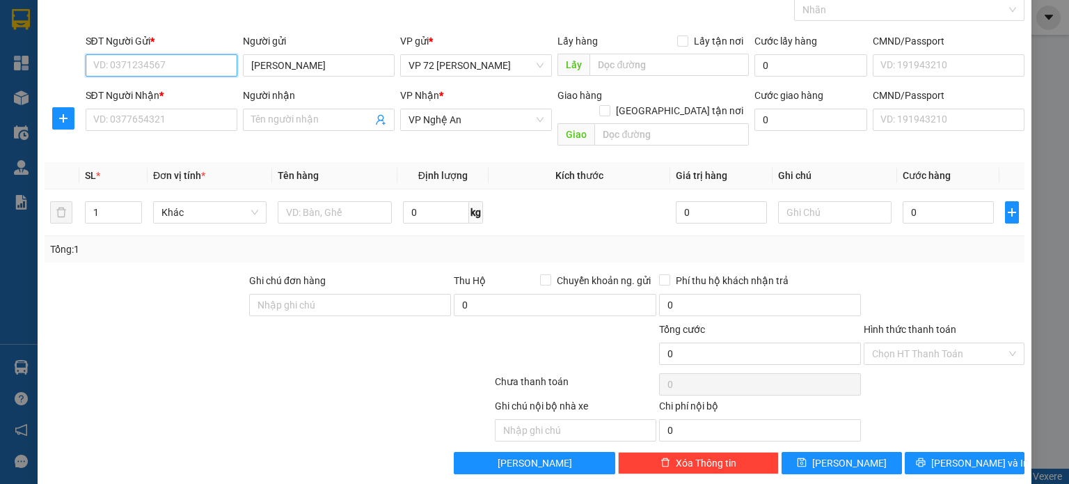
click at [162, 63] on input "SĐT Người Gửi *" at bounding box center [162, 65] width 152 height 22
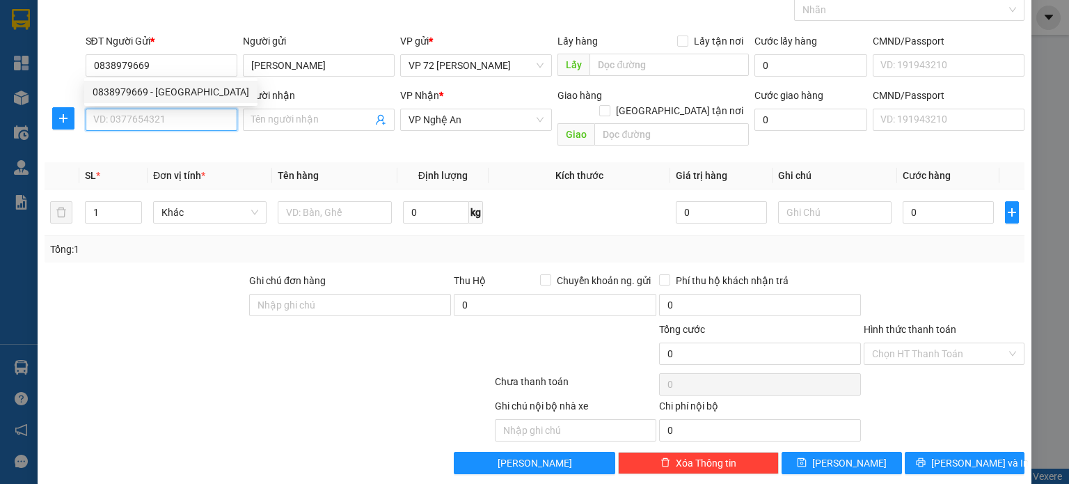
click at [168, 119] on input "SĐT Người Nhận *" at bounding box center [162, 120] width 152 height 22
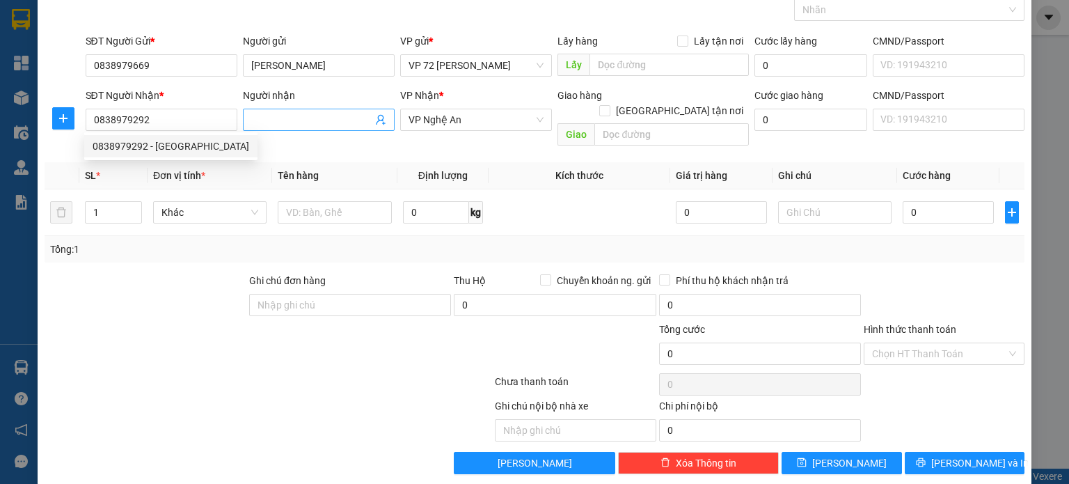
click at [309, 113] on input "Người nhận" at bounding box center [311, 119] width 121 height 15
click at [109, 202] on input "1" at bounding box center [114, 212] width 56 height 21
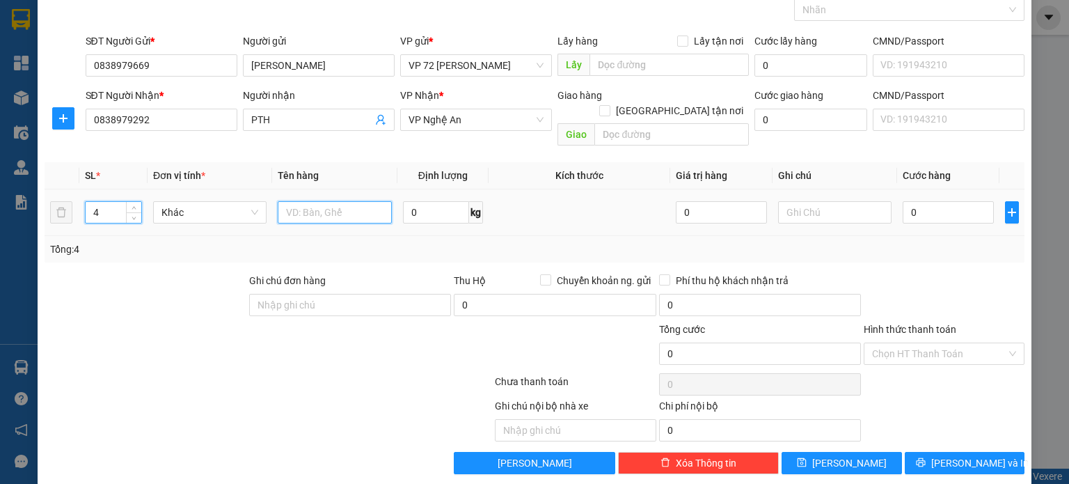
click at [349, 201] on input "text" at bounding box center [335, 212] width 114 height 22
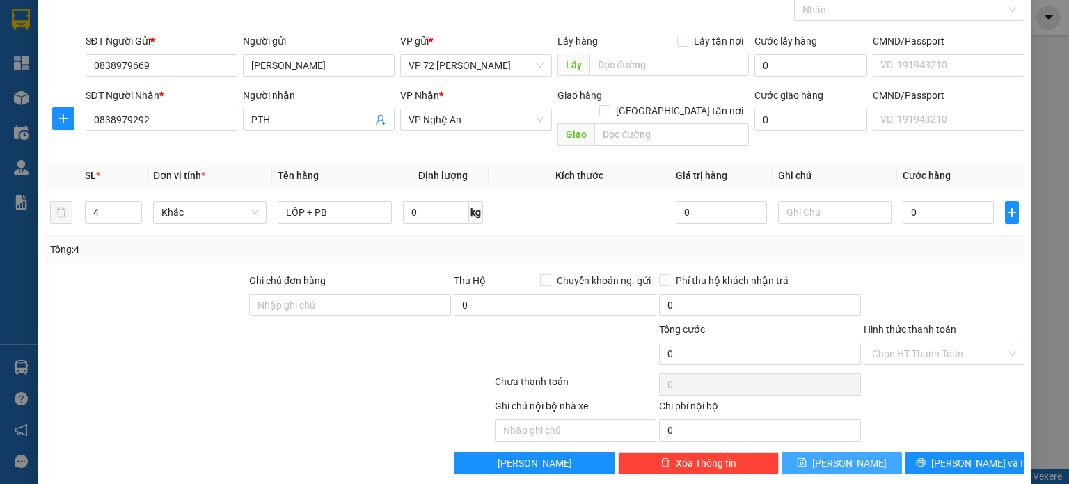
click at [808, 452] on button "[PERSON_NAME]" at bounding box center [841, 463] width 120 height 22
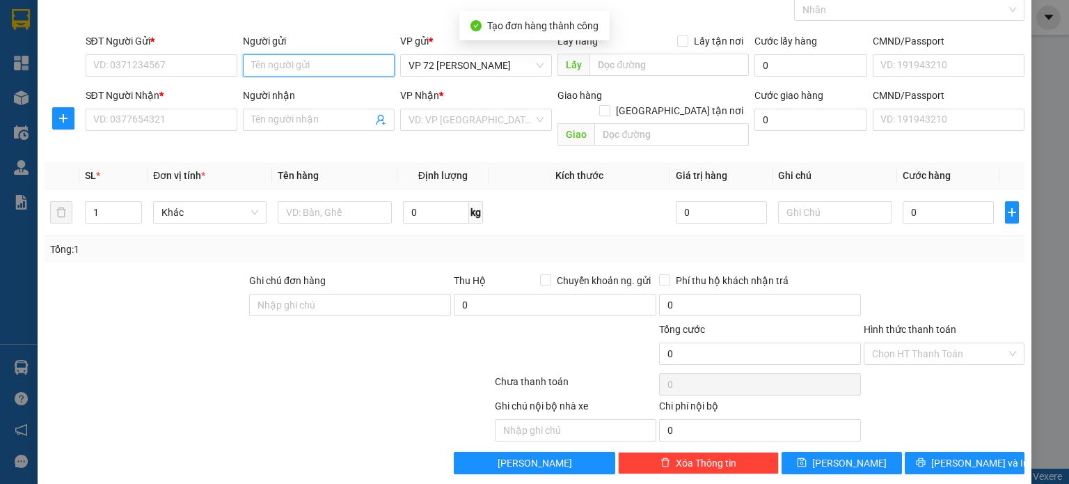
click at [307, 58] on input "Người gửi" at bounding box center [319, 65] width 152 height 22
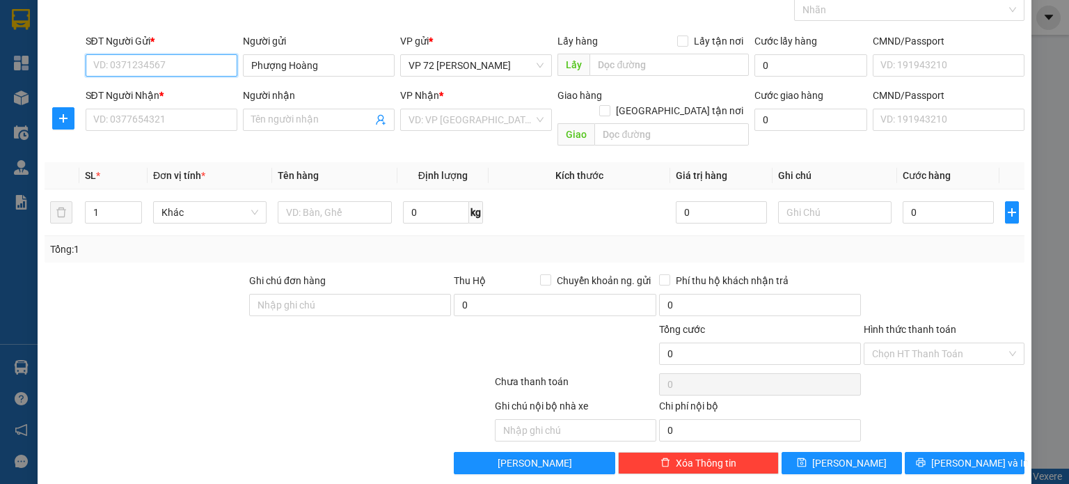
click at [203, 66] on input "SĐT Người Gửi *" at bounding box center [162, 65] width 152 height 22
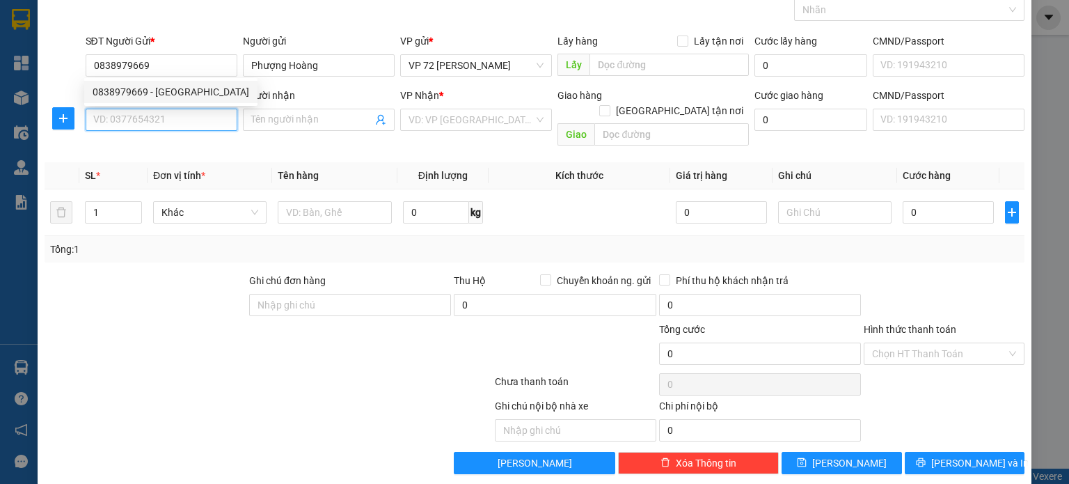
click at [198, 112] on input "SĐT Người Nhận *" at bounding box center [162, 120] width 152 height 22
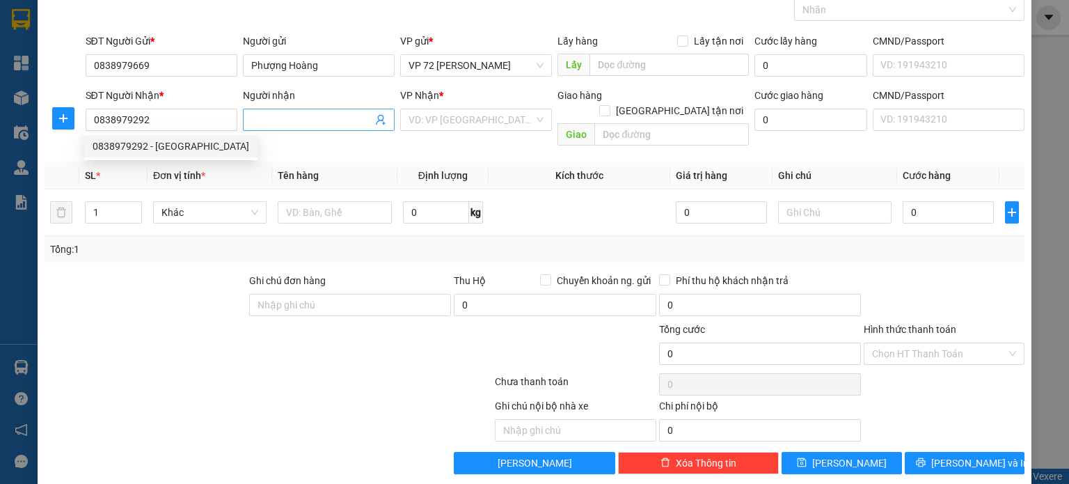
click at [268, 120] on input "Người nhận" at bounding box center [311, 119] width 121 height 15
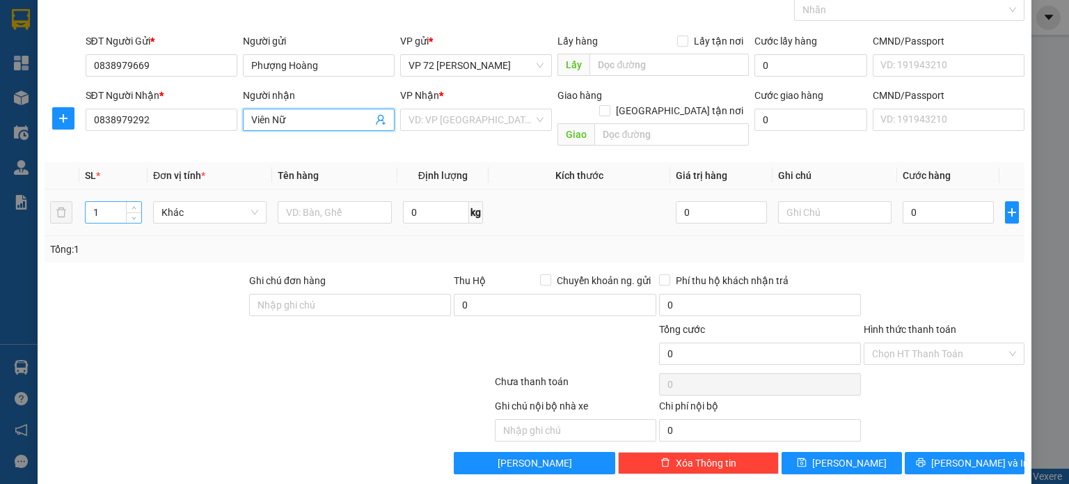
click at [119, 202] on input "1" at bounding box center [114, 212] width 56 height 21
click at [308, 201] on input "text" at bounding box center [335, 212] width 114 height 22
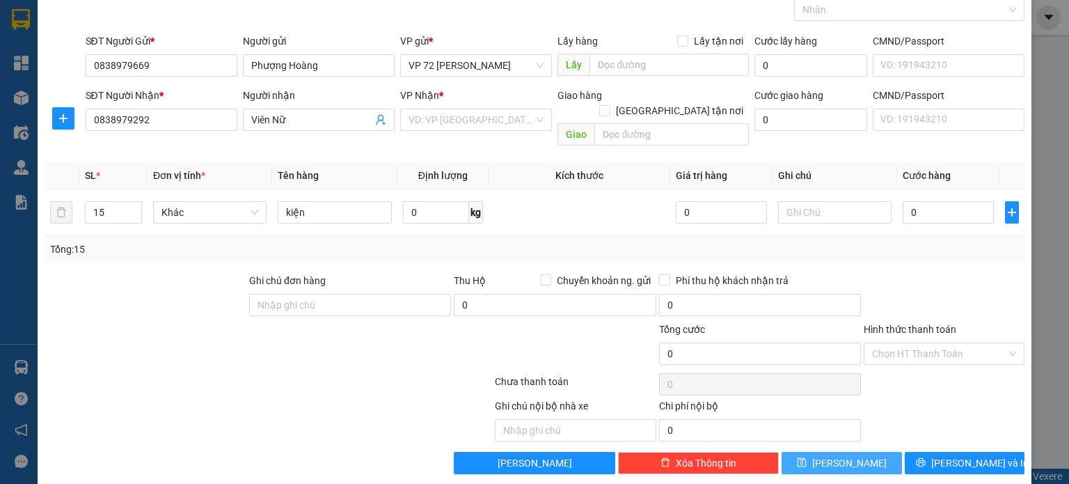
click at [829, 452] on button "[PERSON_NAME]" at bounding box center [841, 463] width 120 height 22
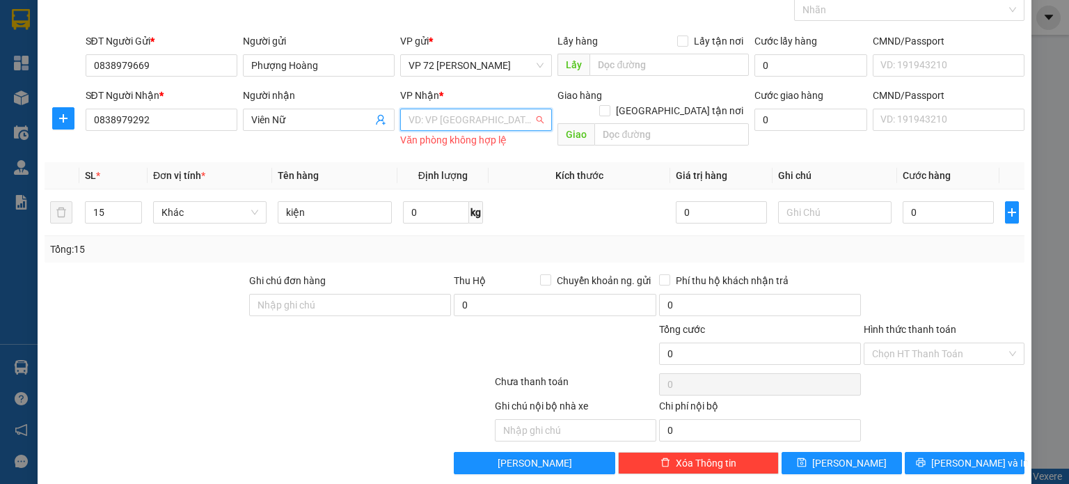
click at [526, 111] on input "search" at bounding box center [470, 119] width 125 height 21
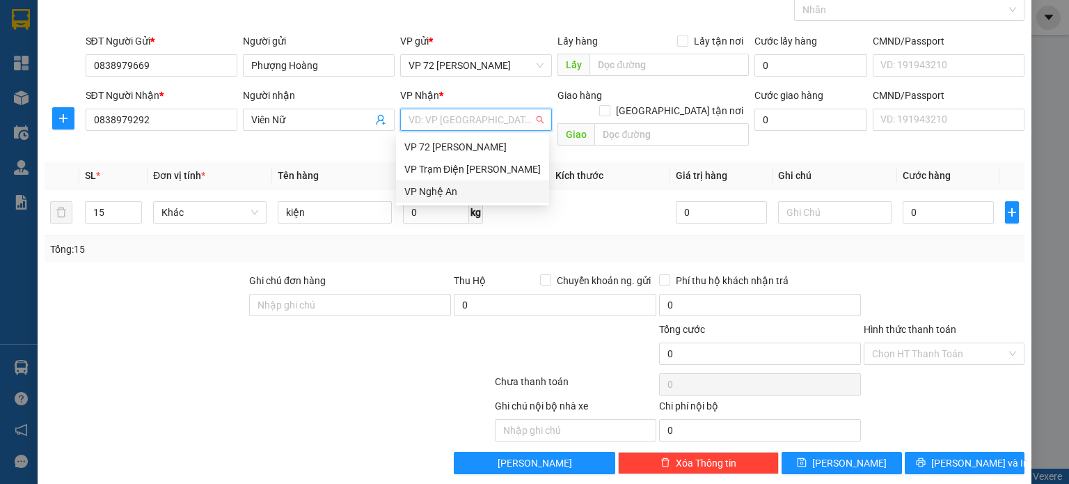
click at [486, 188] on div "VP Nghệ An" at bounding box center [472, 191] width 136 height 15
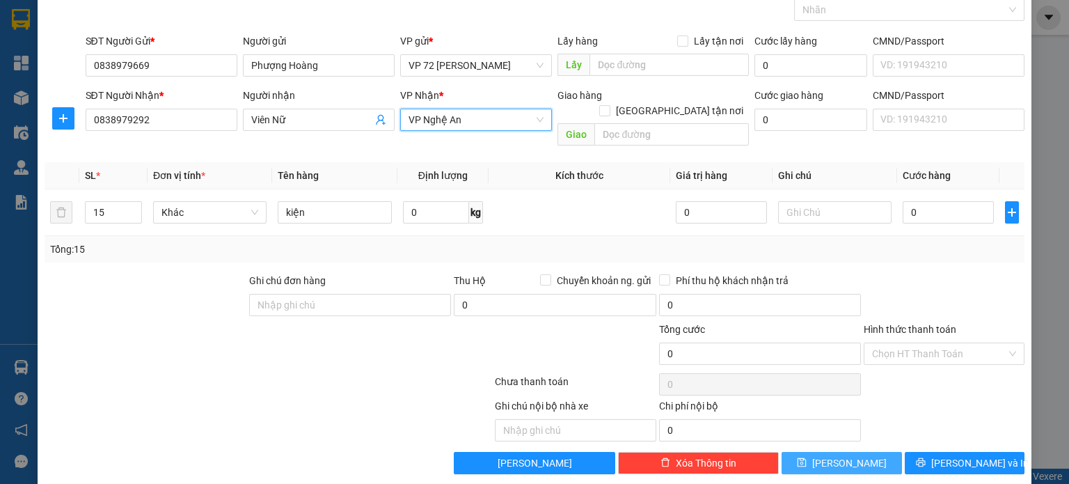
click at [844, 455] on span "[PERSON_NAME]" at bounding box center [849, 462] width 74 height 15
